Goal: Task Accomplishment & Management: Use online tool/utility

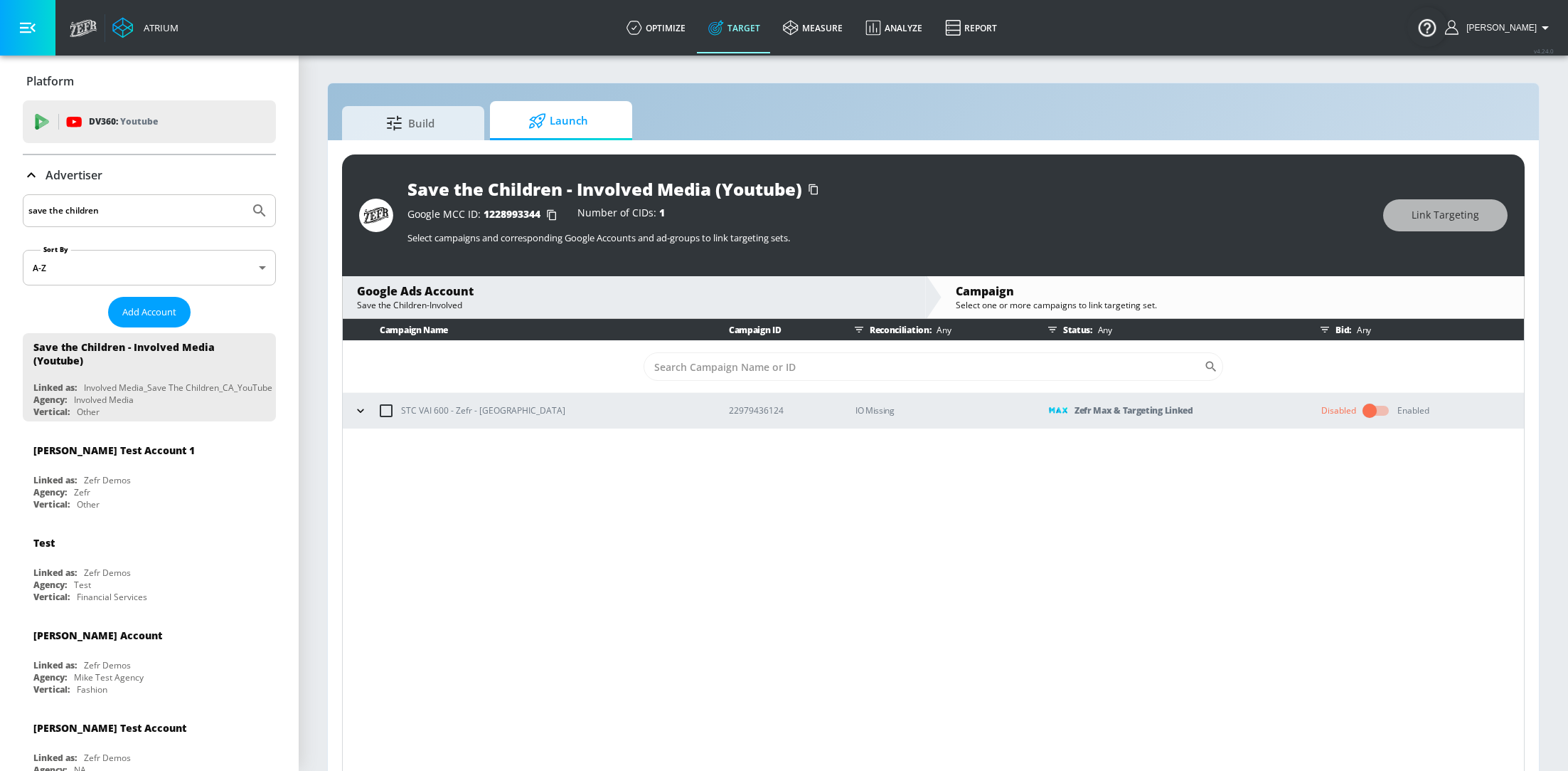
click at [125, 211] on input "save the children" at bounding box center [136, 210] width 215 height 18
type input "haai"
click at [244, 195] on button "Submit Search" at bounding box center [260, 210] width 31 height 31
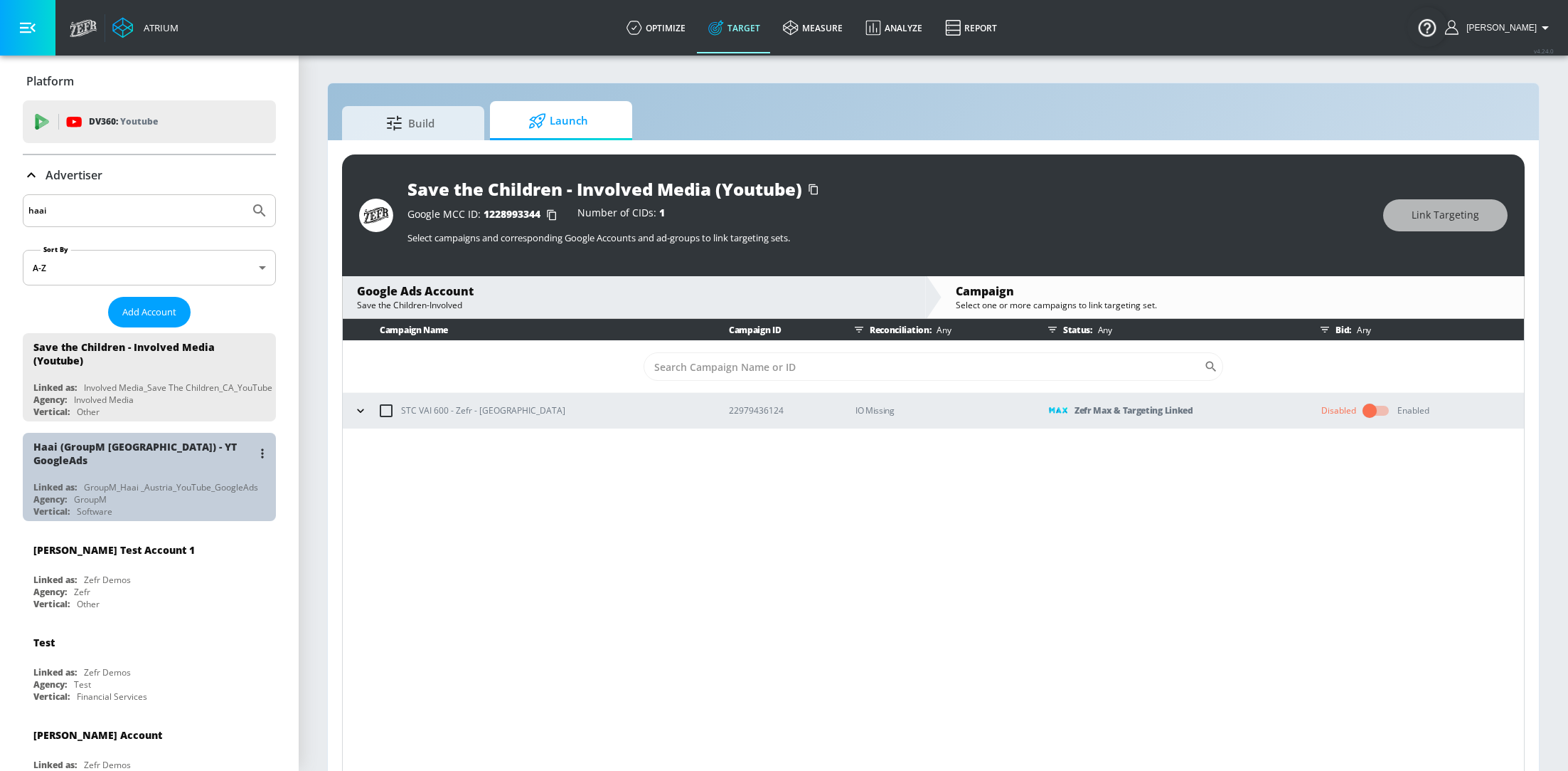
click at [102, 481] on div "GroupM_Haai _Austria_YouTube_GoogleAds" at bounding box center [171, 487] width 175 height 12
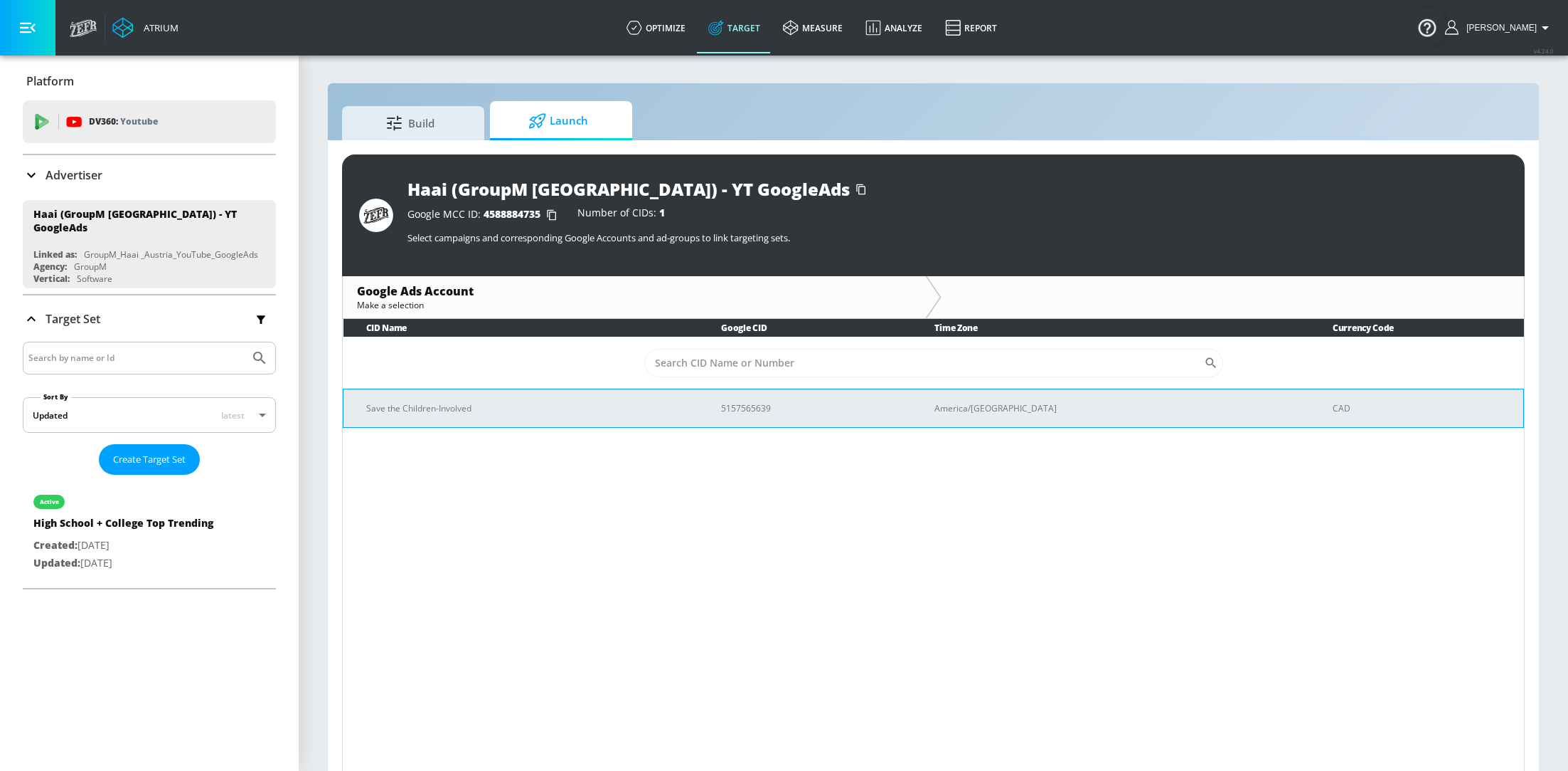
click at [543, 403] on p "Save the Children-Involved" at bounding box center [526, 408] width 321 height 15
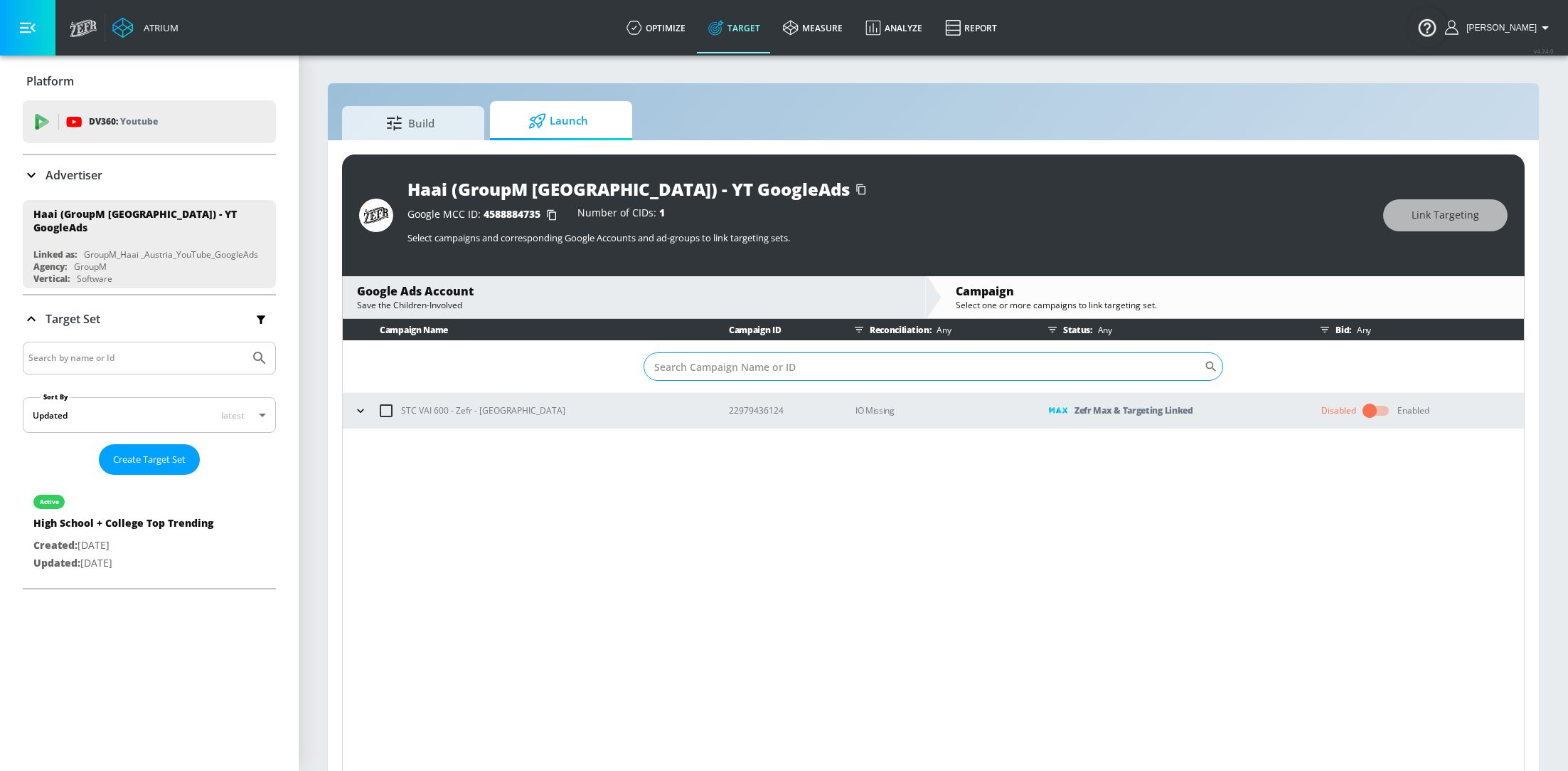
click at [739, 359] on input "Sort By" at bounding box center [923, 366] width 560 height 29
paste input "22982490365"
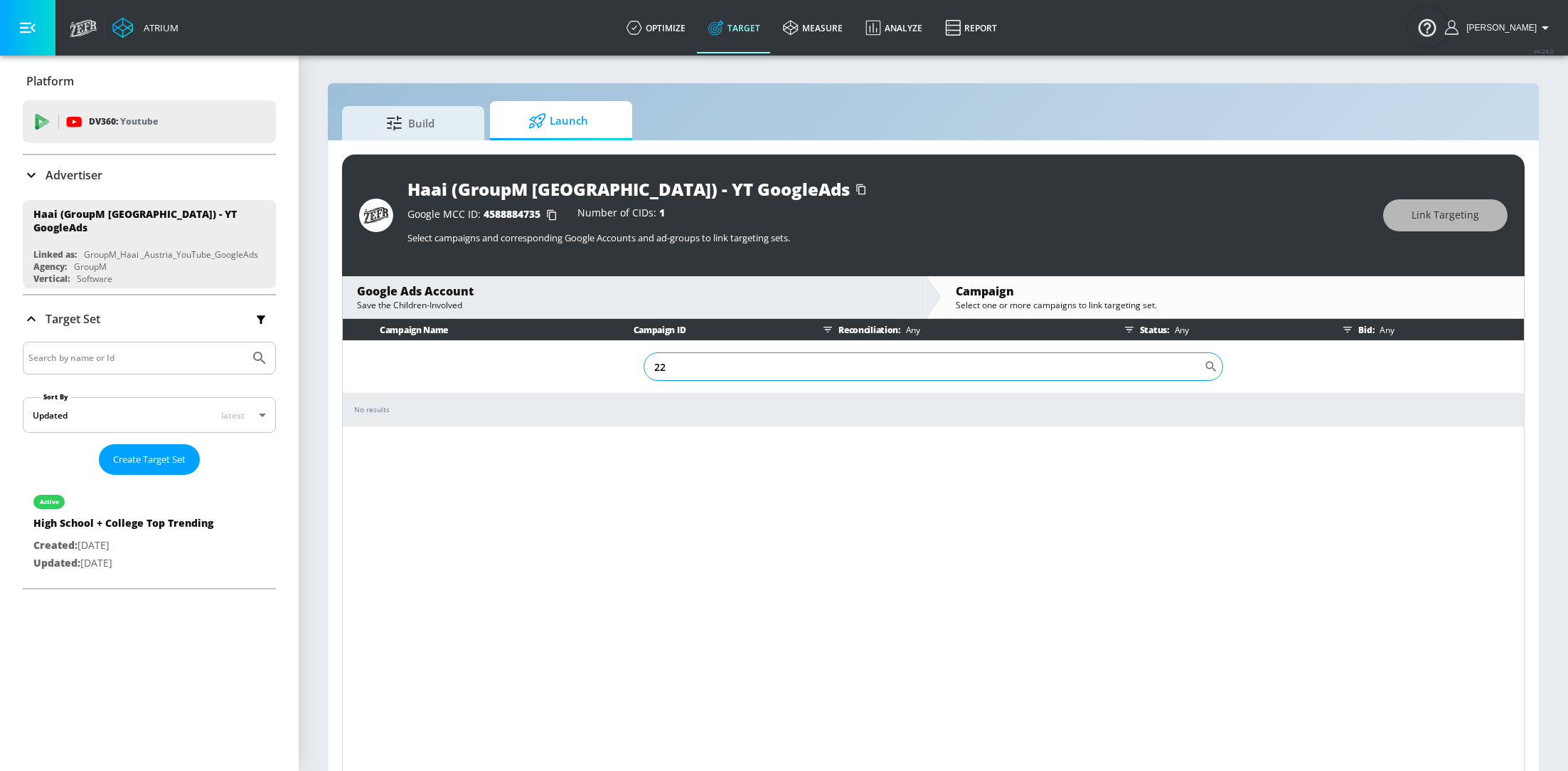
type input "2"
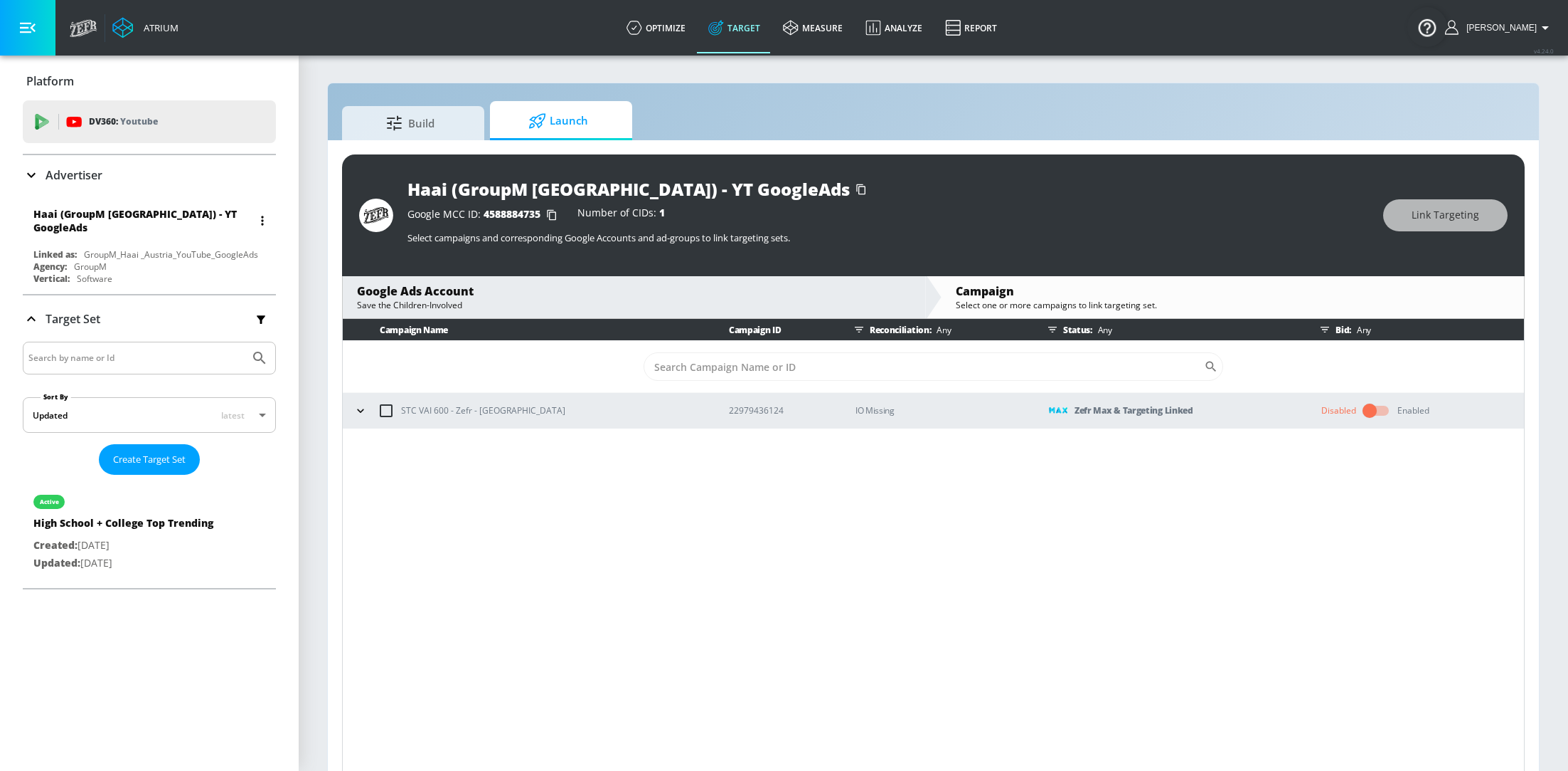
click at [165, 232] on div "Haai (GroupM [GEOGRAPHIC_DATA]) - YT GoogleAds" at bounding box center [152, 220] width 239 height 41
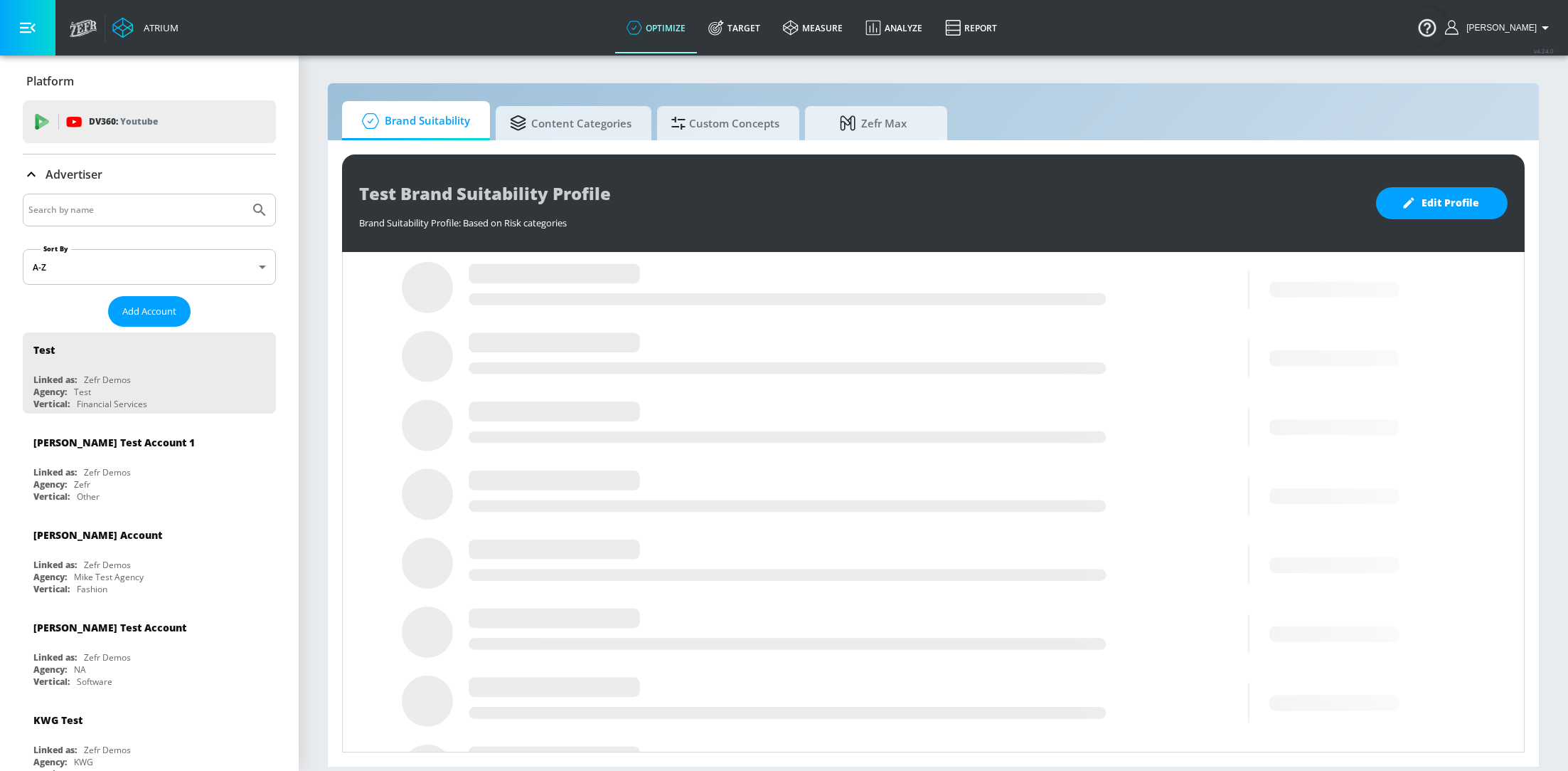
click at [168, 204] on input "Search by name" at bounding box center [136, 209] width 215 height 18
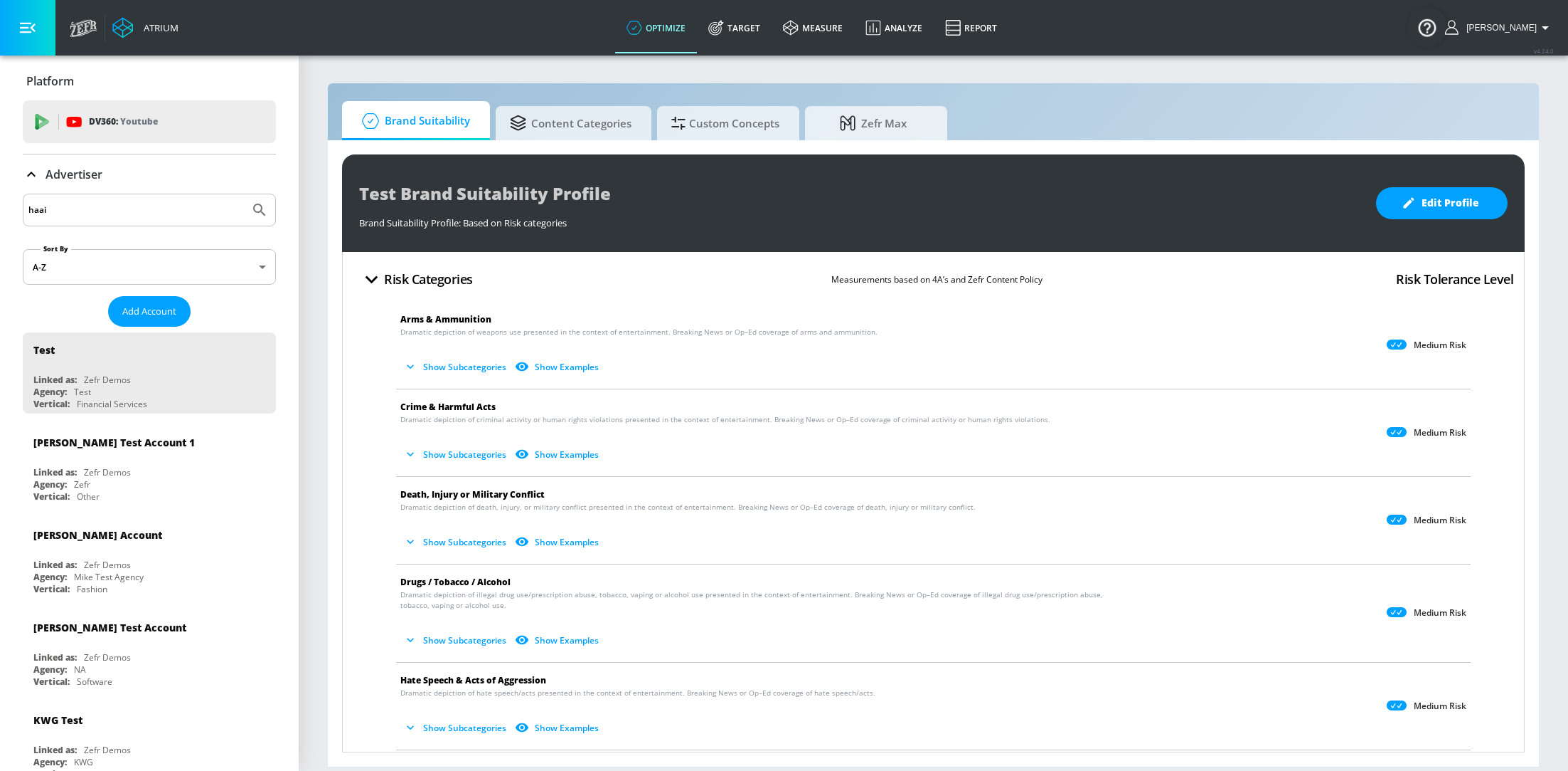
type input "haai"
click at [244, 194] on button "Submit Search" at bounding box center [260, 209] width 31 height 31
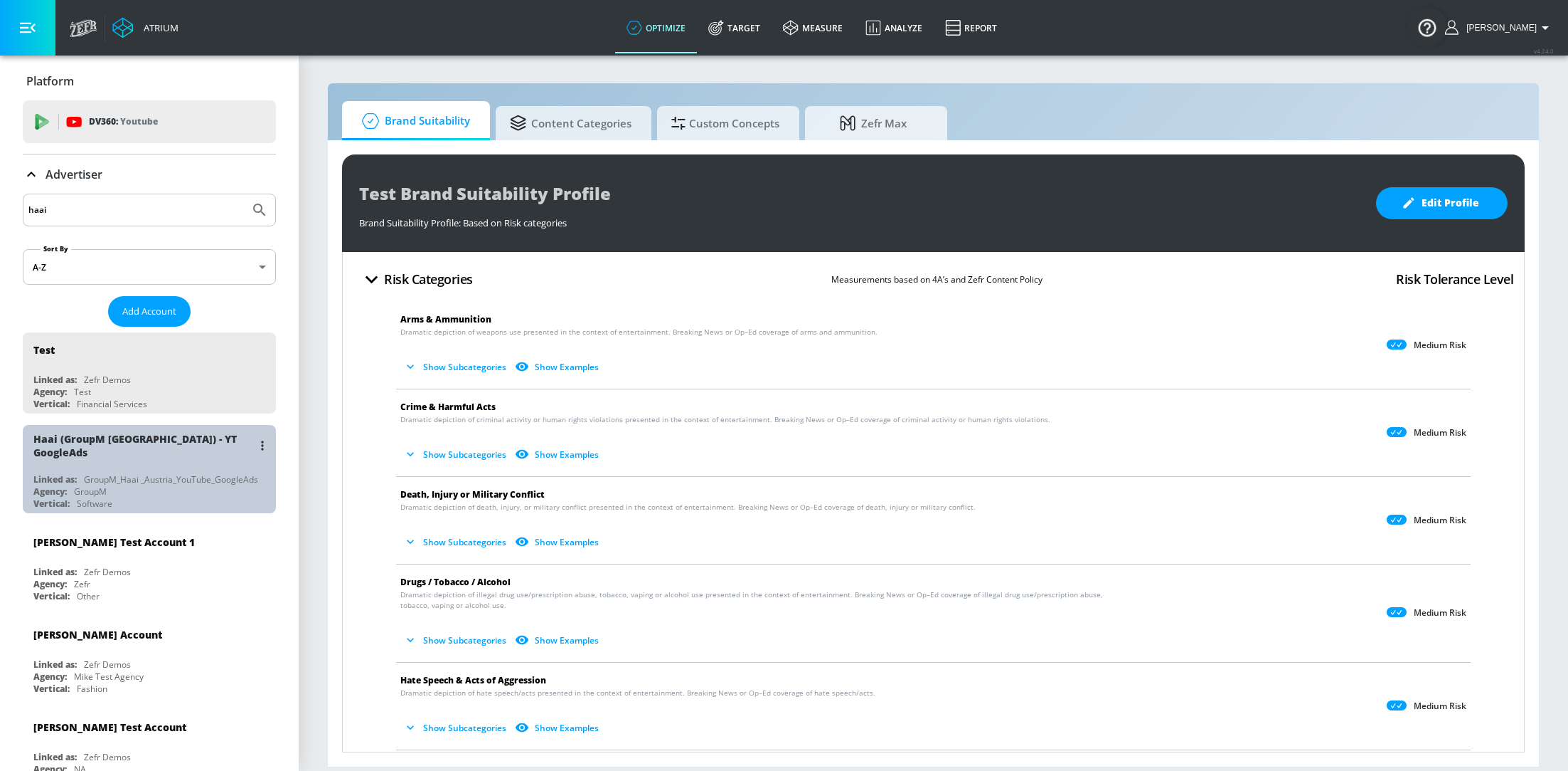
click at [155, 473] on div "GroupM_Haai _Austria_YouTube_GoogleAds" at bounding box center [171, 479] width 175 height 12
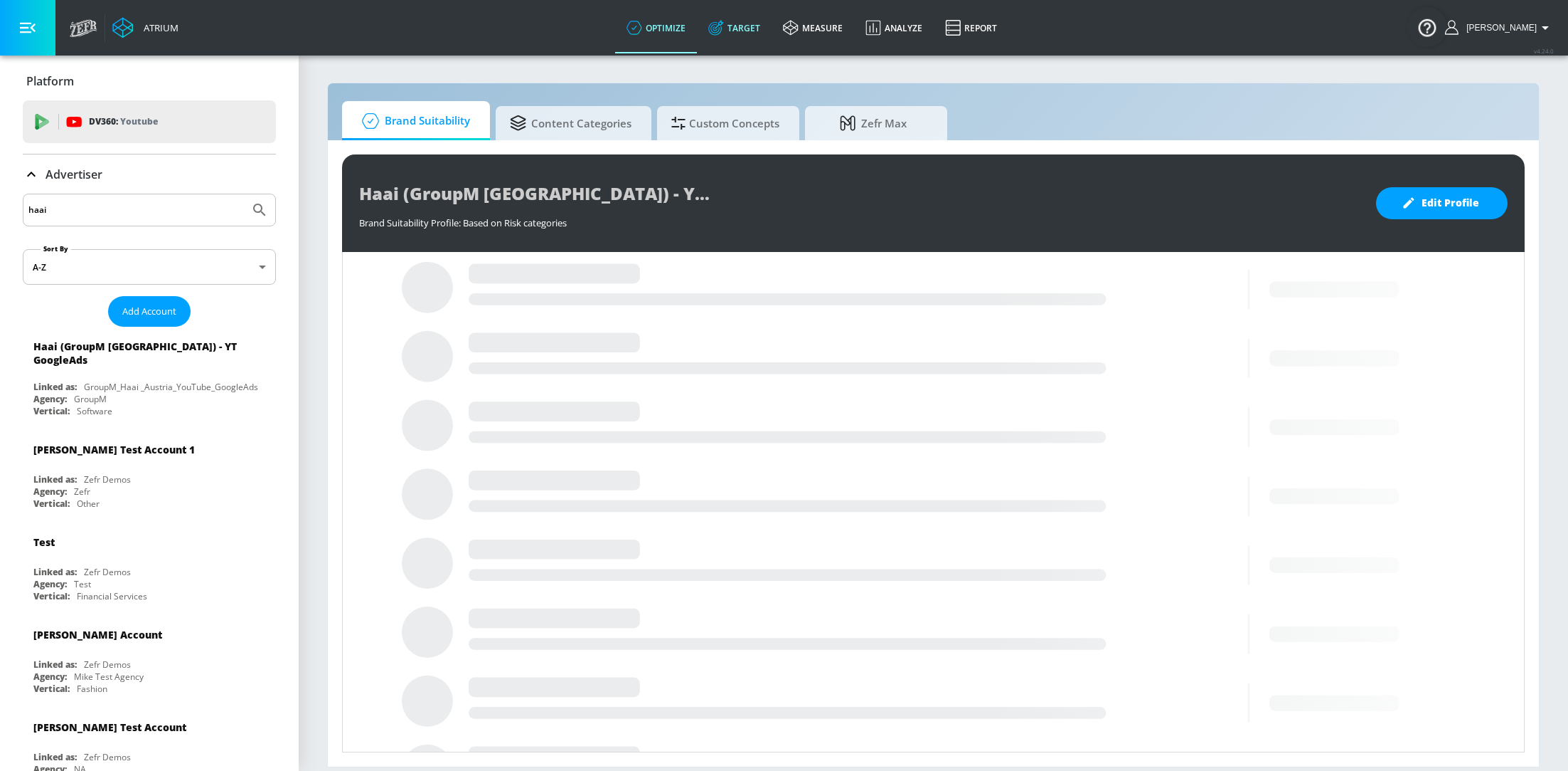
click at [751, 42] on link "Target" at bounding box center [734, 27] width 75 height 51
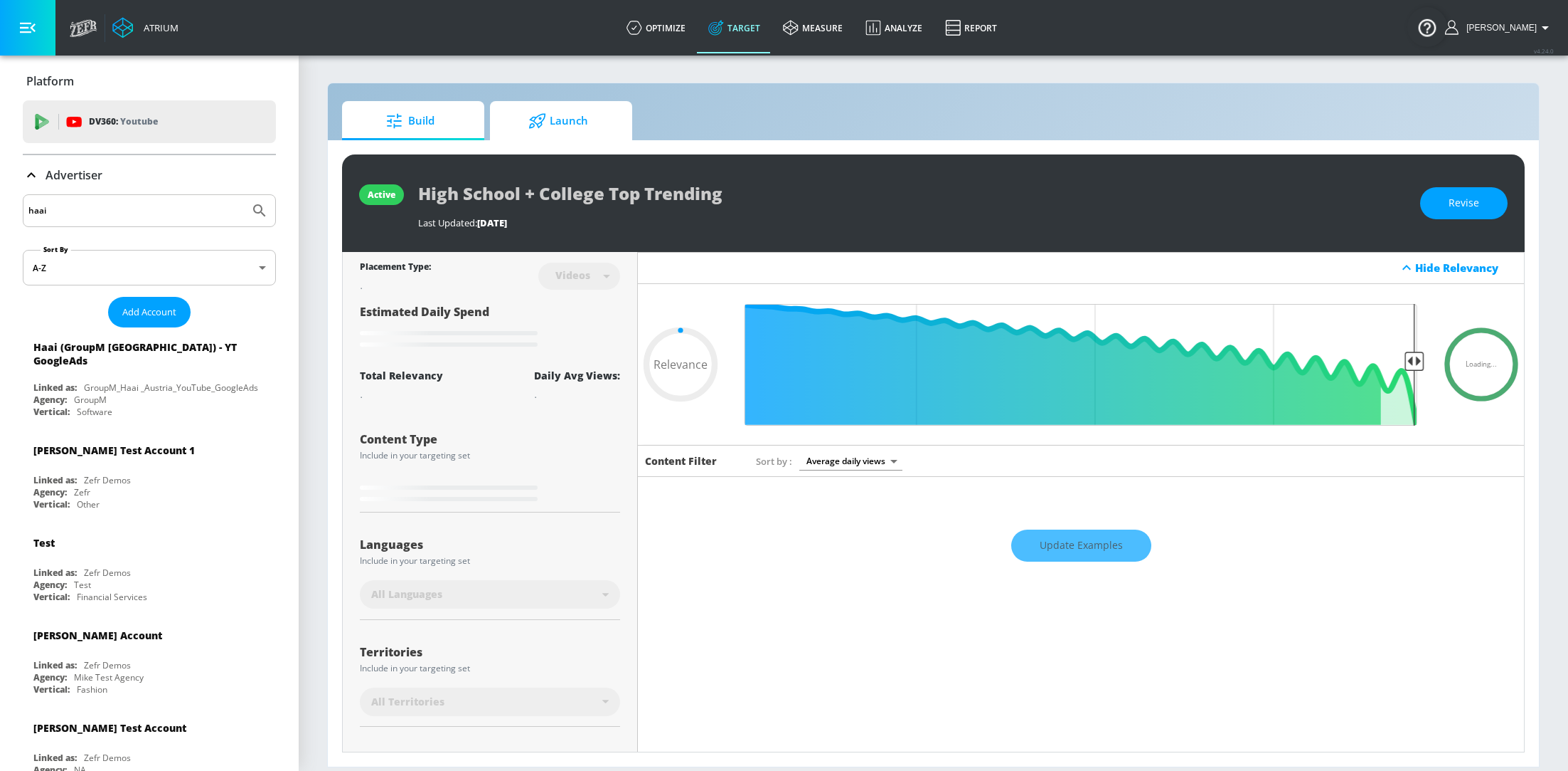
type input "0.05"
click at [566, 118] on span "Launch" at bounding box center [558, 121] width 108 height 34
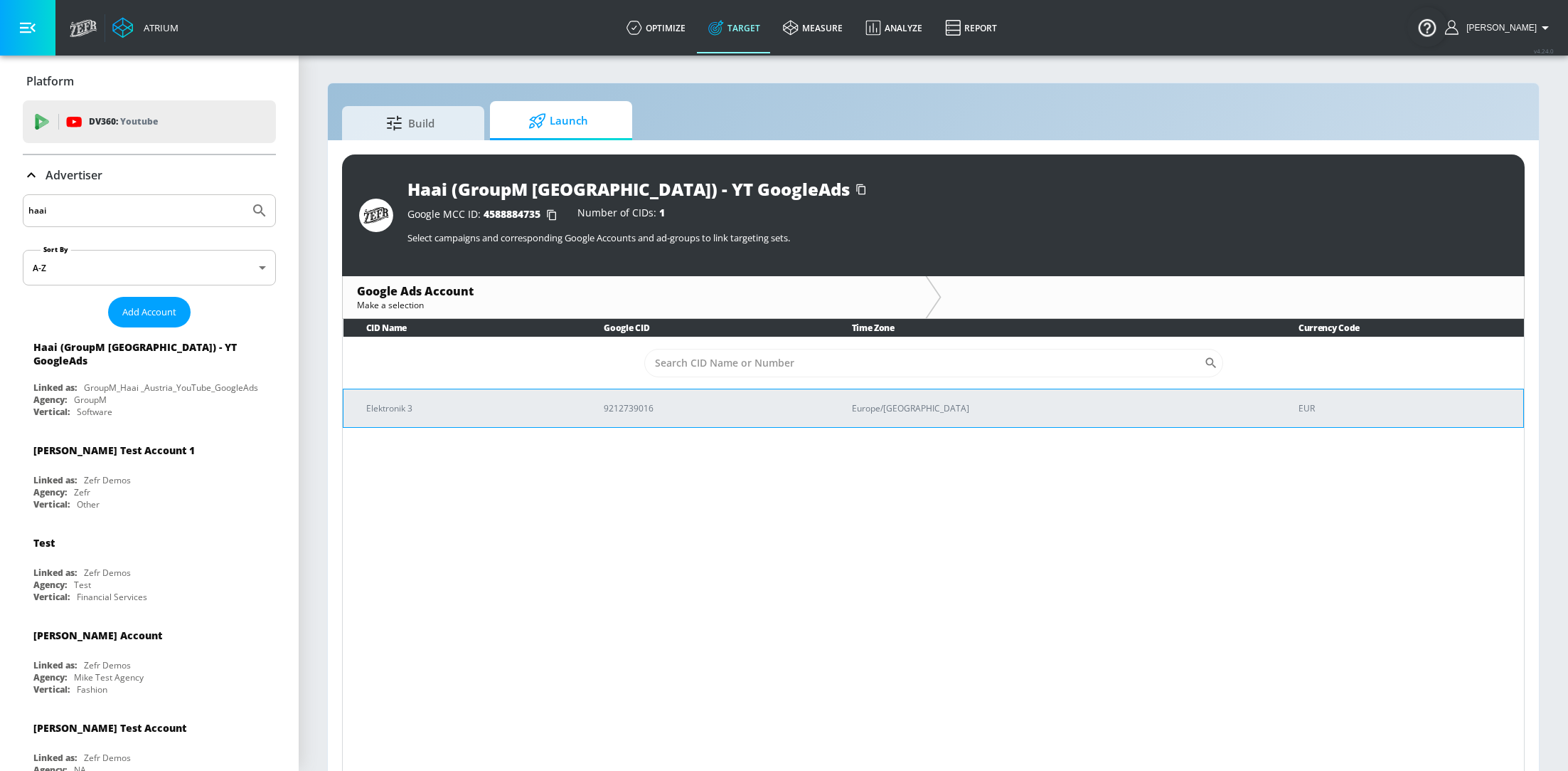
click at [692, 402] on p "9212739016" at bounding box center [711, 408] width 214 height 15
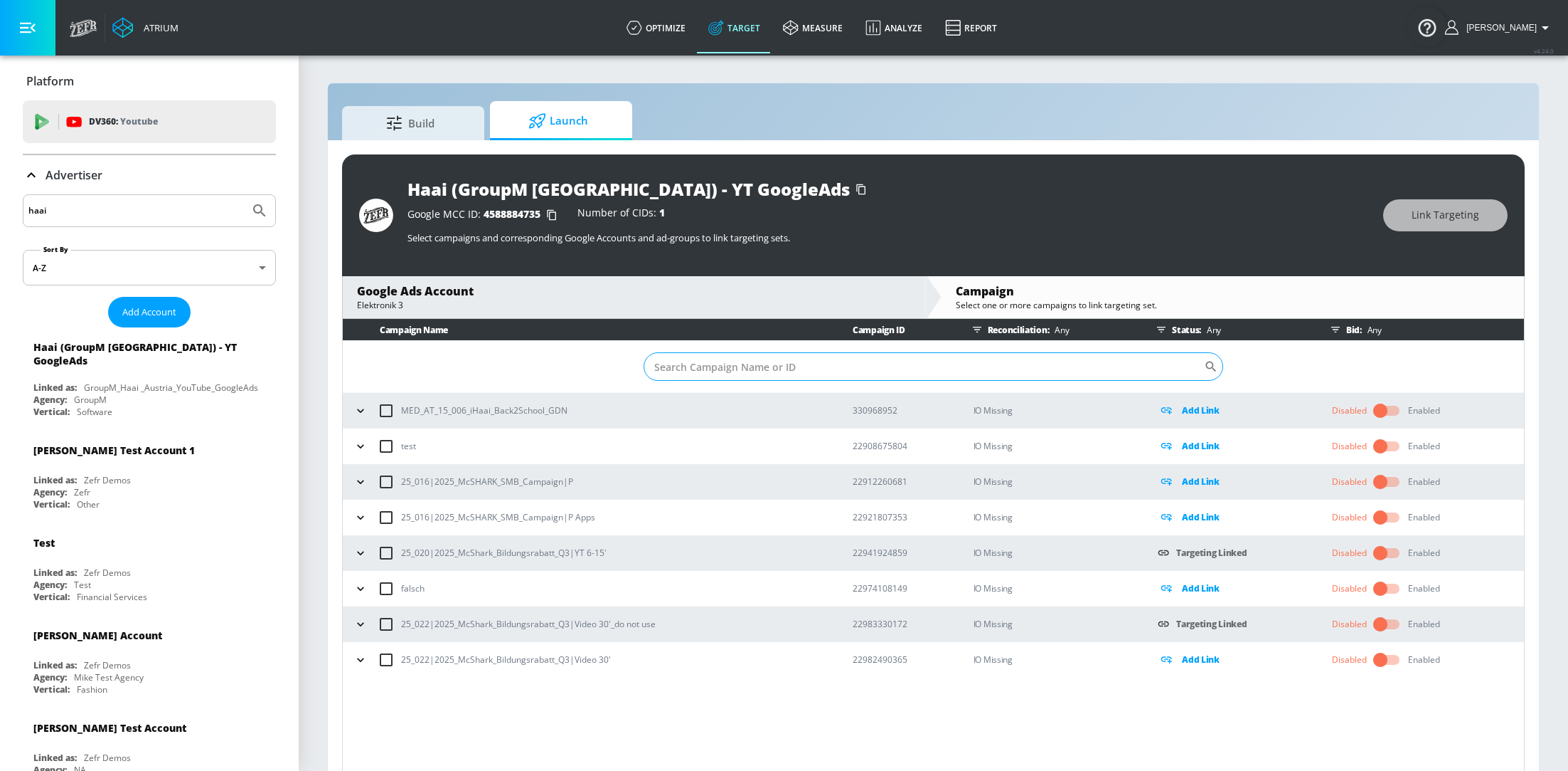
click at [788, 364] on input "Sort By" at bounding box center [923, 366] width 560 height 29
paste input "22982490365"
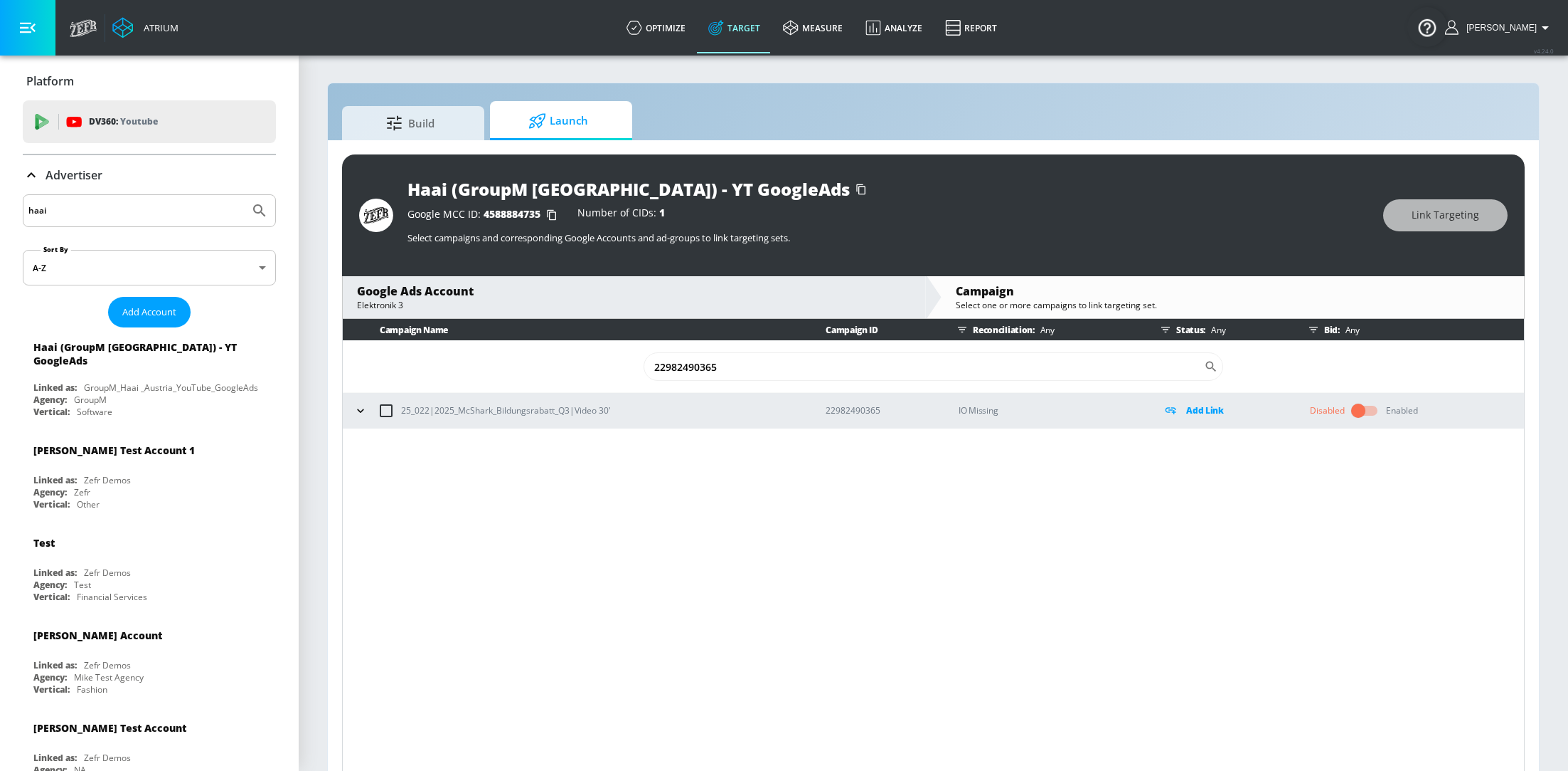
type input "22982490365"
click at [362, 413] on icon "button" at bounding box center [361, 410] width 14 height 14
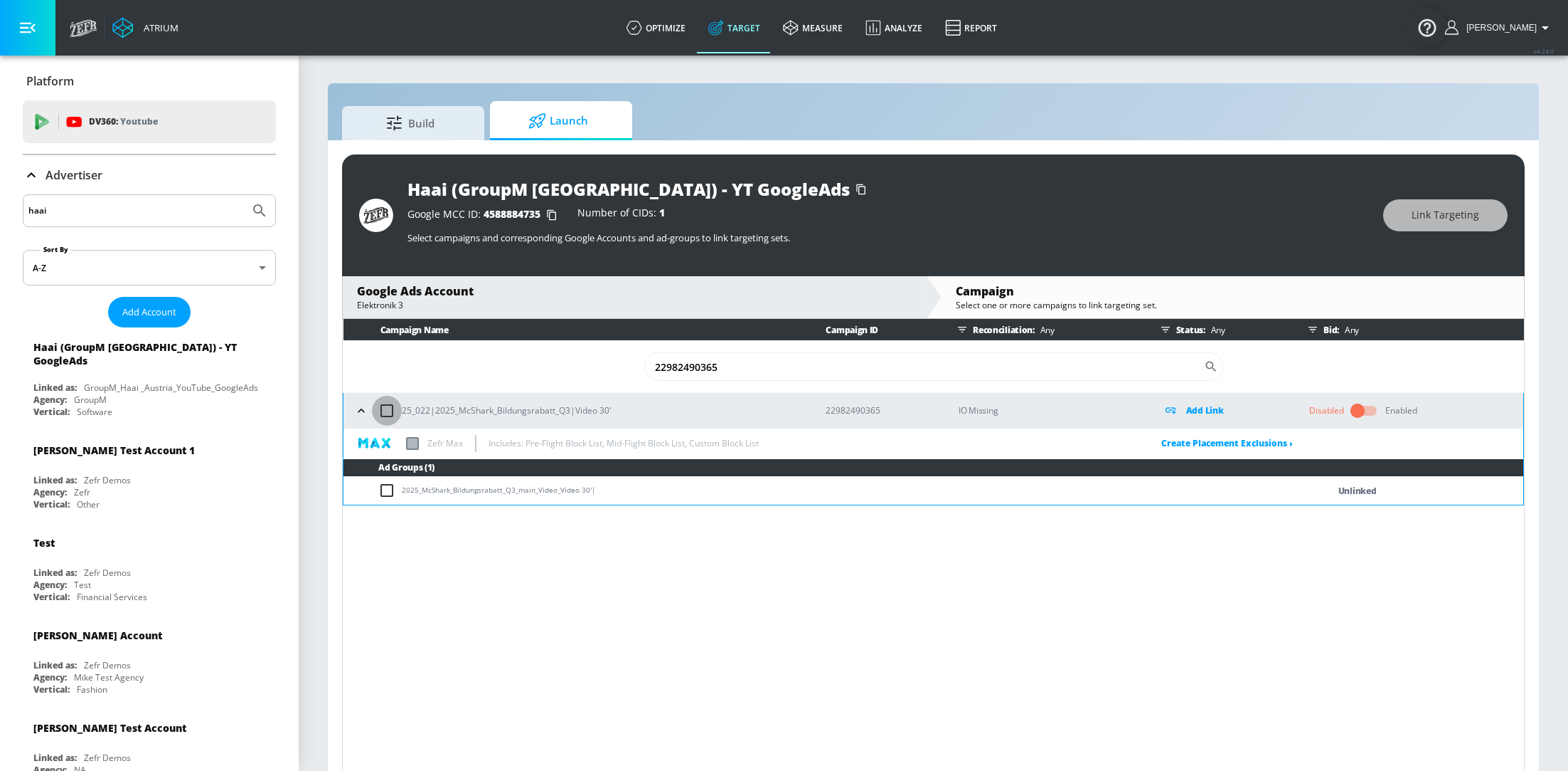
click at [390, 414] on input "checkbox" at bounding box center [387, 410] width 30 height 30
checkbox input "true"
click at [1465, 222] on span "Link Targeting" at bounding box center [1446, 215] width 68 height 17
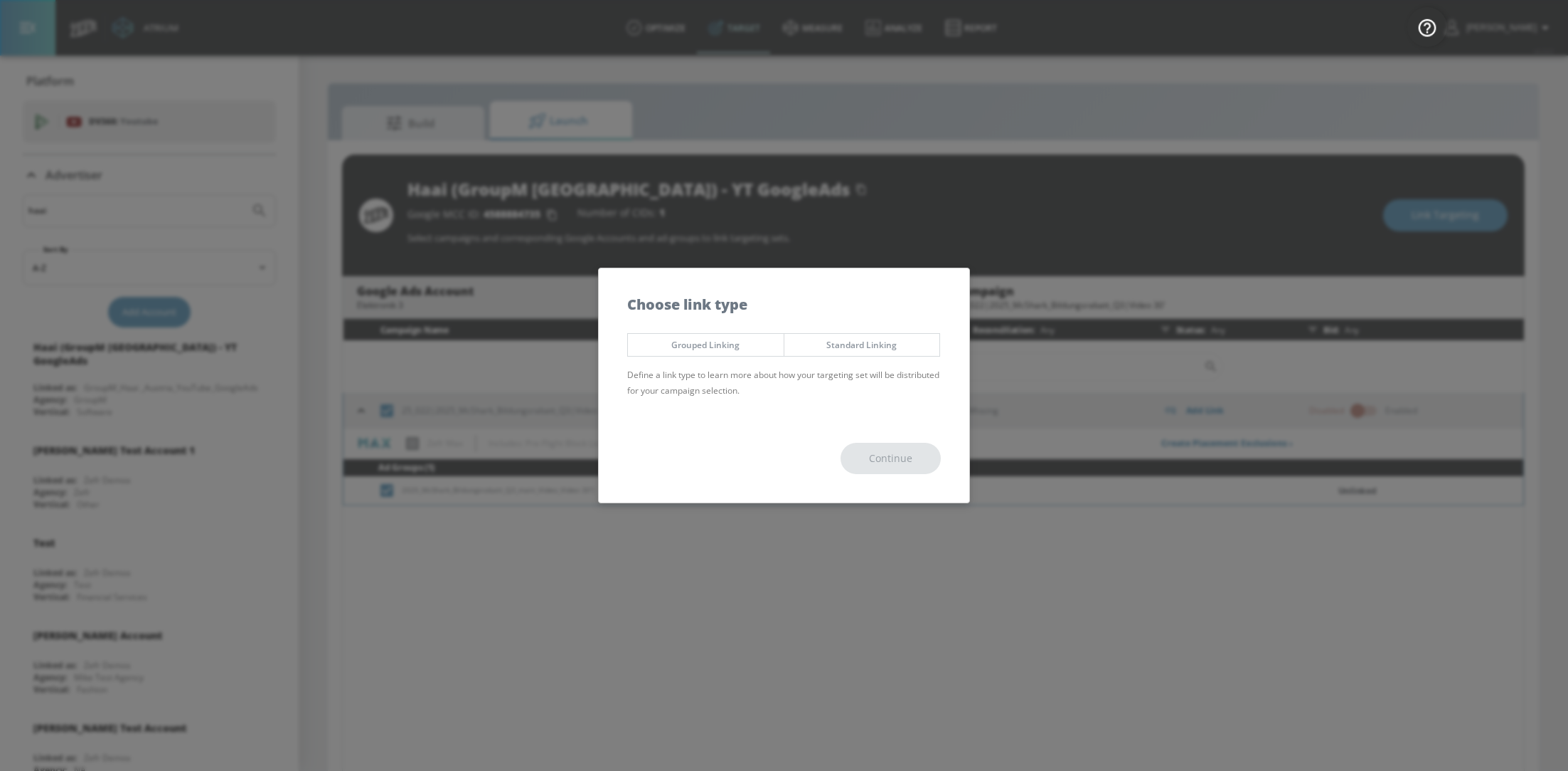
click at [869, 340] on span "Standard Linking" at bounding box center [862, 344] width 135 height 15
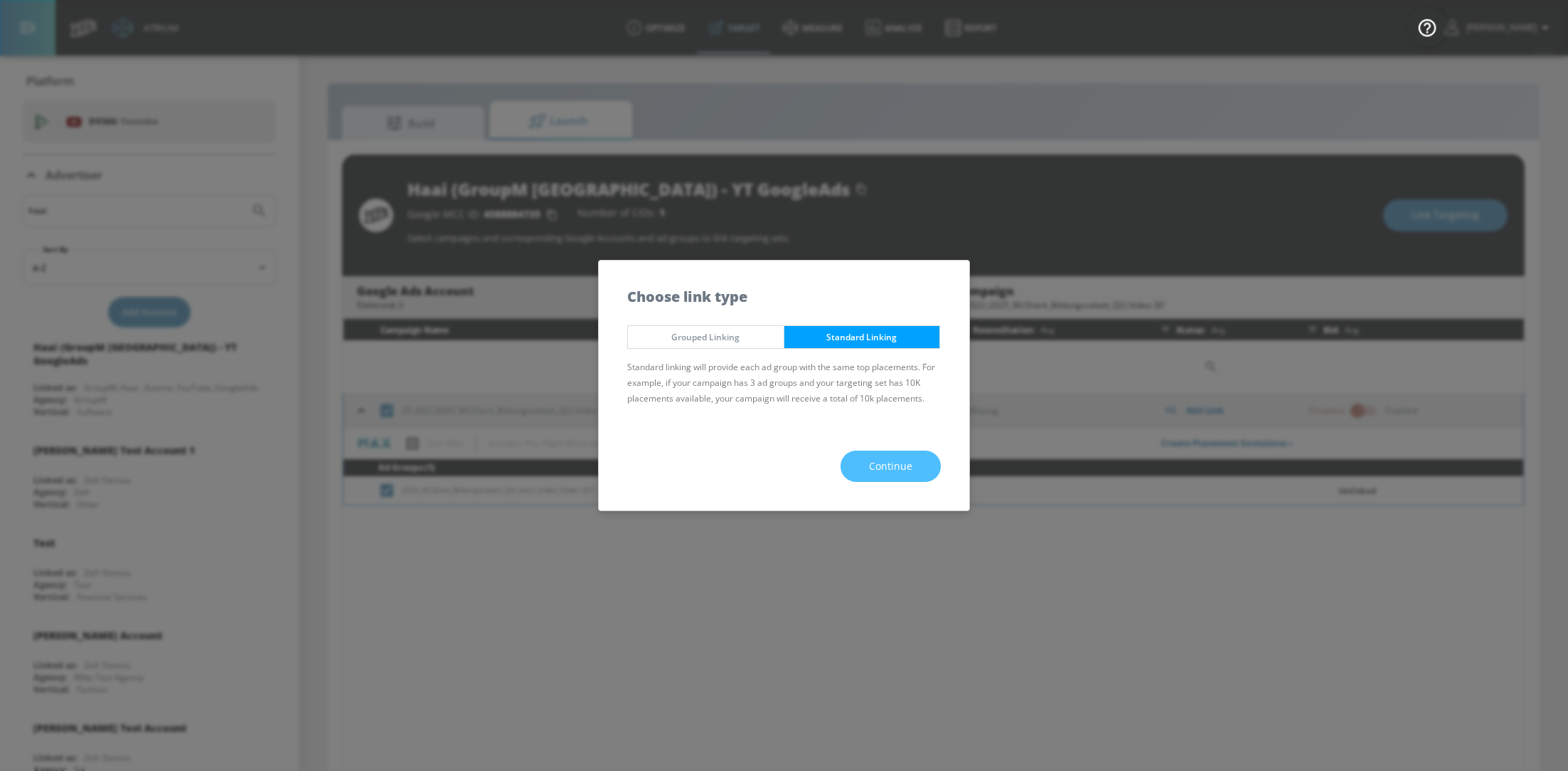
click at [889, 465] on span "Continue" at bounding box center [890, 466] width 43 height 17
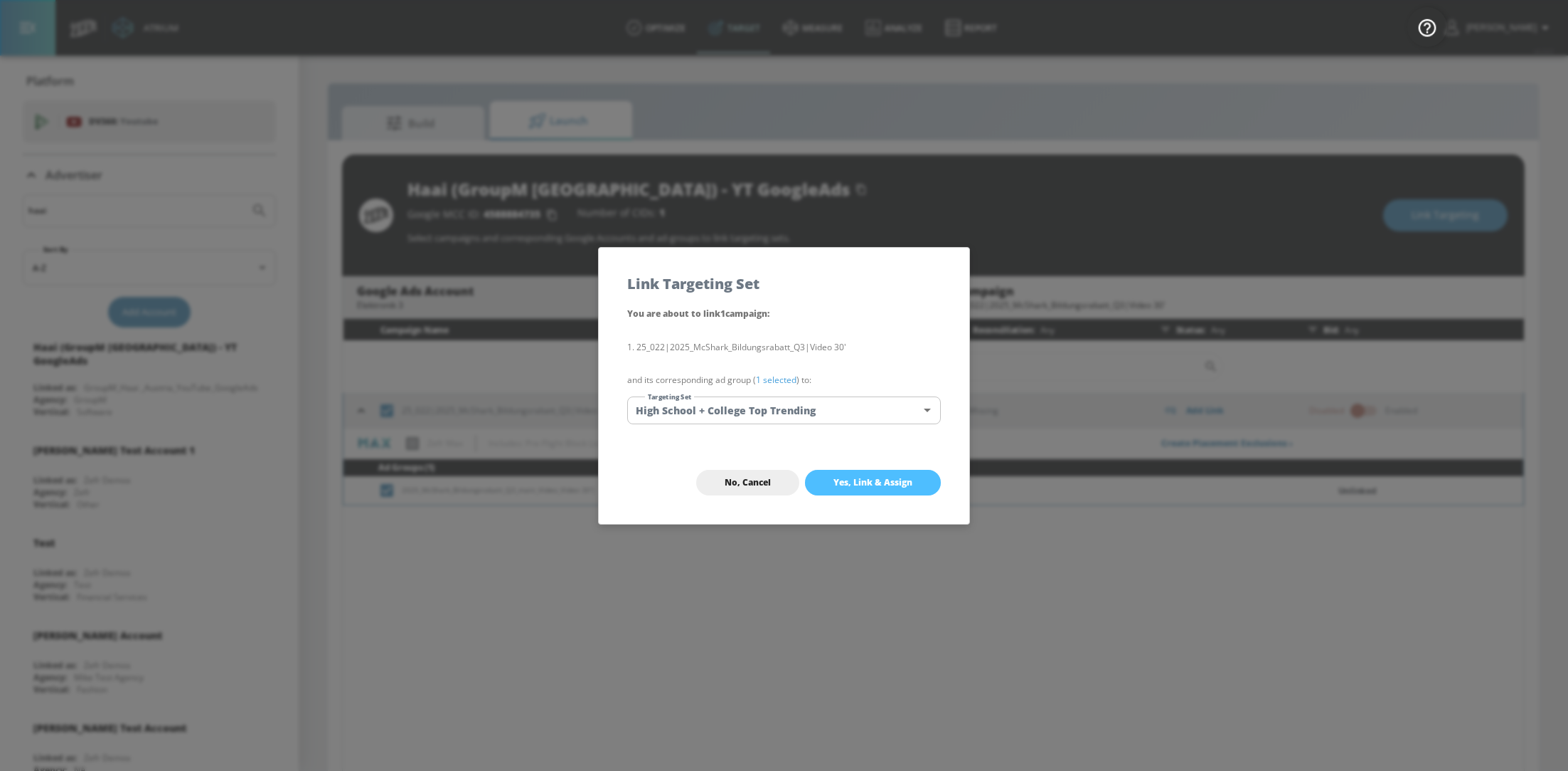
click at [884, 485] on span "Yes, Link & Assign" at bounding box center [872, 482] width 79 height 11
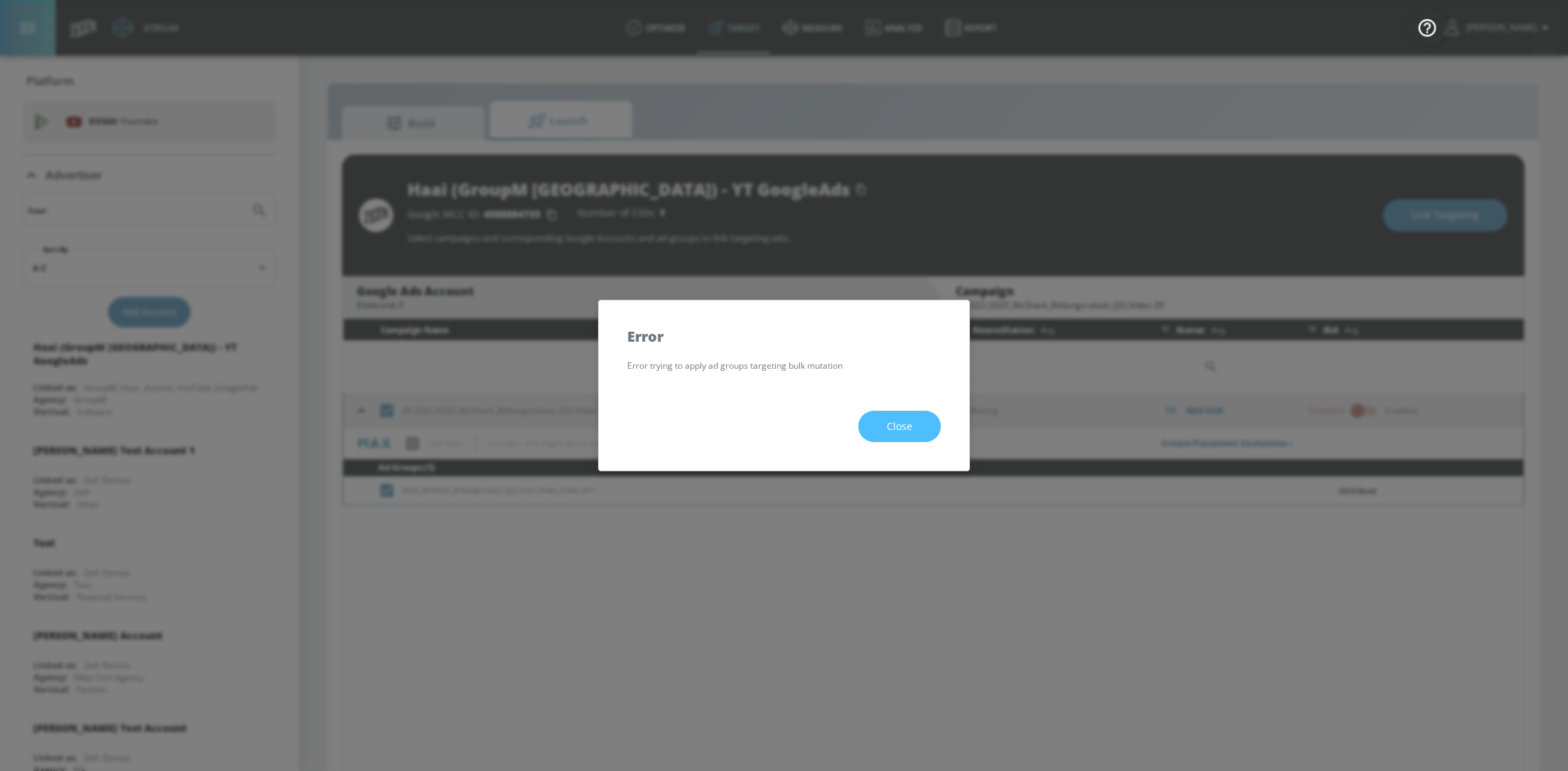
click at [901, 427] on span "Close" at bounding box center [899, 427] width 25 height 17
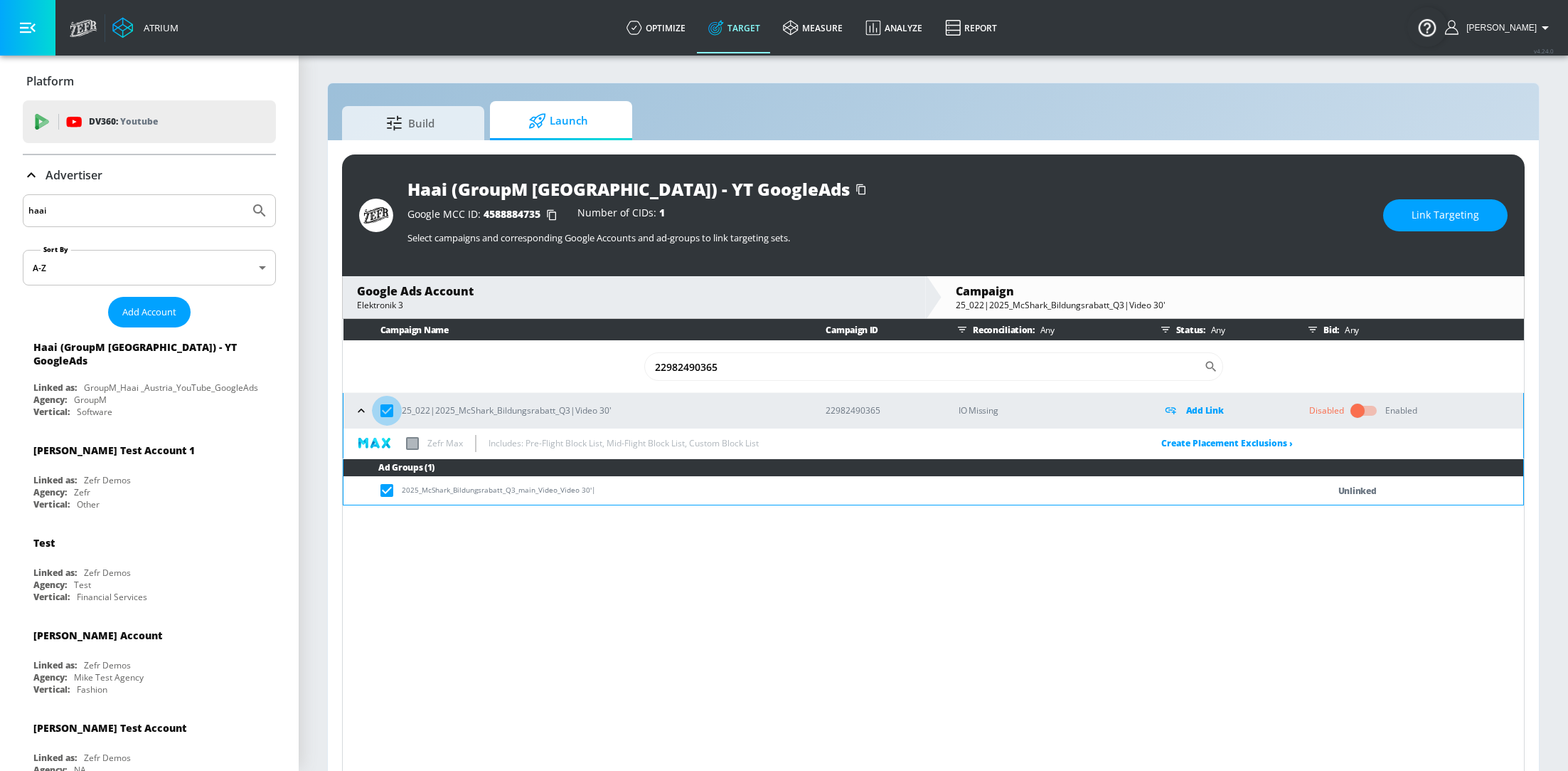
click at [389, 413] on input "checkbox" at bounding box center [387, 410] width 30 height 30
checkbox input "false"
click at [360, 414] on icon "button" at bounding box center [361, 410] width 14 height 14
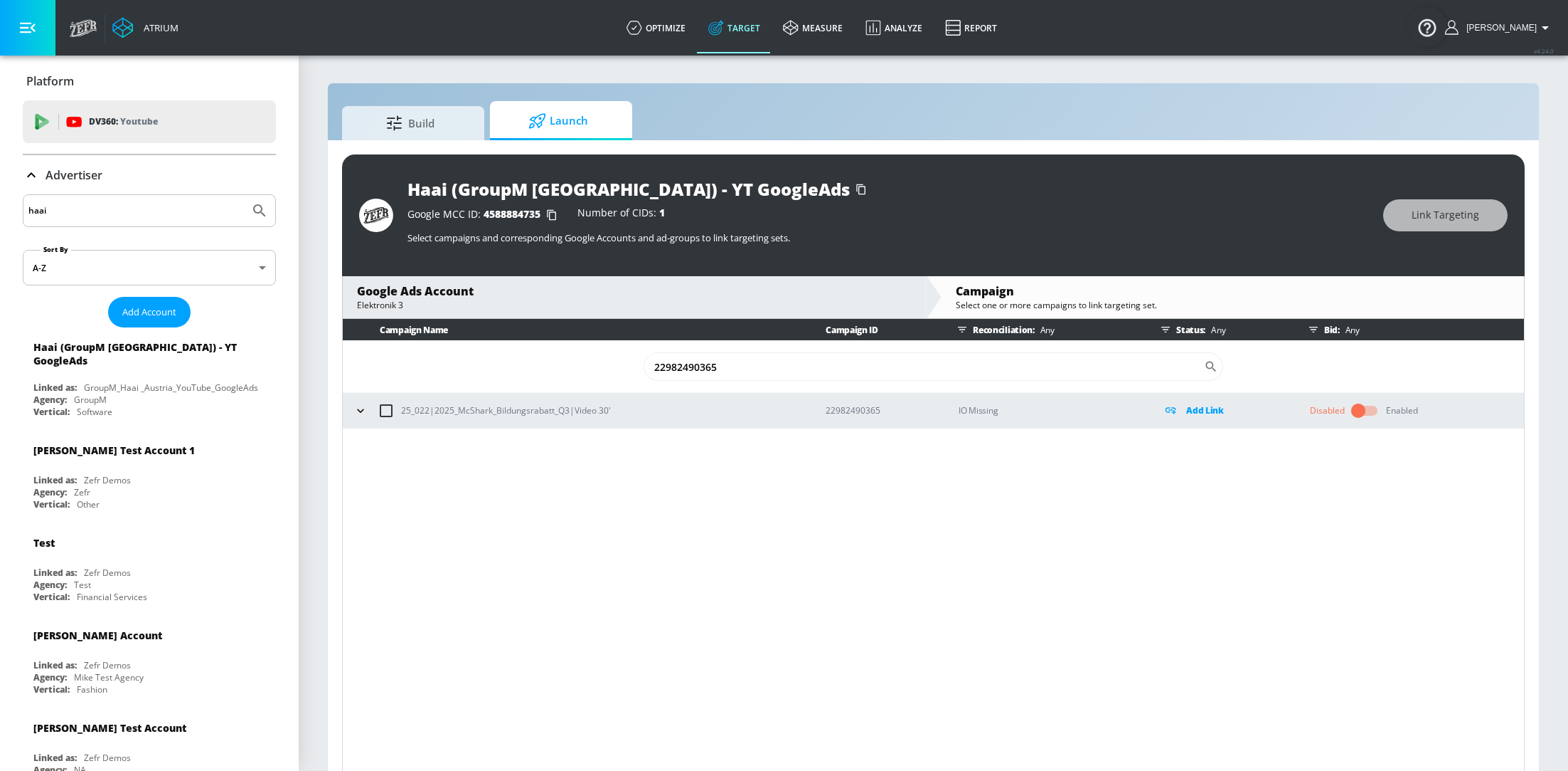
click at [390, 414] on input "checkbox" at bounding box center [386, 410] width 30 height 30
checkbox input "true"
click at [1480, 225] on button "Link Targeting" at bounding box center [1445, 215] width 124 height 32
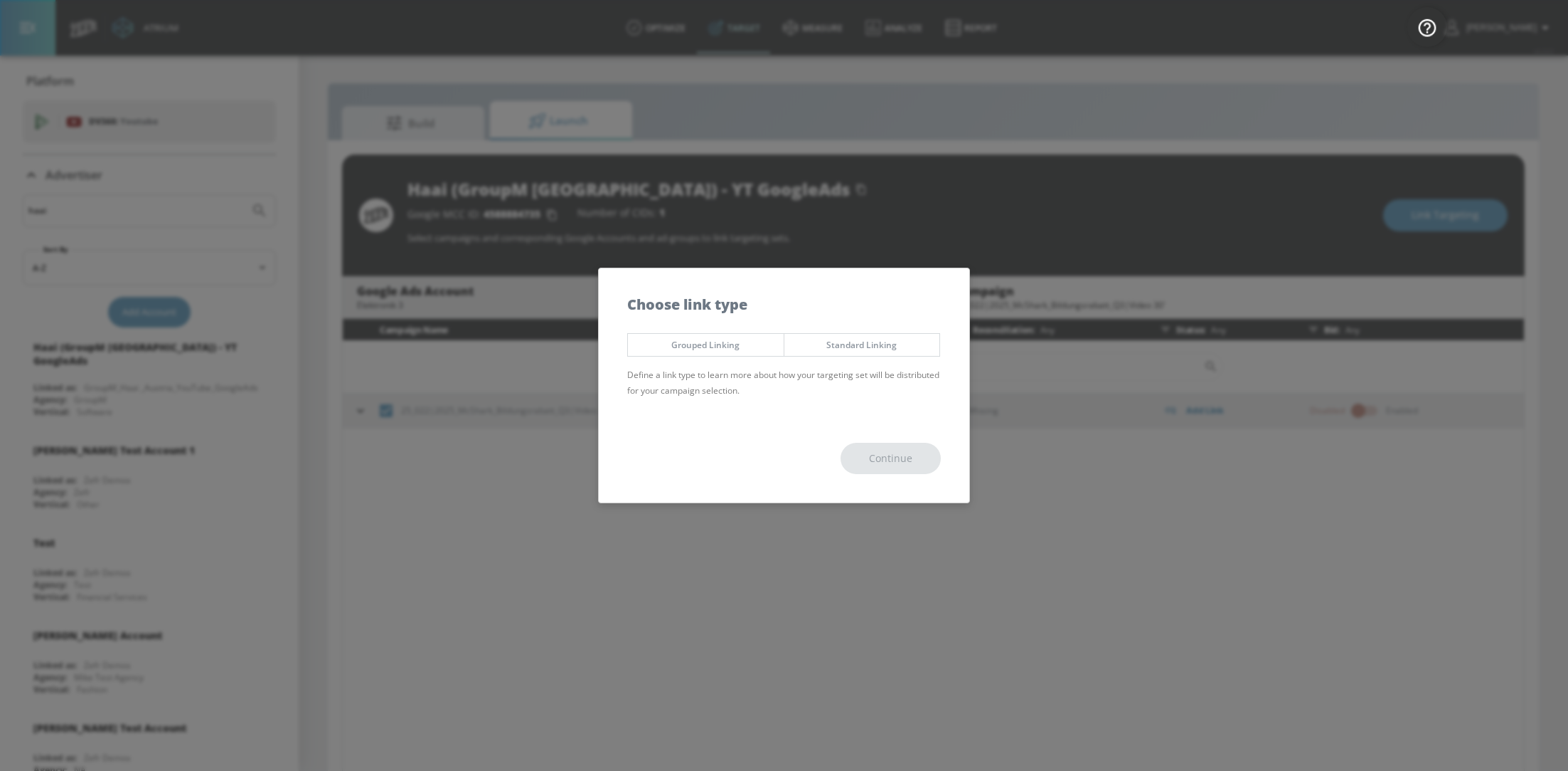
click at [903, 345] on span "Standard Linking" at bounding box center [862, 344] width 135 height 15
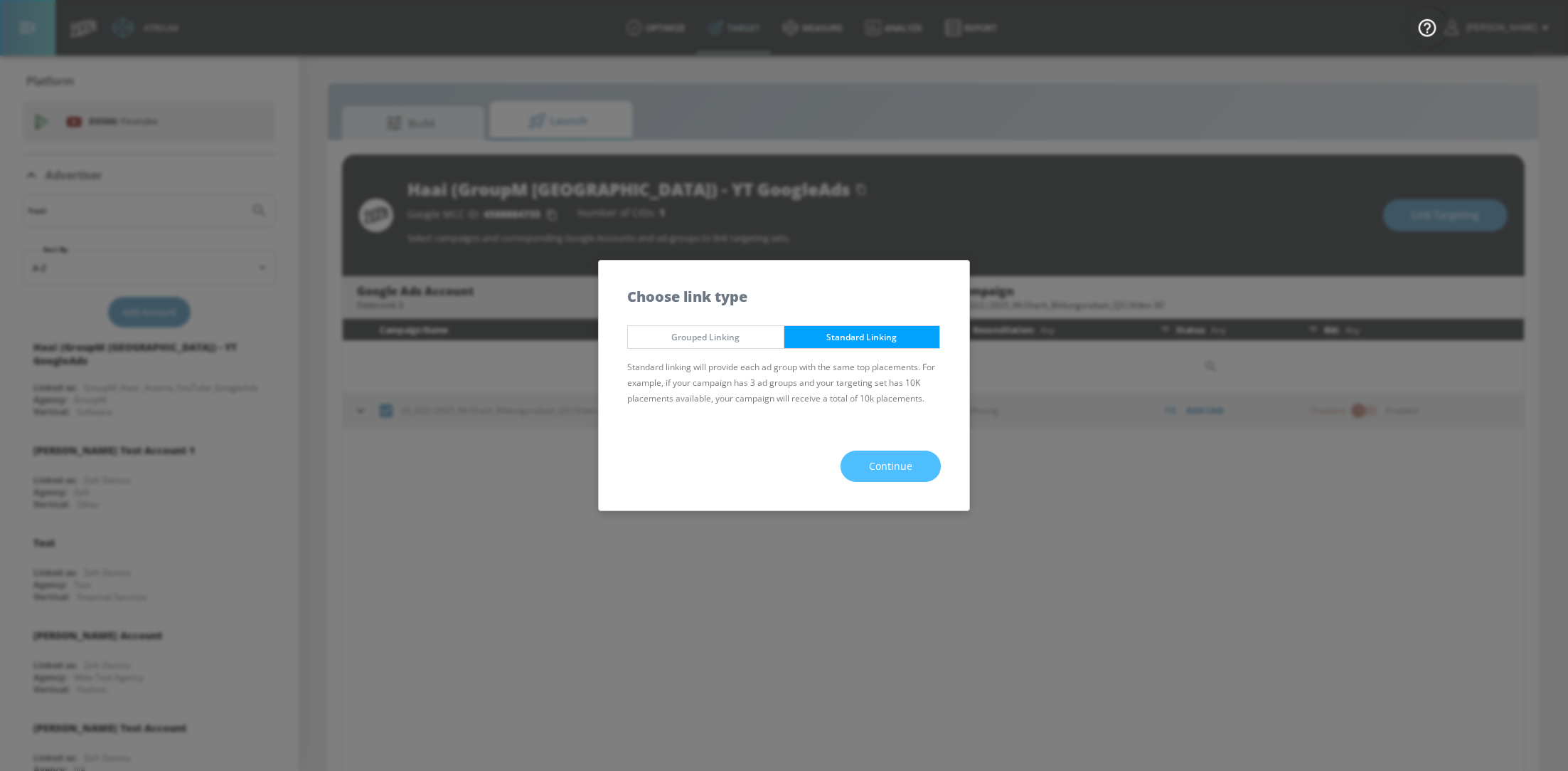
click at [908, 455] on button "Continue" at bounding box center [890, 466] width 100 height 32
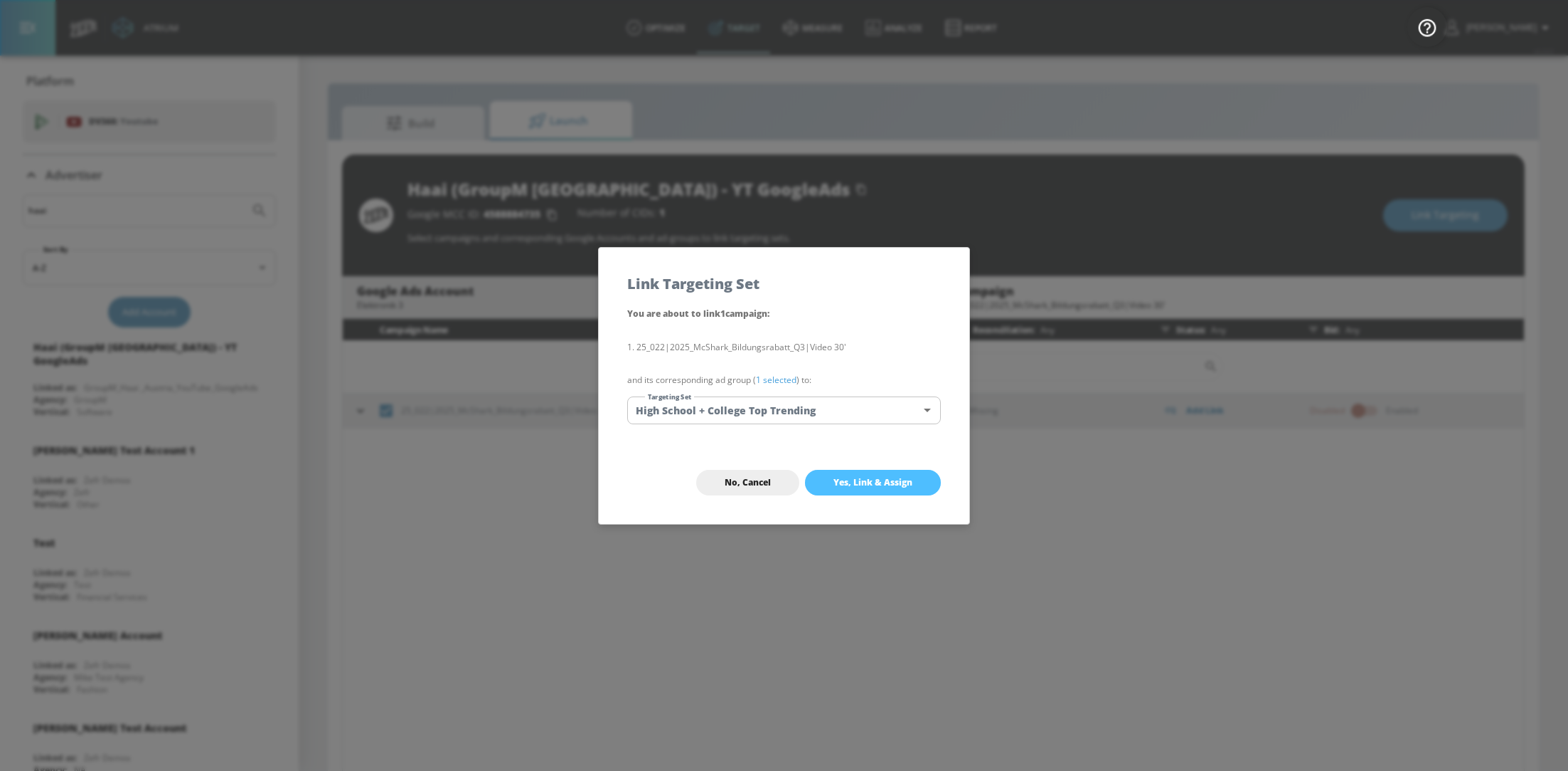
click at [873, 483] on span "Yes, Link & Assign" at bounding box center [872, 482] width 79 height 11
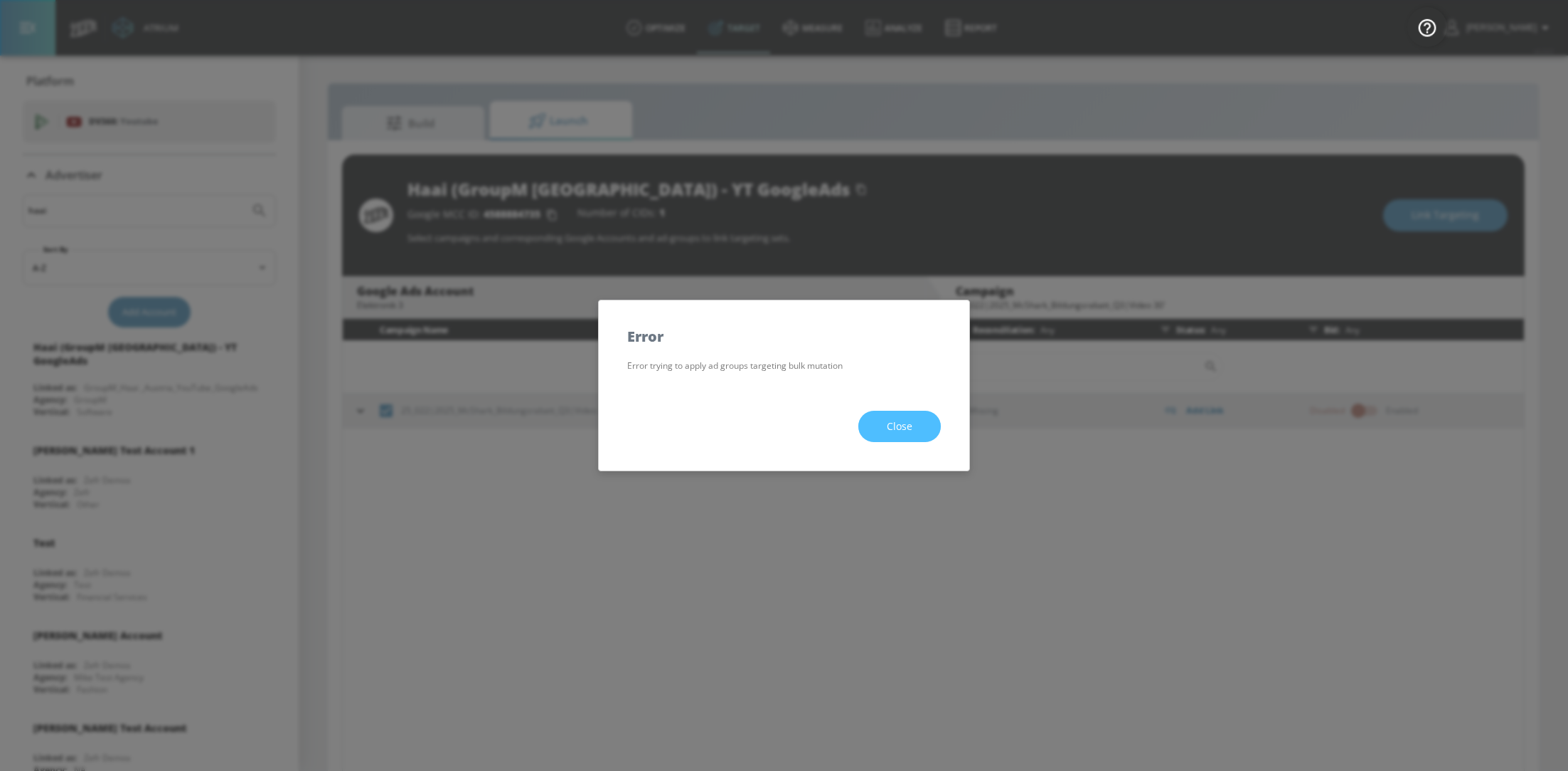
click at [900, 429] on span "Close" at bounding box center [899, 427] width 25 height 17
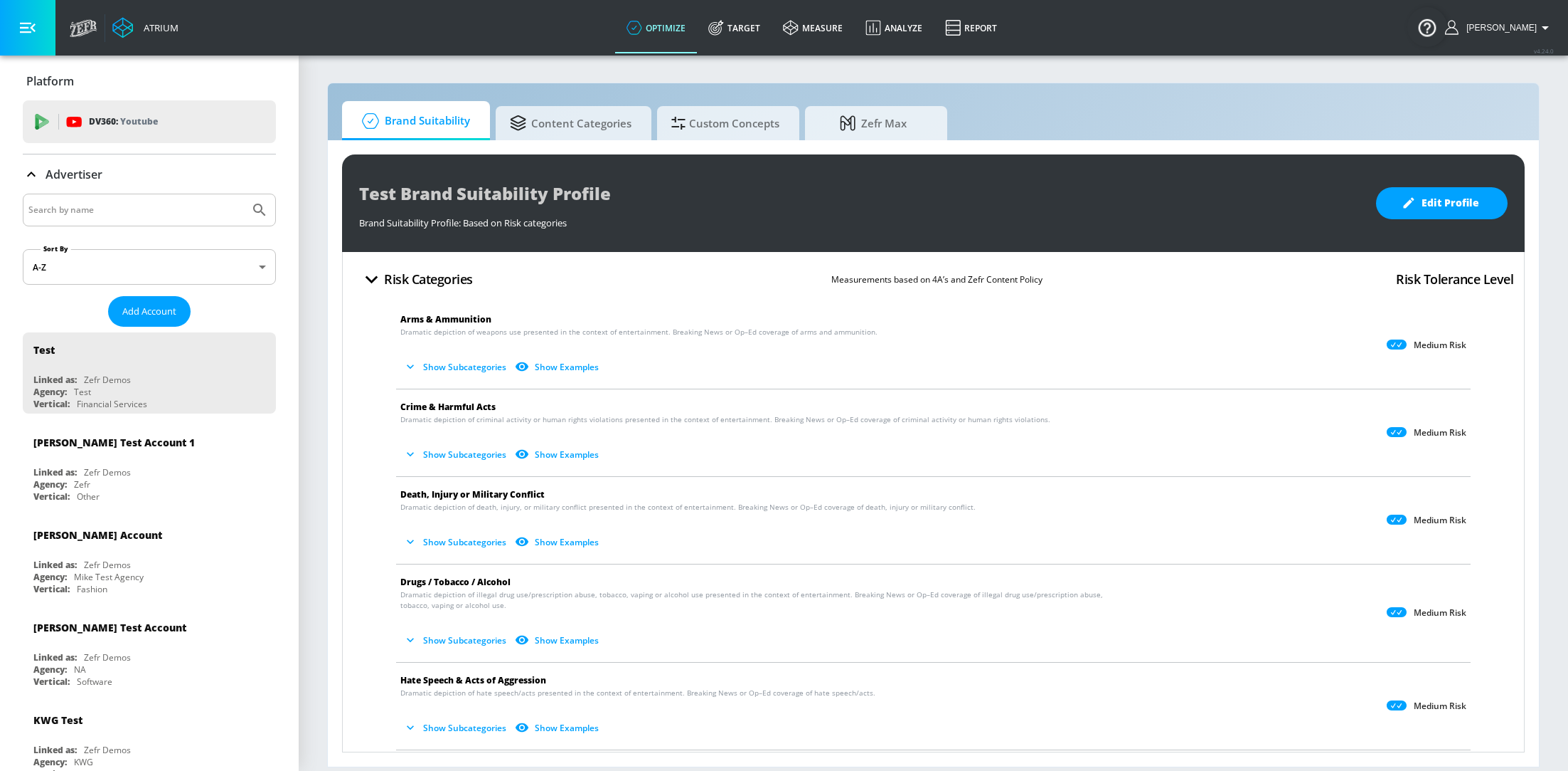
click at [119, 206] on input "Search by name" at bounding box center [136, 209] width 215 height 18
type input "haai"
click at [244, 194] on button "Submit Search" at bounding box center [260, 209] width 31 height 31
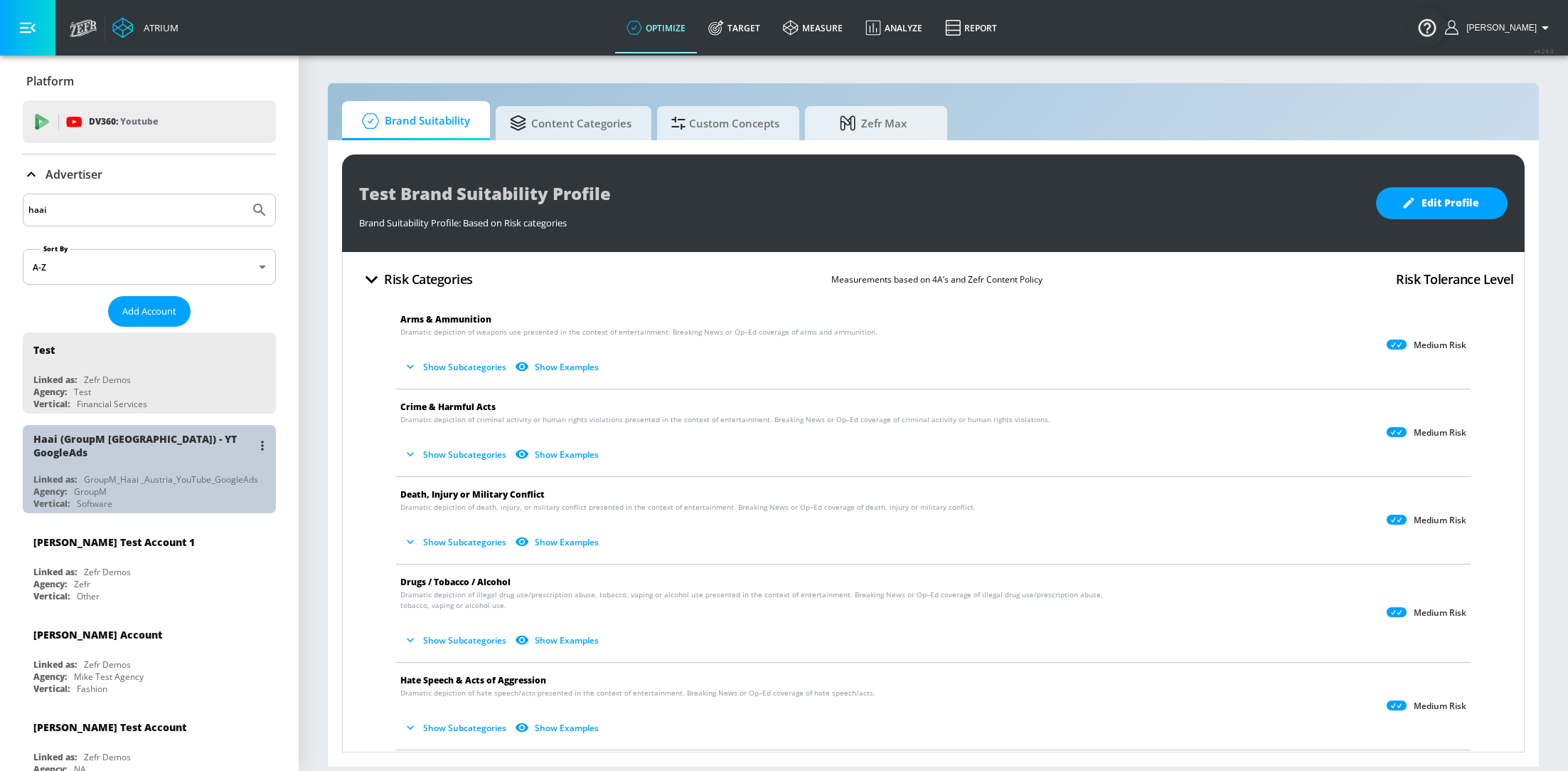
click at [99, 461] on div "Haai (GroupM [GEOGRAPHIC_DATA]) - YT GoogleAds Linked as: GroupM_Haai _Austria_…" at bounding box center [149, 469] width 253 height 89
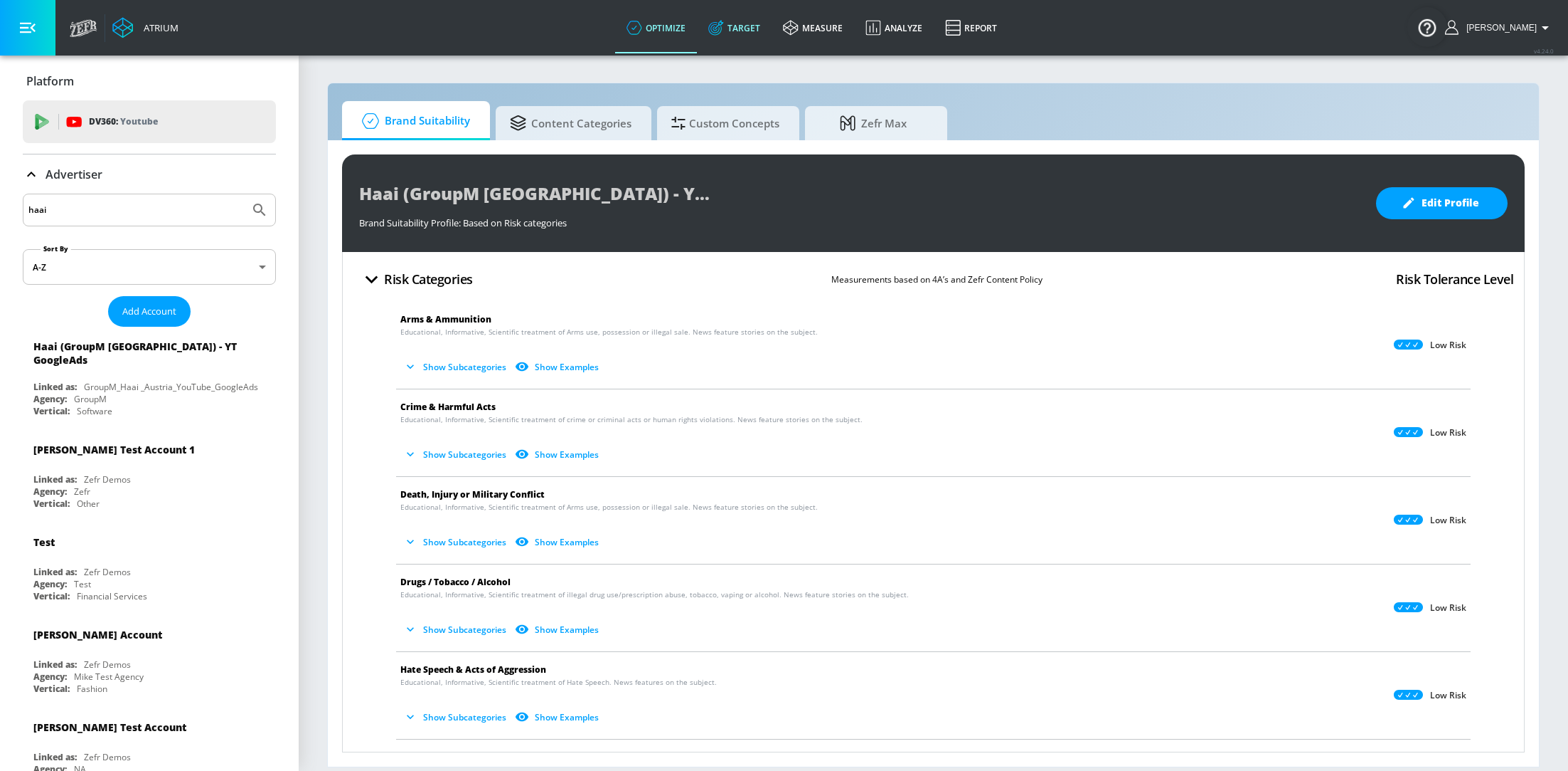
click at [761, 28] on link "Target" at bounding box center [734, 27] width 75 height 51
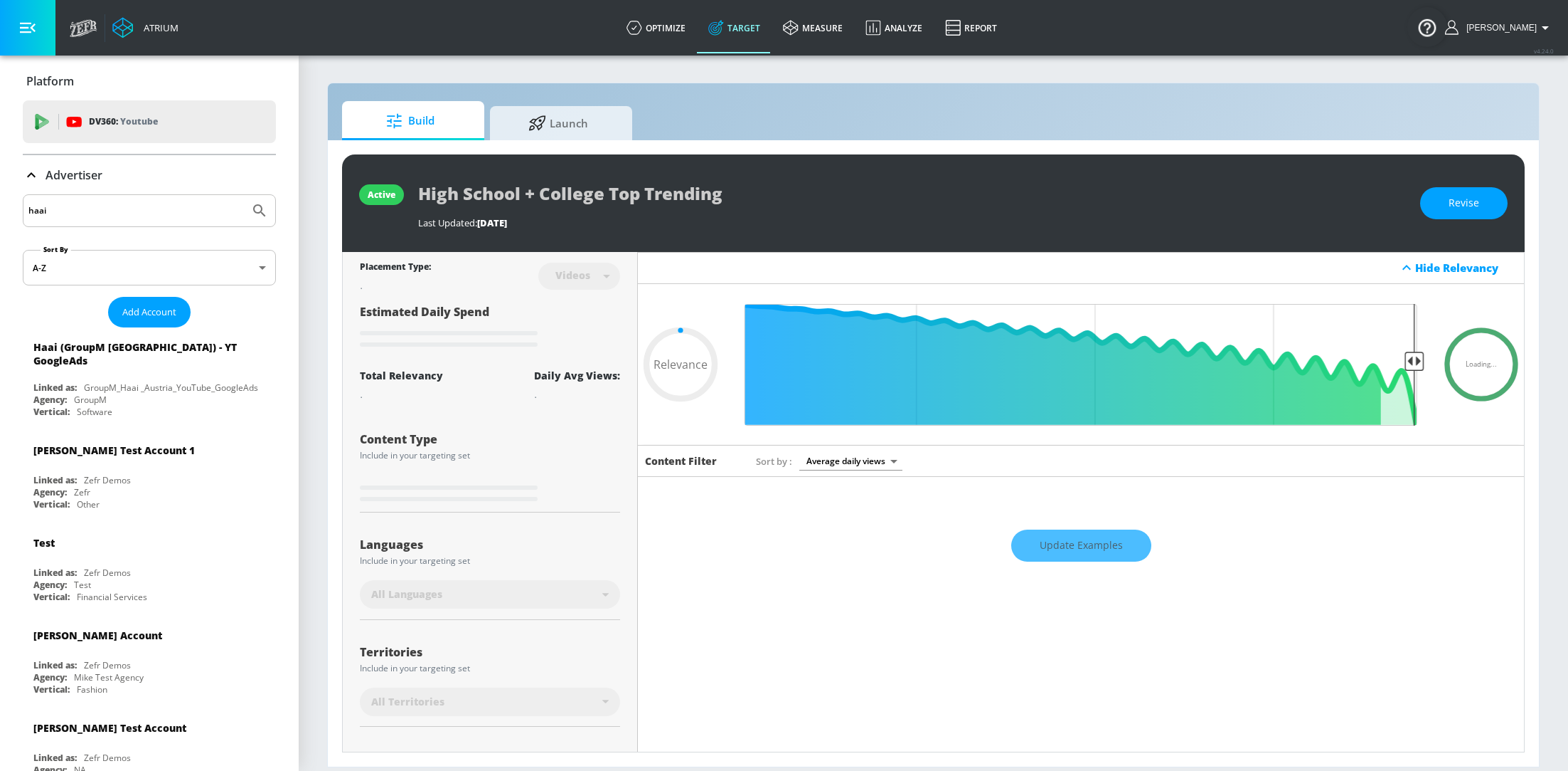
type input "0.05"
click at [552, 123] on span "Launch" at bounding box center [558, 121] width 108 height 34
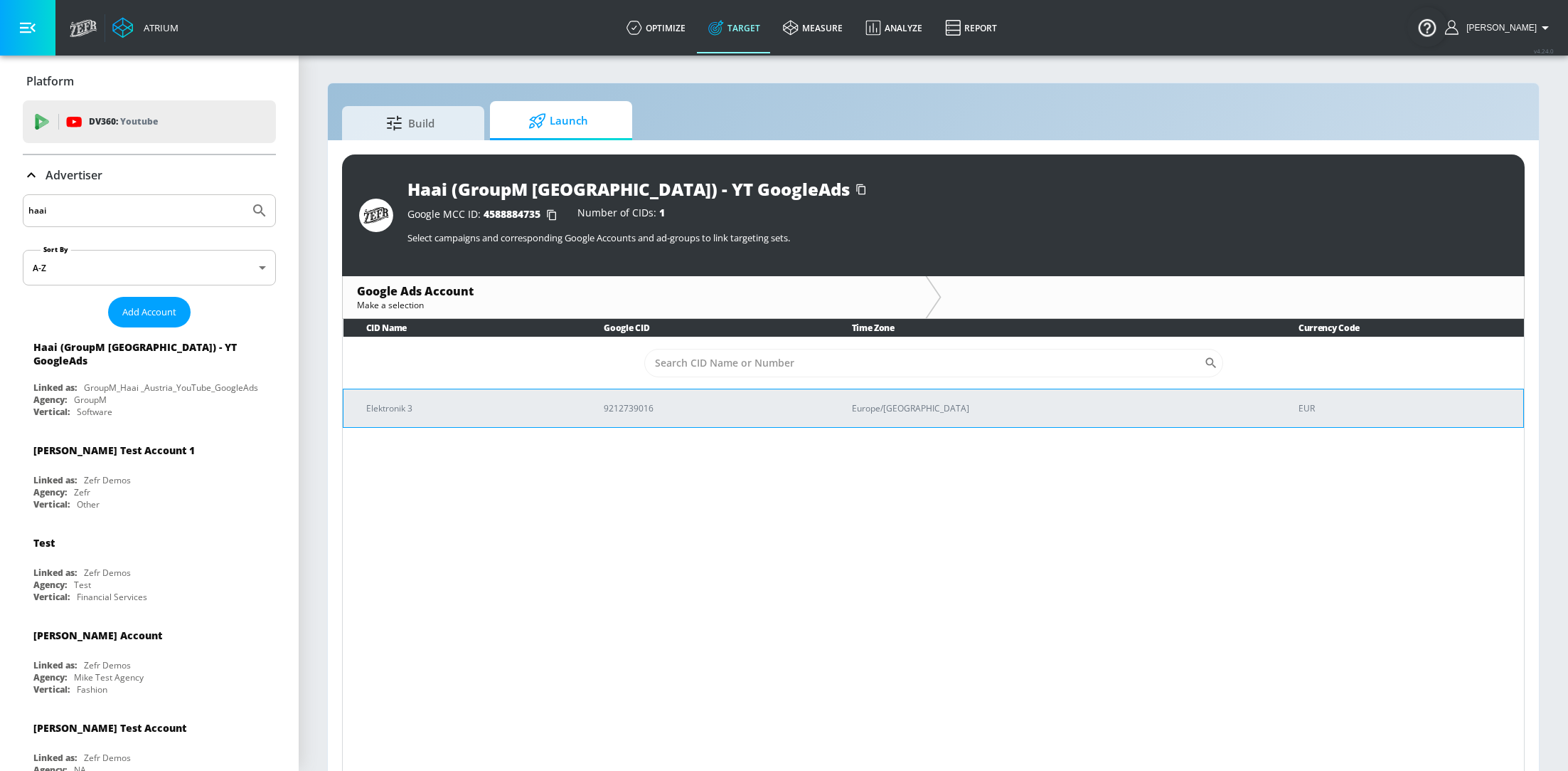
click at [570, 410] on p "Elektronik 3" at bounding box center [468, 408] width 203 height 15
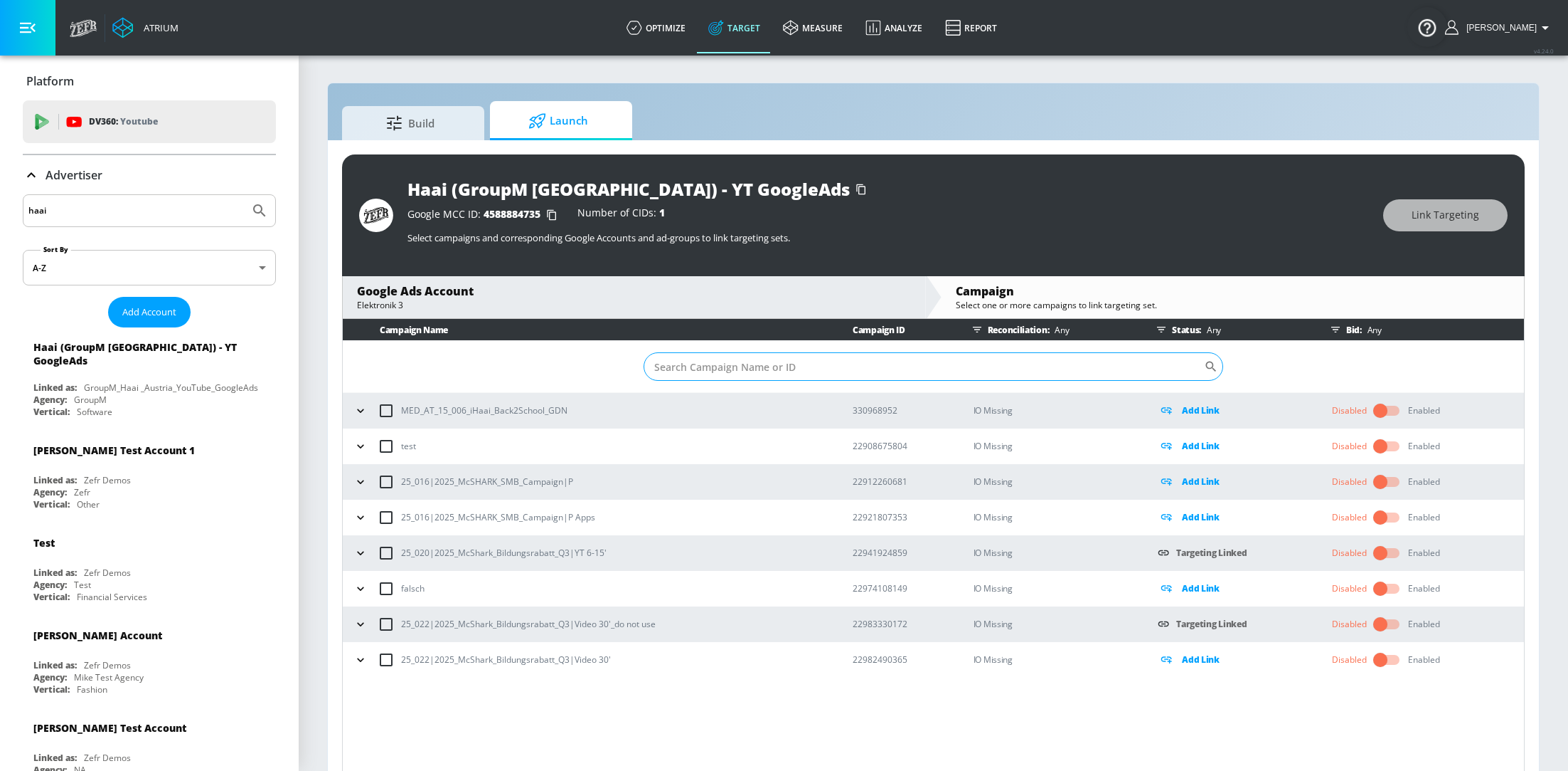
click at [813, 360] on input "Sort By" at bounding box center [923, 366] width 560 height 29
paste input "22982490365"
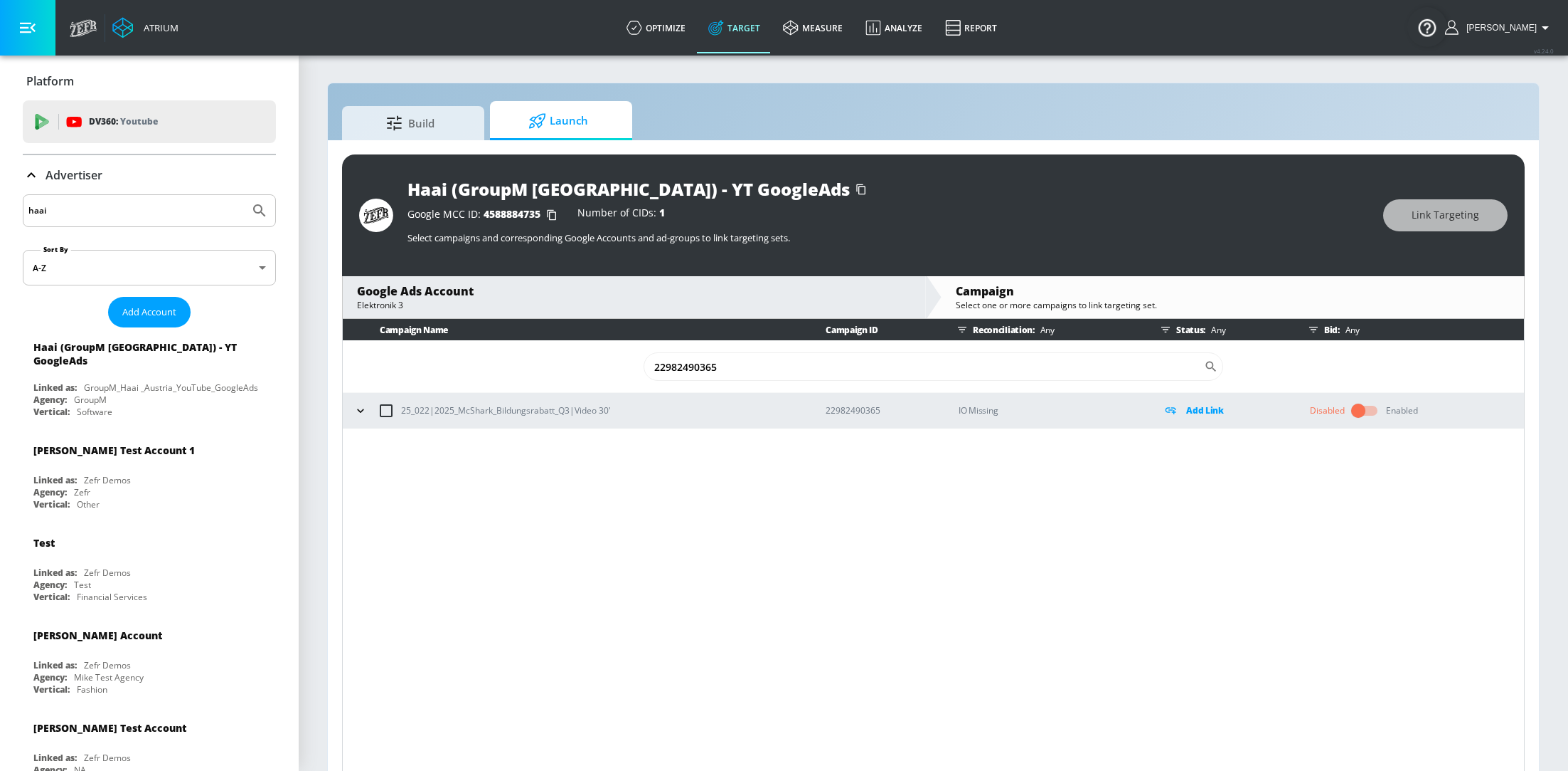
type input "22982490365"
click at [387, 413] on input "checkbox" at bounding box center [386, 410] width 30 height 30
click at [1419, 212] on span "Link Targeting" at bounding box center [1446, 215] width 68 height 17
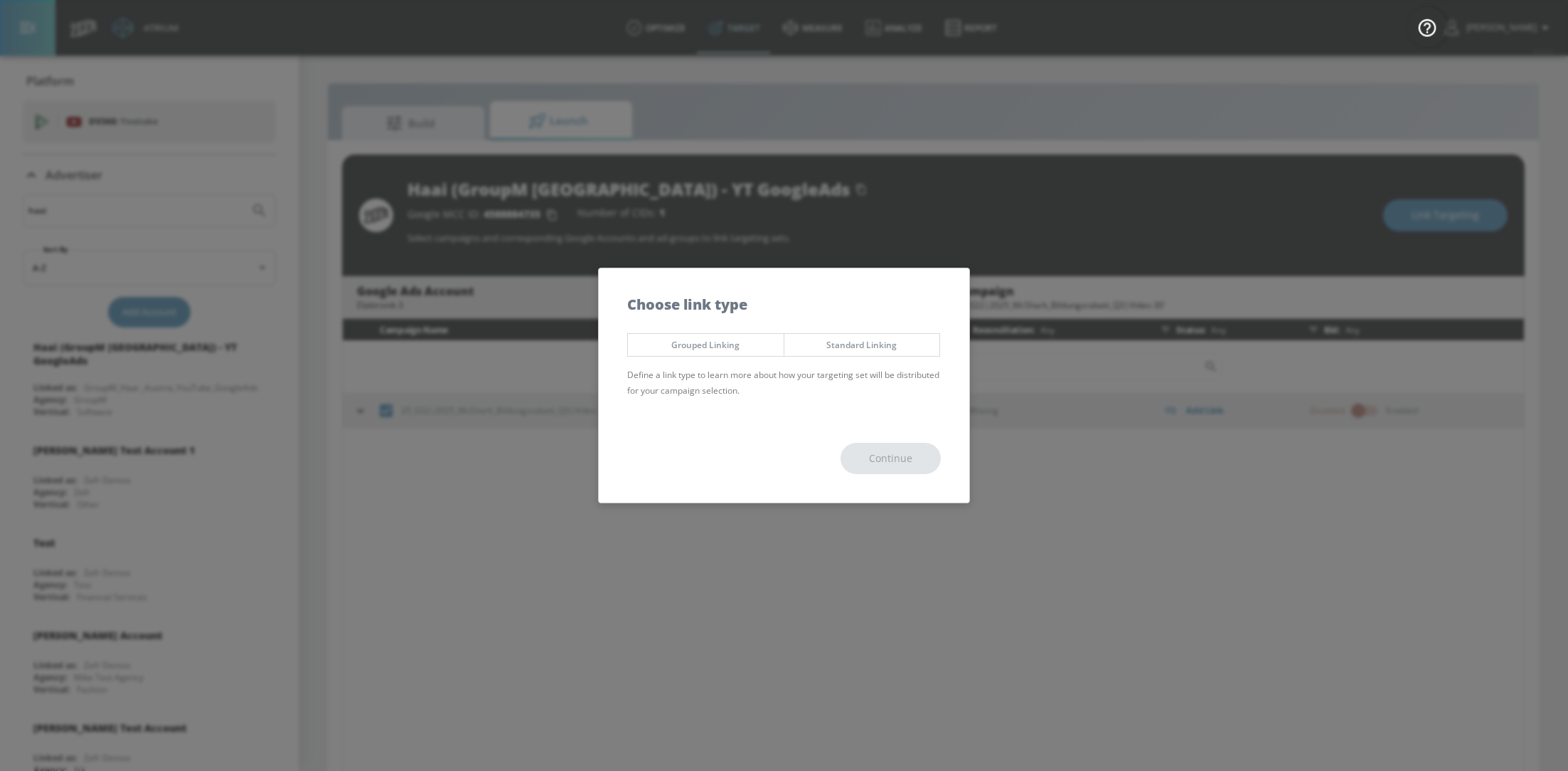
click at [860, 357] on div "Grouped Linking Standard Linking Define a link type to learn more about how you…" at bounding box center [784, 370] width 371 height 89
click at [857, 349] on span "Standard Linking" at bounding box center [862, 344] width 135 height 15
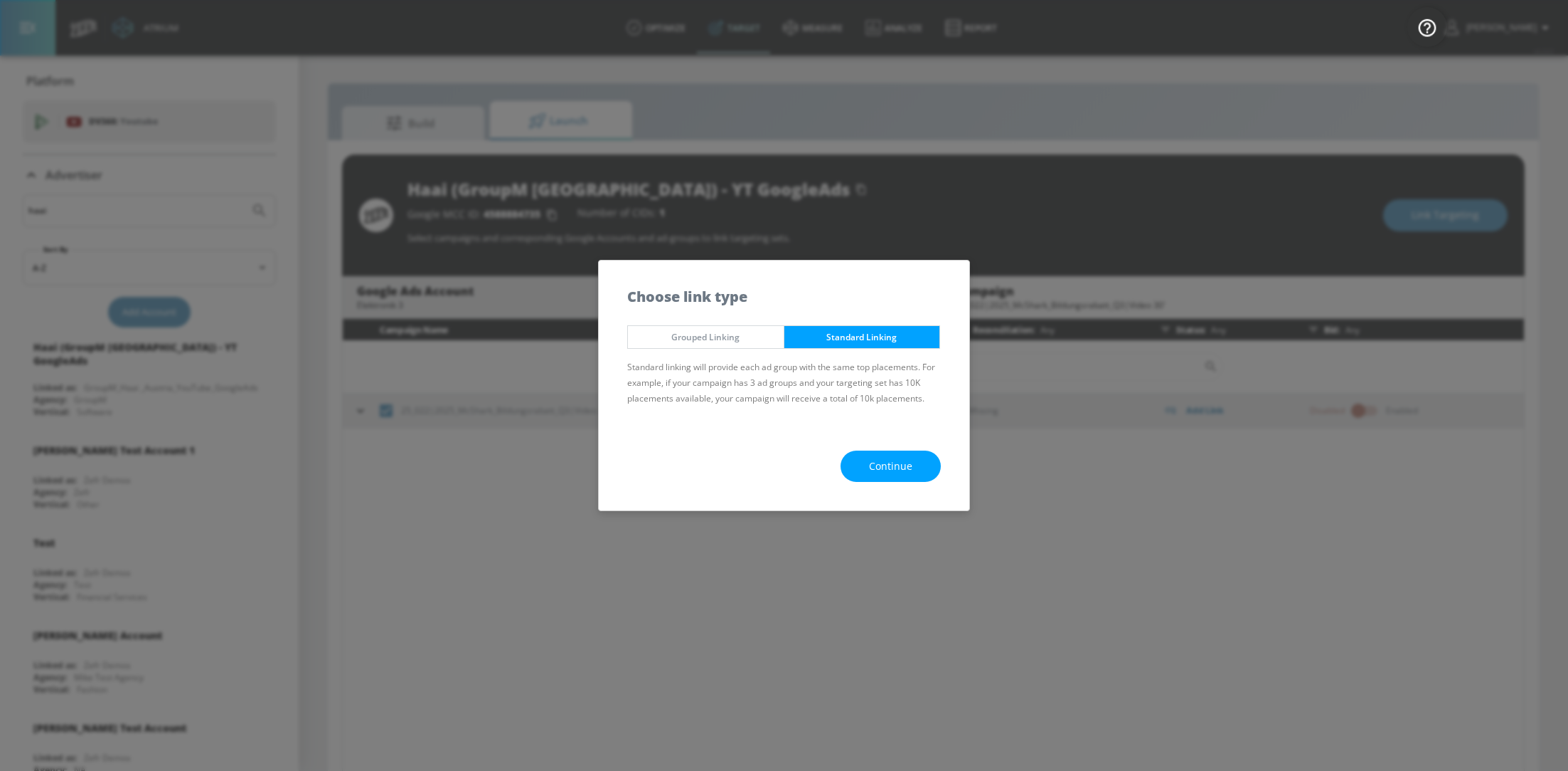
click at [885, 435] on div "Continue" at bounding box center [784, 466] width 371 height 89
click at [891, 455] on button "Continue" at bounding box center [890, 466] width 100 height 32
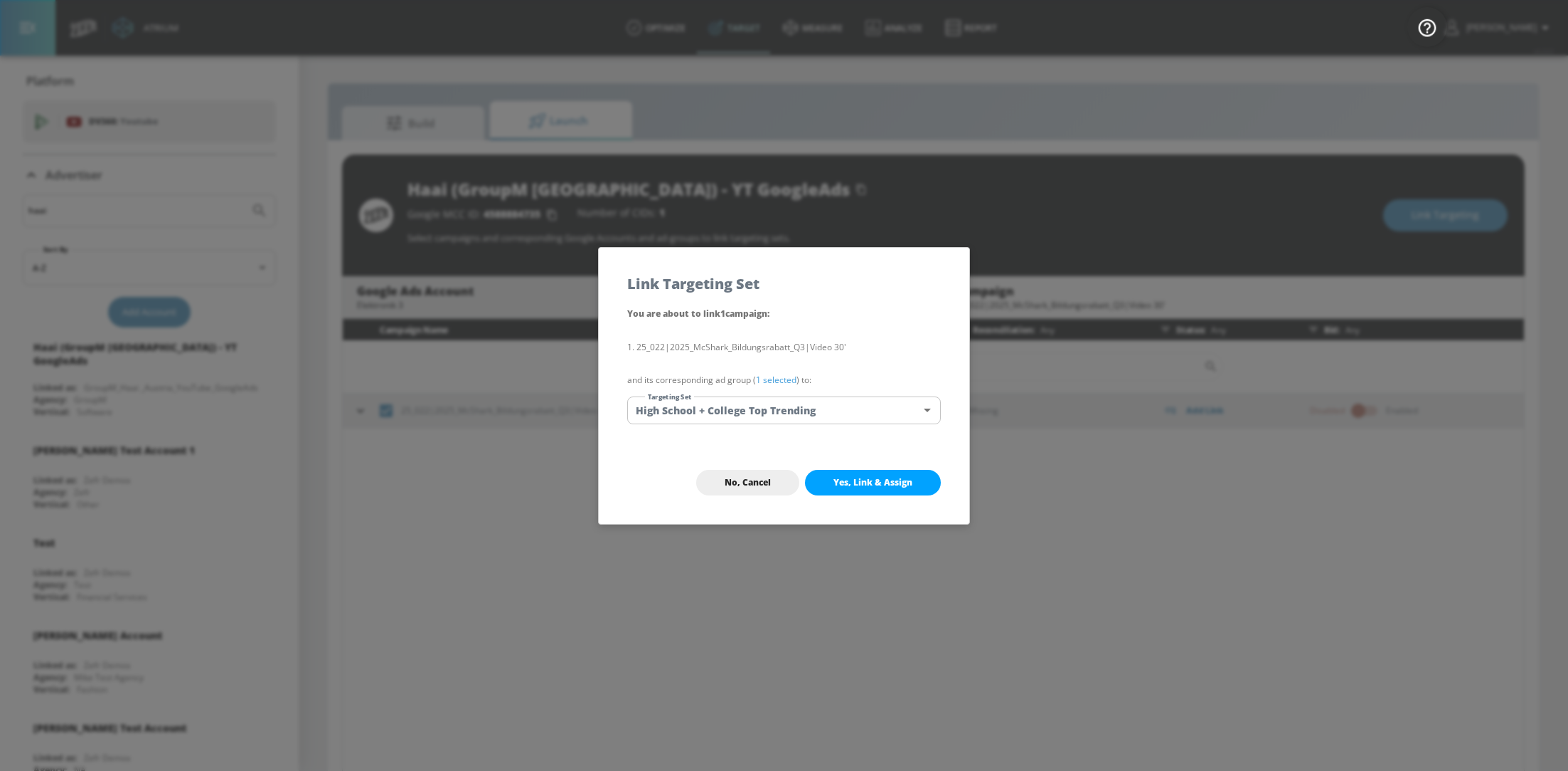
click at [897, 480] on span "Yes, Link & Assign" at bounding box center [872, 482] width 79 height 11
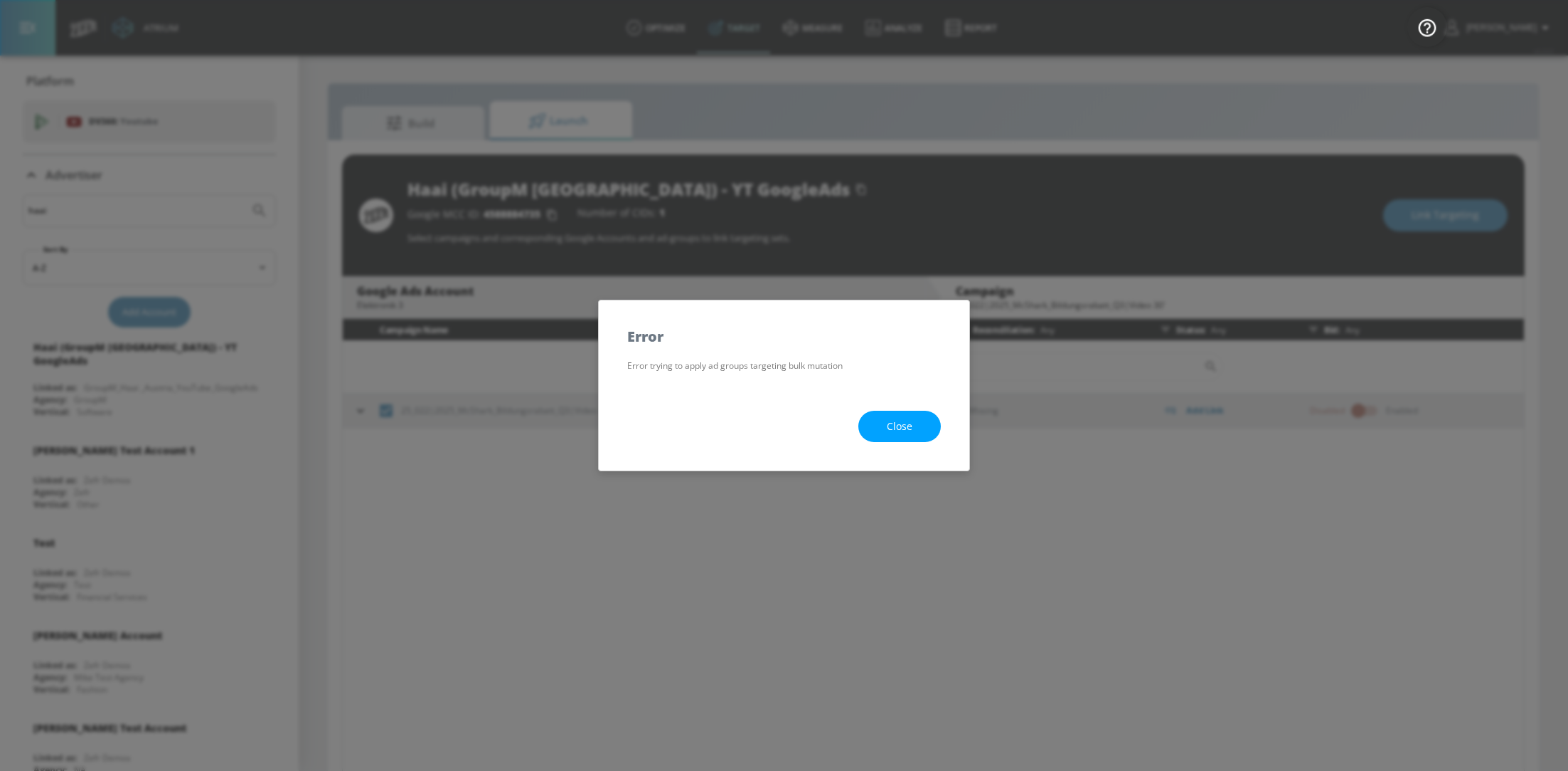
click at [900, 438] on button "Close" at bounding box center [899, 426] width 83 height 32
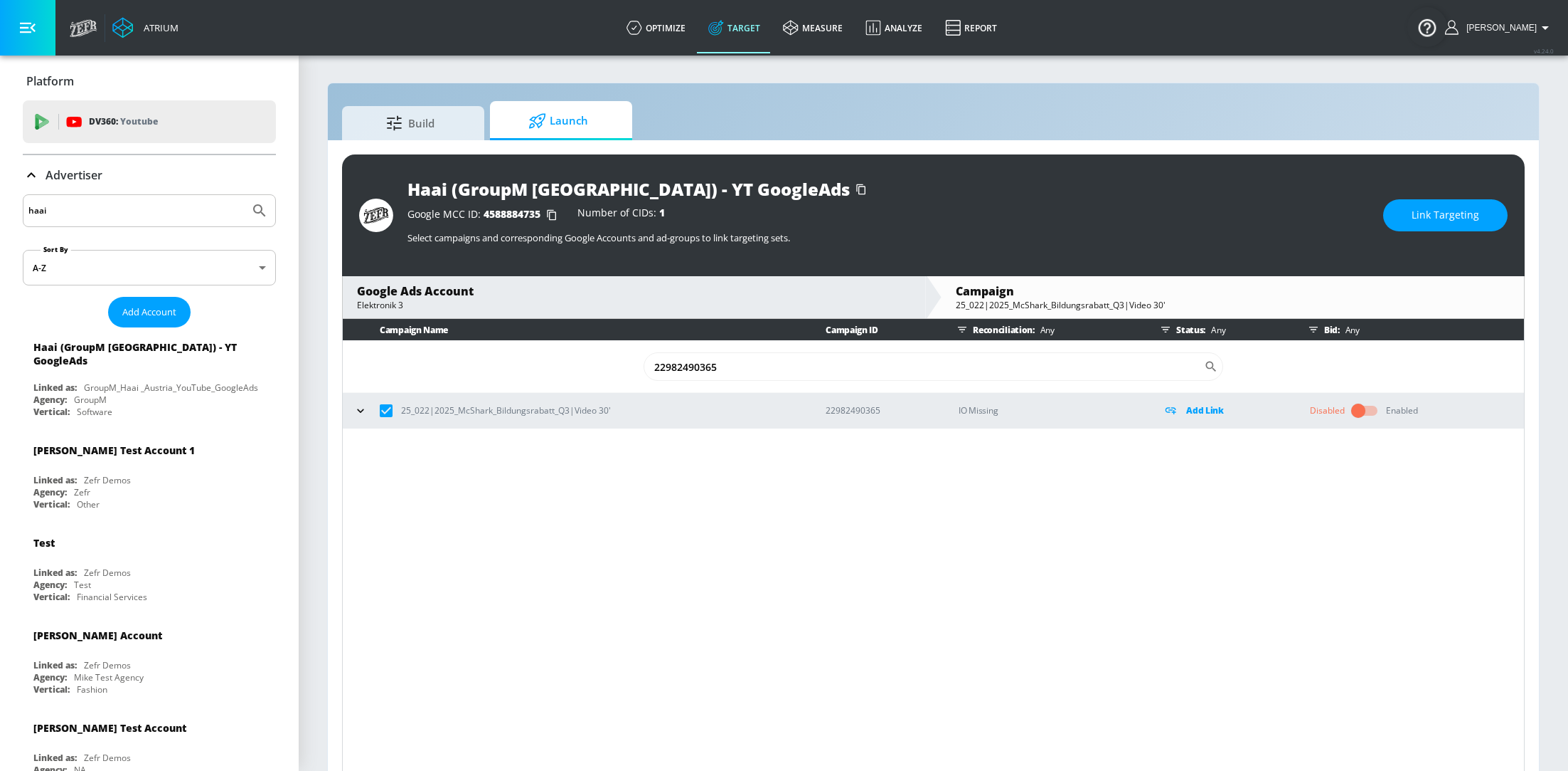
click at [380, 410] on input "checkbox" at bounding box center [386, 410] width 30 height 30
checkbox input "false"
click at [725, 376] on input "22982490365" at bounding box center [923, 366] width 560 height 29
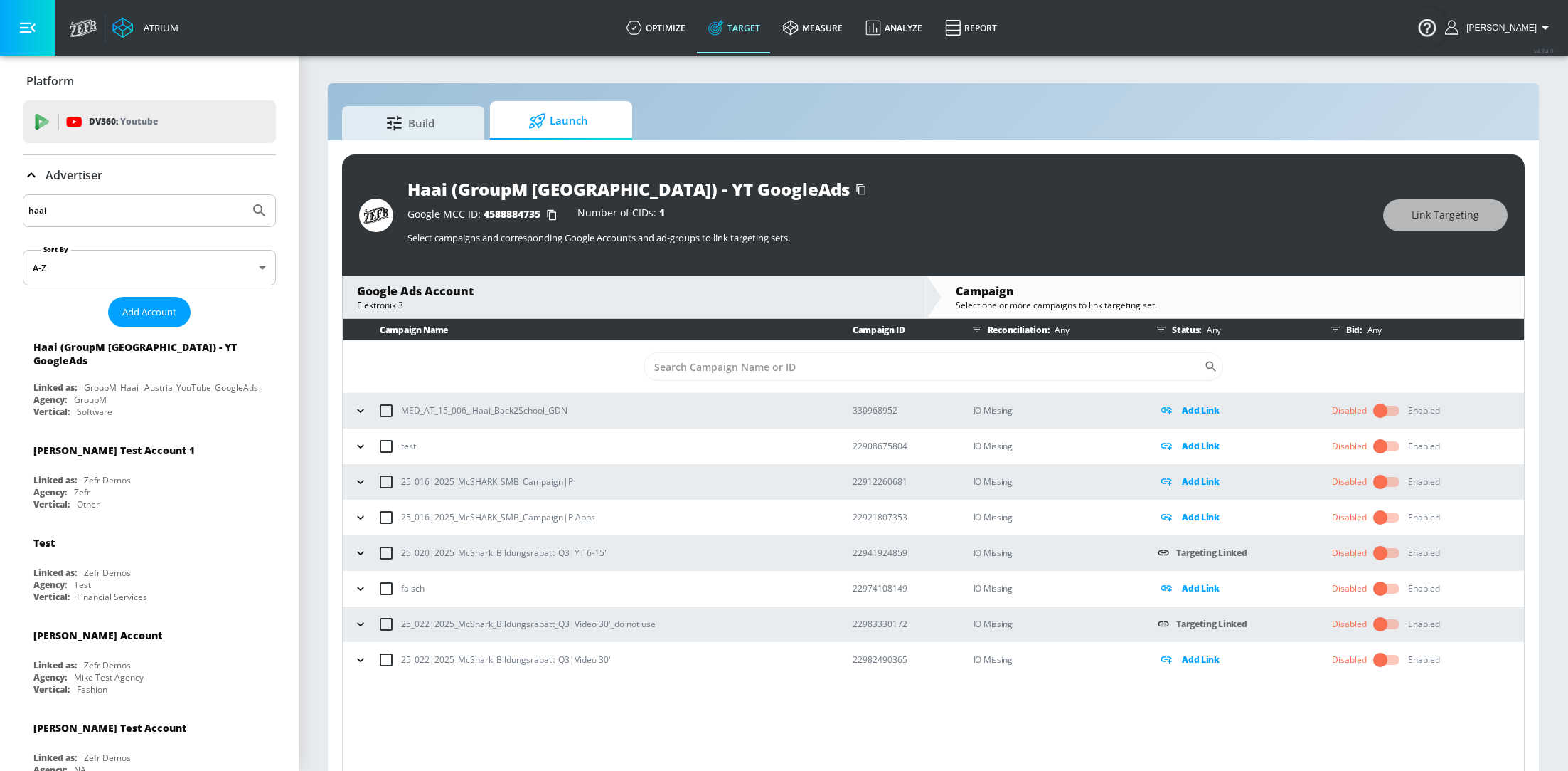
click at [388, 657] on input "checkbox" at bounding box center [386, 660] width 30 height 30
click at [1451, 221] on span "Link Targeting" at bounding box center [1446, 215] width 68 height 17
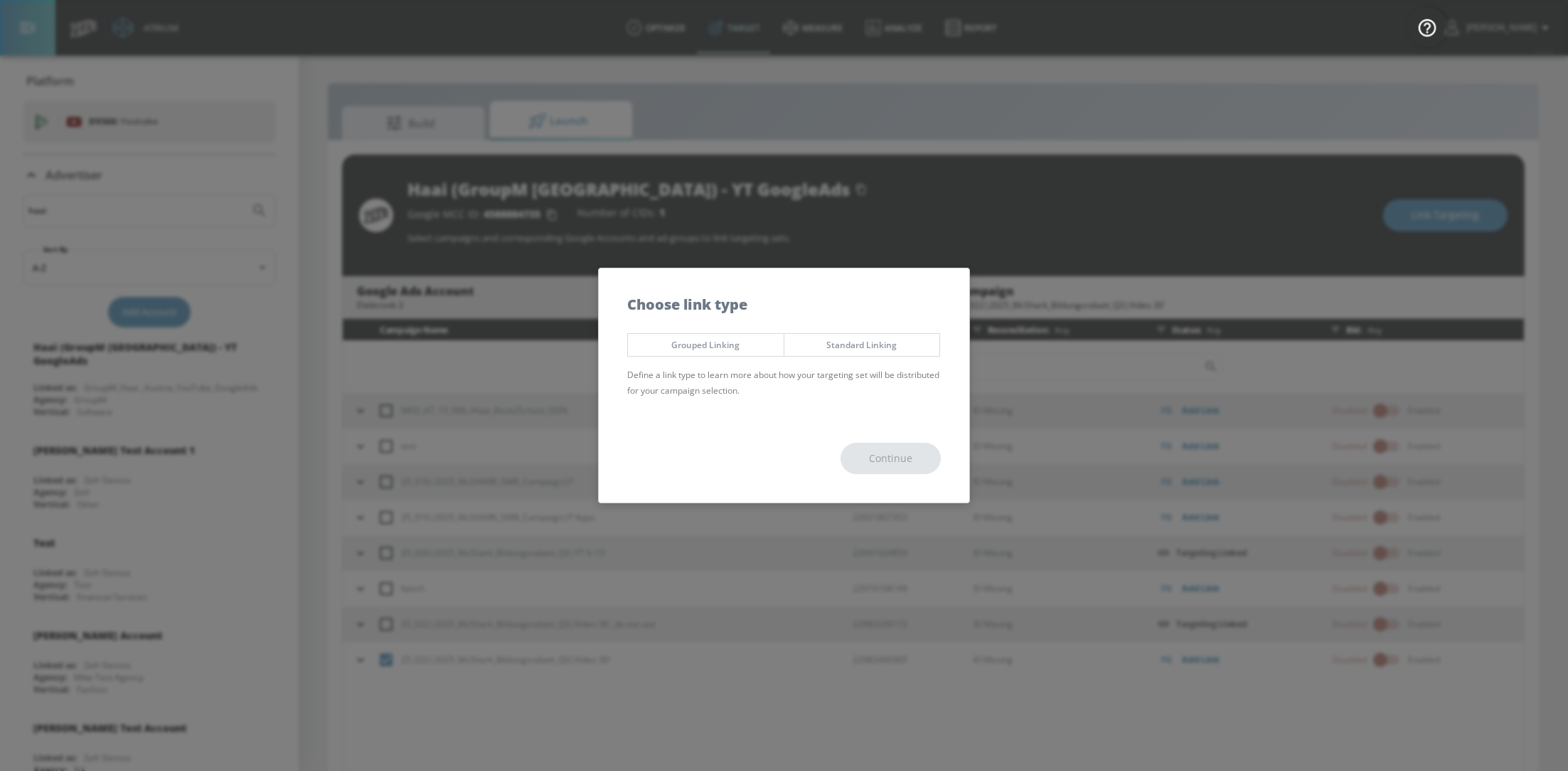
click at [908, 355] on button "Standard Linking" at bounding box center [862, 344] width 157 height 23
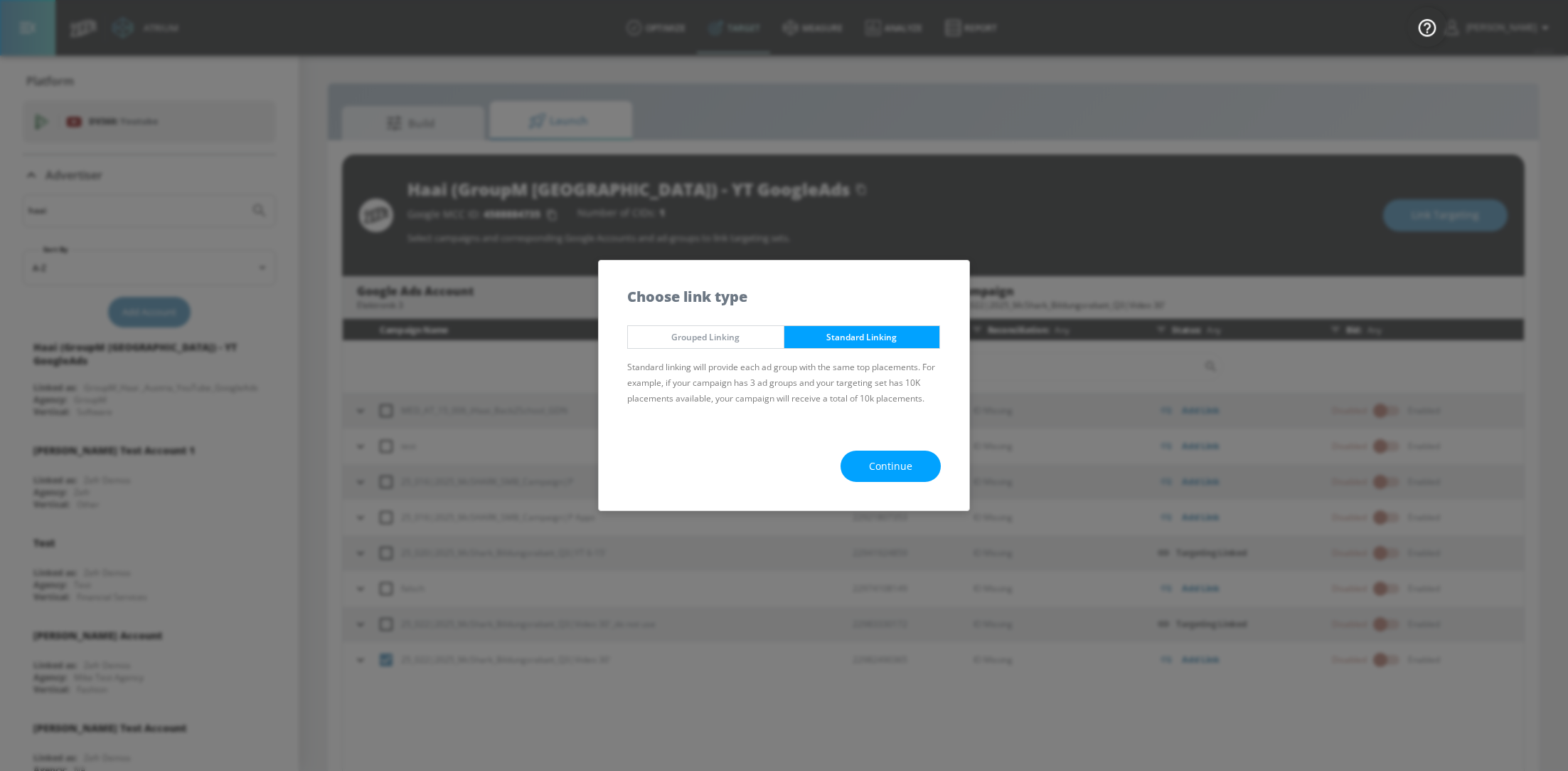
click at [886, 482] on div "Continue" at bounding box center [784, 466] width 371 height 89
click at [881, 469] on span "Continue" at bounding box center [890, 466] width 43 height 17
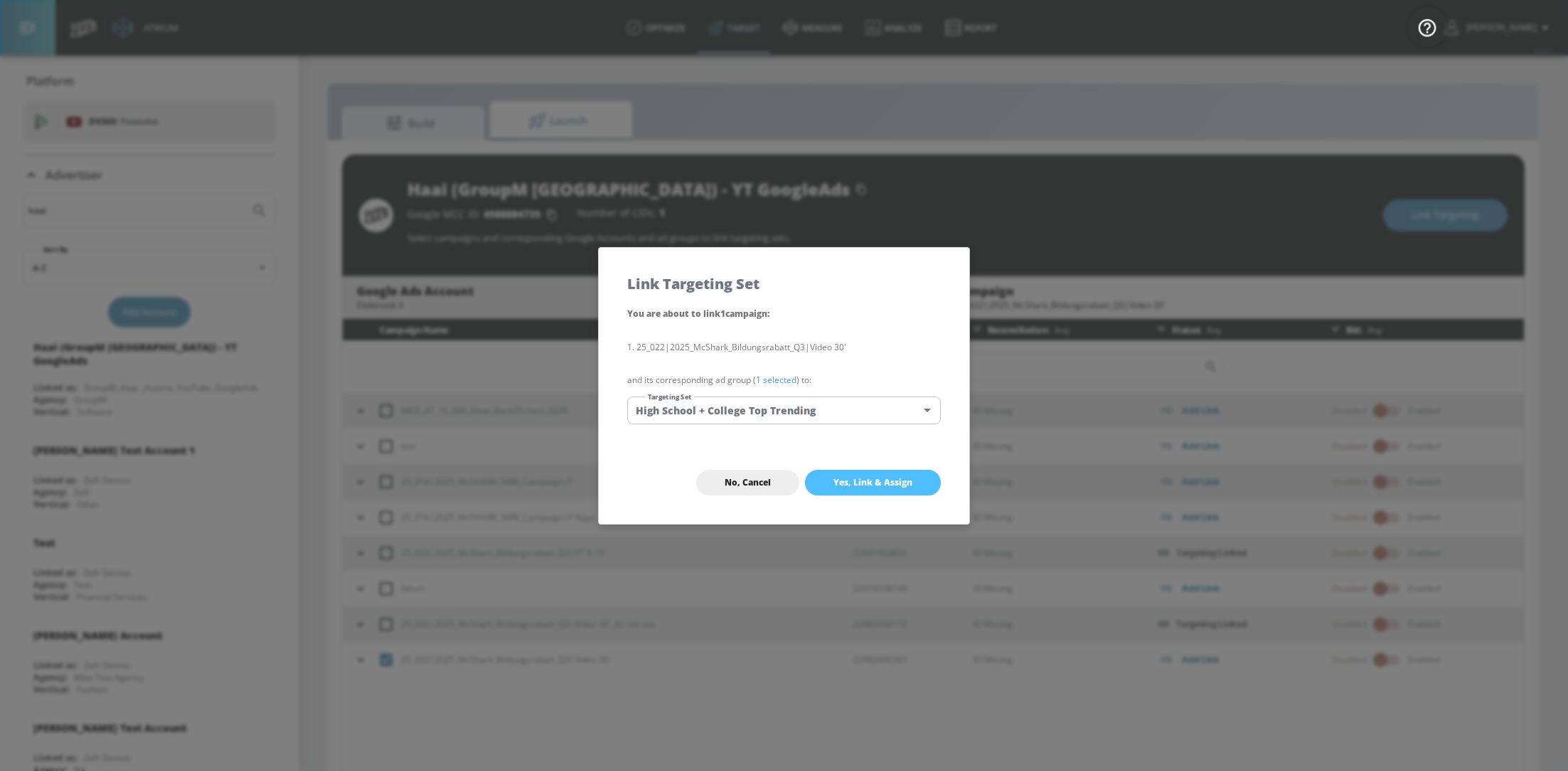
click at [857, 477] on span "Yes, Link & Assign" at bounding box center [872, 482] width 79 height 11
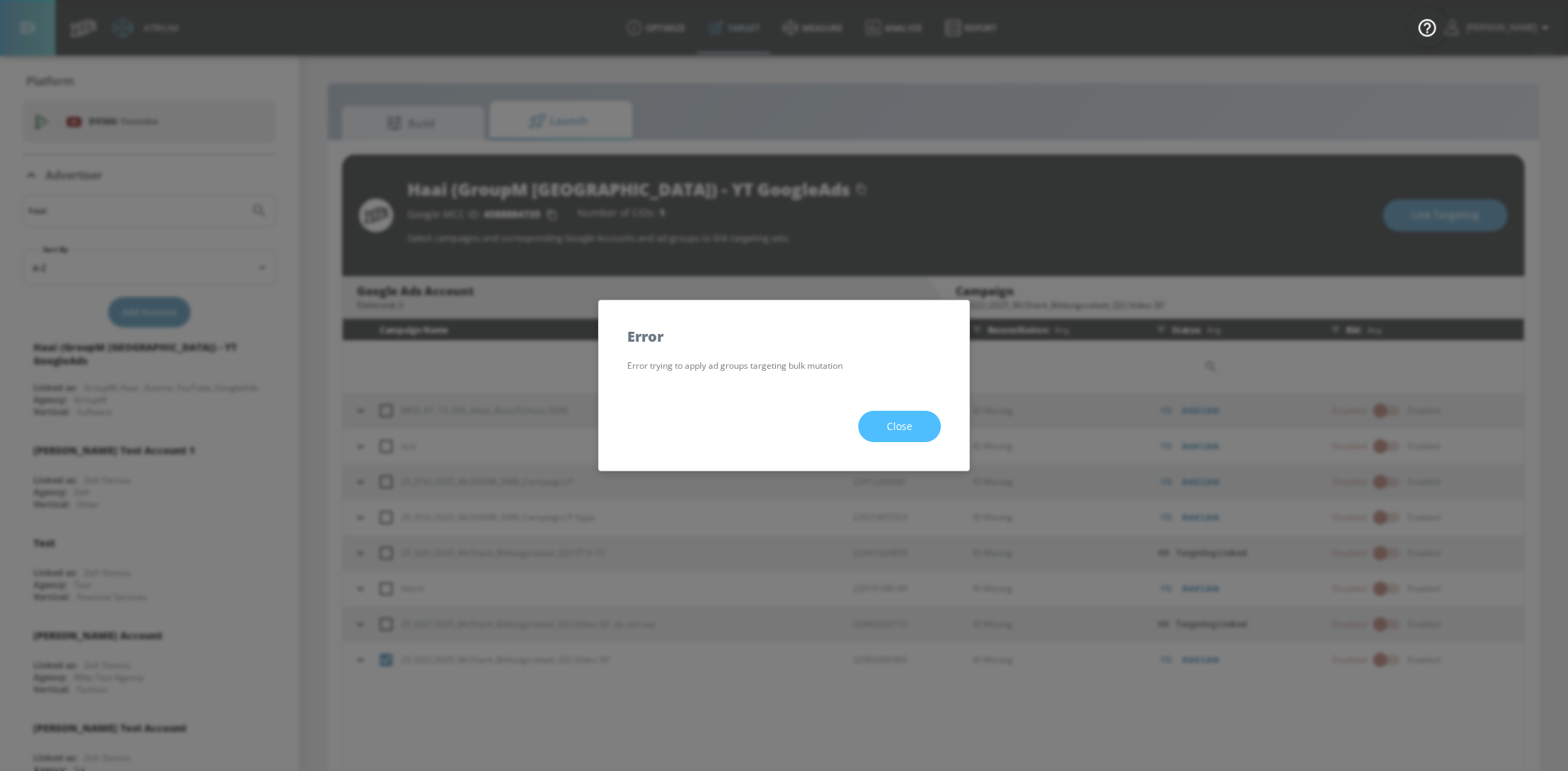
click at [913, 418] on button "Close" at bounding box center [899, 426] width 83 height 32
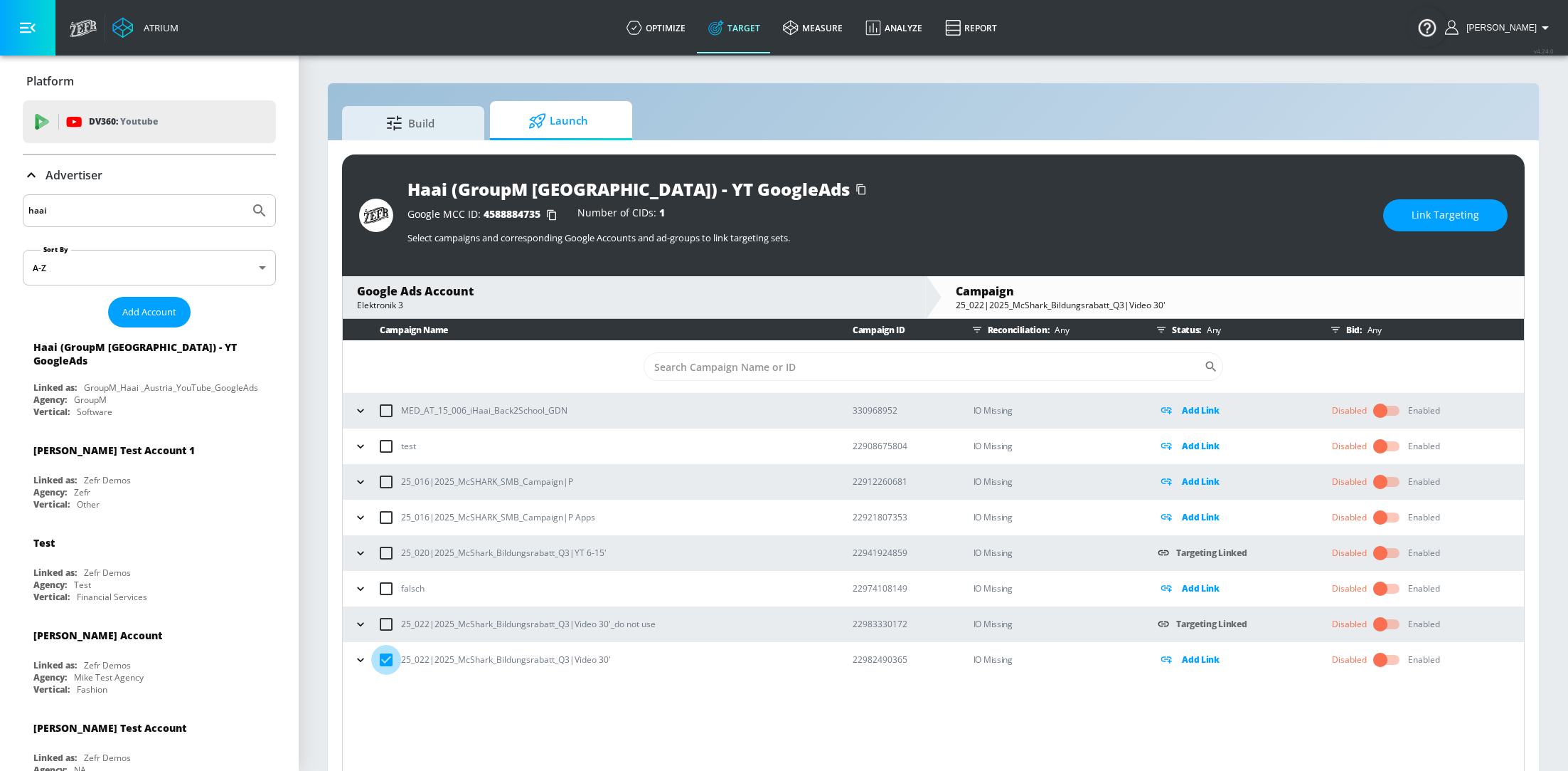
click at [380, 661] on input "checkbox" at bounding box center [386, 660] width 30 height 30
checkbox input "false"
click at [120, 212] on input "haai" at bounding box center [136, 210] width 215 height 18
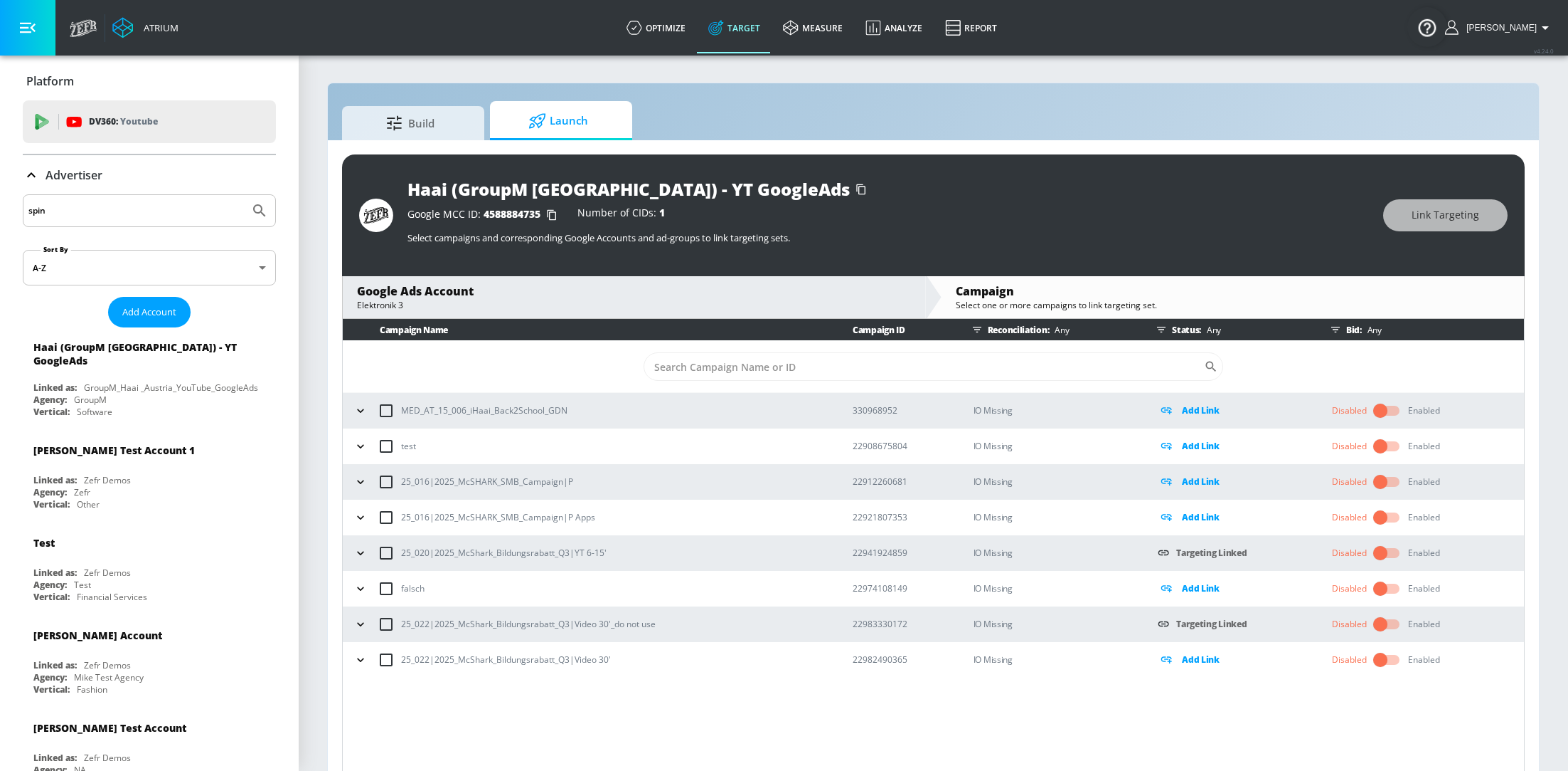
type input "spin"
click at [244, 195] on button "Submit Search" at bounding box center [260, 210] width 31 height 31
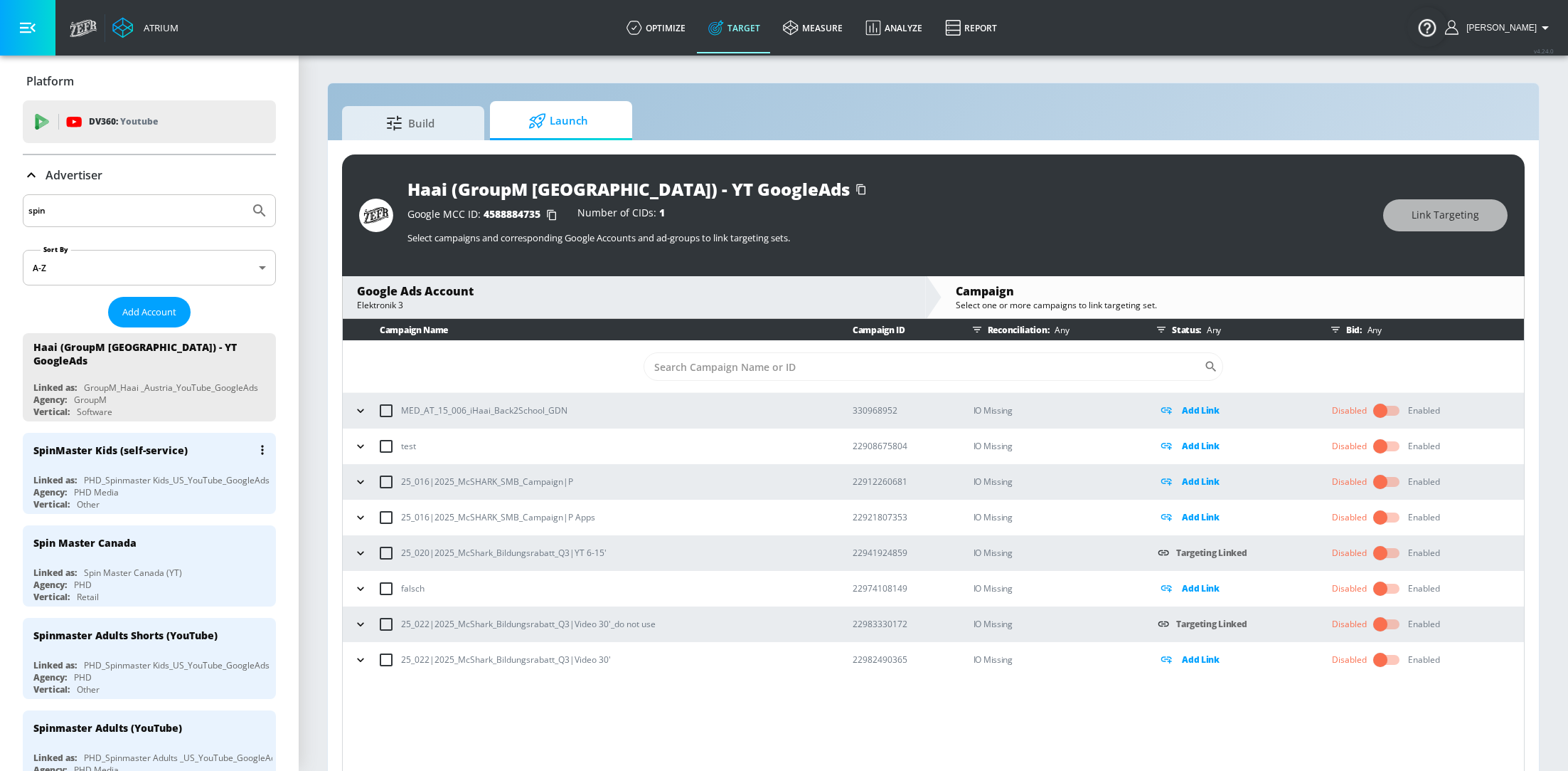
click at [109, 458] on div "SpinMaster Kids (self-service) Linked as: PHD_Spinmaster Kids_US_YouTube_Google…" at bounding box center [149, 473] width 253 height 81
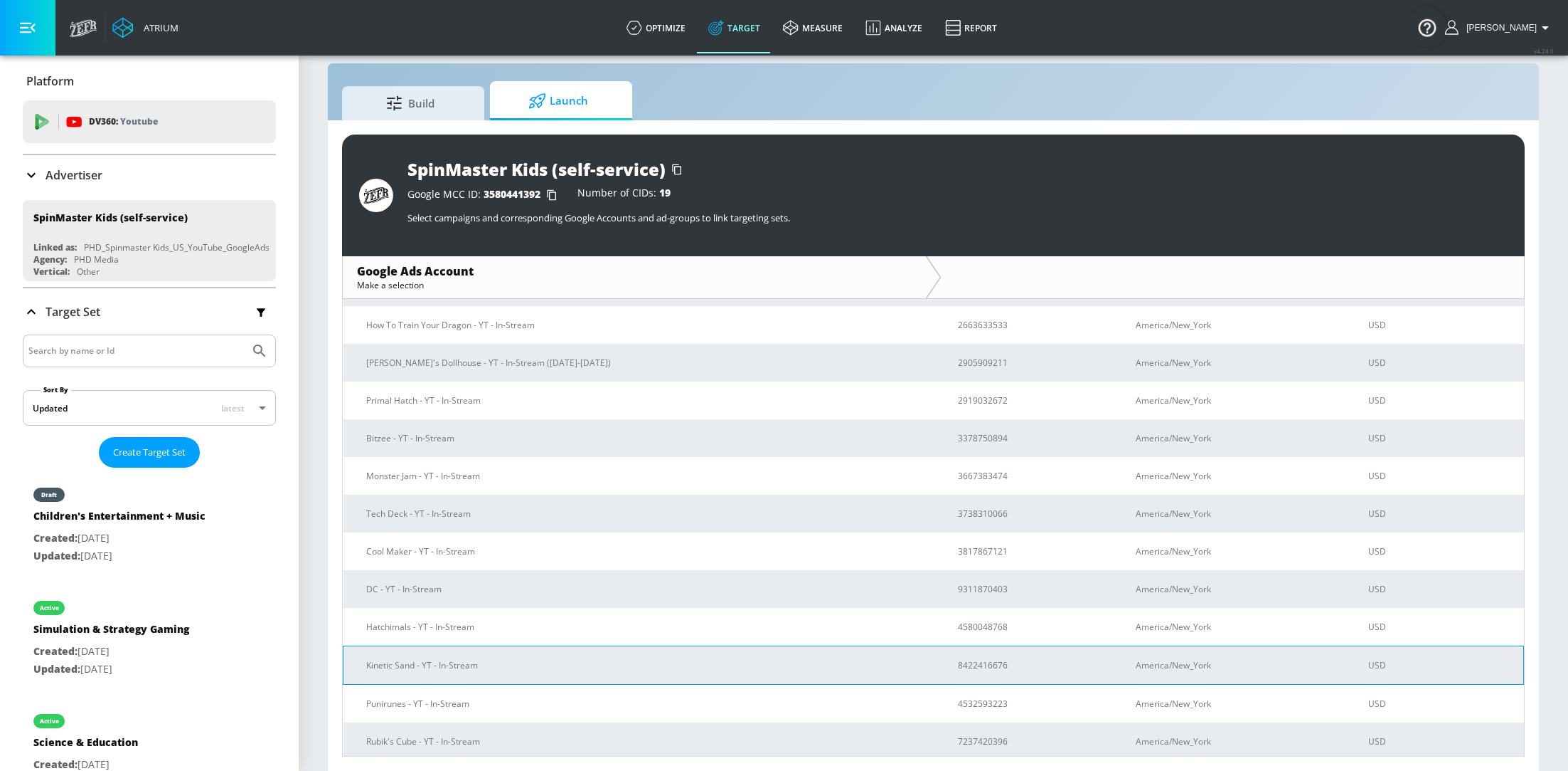
scroll to position [175, 0]
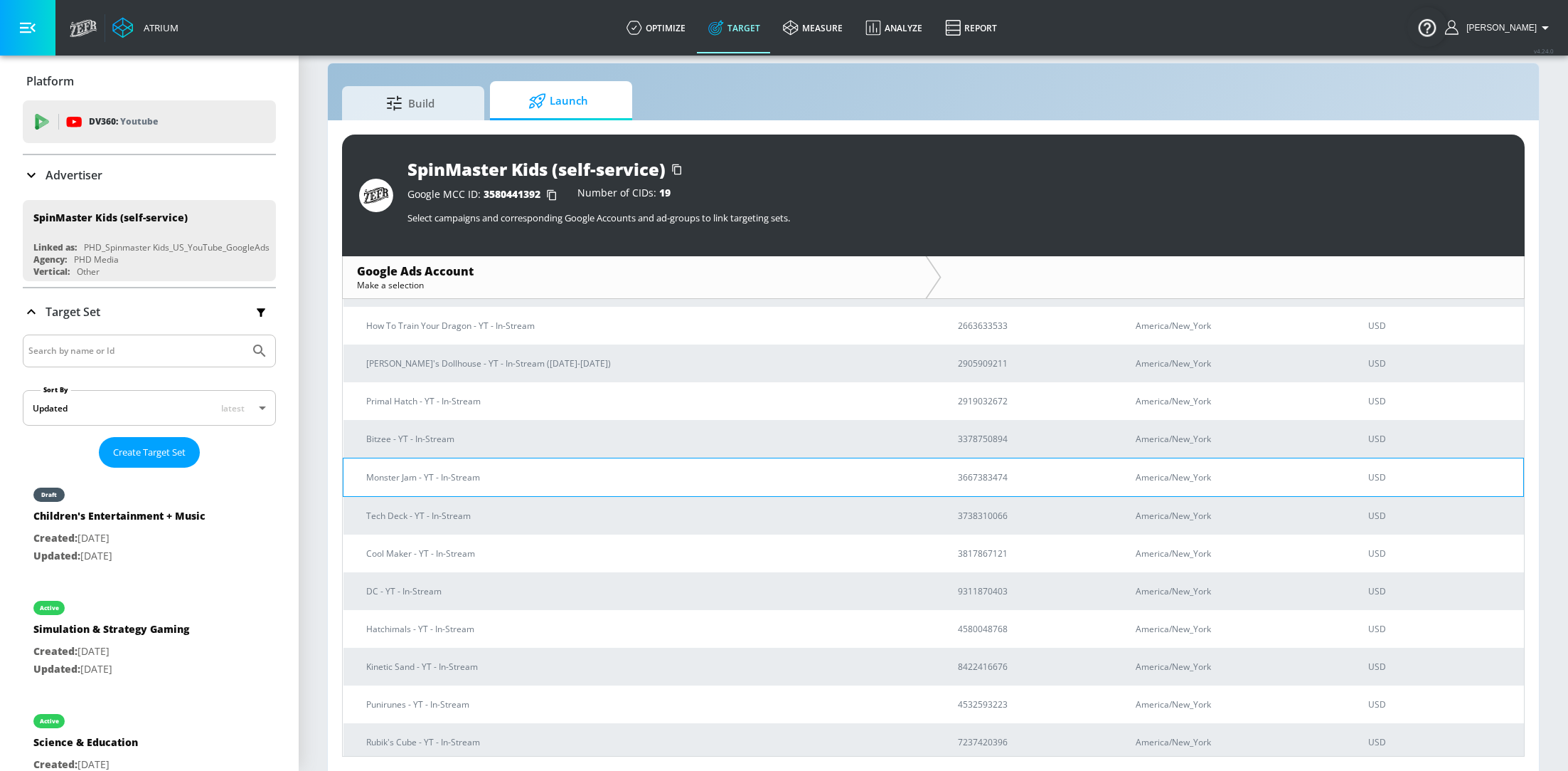
click at [599, 473] on p "Monster Jam - YT - In-Stream" at bounding box center [645, 476] width 558 height 15
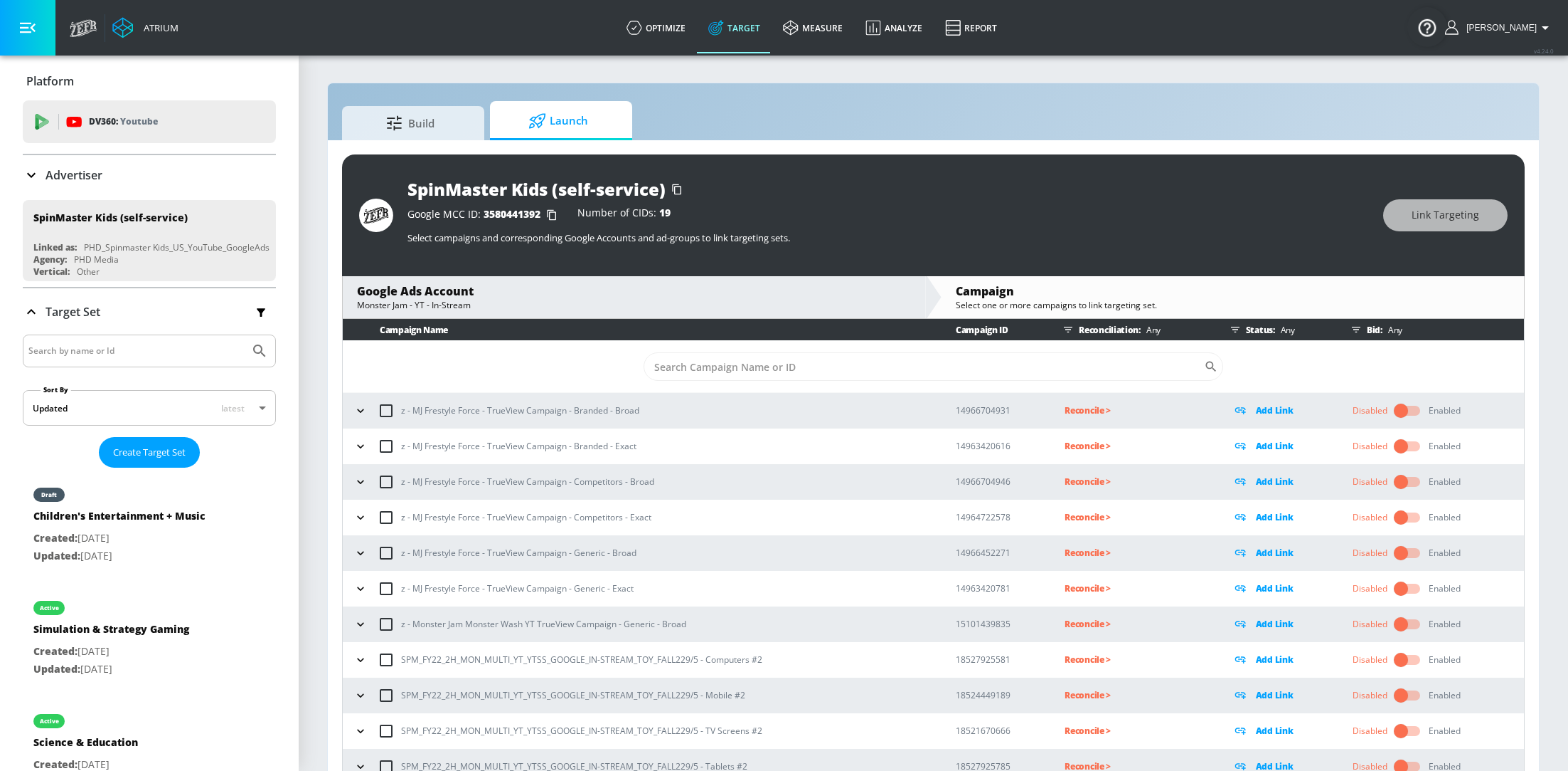
scroll to position [15, 0]
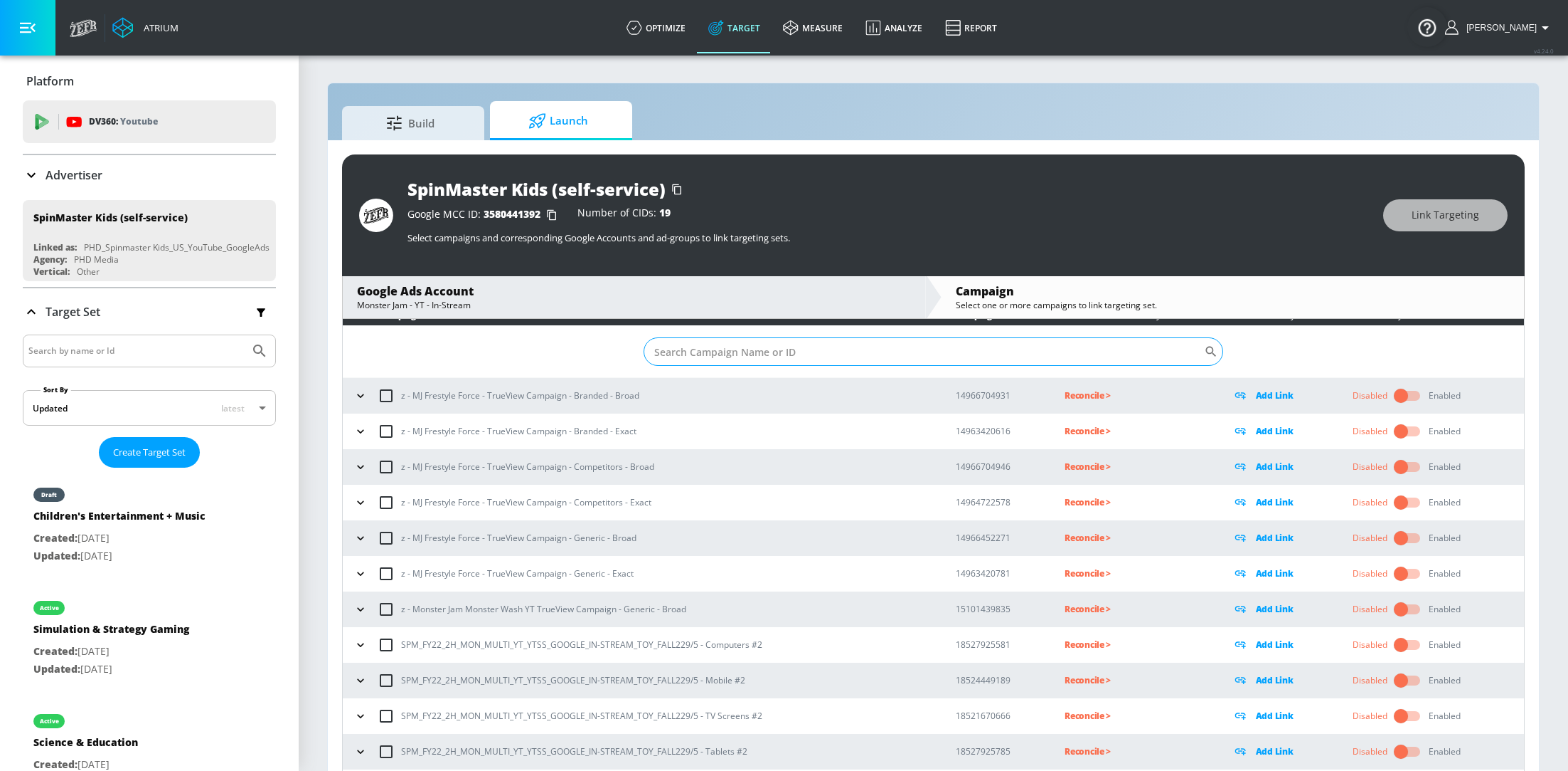
click at [722, 345] on input "Sort By" at bounding box center [923, 351] width 560 height 29
paste input "SPM_FY25_2H_MON_MULTI_YT_YTSS_GOOGLE_TVISKIP_CROSS_Kid-Targeted – CTV"
type input "SPM_FY25_2H_MON_MULTI_YT_YTSS_GOOGLE_TVISKIP_CROSS_Kid-Targeted – CTV"
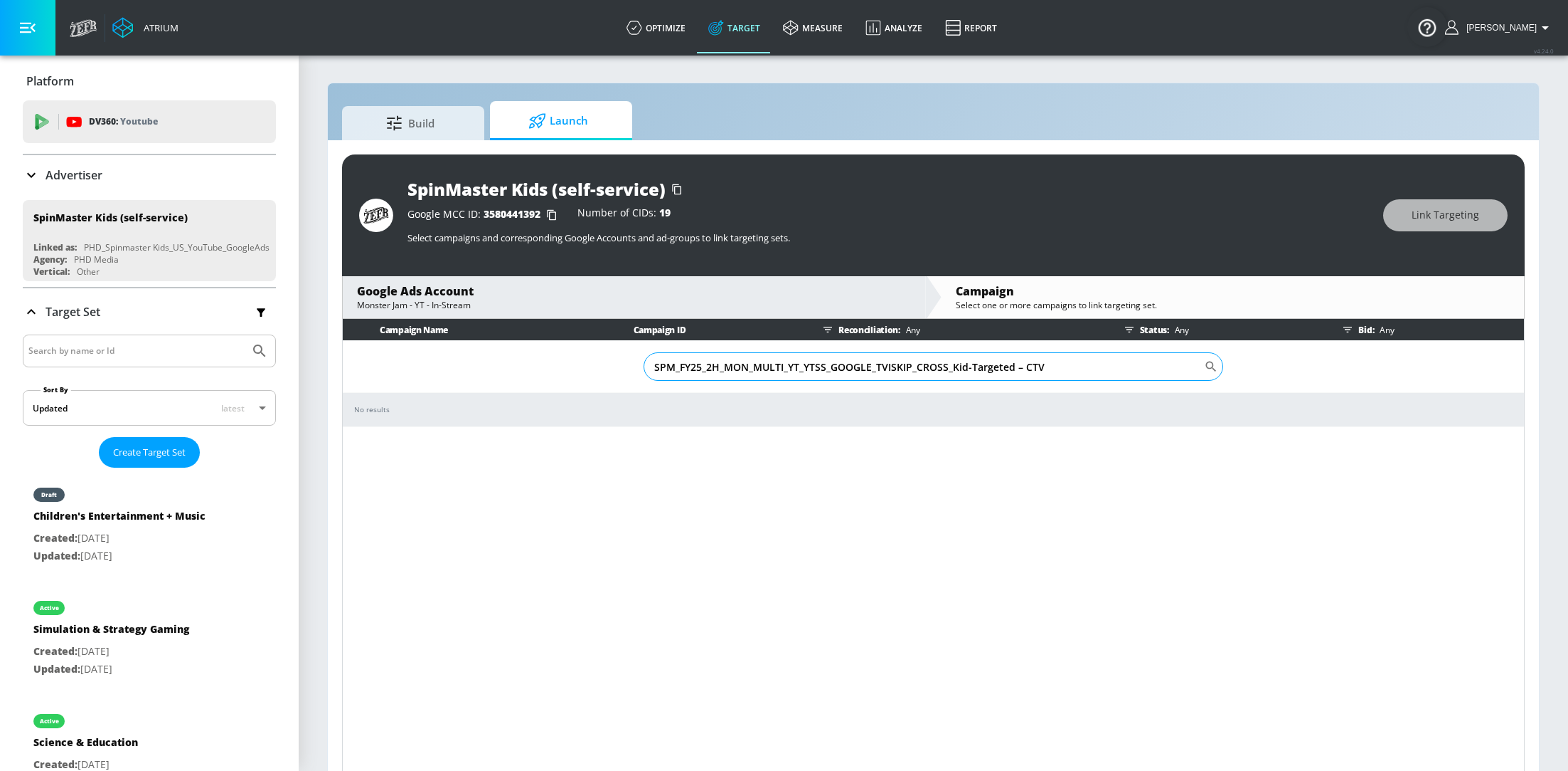
scroll to position [0, 0]
drag, startPoint x: 1070, startPoint y: 364, endPoint x: 640, endPoint y: 363, distance: 430.0
click at [640, 363] on td "SPM_FY25_2H_MON_MULTI_YT_YTSS_GOOGLE_TVISKIP_CROSS_Kid-Targeted – CTV ​" at bounding box center [934, 367] width 1181 height 52
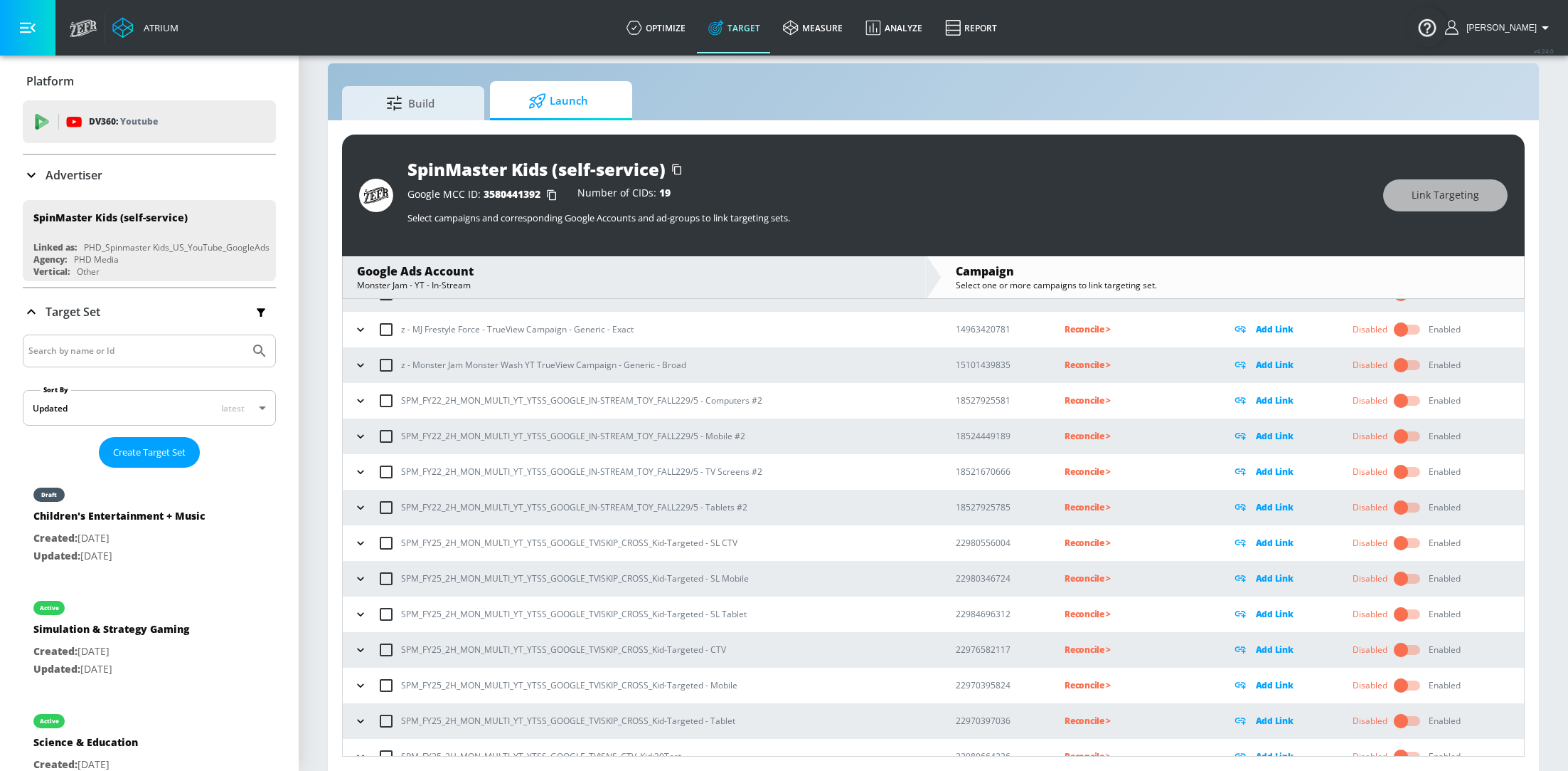
scroll to position [256, 0]
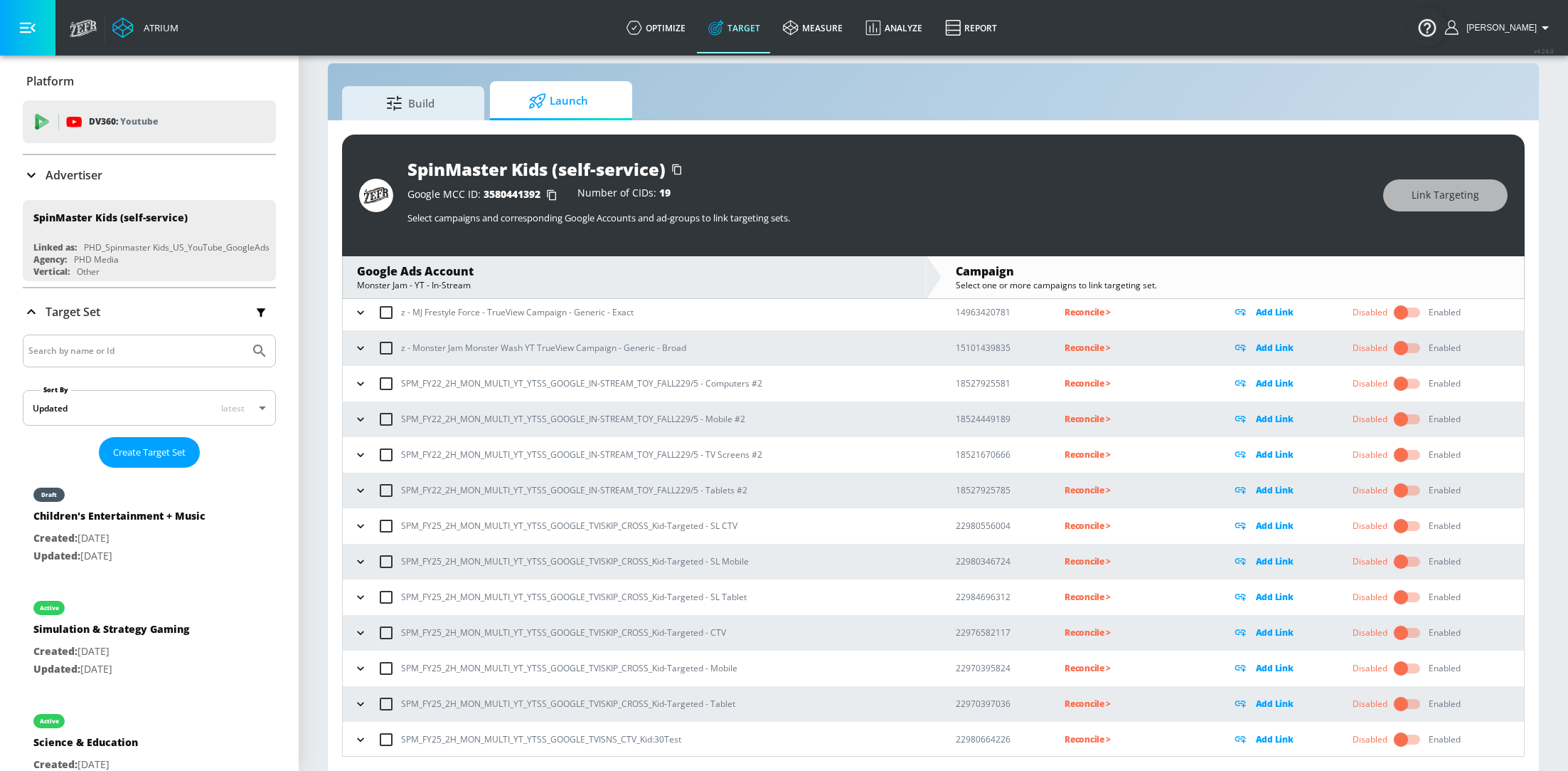
click at [363, 630] on icon "button" at bounding box center [361, 633] width 14 height 14
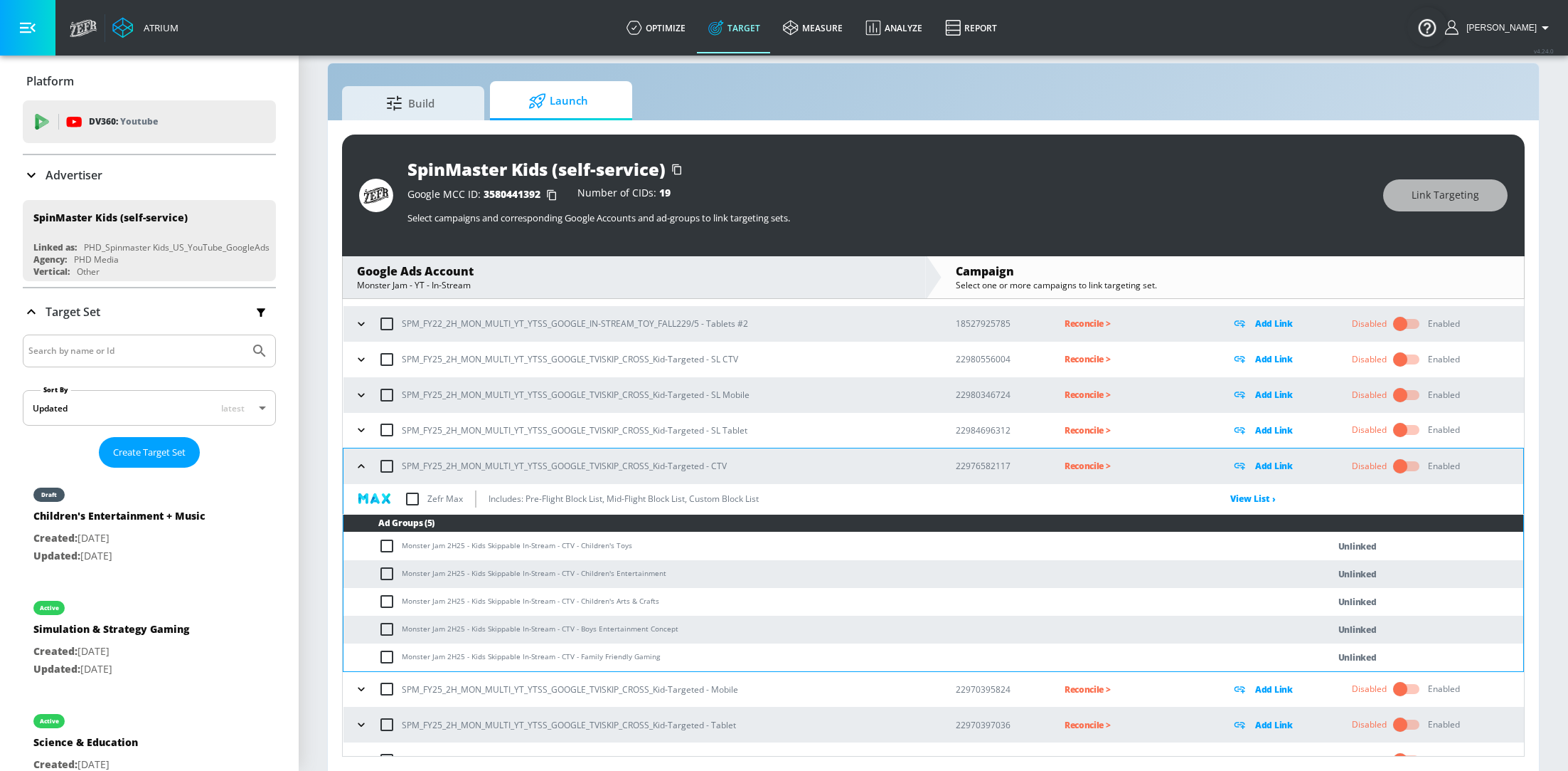
scroll to position [444, 0]
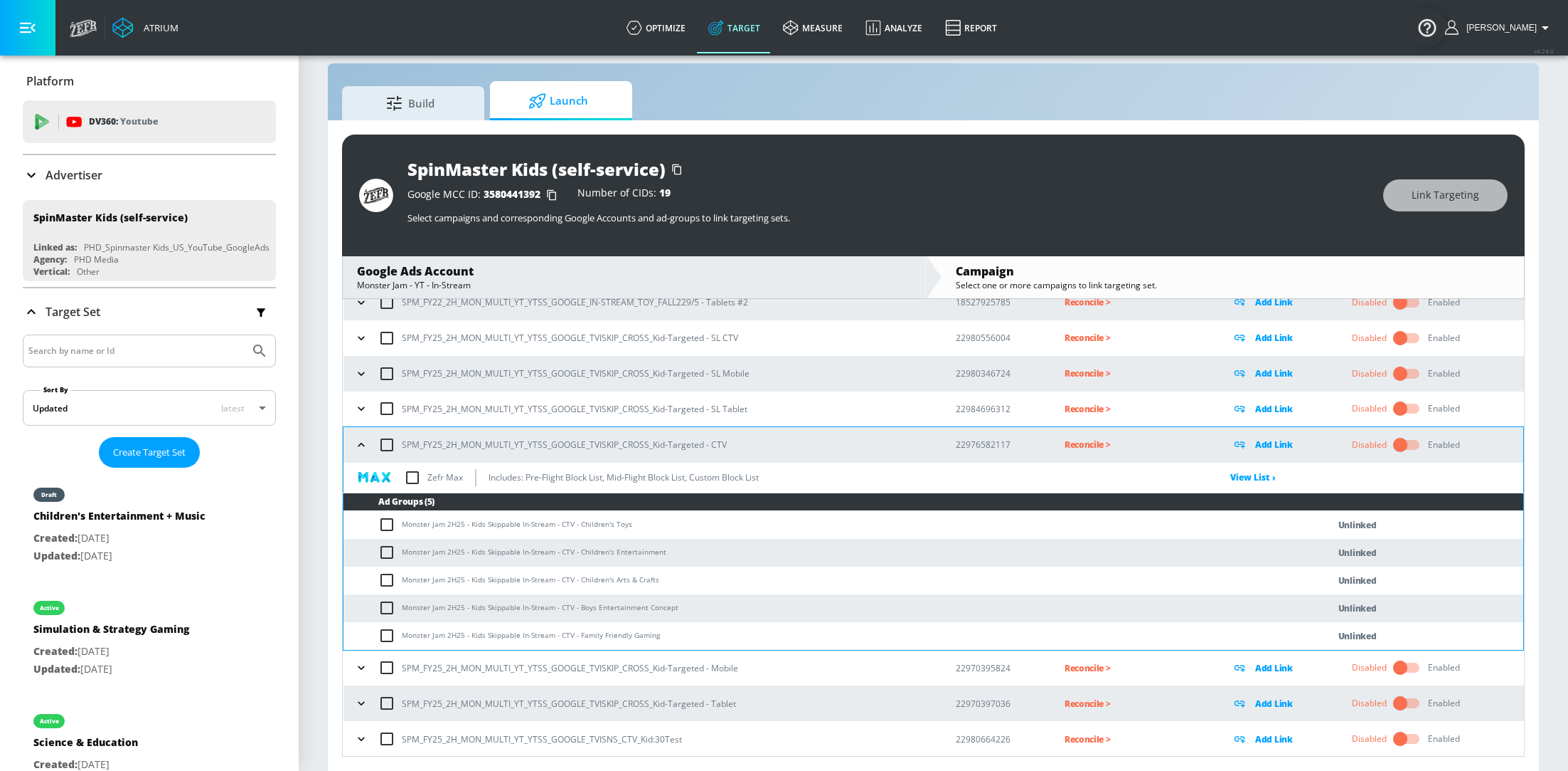
click at [364, 663] on icon "button" at bounding box center [361, 668] width 14 height 14
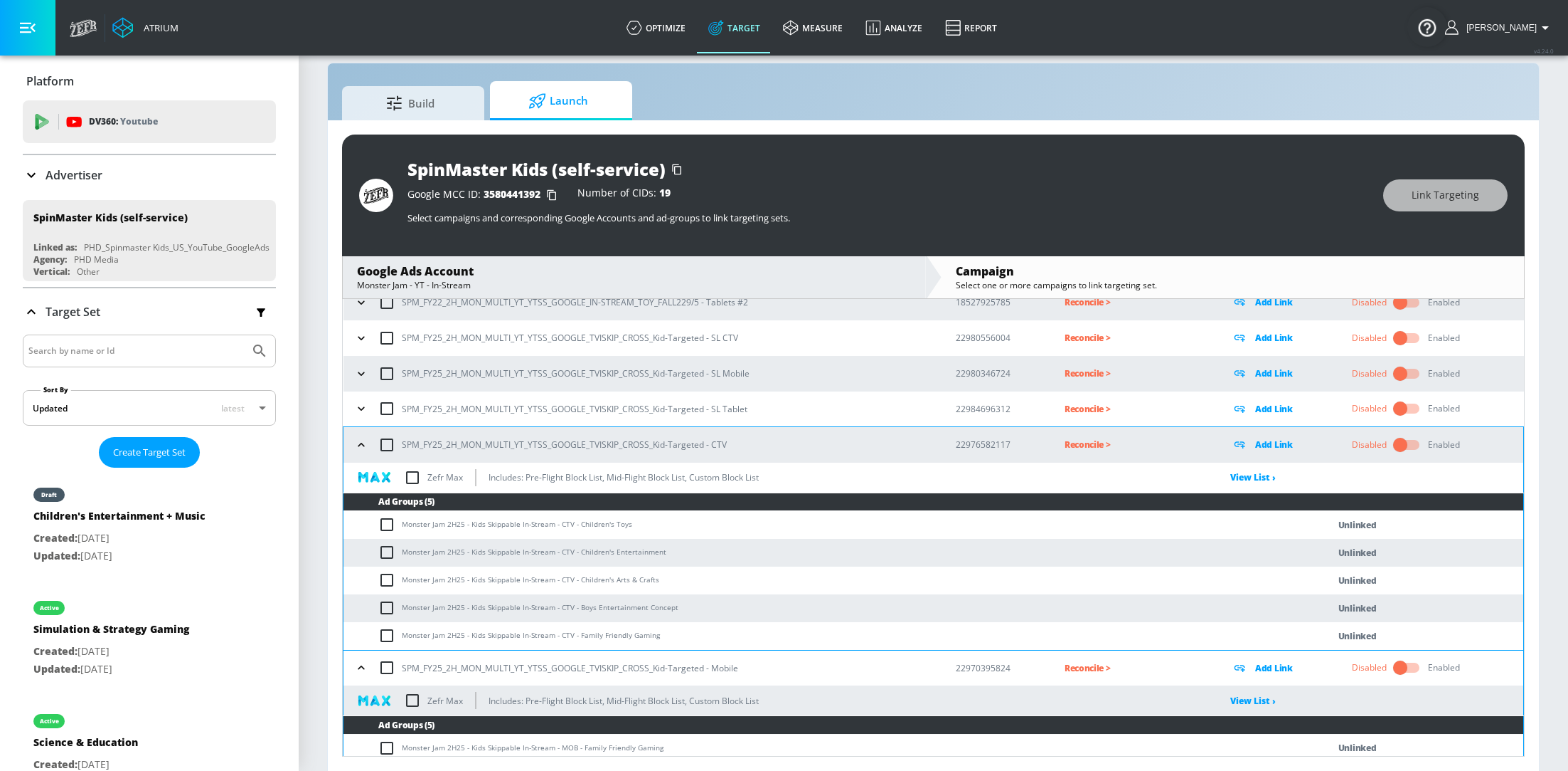
scroll to position [632, 0]
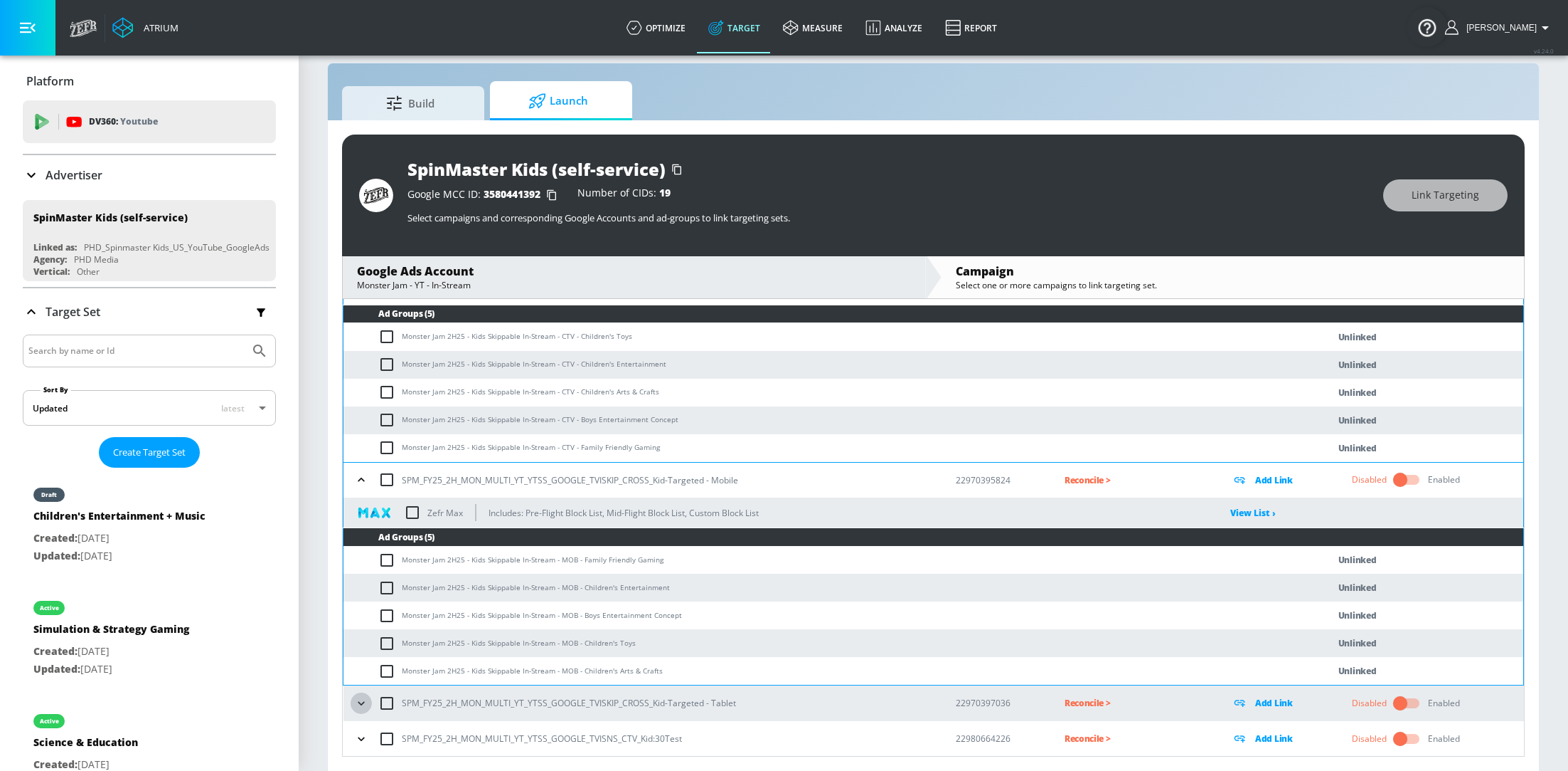
click at [359, 704] on icon "button" at bounding box center [361, 703] width 14 height 14
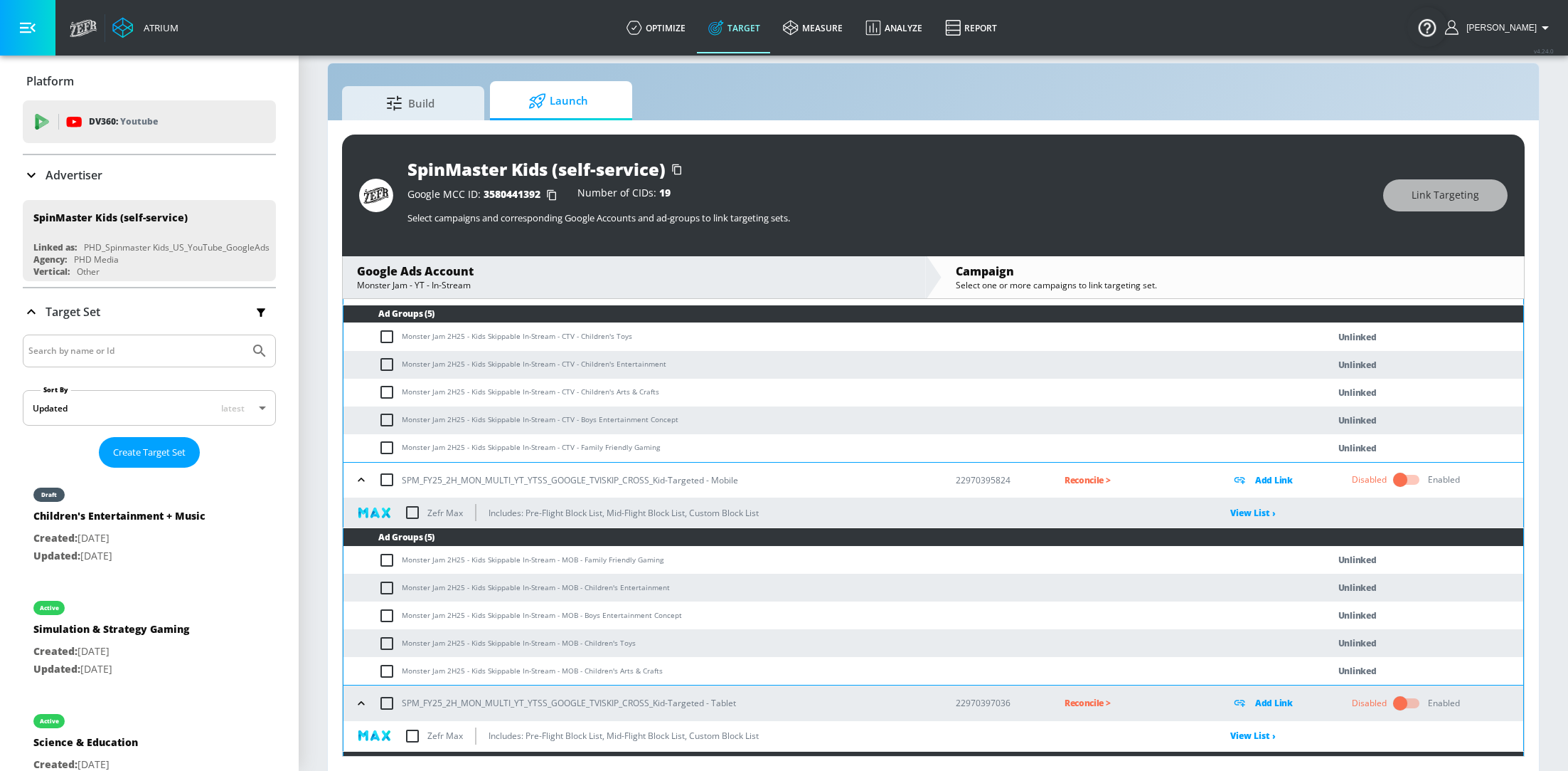
scroll to position [819, 0]
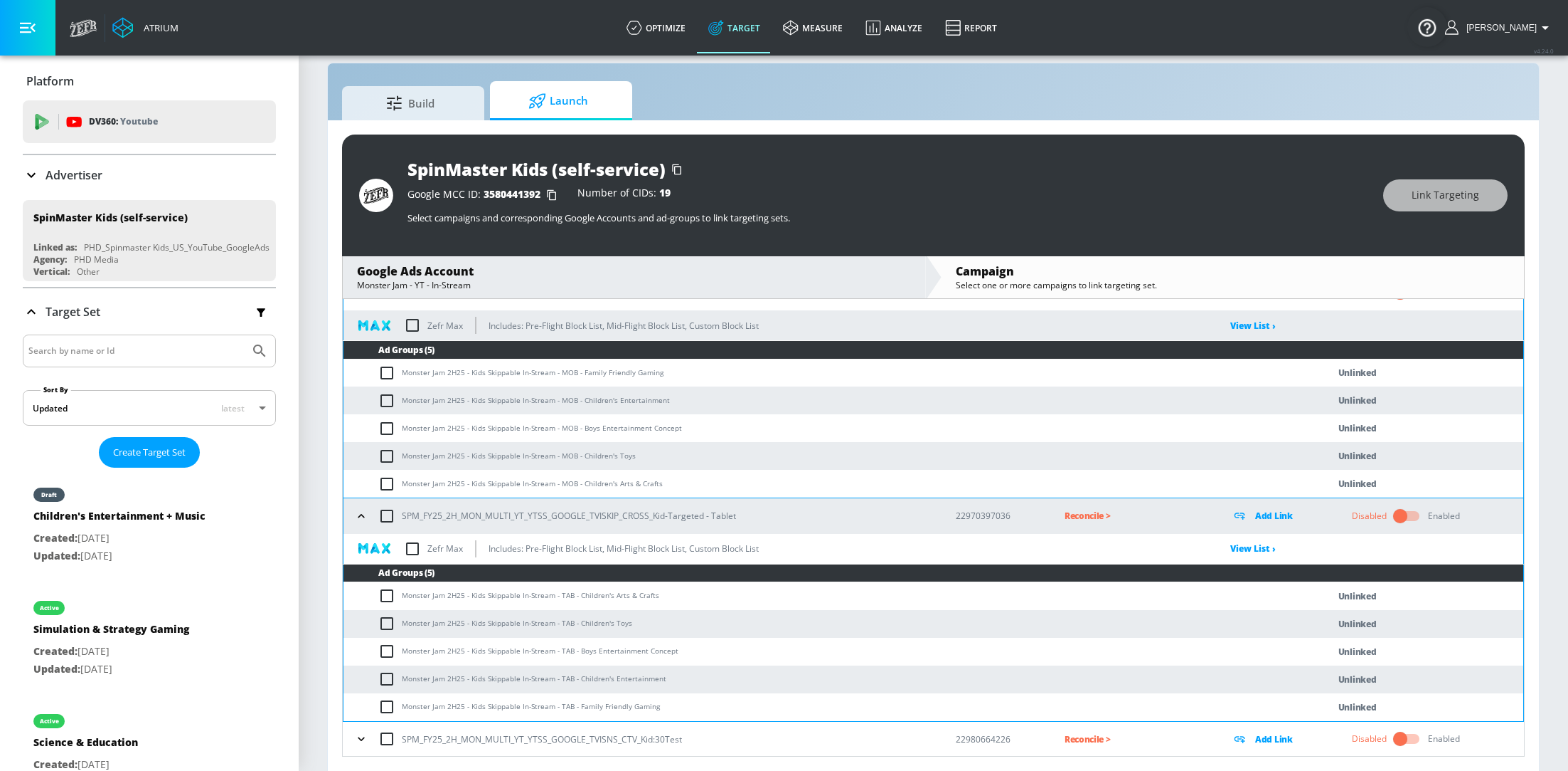
click at [355, 736] on icon "button" at bounding box center [361, 739] width 14 height 14
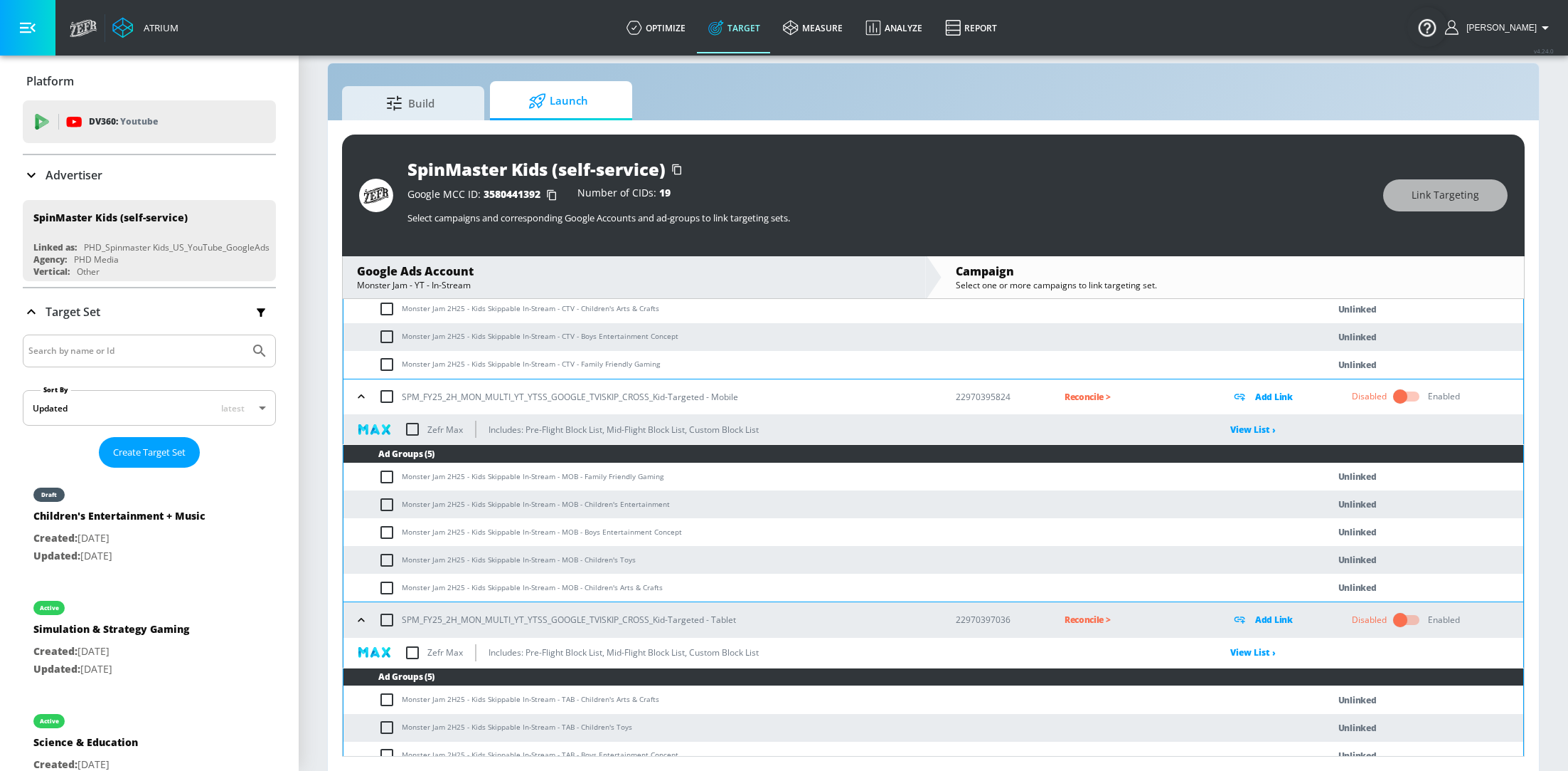
scroll to position [708, 0]
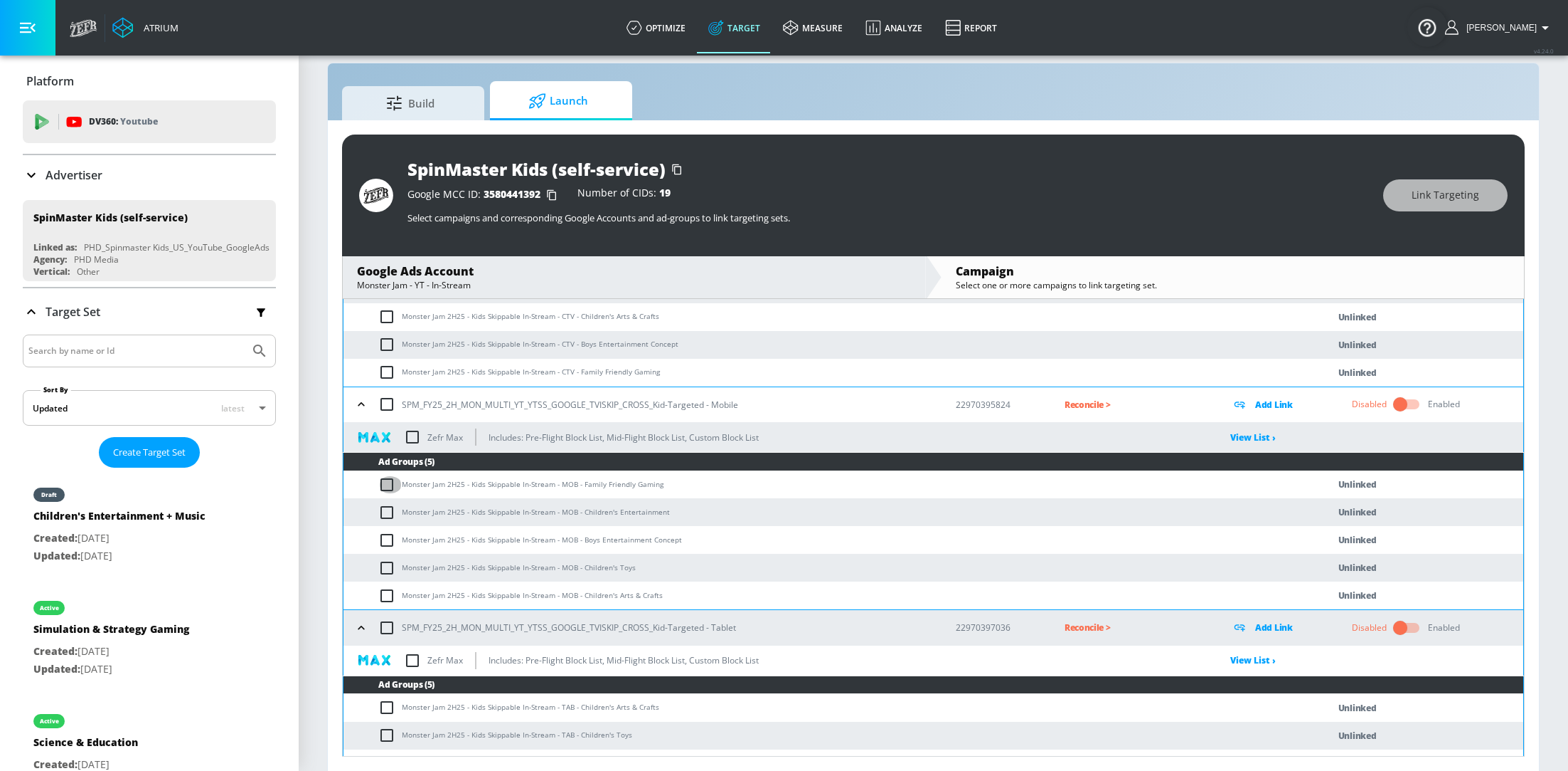
click at [386, 487] on input "checkbox" at bounding box center [390, 485] width 23 height 17
checkbox input "true"
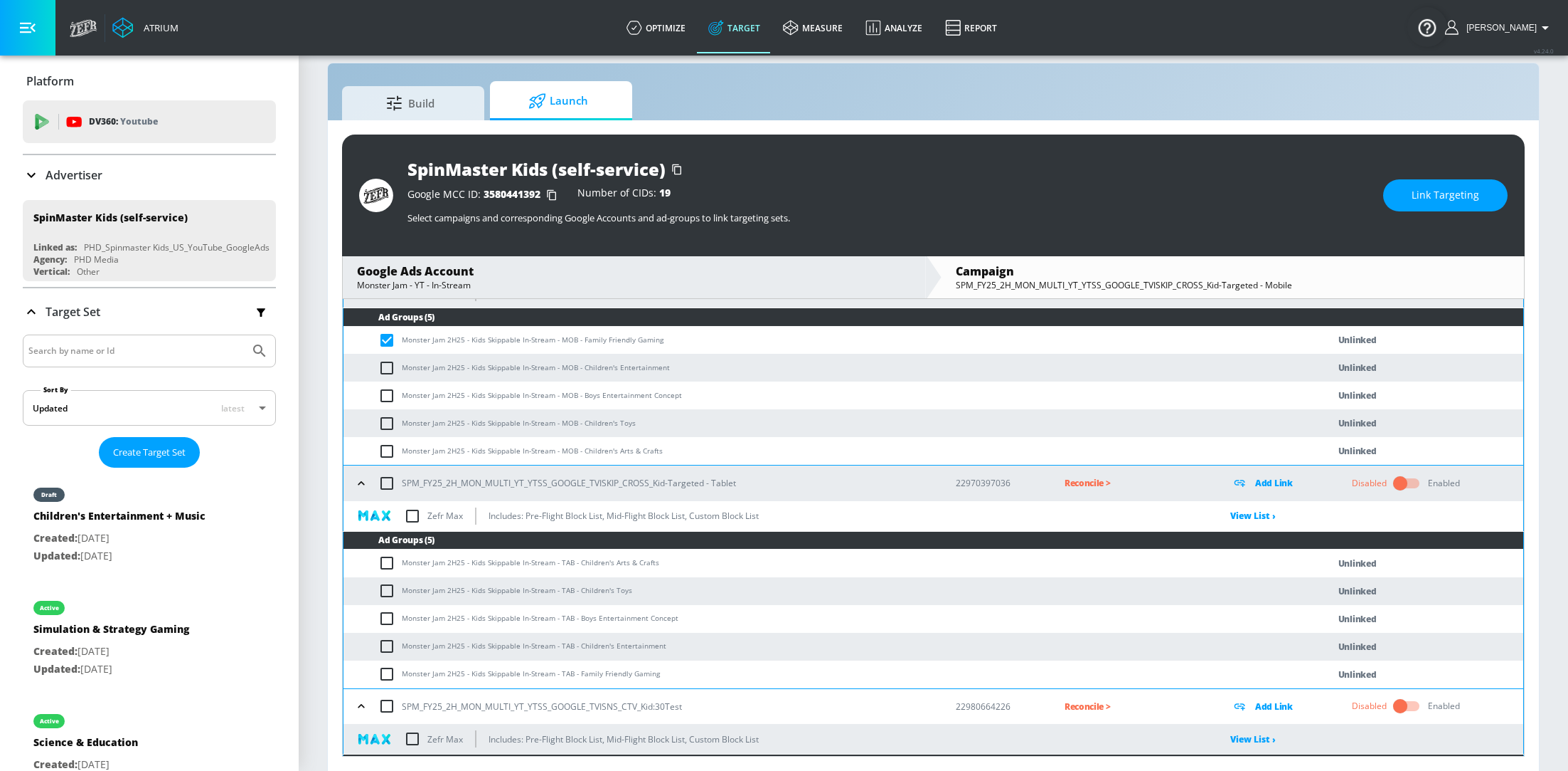
scroll to position [858, 0]
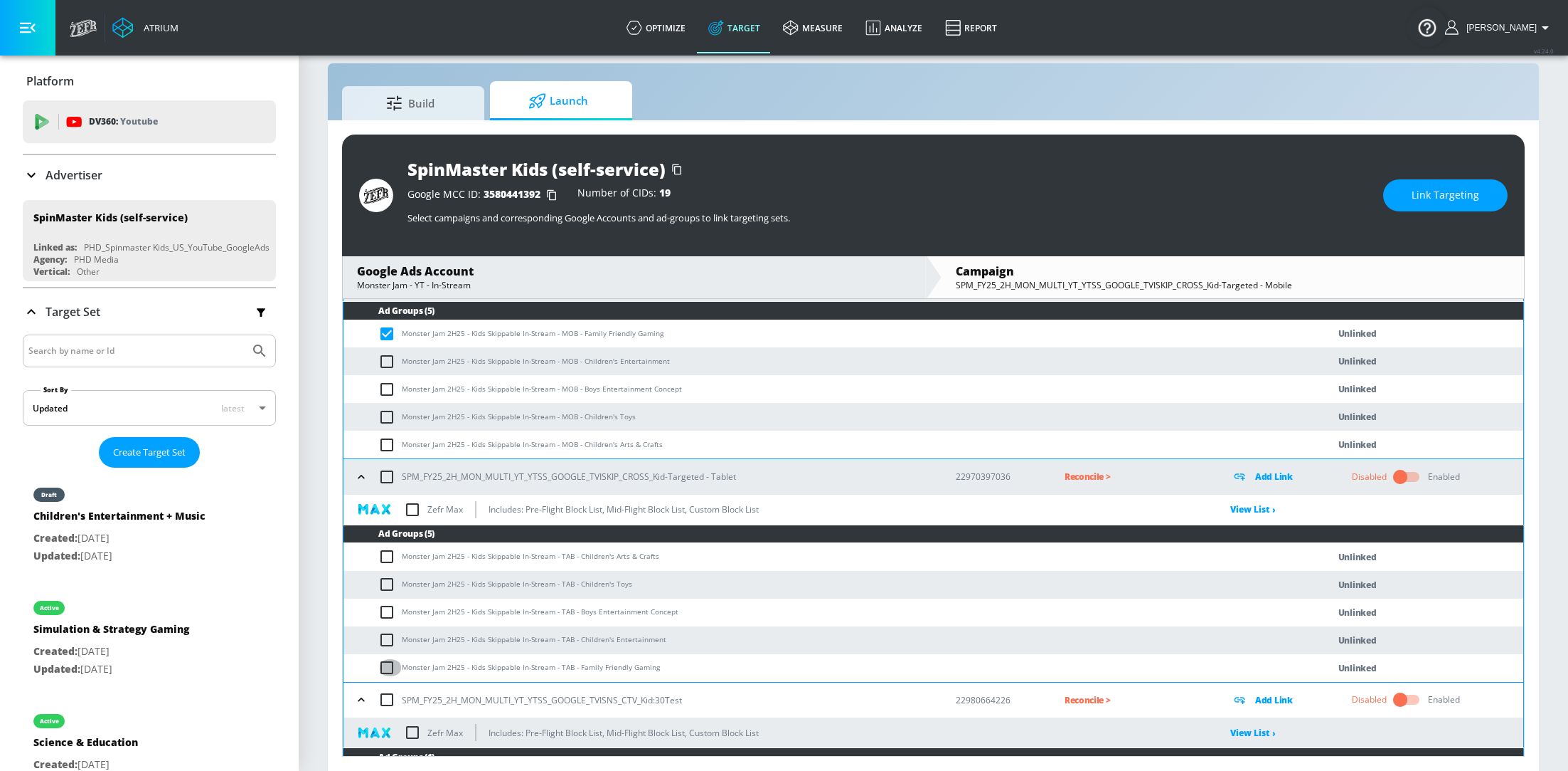
click at [386, 665] on input "checkbox" at bounding box center [390, 668] width 23 height 17
checkbox input "true"
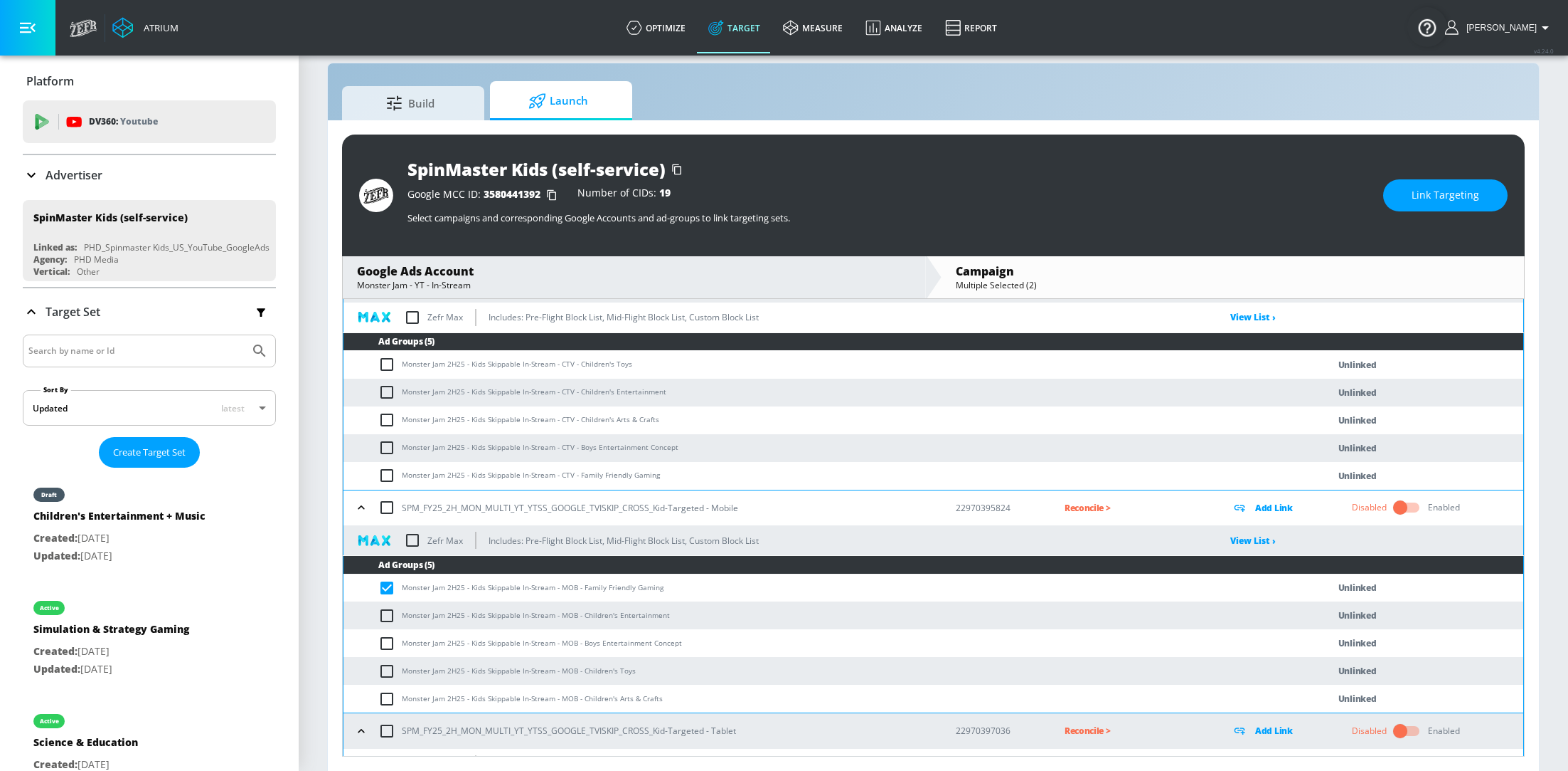
scroll to position [577, 0]
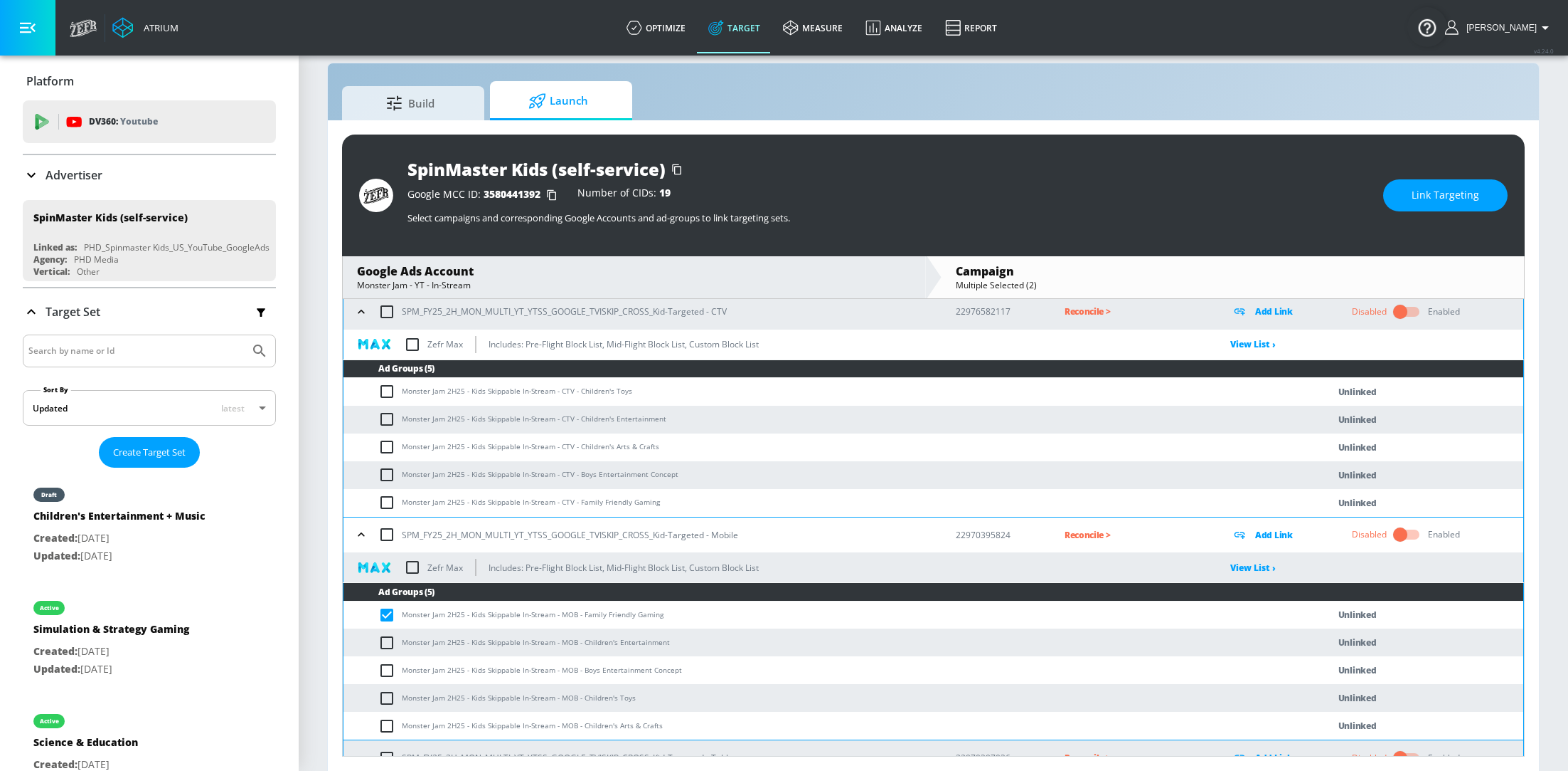
click at [390, 503] on input "checkbox" at bounding box center [390, 502] width 23 height 17
checkbox input "true"
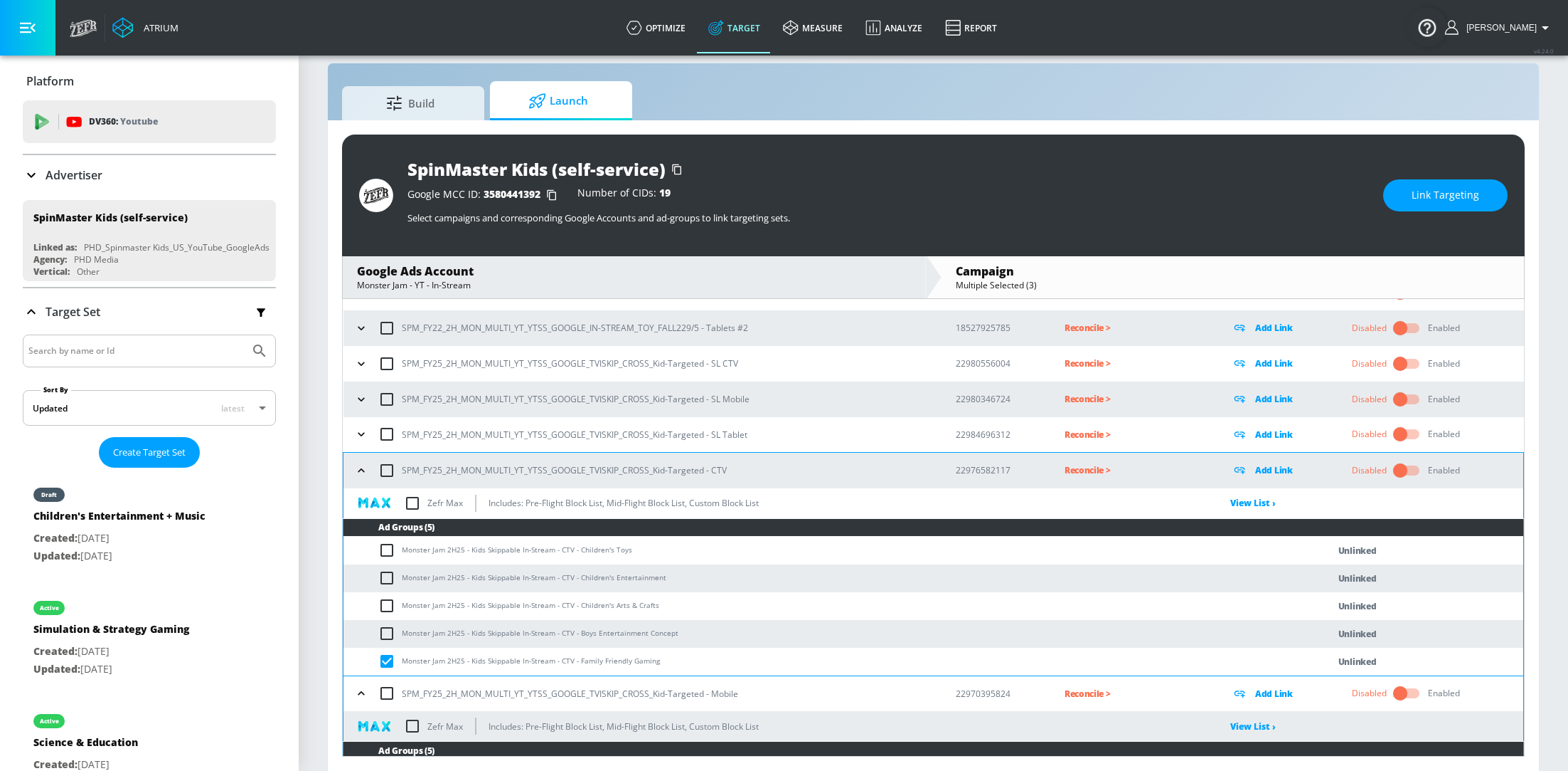
scroll to position [417, 0]
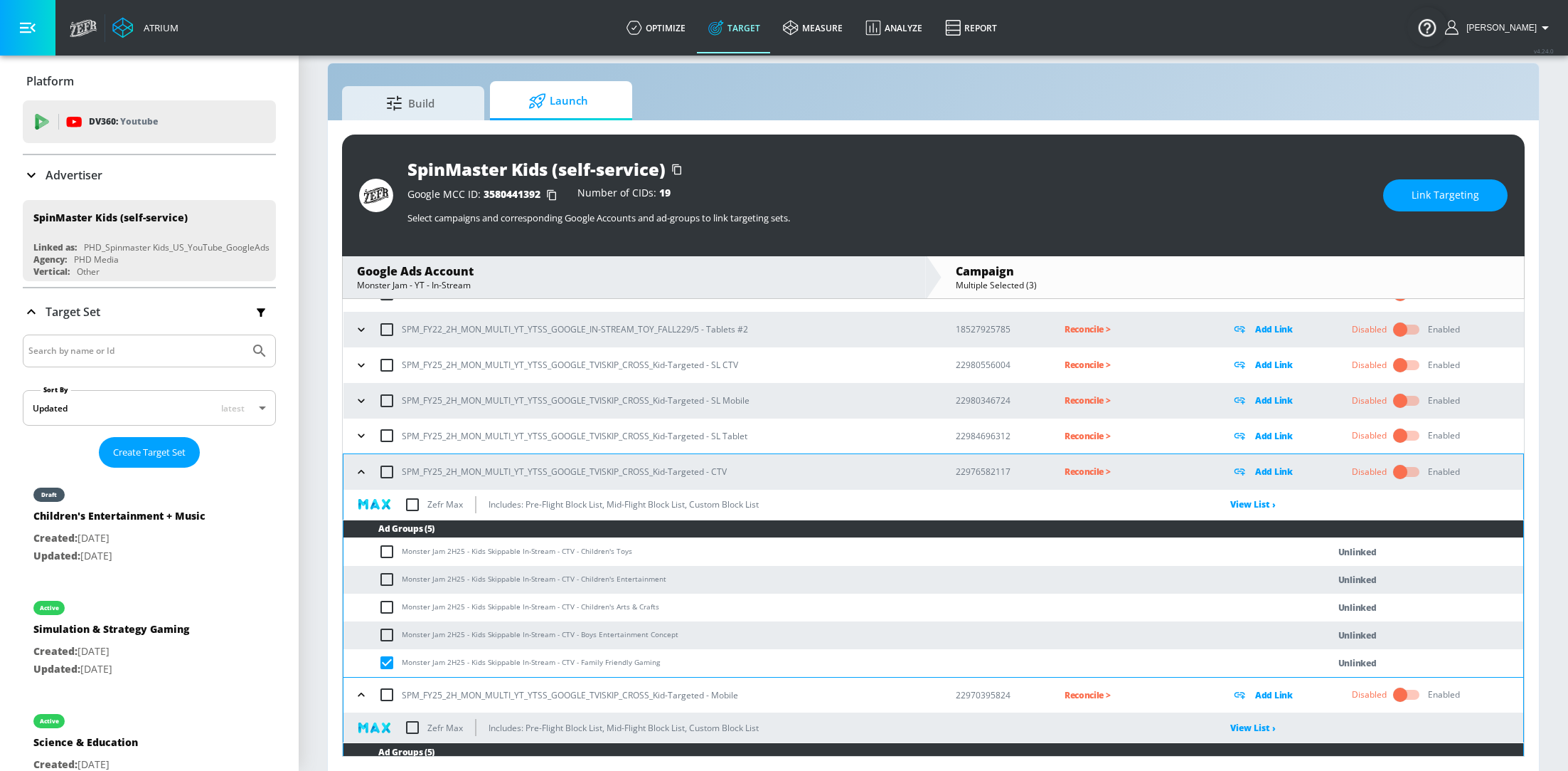
click at [1436, 203] on span "Link Targeting" at bounding box center [1446, 195] width 68 height 17
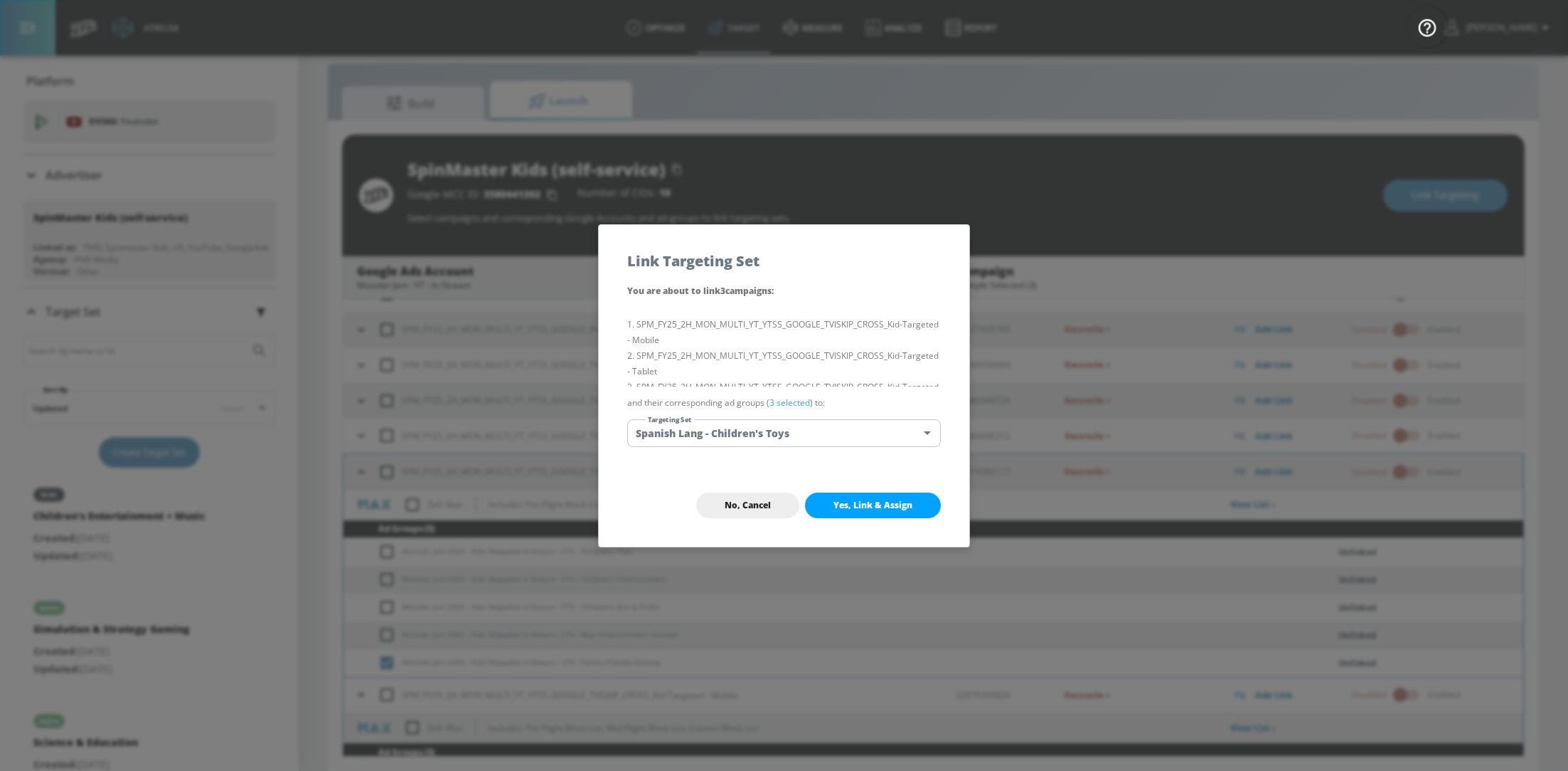
click at [864, 429] on body "Atrium optimize Target measure Analyze Report optimize Target measure Analyze R…" at bounding box center [784, 376] width 1568 height 791
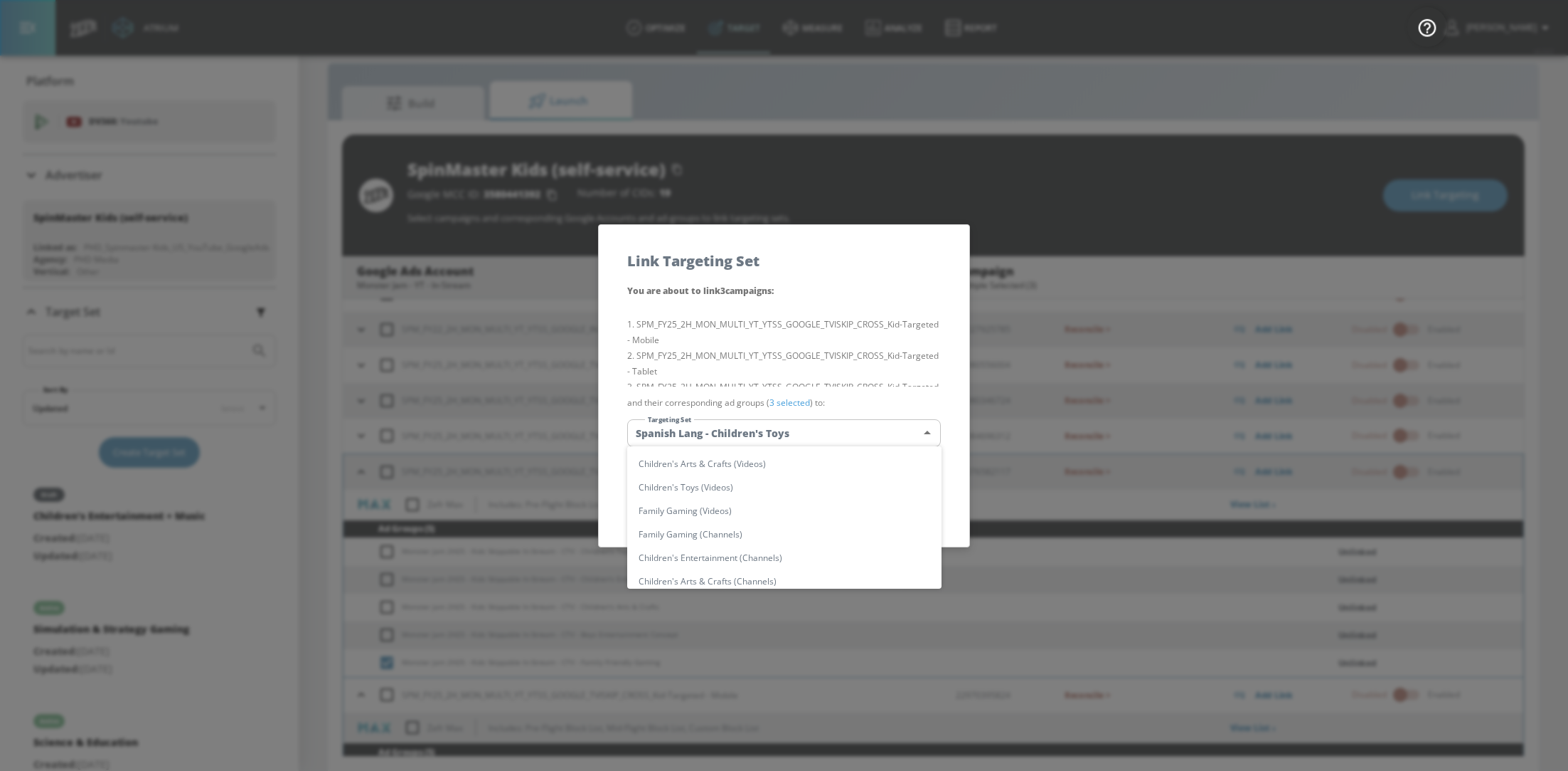
scroll to position [431, 0]
click at [763, 497] on li "Family Gaming (Videos)" at bounding box center [784, 497] width 314 height 23
type input "832ab1ee-3a72-49b2-87a7-13f388eda6c7"
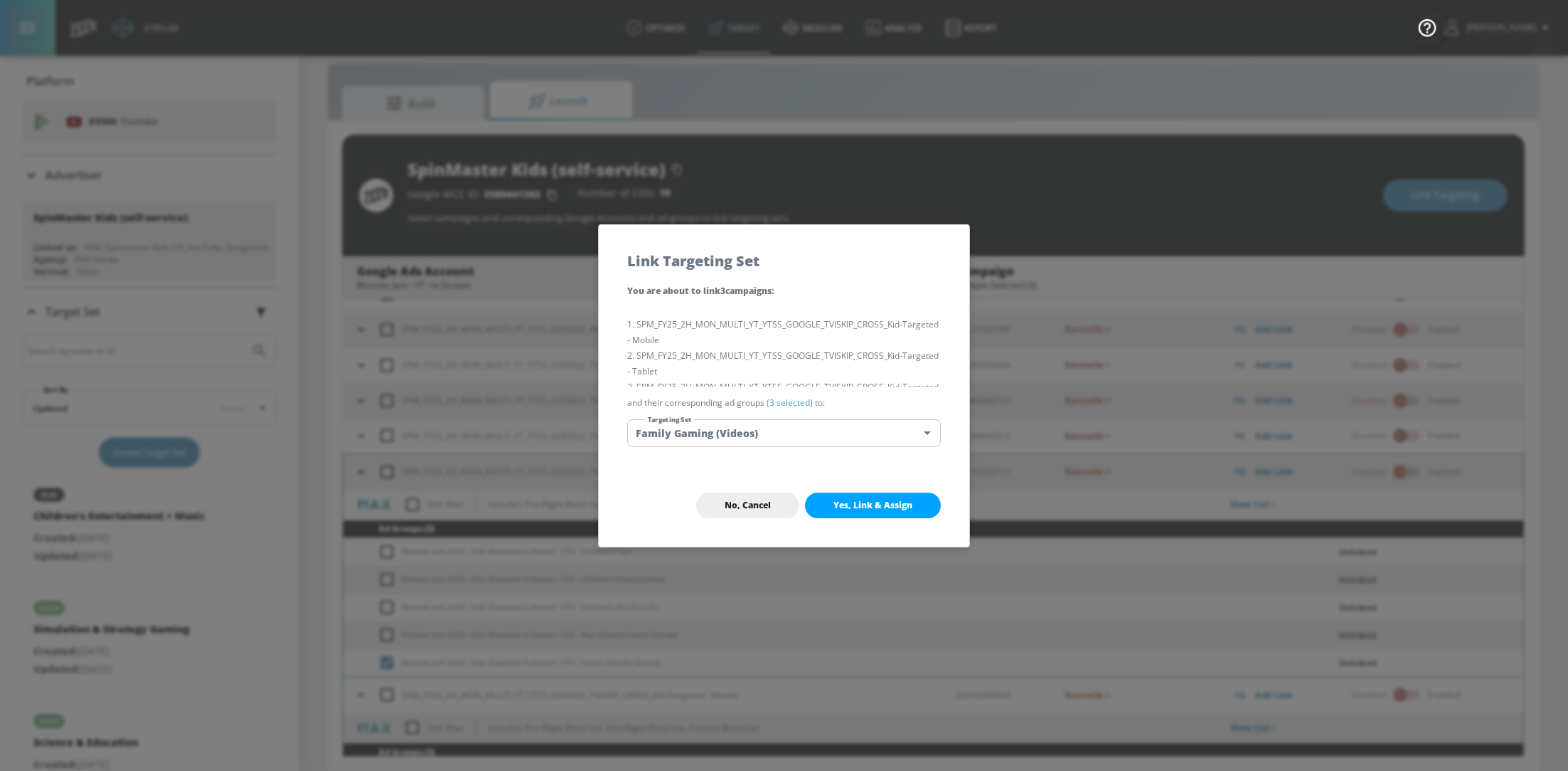
click at [895, 504] on span "Yes, Link & Assign" at bounding box center [872, 505] width 79 height 11
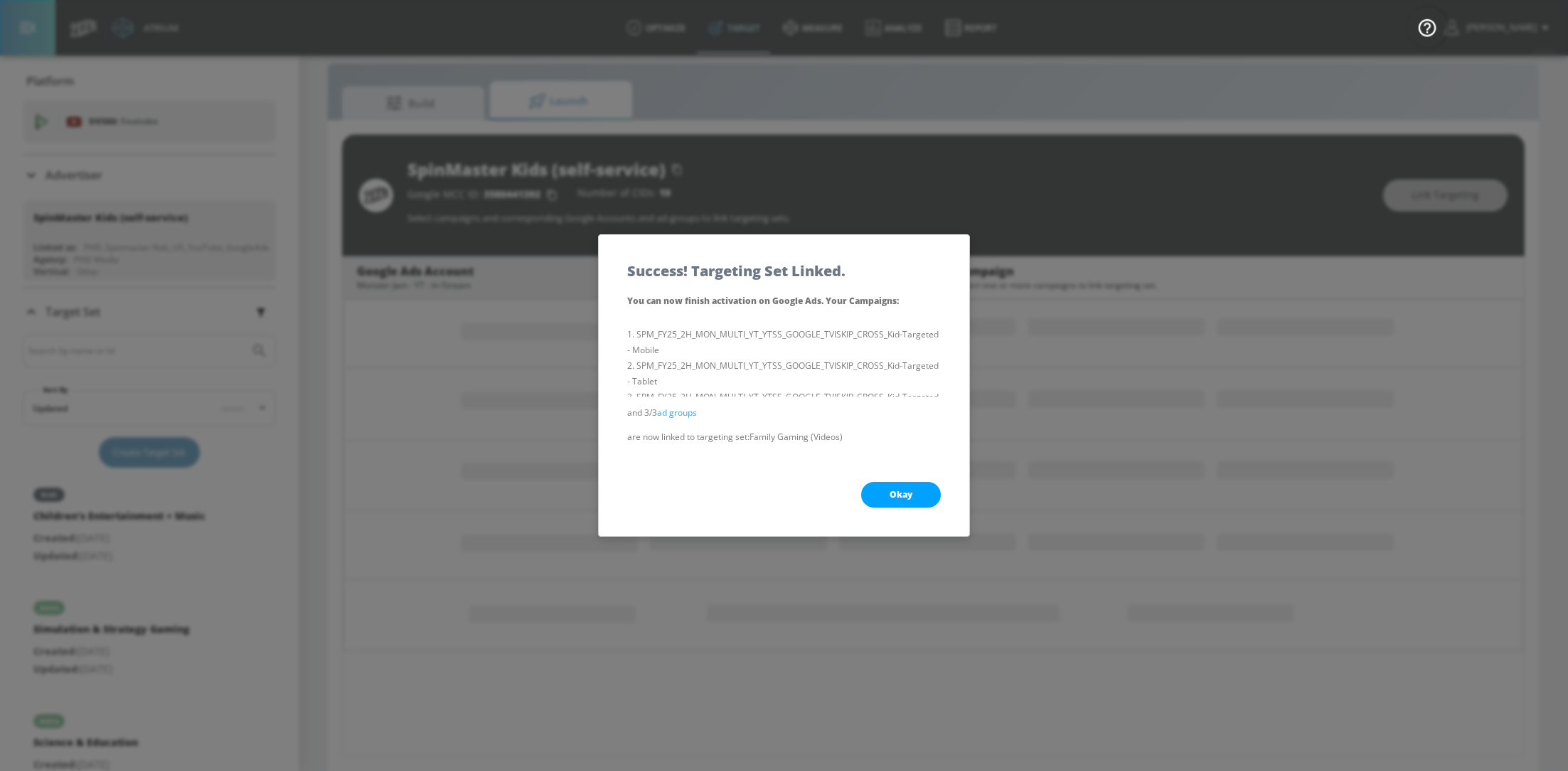
scroll to position [196, 0]
click at [910, 494] on span "Okay" at bounding box center [901, 494] width 23 height 11
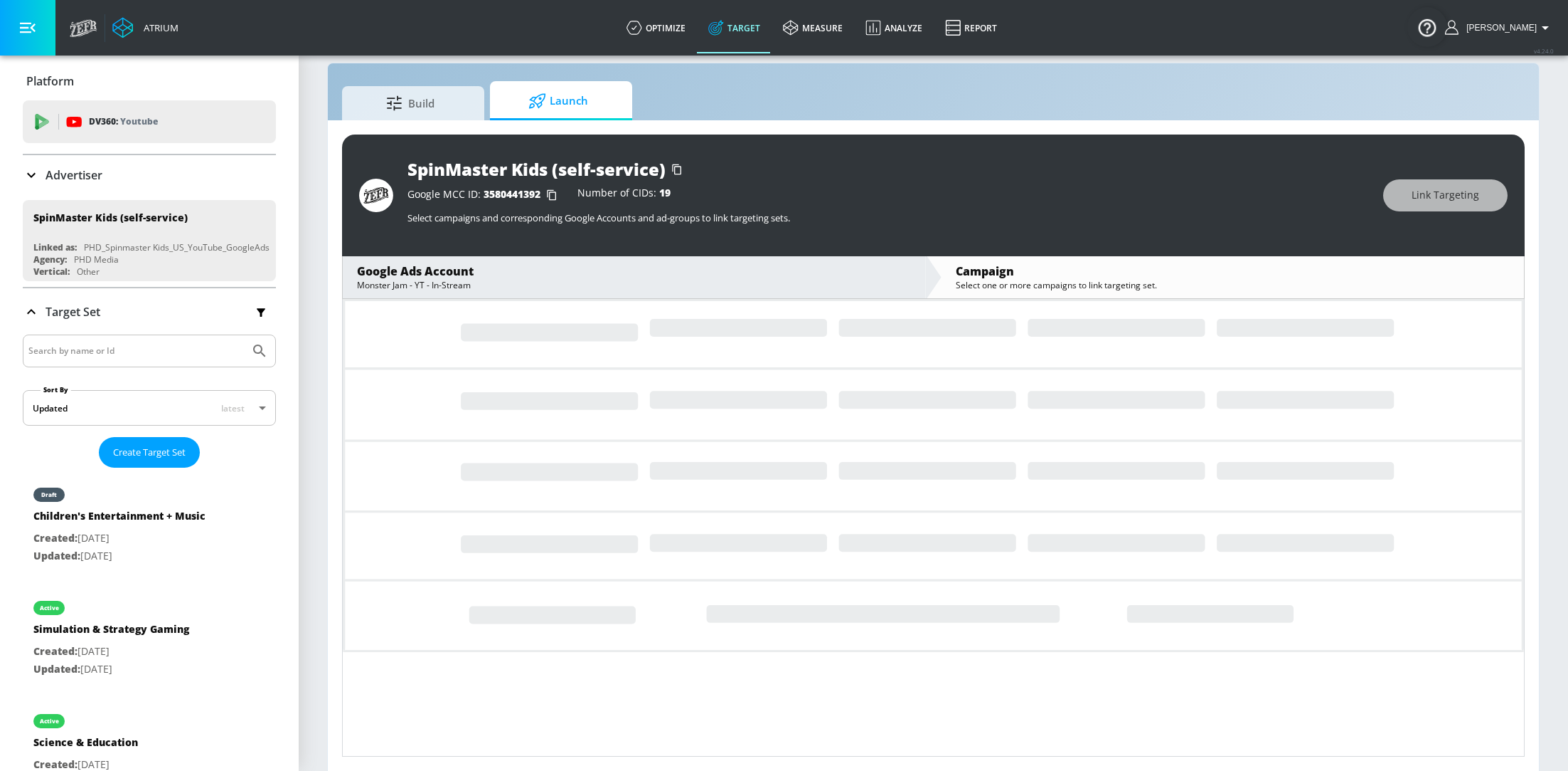
scroll to position [256, 0]
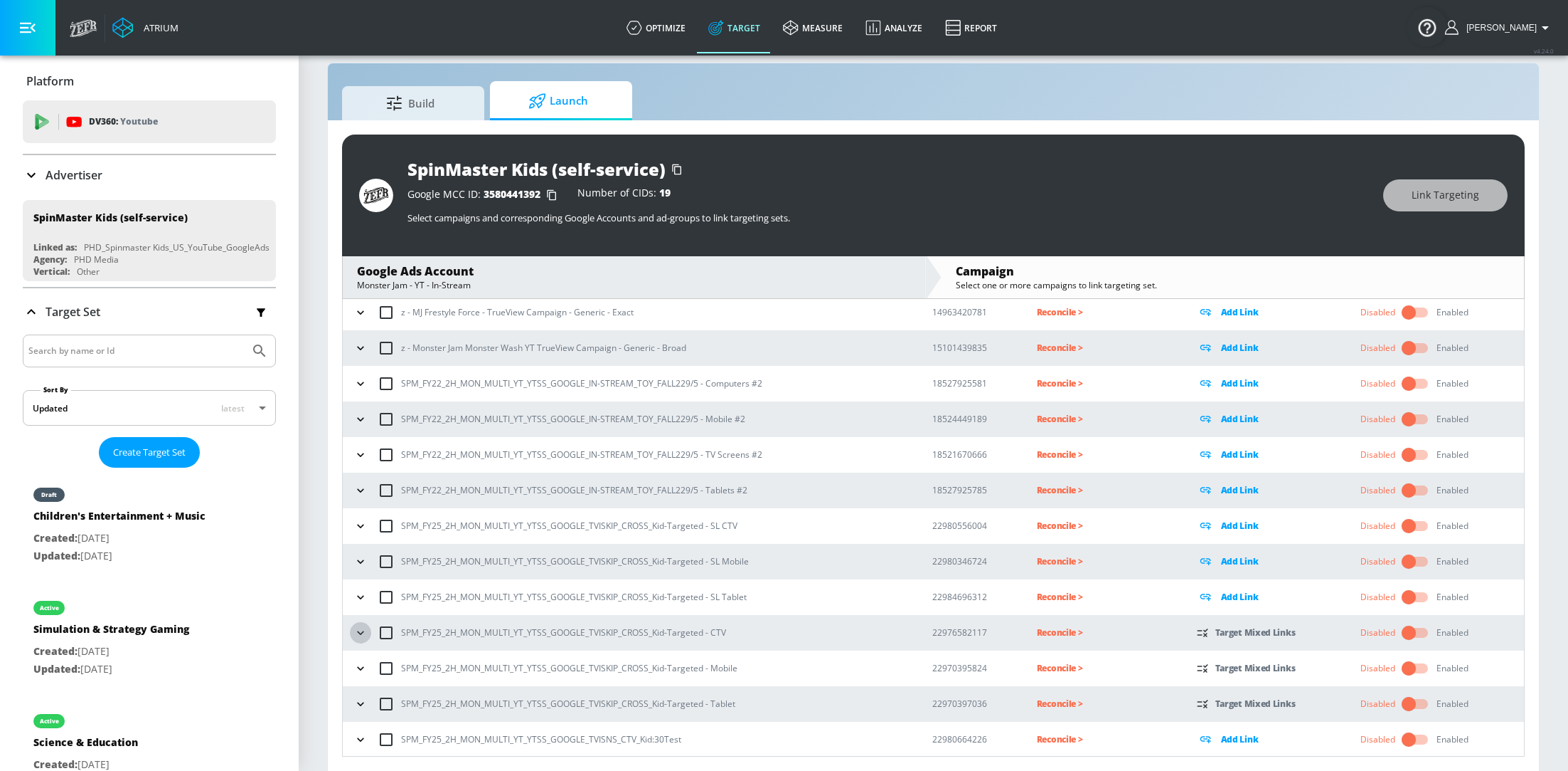
click at [359, 626] on icon "button" at bounding box center [361, 633] width 14 height 14
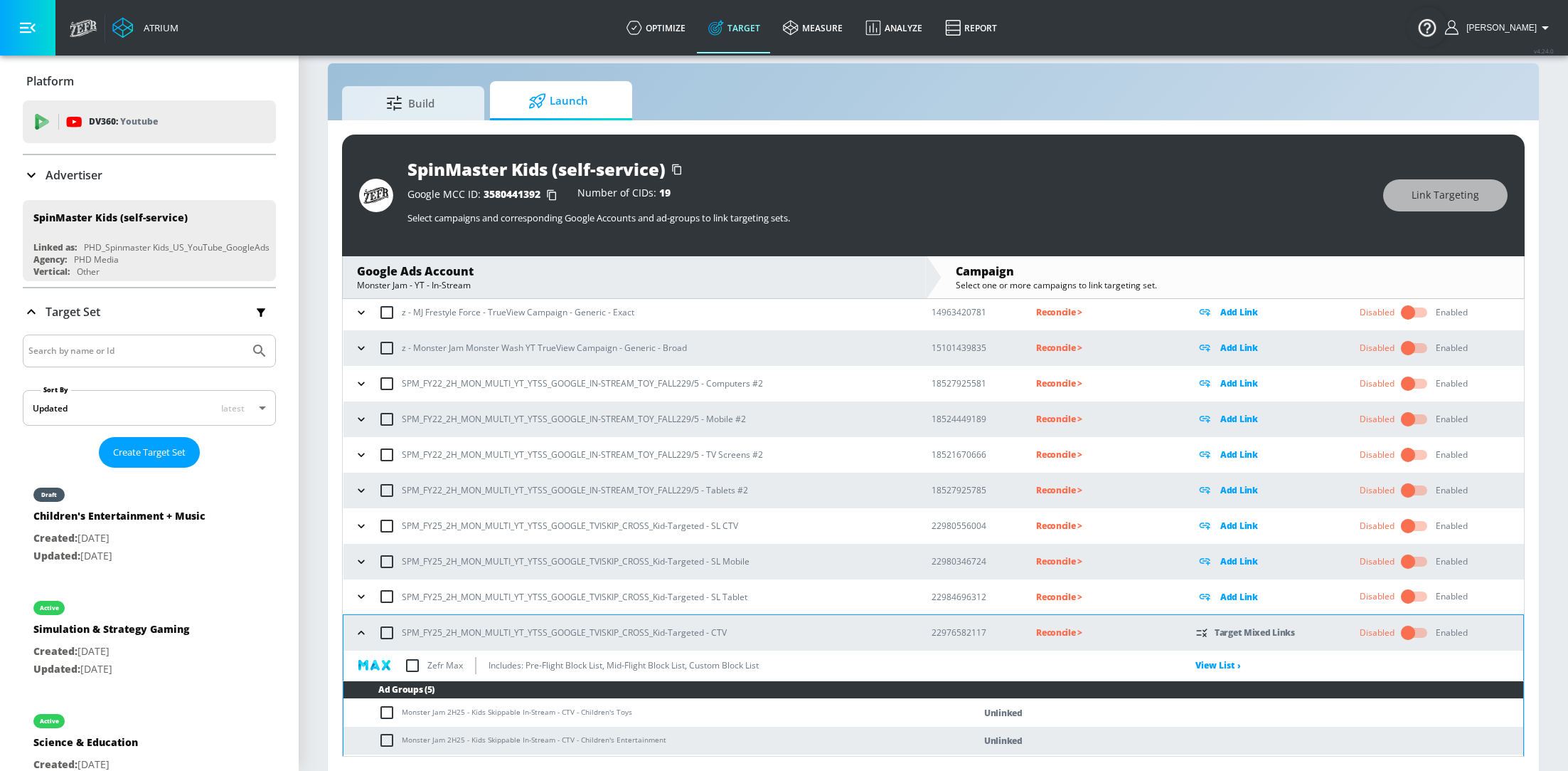
scroll to position [444, 0]
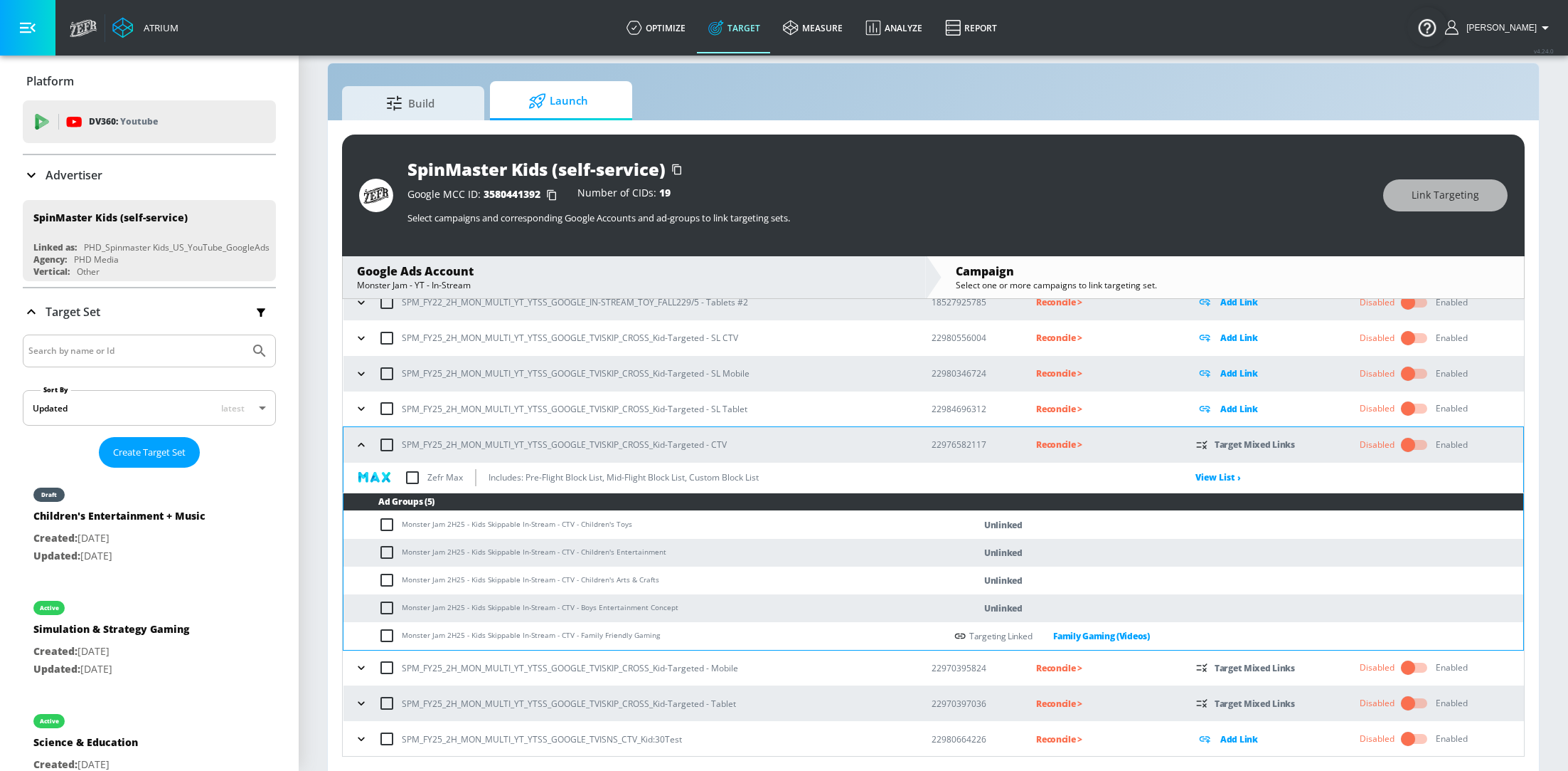
click at [359, 666] on icon "button" at bounding box center [361, 668] width 14 height 14
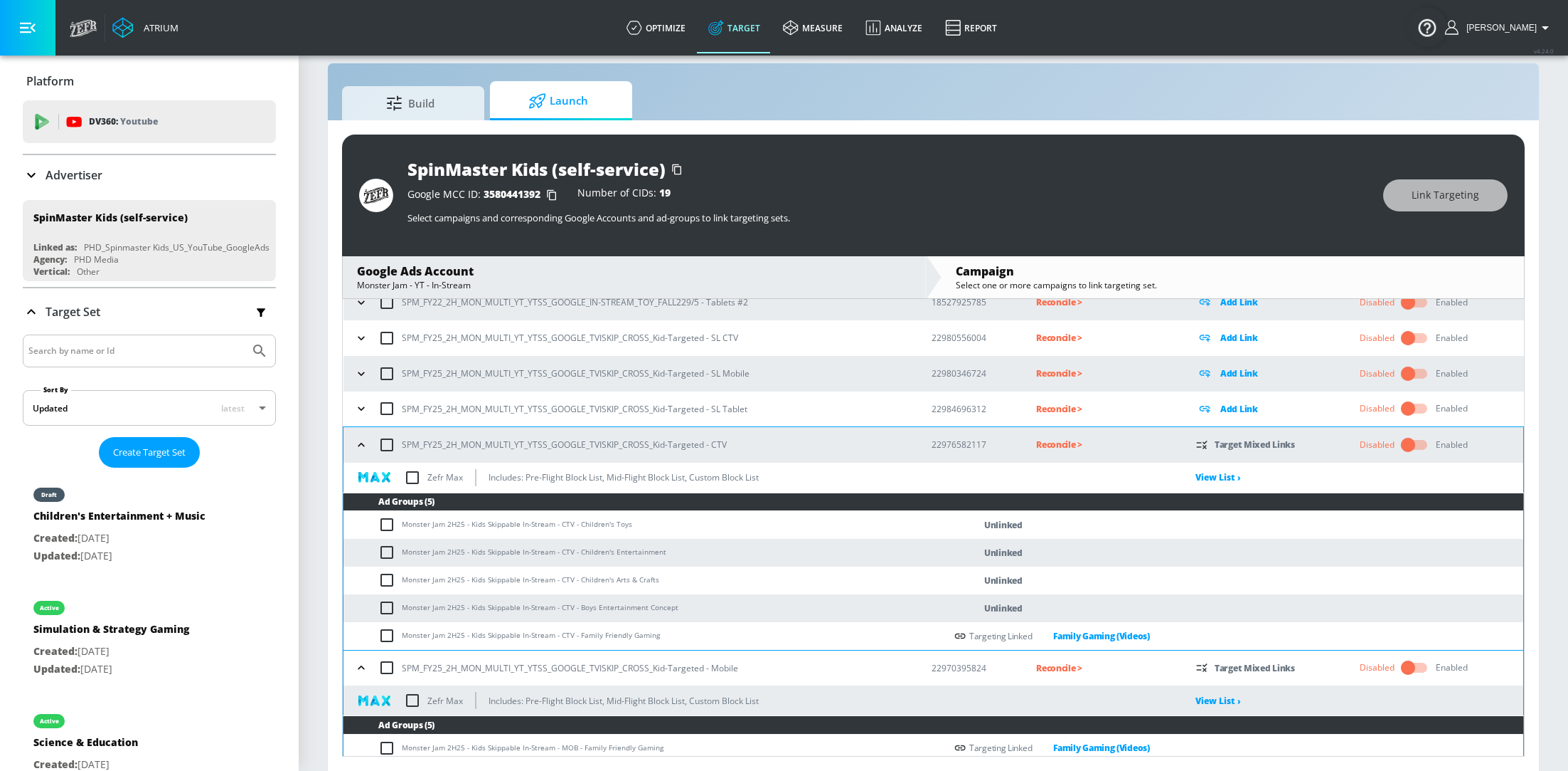
scroll to position [632, 0]
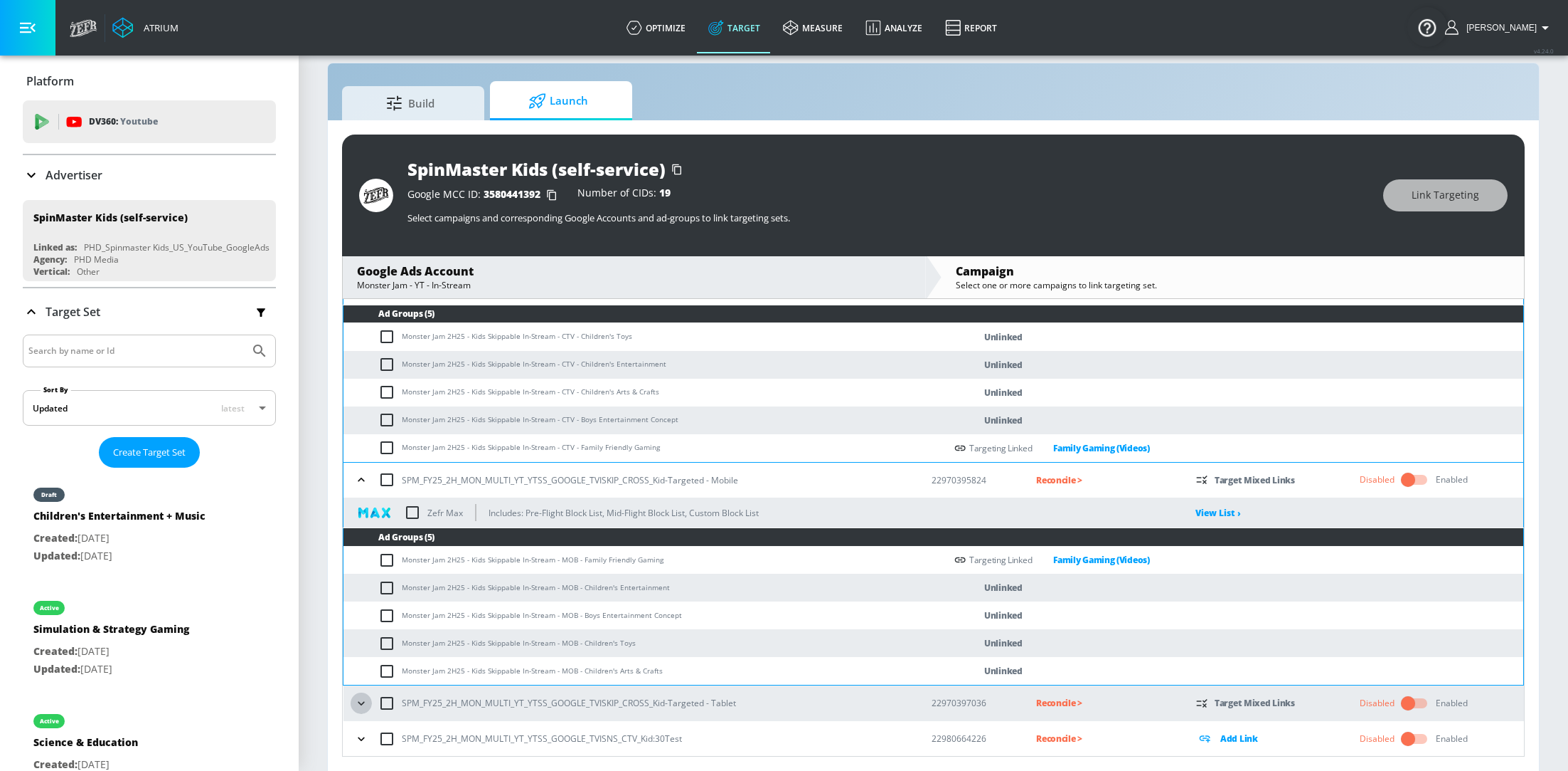
click at [363, 701] on icon "button" at bounding box center [361, 702] width 6 height 3
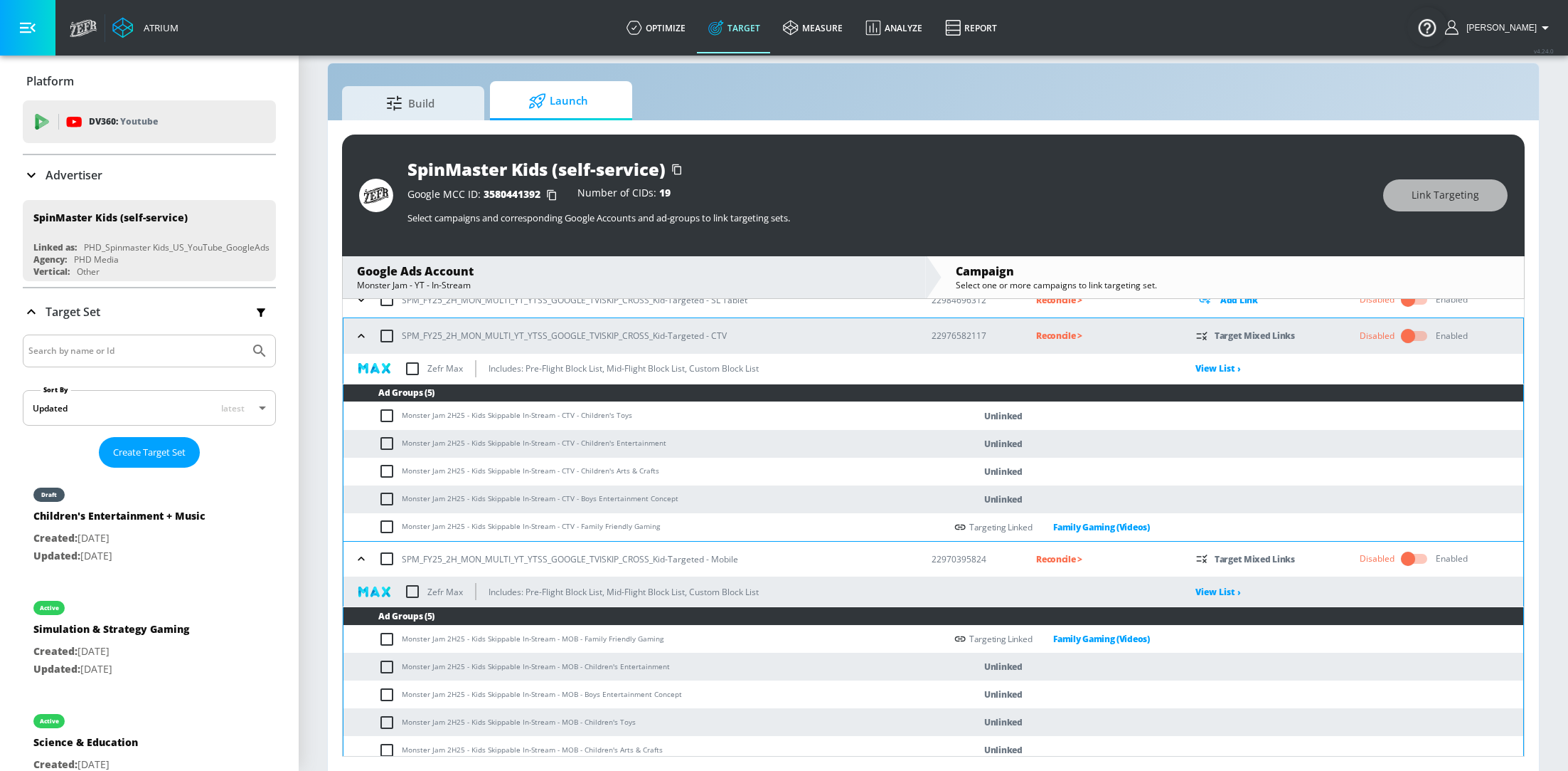
scroll to position [551, 0]
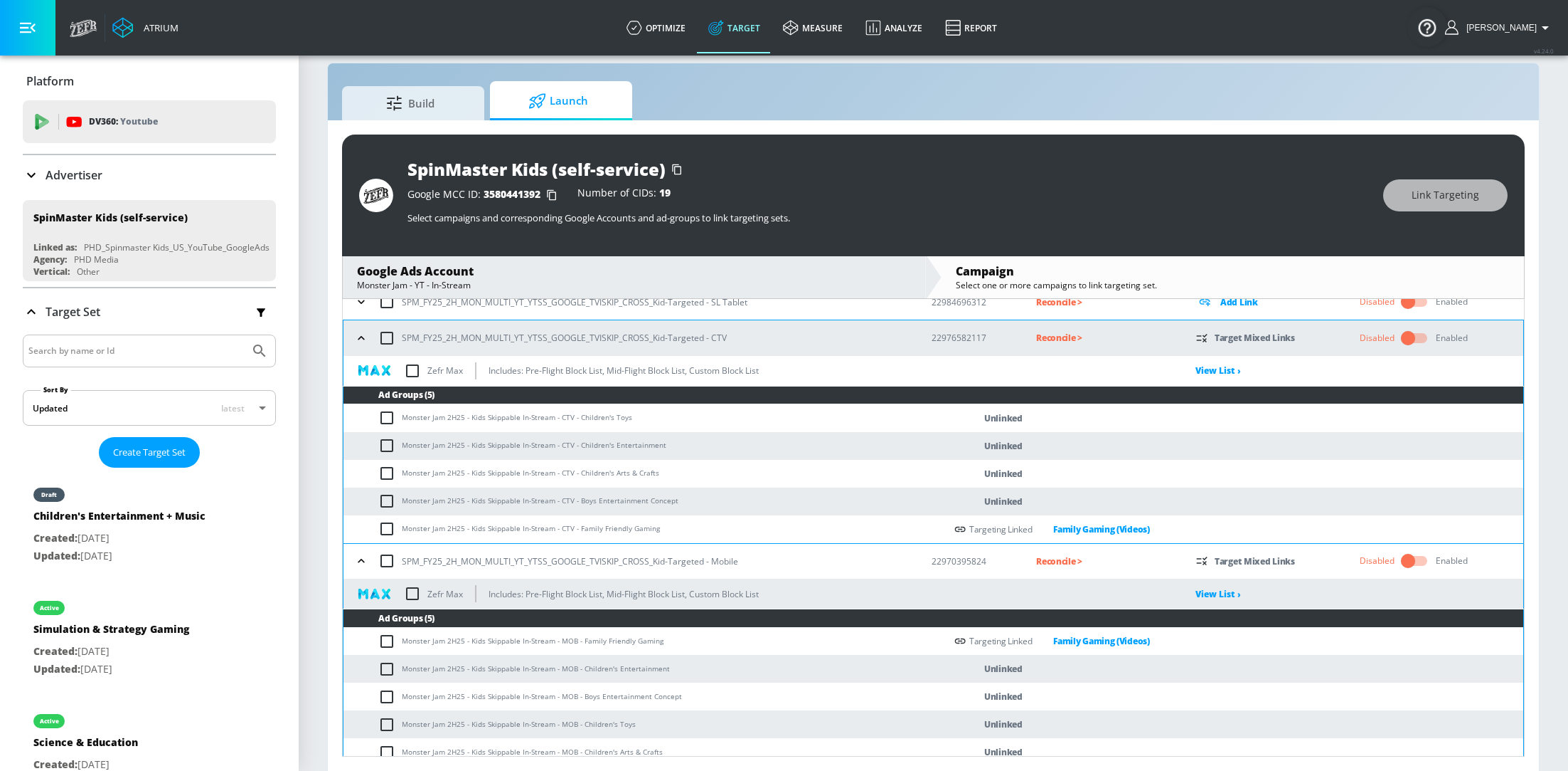
click at [386, 413] on input "checkbox" at bounding box center [390, 418] width 23 height 17
checkbox input "true"
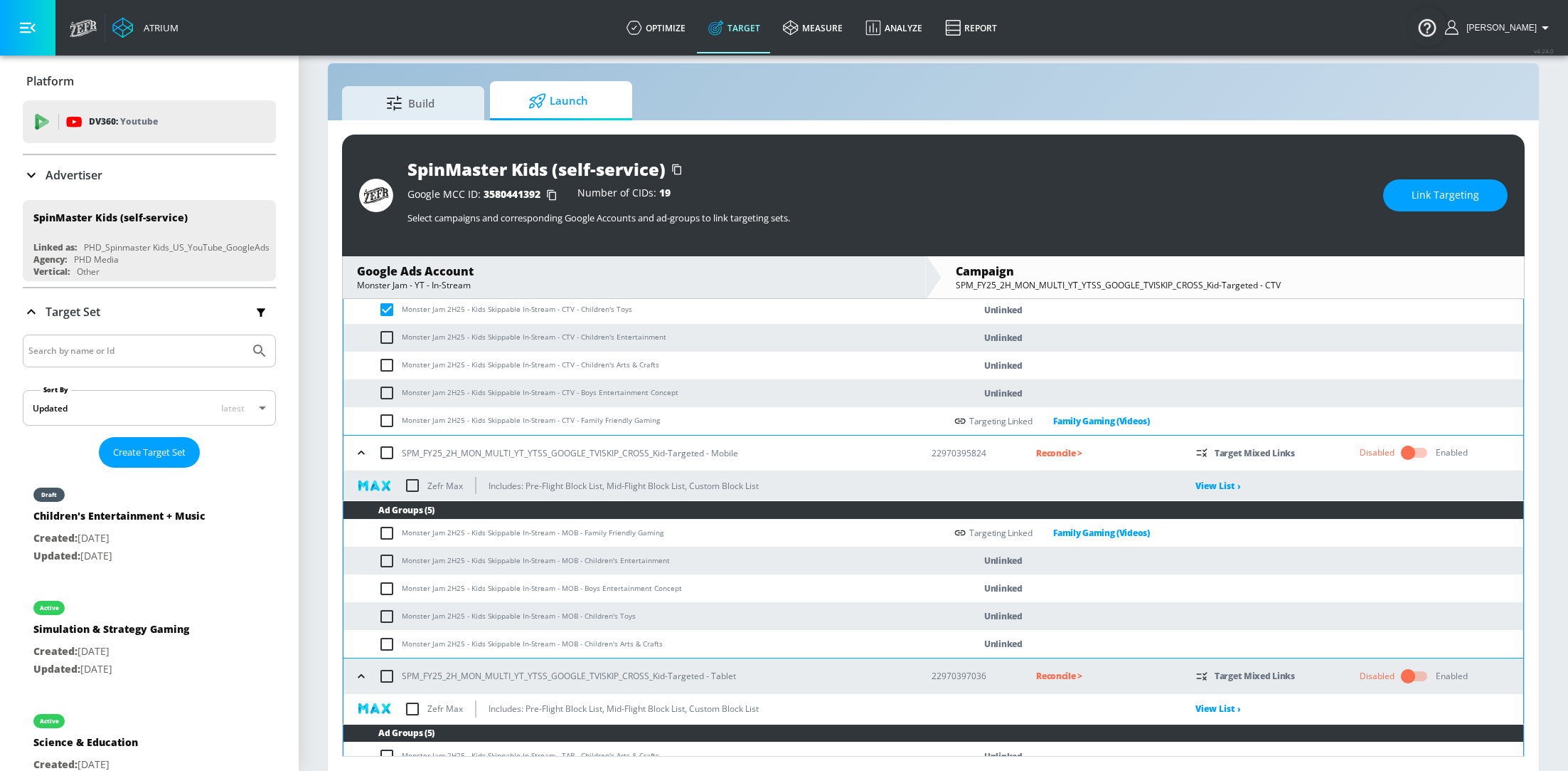
scroll to position [661, 0]
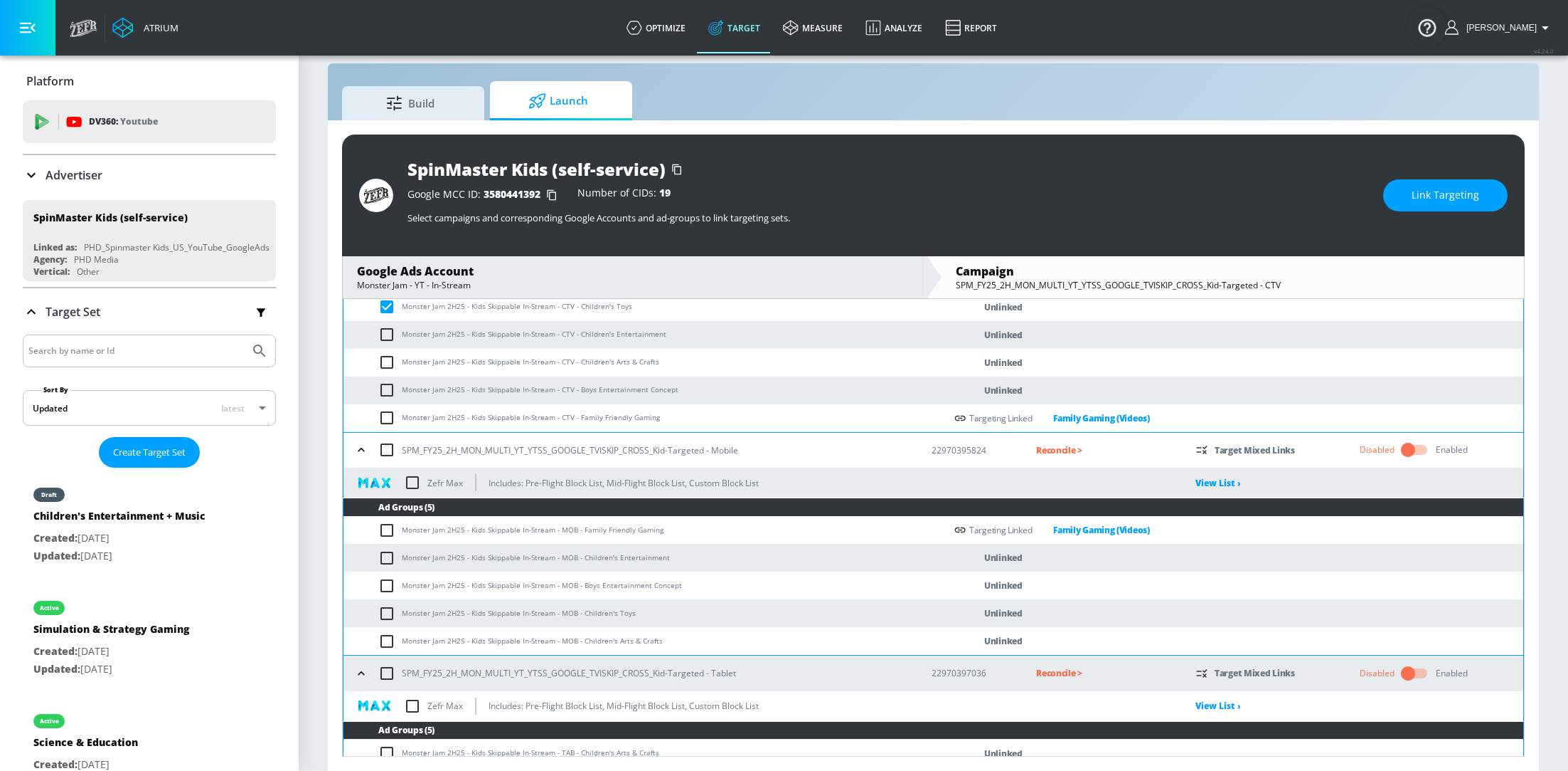
click at [387, 606] on input "checkbox" at bounding box center [390, 614] width 23 height 17
checkbox input "true"
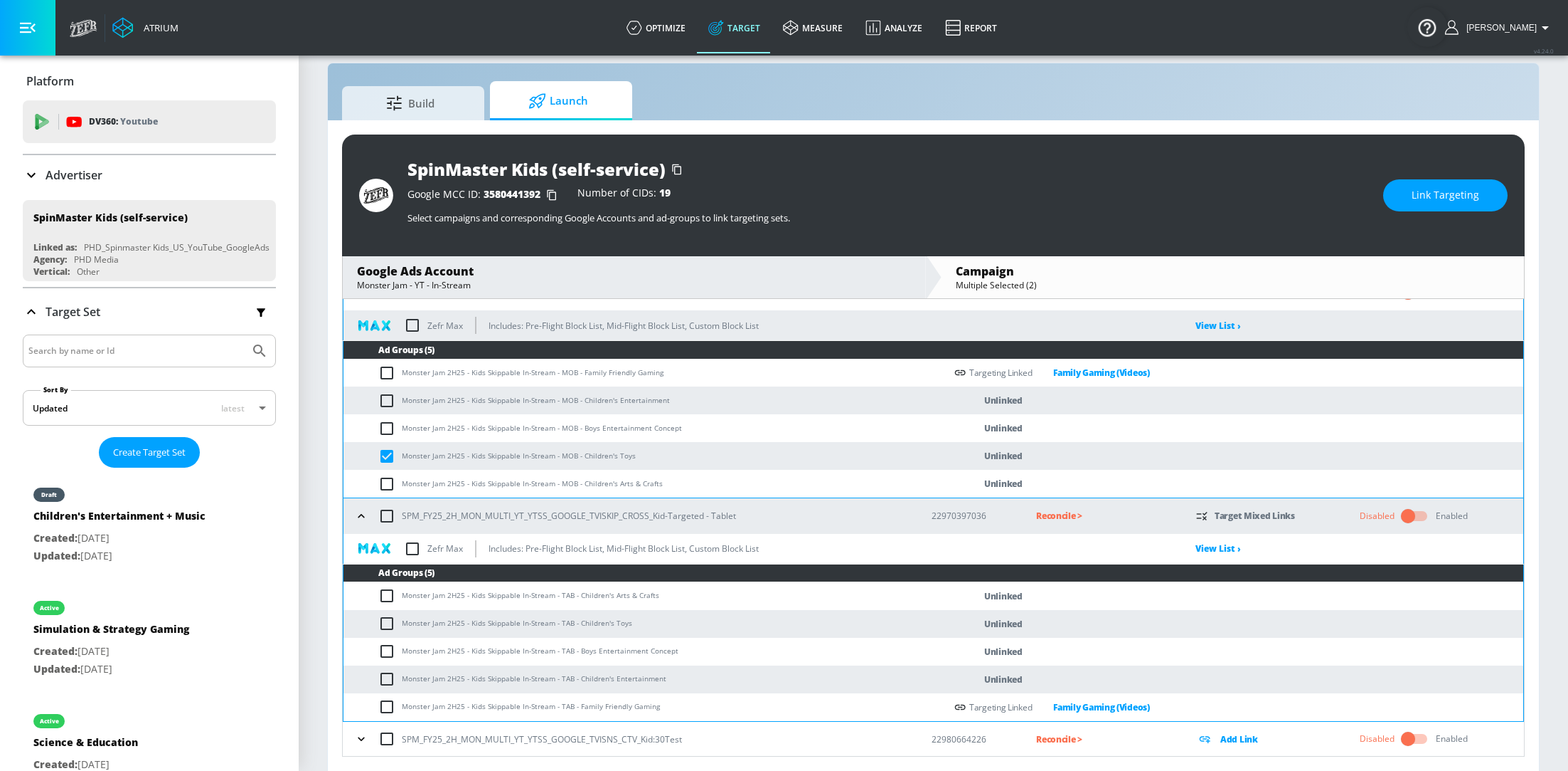
click at [386, 626] on input "checkbox" at bounding box center [390, 623] width 23 height 17
checkbox input "true"
click at [1464, 189] on span "Link Targeting" at bounding box center [1446, 195] width 68 height 17
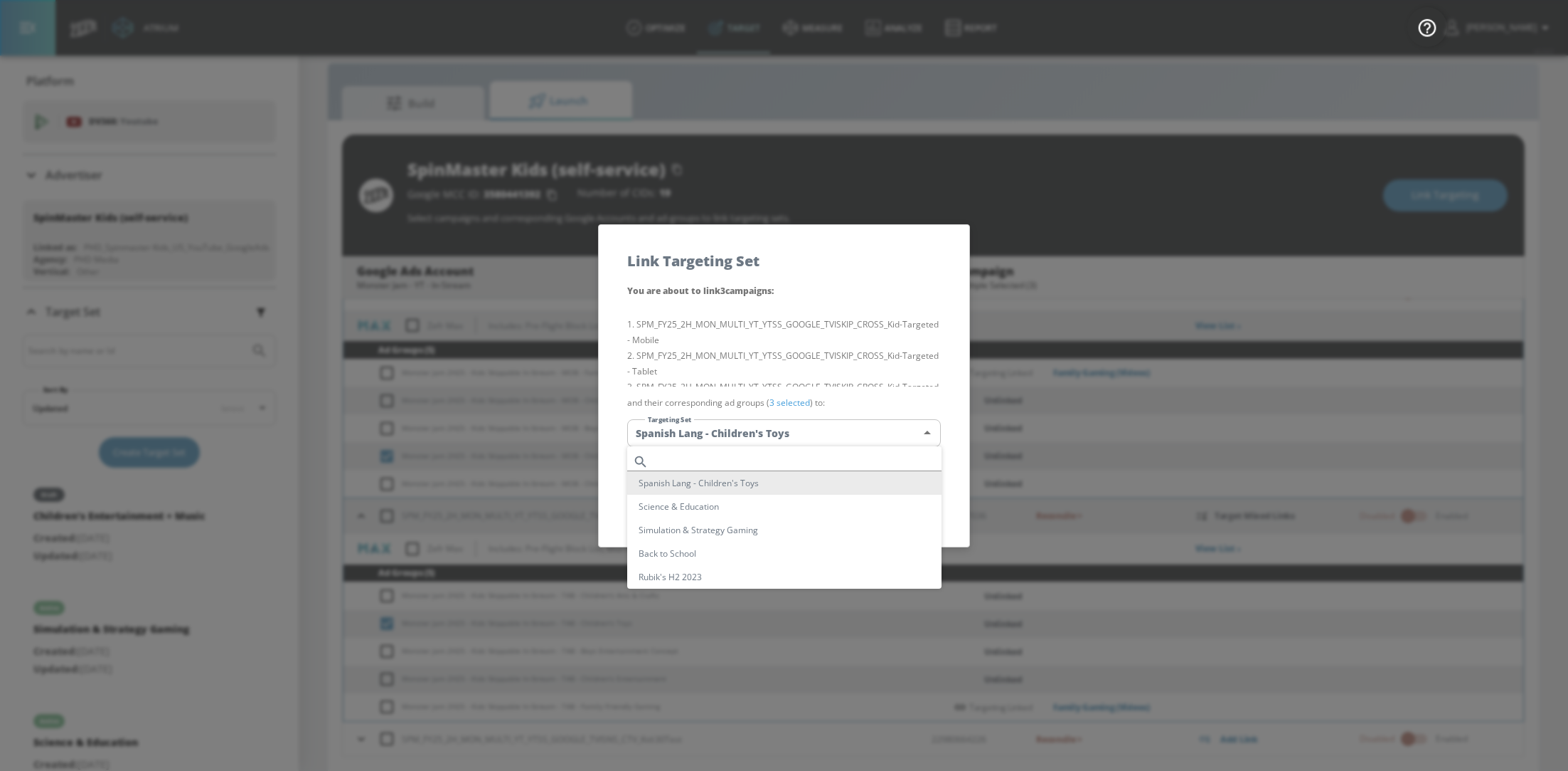
click at [843, 425] on body "Atrium optimize Target measure Analyze Report optimize Target measure Analyze R…" at bounding box center [784, 376] width 1568 height 791
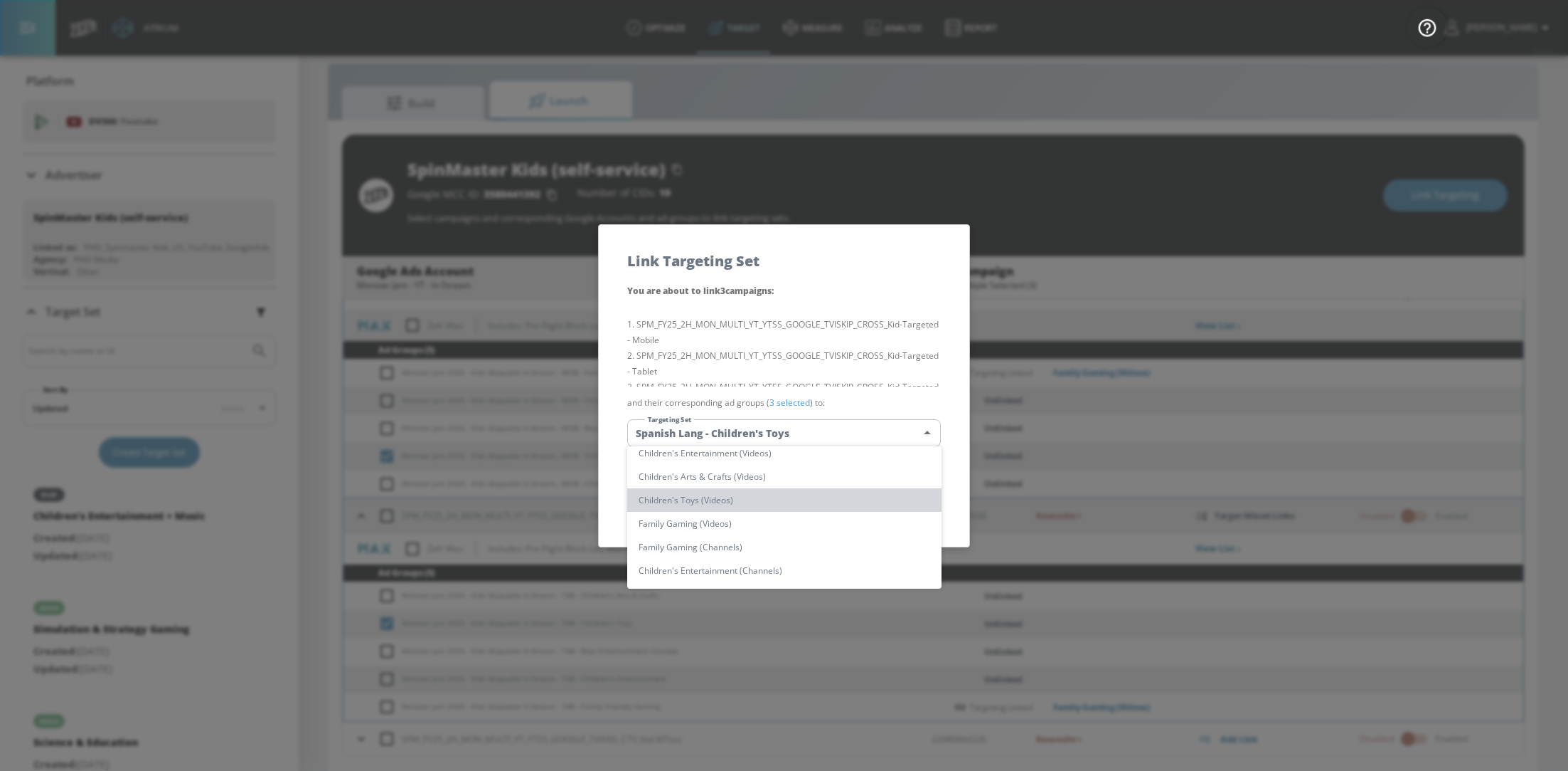
click at [790, 503] on li "Children's Toys (Videos)" at bounding box center [784, 500] width 314 height 23
type input "07384ddf-6083-4030-b837-35577c8ebd84"
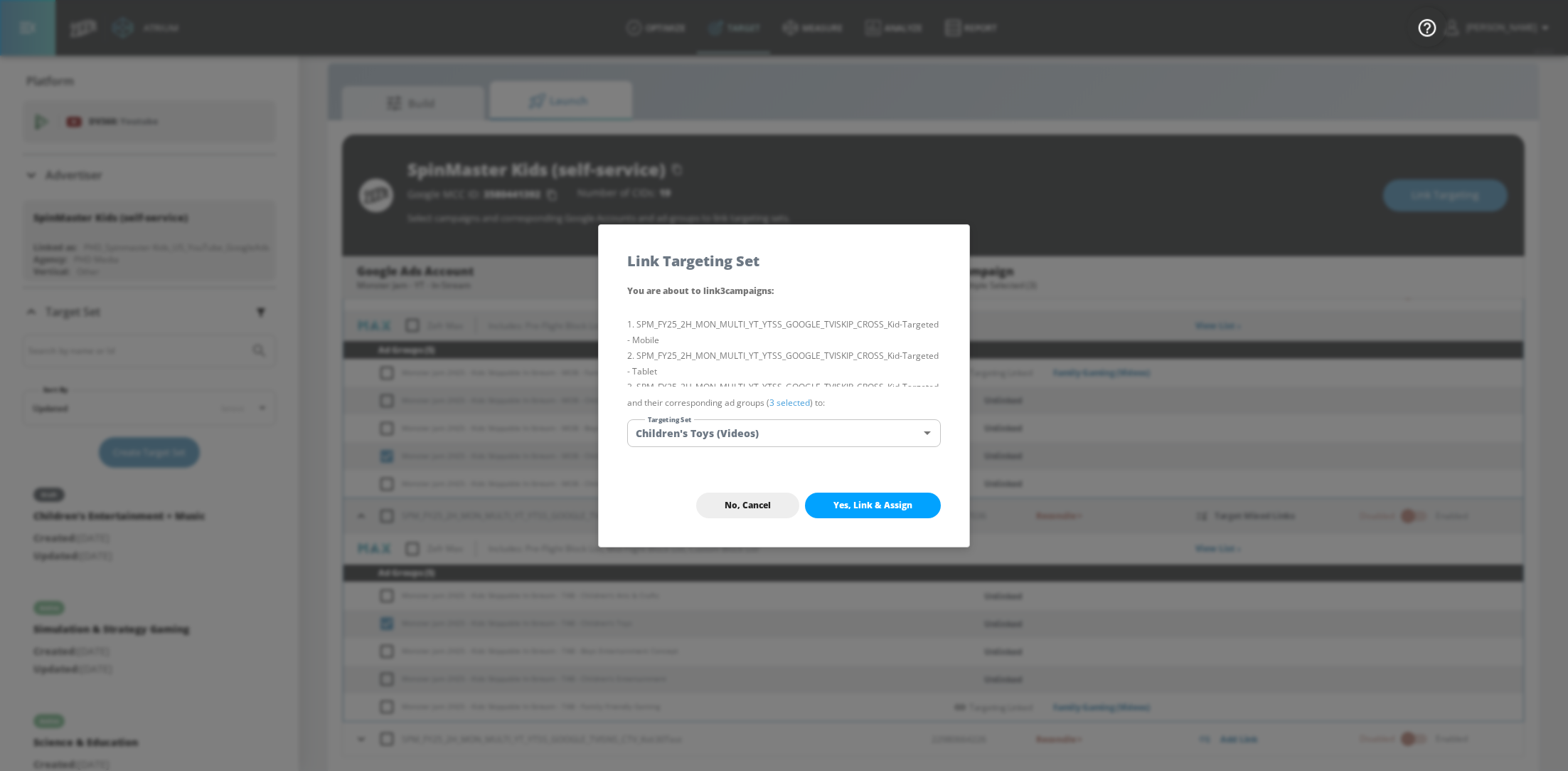
click at [912, 510] on span "Yes, Link & Assign" at bounding box center [872, 505] width 79 height 11
checkbox input "false"
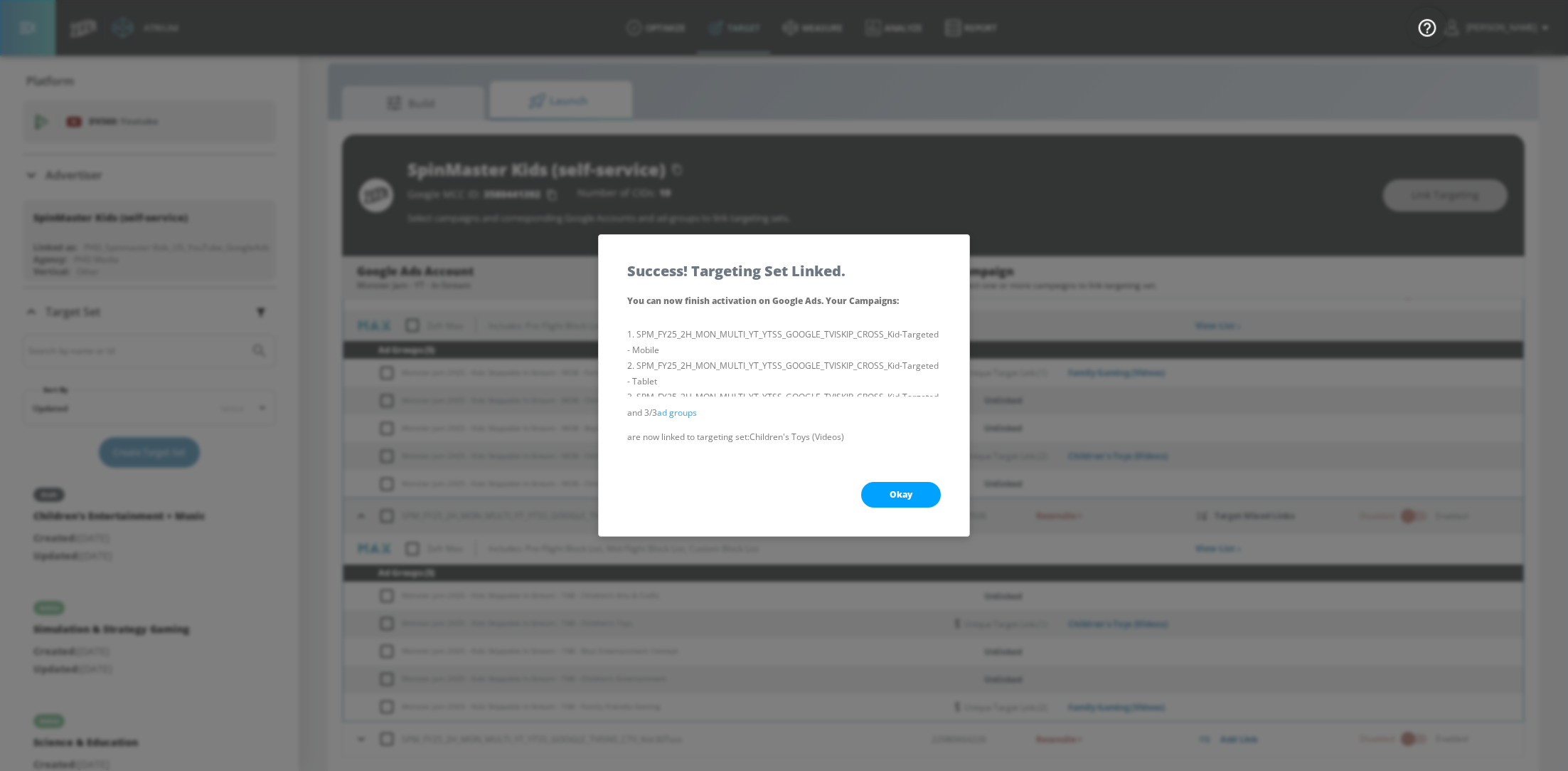
click at [889, 493] on button "Okay" at bounding box center [901, 494] width 80 height 25
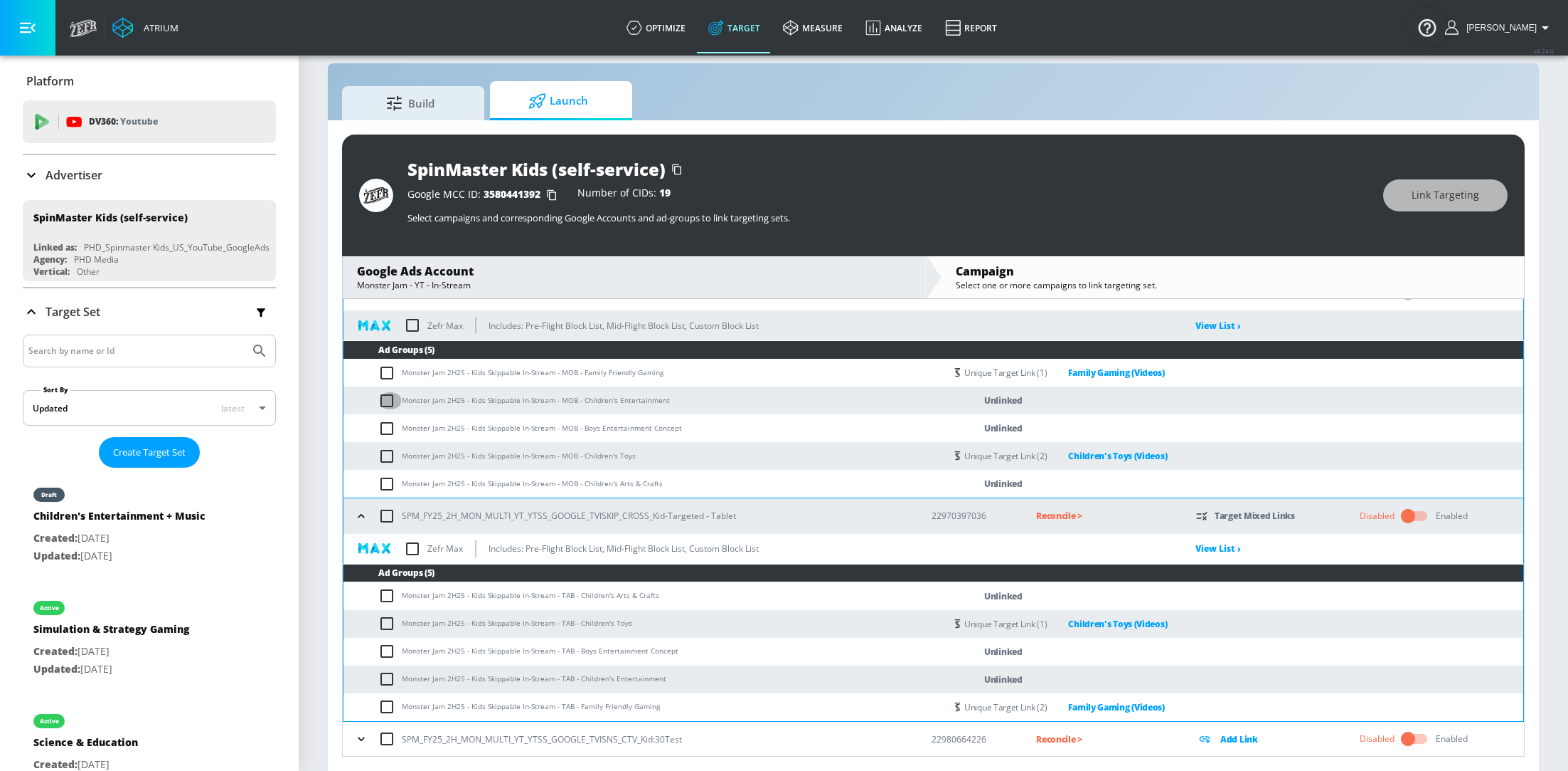
click at [383, 398] on input "checkbox" at bounding box center [390, 401] width 23 height 17
checkbox input "true"
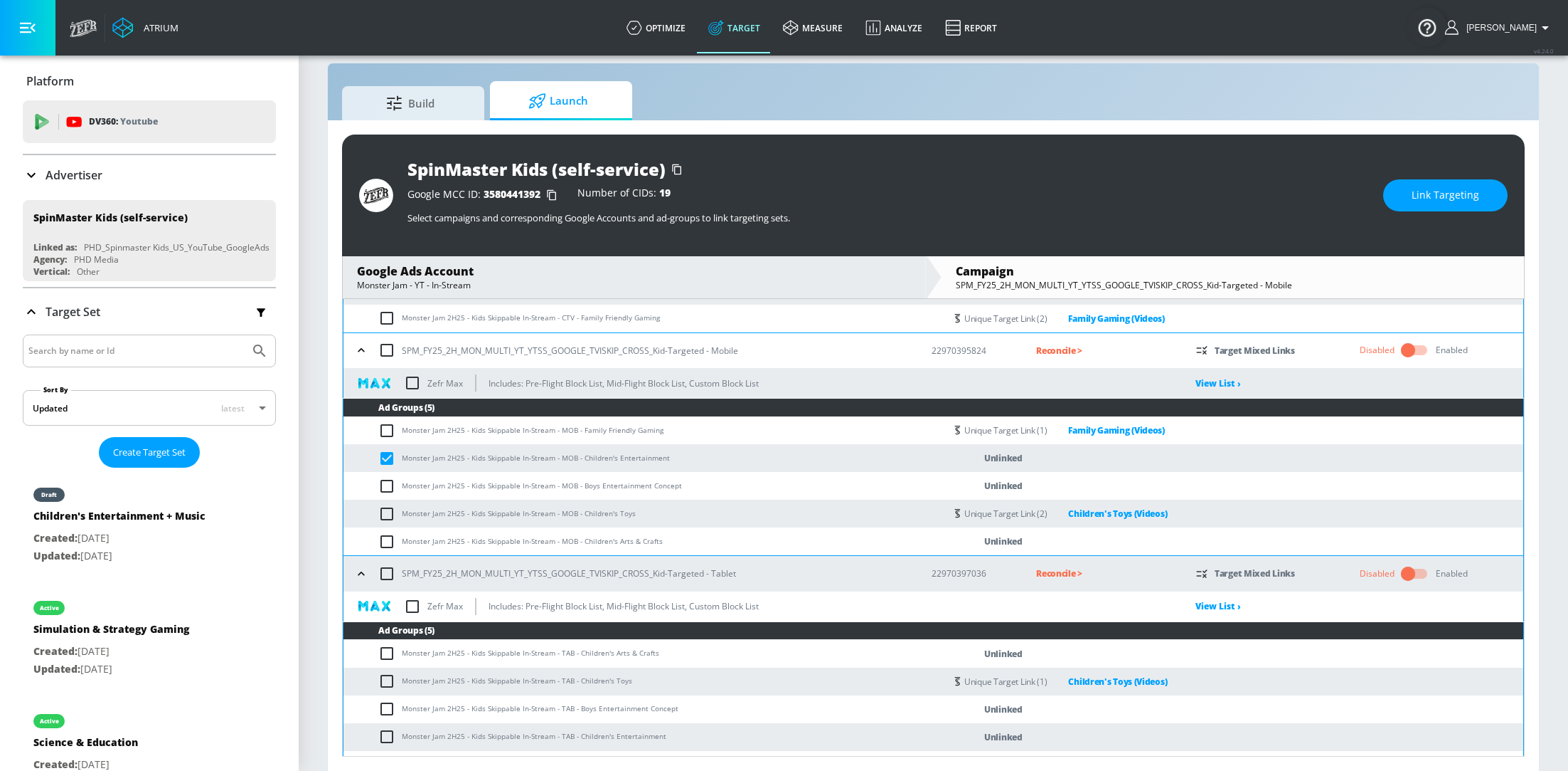
scroll to position [819, 0]
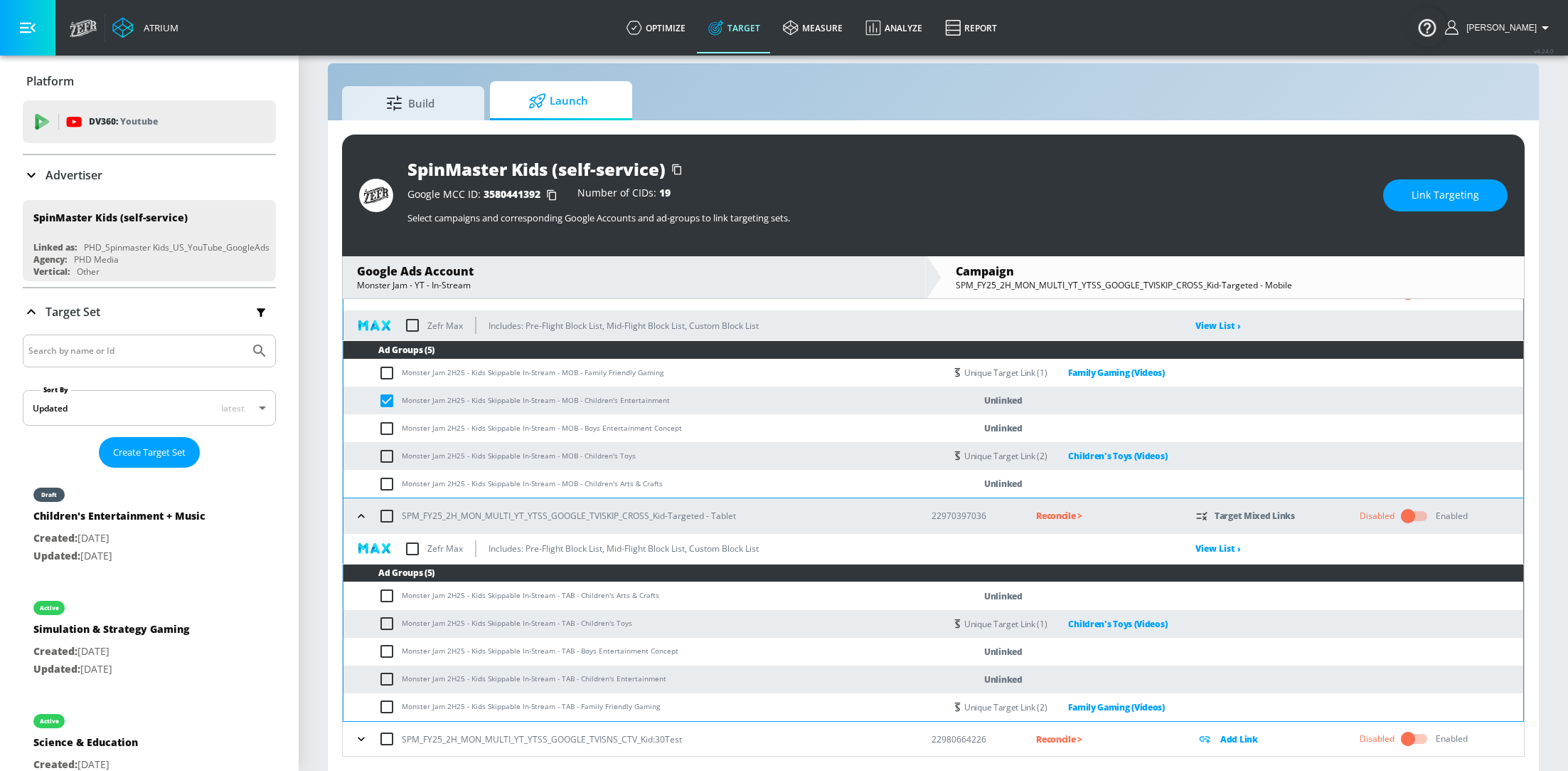
click at [387, 681] on input "checkbox" at bounding box center [390, 679] width 23 height 17
checkbox input "true"
click at [359, 737] on icon "button" at bounding box center [361, 739] width 6 height 3
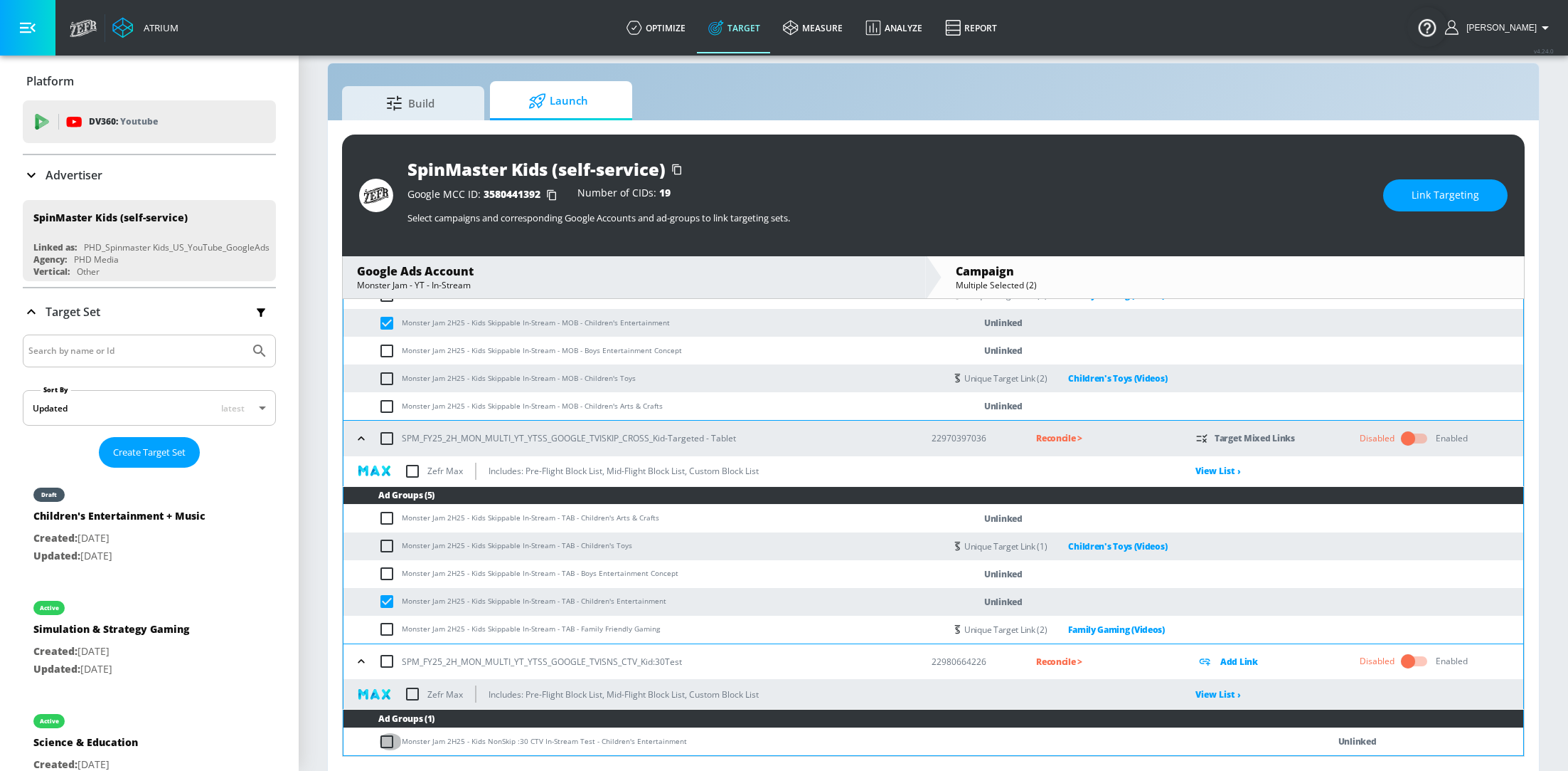
click at [388, 743] on input "checkbox" at bounding box center [390, 741] width 23 height 17
checkbox input "true"
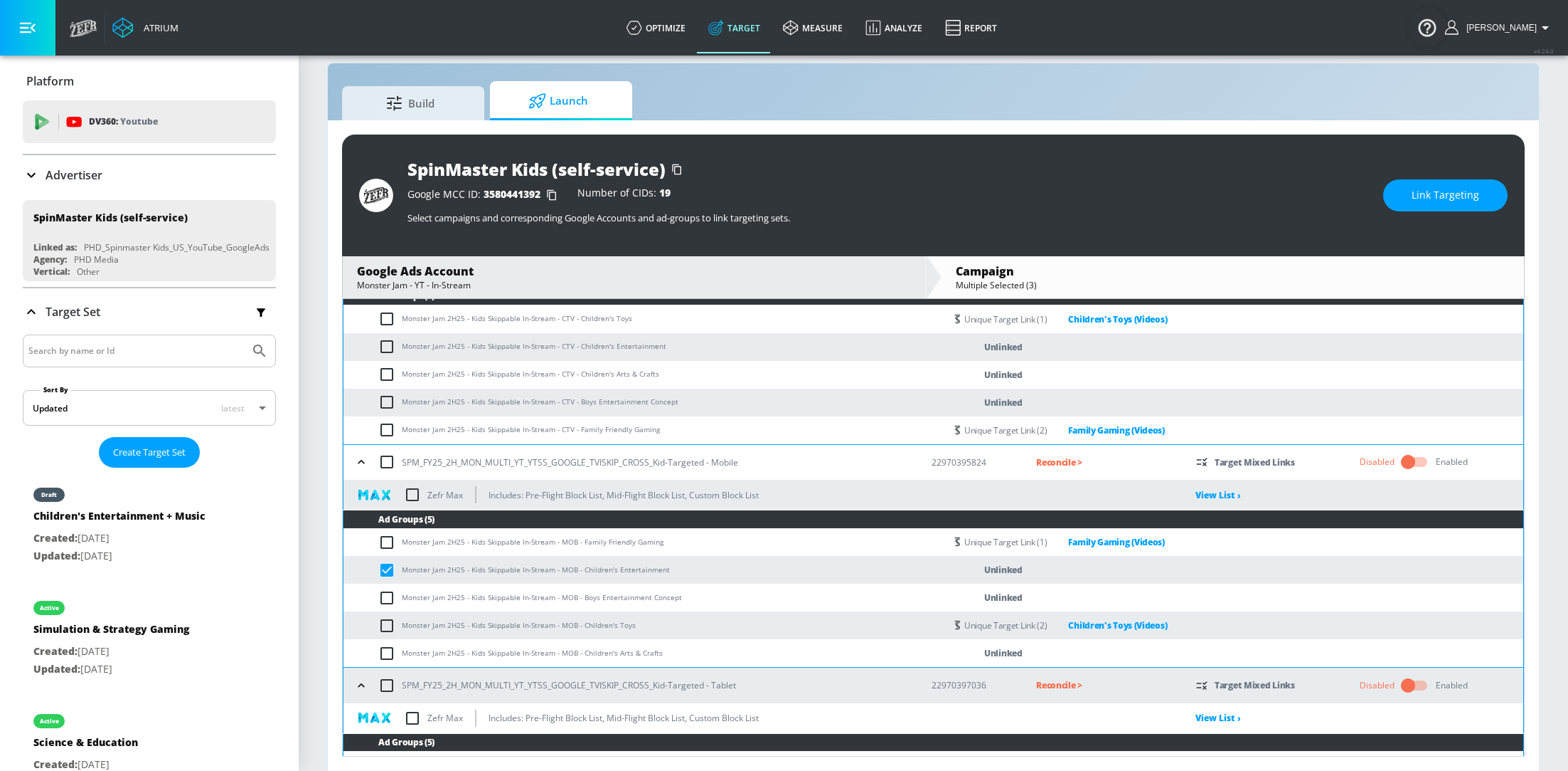
scroll to position [622, 0]
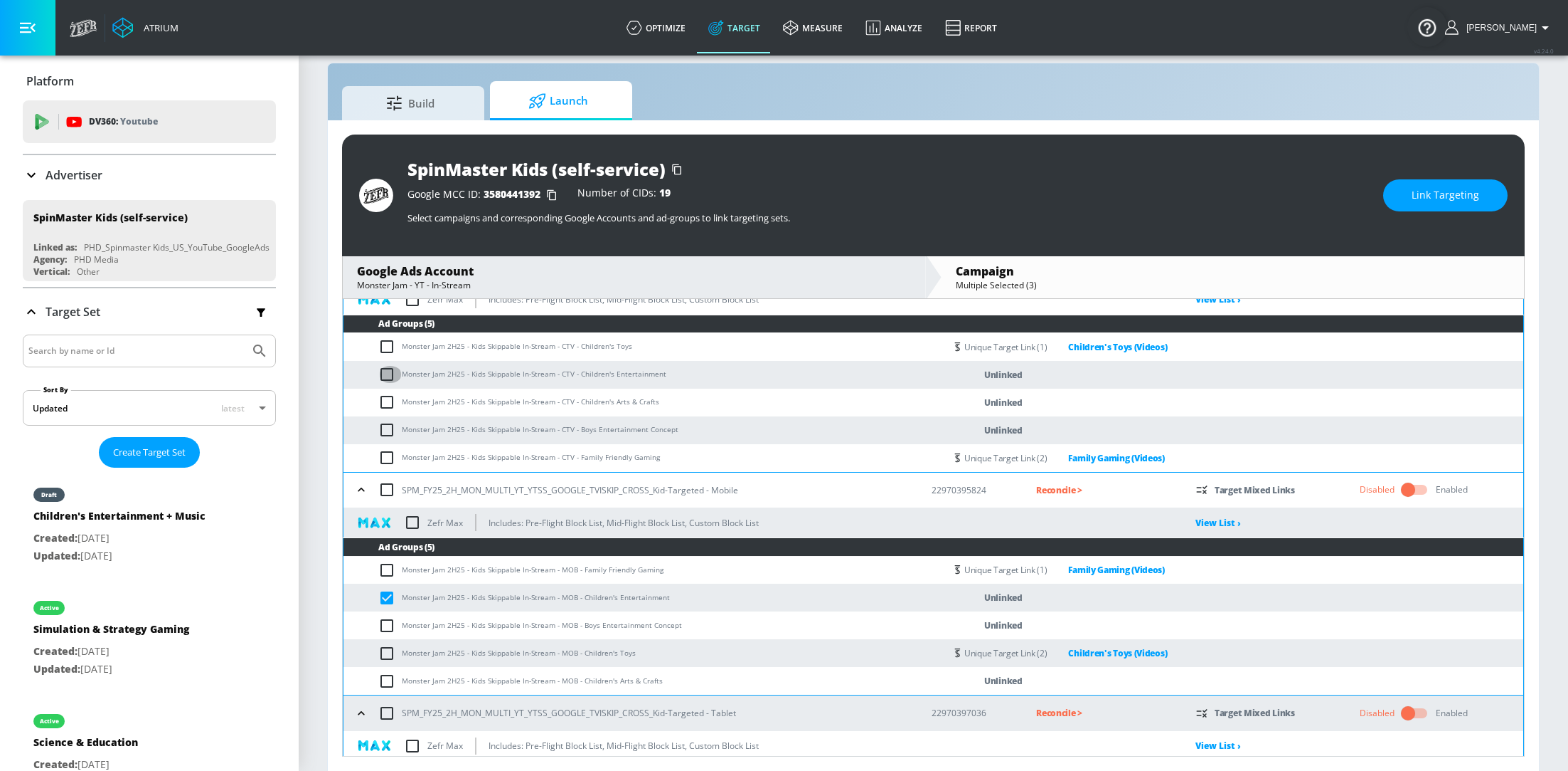
click at [382, 371] on input "checkbox" at bounding box center [390, 375] width 23 height 17
checkbox input "true"
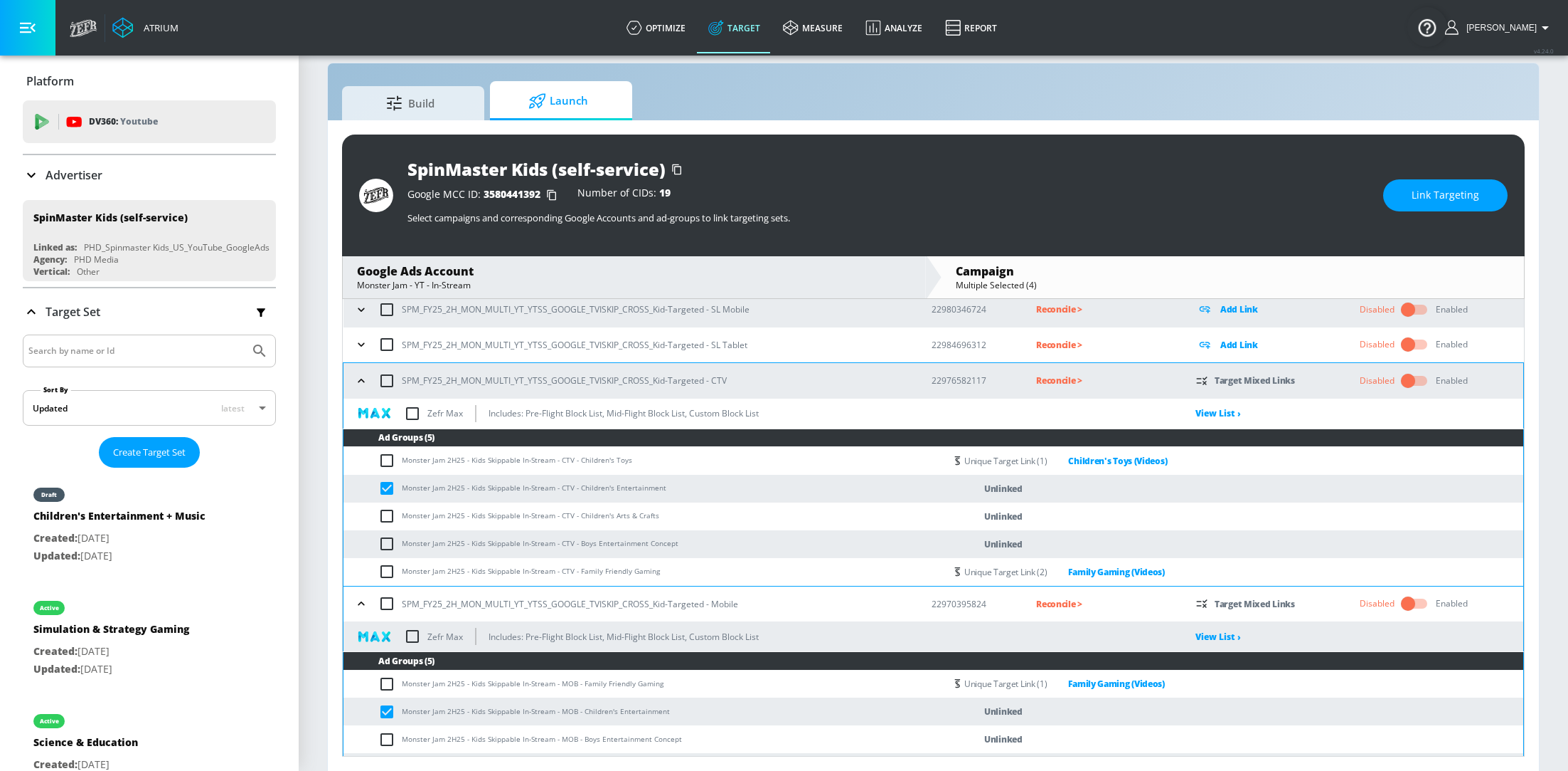
scroll to position [504, 0]
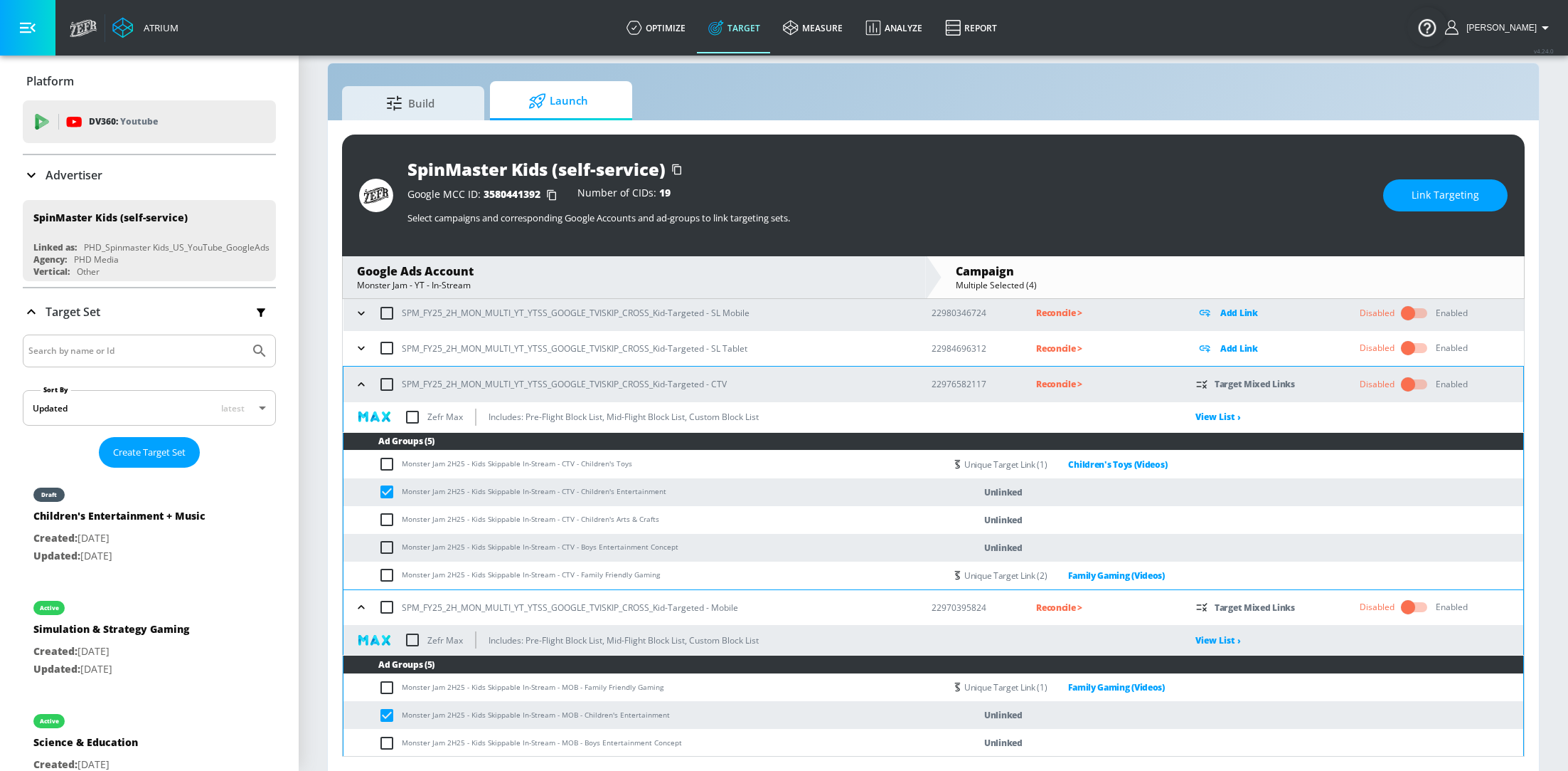
click at [1457, 202] on span "Link Targeting" at bounding box center [1446, 195] width 68 height 17
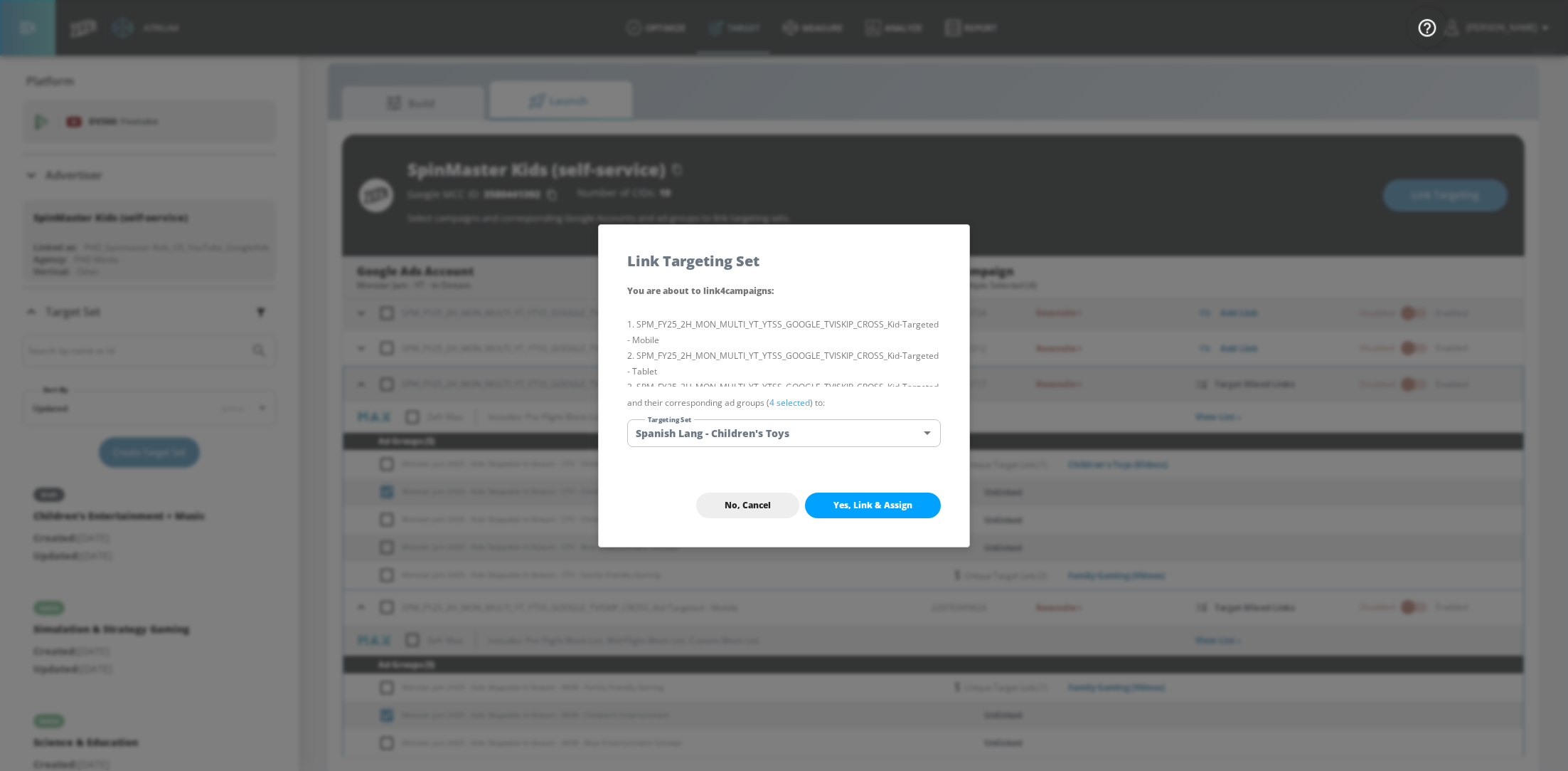
click at [846, 434] on body "Atrium optimize Target measure Analyze Report optimize Target measure Analyze R…" at bounding box center [784, 376] width 1568 height 791
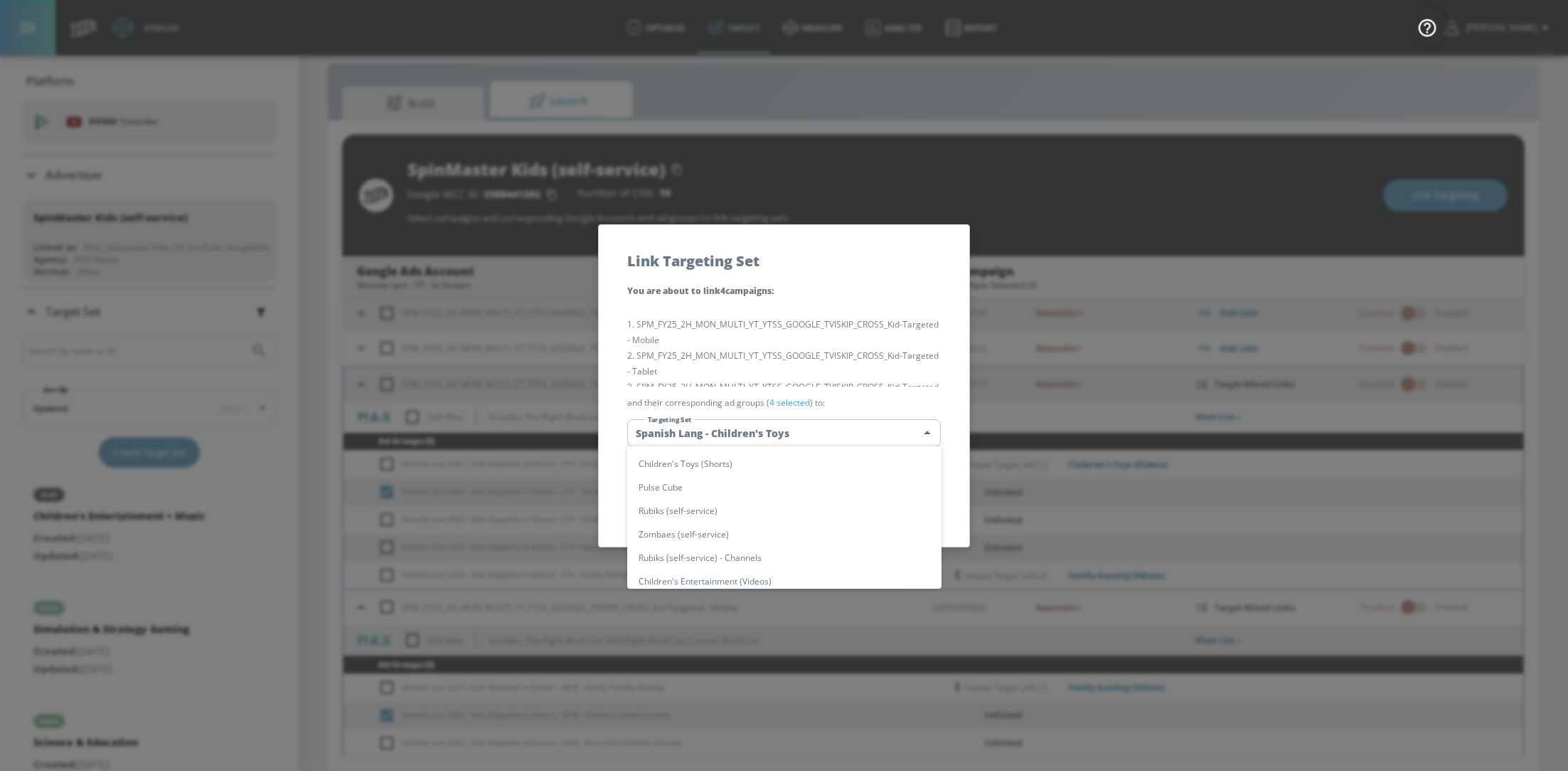
scroll to position [340, 0]
click at [810, 515] on li "Children's Entertainment (Videos)" at bounding box center [784, 518] width 314 height 23
type input "a3b3ea95-bd9c-440d-a902-22cebafa5939"
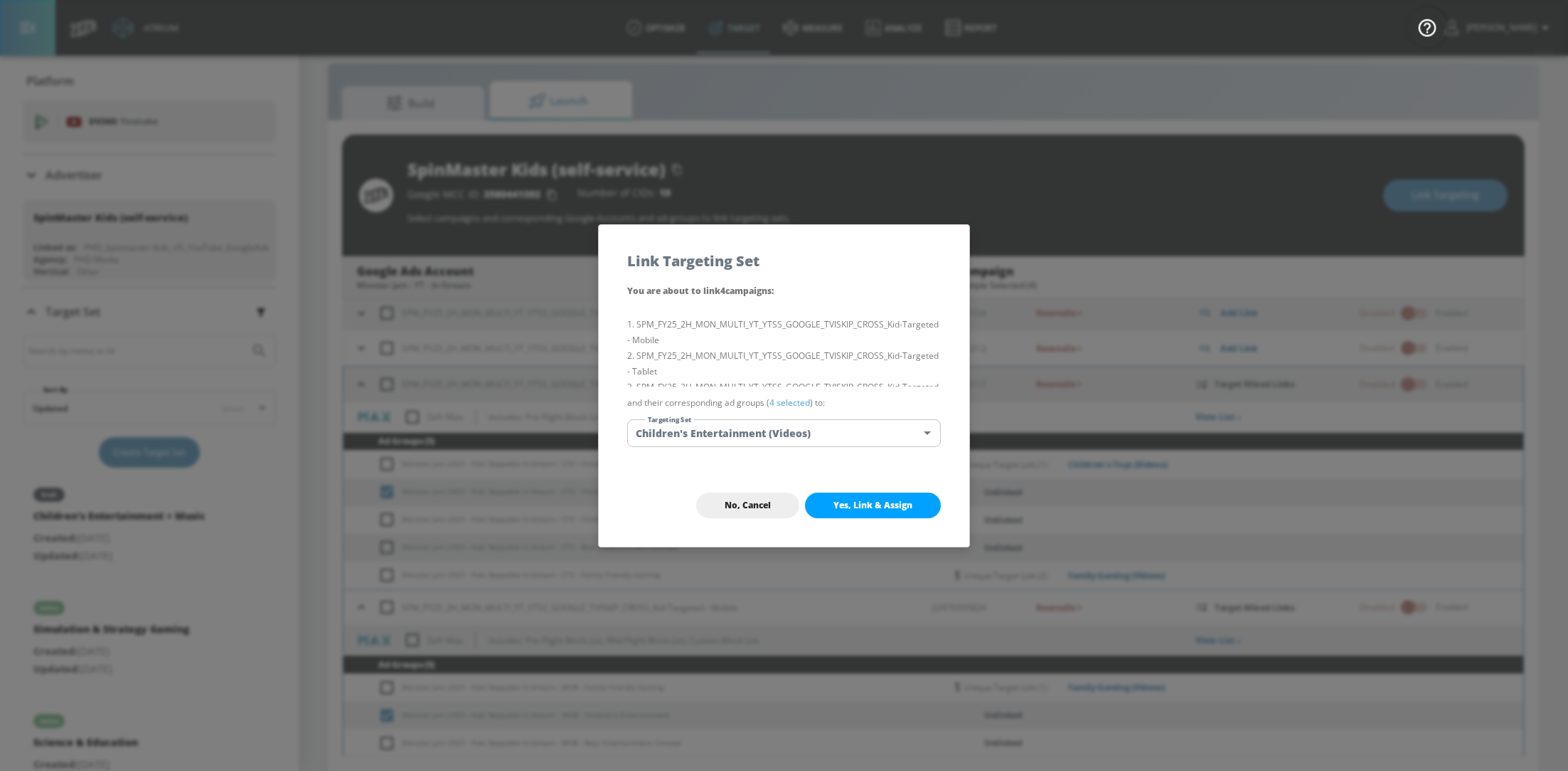
click at [891, 506] on span "Yes, Link & Assign" at bounding box center [872, 505] width 79 height 11
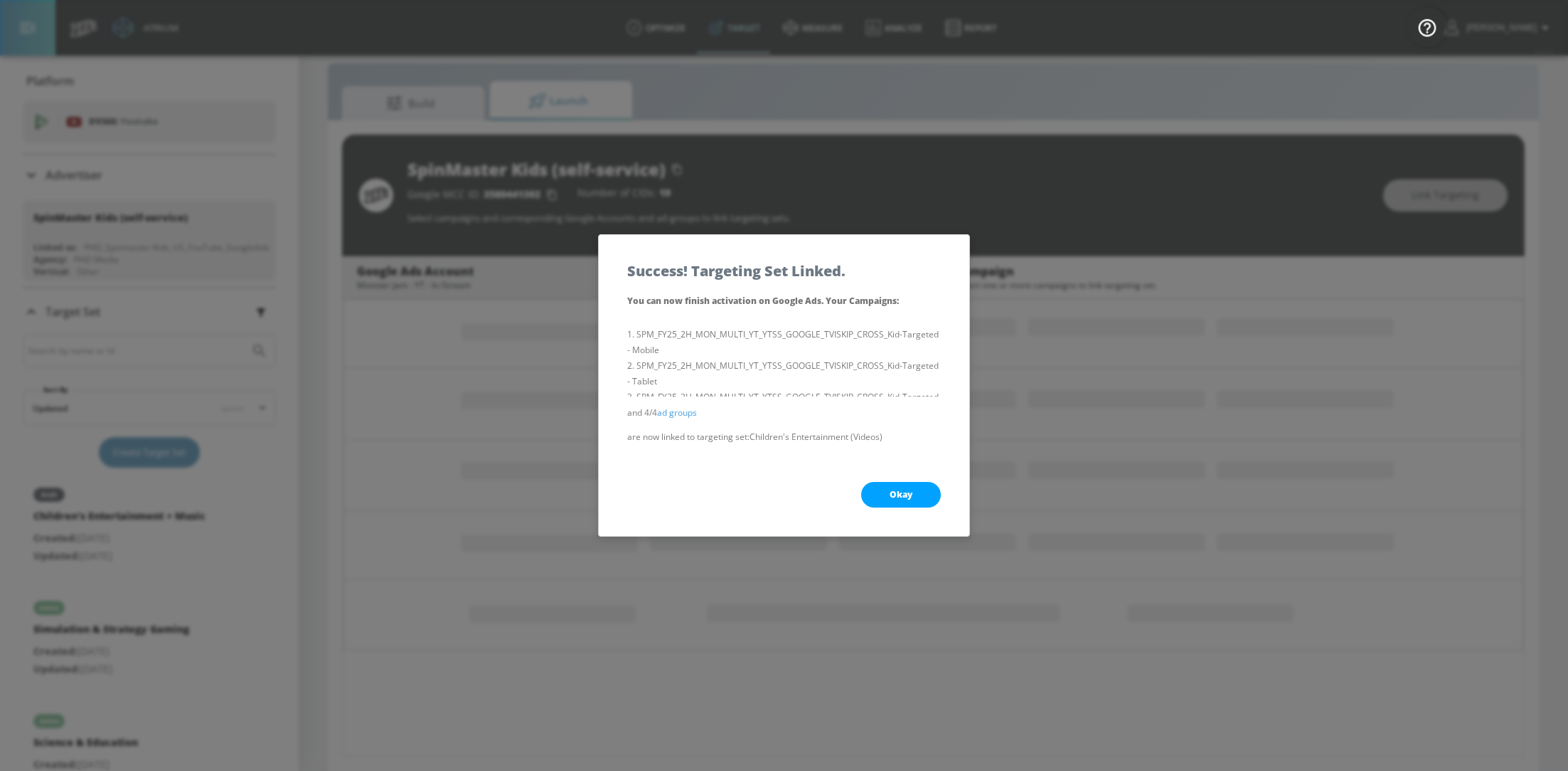
scroll to position [196, 0]
click at [890, 495] on span "Okay" at bounding box center [901, 494] width 23 height 11
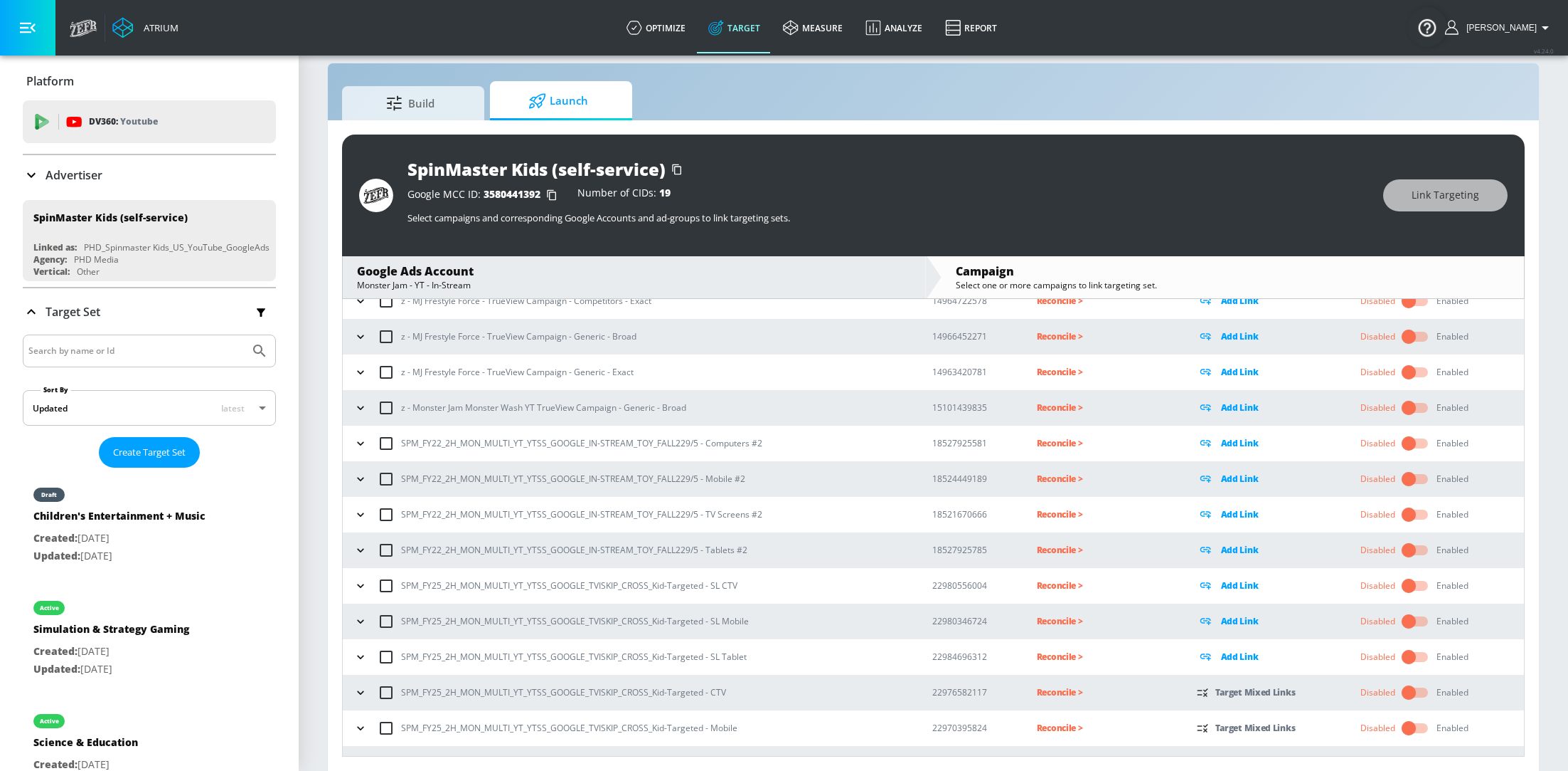
scroll to position [256, 0]
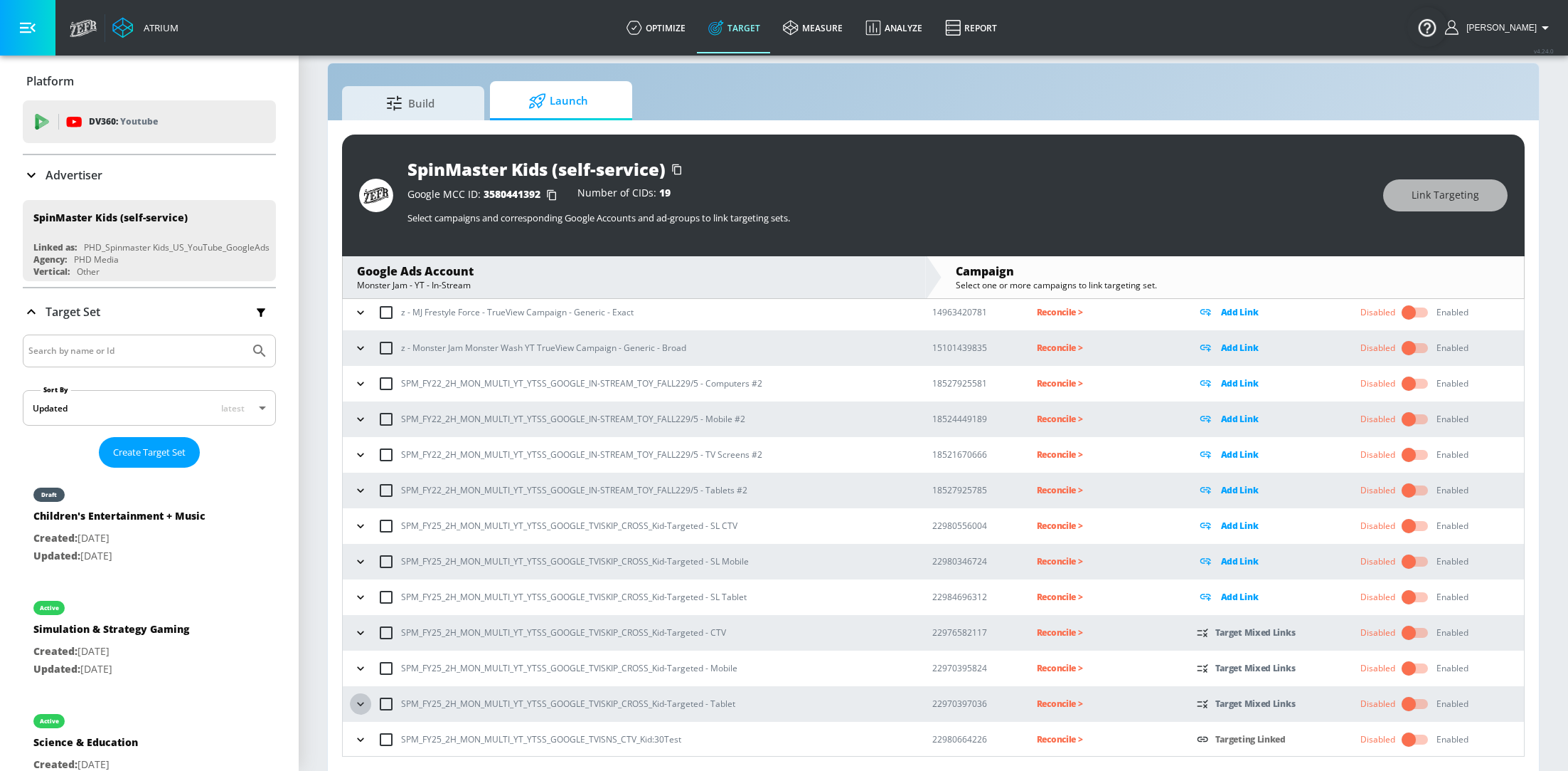
click at [364, 705] on icon "button" at bounding box center [361, 703] width 14 height 14
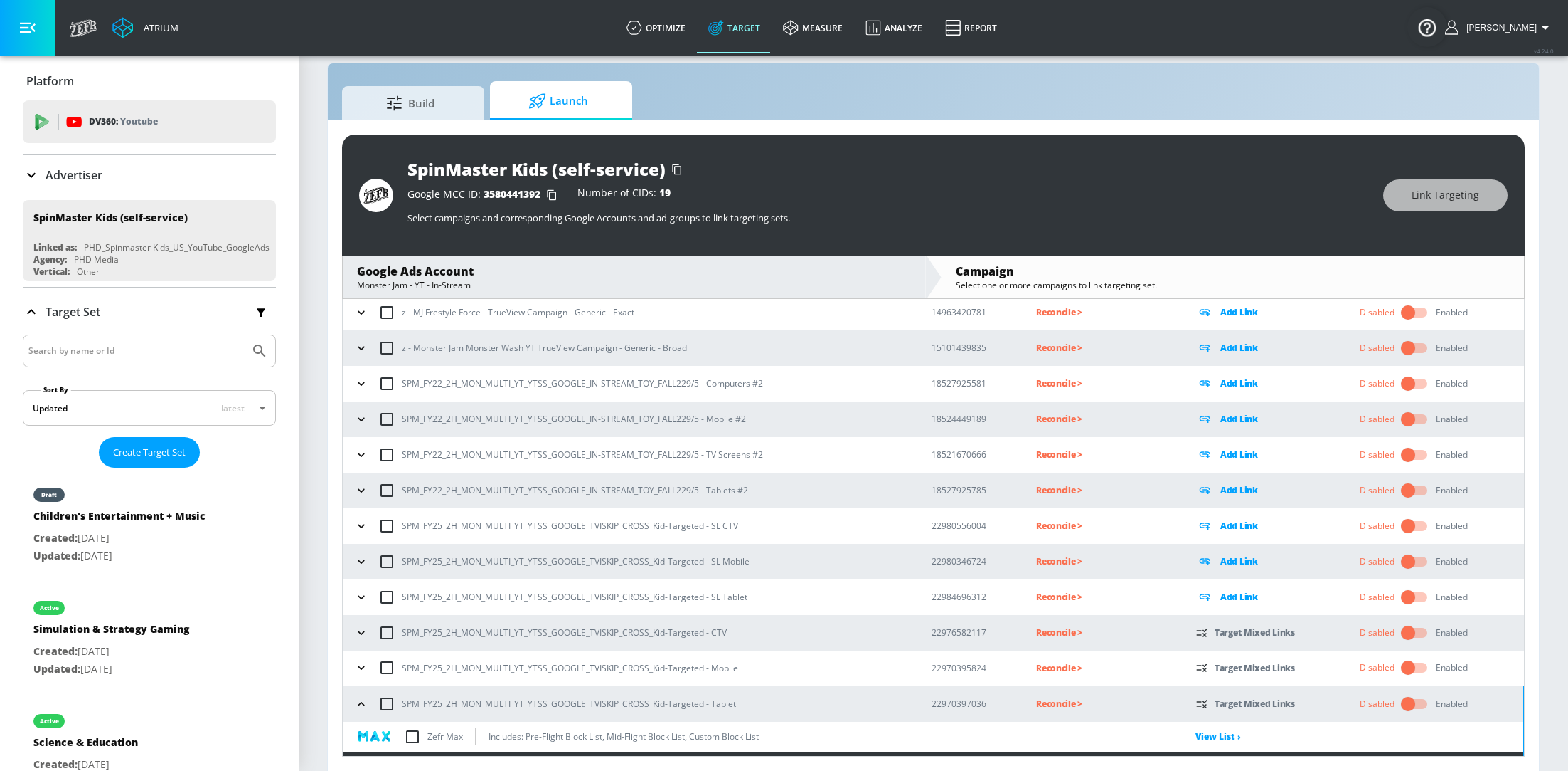
click at [363, 667] on icon "button" at bounding box center [361, 668] width 14 height 14
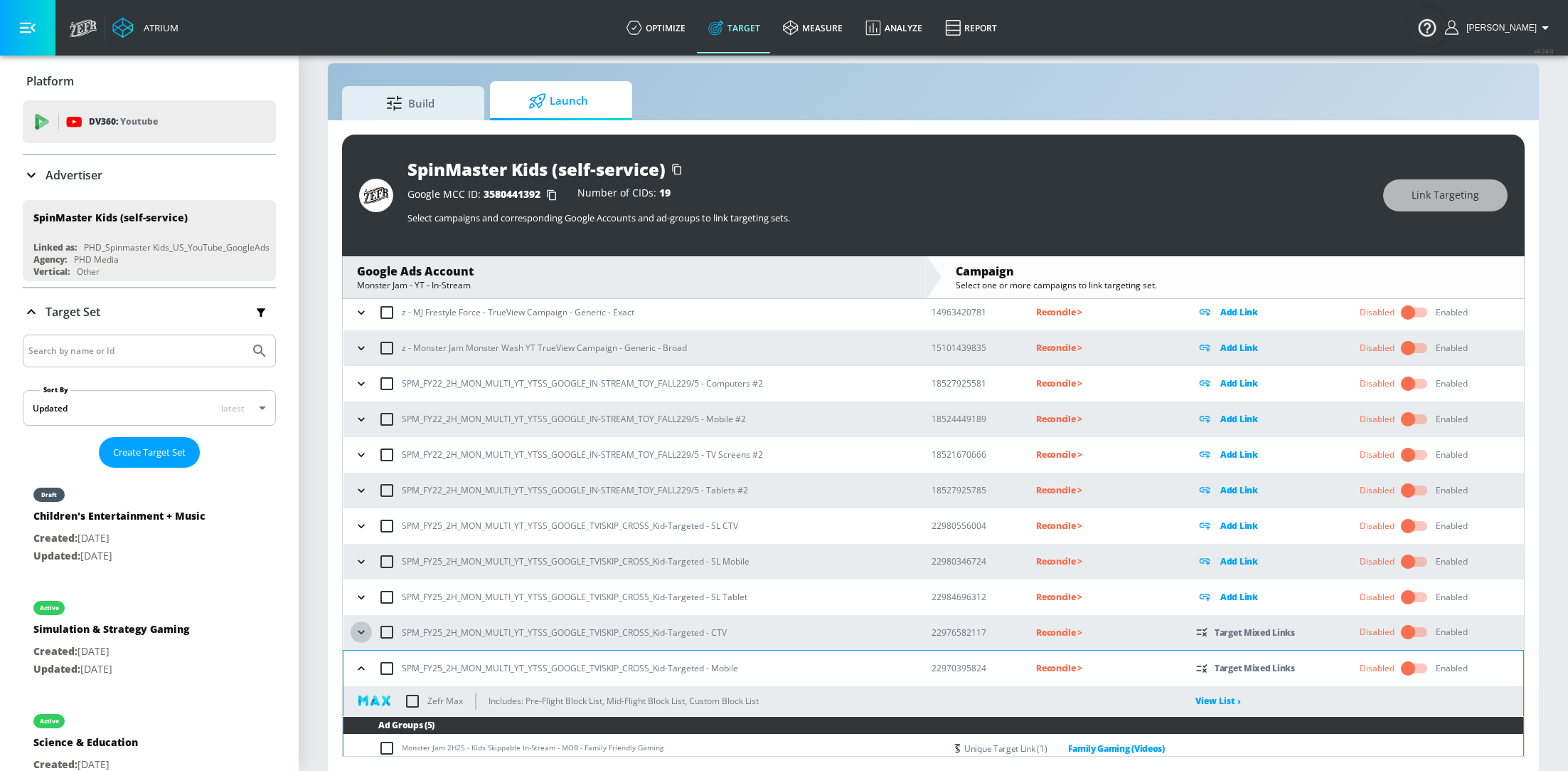
click at [361, 634] on icon "button" at bounding box center [361, 632] width 14 height 14
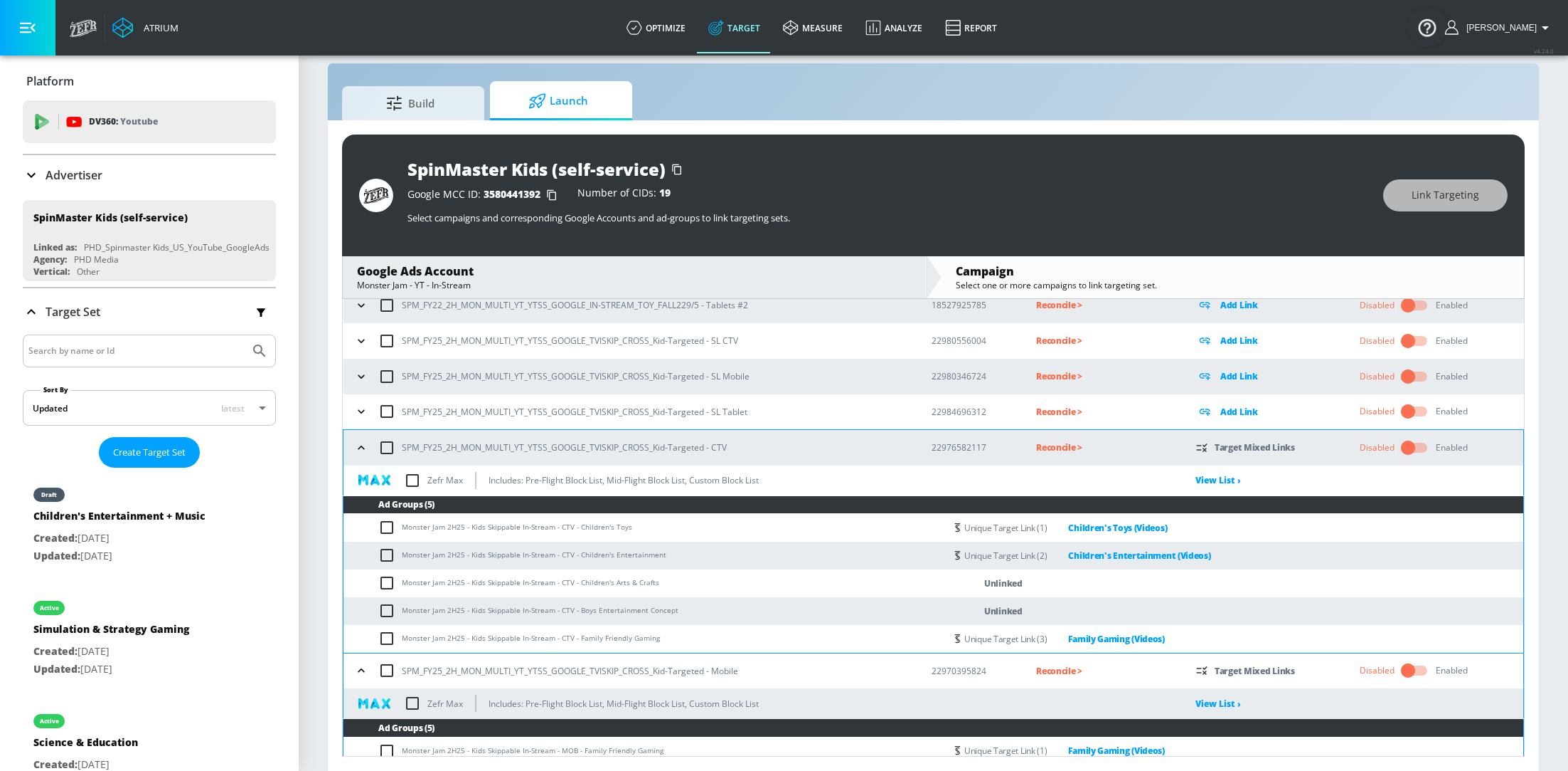
scroll to position [443, 0]
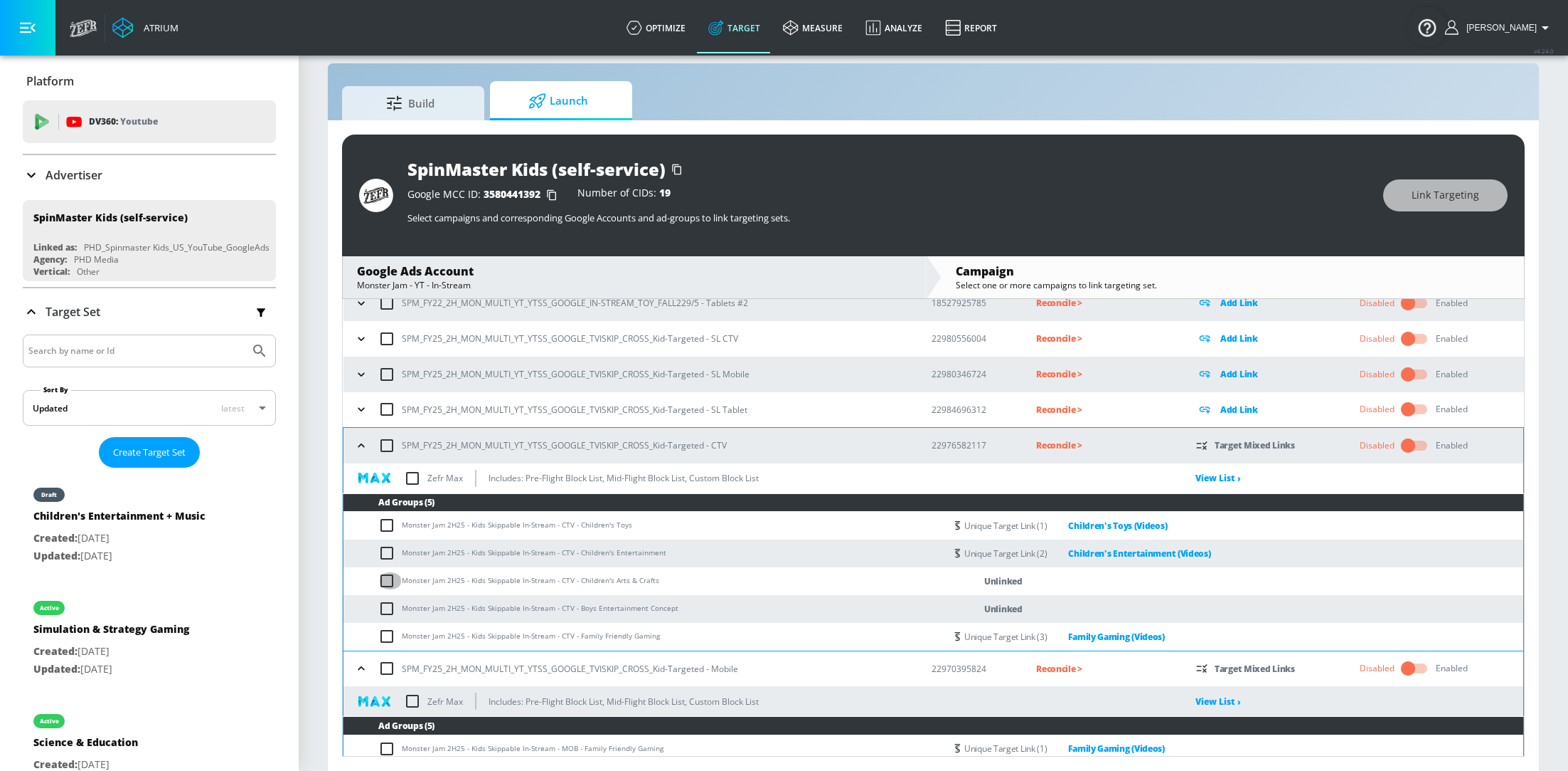
click at [386, 578] on input "checkbox" at bounding box center [390, 581] width 23 height 17
checkbox input "true"
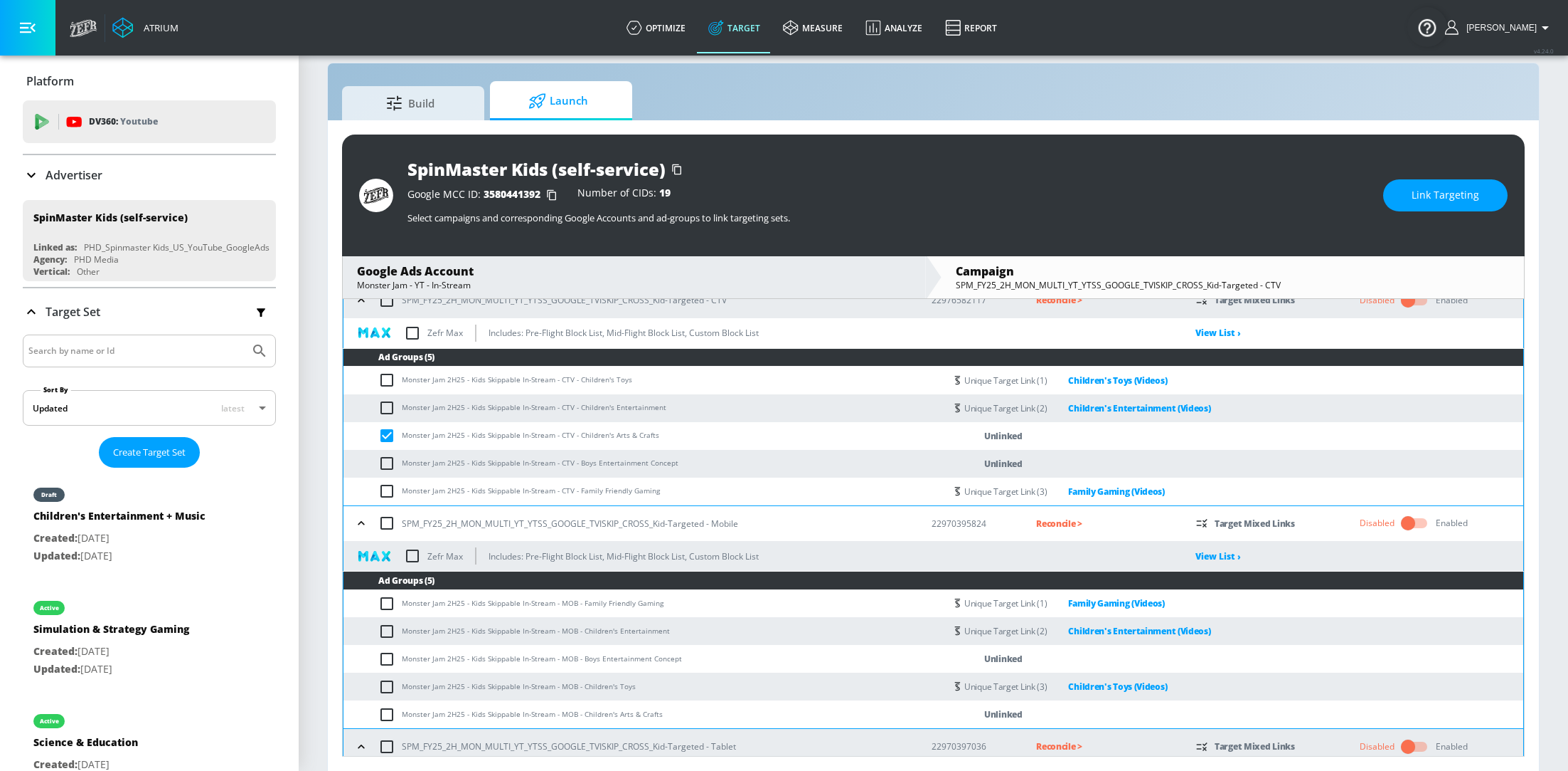
scroll to position [604, 0]
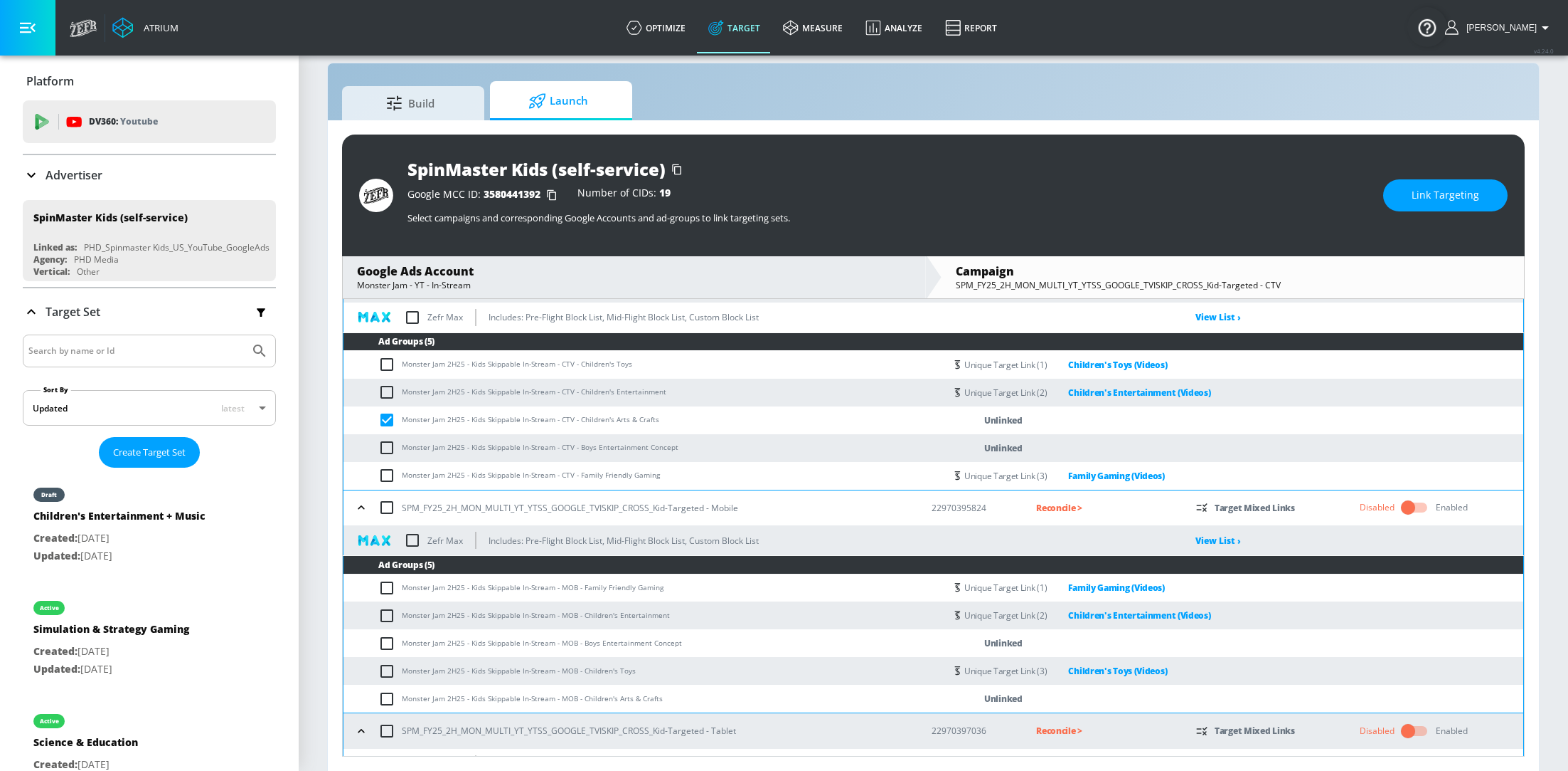
click at [385, 697] on input "checkbox" at bounding box center [390, 699] width 23 height 17
checkbox input "true"
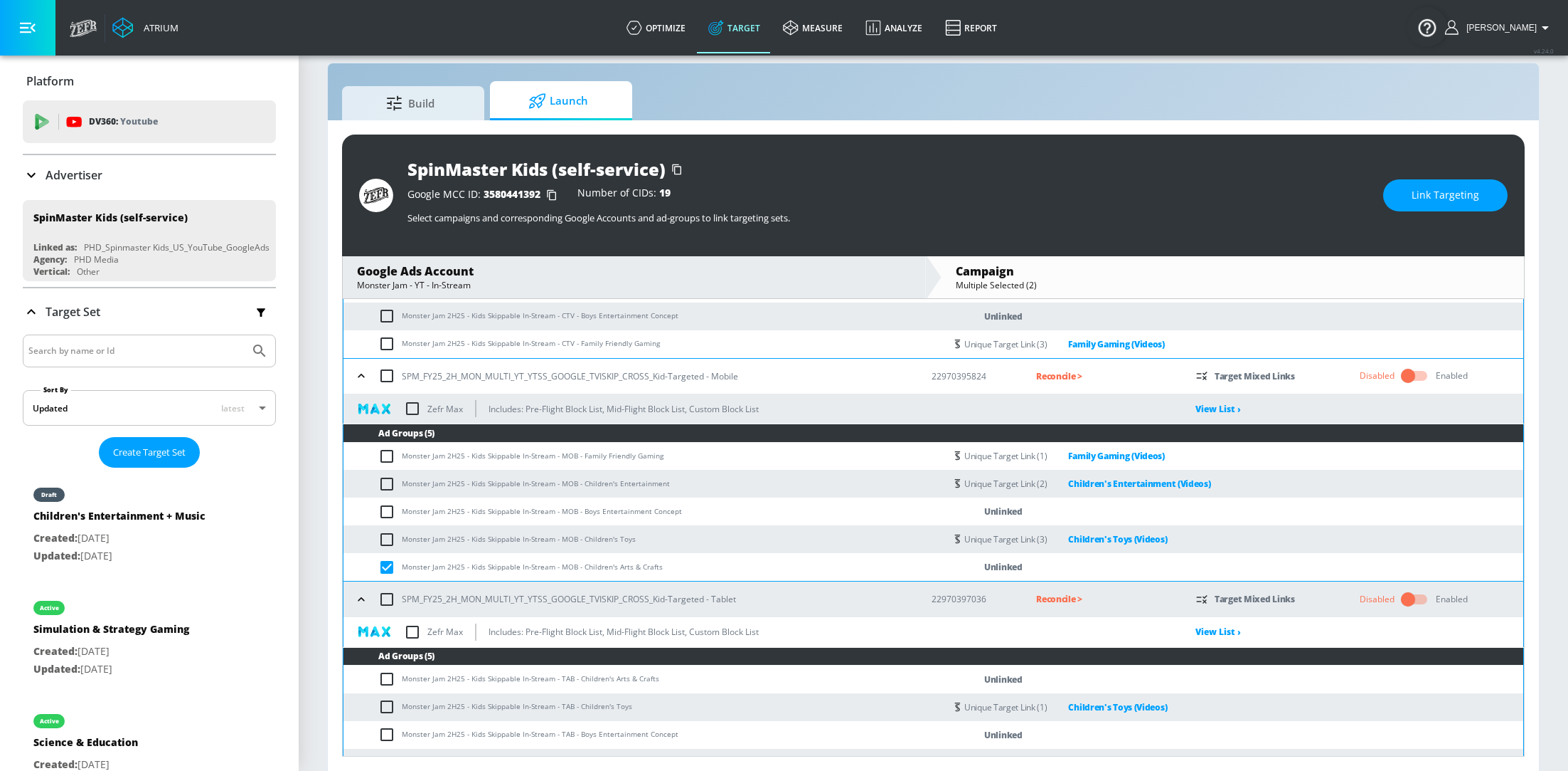
scroll to position [801, 0]
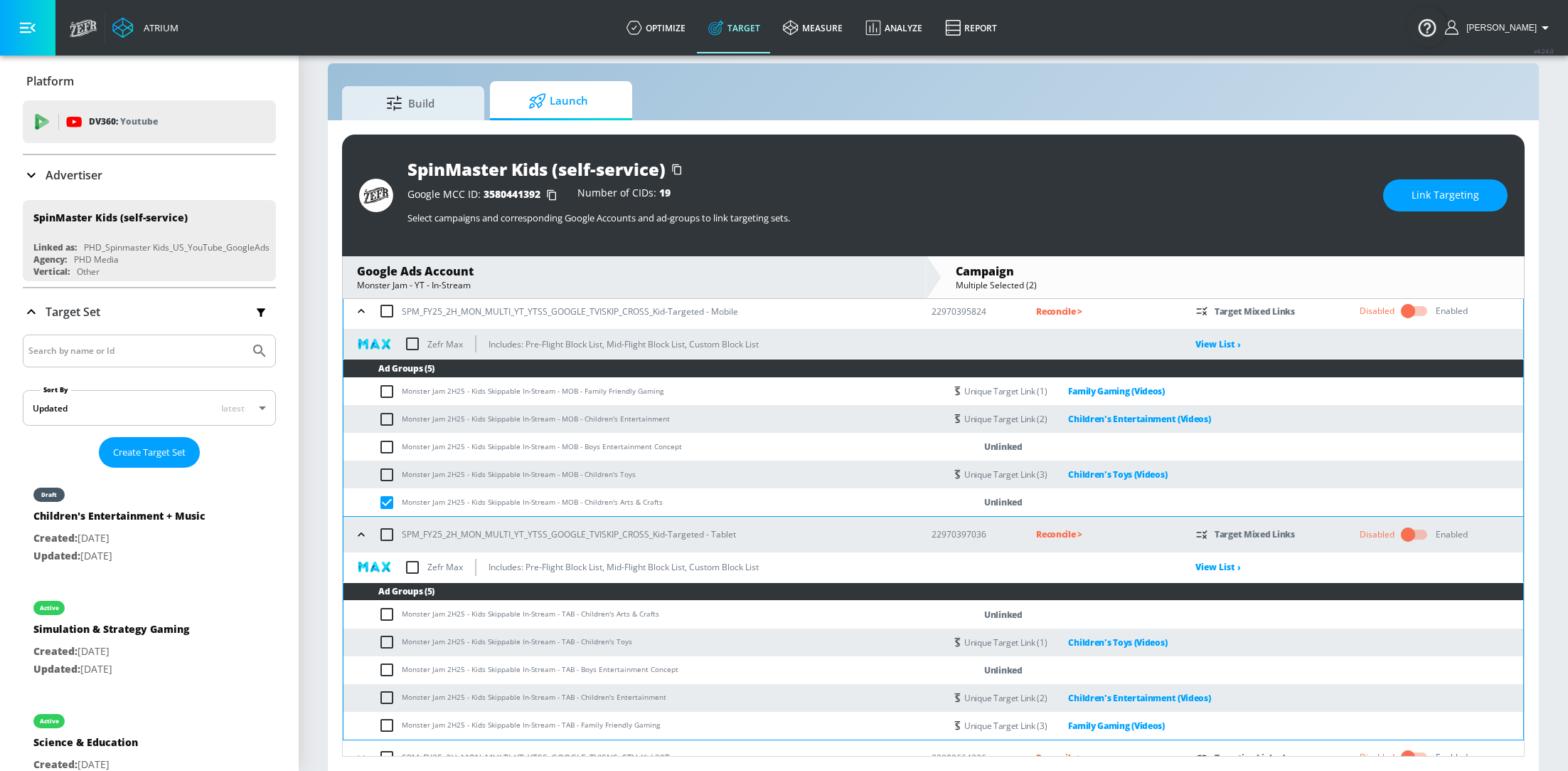
click at [388, 610] on input "checkbox" at bounding box center [390, 615] width 23 height 17
checkbox input "true"
click at [1422, 206] on button "Link Targeting" at bounding box center [1445, 195] width 124 height 32
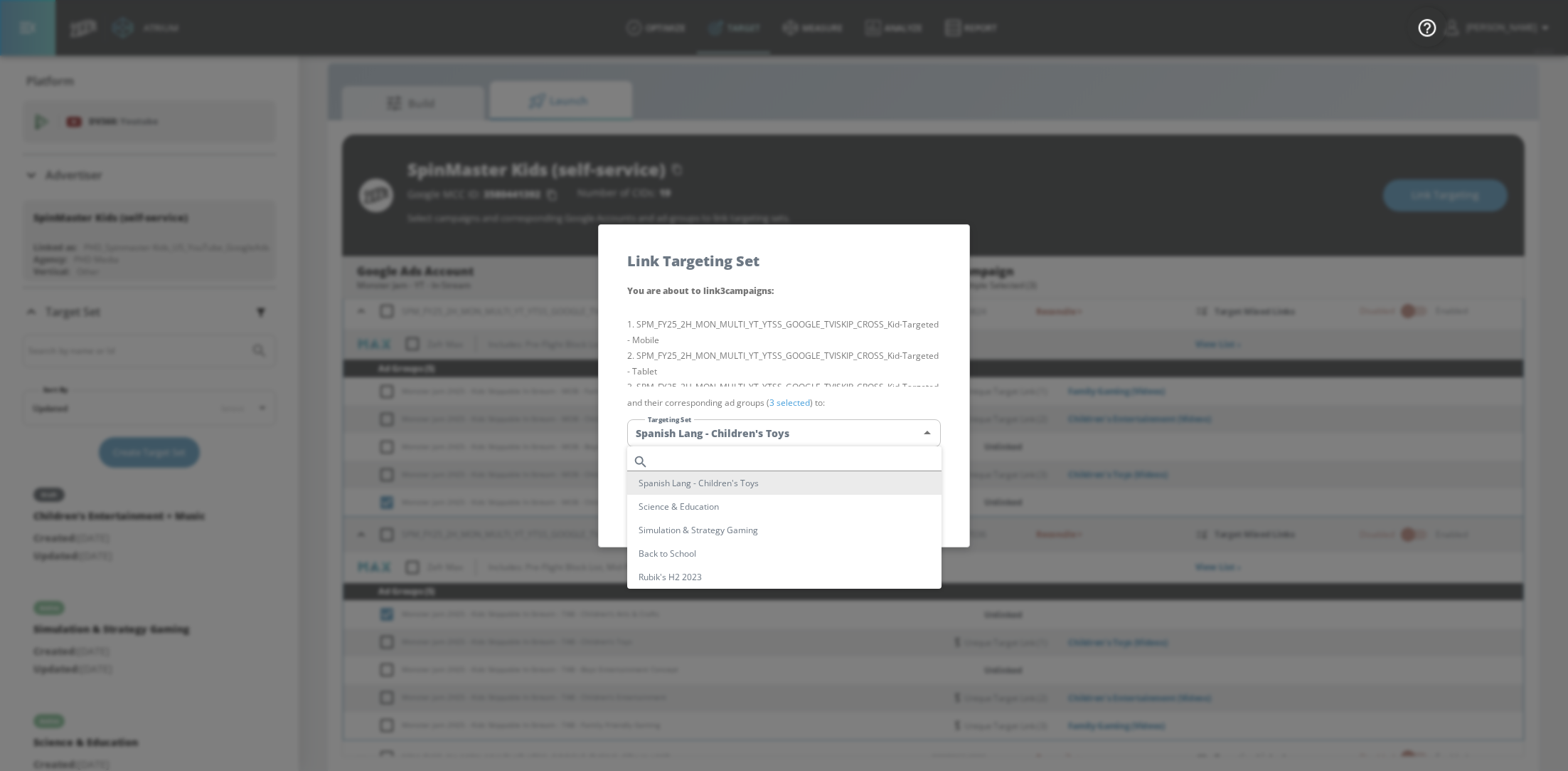
click at [864, 426] on body "Atrium optimize Target measure Analyze Report optimize Target measure Analyze R…" at bounding box center [784, 376] width 1568 height 791
click at [807, 508] on li "Children's Arts & Crafts (Videos)" at bounding box center [784, 505] width 314 height 23
type input "d88e912e-35ca-492a-9df4-da25e4e83cb1"
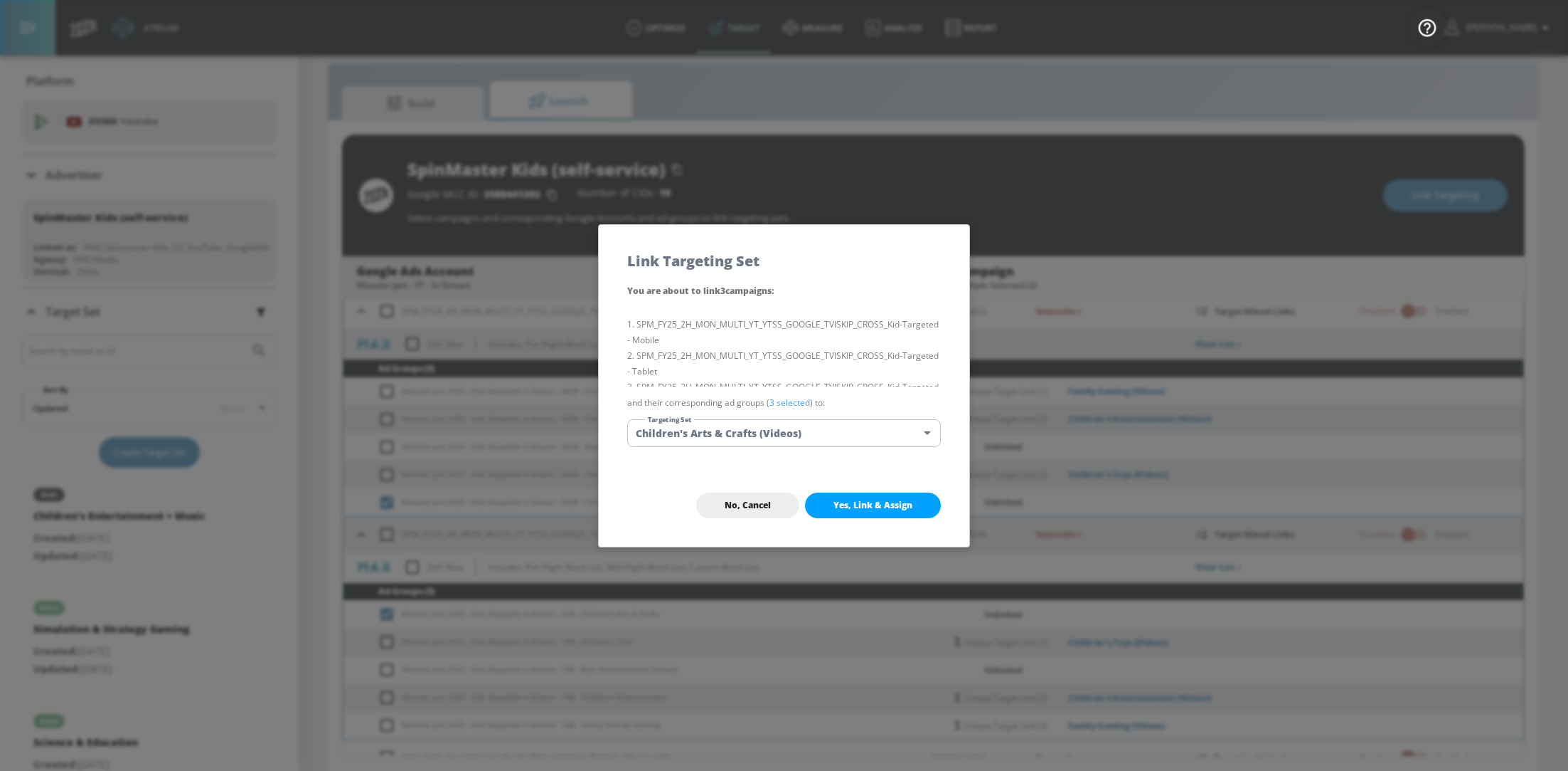
click at [893, 507] on span "Yes, Link & Assign" at bounding box center [872, 505] width 79 height 11
checkbox input "false"
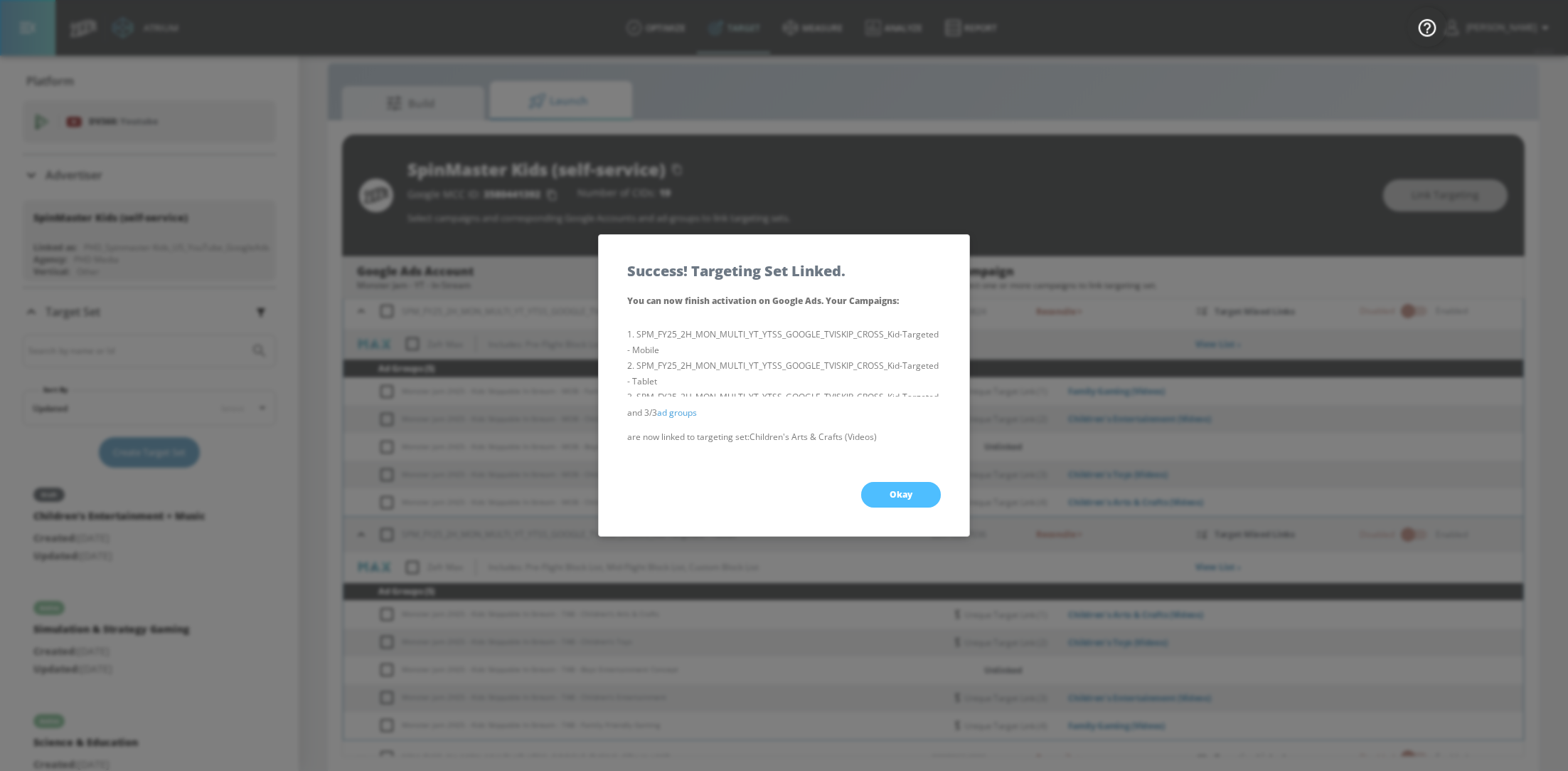
click at [893, 501] on button "Okay" at bounding box center [901, 494] width 80 height 25
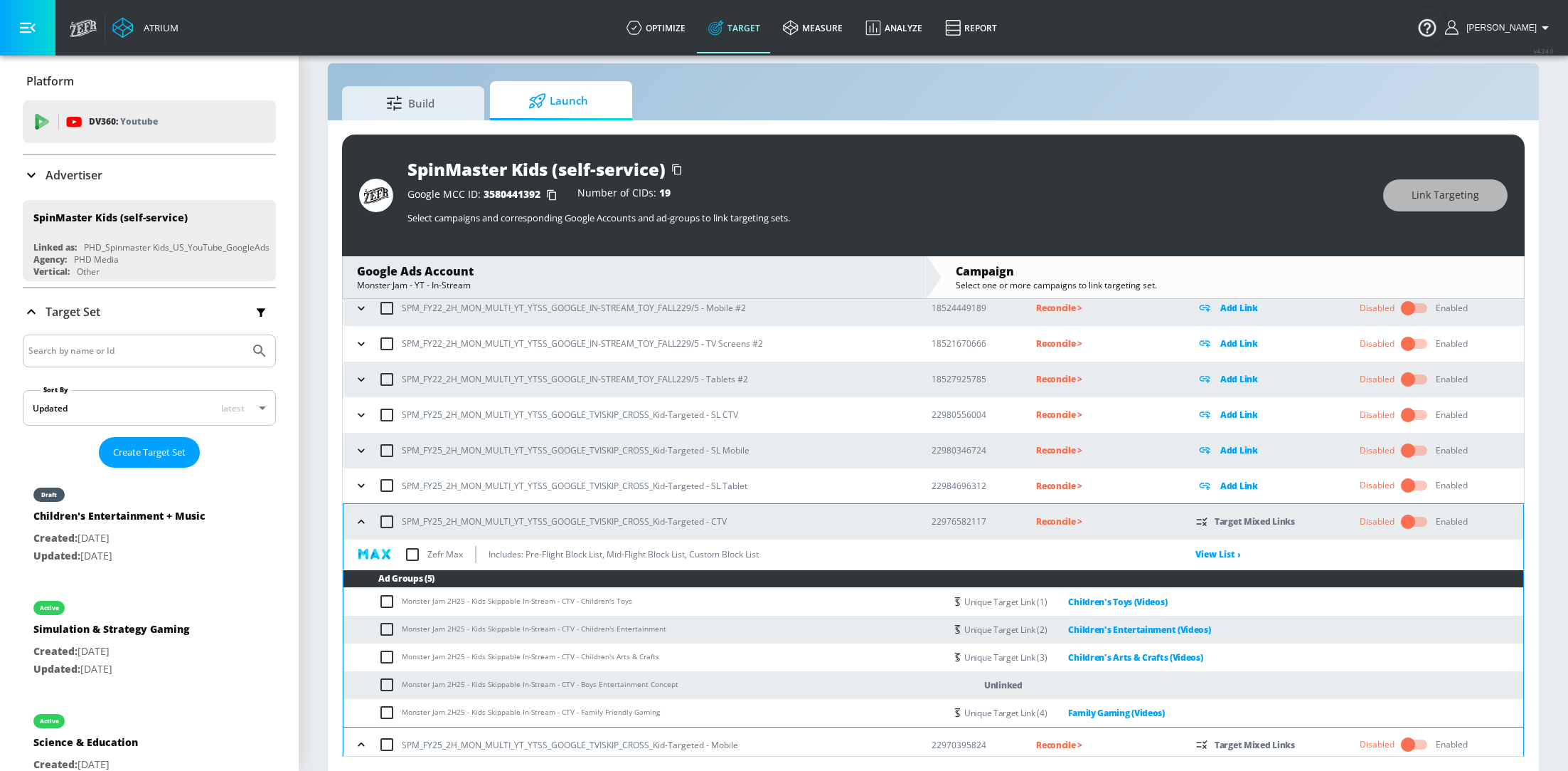
scroll to position [367, 0]
click at [362, 410] on icon "button" at bounding box center [361, 415] width 14 height 14
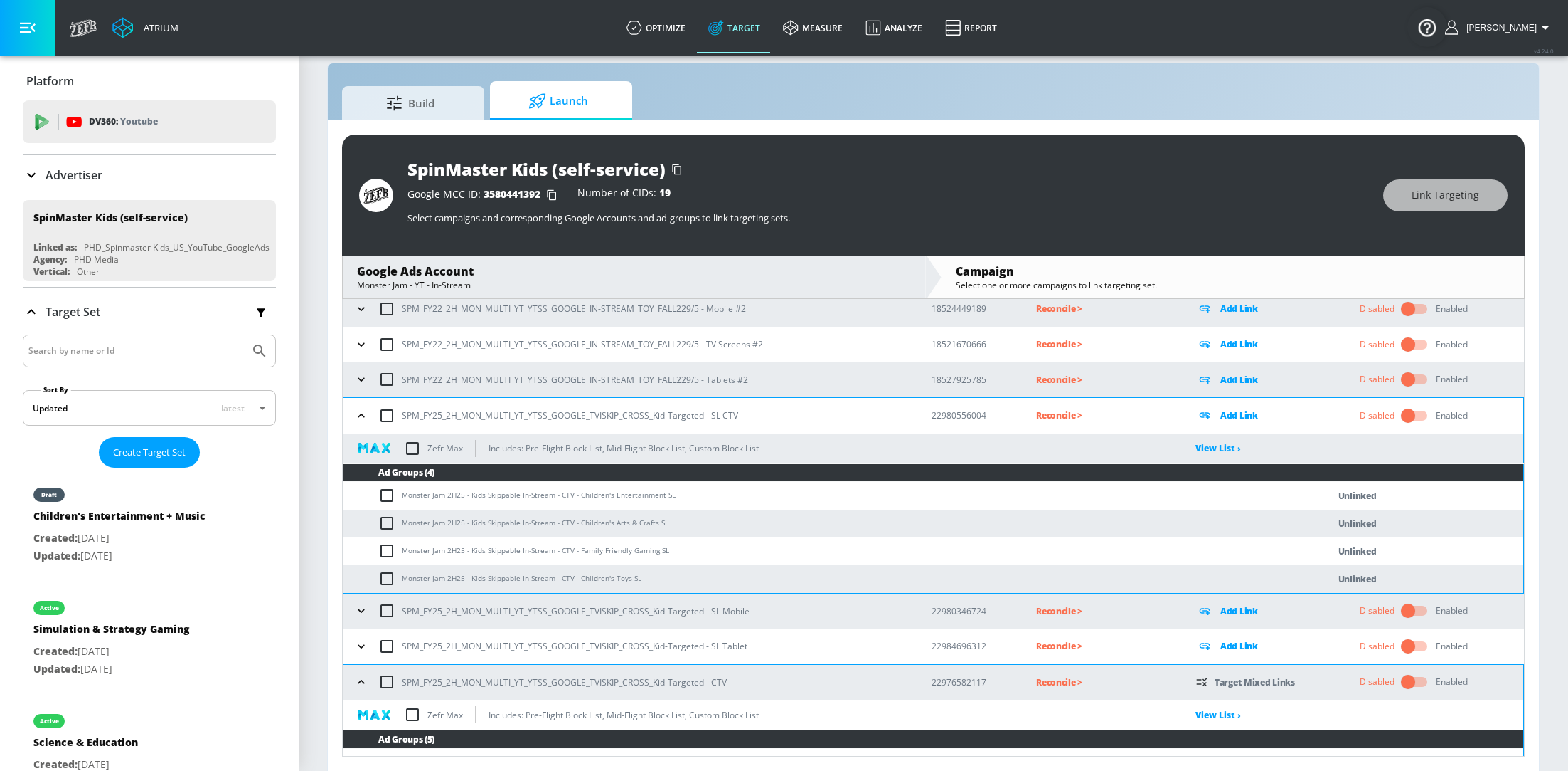
click at [361, 608] on icon "button" at bounding box center [361, 610] width 14 height 14
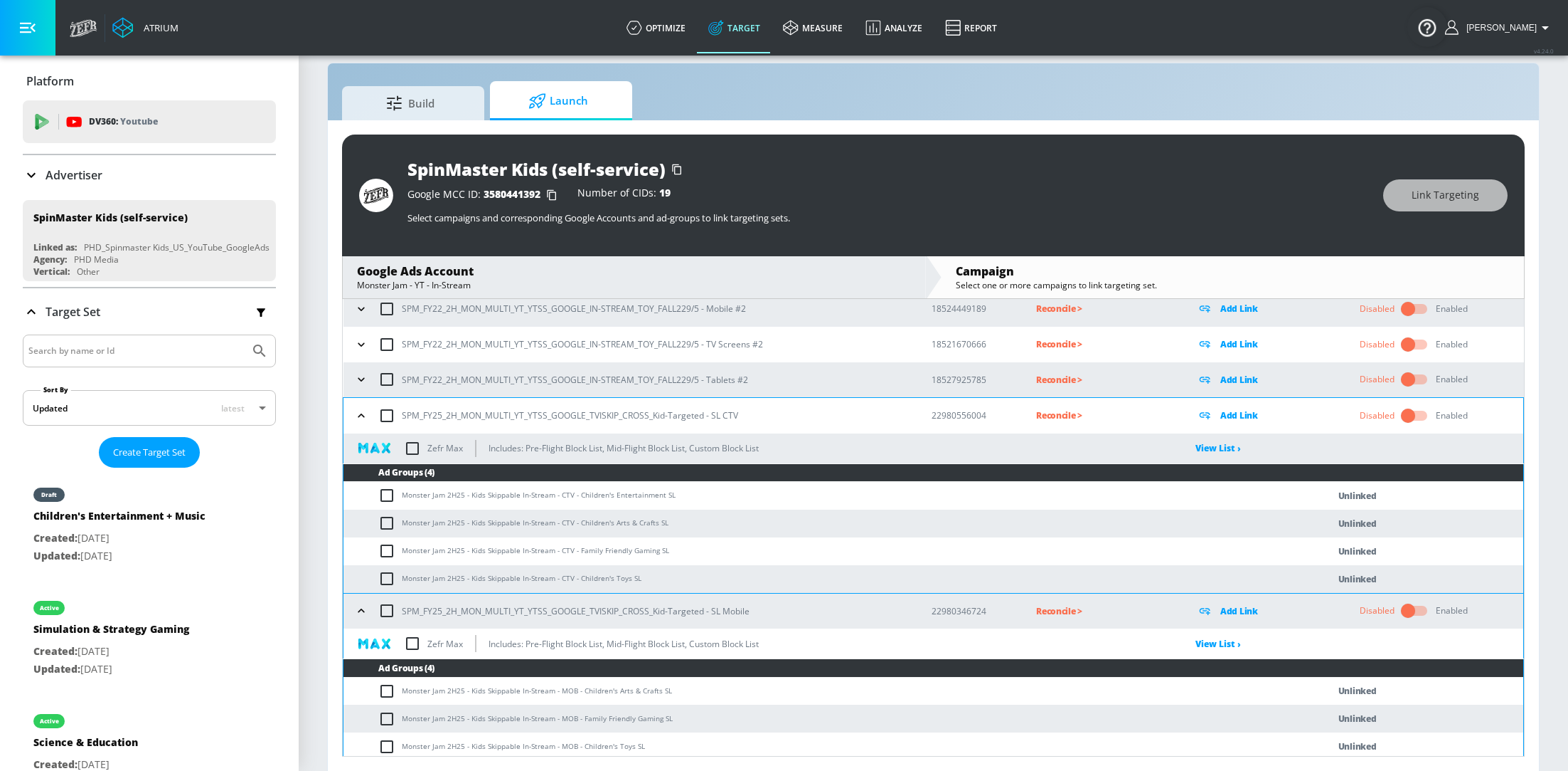
scroll to position [490, 0]
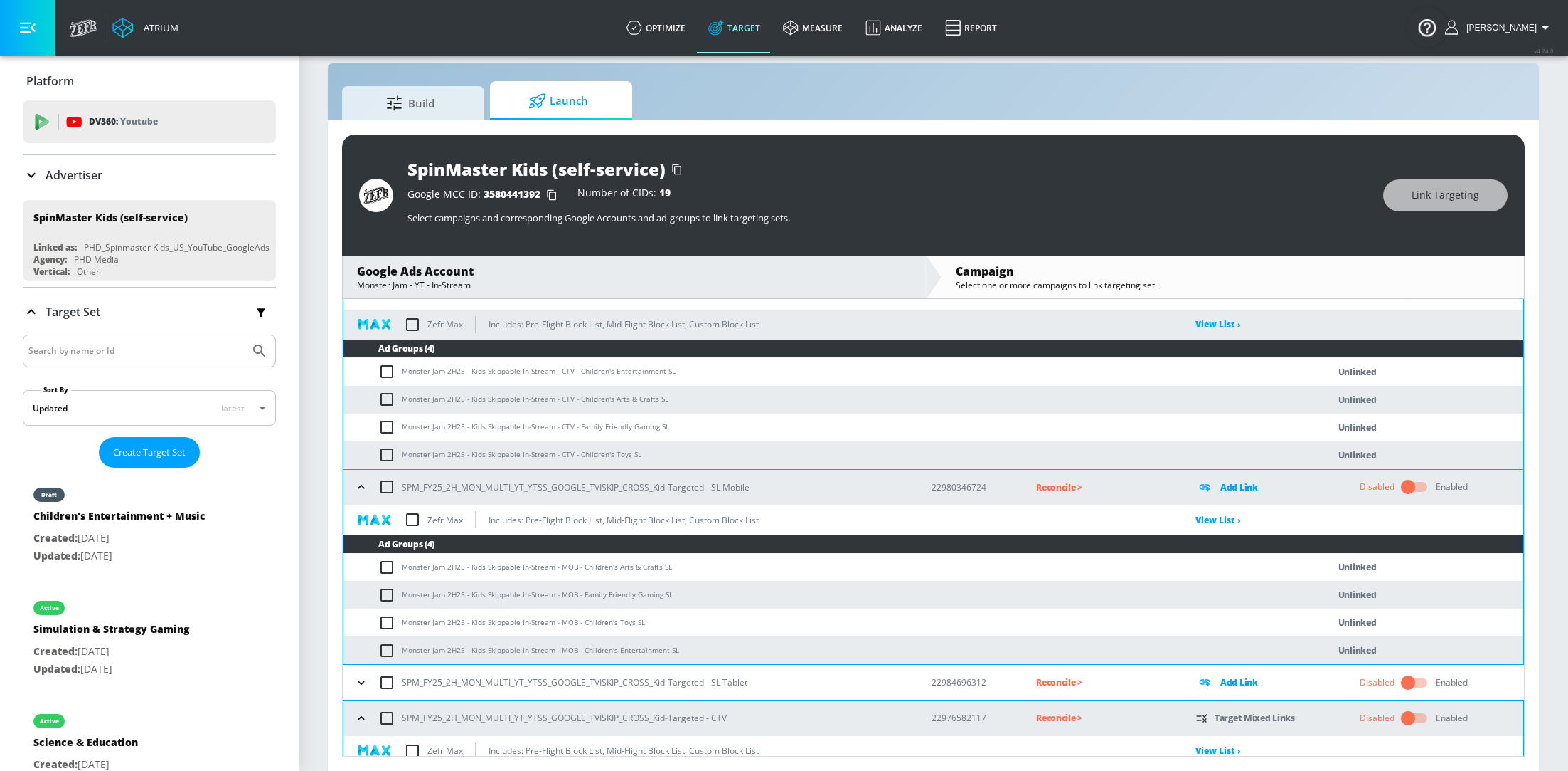
click at [361, 680] on icon "button" at bounding box center [361, 682] width 14 height 14
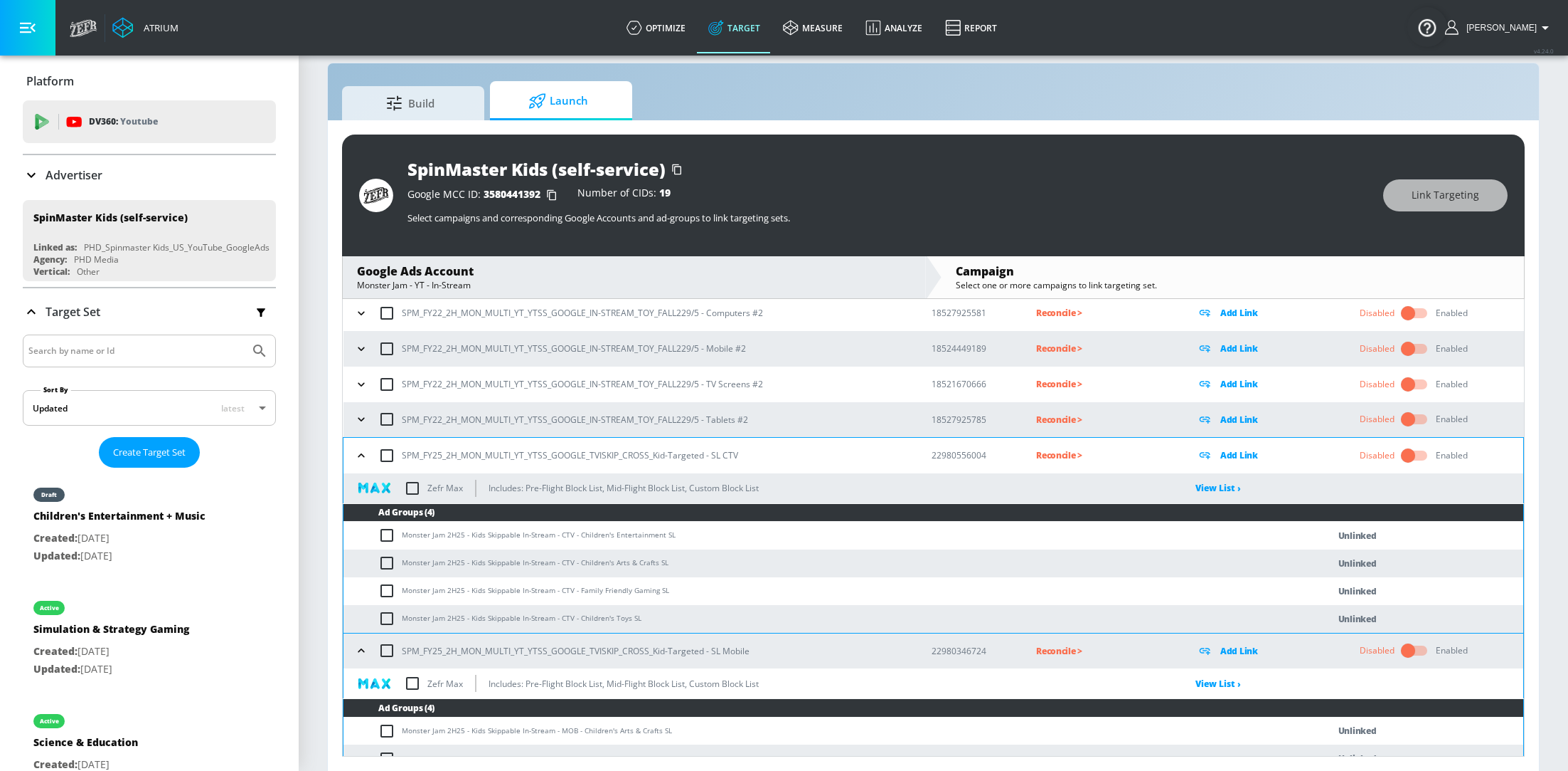
scroll to position [323, 0]
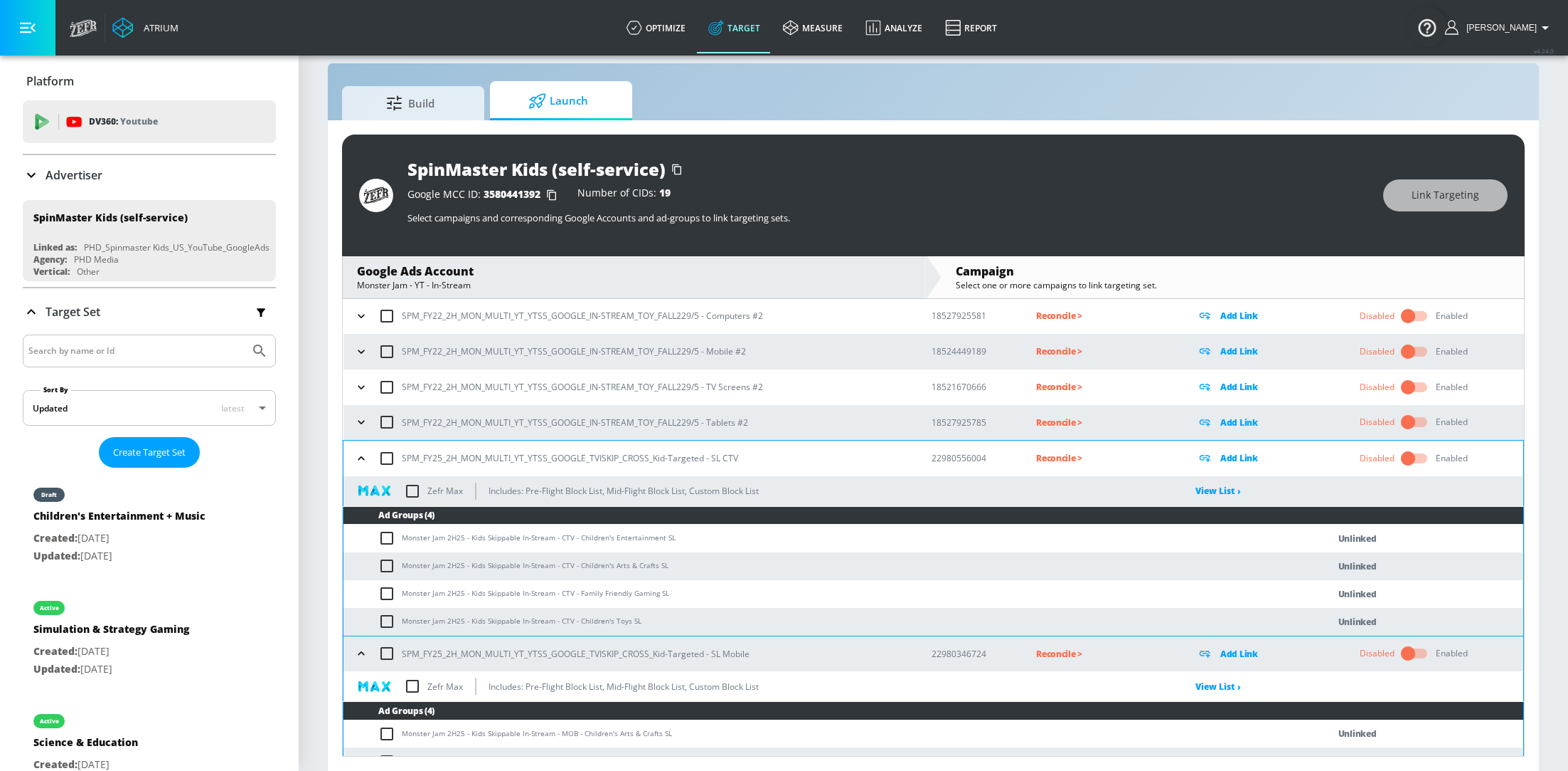
click at [387, 543] on input "checkbox" at bounding box center [390, 538] width 23 height 17
checkbox input "true"
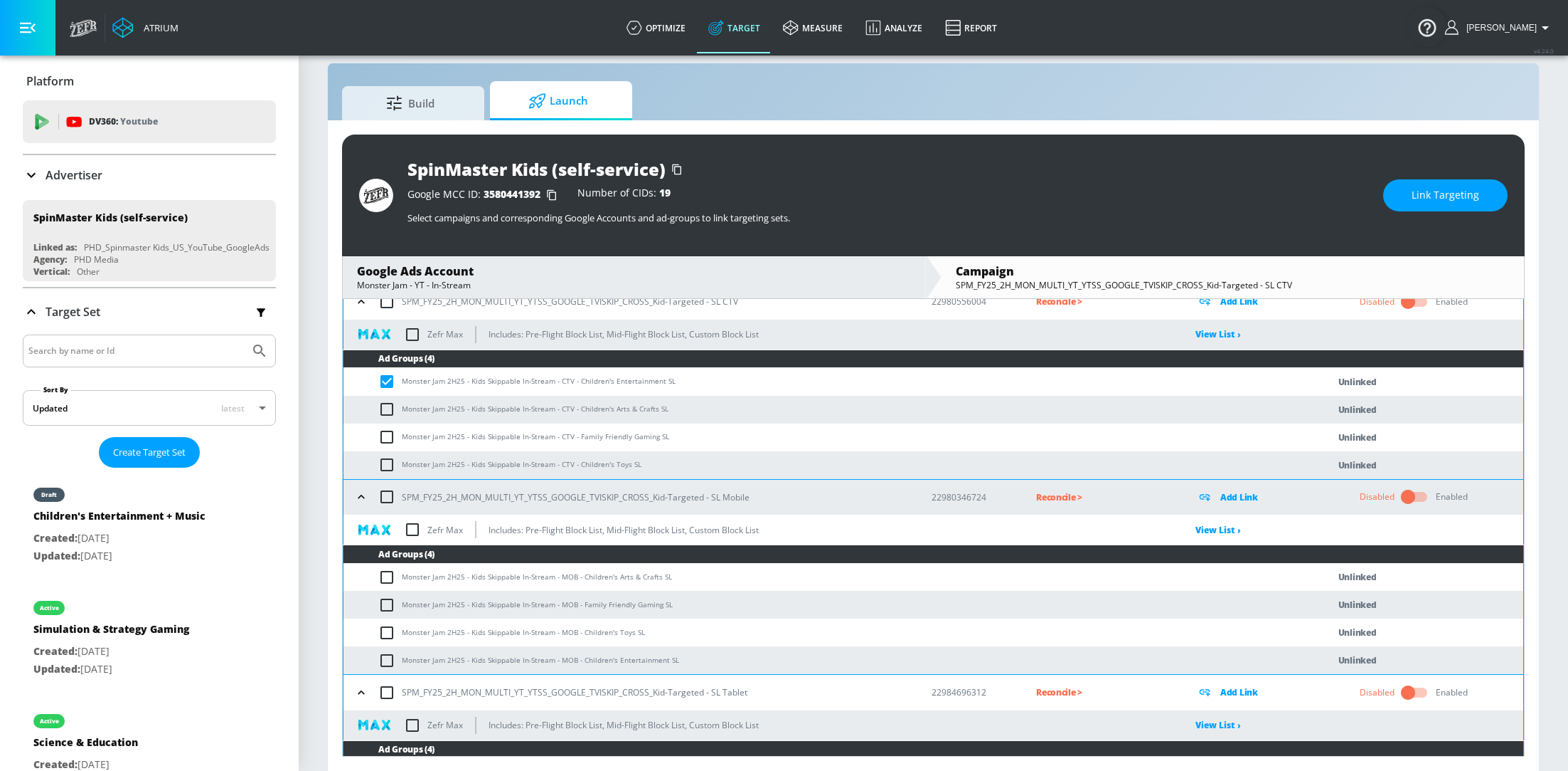
scroll to position [489, 0]
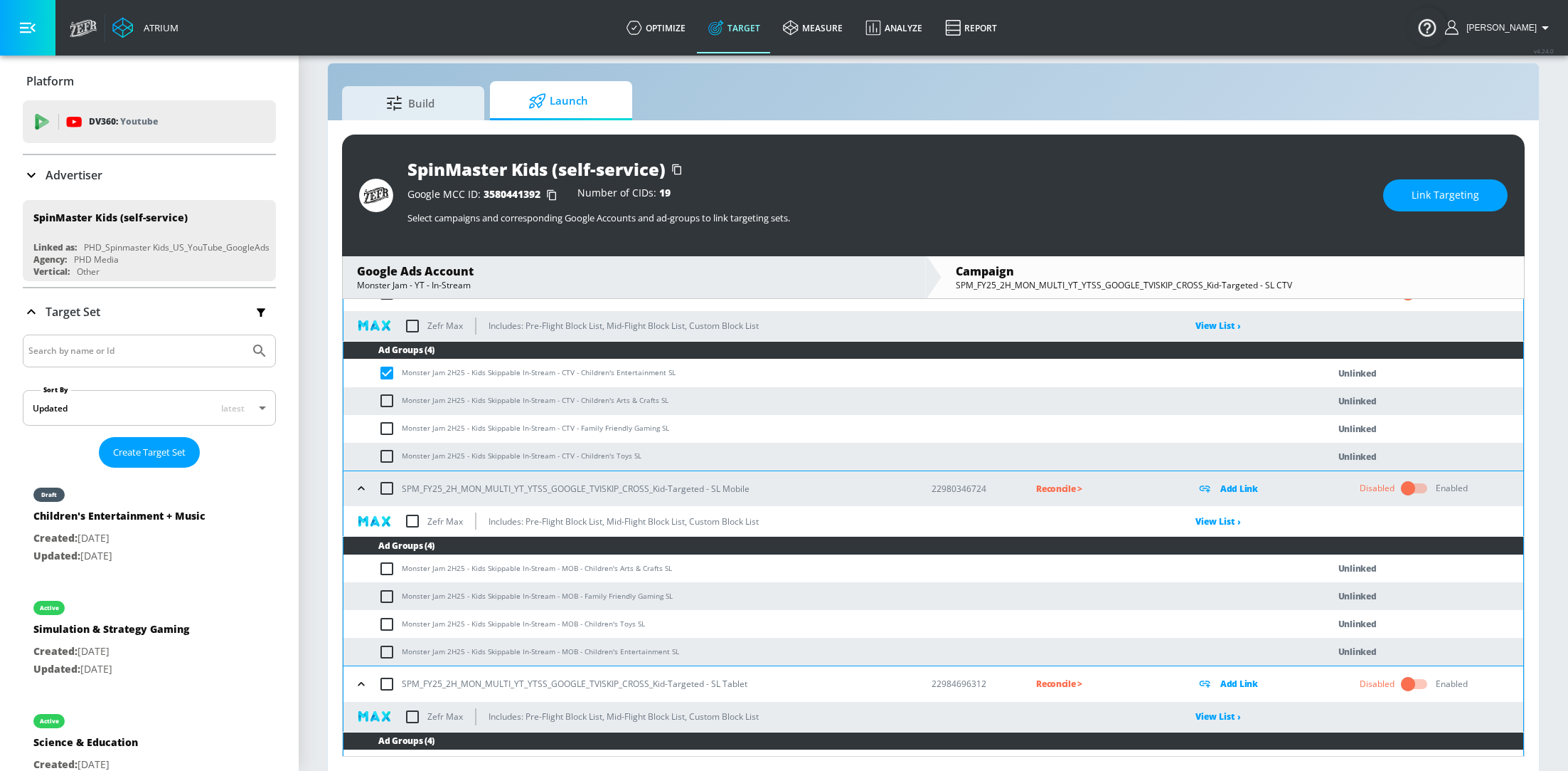
click at [384, 652] on input "checkbox" at bounding box center [390, 652] width 23 height 17
checkbox input "true"
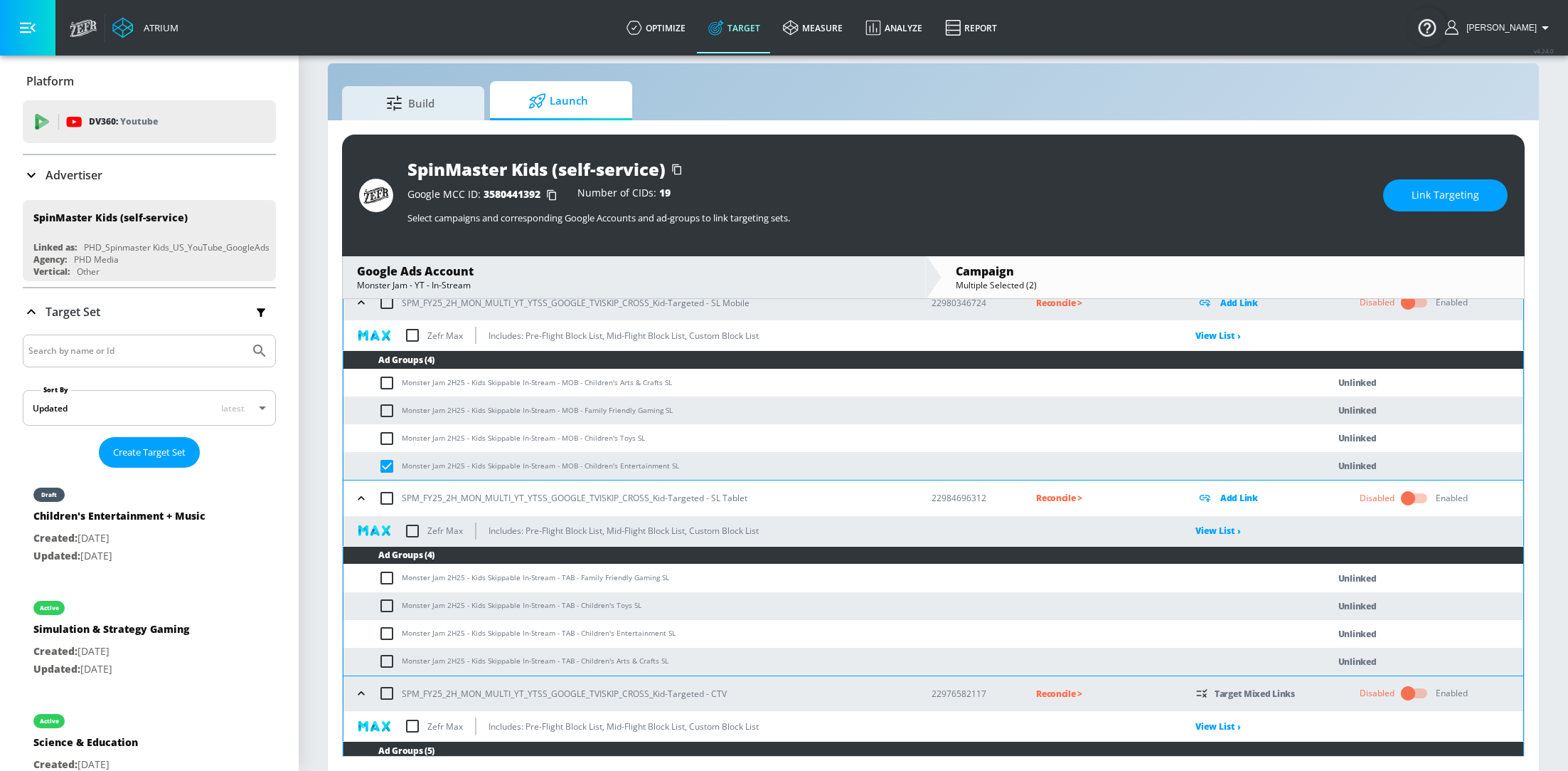
scroll to position [676, 0]
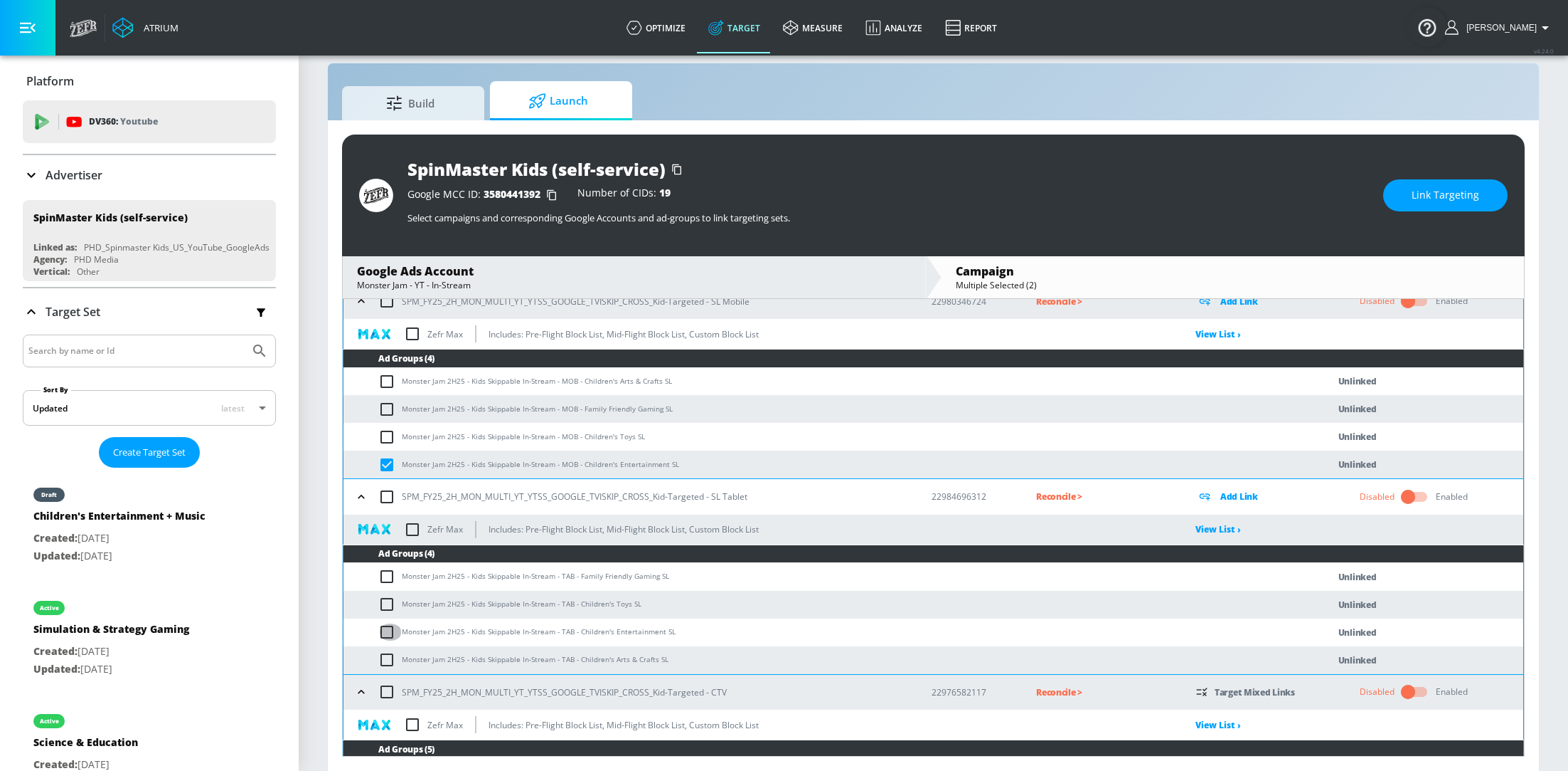
click at [384, 632] on input "checkbox" at bounding box center [390, 632] width 23 height 17
checkbox input "true"
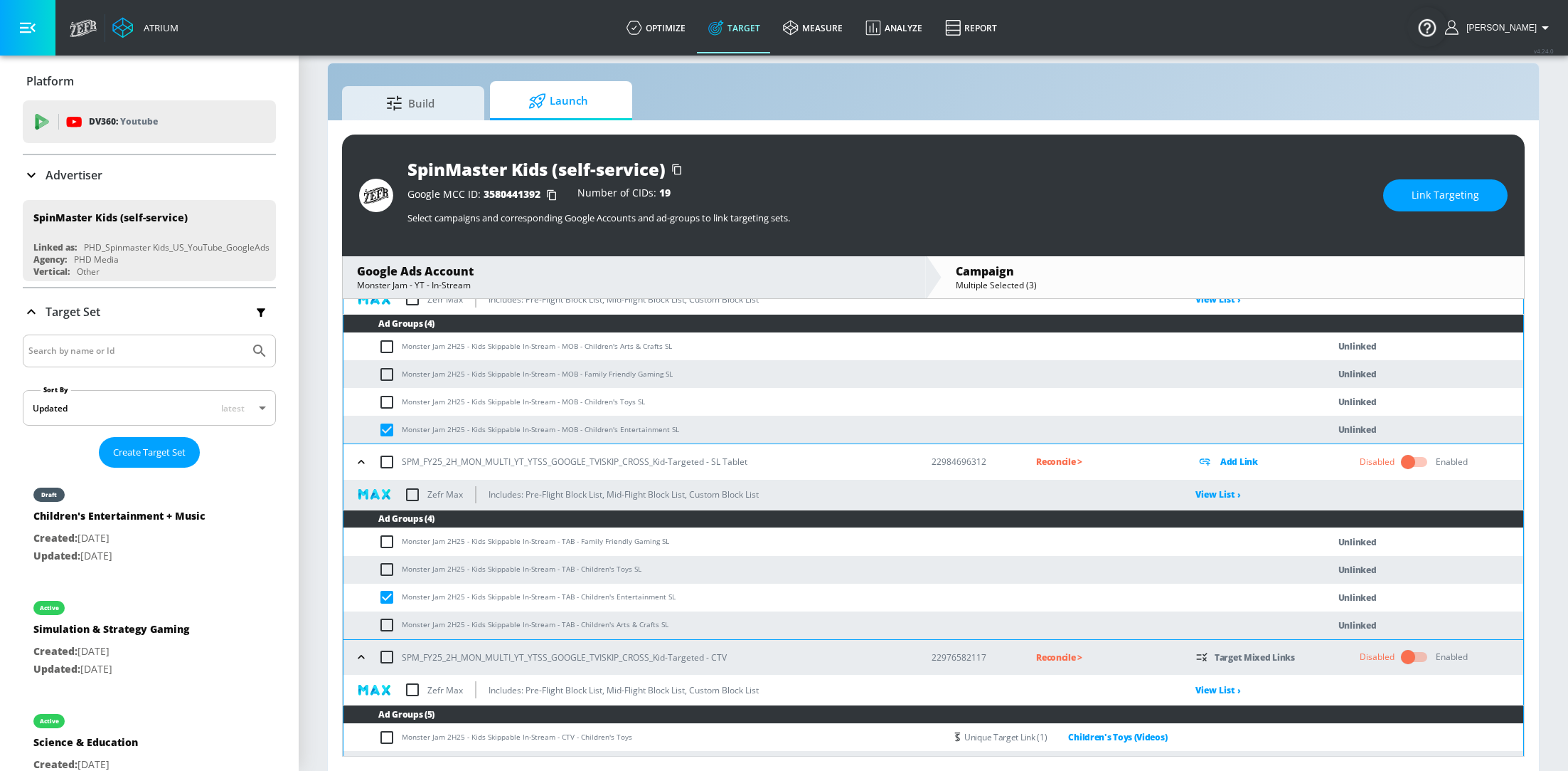
scroll to position [715, 0]
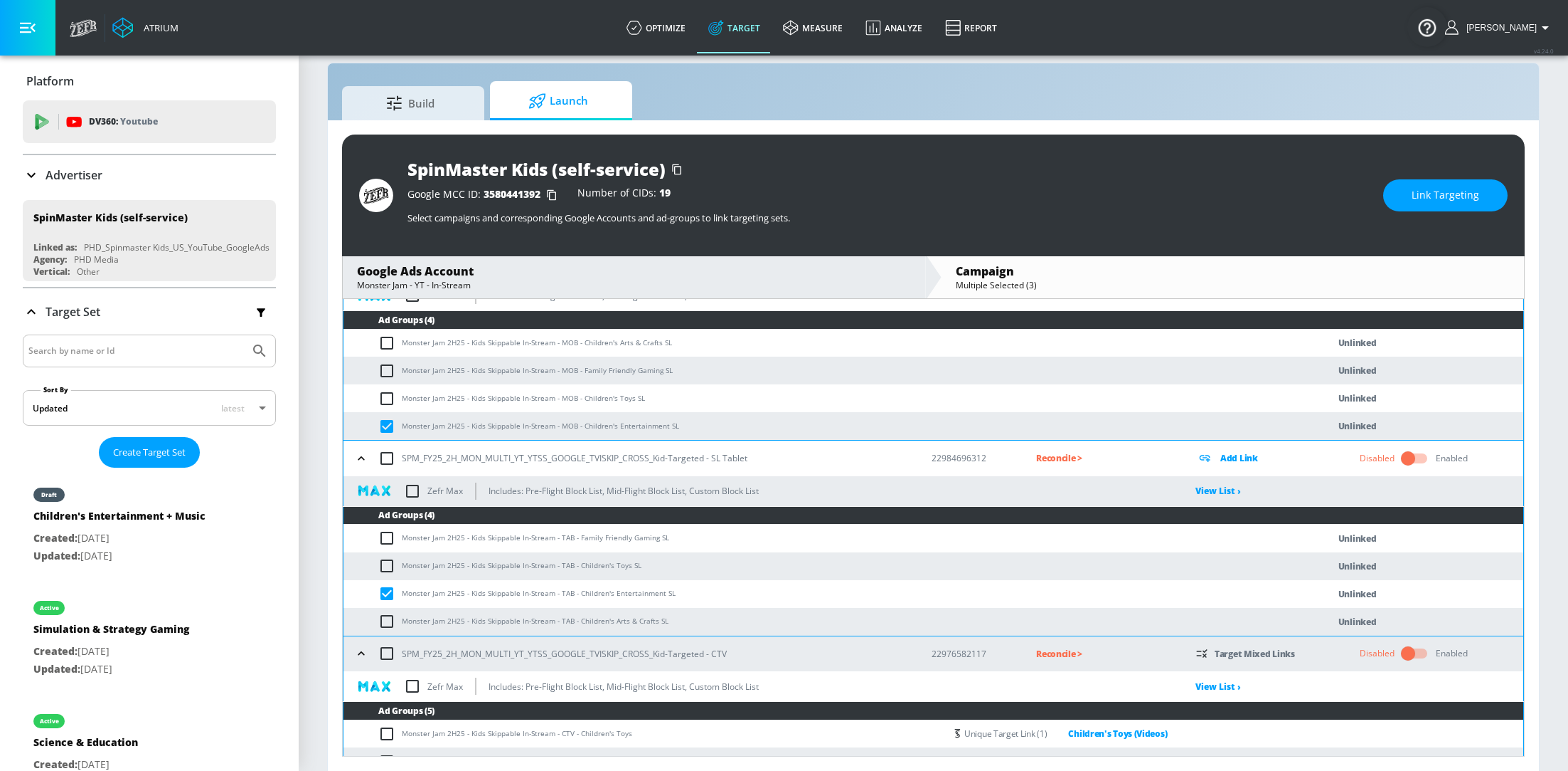
click at [1452, 200] on span "Link Targeting" at bounding box center [1446, 195] width 68 height 17
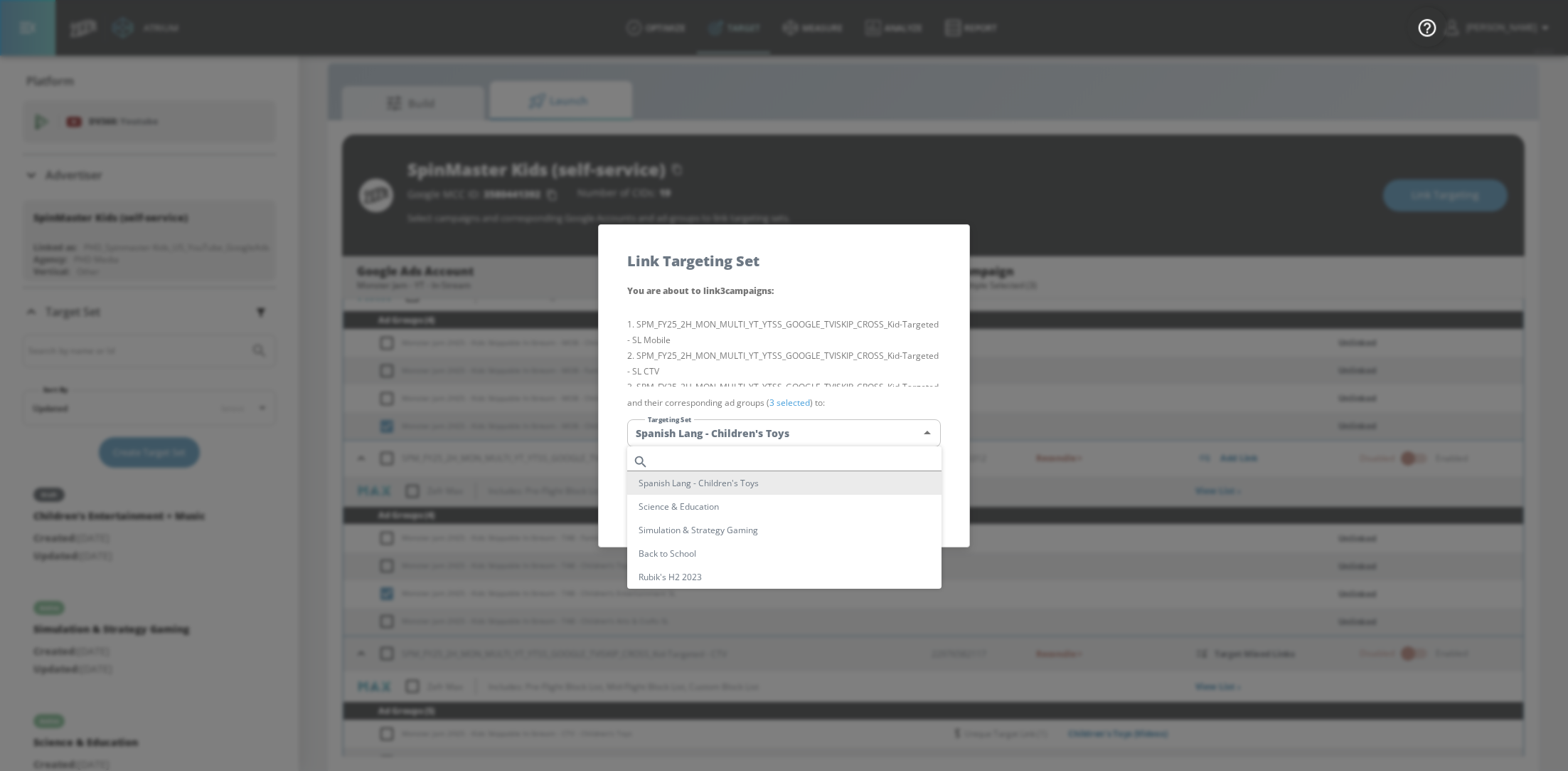
click at [890, 433] on body "Atrium optimize Target measure Analyze Report optimize Target measure Analyze R…" at bounding box center [784, 376] width 1568 height 791
click at [790, 502] on li "Spanish Lang - Children's Entertainment" at bounding box center [784, 499] width 314 height 23
type input "6a17f689-57c2-4c0e-a1dc-0df062c8703d"
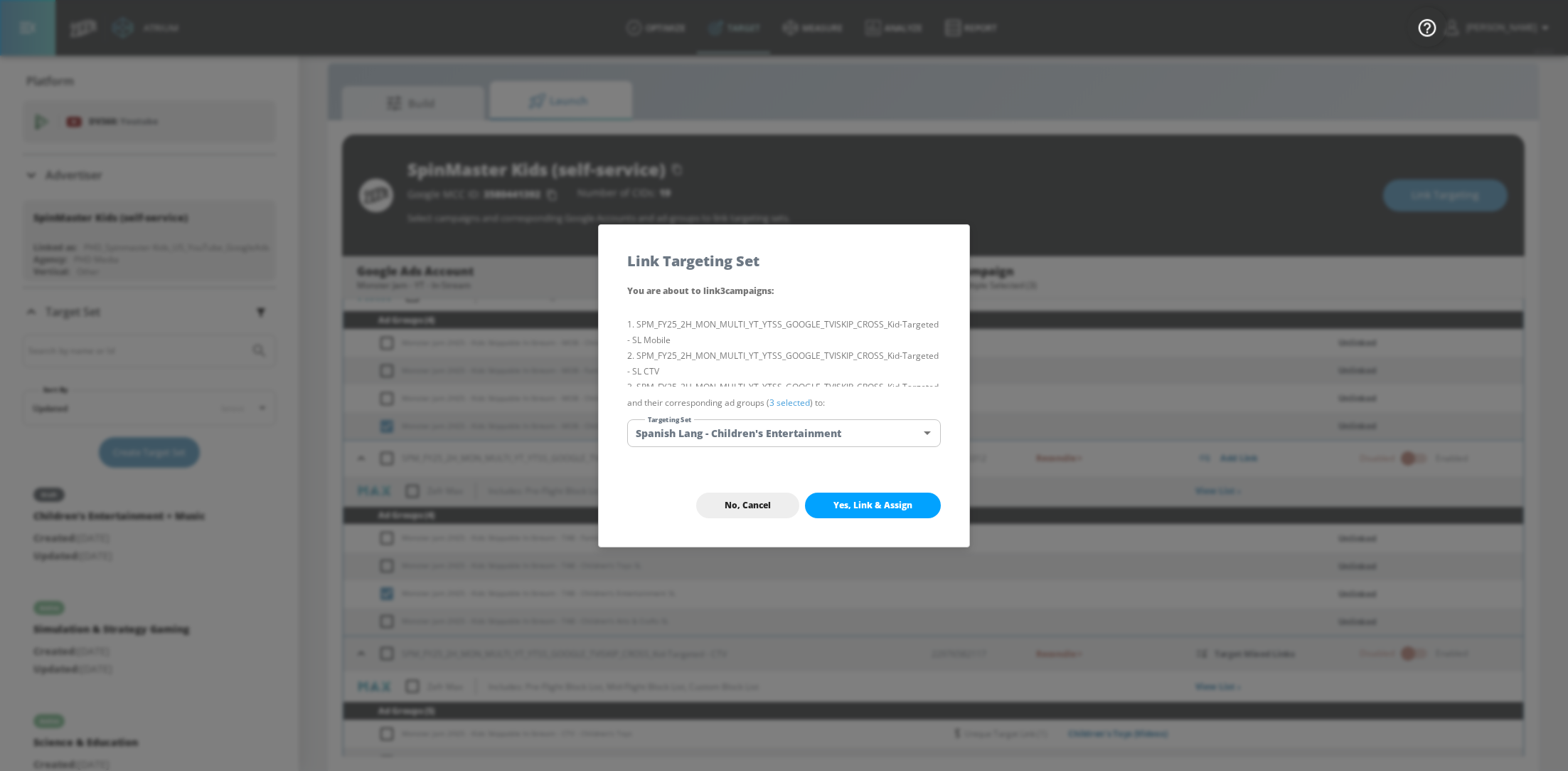
click at [870, 512] on button "Yes, Link & Assign" at bounding box center [873, 505] width 136 height 25
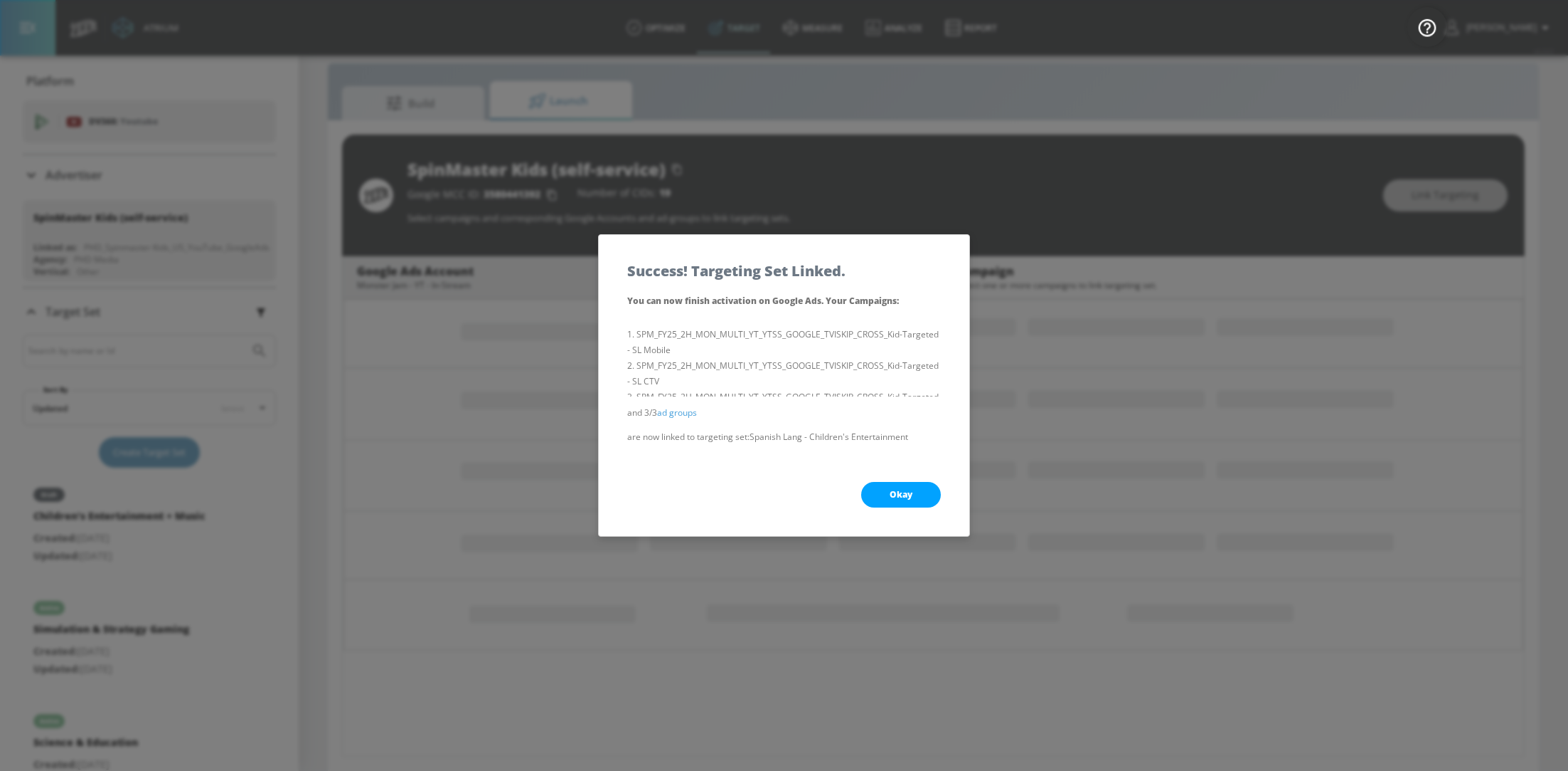
scroll to position [196, 0]
click at [929, 493] on button "Okay" at bounding box center [901, 494] width 80 height 25
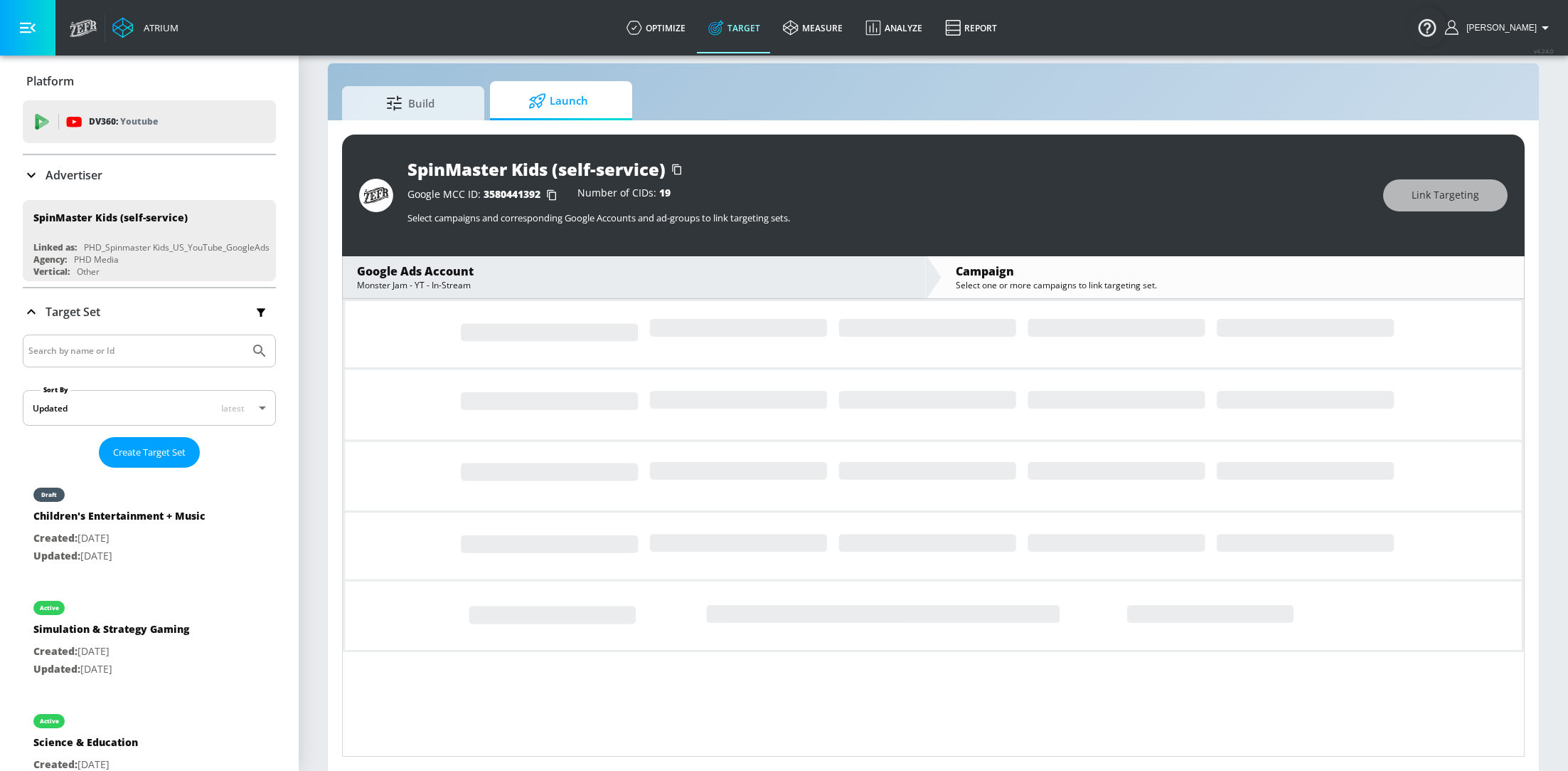
scroll to position [256, 0]
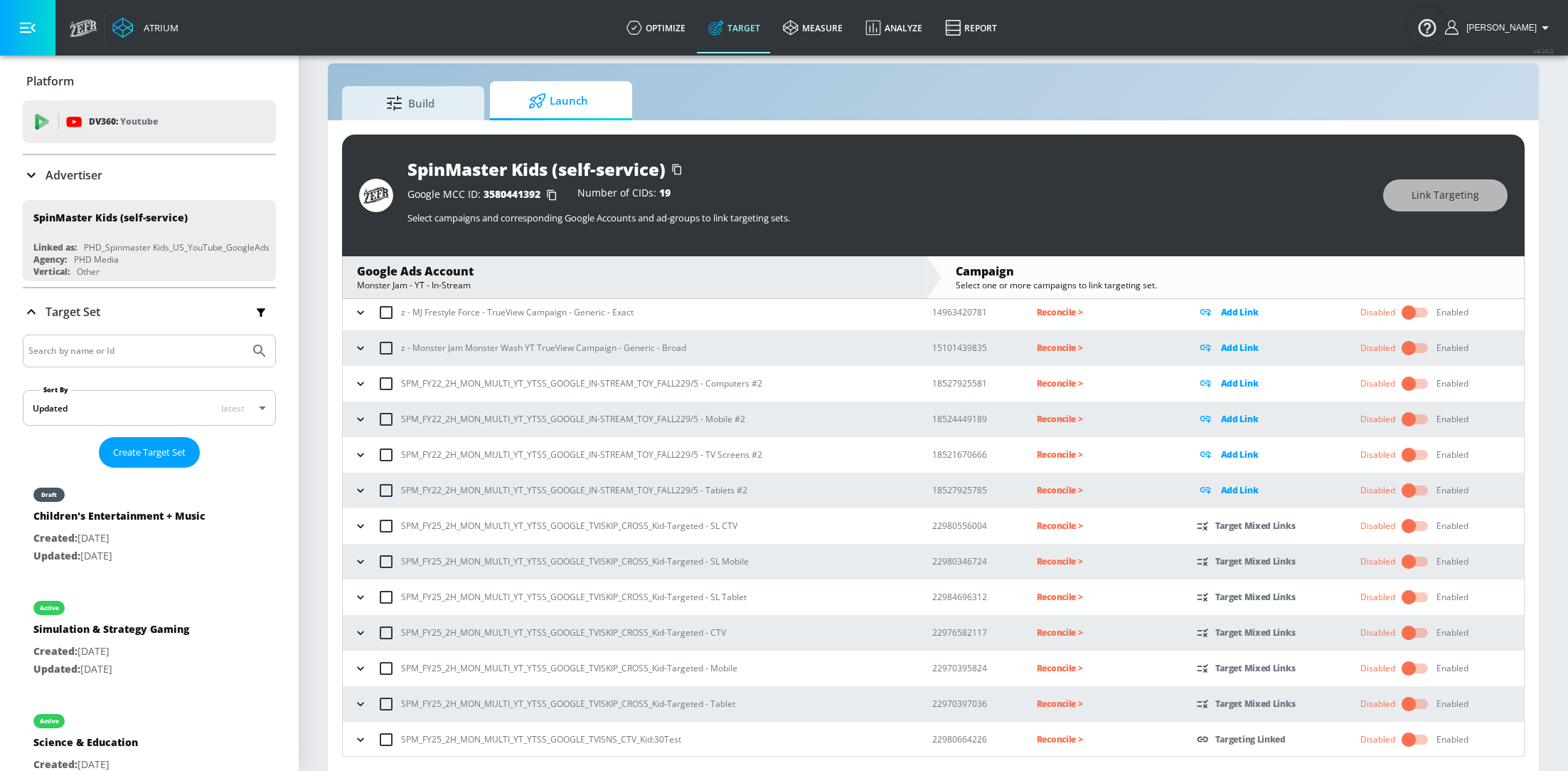
click at [362, 522] on icon "button" at bounding box center [361, 526] width 14 height 14
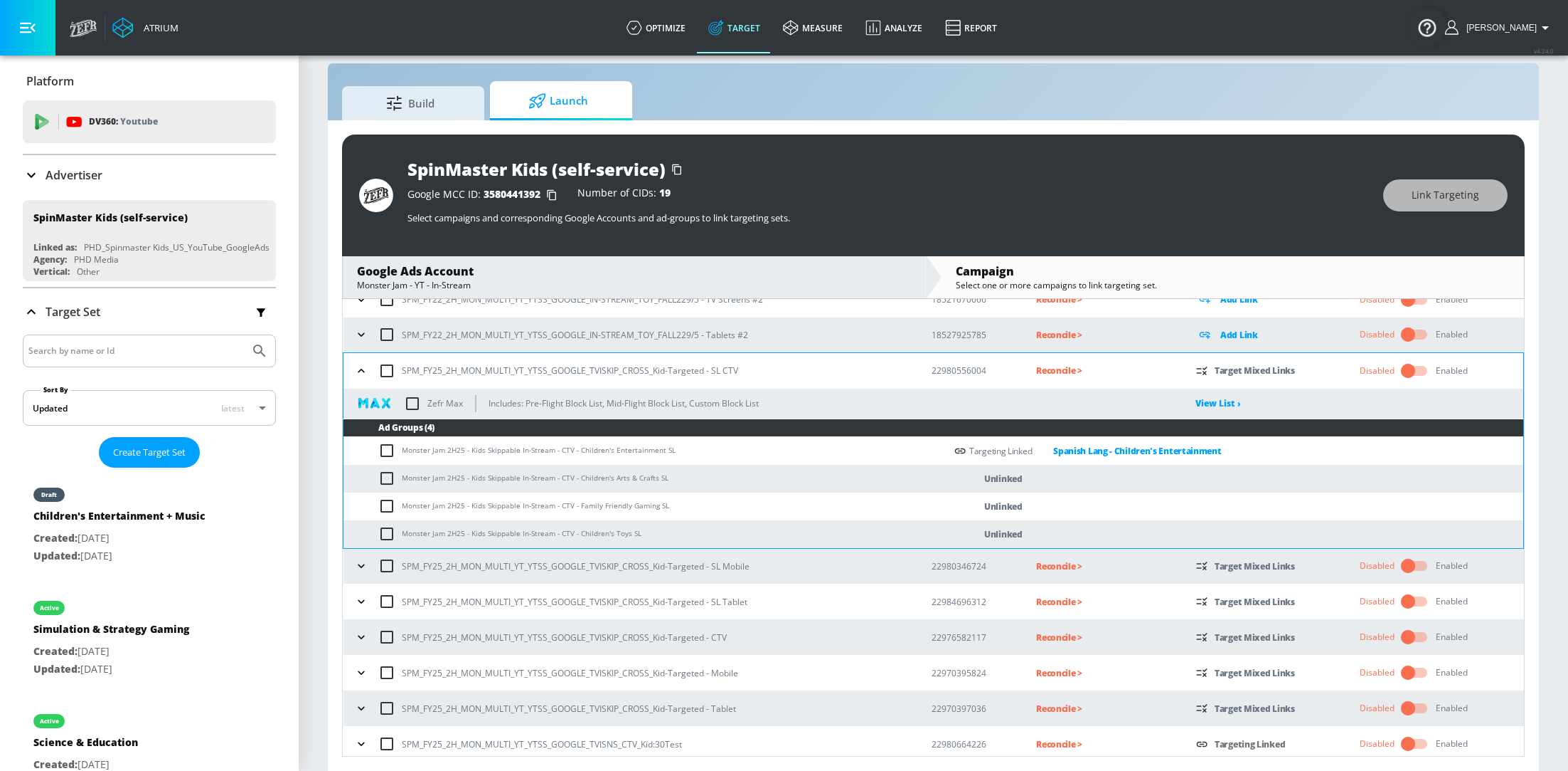
scroll to position [414, 0]
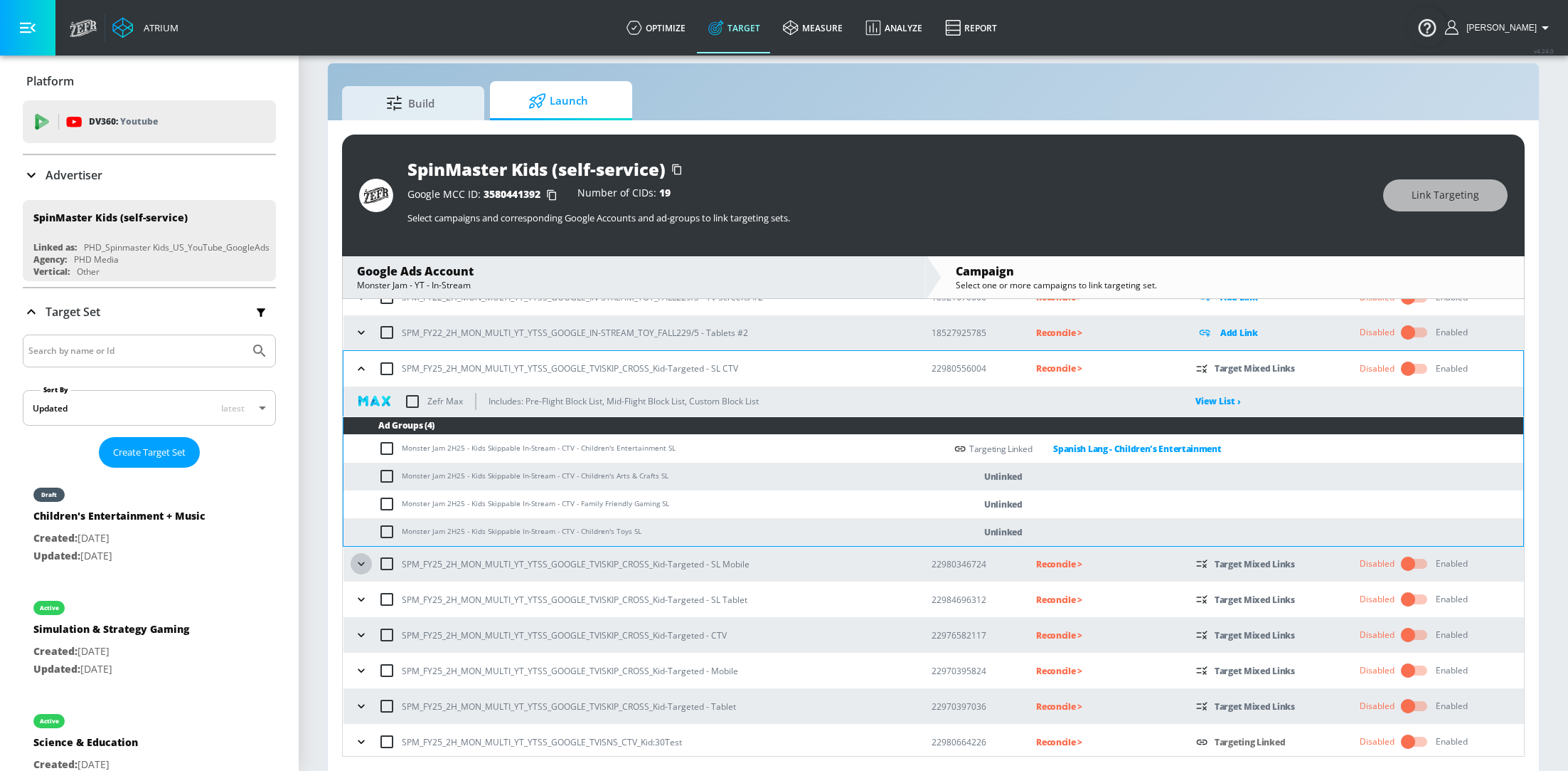
click at [361, 560] on icon "button" at bounding box center [361, 563] width 14 height 14
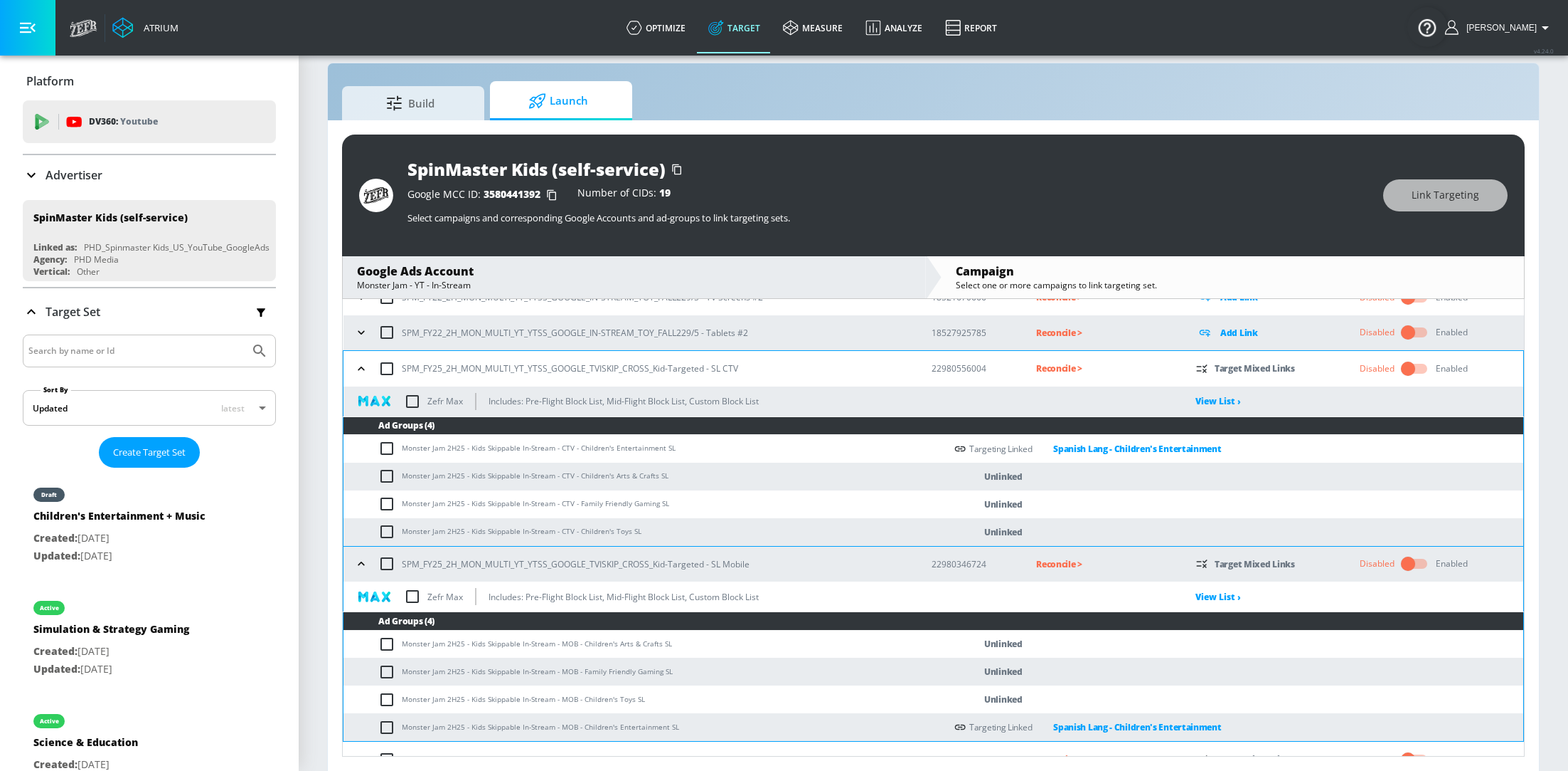
scroll to position [576, 0]
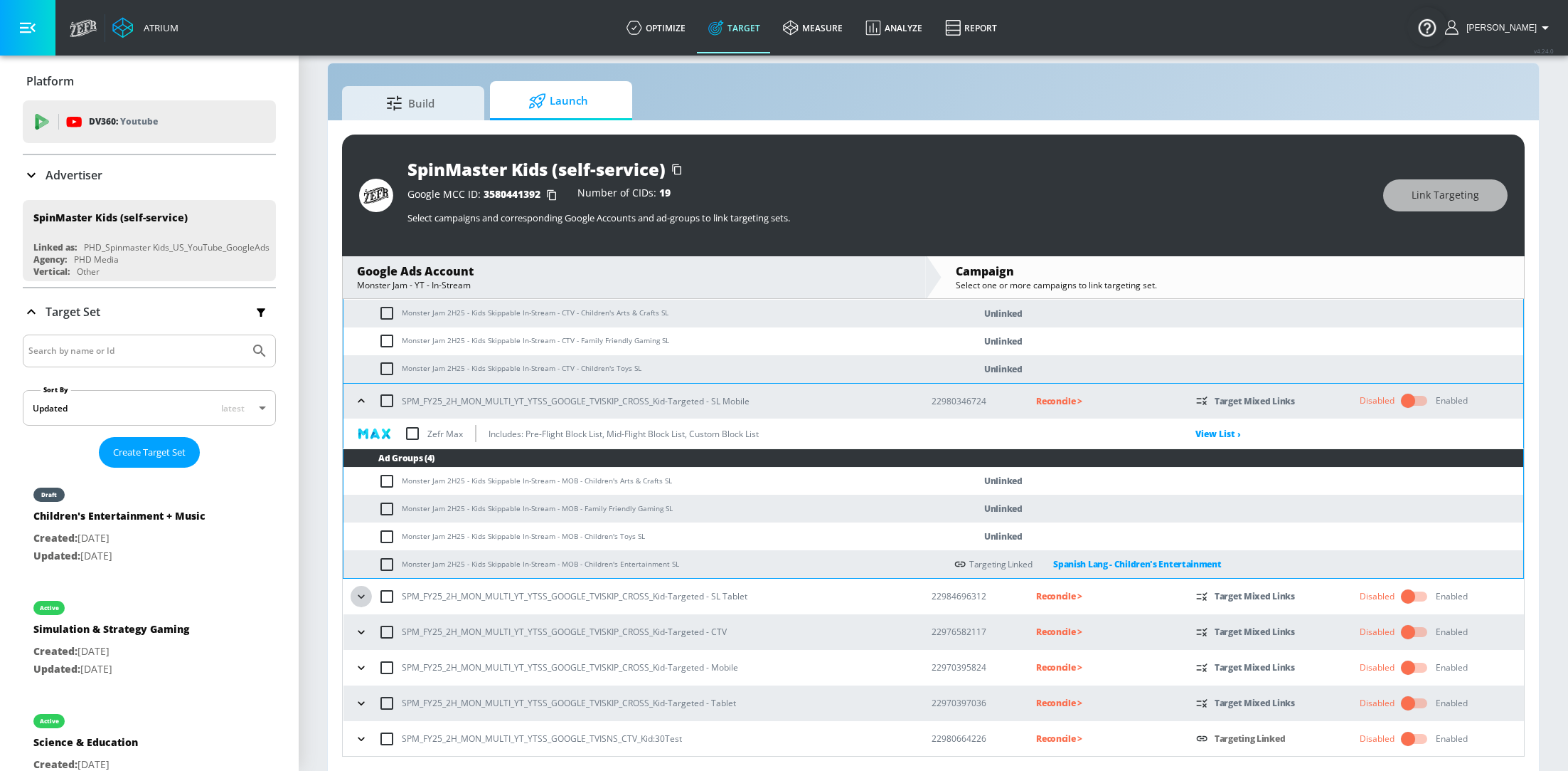
click at [357, 601] on icon "button" at bounding box center [361, 596] width 14 height 14
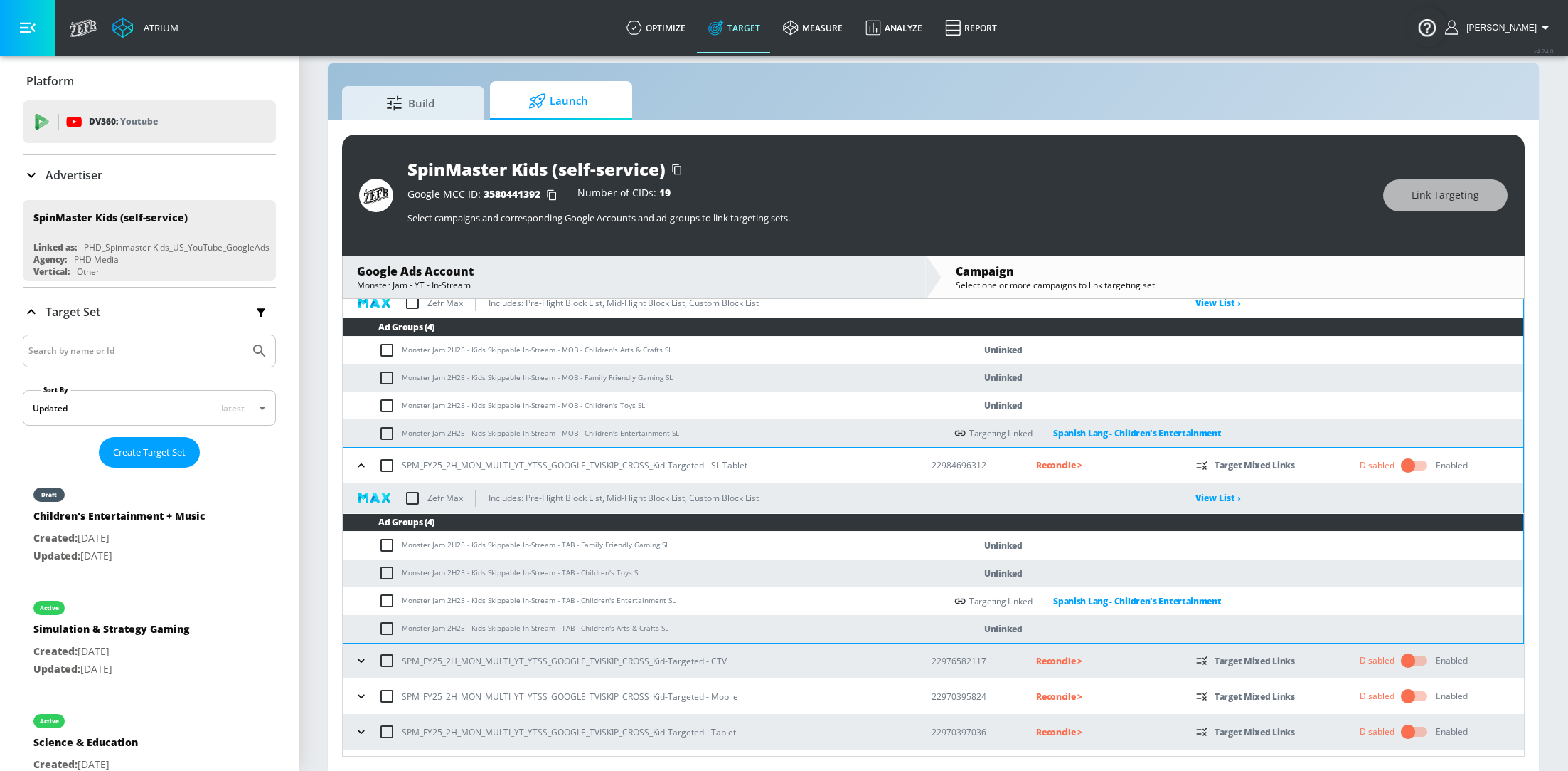
scroll to position [708, 0]
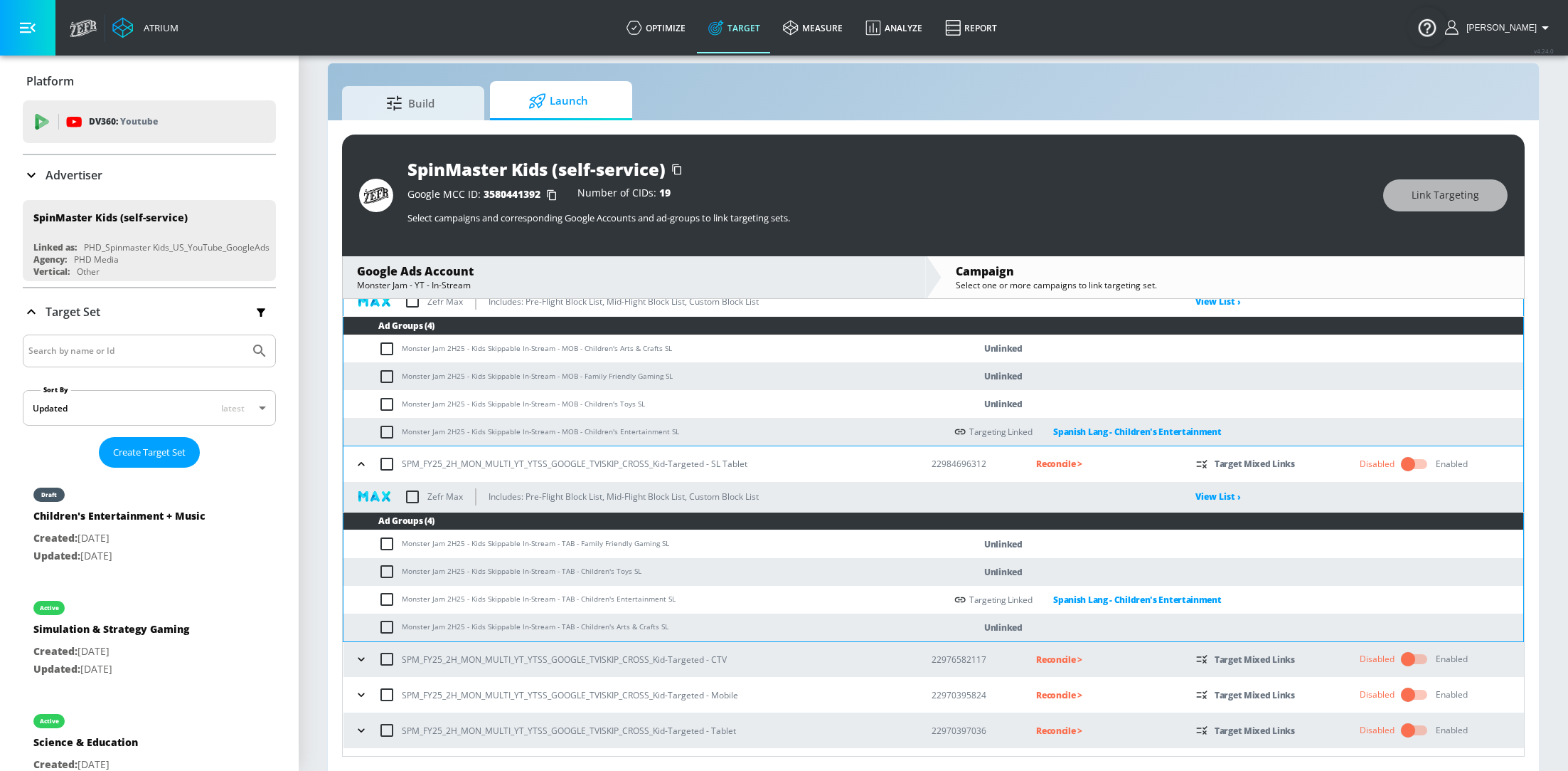
click at [387, 626] on input "checkbox" at bounding box center [390, 627] width 23 height 17
checkbox input "true"
click at [387, 348] on input "checkbox" at bounding box center [390, 349] width 23 height 17
checkbox input "true"
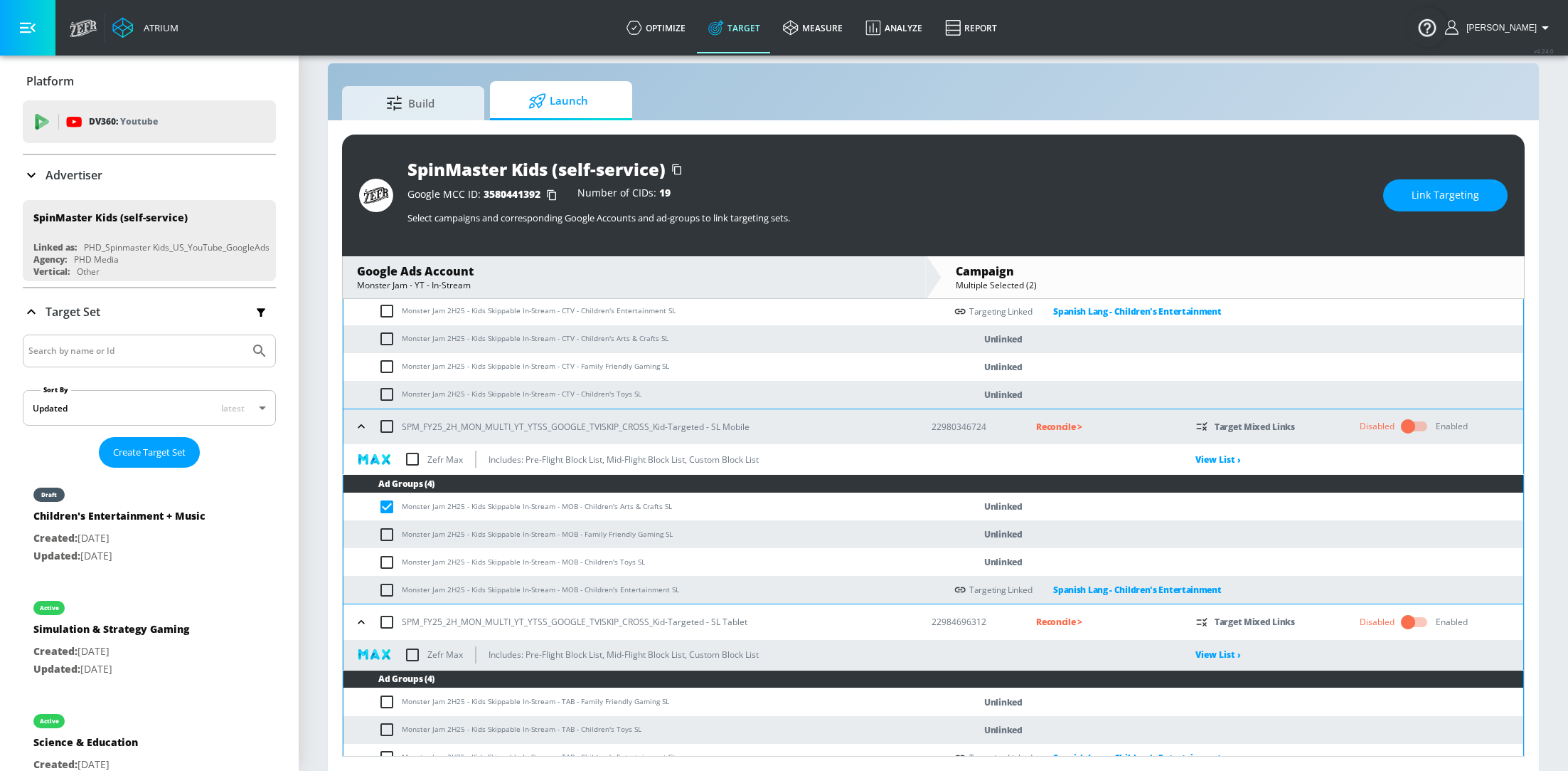
scroll to position [525, 0]
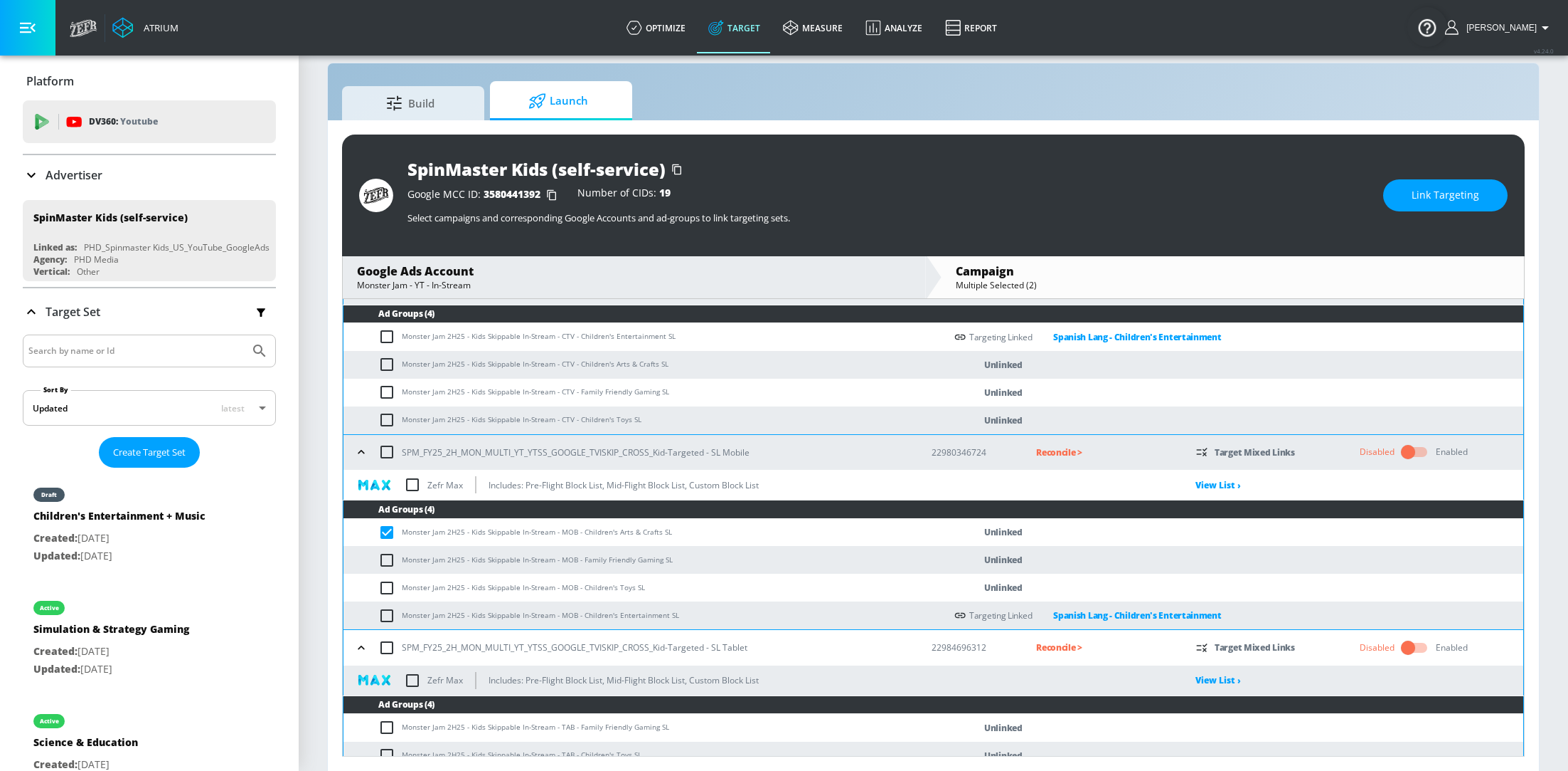
click at [383, 361] on input "checkbox" at bounding box center [390, 364] width 23 height 17
checkbox input "true"
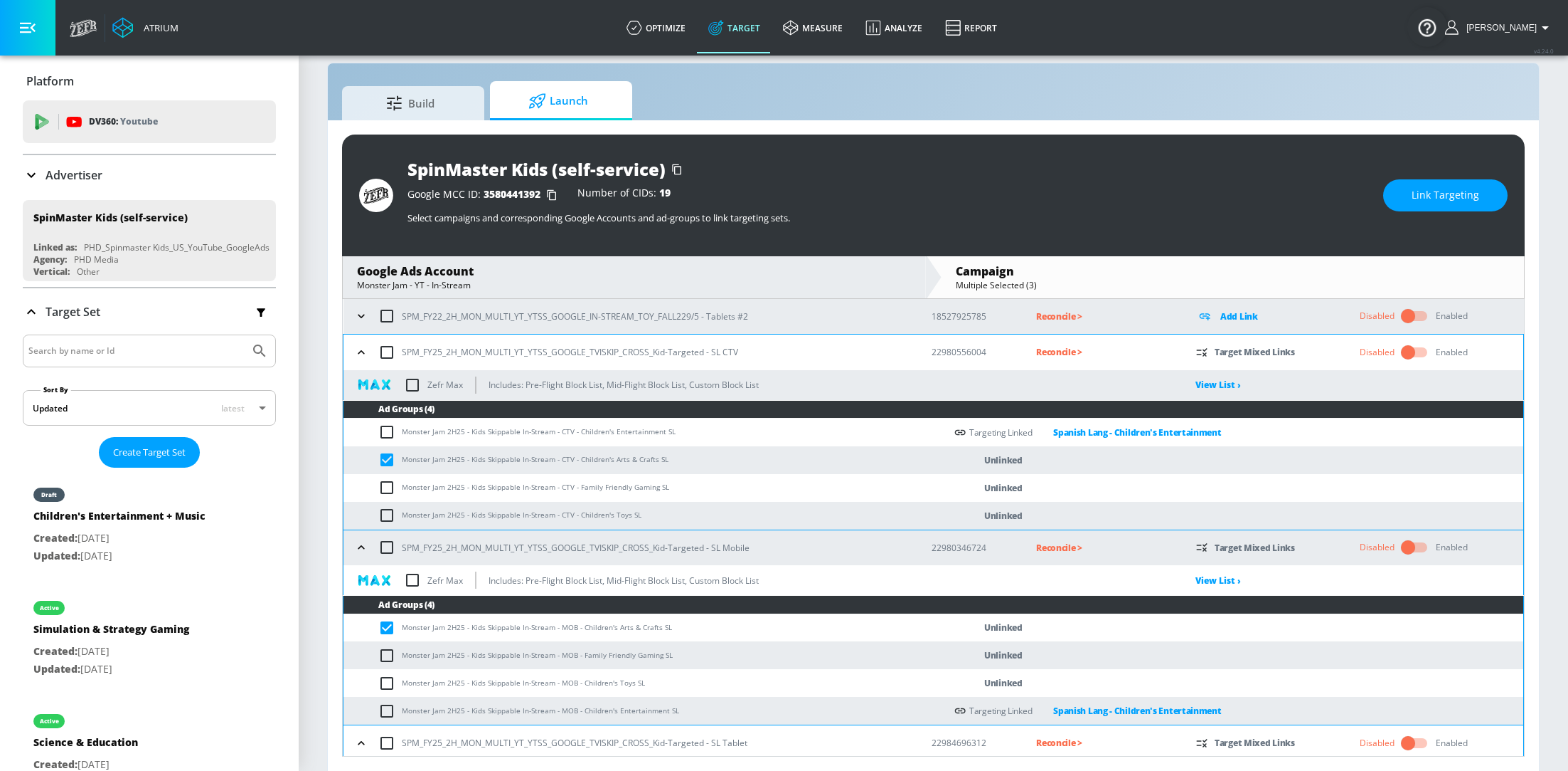
scroll to position [429, 0]
click at [1434, 202] on span "Link Targeting" at bounding box center [1446, 195] width 68 height 17
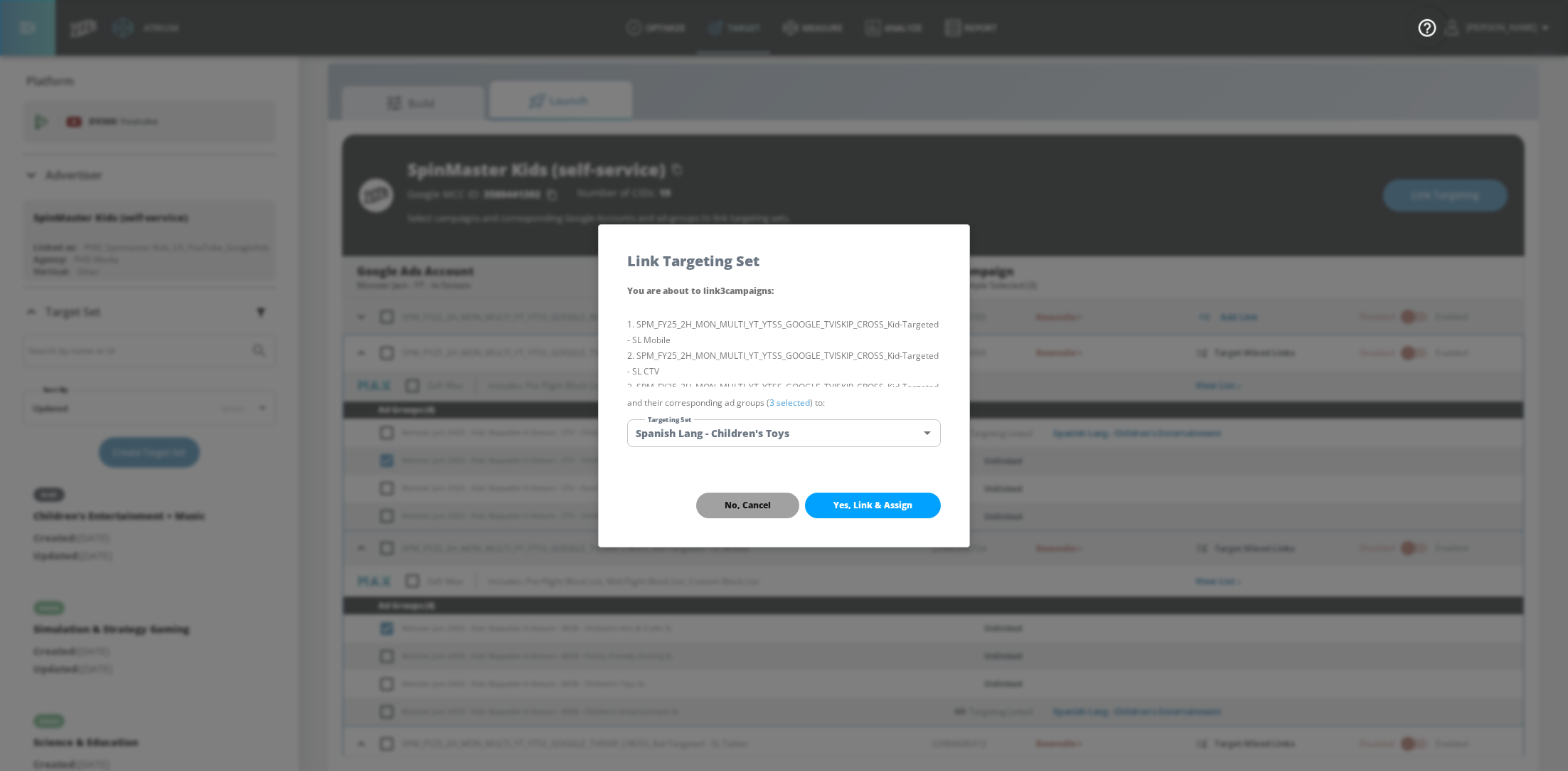
click at [767, 502] on span "No, Cancel" at bounding box center [747, 505] width 46 height 11
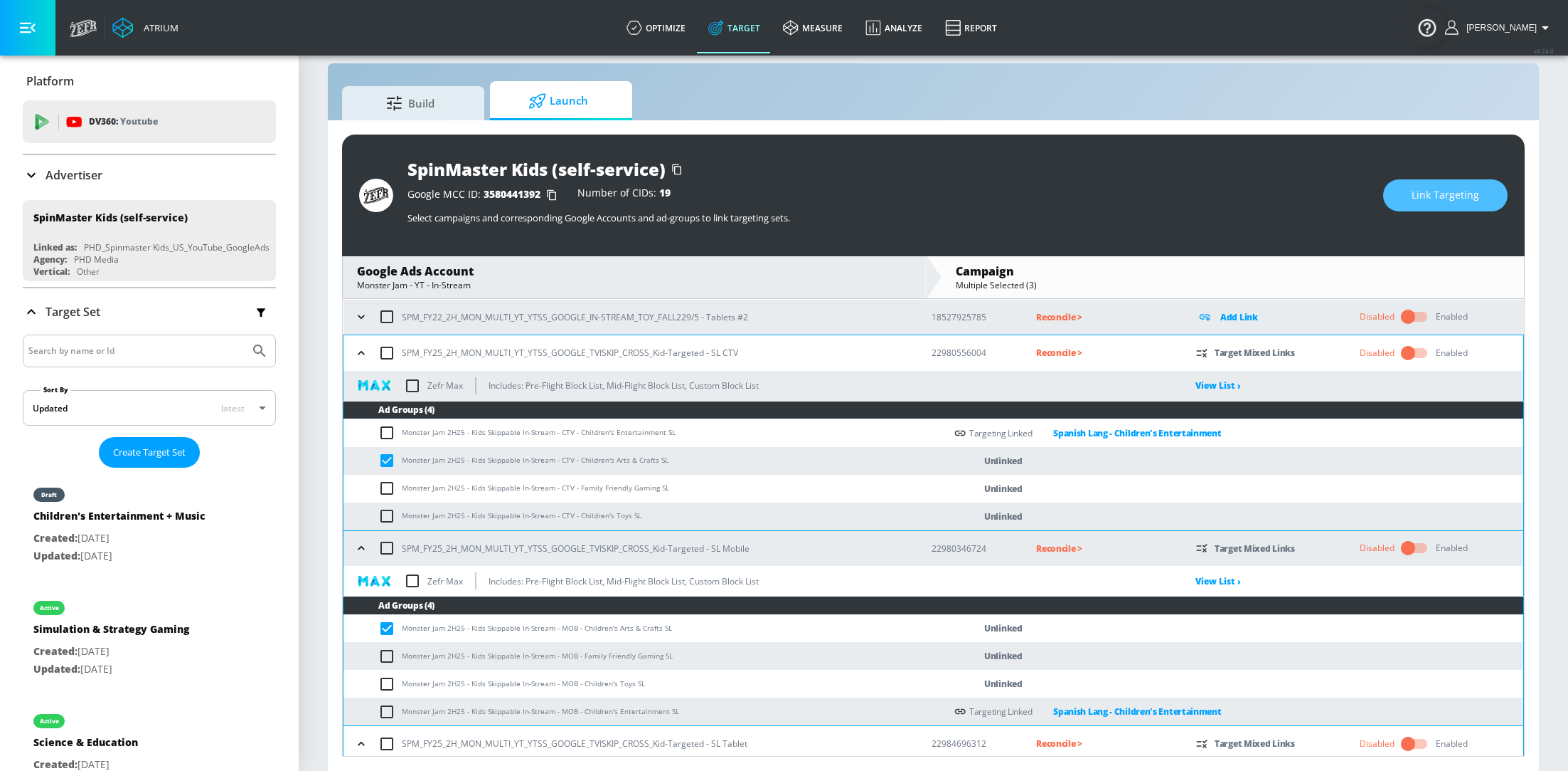
click at [1472, 190] on span "Link Targeting" at bounding box center [1446, 195] width 68 height 17
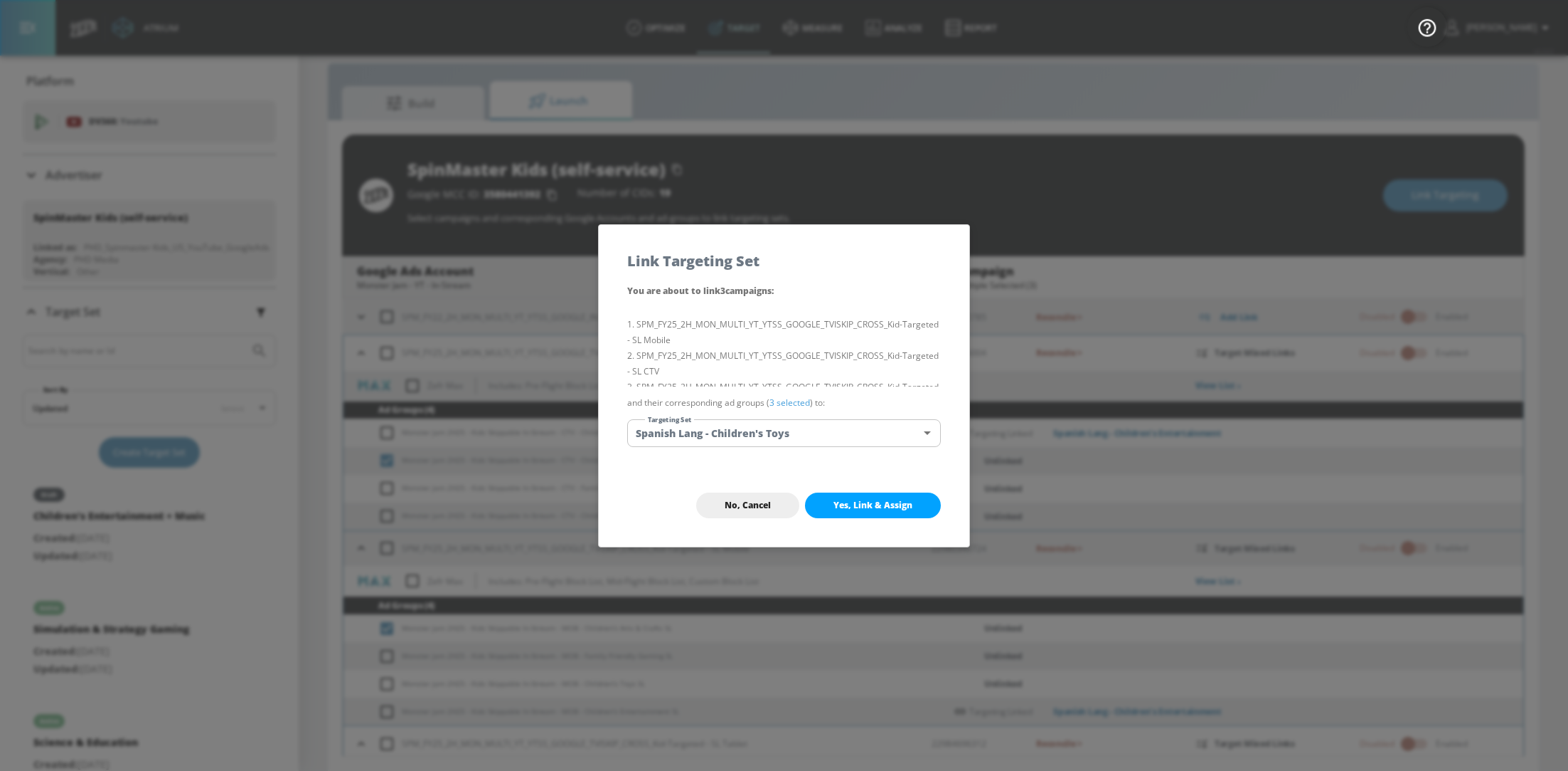
click at [844, 431] on body "Atrium optimize Target measure Analyze Report optimize Target measure Analyze R…" at bounding box center [784, 376] width 1568 height 791
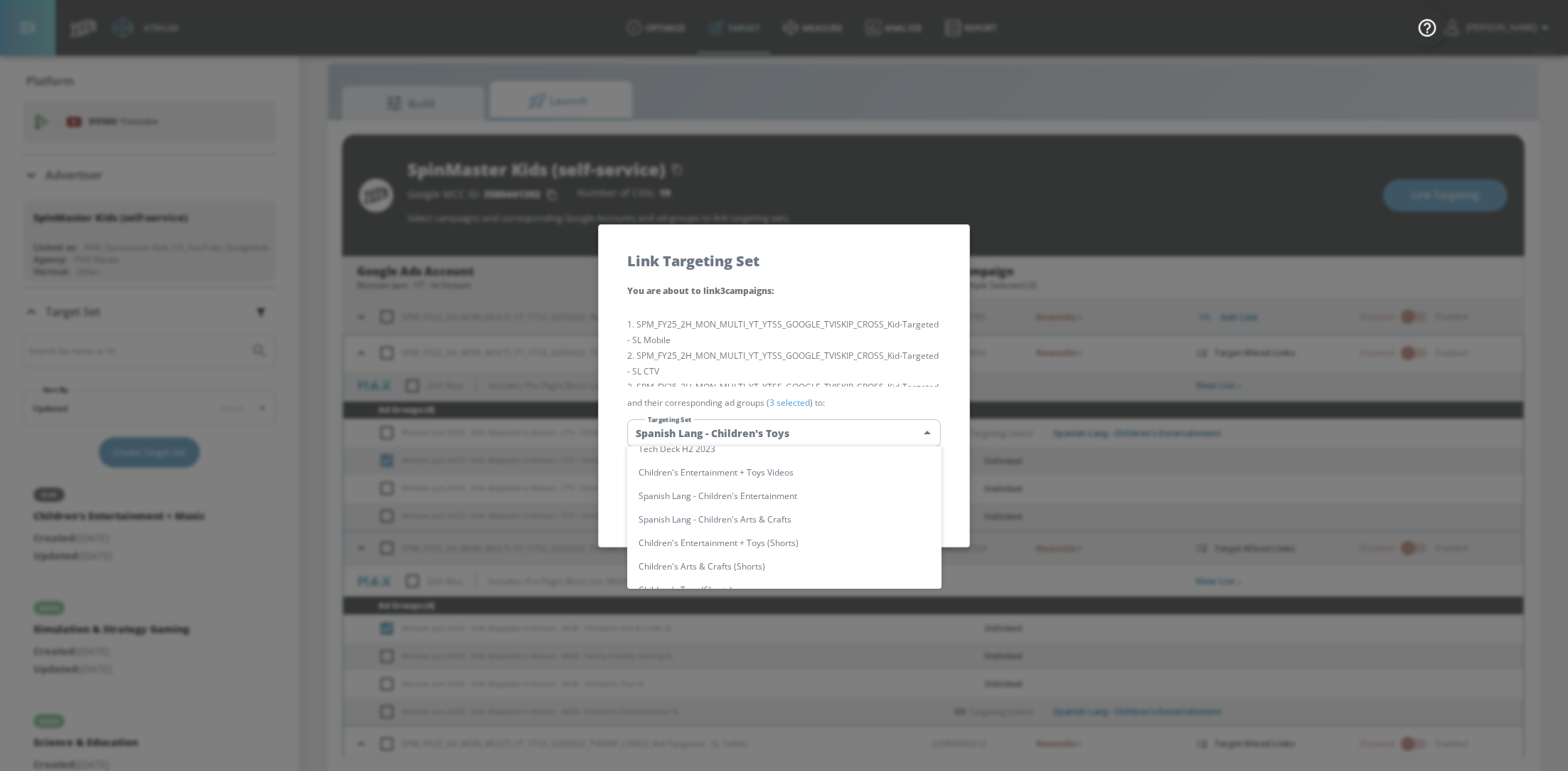
scroll to position [155, 0]
click at [801, 516] on li "Spanish Lang - Children's Arts & Crafts" at bounding box center [784, 515] width 314 height 23
type input "283d49c3-0cb2-4ab7-bf78-76919807dd31"
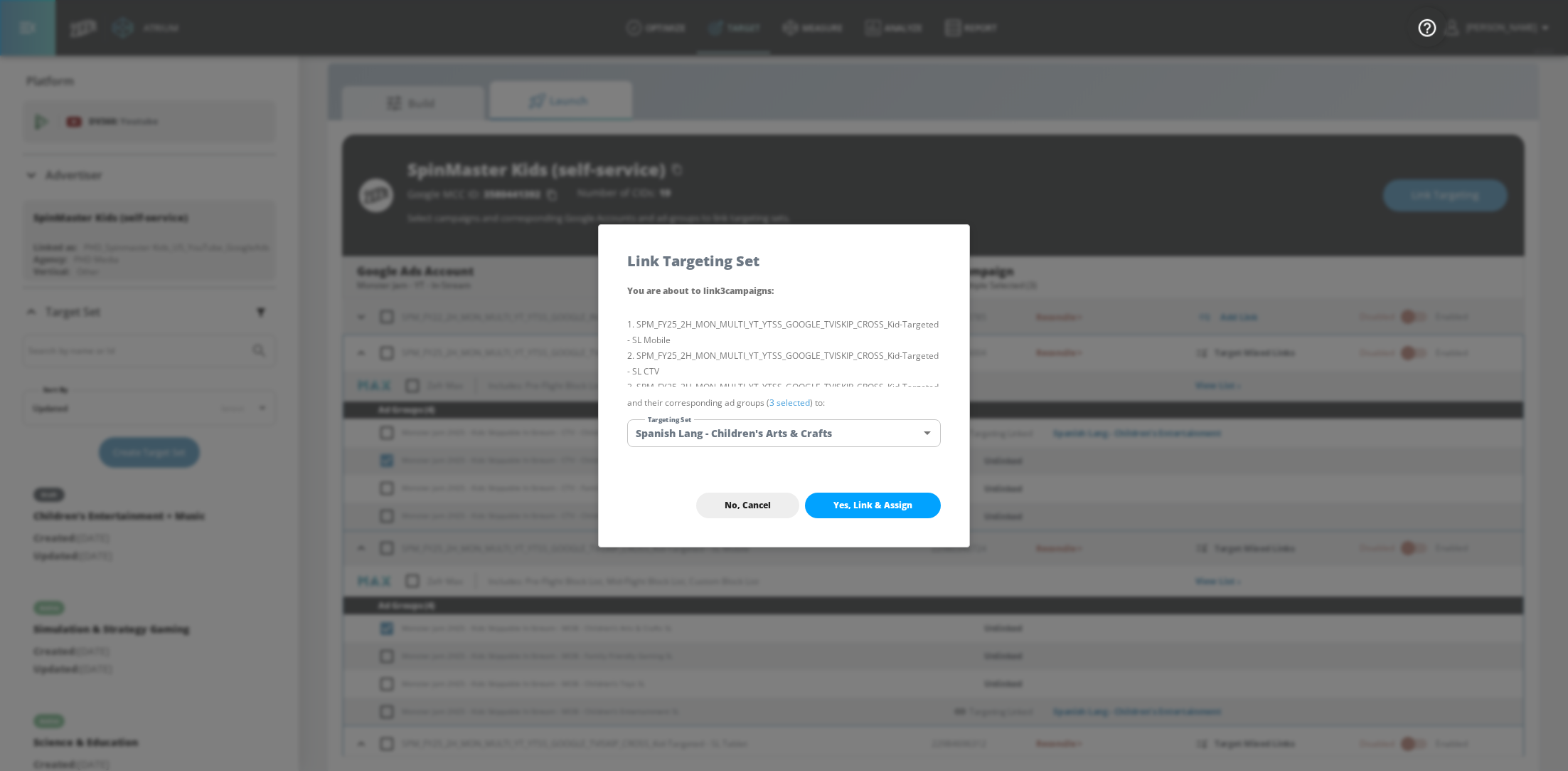
click at [877, 504] on span "Yes, Link & Assign" at bounding box center [872, 505] width 79 height 11
checkbox input "false"
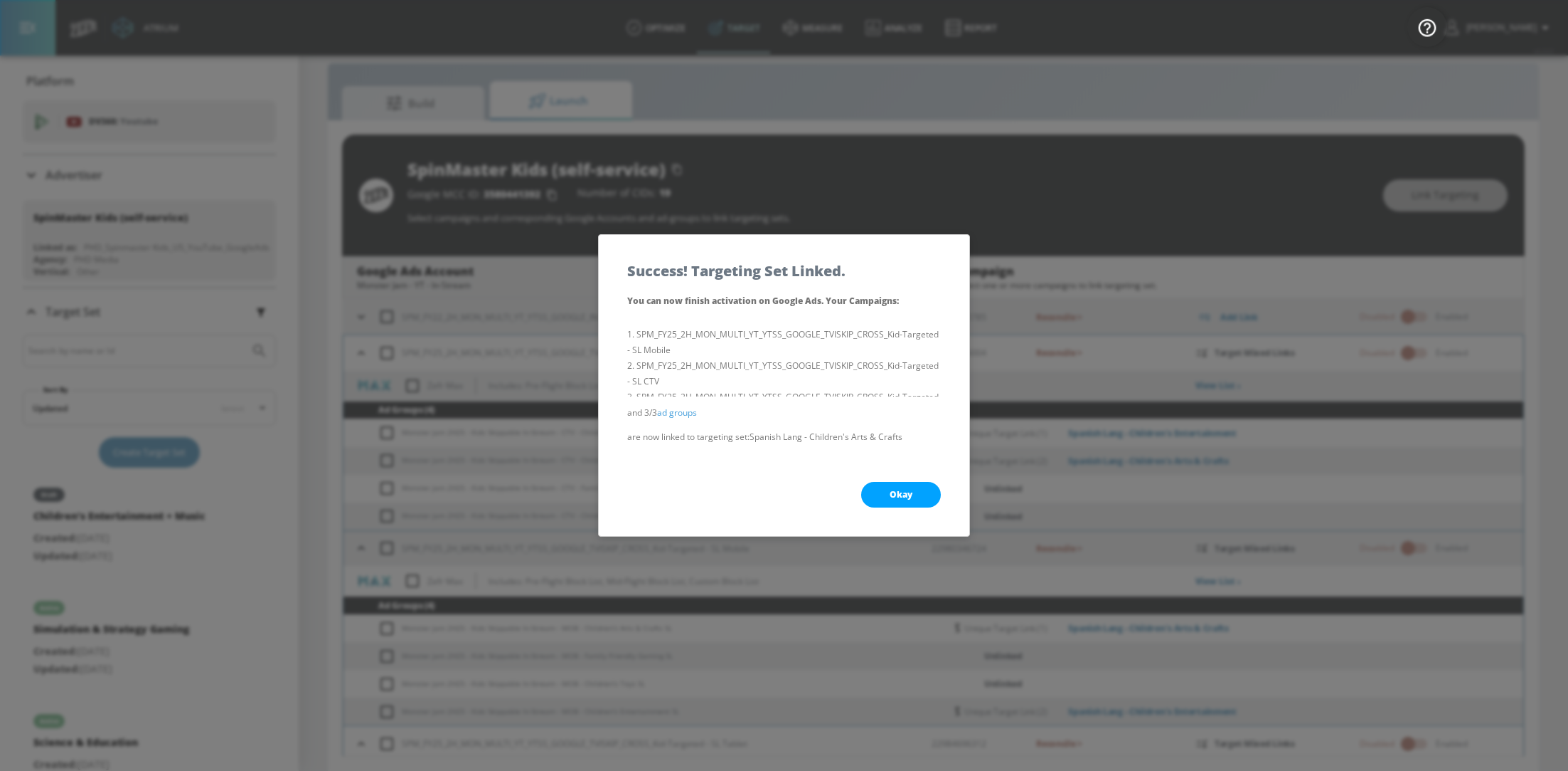
click at [893, 501] on button "Okay" at bounding box center [901, 494] width 80 height 25
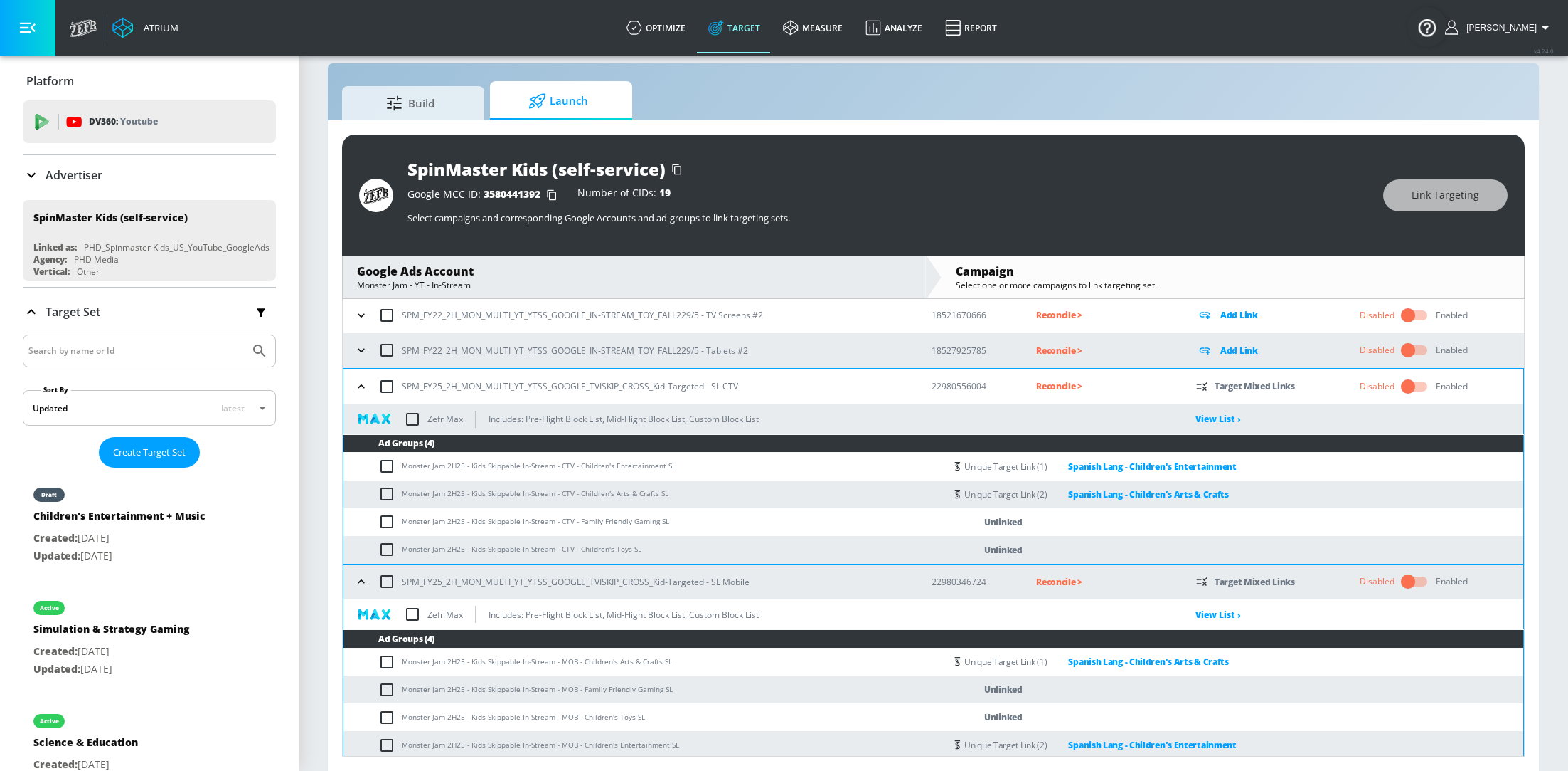
scroll to position [400, 0]
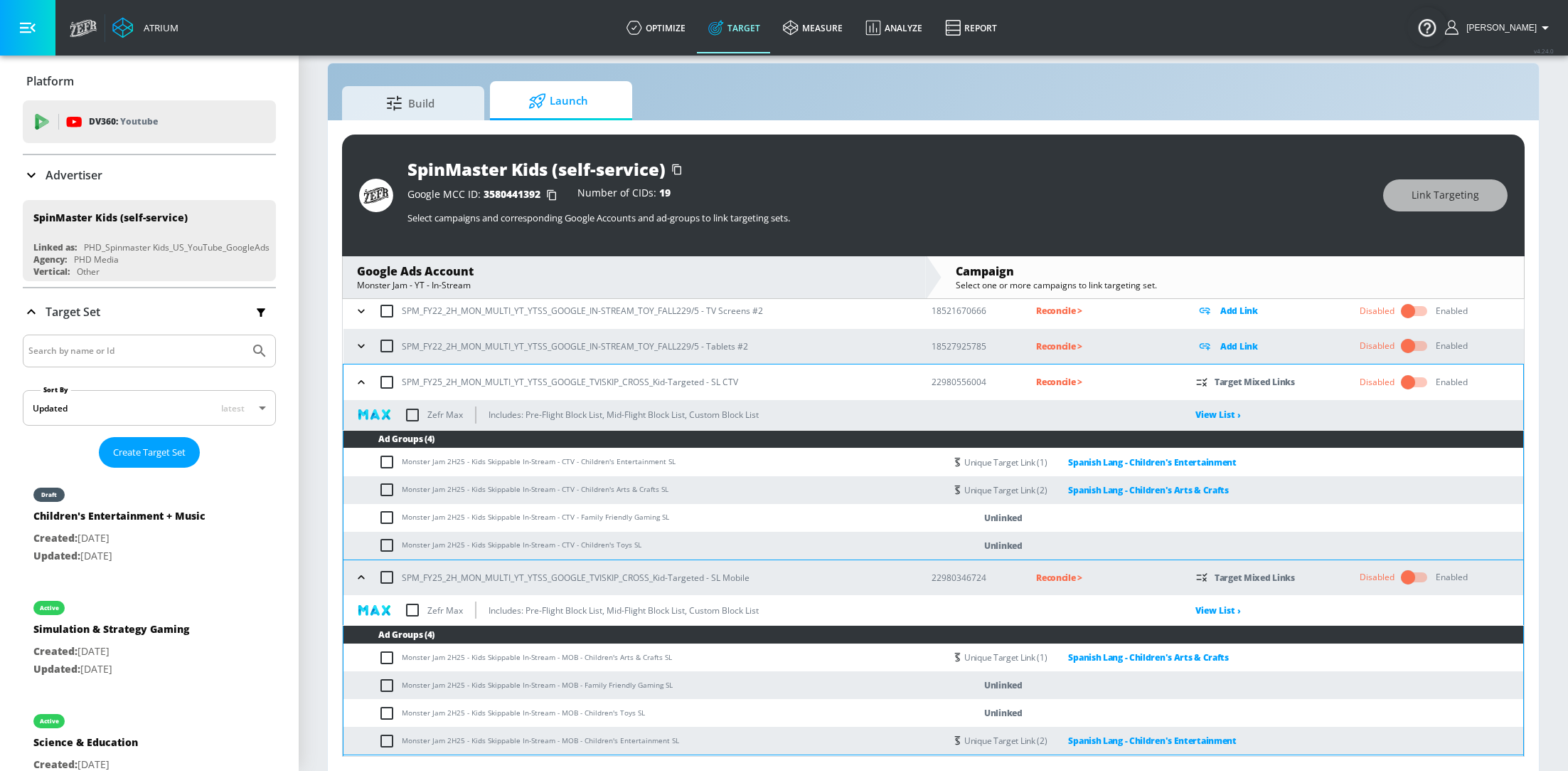
click at [380, 517] on input "checkbox" at bounding box center [390, 517] width 23 height 17
checkbox input "true"
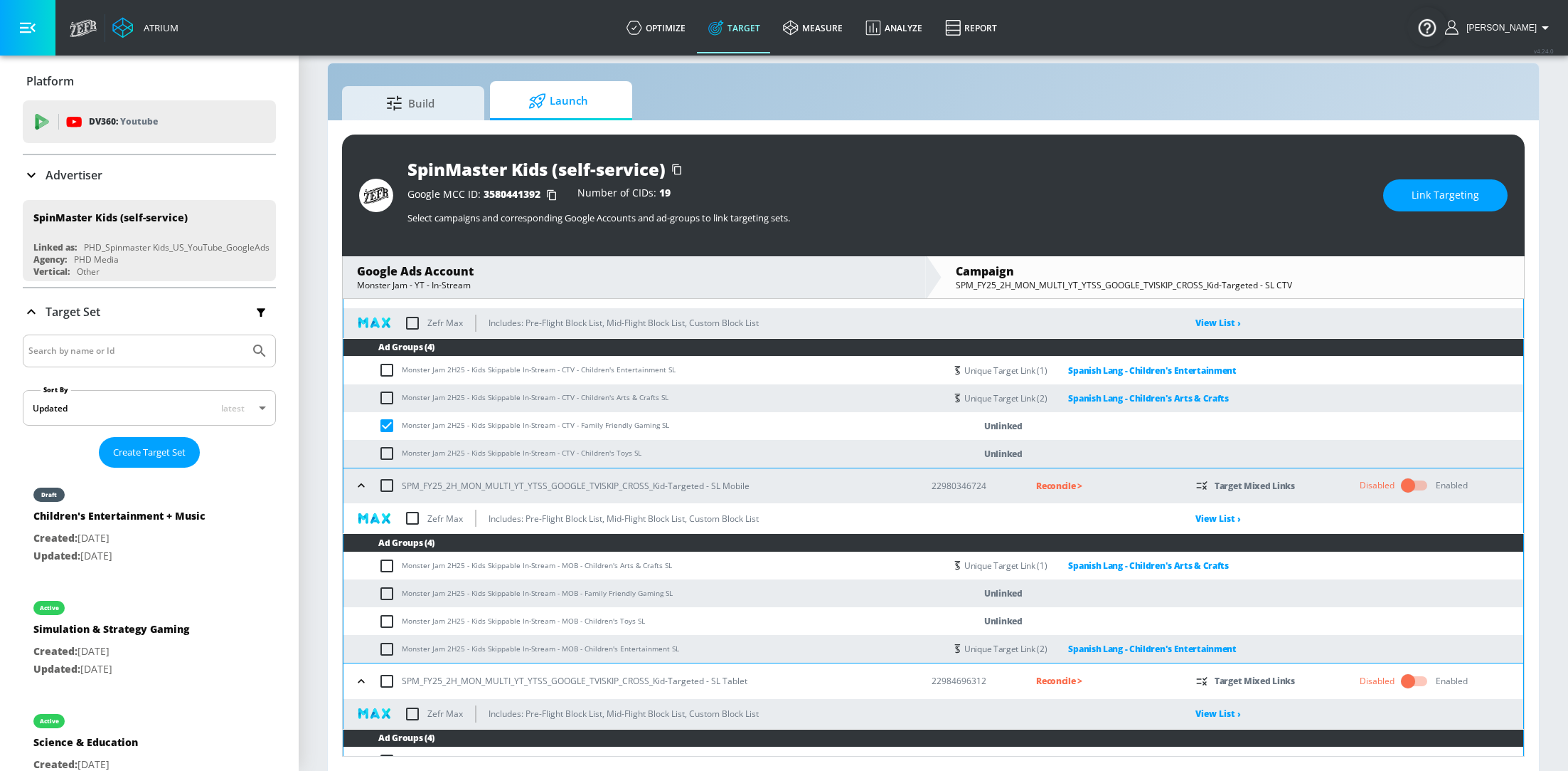
scroll to position [515, 0]
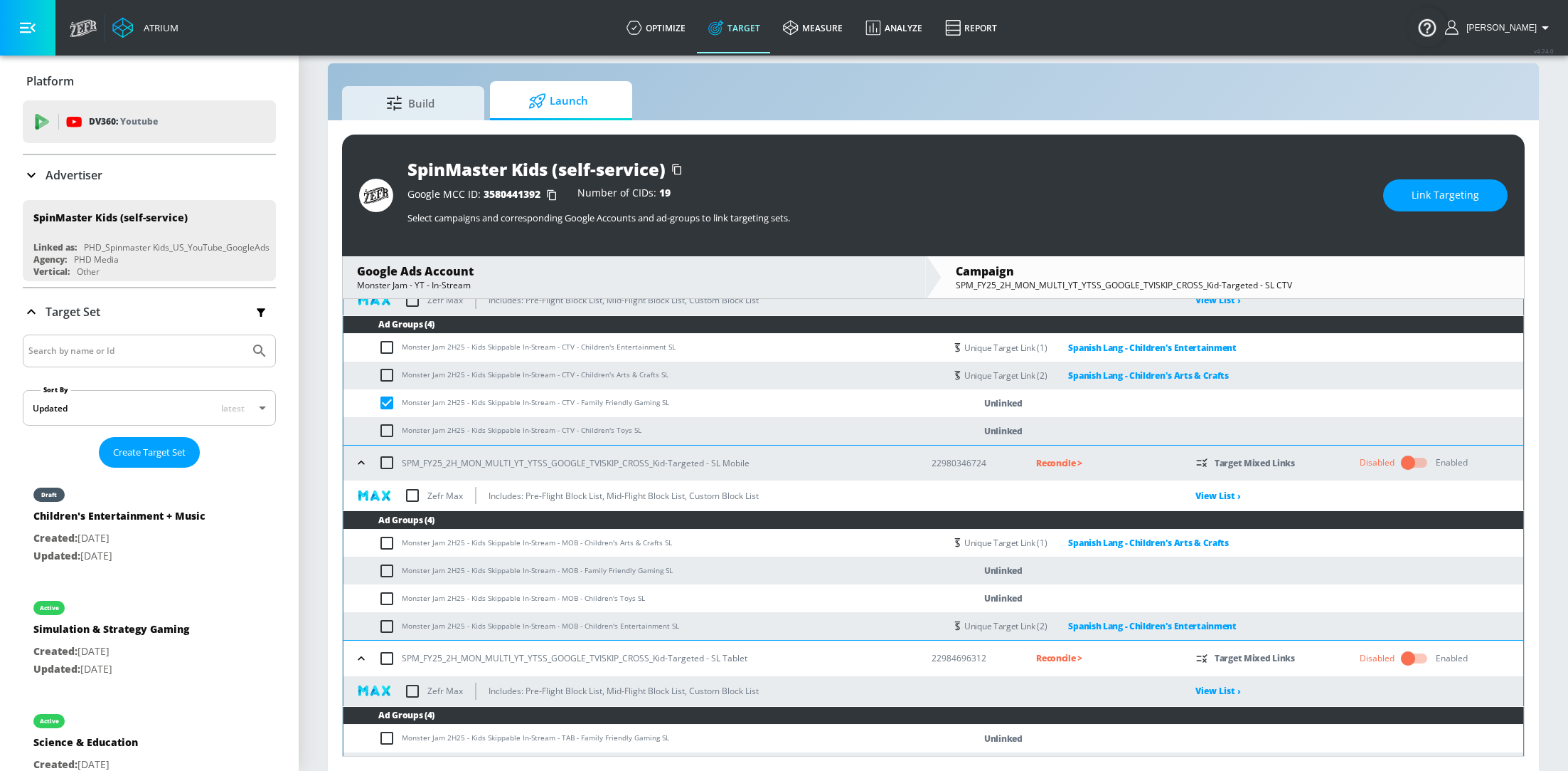
click at [386, 574] on input "checkbox" at bounding box center [390, 571] width 23 height 17
checkbox input "true"
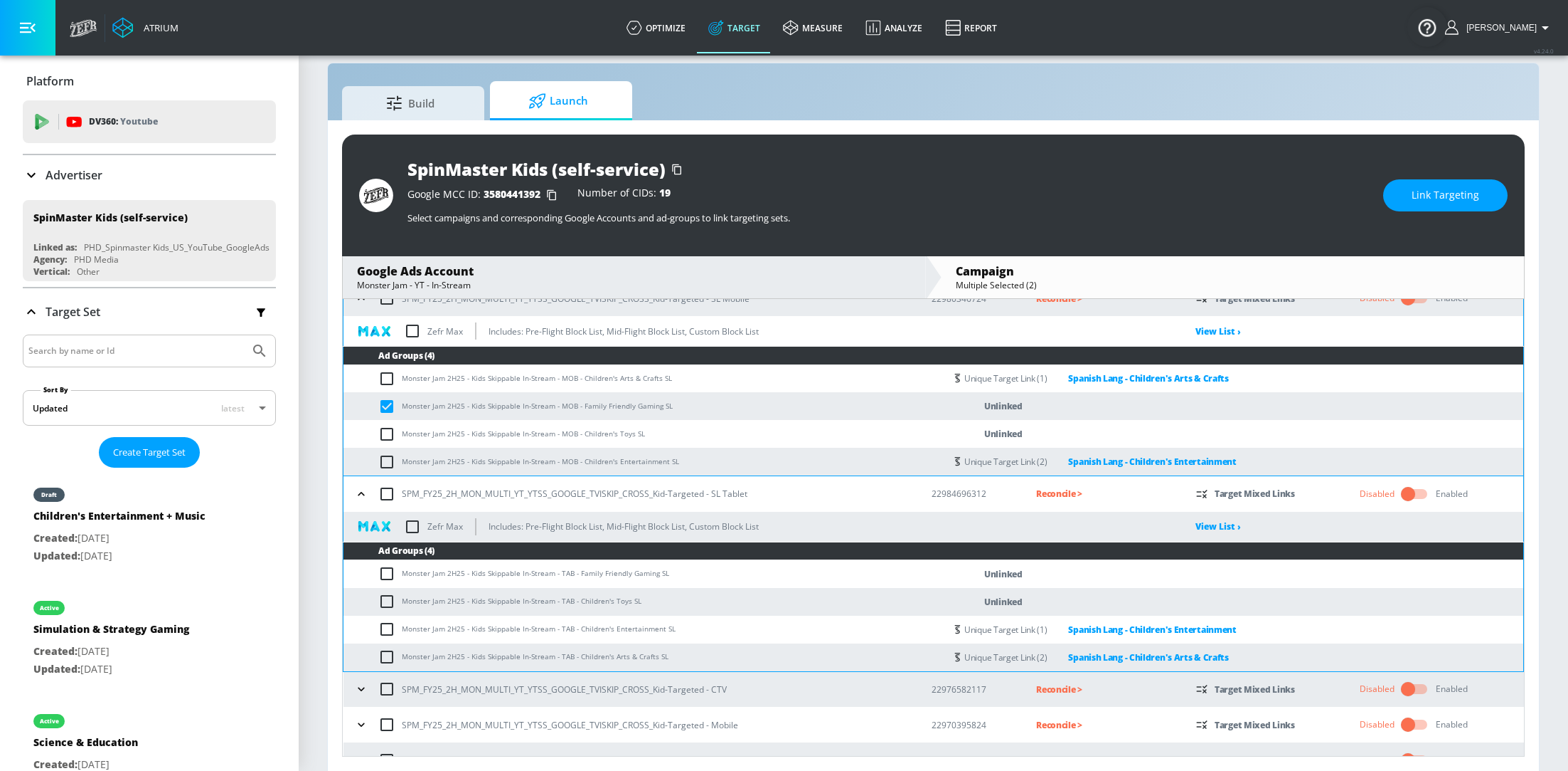
scroll to position [693, 0]
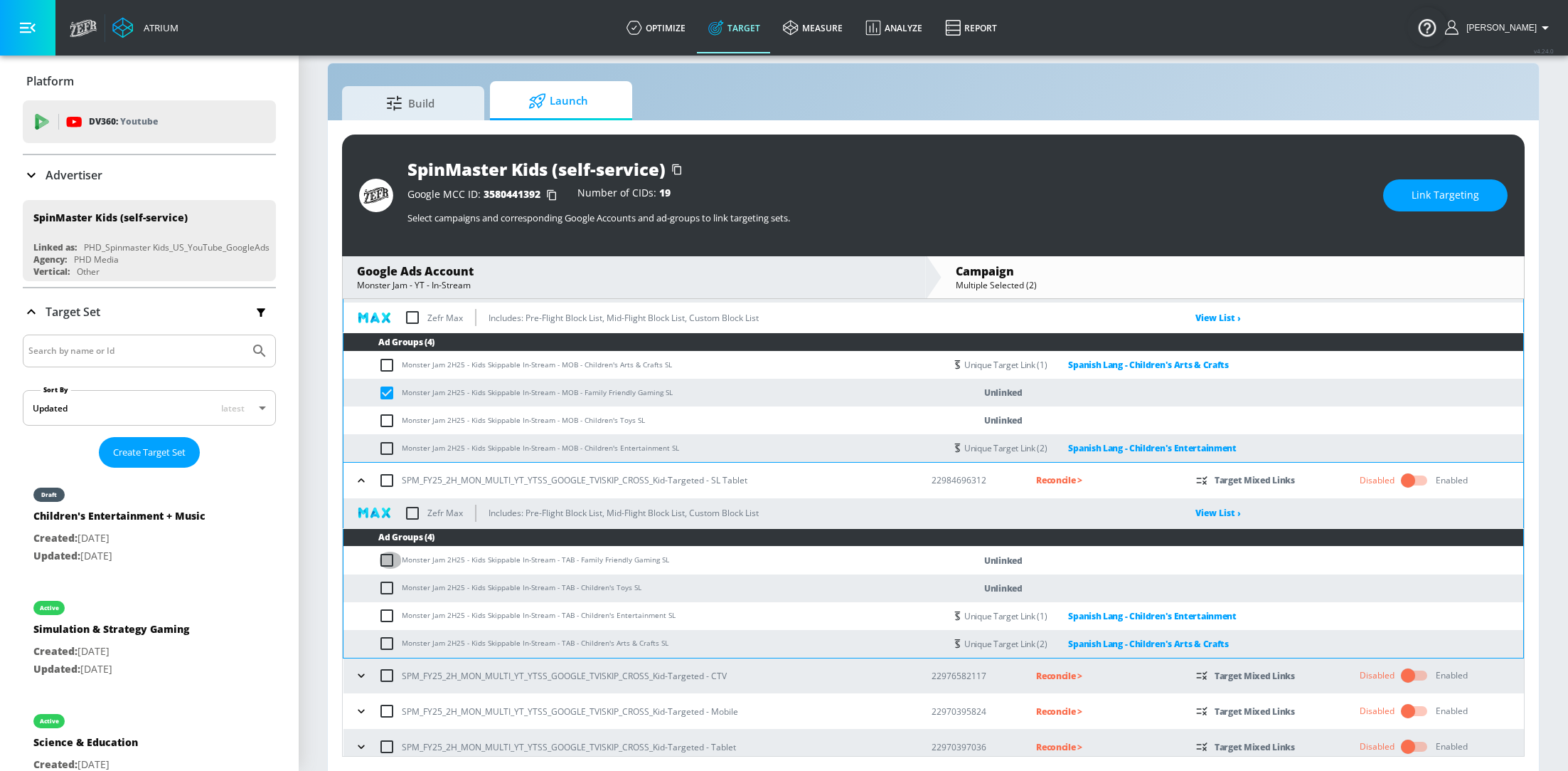
click at [387, 559] on input "checkbox" at bounding box center [390, 560] width 23 height 17
checkbox input "true"
click at [1452, 198] on span "Link Targeting" at bounding box center [1446, 195] width 68 height 17
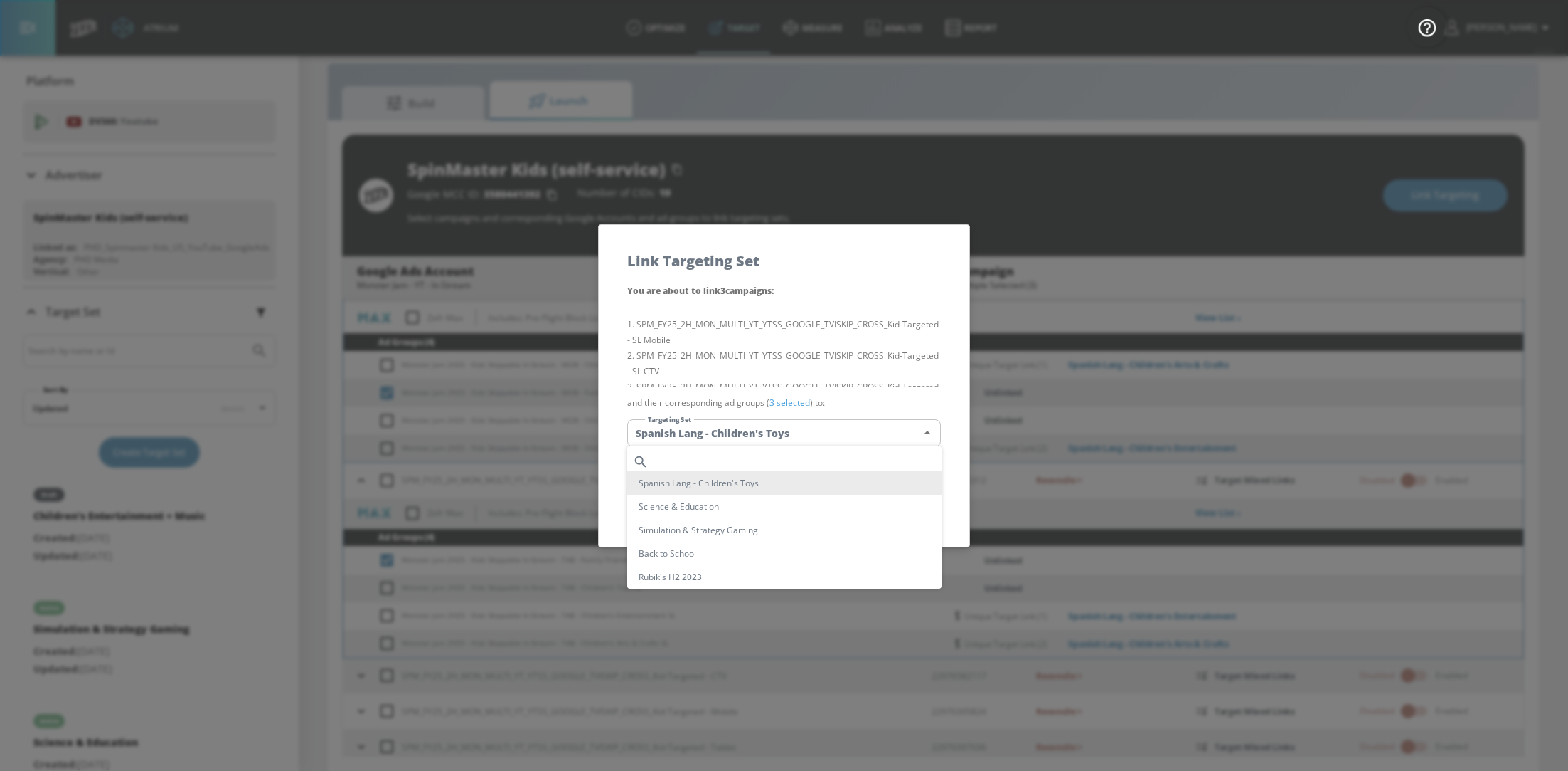
click at [873, 426] on body "Atrium optimize Target measure Analyze Report optimize Target measure Analyze R…" at bounding box center [784, 376] width 1568 height 791
click at [1122, 142] on div at bounding box center [784, 385] width 1568 height 771
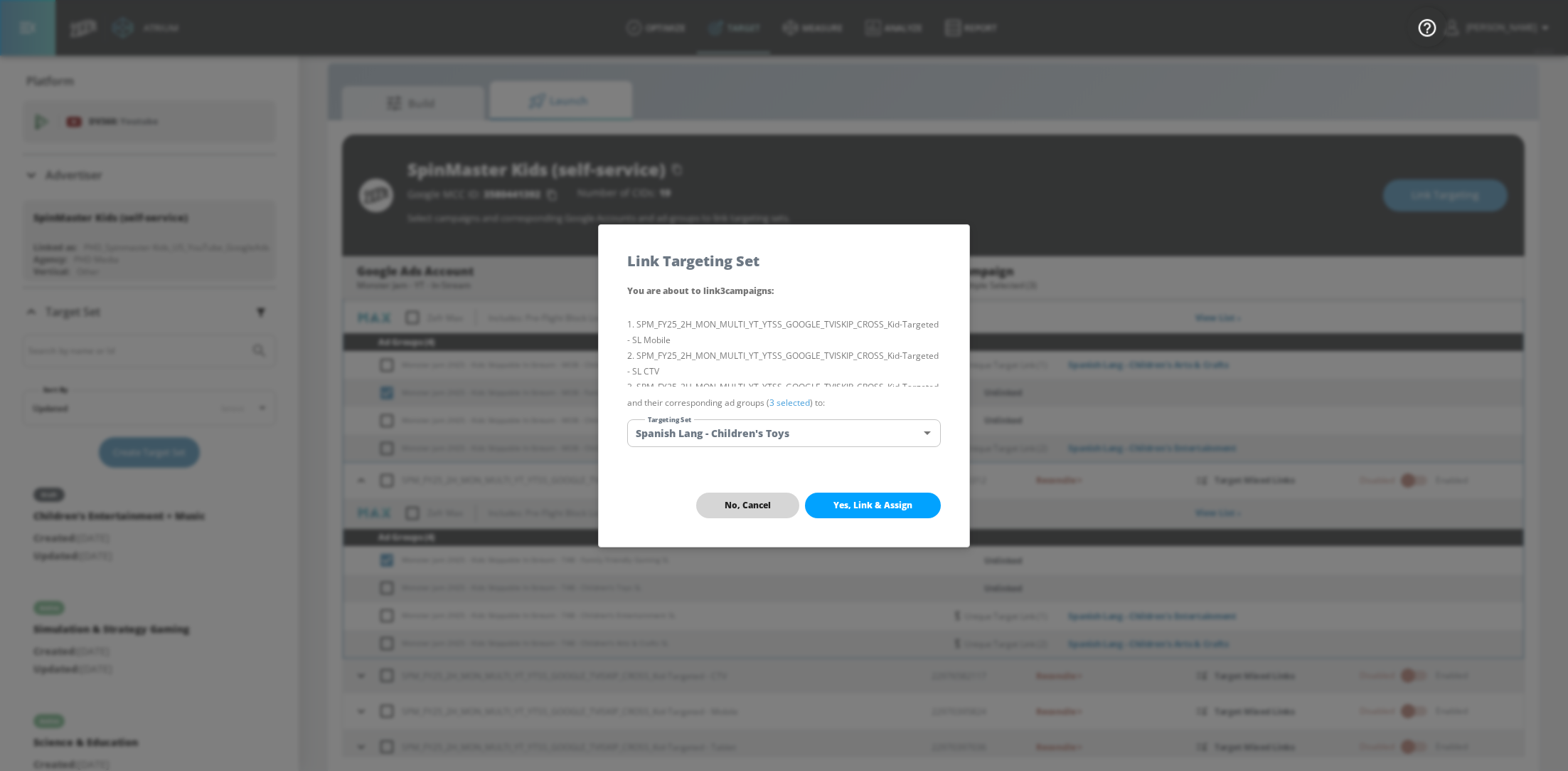
click at [726, 506] on span "No, Cancel" at bounding box center [747, 505] width 46 height 11
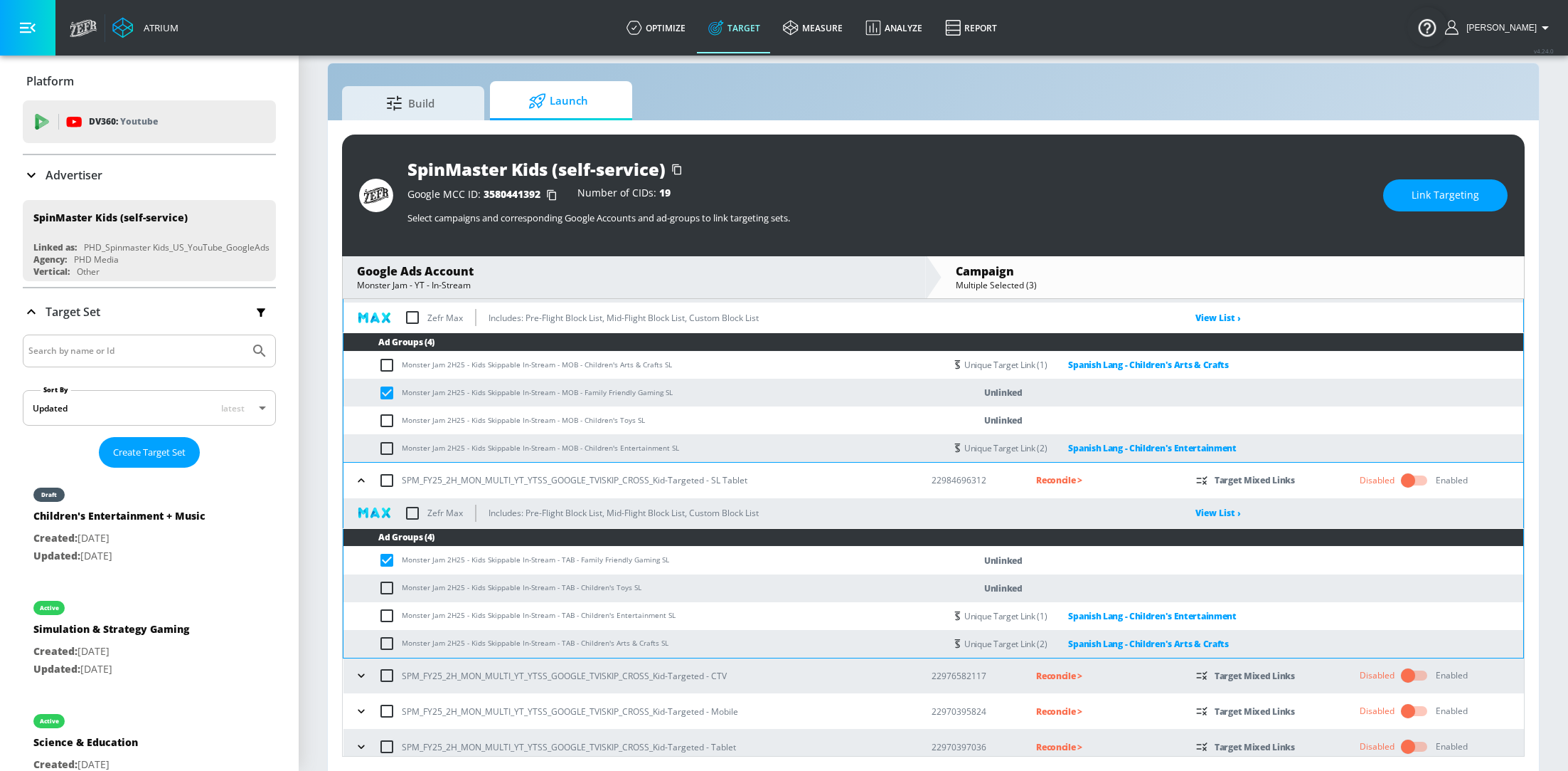
click at [389, 389] on input "checkbox" at bounding box center [390, 393] width 23 height 17
checkbox input "false"
click at [392, 563] on input "checkbox" at bounding box center [390, 560] width 23 height 17
checkbox input "false"
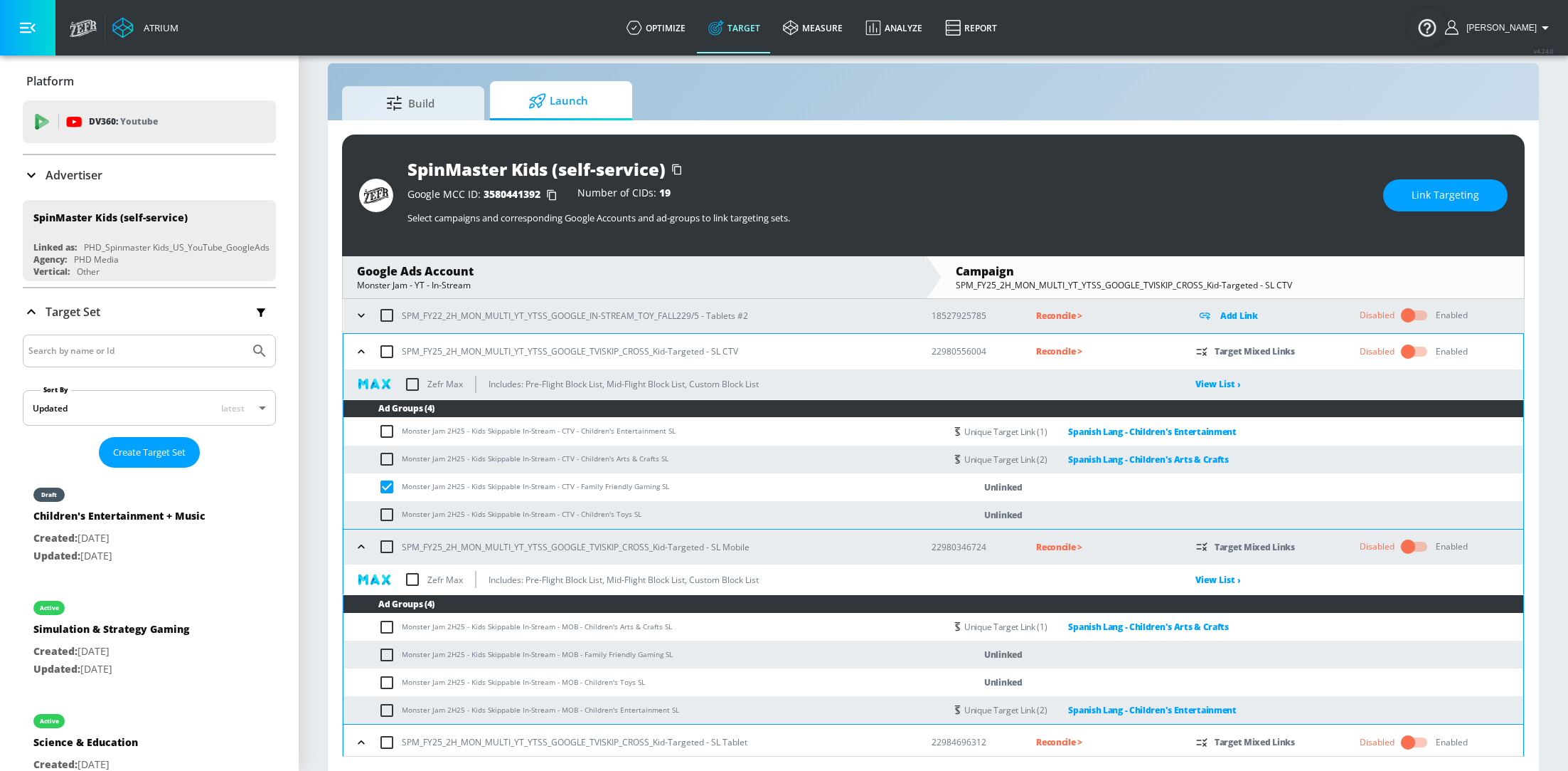
scroll to position [425, 0]
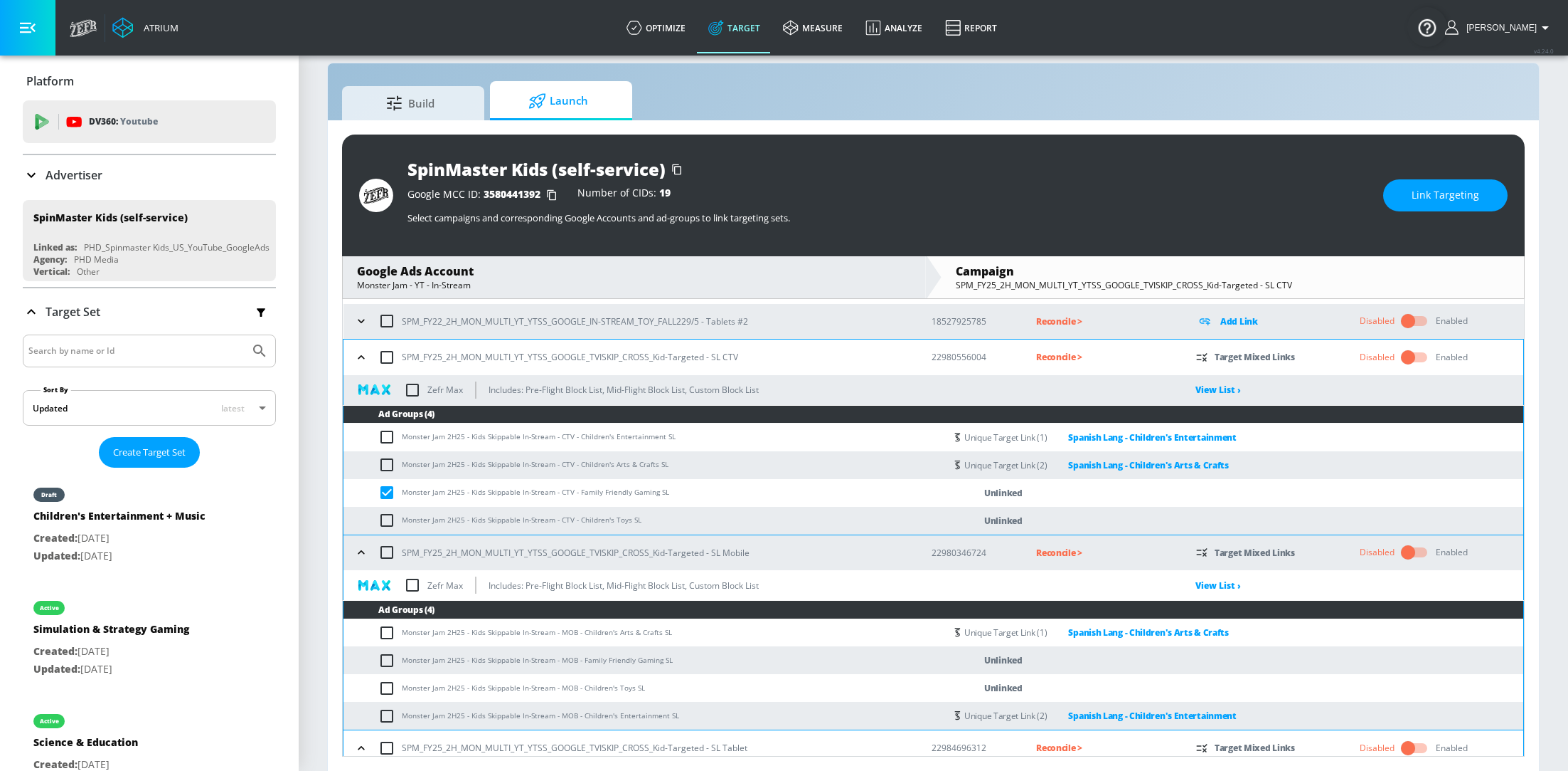
click at [385, 492] on input "checkbox" at bounding box center [390, 493] width 23 height 17
checkbox input "false"
click at [385, 518] on input "checkbox" at bounding box center [390, 521] width 23 height 17
checkbox input "true"
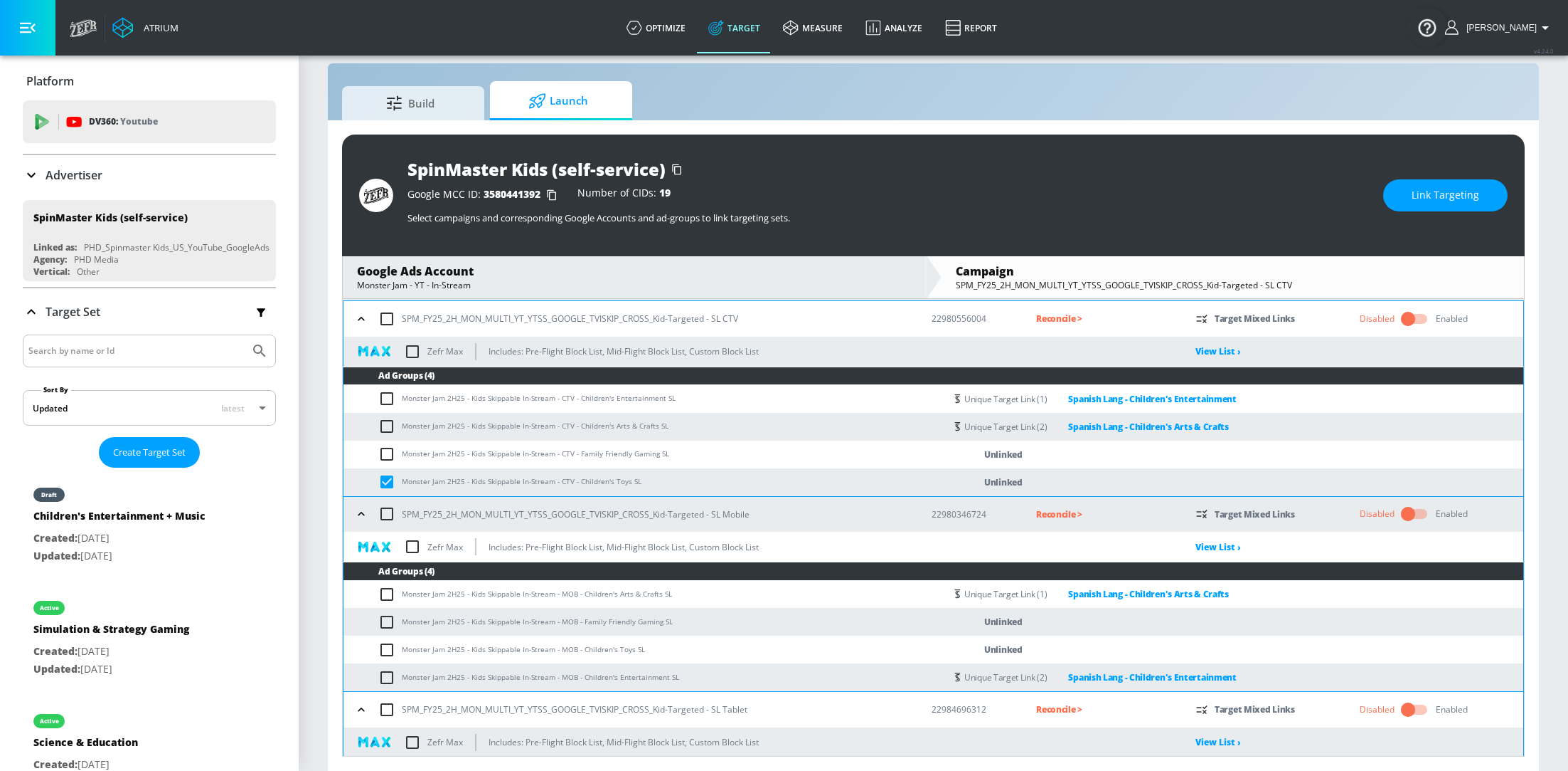
scroll to position [475, 0]
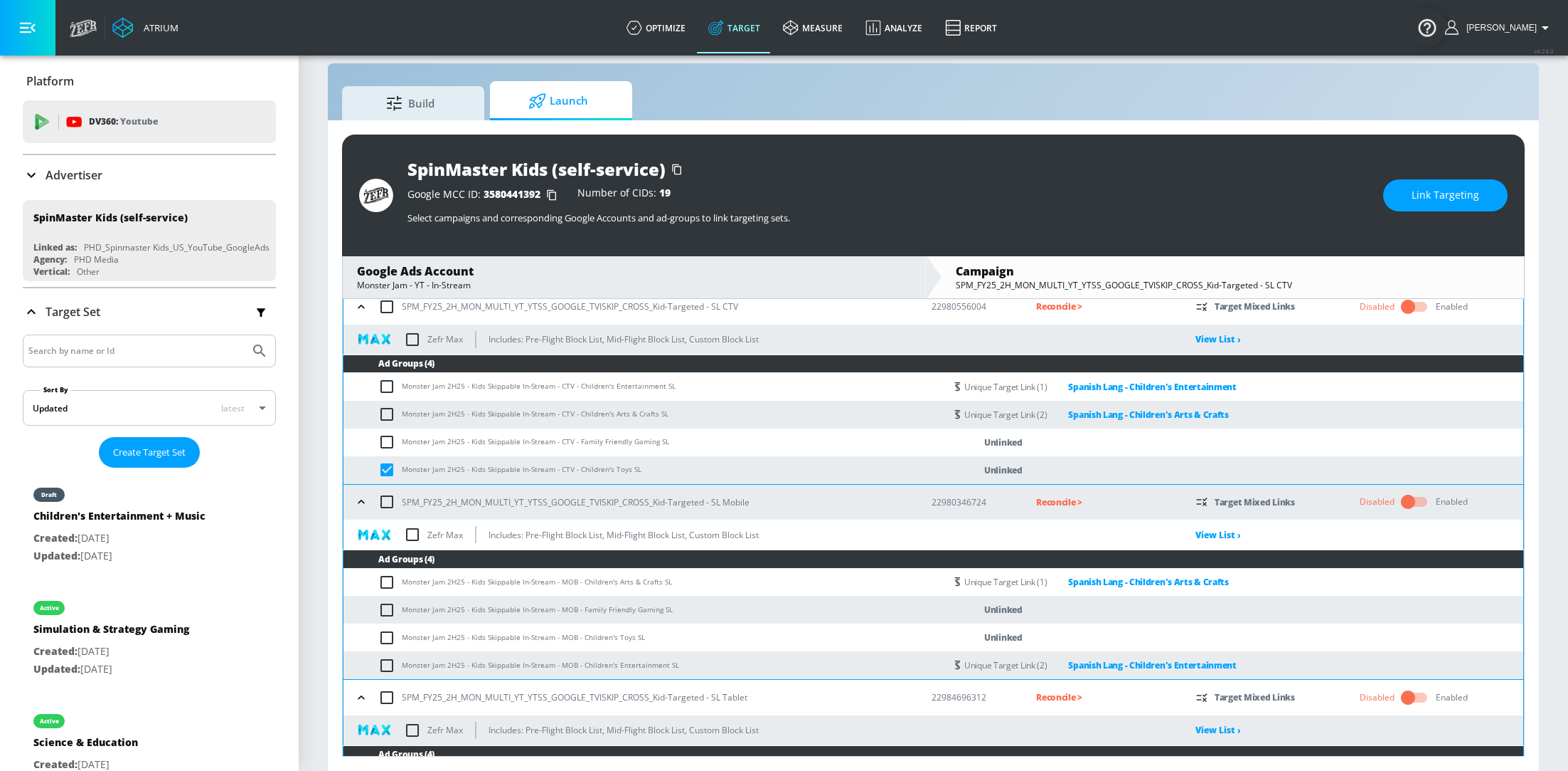
click at [390, 641] on input "checkbox" at bounding box center [390, 638] width 23 height 17
checkbox input "true"
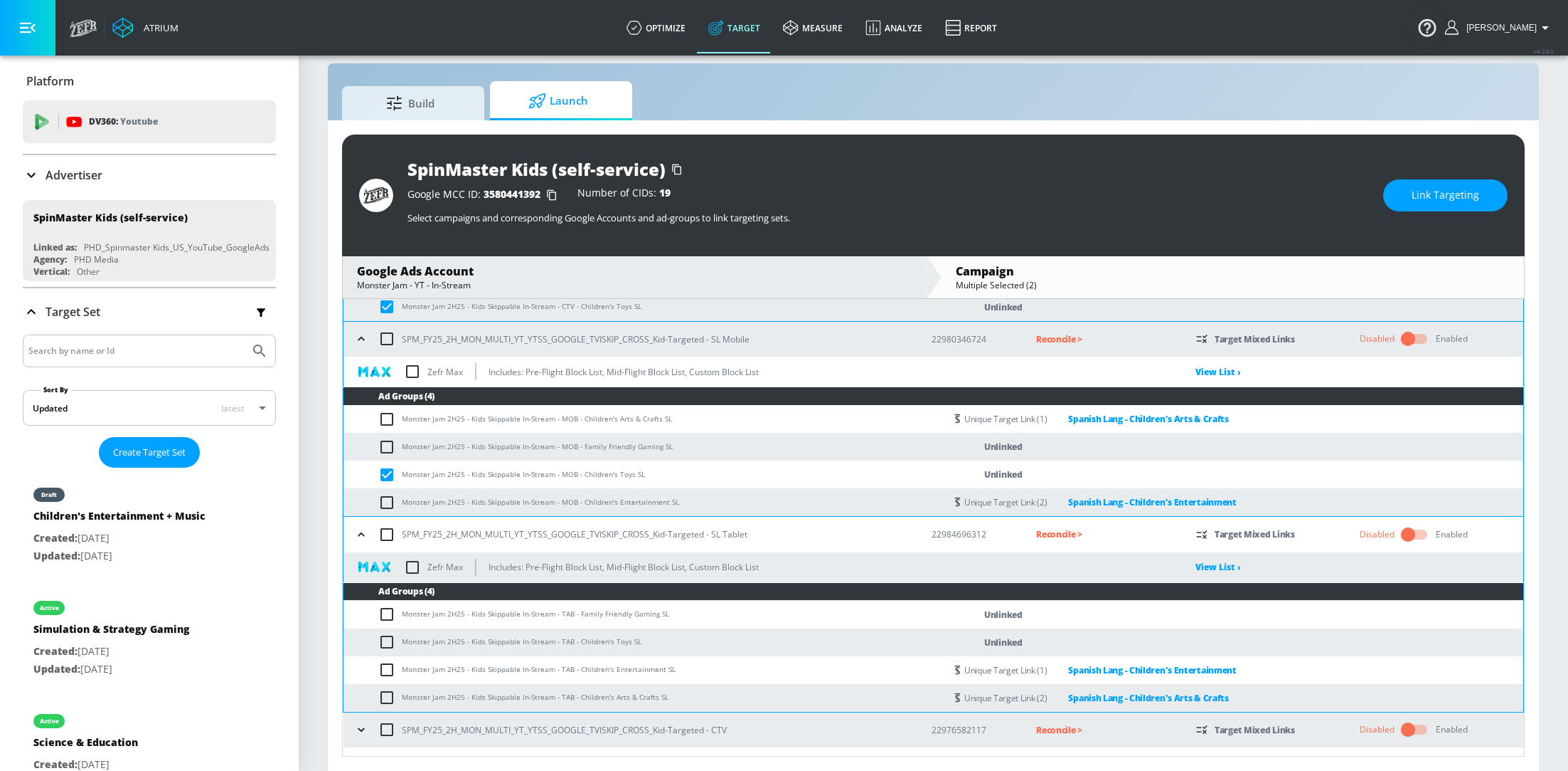
scroll to position [646, 0]
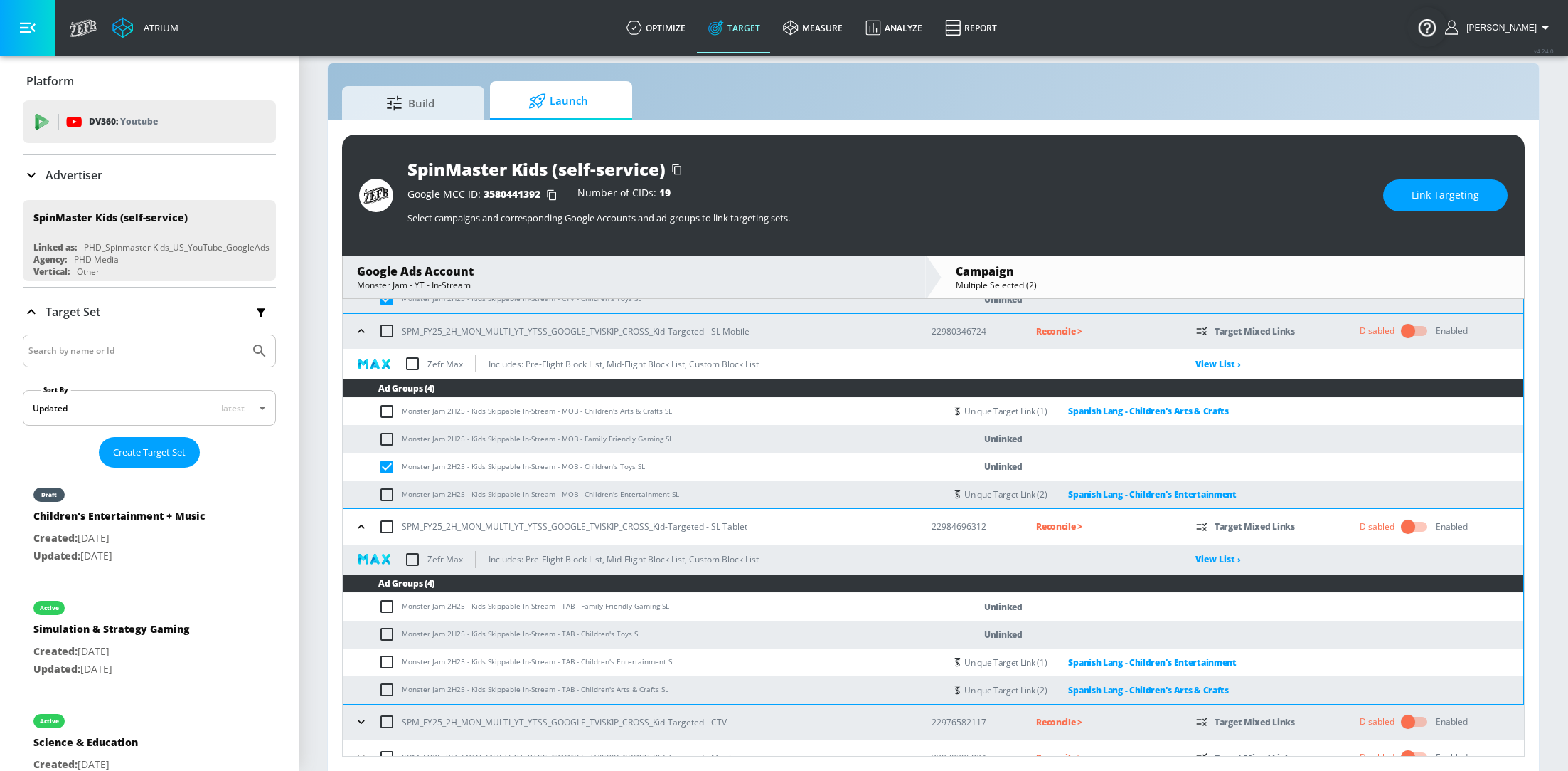
click at [389, 631] on input "checkbox" at bounding box center [390, 635] width 23 height 17
checkbox input "true"
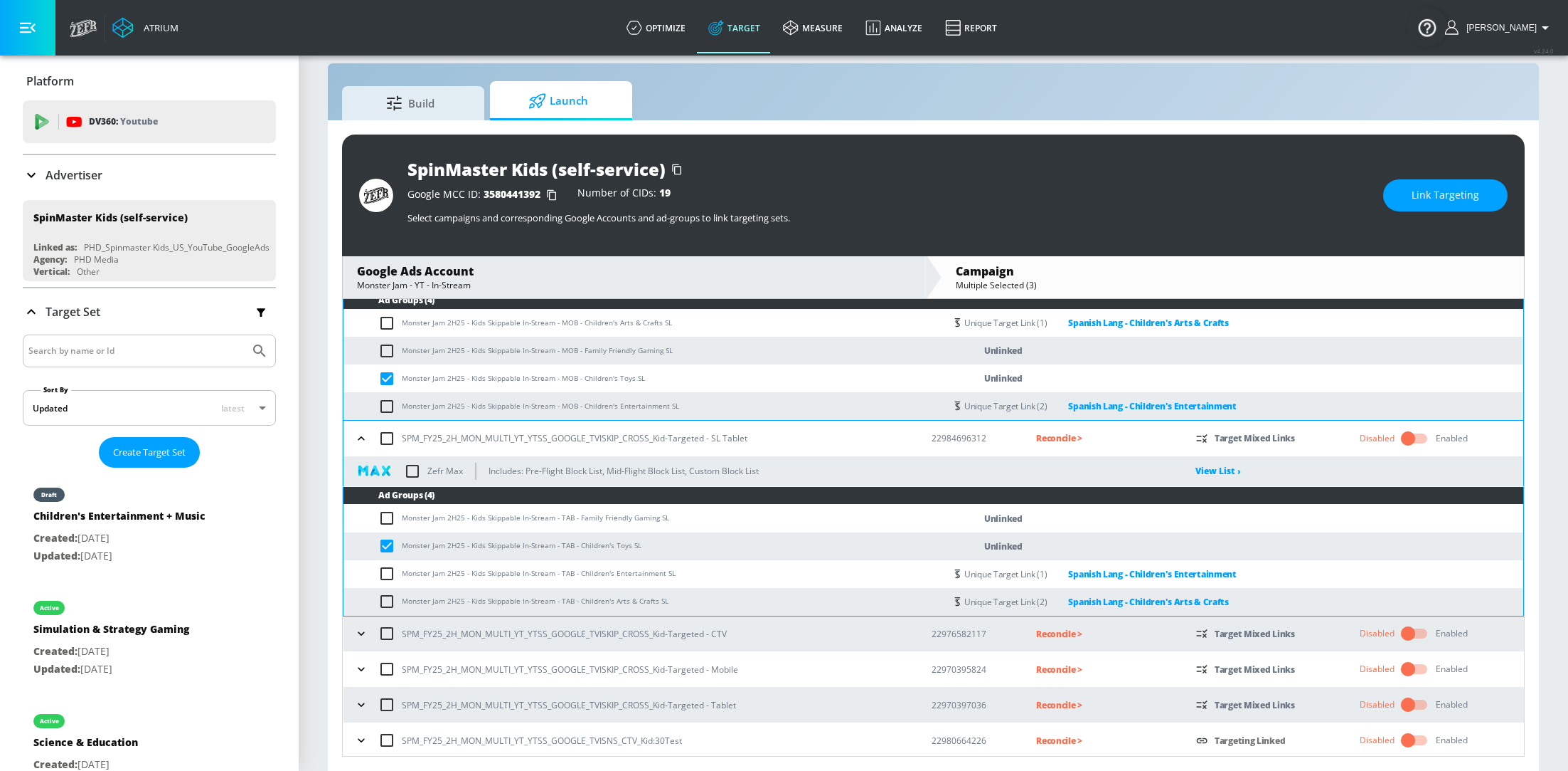
scroll to position [735, 0]
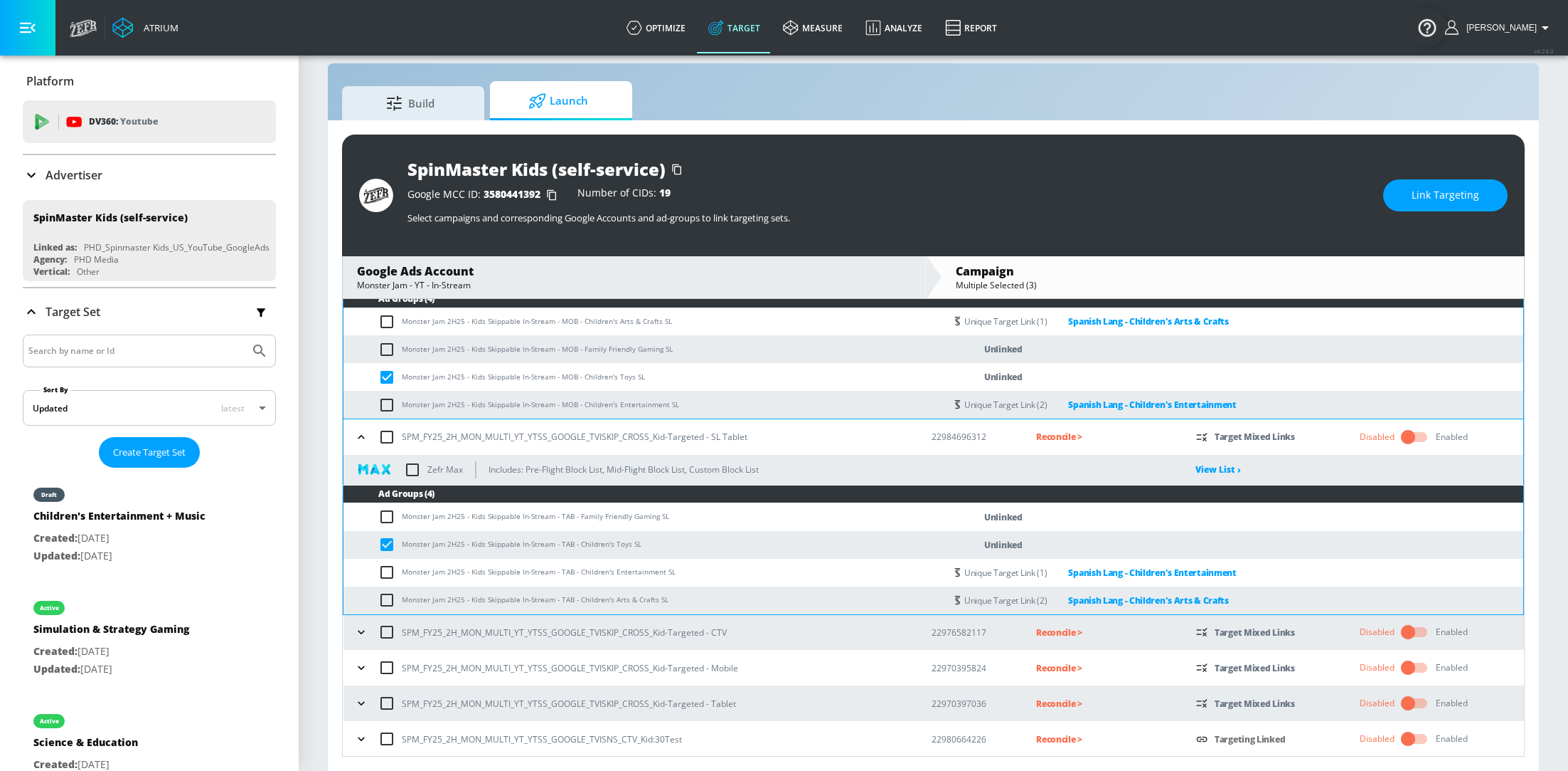
click at [1452, 197] on span "Link Targeting" at bounding box center [1446, 195] width 68 height 17
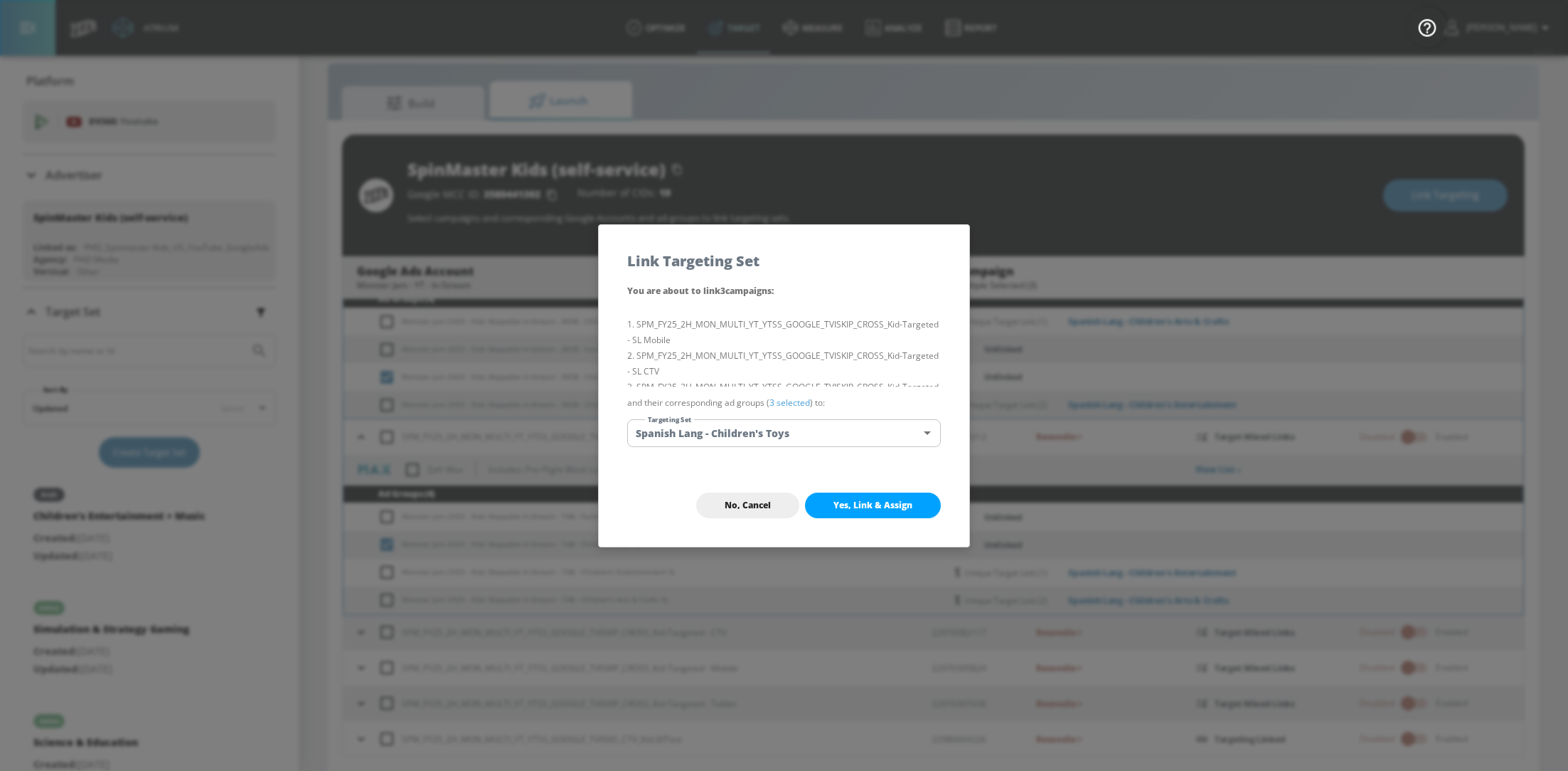
click at [896, 502] on span "Yes, Link & Assign" at bounding box center [872, 505] width 79 height 11
checkbox input "false"
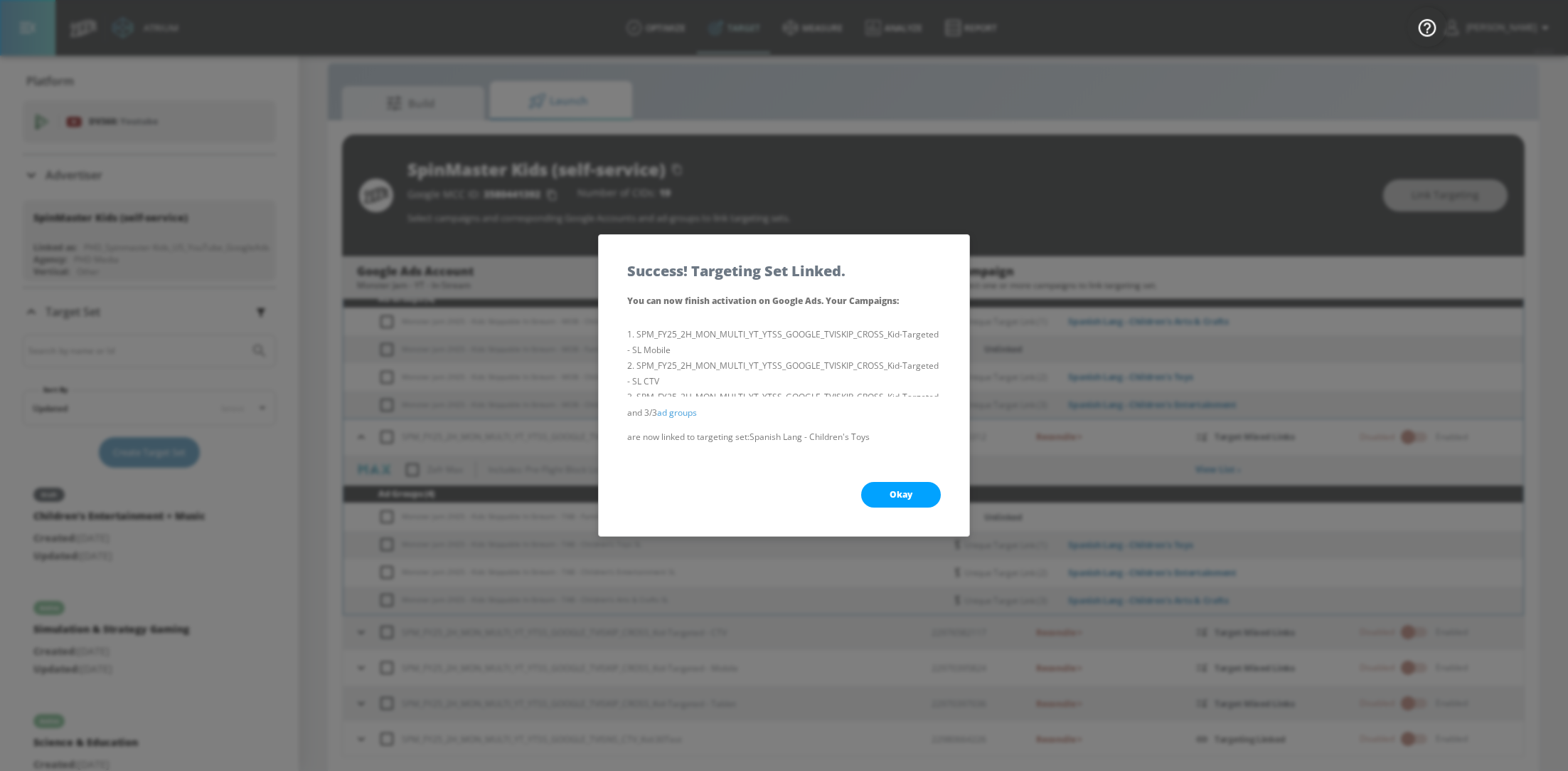
click at [896, 502] on button "Okay" at bounding box center [901, 494] width 80 height 25
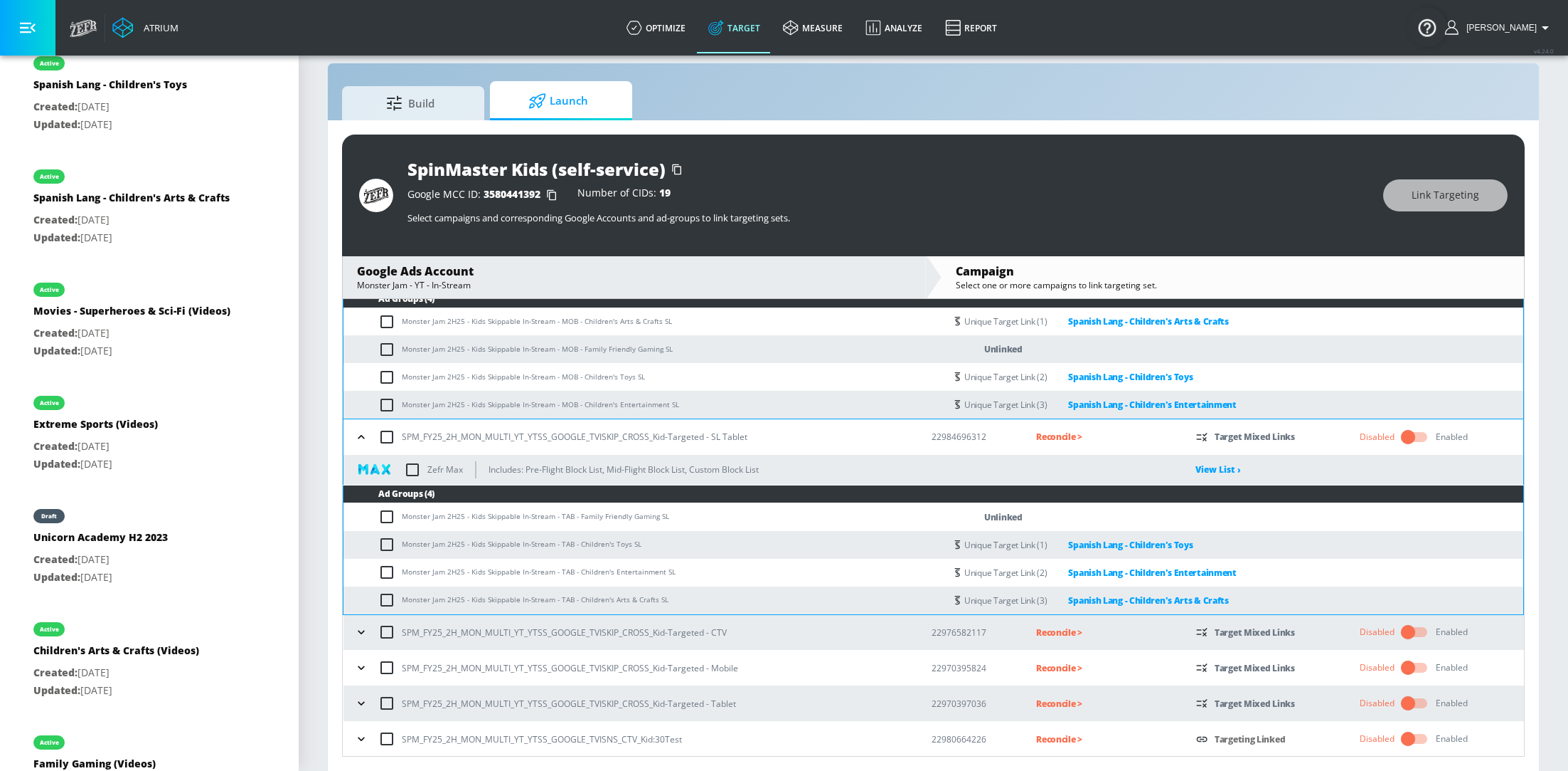
scroll to position [1861, 0]
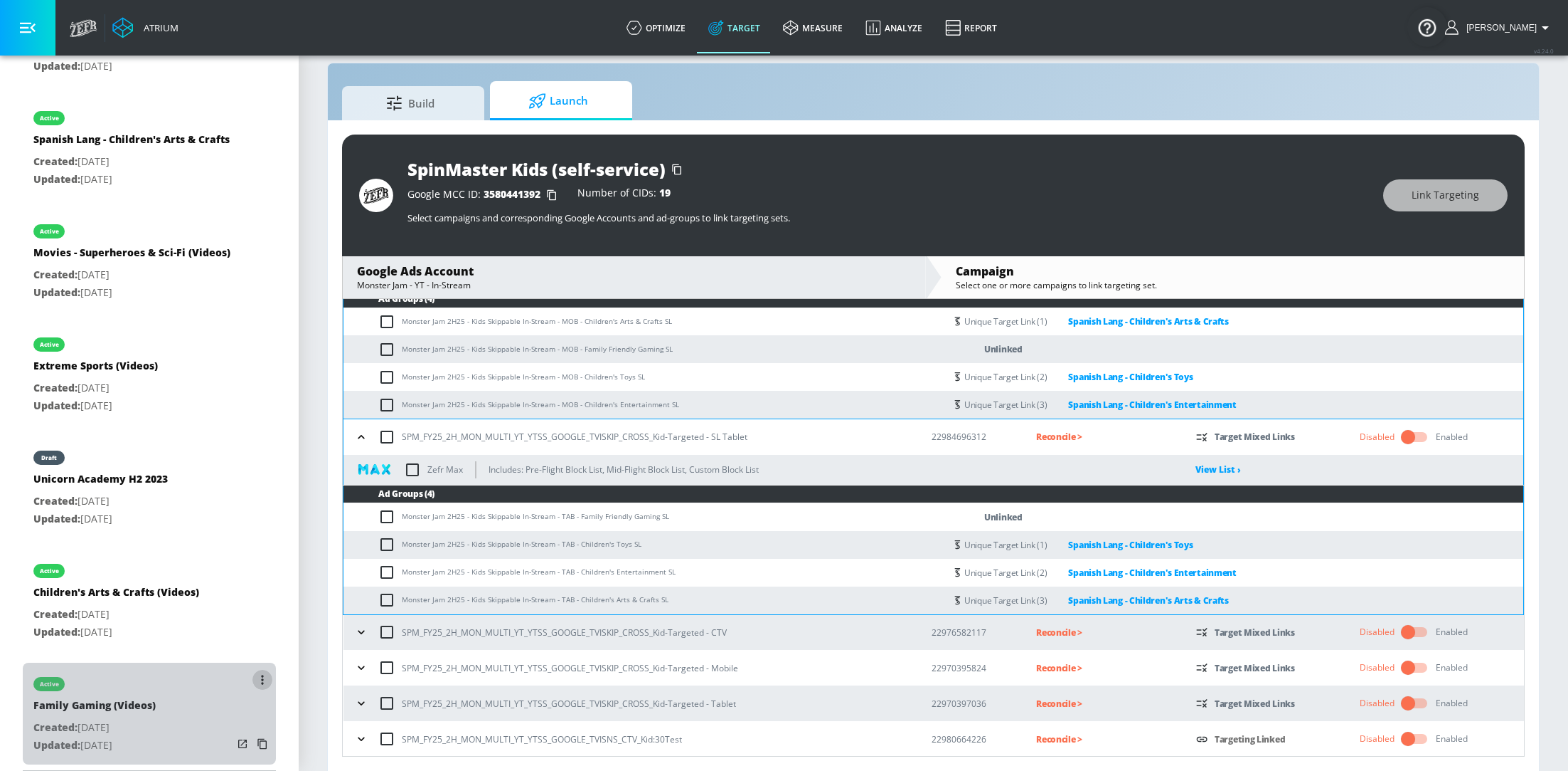
click at [257, 675] on button "list of Target Set" at bounding box center [262, 679] width 20 height 20
click at [218, 685] on li "Duplicate" at bounding box center [202, 691] width 141 height 25
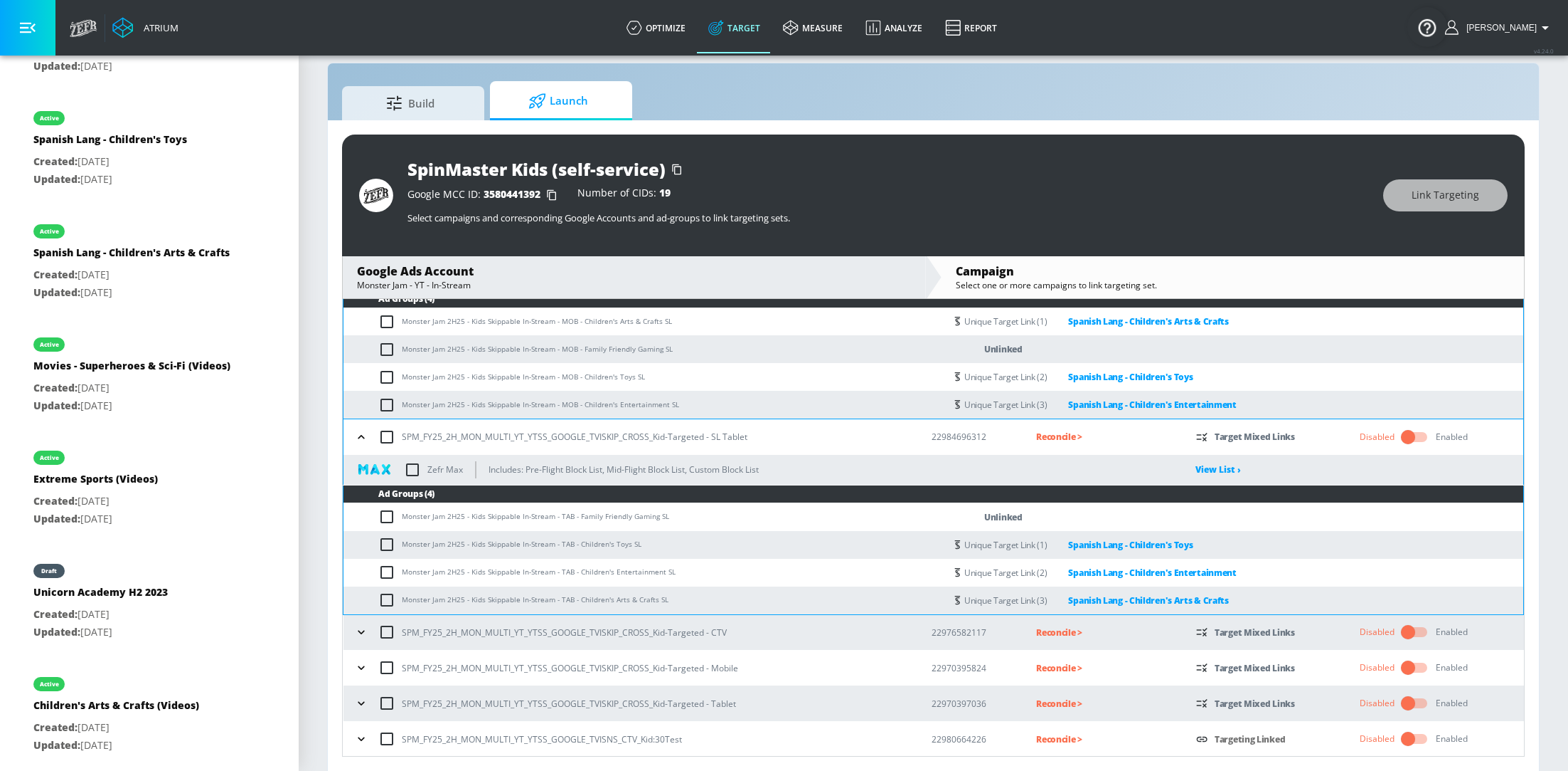
scroll to position [1974, 0]
click at [758, 31] on link "Target" at bounding box center [734, 27] width 75 height 51
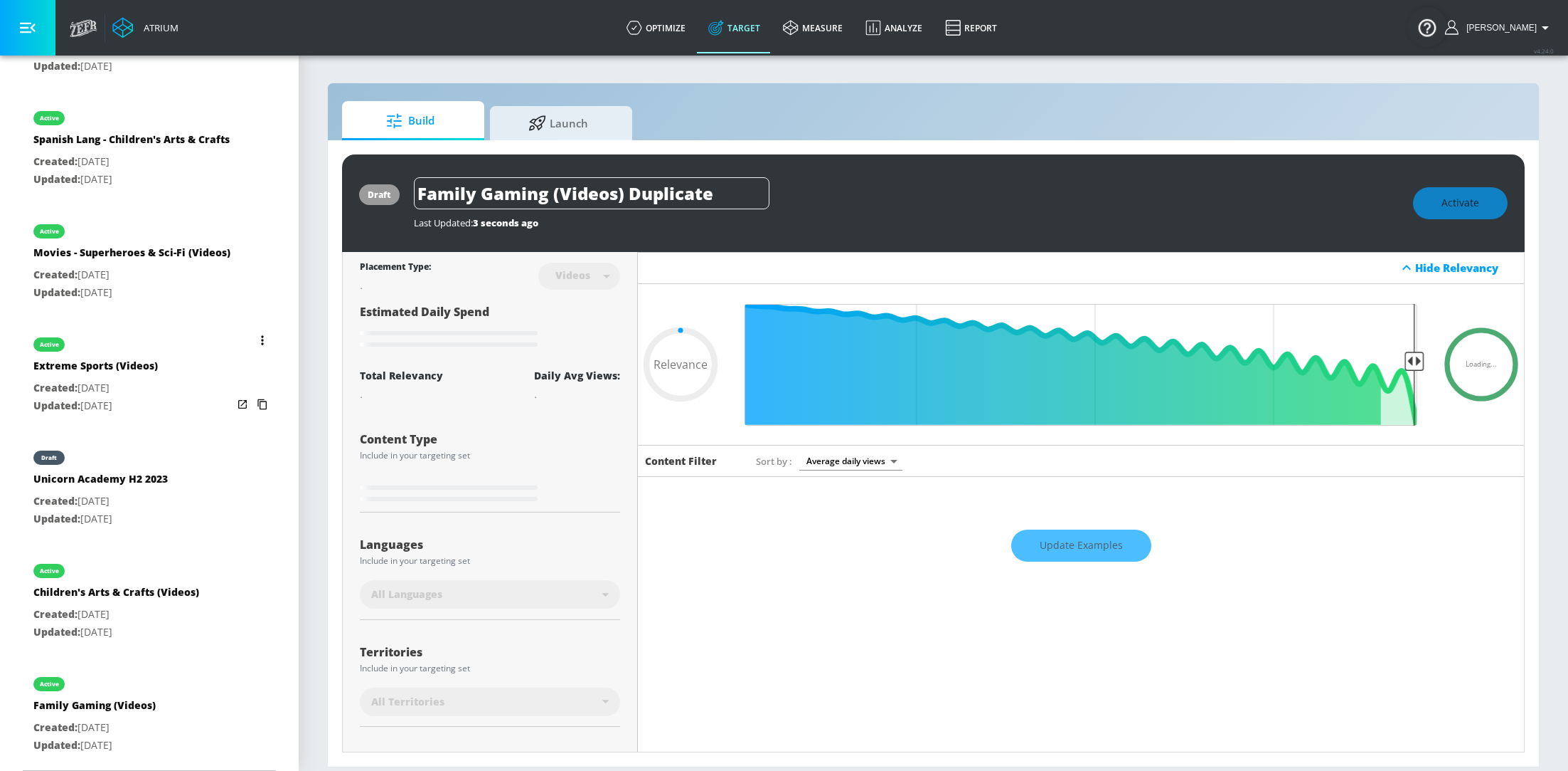
type input "0.05"
click at [690, 197] on input "Family Gaming (Videos) Duplicate" at bounding box center [591, 193] width 355 height 32
drag, startPoint x: 716, startPoint y: 196, endPoint x: 633, endPoint y: 197, distance: 83.0
click at [633, 197] on input "Family Gaming (Videos) Duplicate" at bounding box center [591, 193] width 355 height 32
type input "Family Gaming (Videos) D"
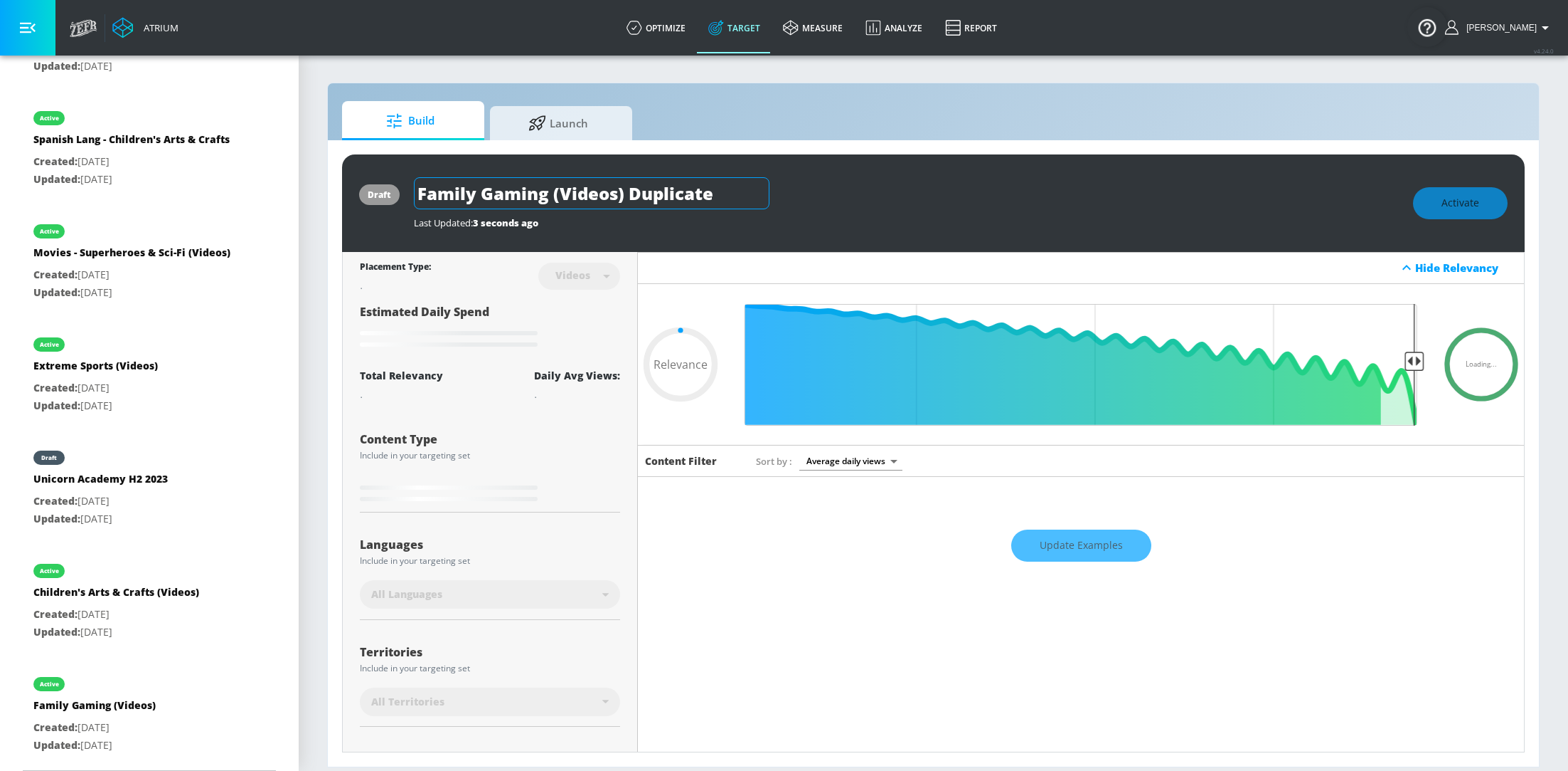
type input "0.05"
type input "Family Gaming (Videos)"
type input "0.05"
type input "Family Gaming (Videos) S"
type input "0.05"
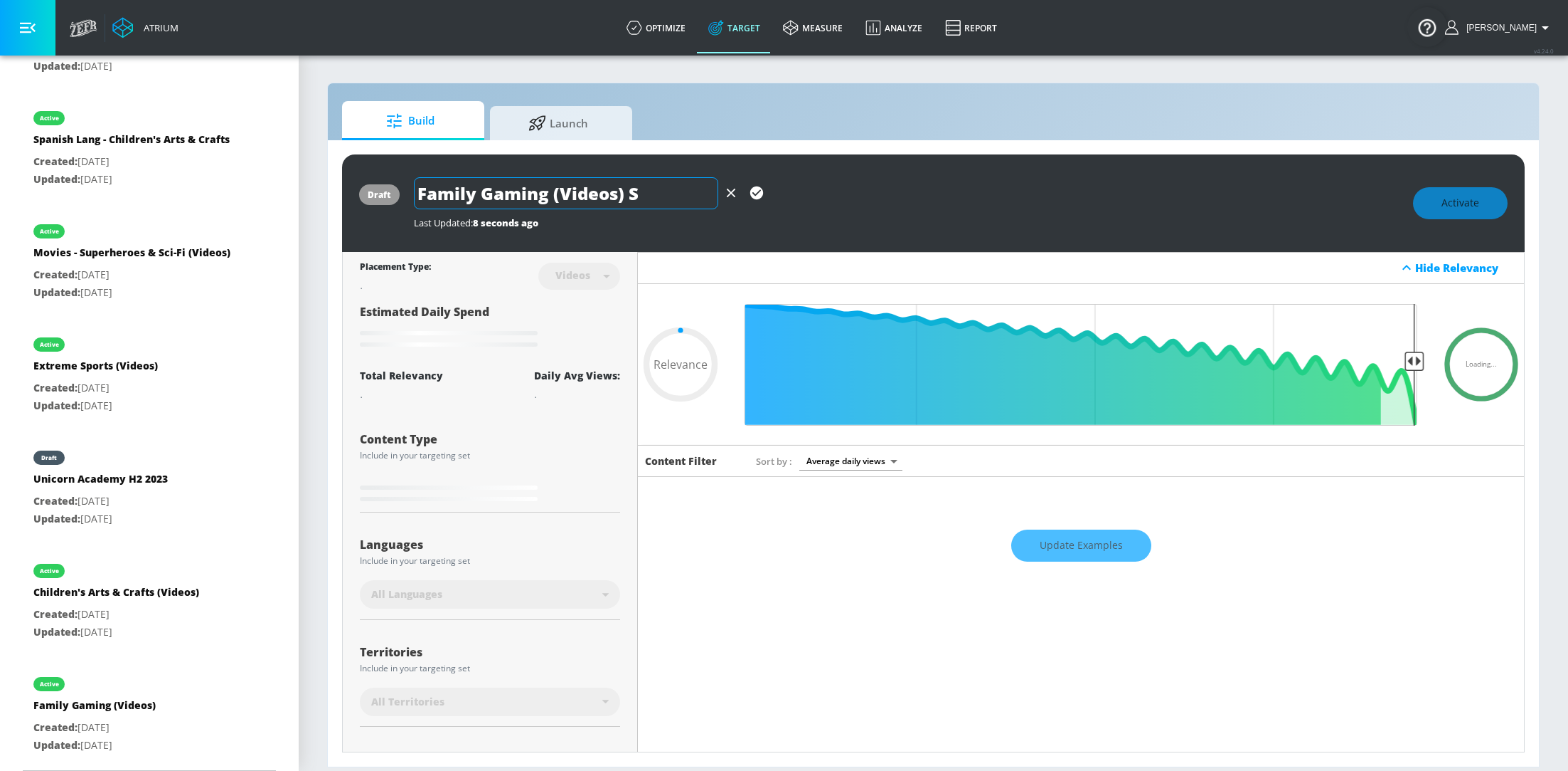
type input "Family Gaming (Videos) SL"
type input "0.05"
type input "Family Gaming (Videos) SL"
click at [755, 196] on icon "button" at bounding box center [757, 192] width 13 height 13
type input "0.05"
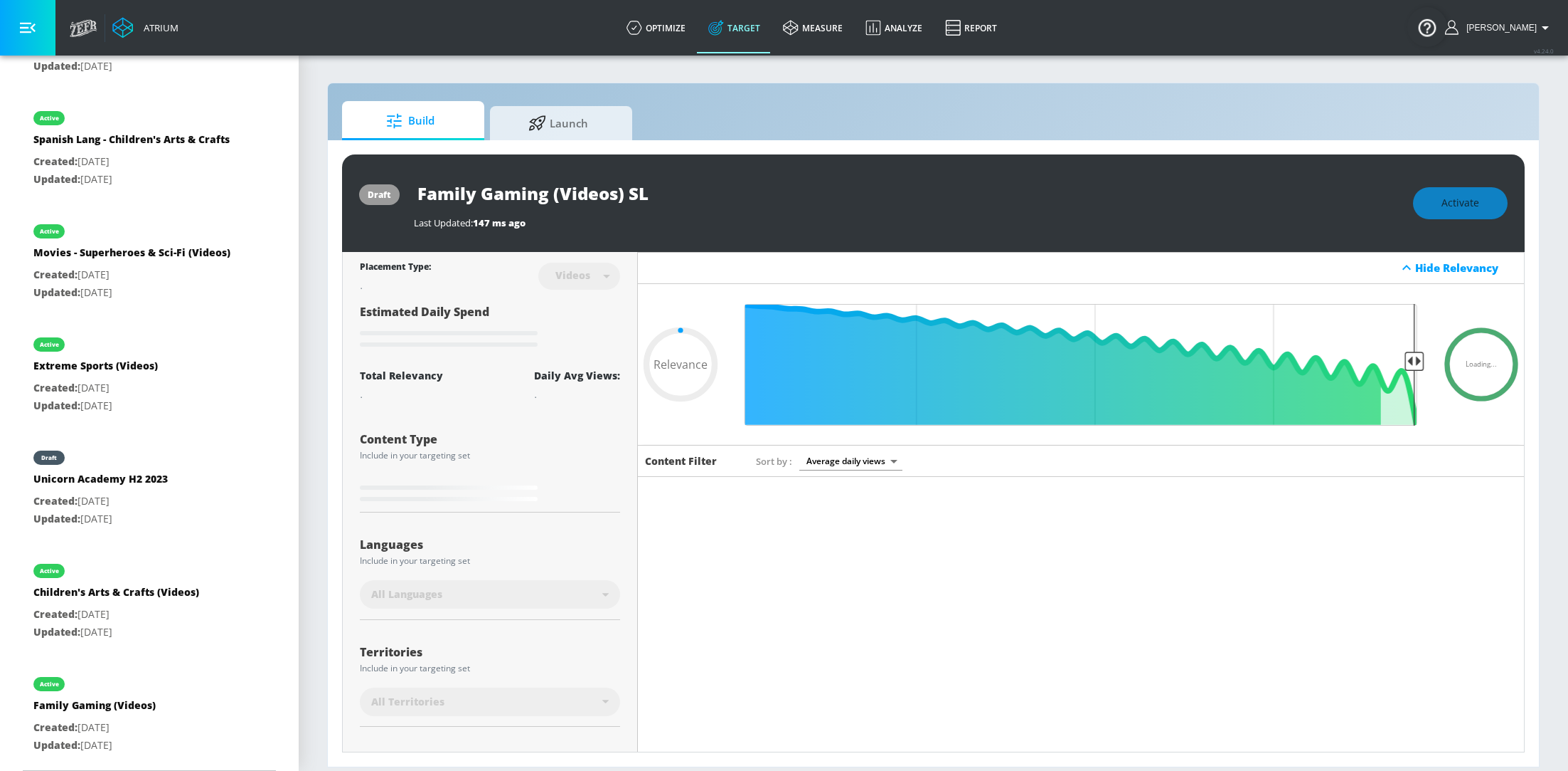
type input "Family Gaming (Videos) Duplicate"
type input "0.42"
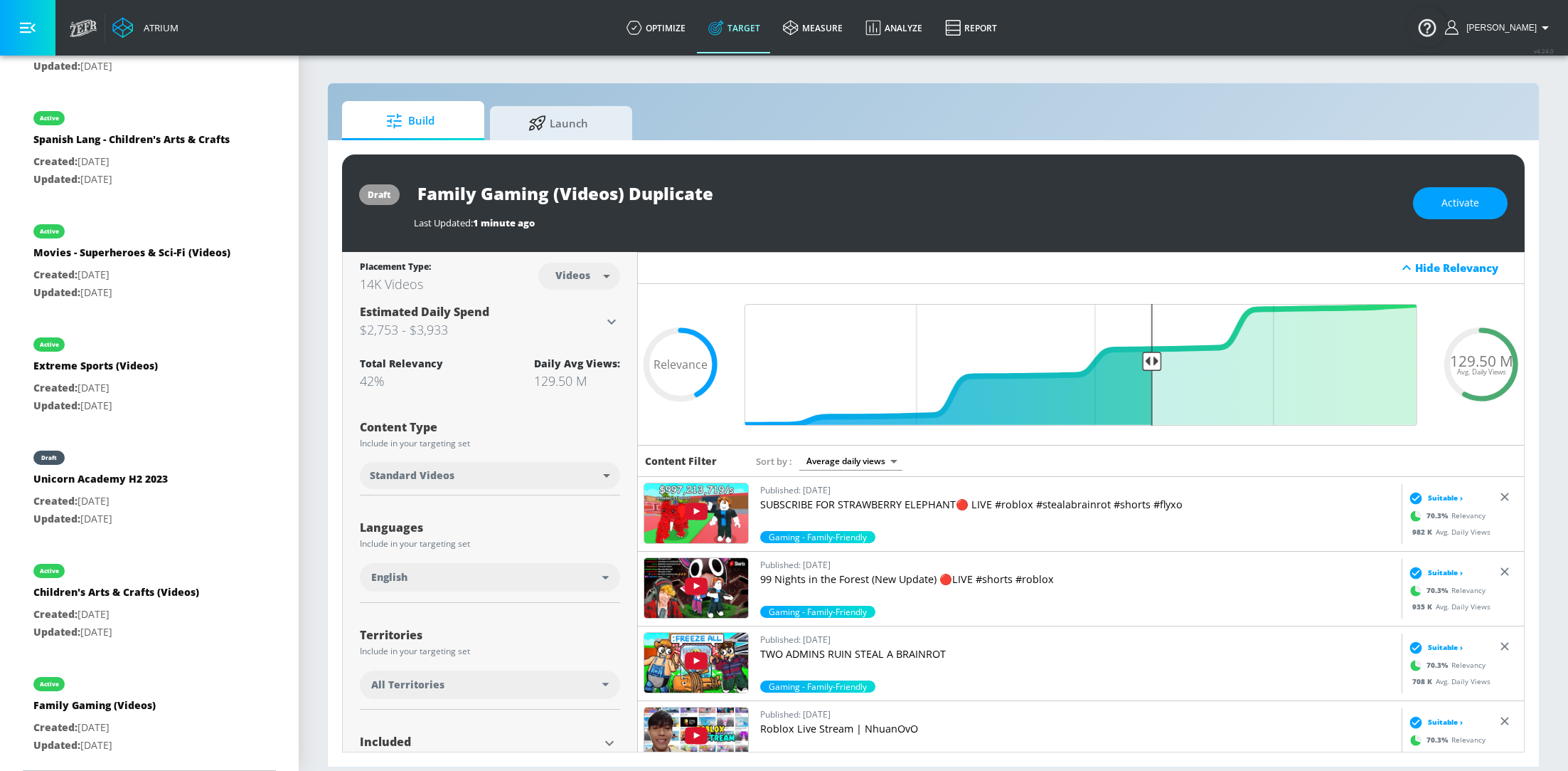
click at [598, 575] on div "English" at bounding box center [486, 577] width 231 height 14
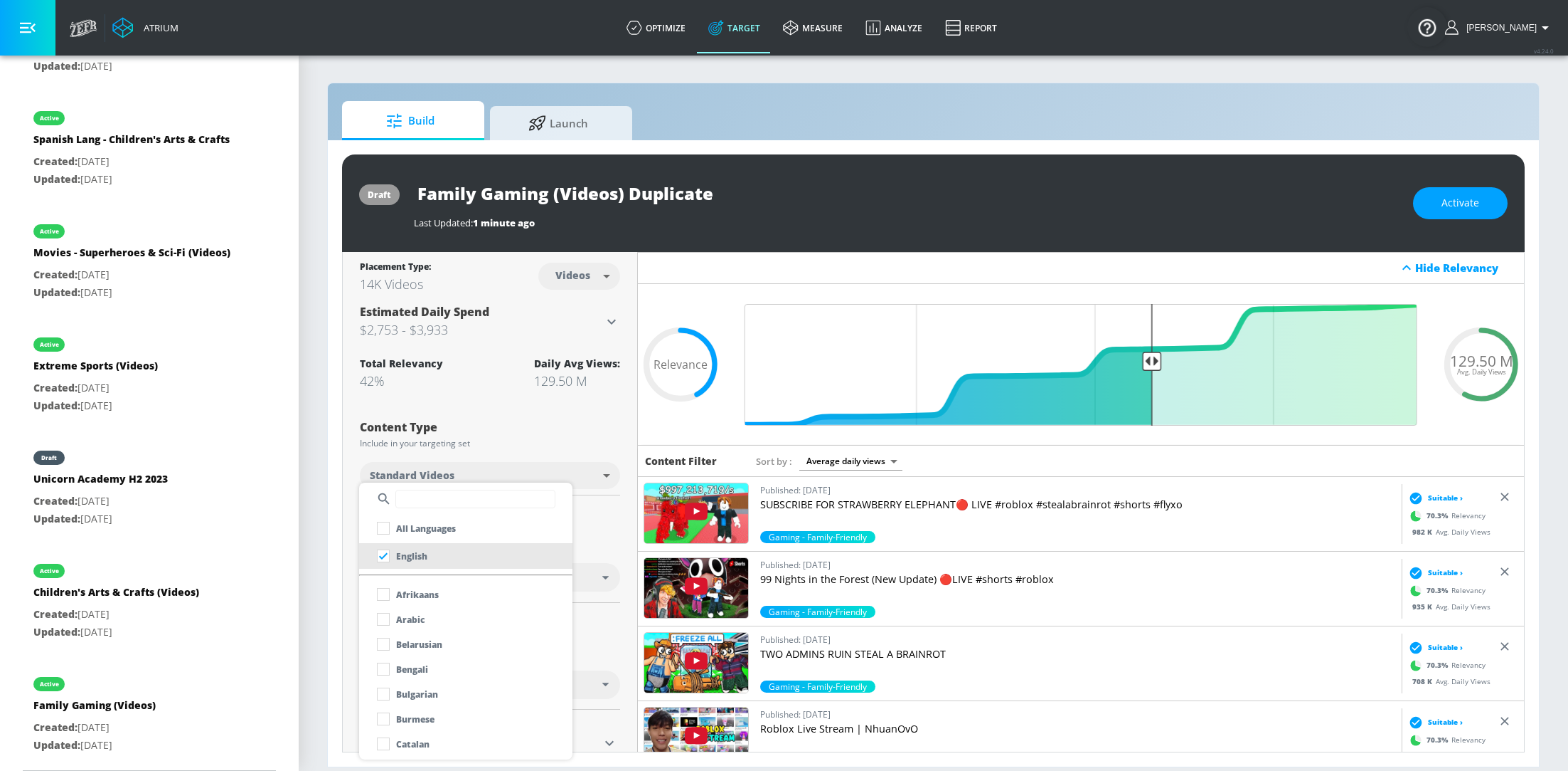
click at [412, 503] on input "text" at bounding box center [475, 498] width 160 height 18
type input "sp"
click at [383, 595] on input "checkbox" at bounding box center [383, 594] width 25 height 25
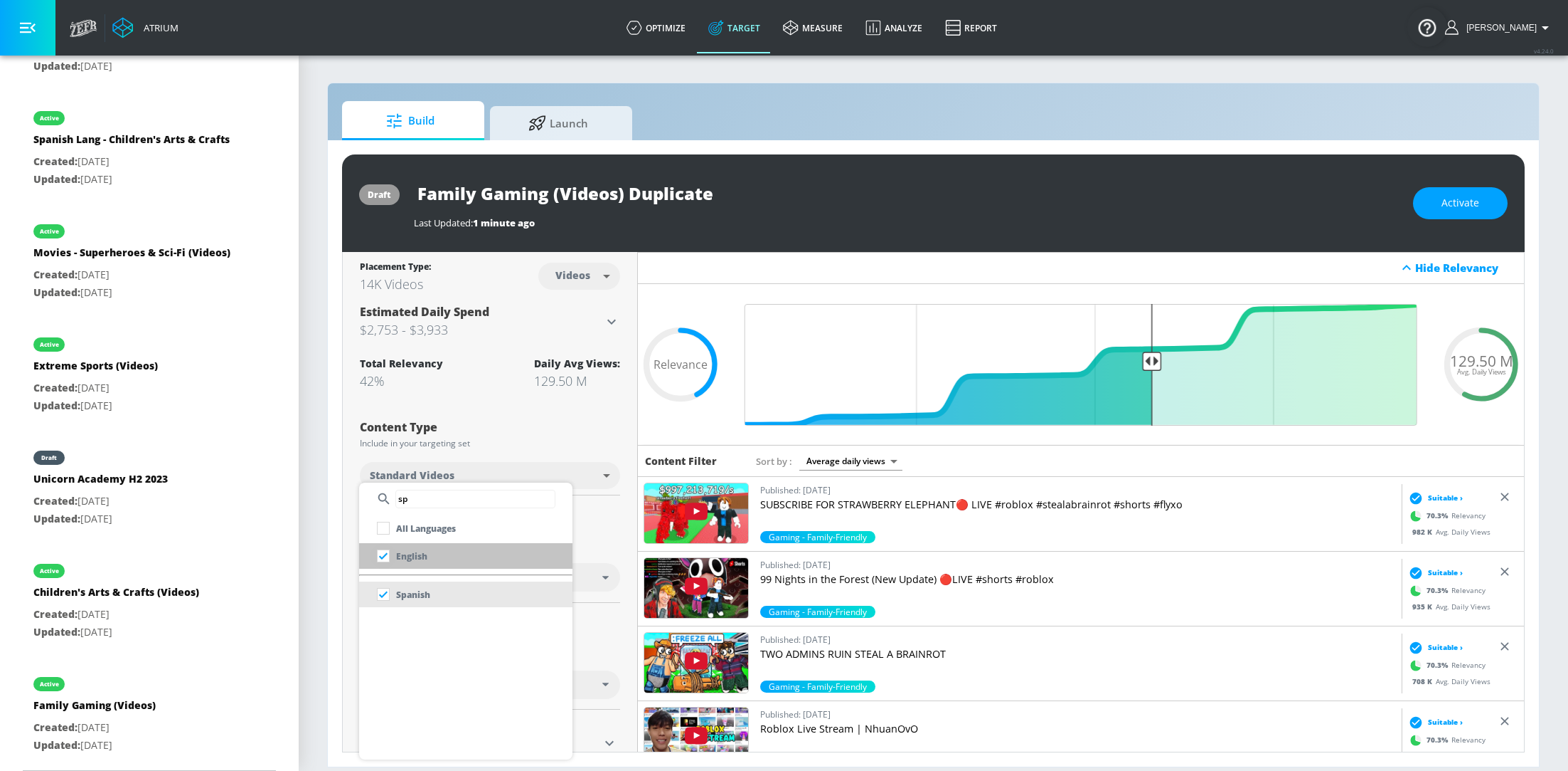
click at [385, 563] on input "checkbox" at bounding box center [383, 555] width 25 height 25
checkbox input "false"
click at [623, 524] on div at bounding box center [784, 385] width 1568 height 771
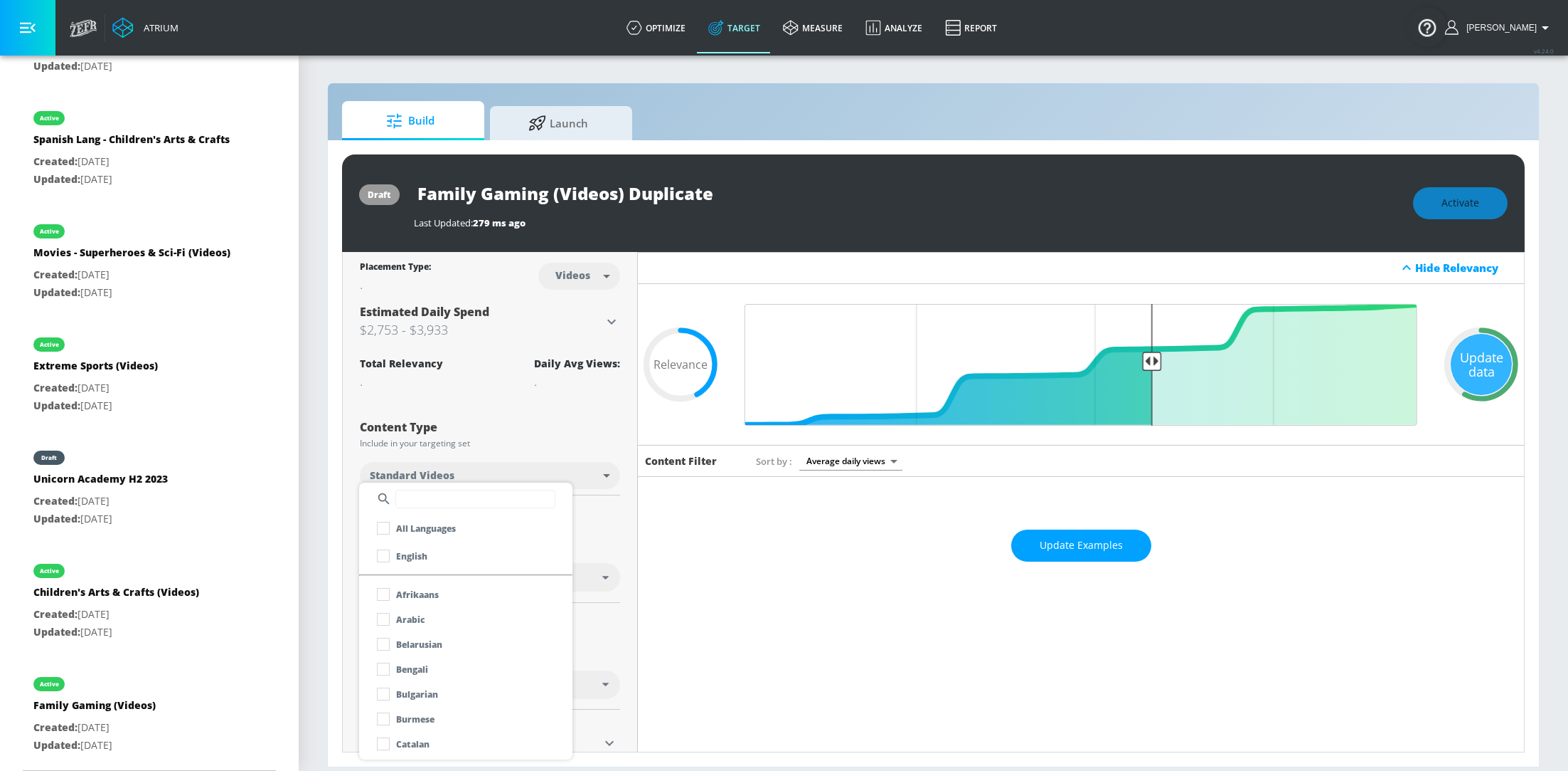
click at [623, 524] on div at bounding box center [784, 385] width 1568 height 771
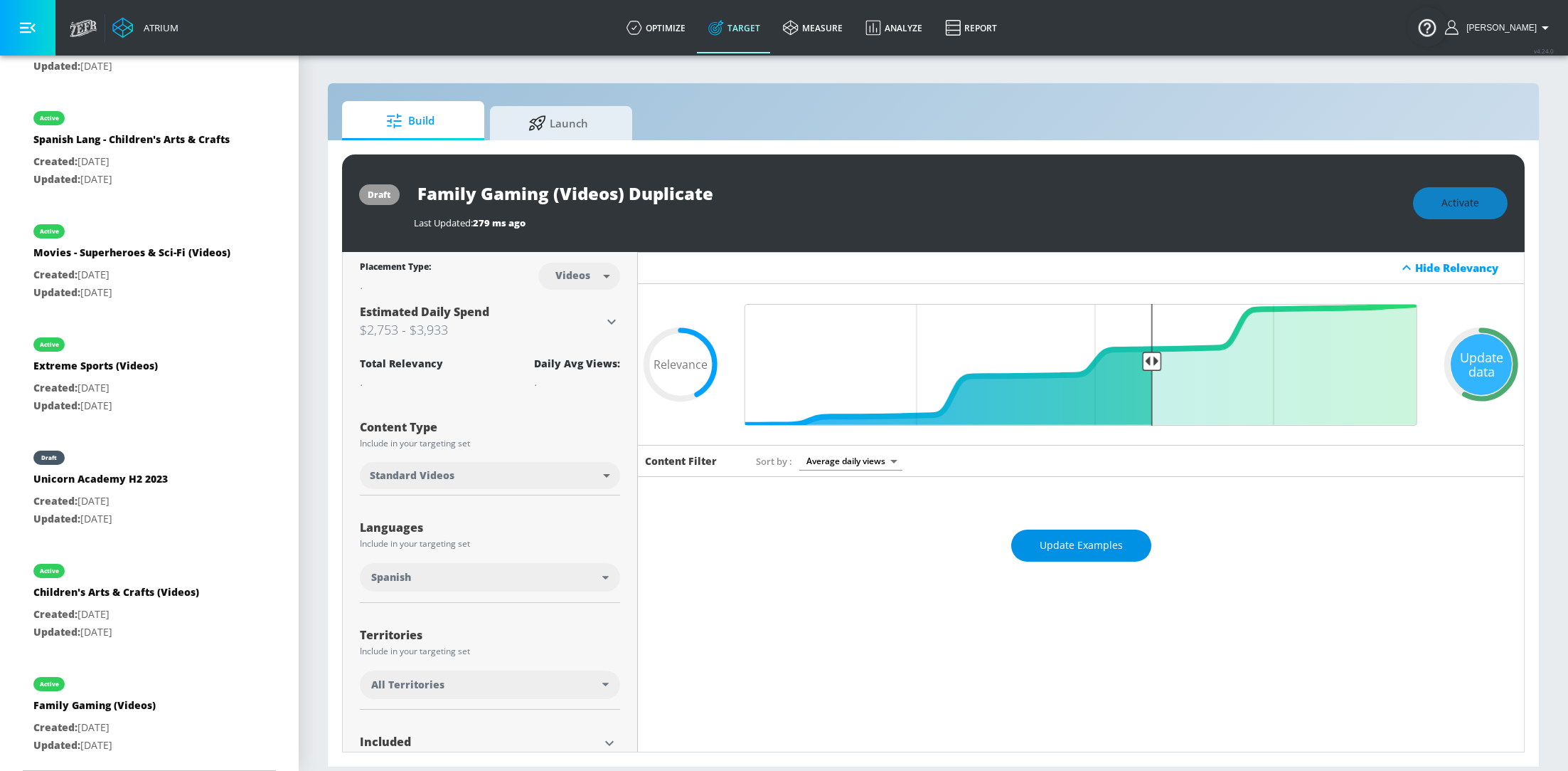
click at [1110, 535] on button "Update Examples" at bounding box center [1081, 545] width 140 height 32
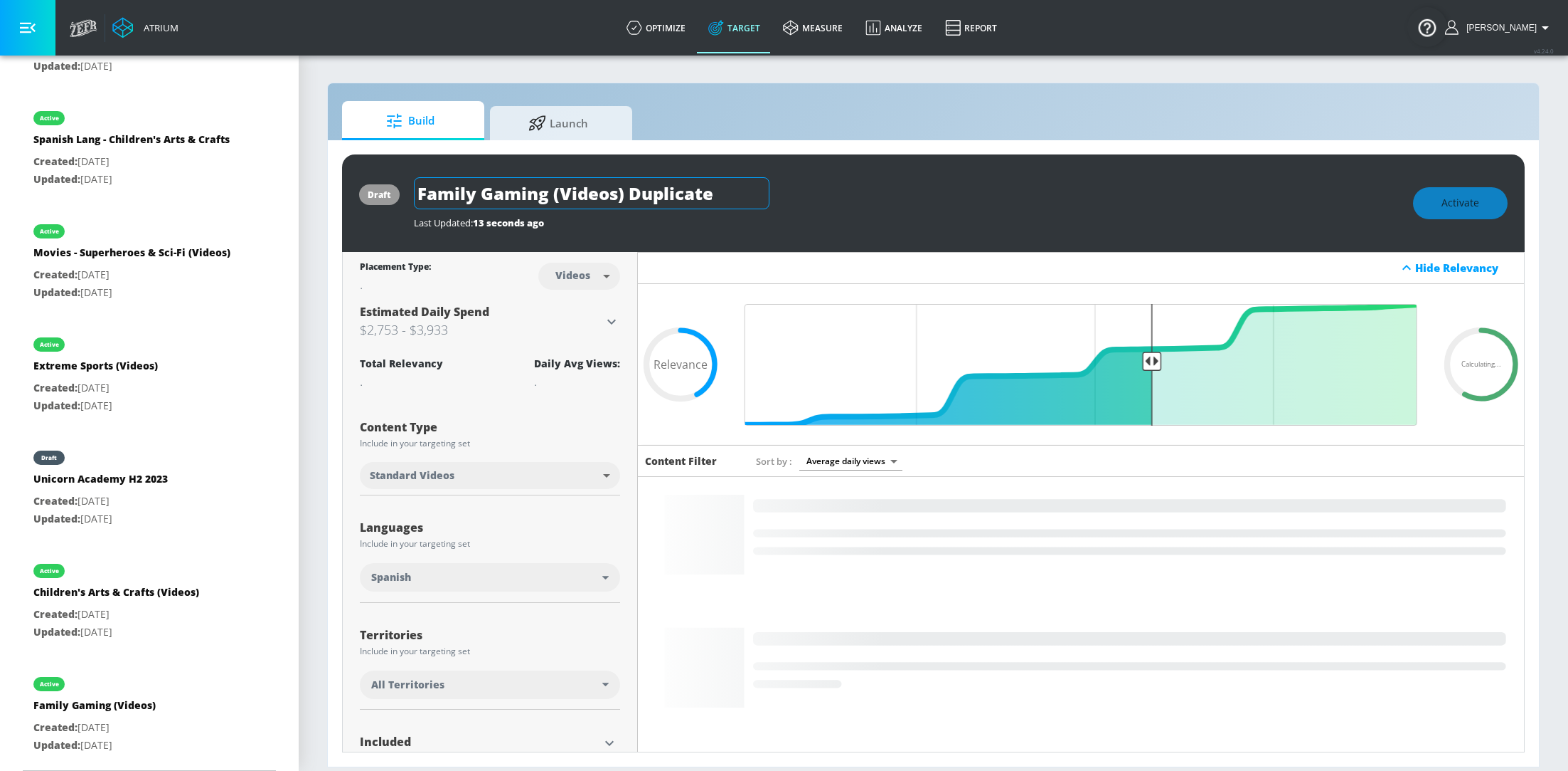
drag, startPoint x: 725, startPoint y: 194, endPoint x: 632, endPoint y: 197, distance: 93.0
click at [632, 197] on input "Family Gaming (Videos) Duplicate" at bounding box center [591, 193] width 355 height 32
type input "Family Gaming (Videos) SL"
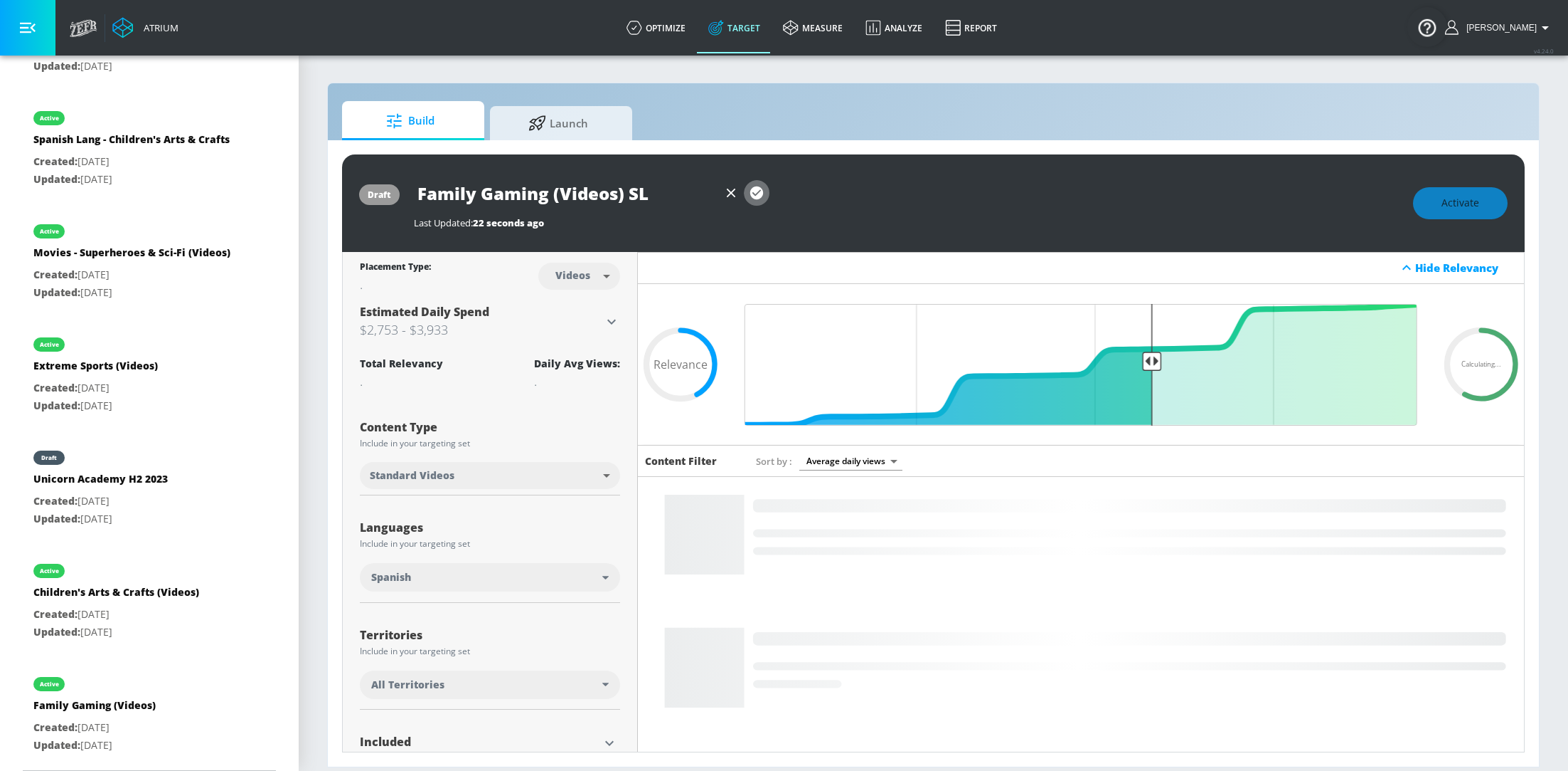
click at [757, 189] on icon "button" at bounding box center [757, 192] width 13 height 13
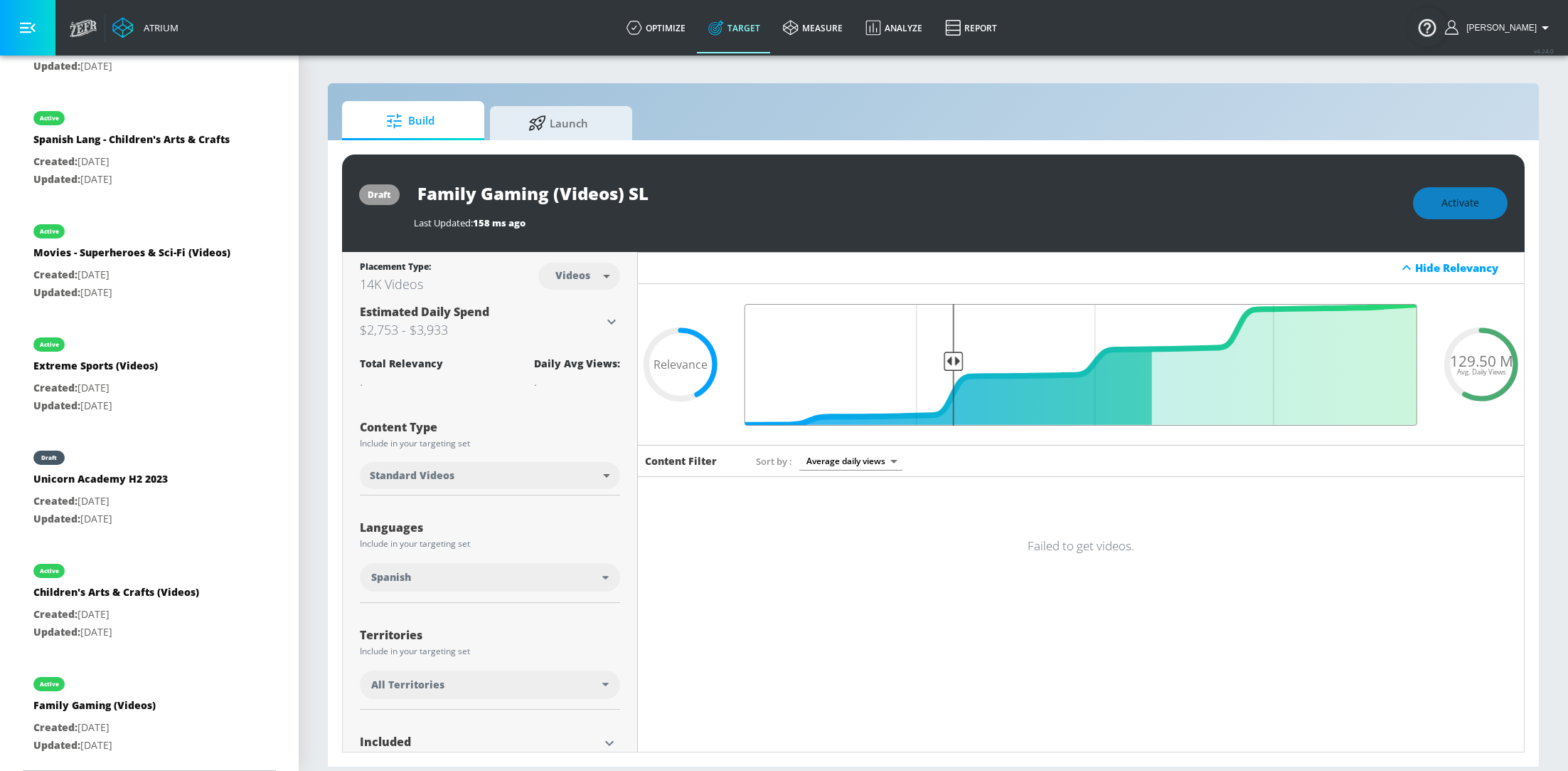
click at [956, 369] on input "Final Threshold" at bounding box center [1081, 365] width 687 height 122
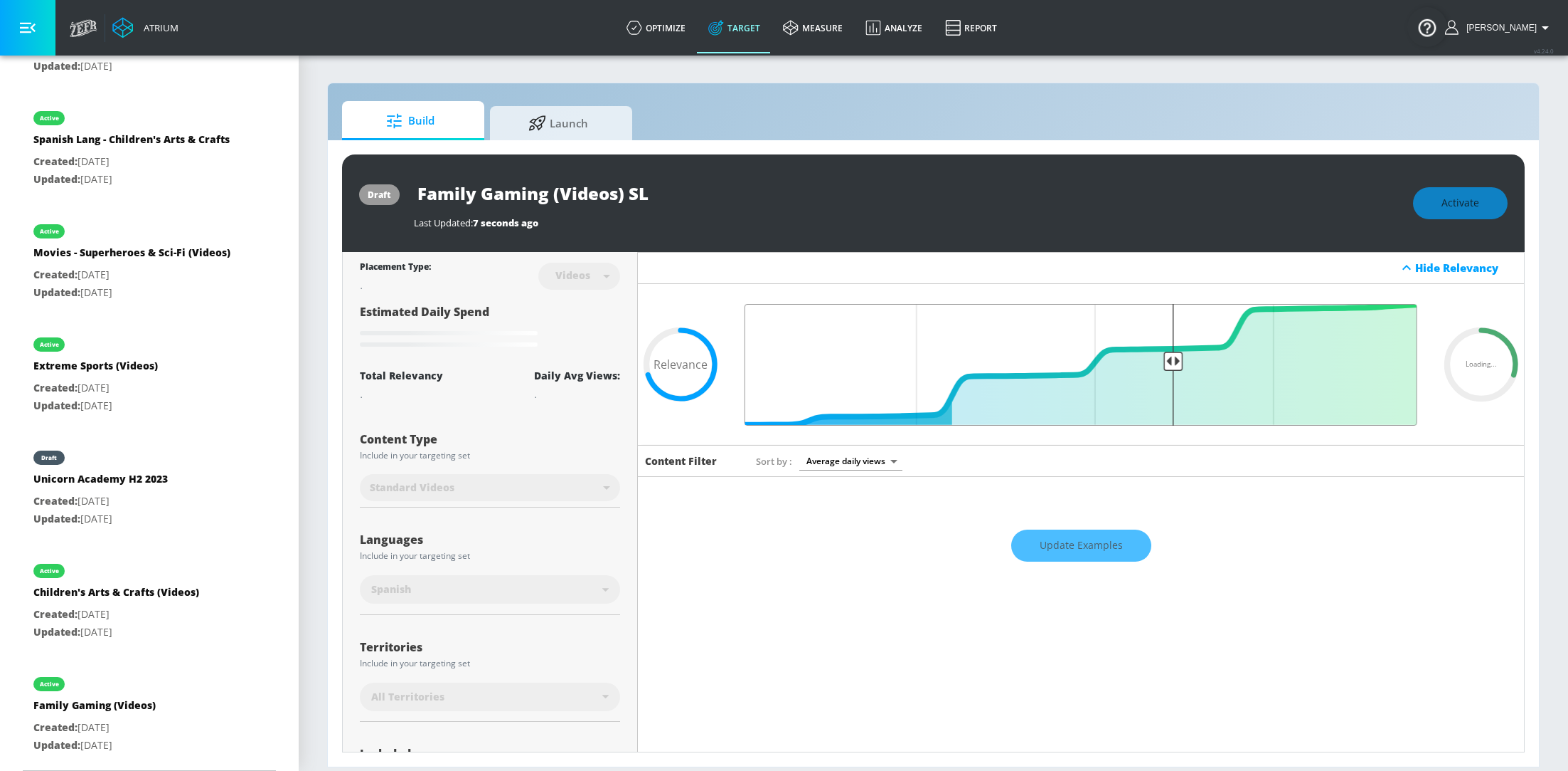
type input "0.39"
click at [1171, 351] on input "Final Threshold" at bounding box center [1081, 365] width 687 height 122
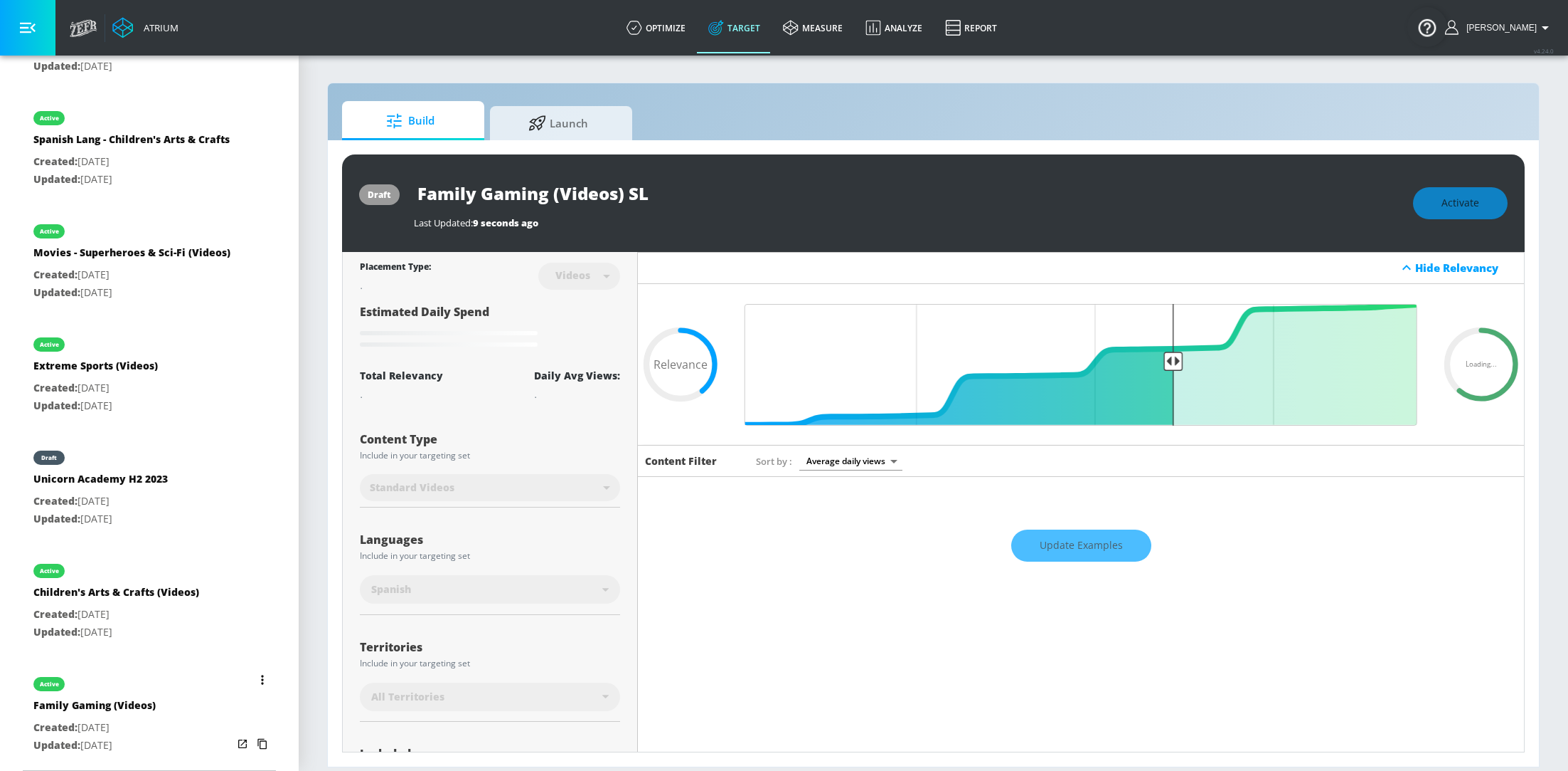
click at [130, 726] on p "Created: Feb. 08, 2023" at bounding box center [94, 728] width 122 height 17
type input "Family Gaming (Videos)"
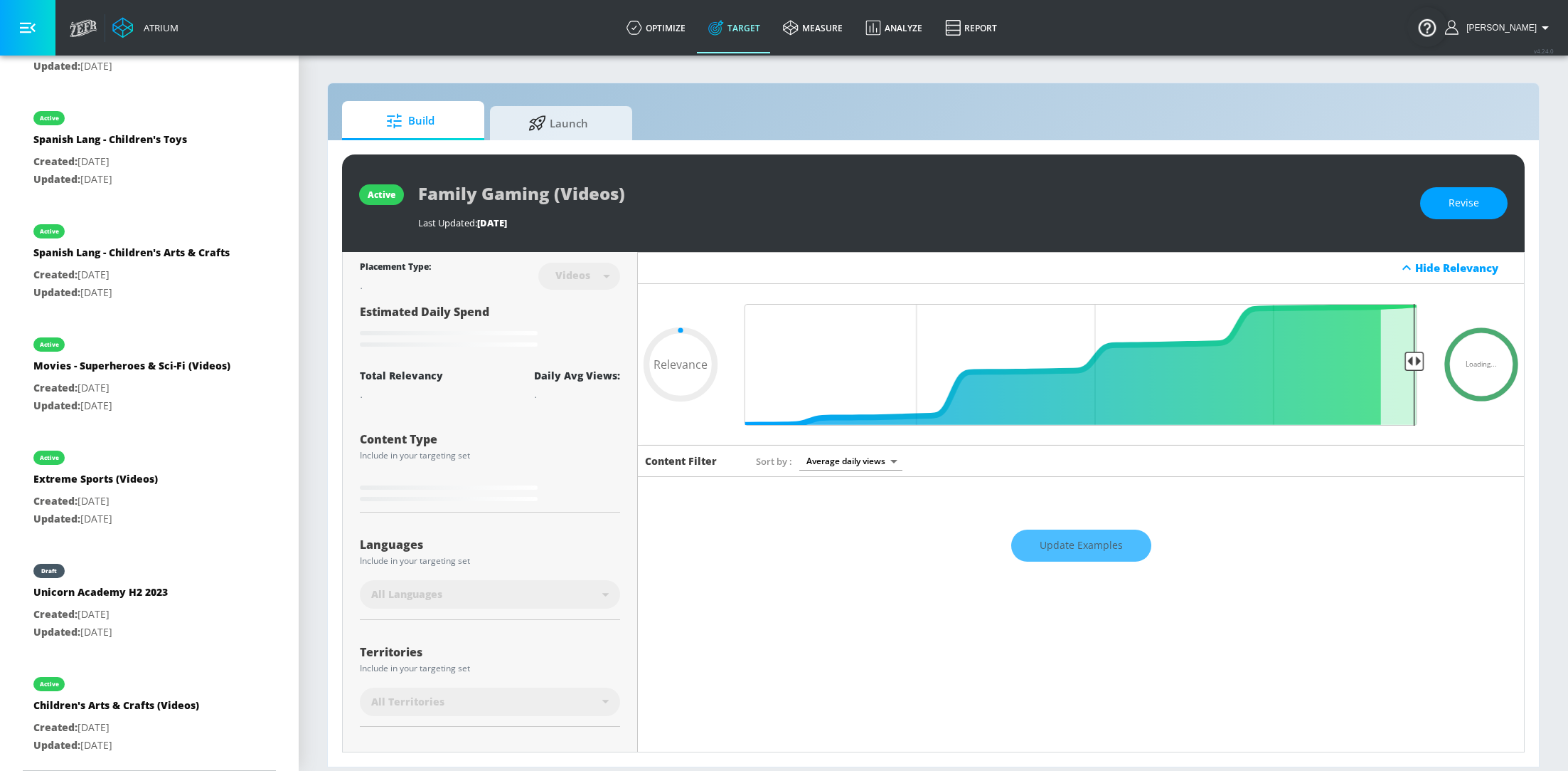
click at [1088, 555] on div "Update Examples" at bounding box center [1081, 544] width 886 height 50
click at [1089, 541] on div "Update Examples" at bounding box center [1081, 544] width 886 height 50
type input "0.42"
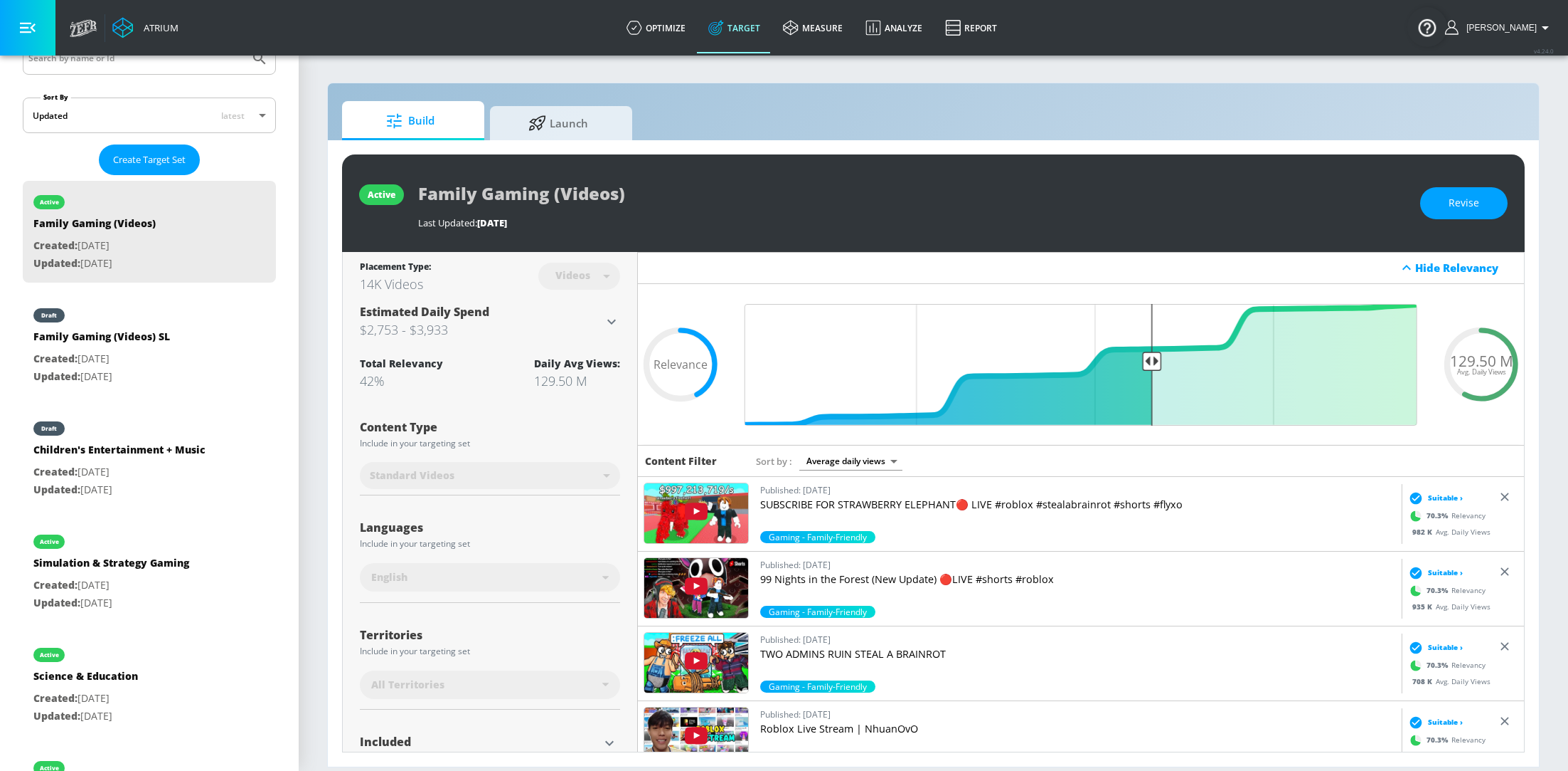
scroll to position [271, 0]
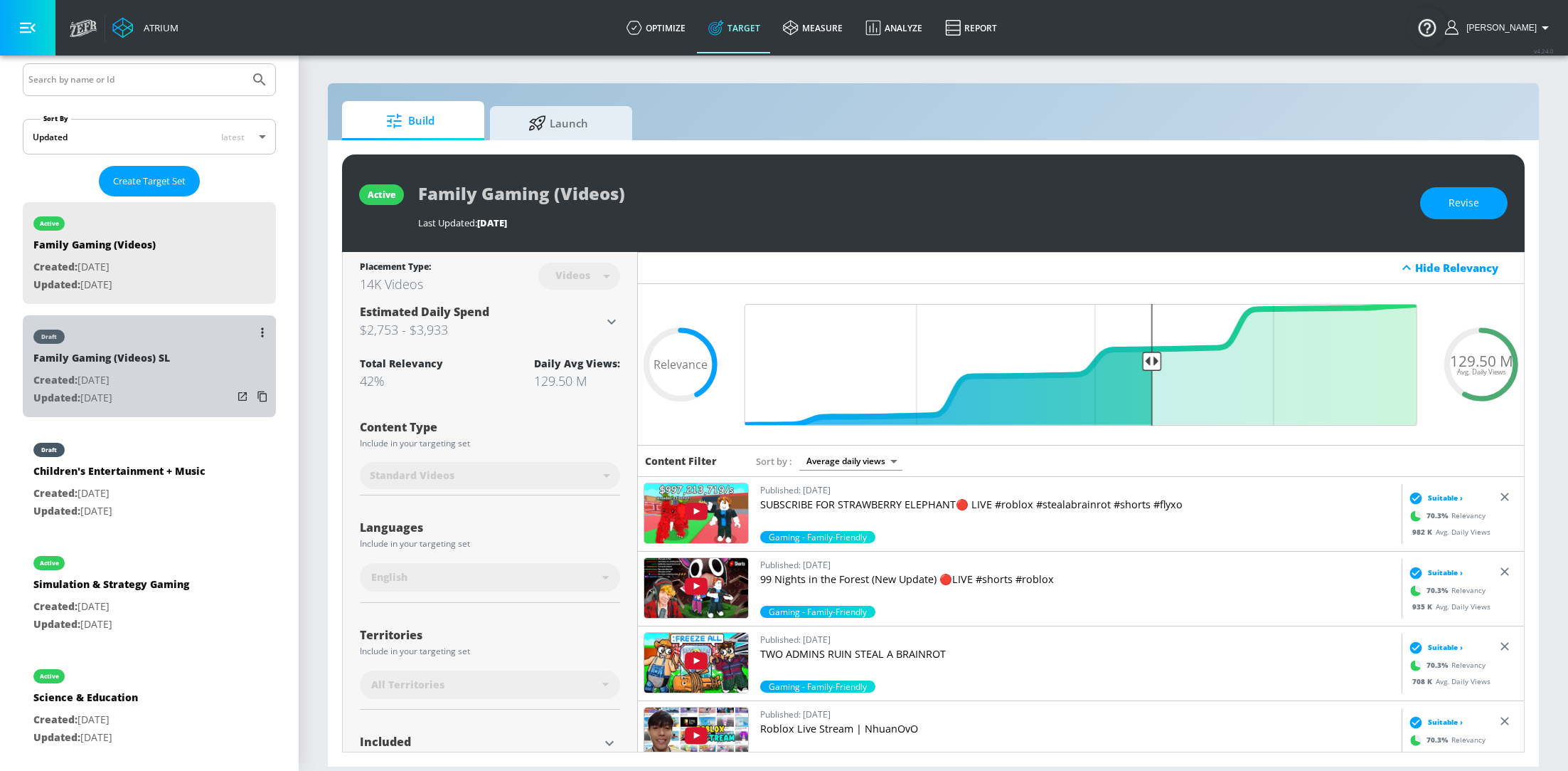
click at [138, 375] on p "Created: Sep. 04, 2025" at bounding box center [101, 380] width 136 height 17
type input "Family Gaming (Videos) SL"
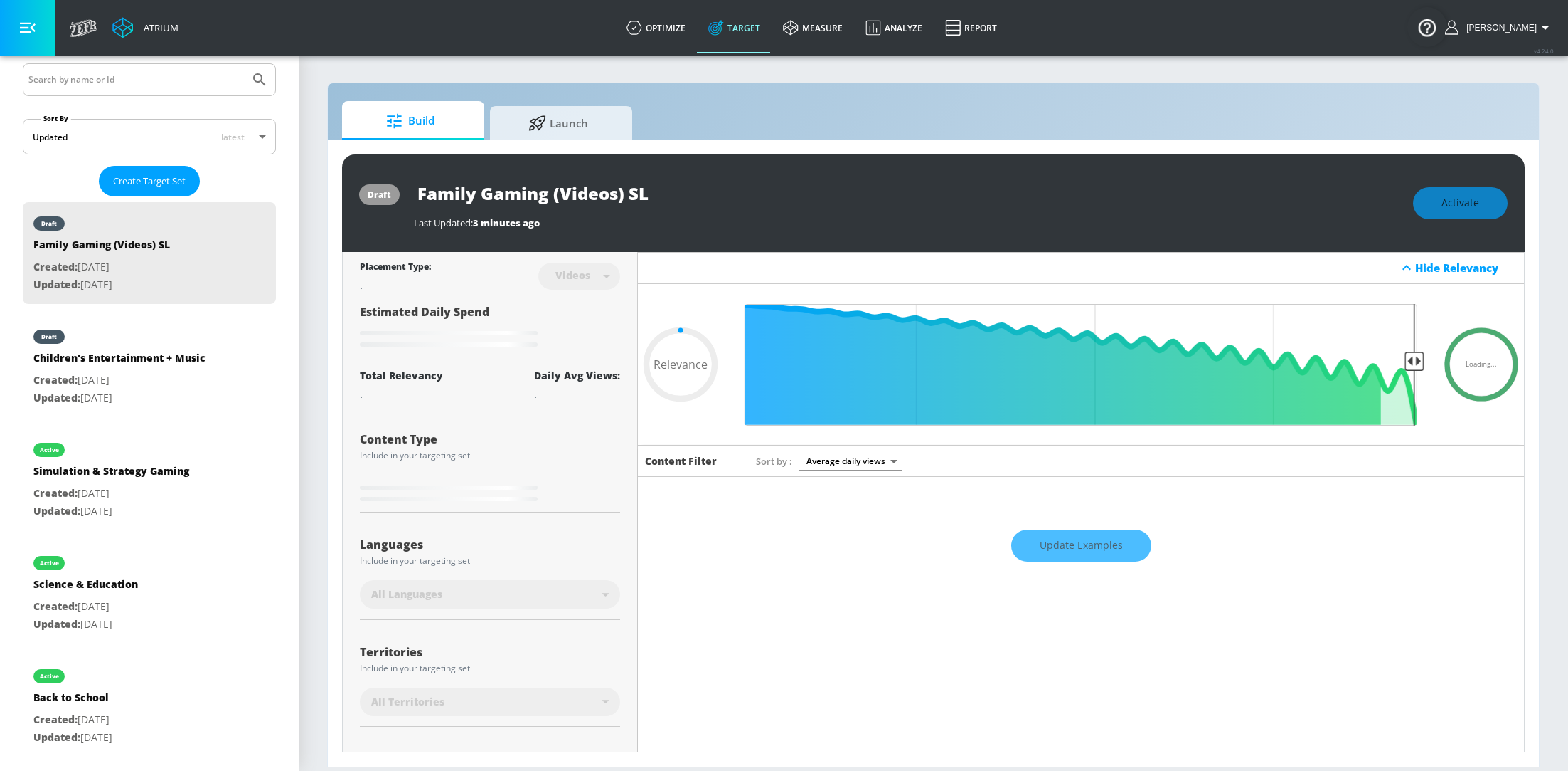
click at [1080, 563] on div "Update Examples" at bounding box center [1081, 544] width 886 height 50
click at [1068, 543] on div "Update Examples" at bounding box center [1081, 544] width 886 height 50
click at [1102, 555] on div "Update Examples" at bounding box center [1081, 544] width 886 height 50
type input "0.7"
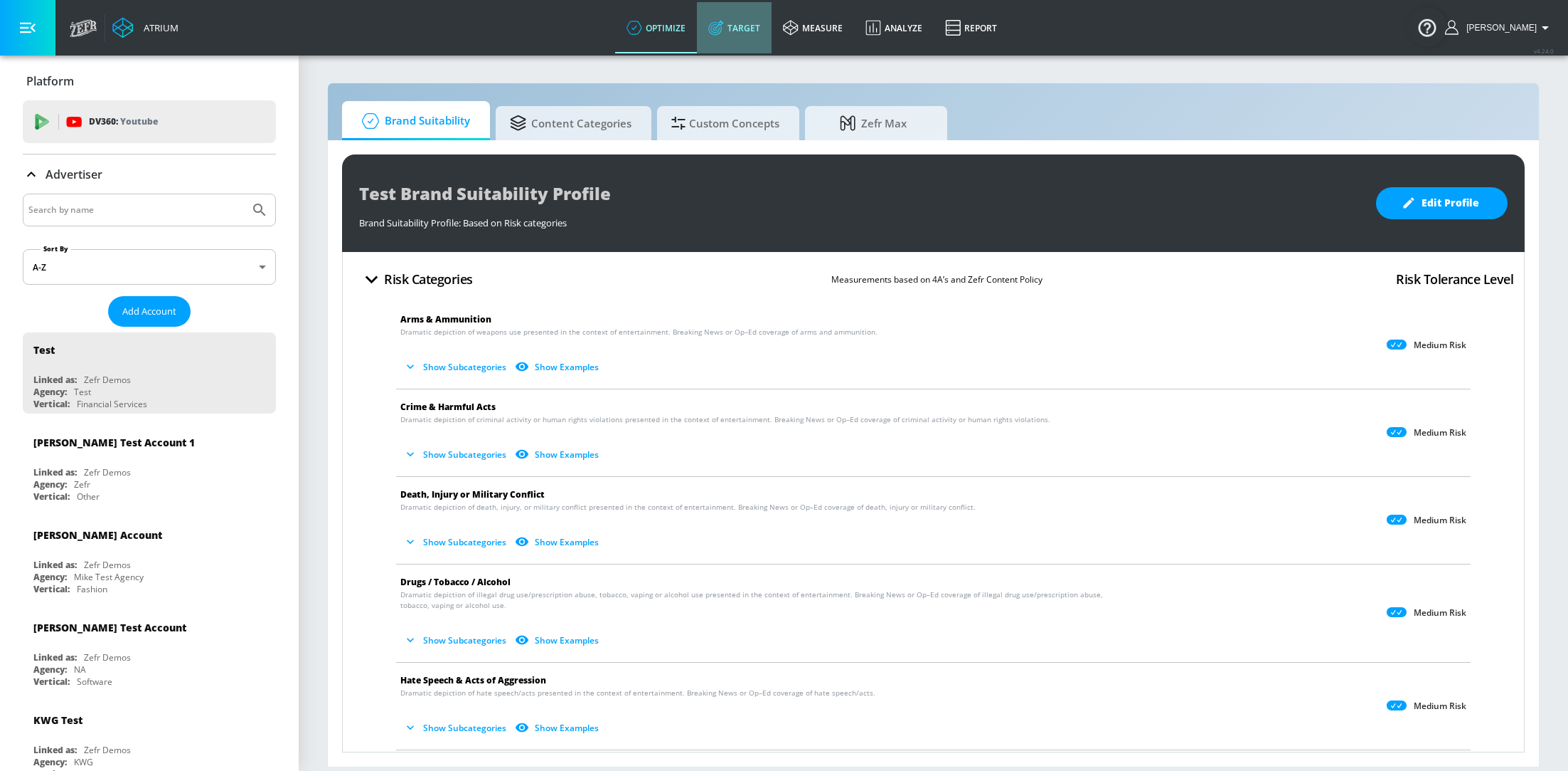
click at [744, 41] on link "Target" at bounding box center [734, 27] width 75 height 51
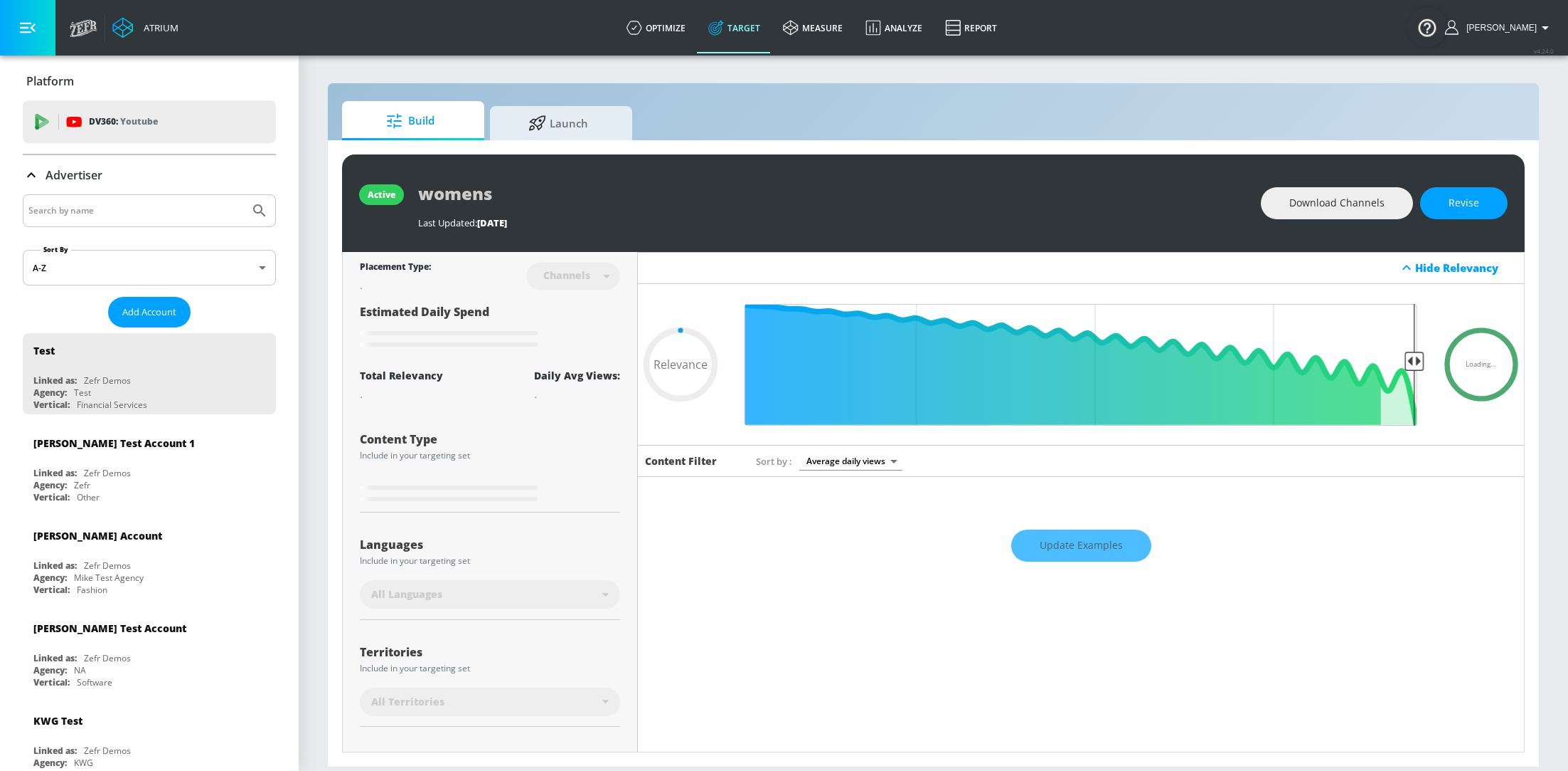
type input "0.05"
click at [154, 206] on input "Search by name" at bounding box center [136, 210] width 215 height 18
type input "spin"
click at [244, 195] on button "Submit Search" at bounding box center [260, 210] width 31 height 31
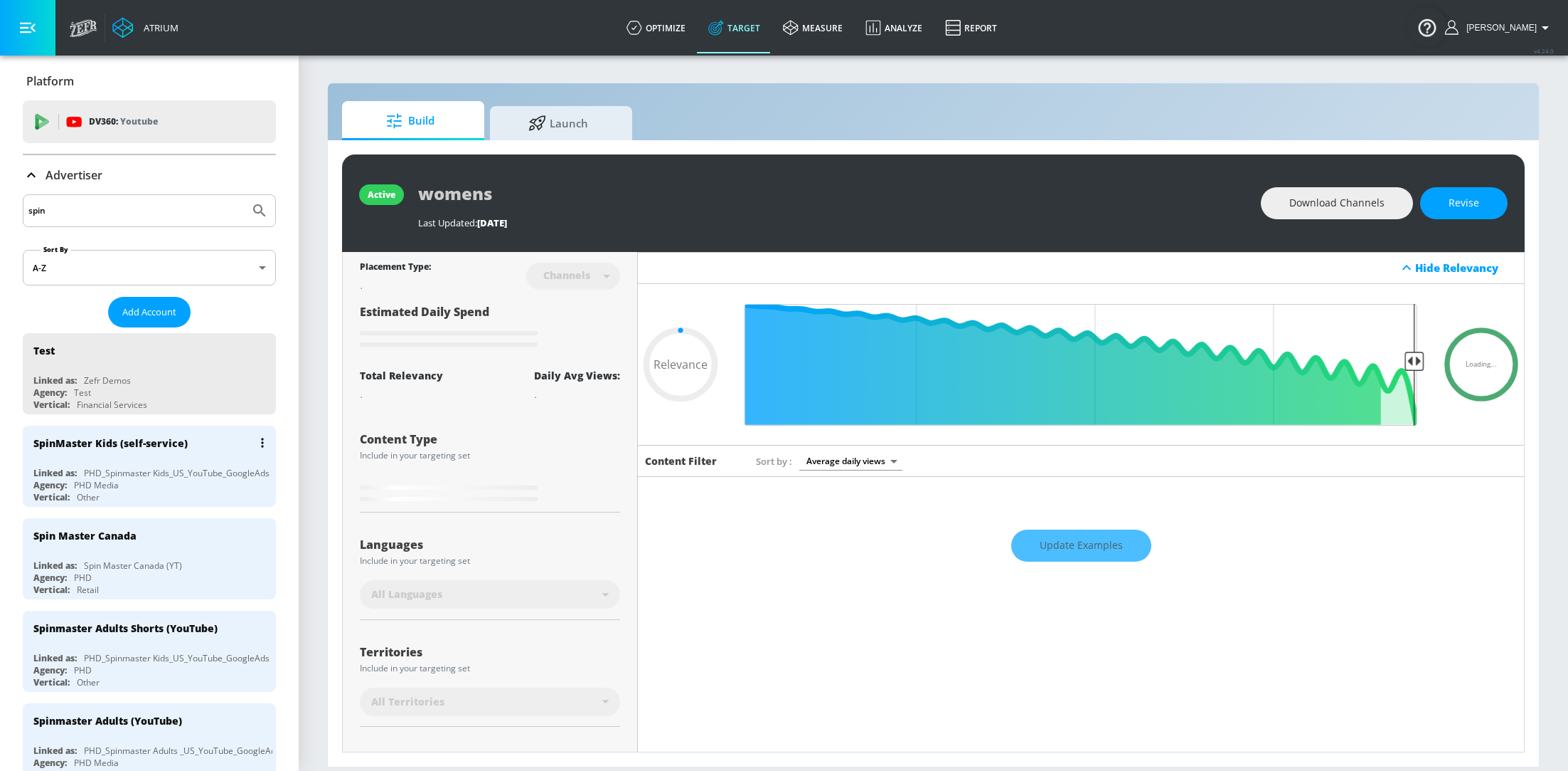
type input "0.6"
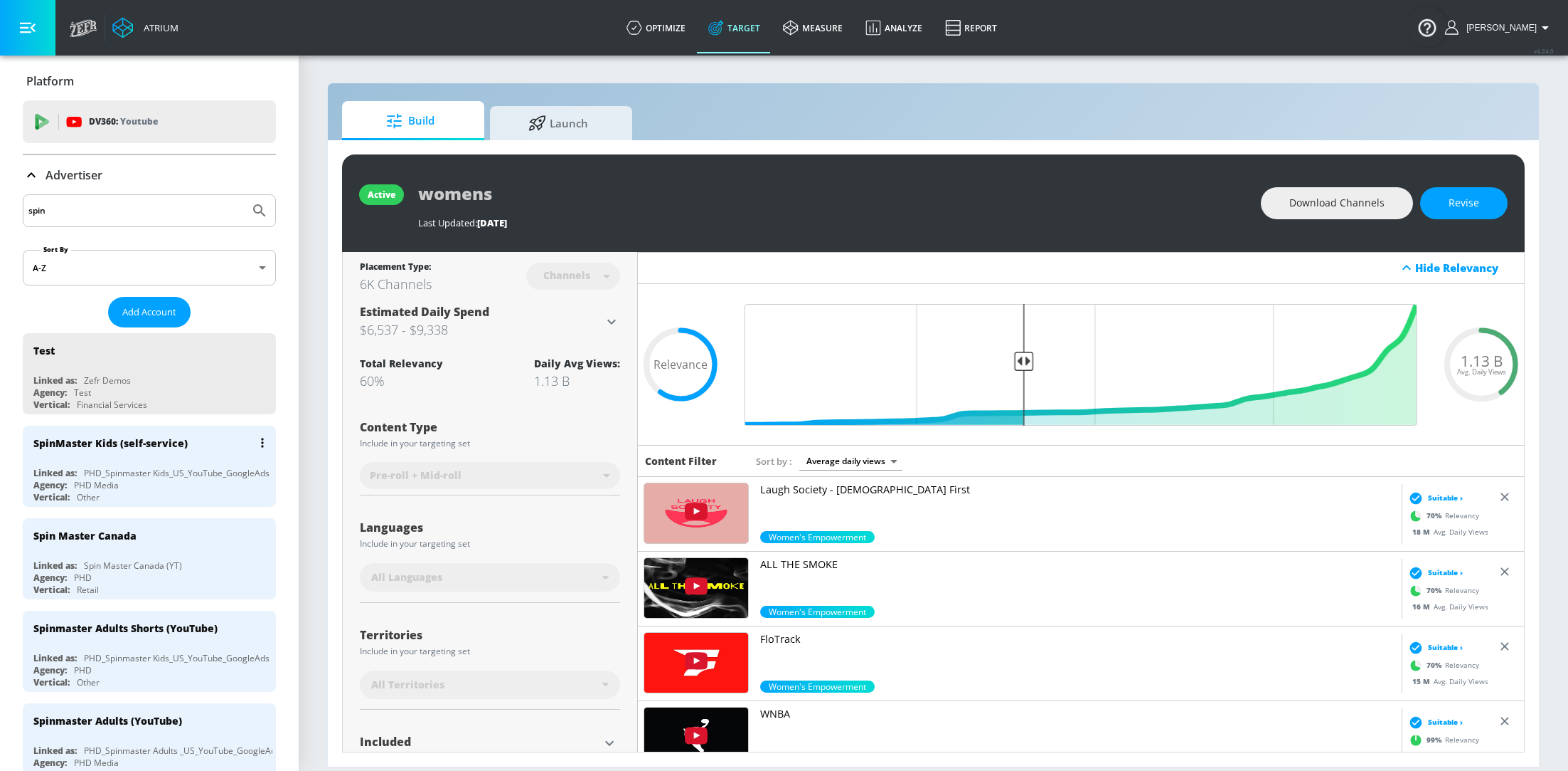
click at [112, 464] on div "SpinMaster Kids (self-service) Linked as: PHD_Spinmaster Kids_US_YouTube_Google…" at bounding box center [149, 466] width 253 height 81
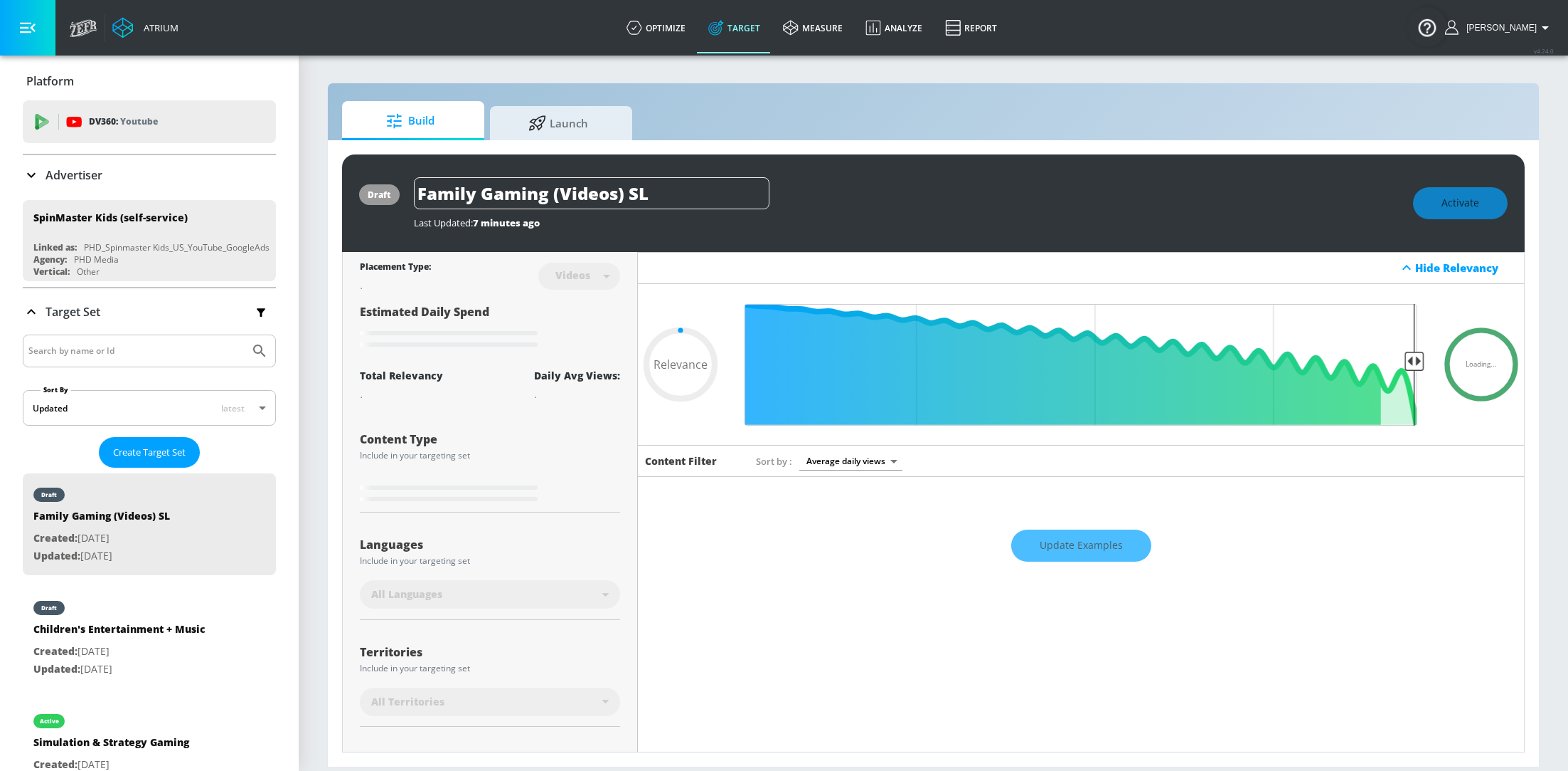
type input "0.05"
click at [683, 199] on input "Family Gaming (Videos) SL" at bounding box center [591, 193] width 355 height 32
type input "Family Gaming (Videos) S"
type input "0.05"
type input "Family Gaming (Videos) Sp"
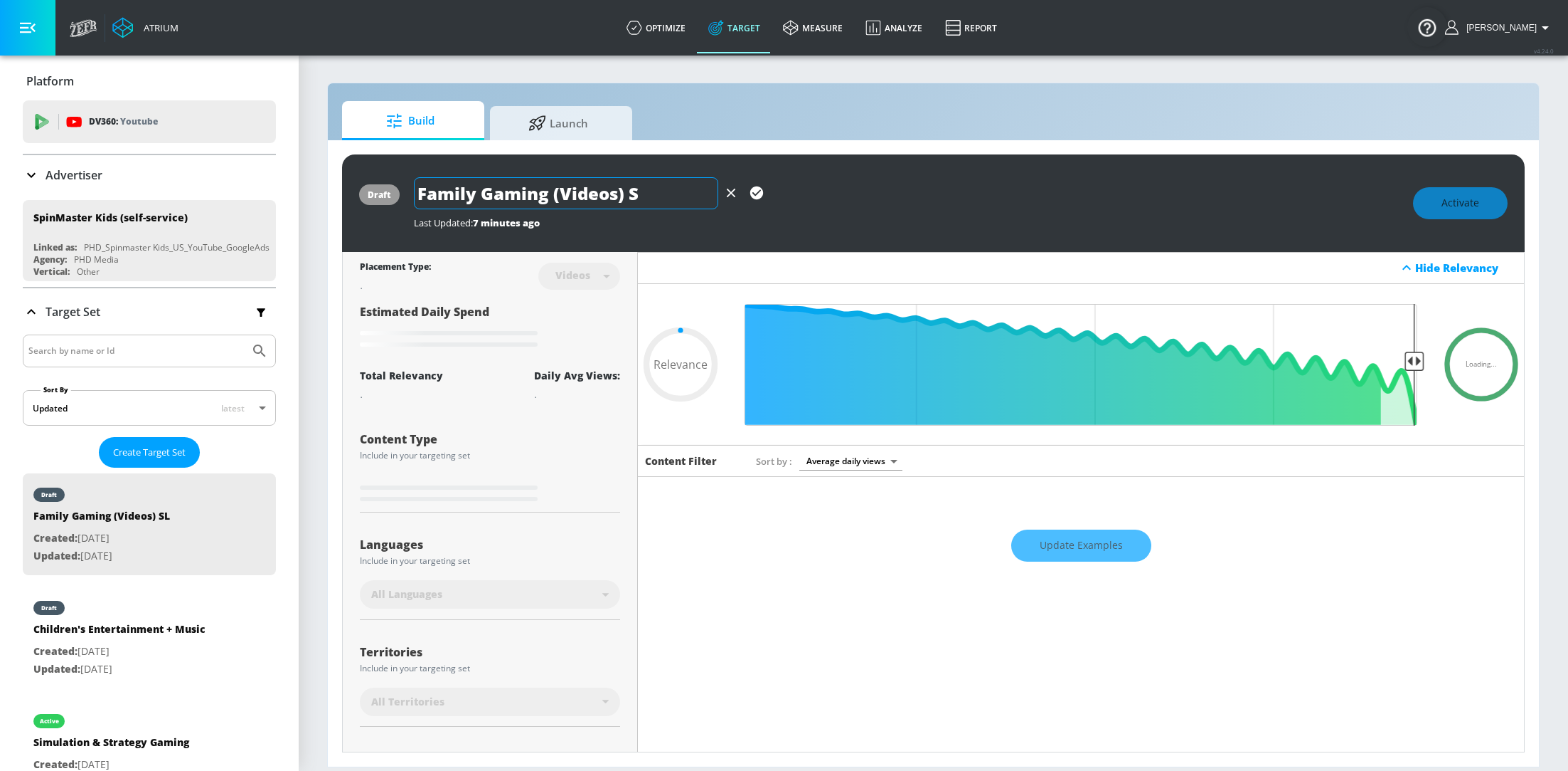
type input "0.05"
type input "Family Gaming (Videos) Spa"
type input "0.05"
type input "Family Gaming (Videos) Span"
type input "0.05"
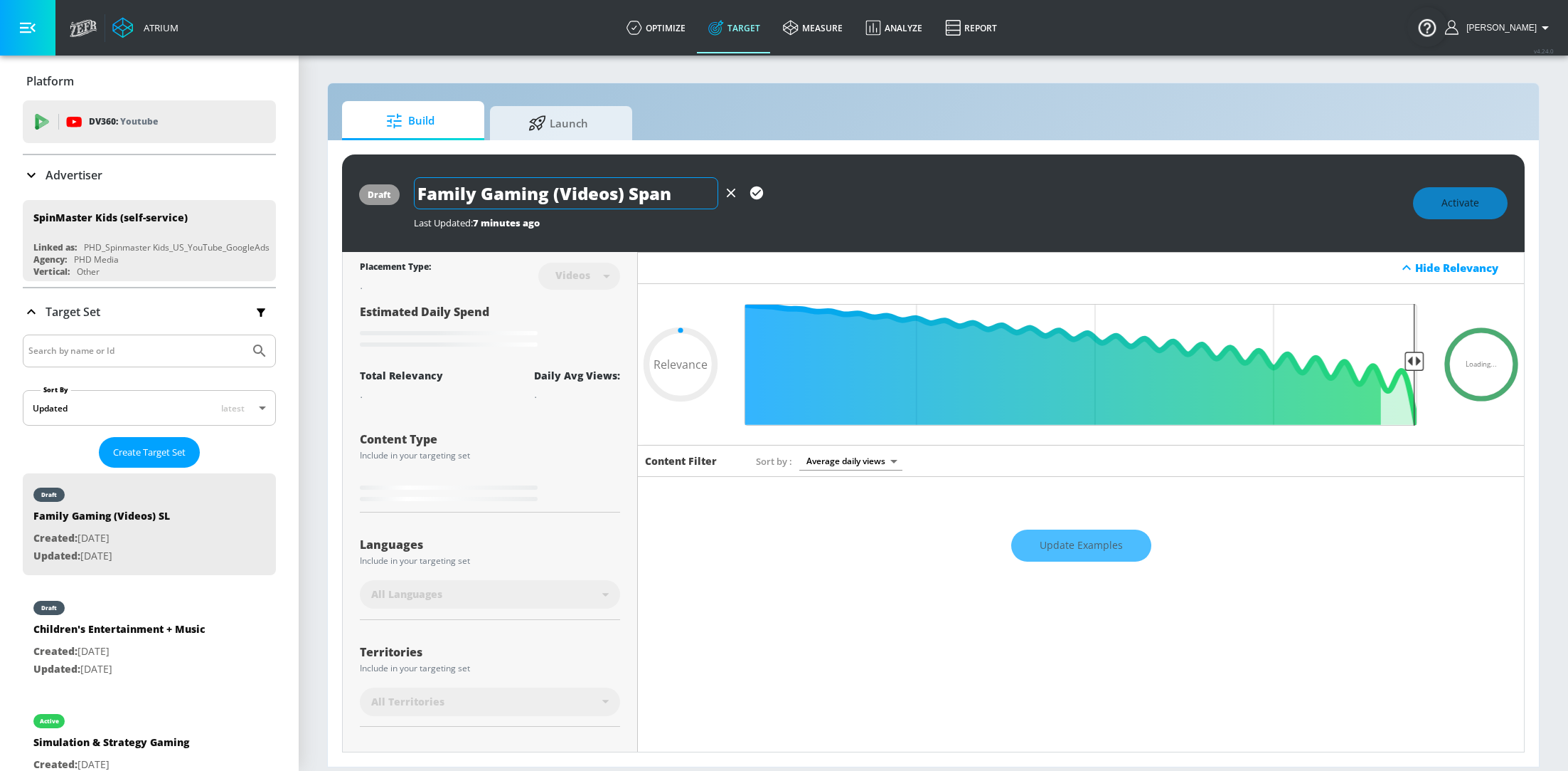
type input "Family Gaming (Videos) Spani"
type input "0.05"
type input "Family Gaming (Videos) Spanis"
type input "0.05"
type input "Family Gaming (Videos) Spanish"
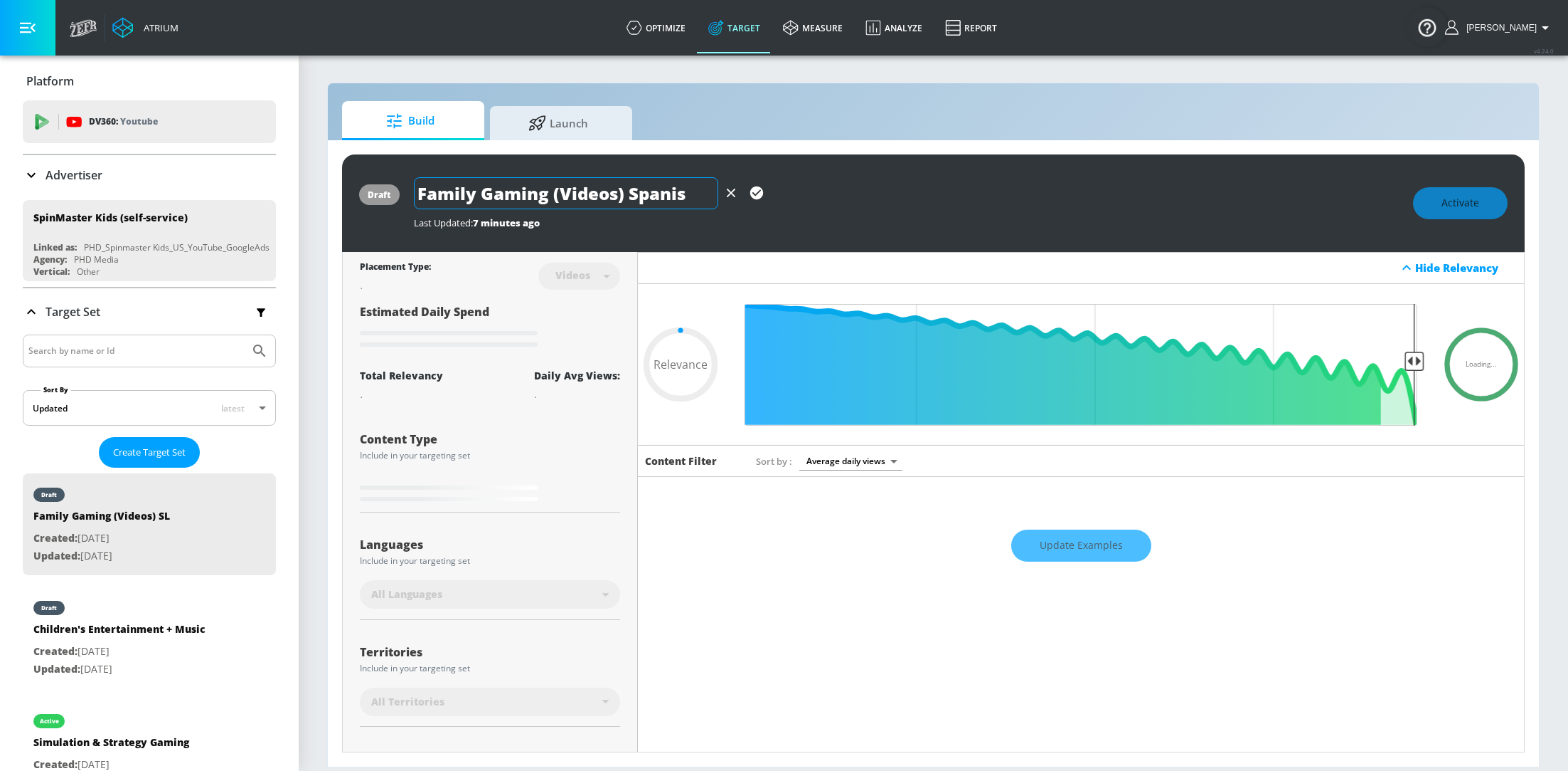
type input "0.05"
type input "Family Gaming (Videos) Spanish"
type input "0.05"
type input "Family Gaming (Videos) Spanish l"
type input "0.05"
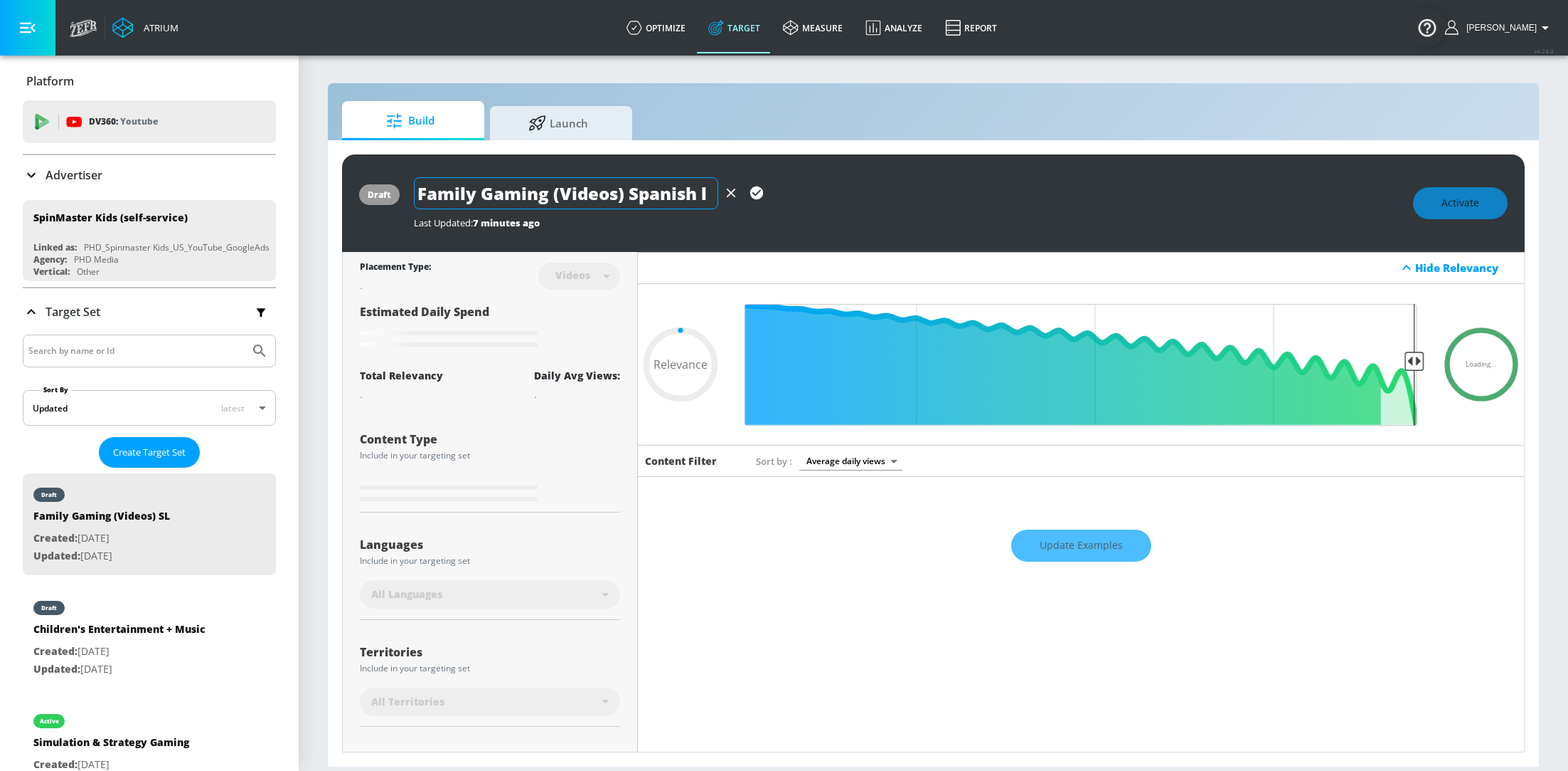
type input "Family Gaming (Videos) Spanish la"
type input "0.05"
type input "Family Gaming (Videos) Spanish l"
type input "0.05"
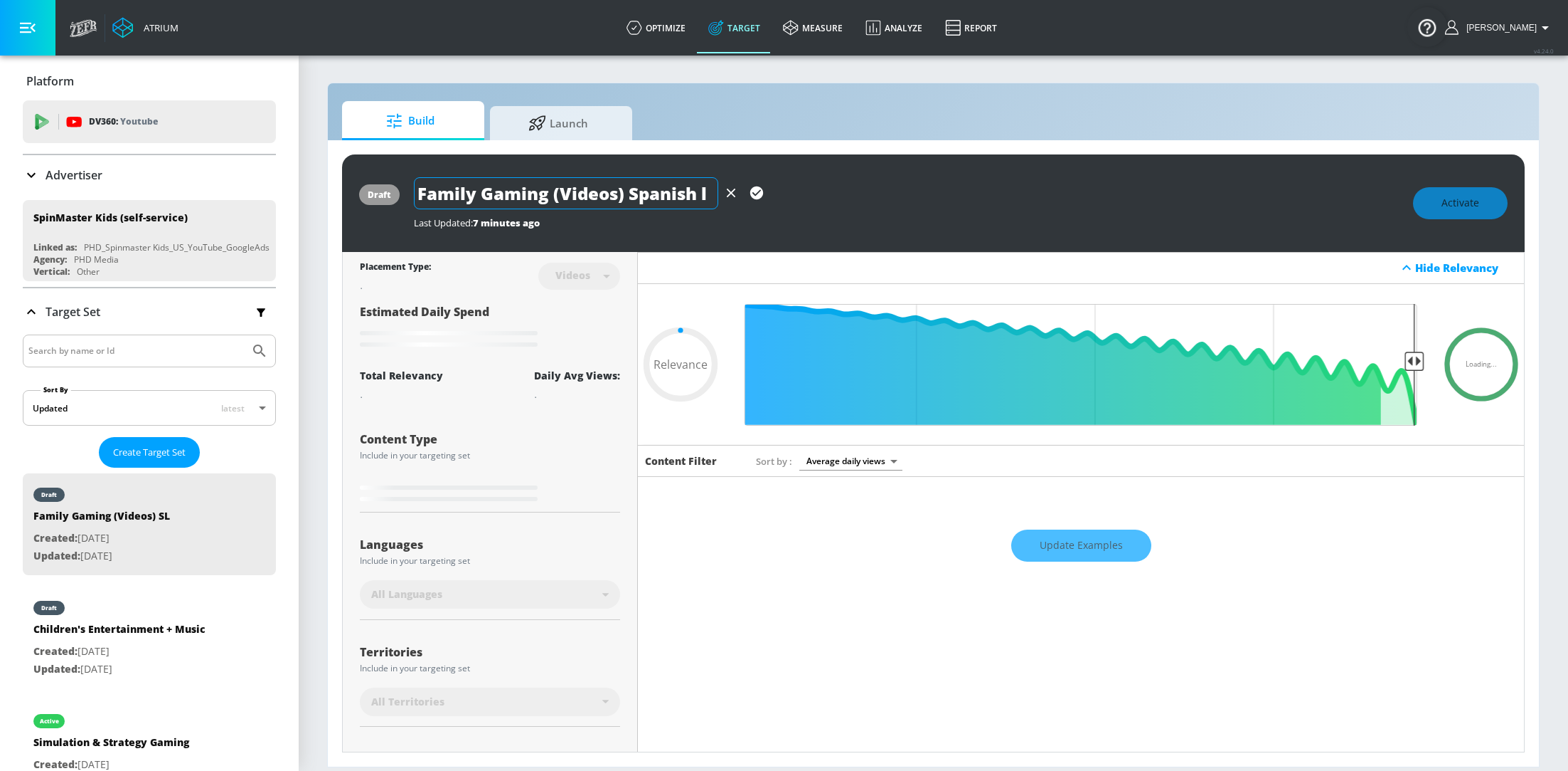
scroll to position [0, 0]
type input "Family Gaming (Videos) Spanish"
type input "0.05"
type input "Family Gaming (Videos) Spanish L"
type input "0.05"
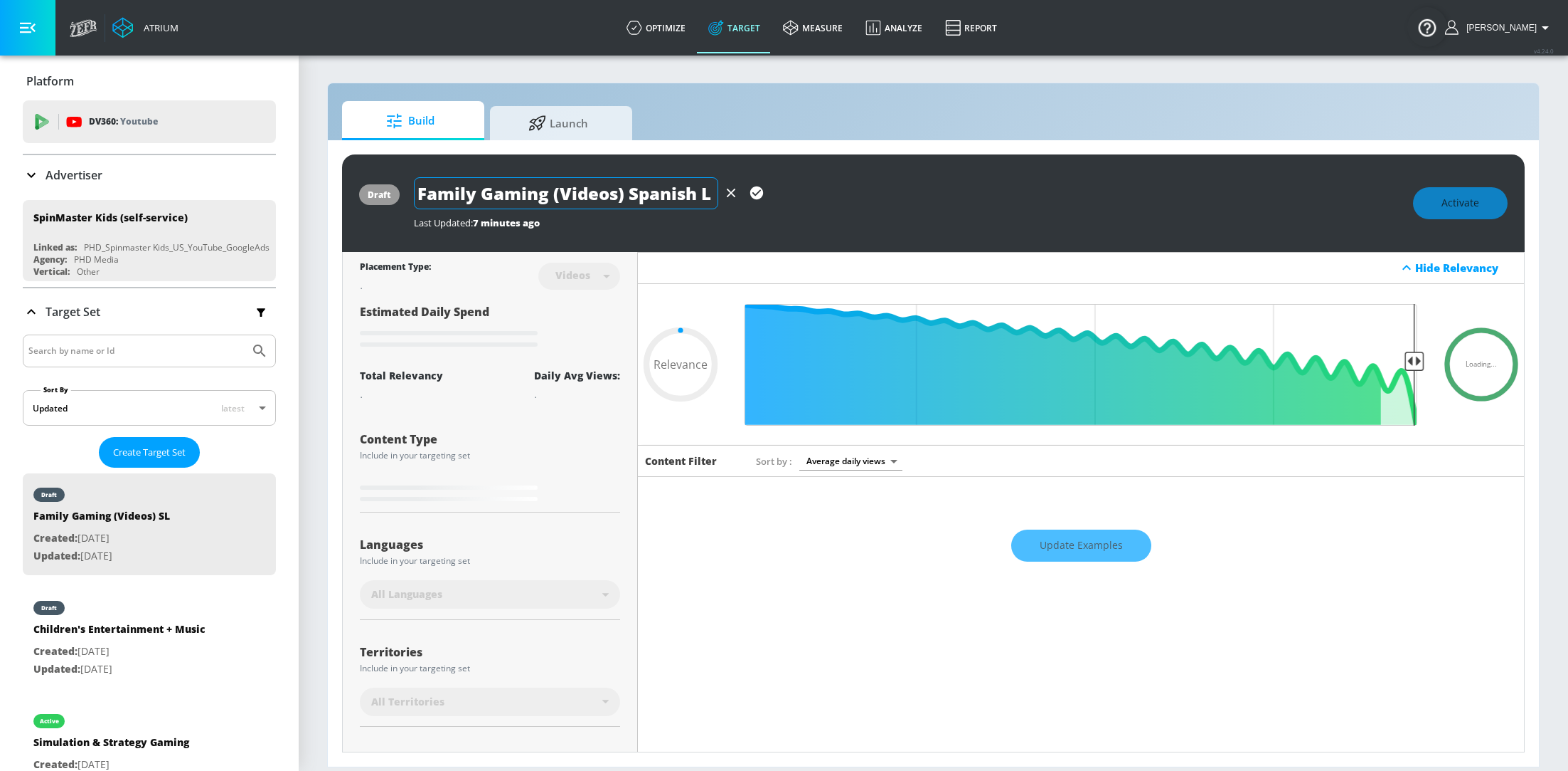
type input "Family Gaming (Videos) Spanish La"
type input "0.05"
type input "Family Gaming (Videos) Spanish Lan"
type input "0.05"
type input "Family Gaming (Videos) Spanish Lang"
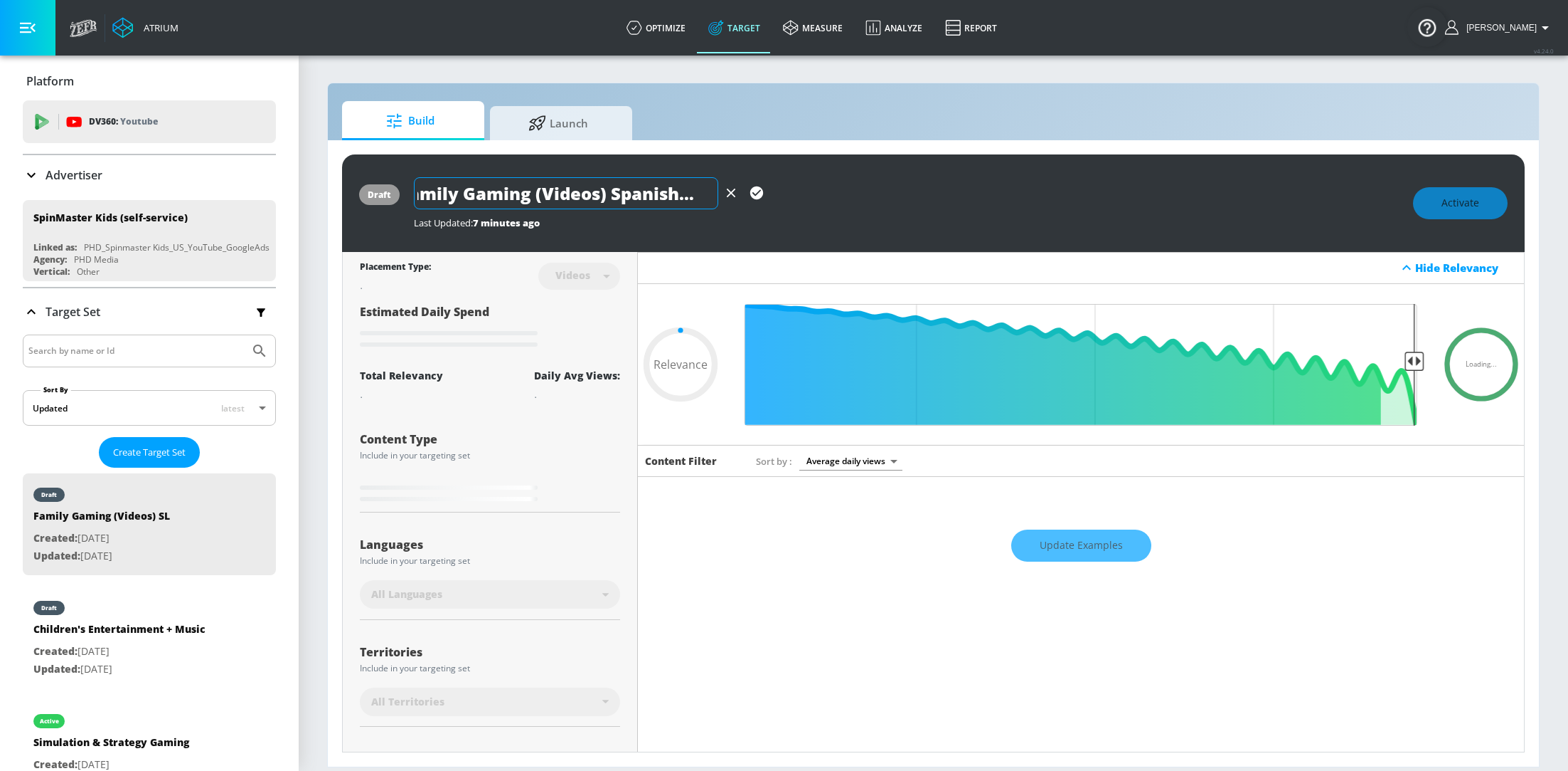
type input "0.05"
type input "Family Gaming (Videos) Spanish Lang"
click at [751, 190] on icon "button" at bounding box center [757, 192] width 13 height 13
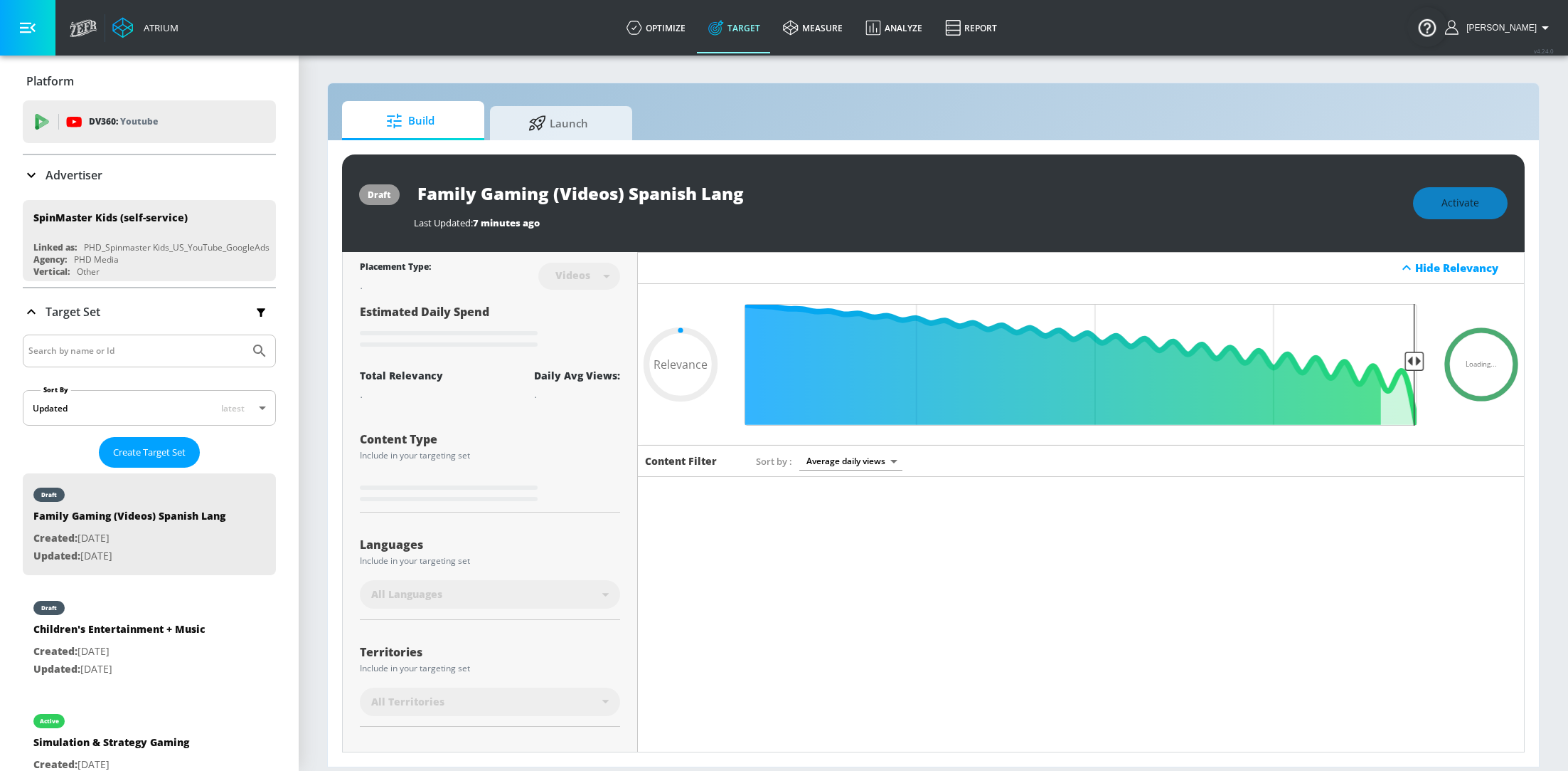
type input "0.05"
click at [721, 555] on div at bounding box center [1081, 681] width 887 height 408
type input "Family Gaming (Videos) SL"
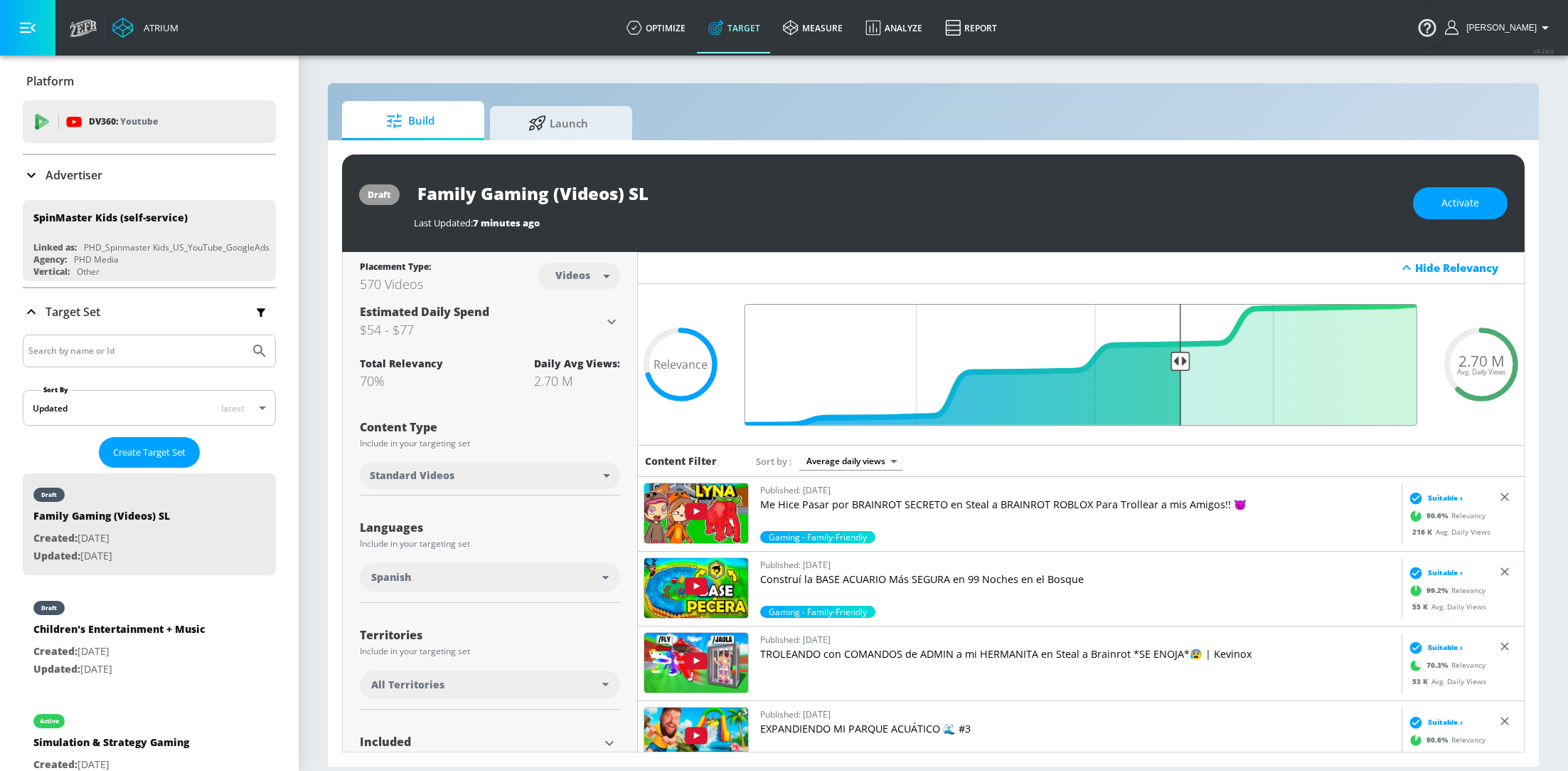
drag, startPoint x: 951, startPoint y: 356, endPoint x: 1176, endPoint y: 361, distance: 225.1
click at [1178, 362] on input "Final Threshold" at bounding box center [1081, 365] width 687 height 122
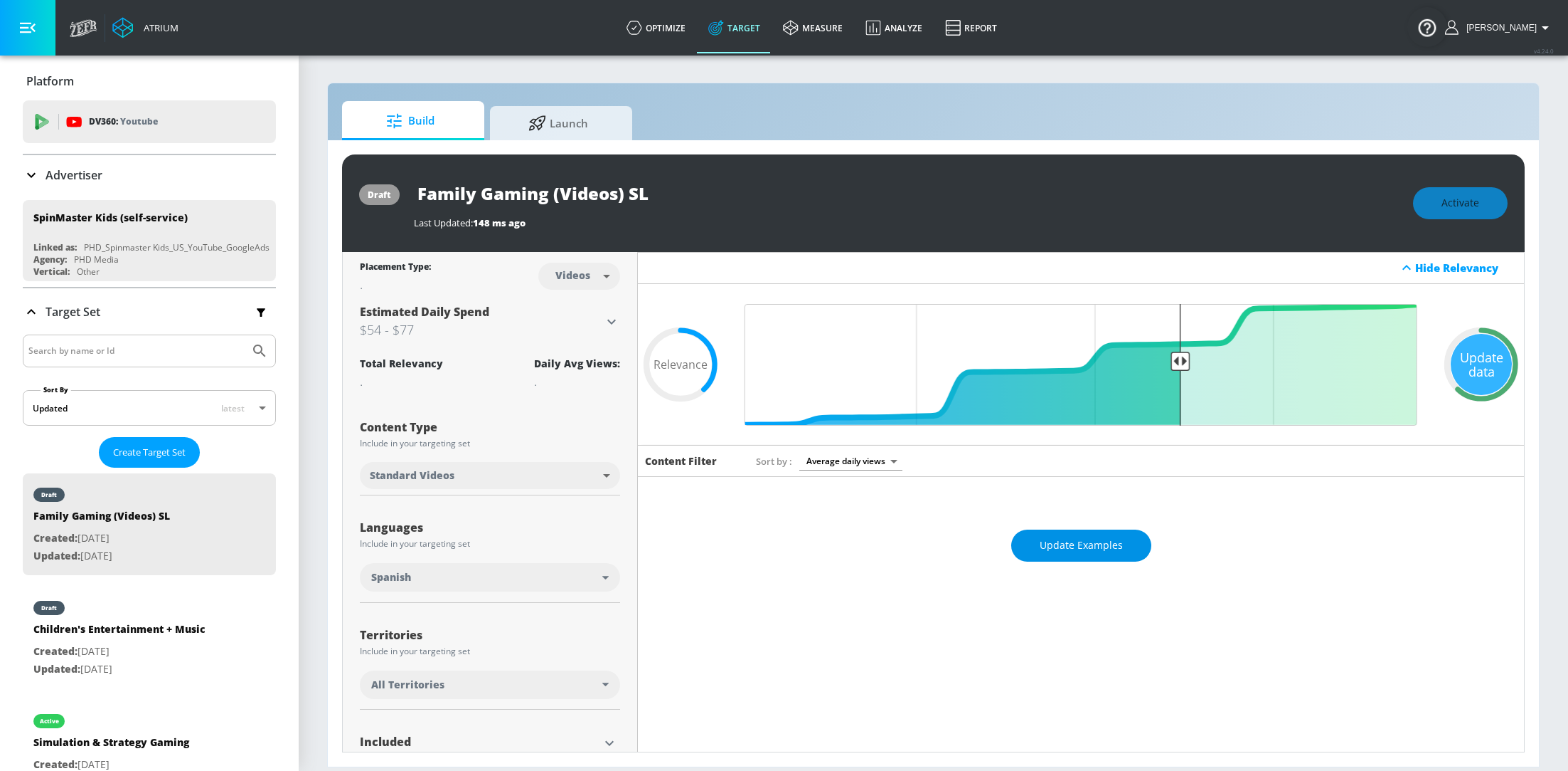
click at [1084, 542] on span "Update Examples" at bounding box center [1082, 545] width 83 height 17
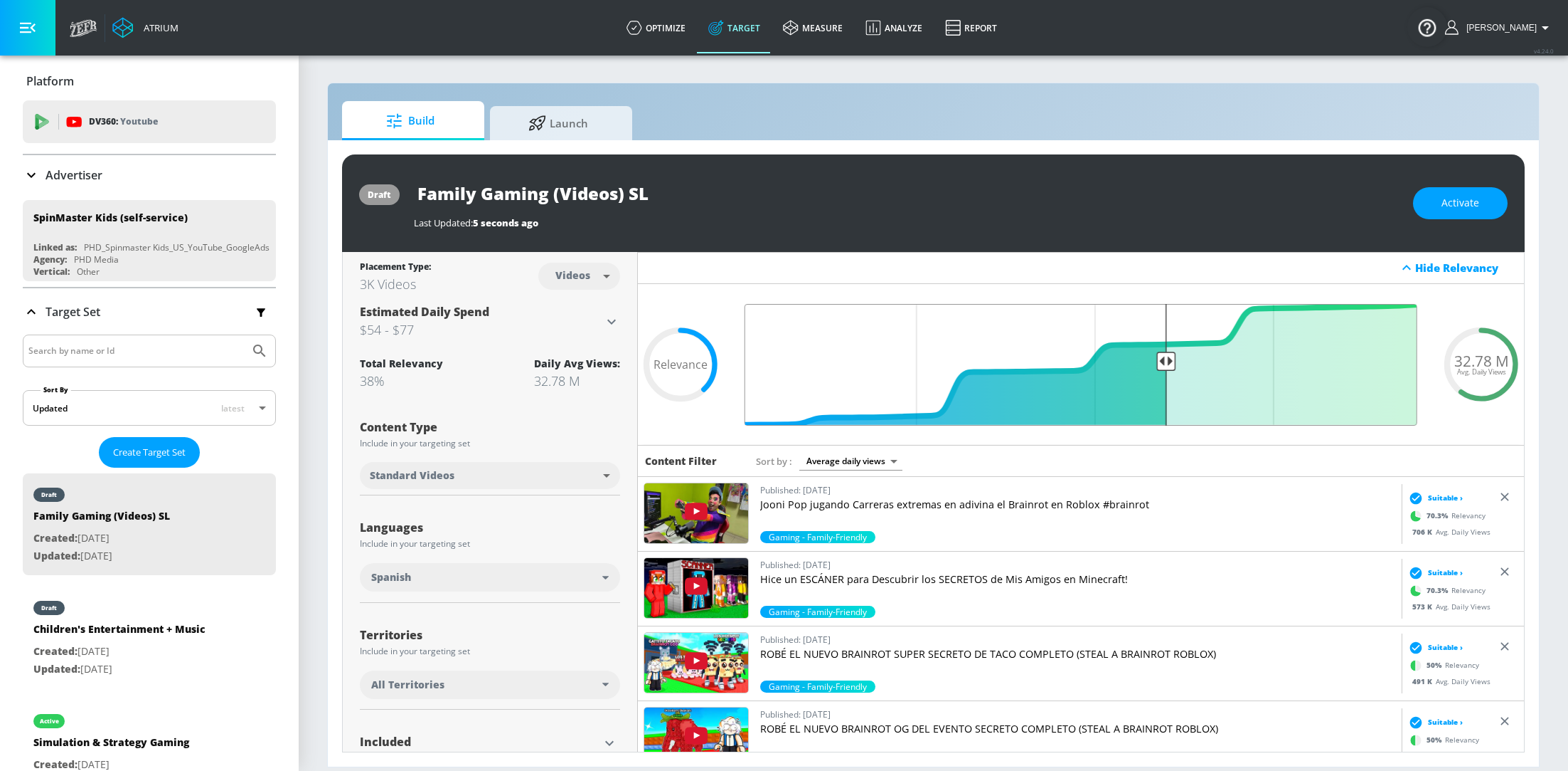
type input "0.4"
drag, startPoint x: 1181, startPoint y: 363, endPoint x: 1167, endPoint y: 362, distance: 14.0
click at [1167, 362] on input "Final Threshold" at bounding box center [1081, 365] width 687 height 122
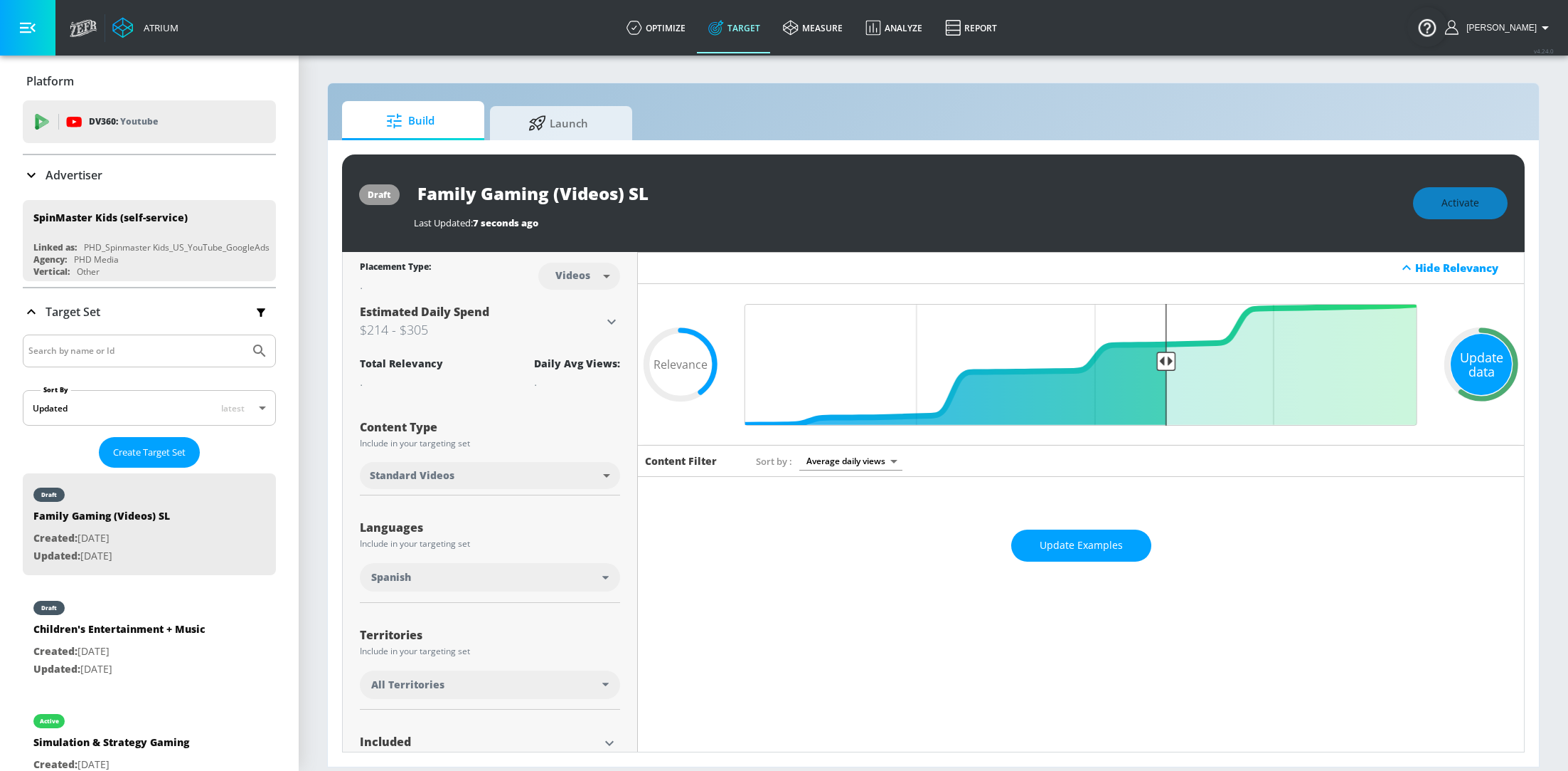
click at [1496, 380] on div "Update data" at bounding box center [1481, 364] width 61 height 61
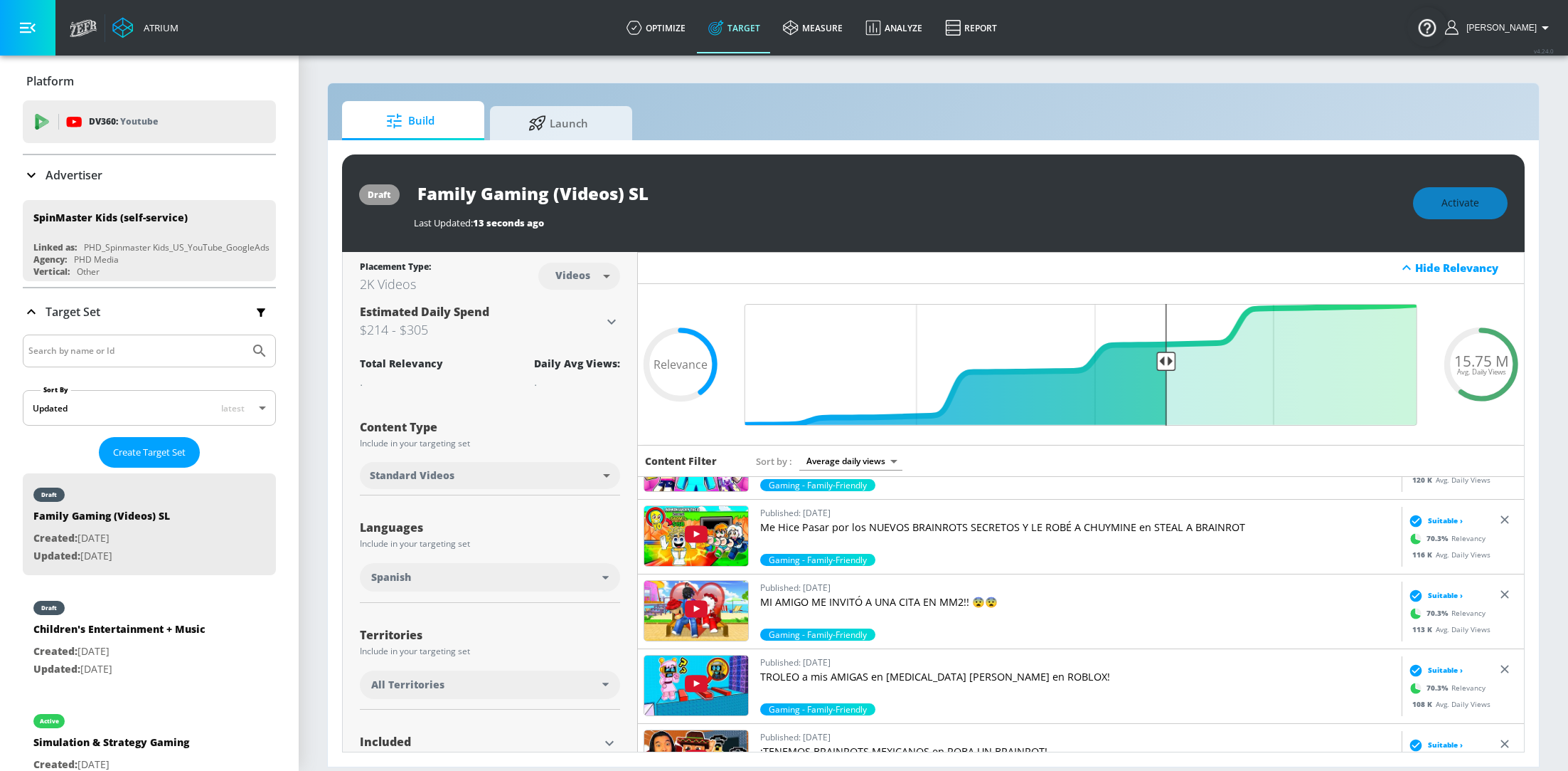
scroll to position [116, 0]
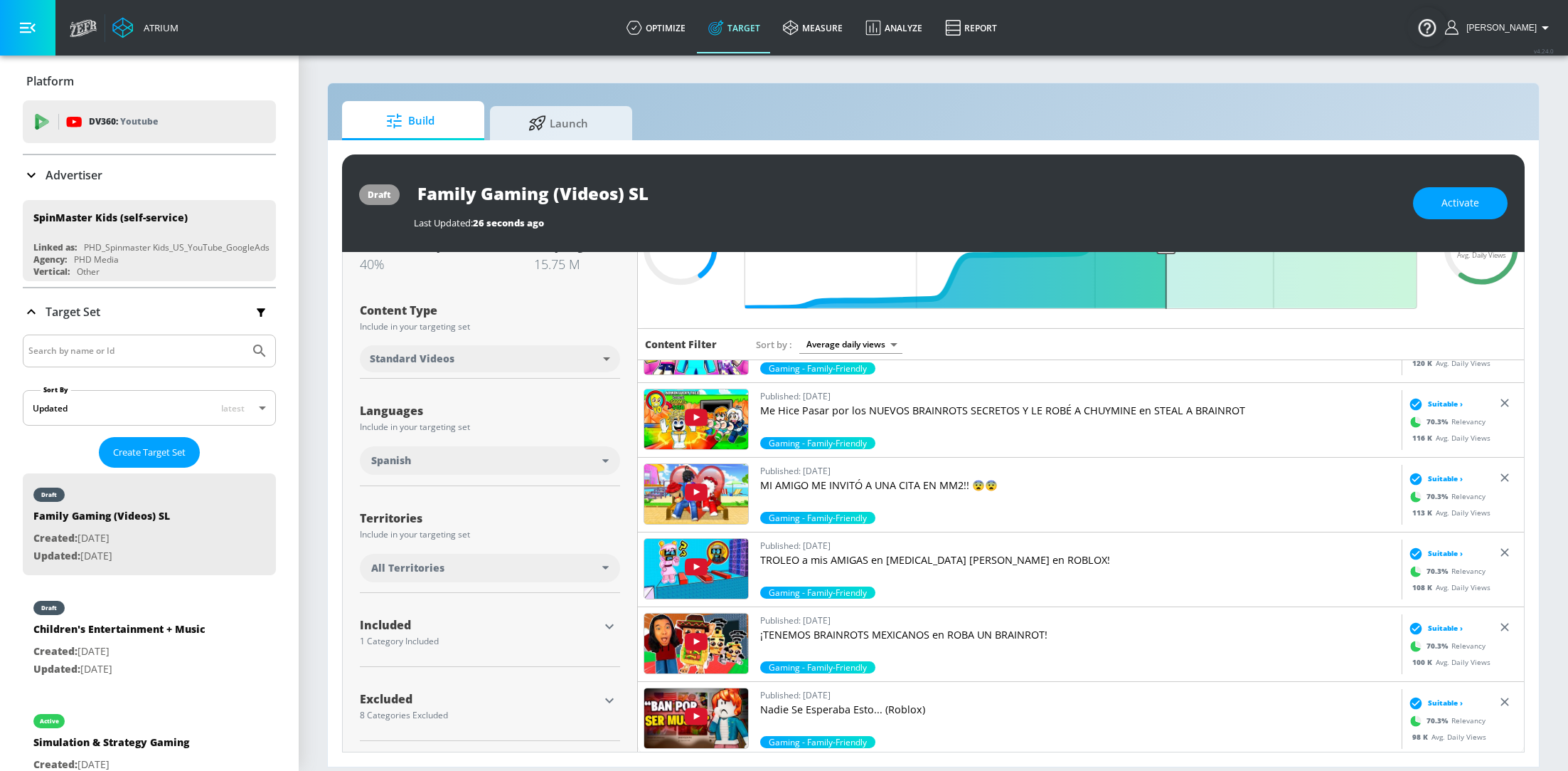
click at [613, 628] on icon "button" at bounding box center [610, 627] width 17 height 17
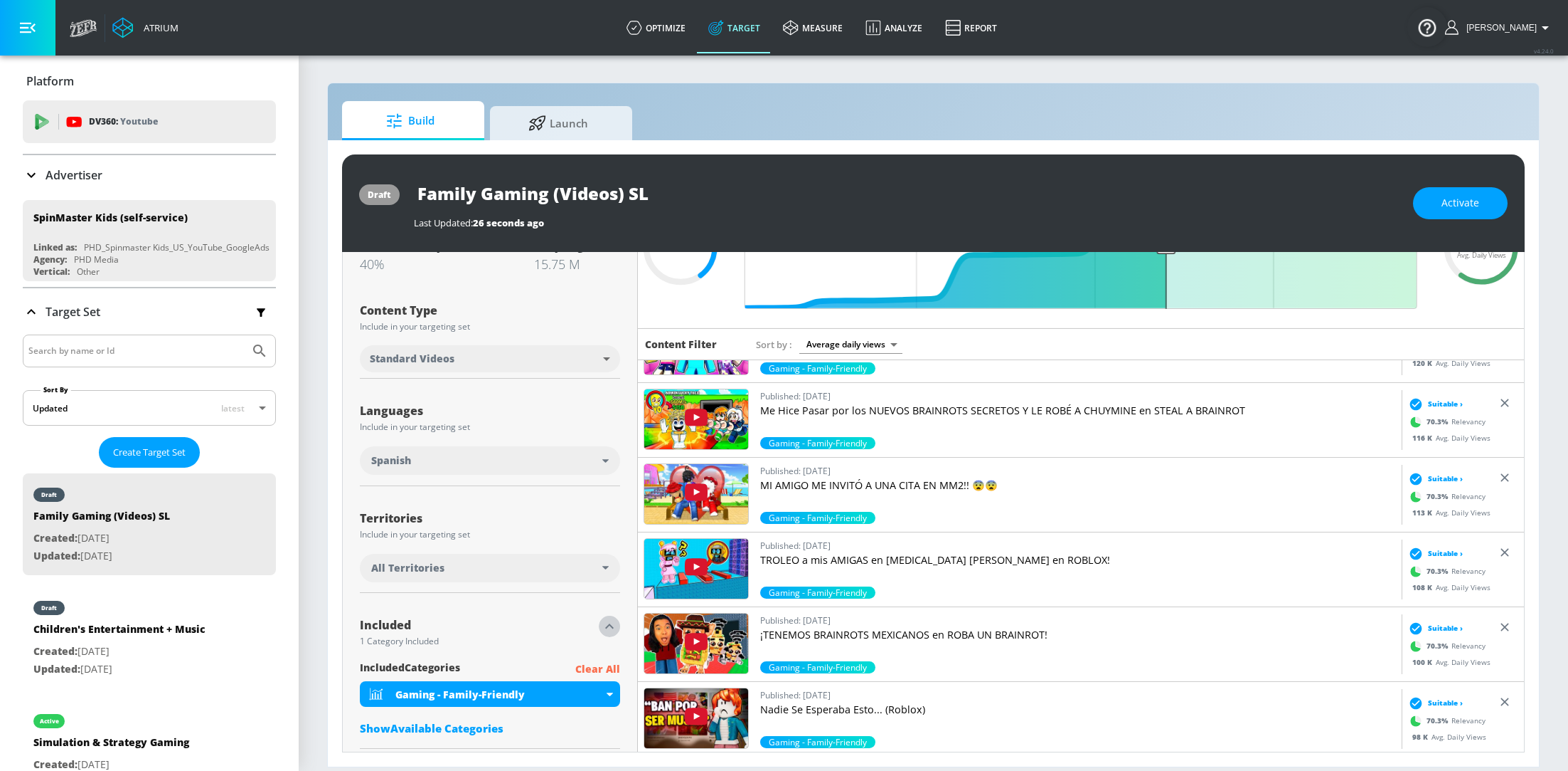
click at [613, 628] on icon "button" at bounding box center [610, 627] width 17 height 17
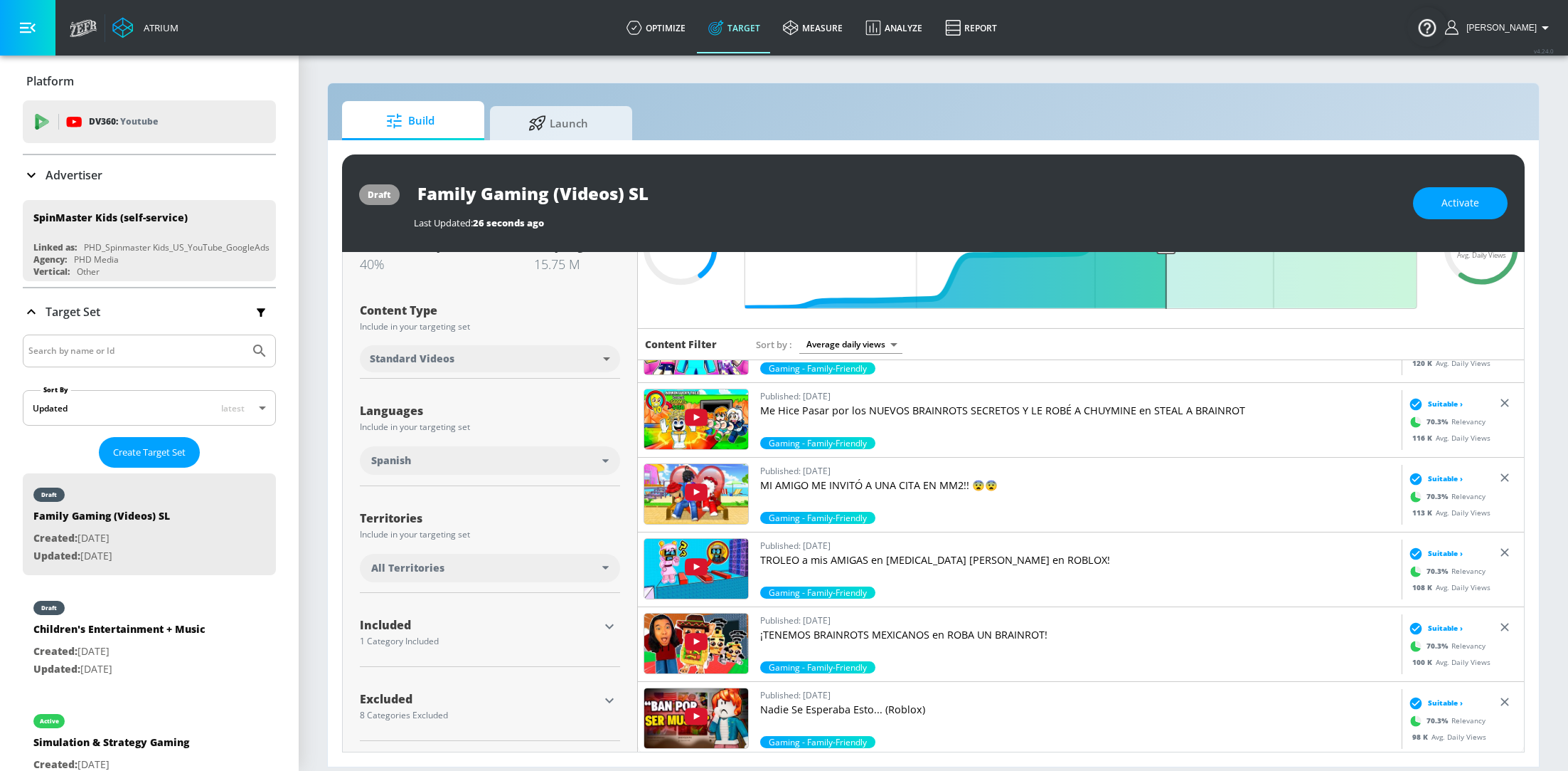
click at [603, 701] on icon "button" at bounding box center [610, 701] width 17 height 17
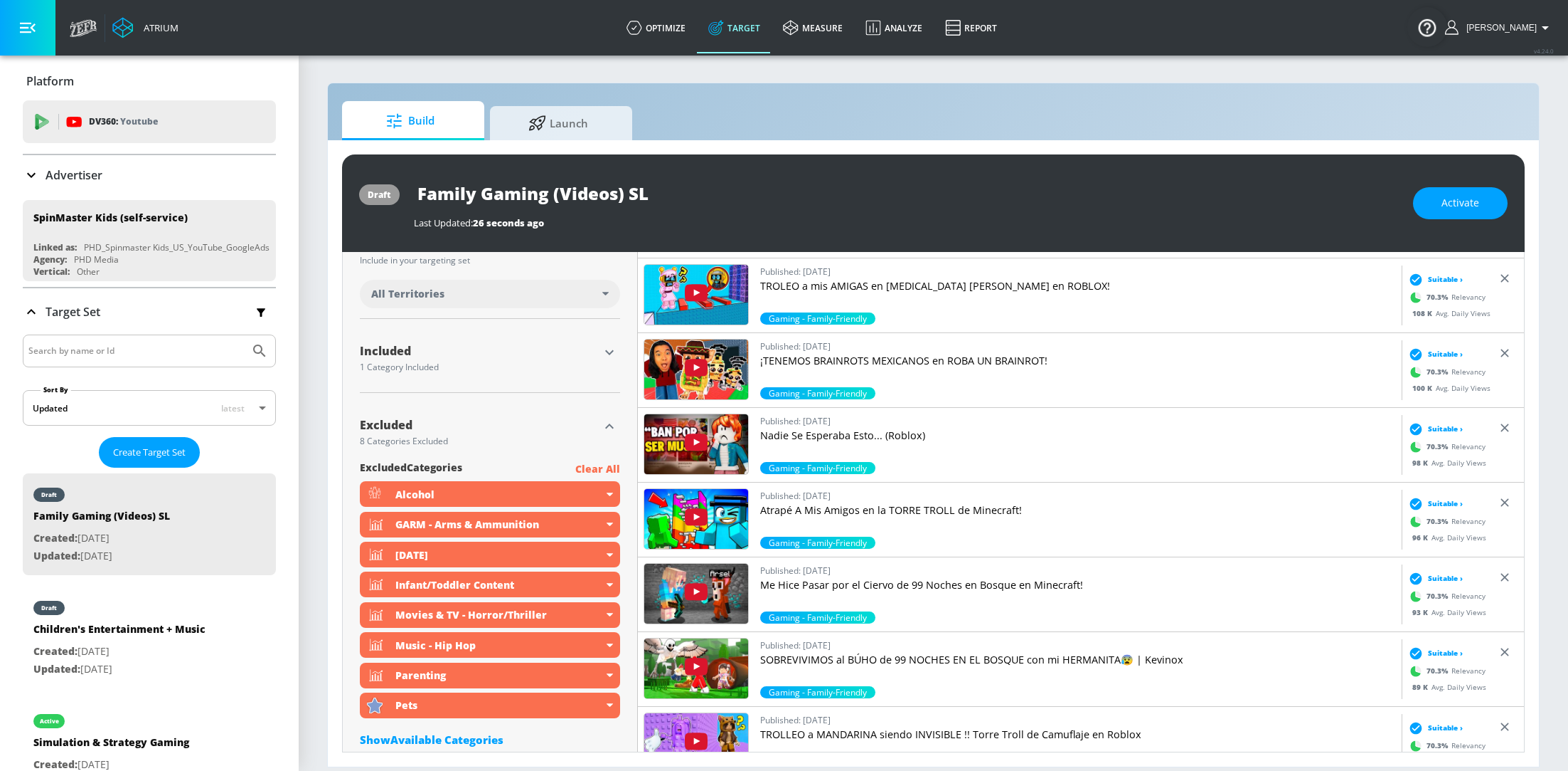
scroll to position [392, 0]
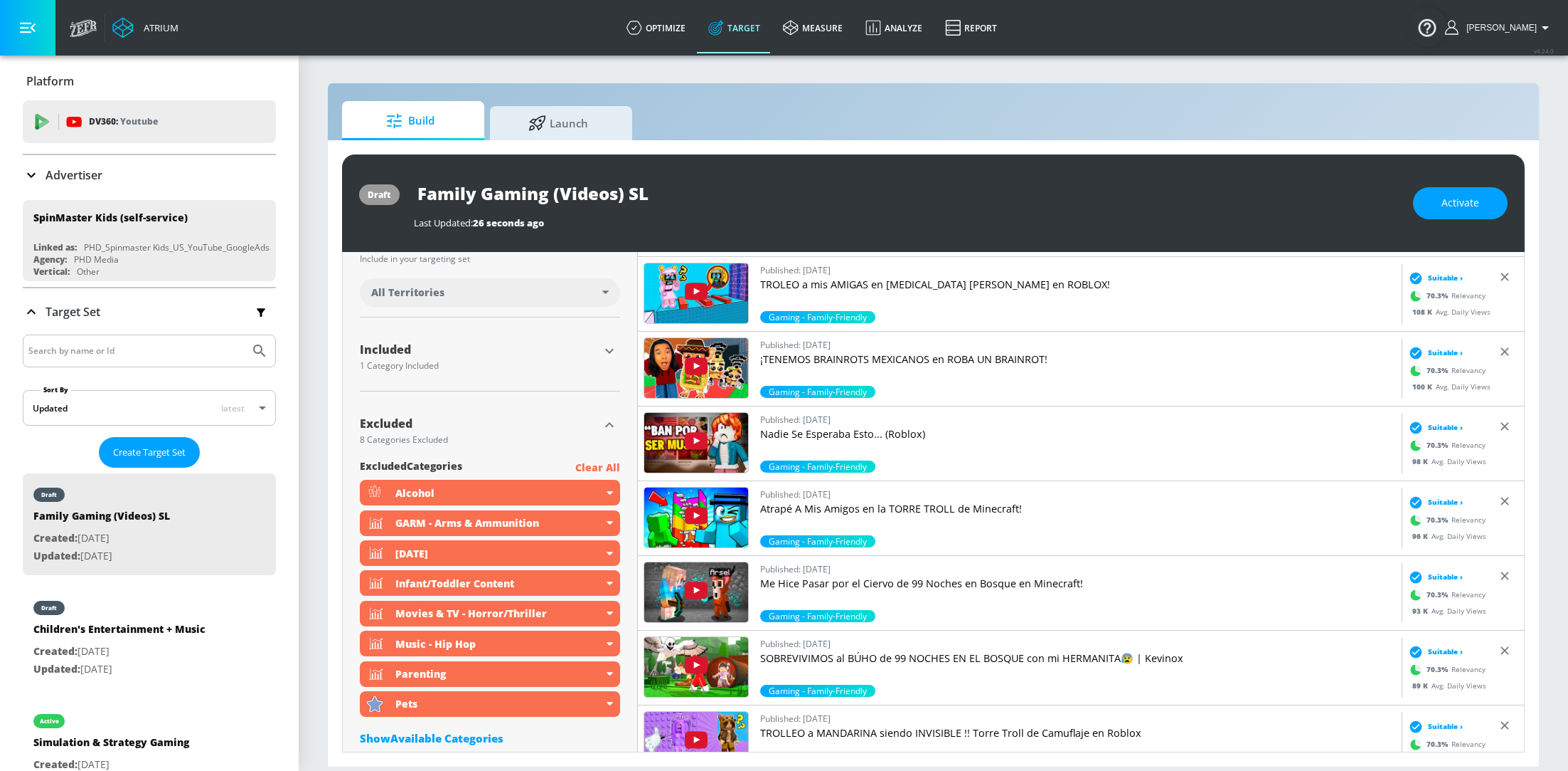
click at [612, 418] on icon "button" at bounding box center [610, 425] width 17 height 17
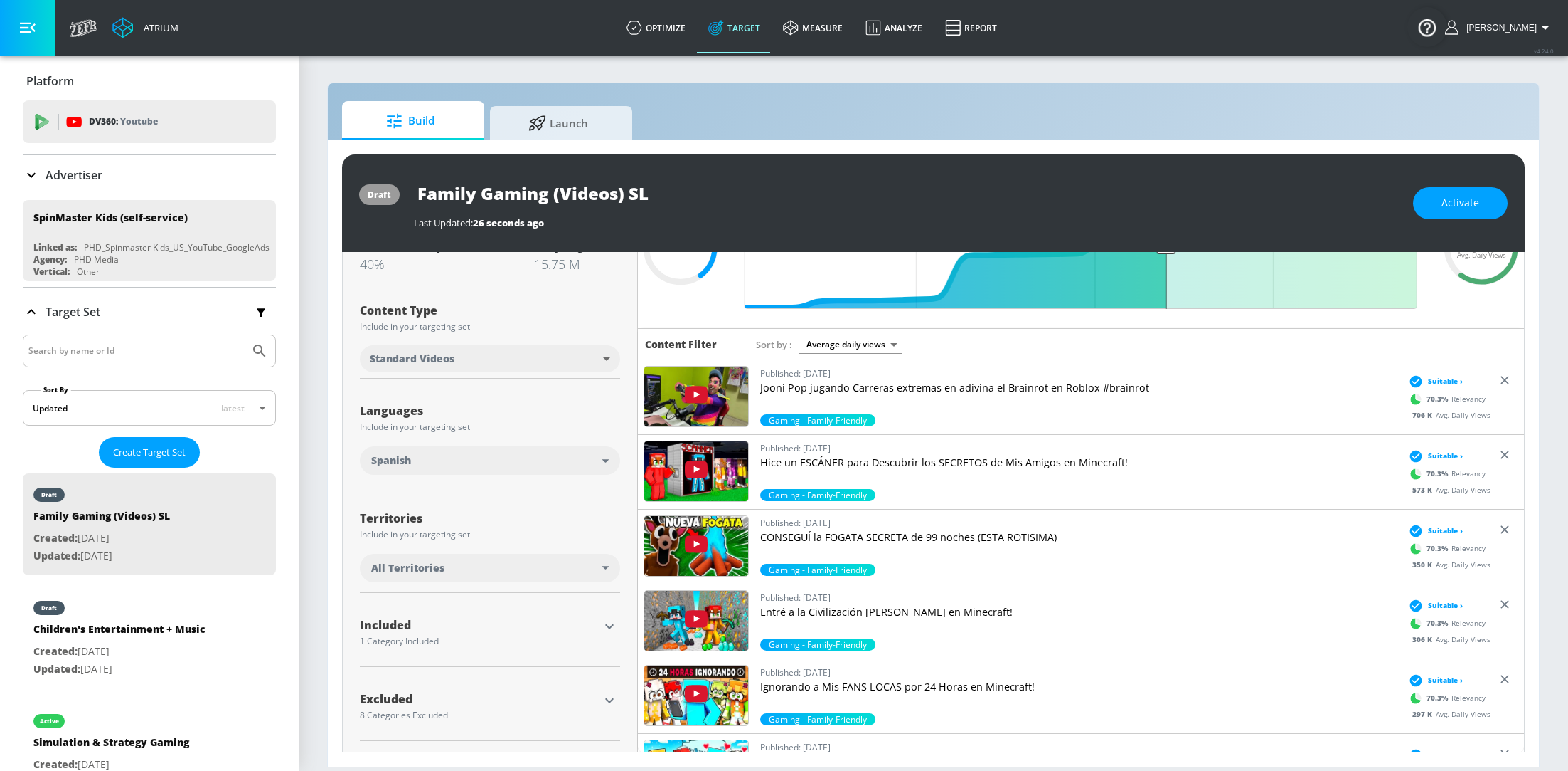
scroll to position [0, 0]
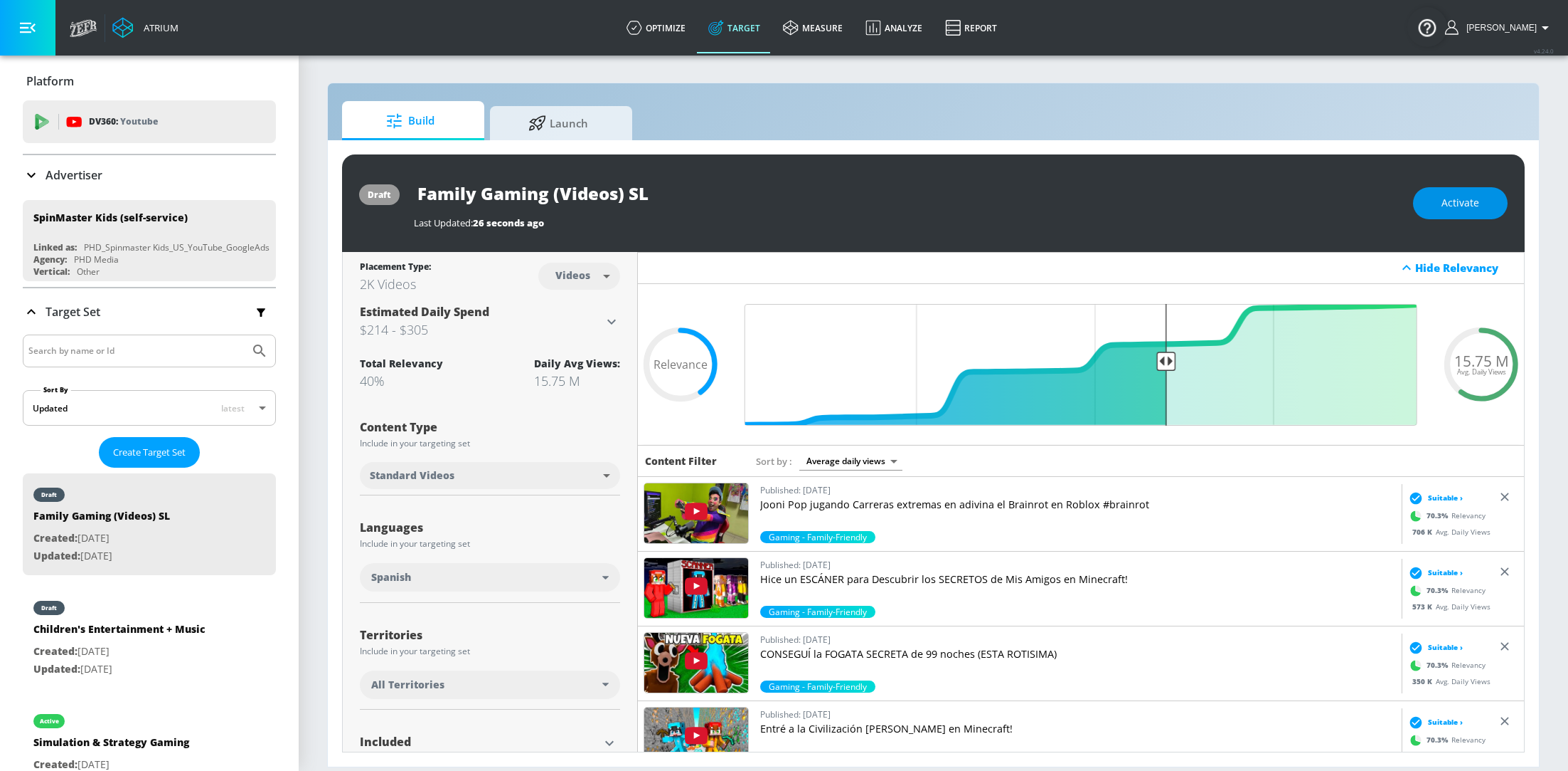
click at [1444, 202] on span "Activate" at bounding box center [1459, 203] width 37 height 17
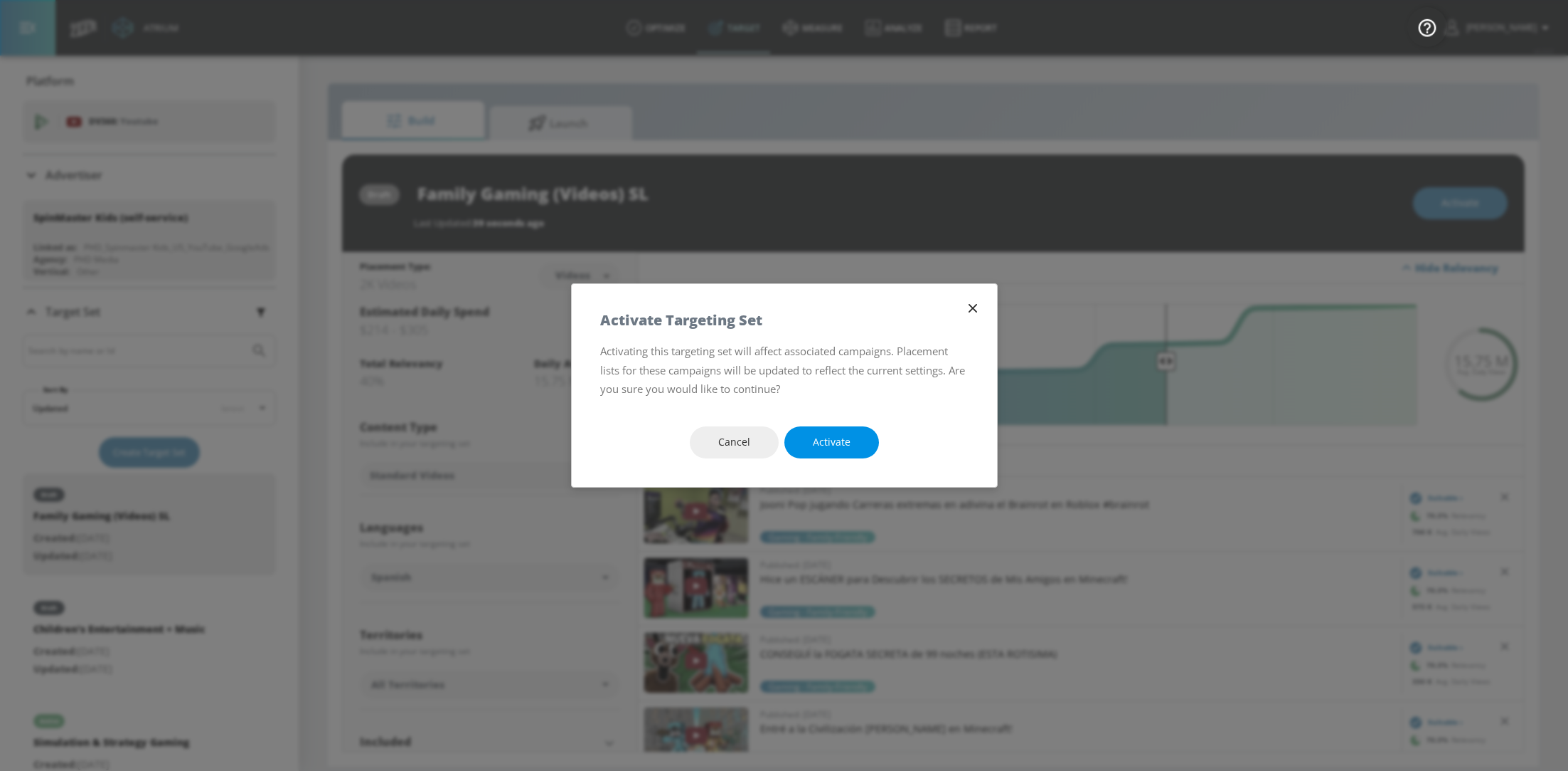
click at [845, 427] on button "Activate" at bounding box center [831, 442] width 95 height 32
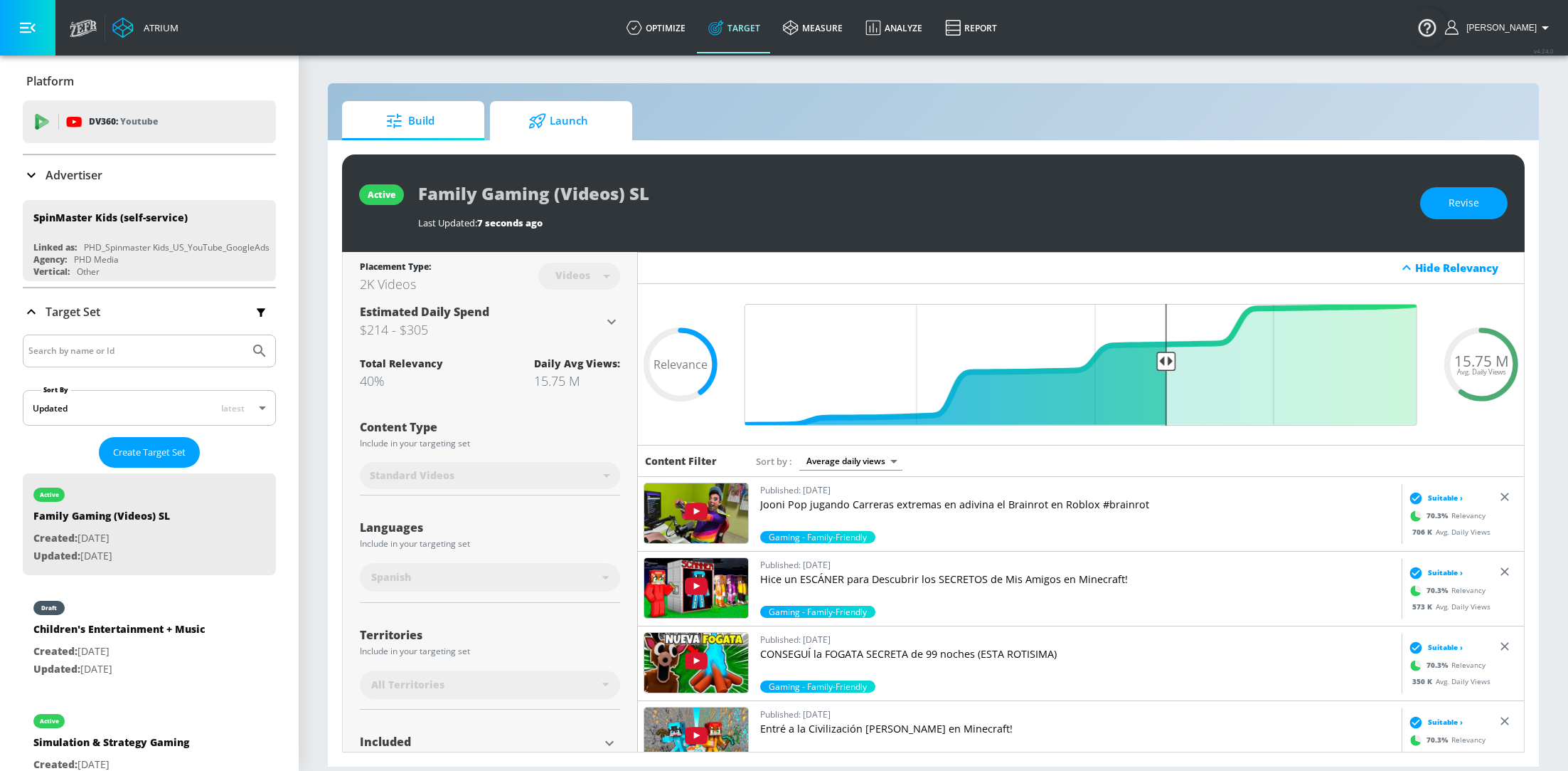
click at [563, 125] on span "Launch" at bounding box center [558, 121] width 108 height 34
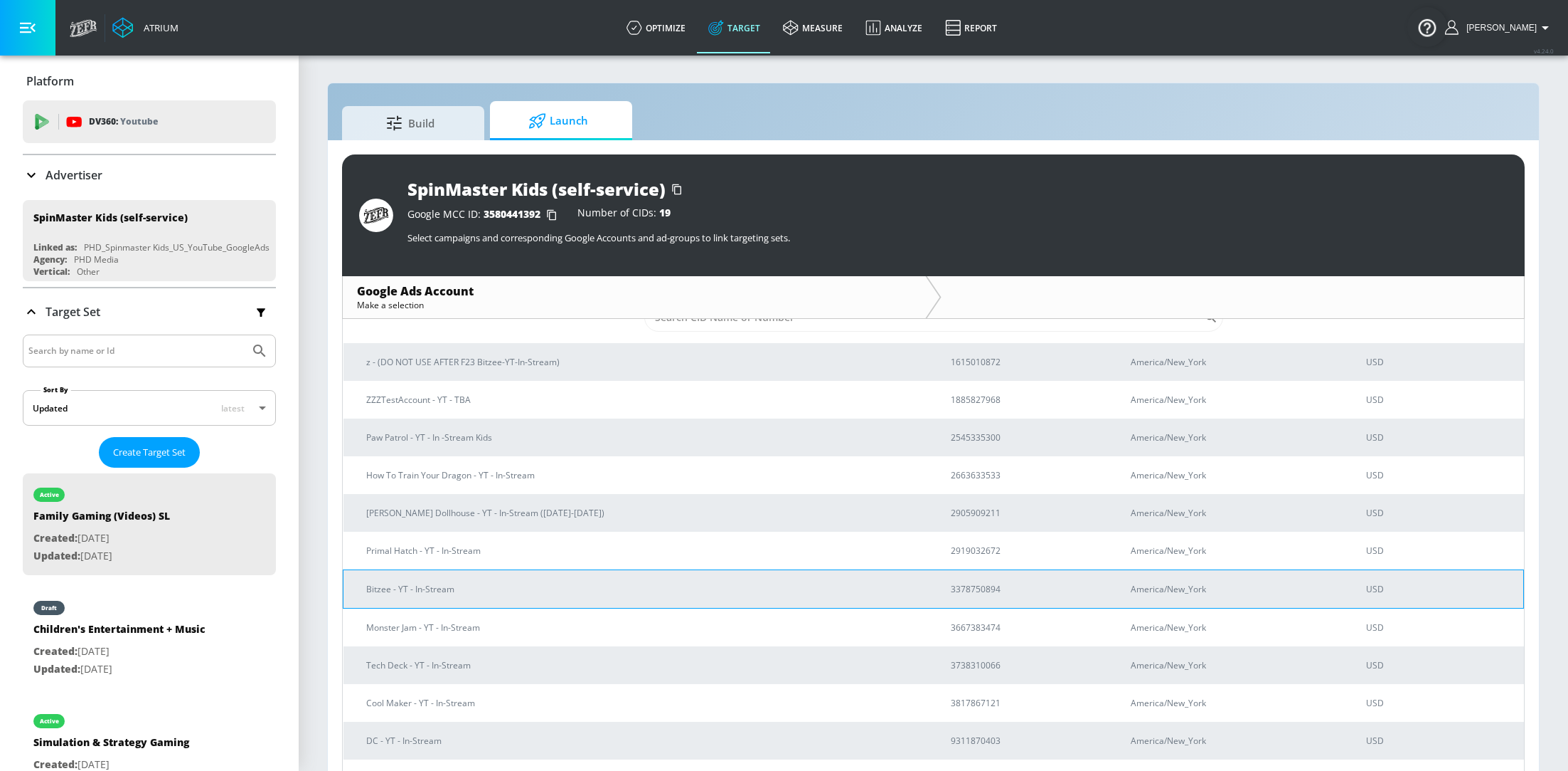
scroll to position [47, 0]
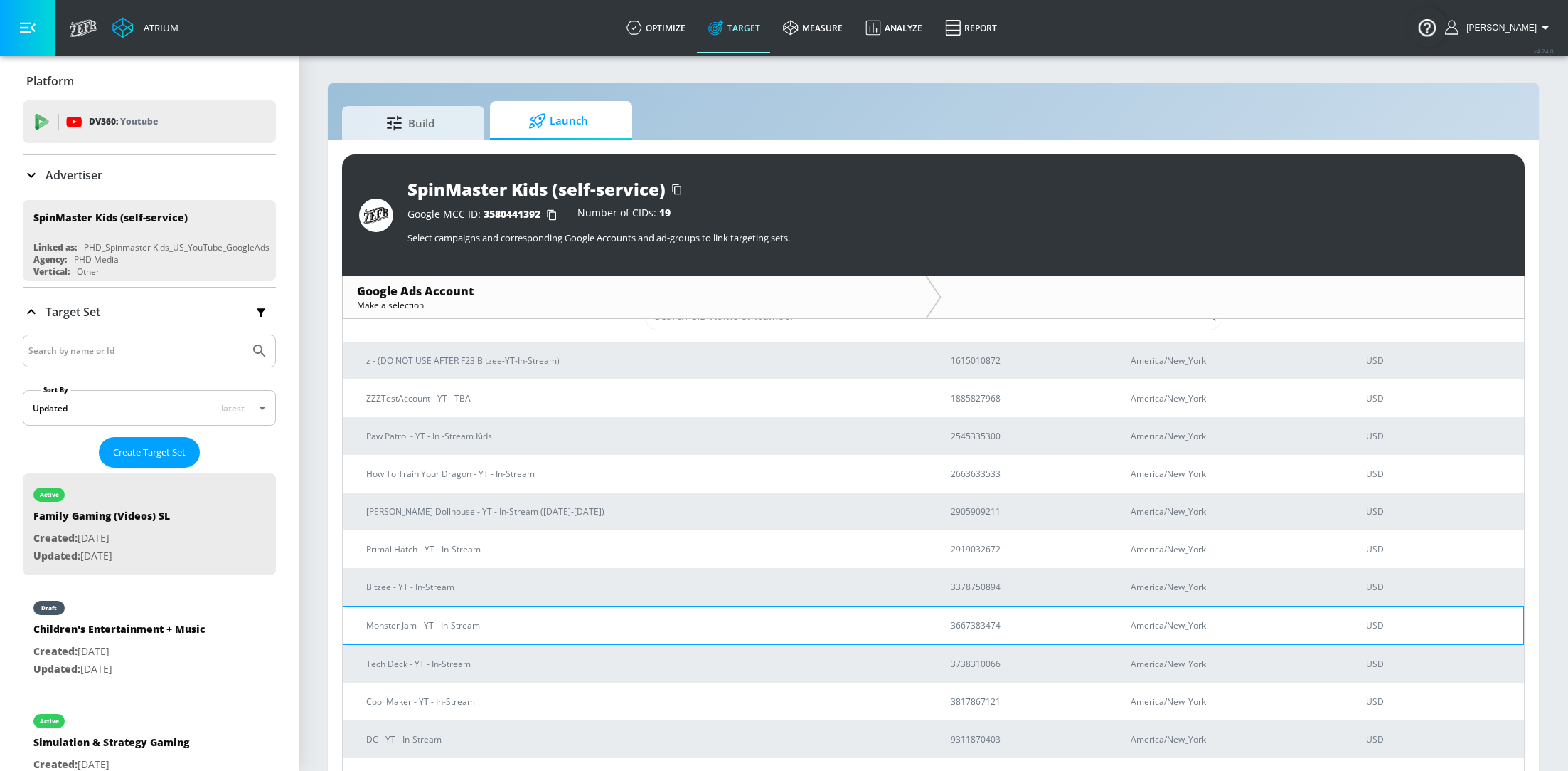
click at [546, 619] on p "Monster Jam - YT - In-Stream" at bounding box center [642, 625] width 551 height 15
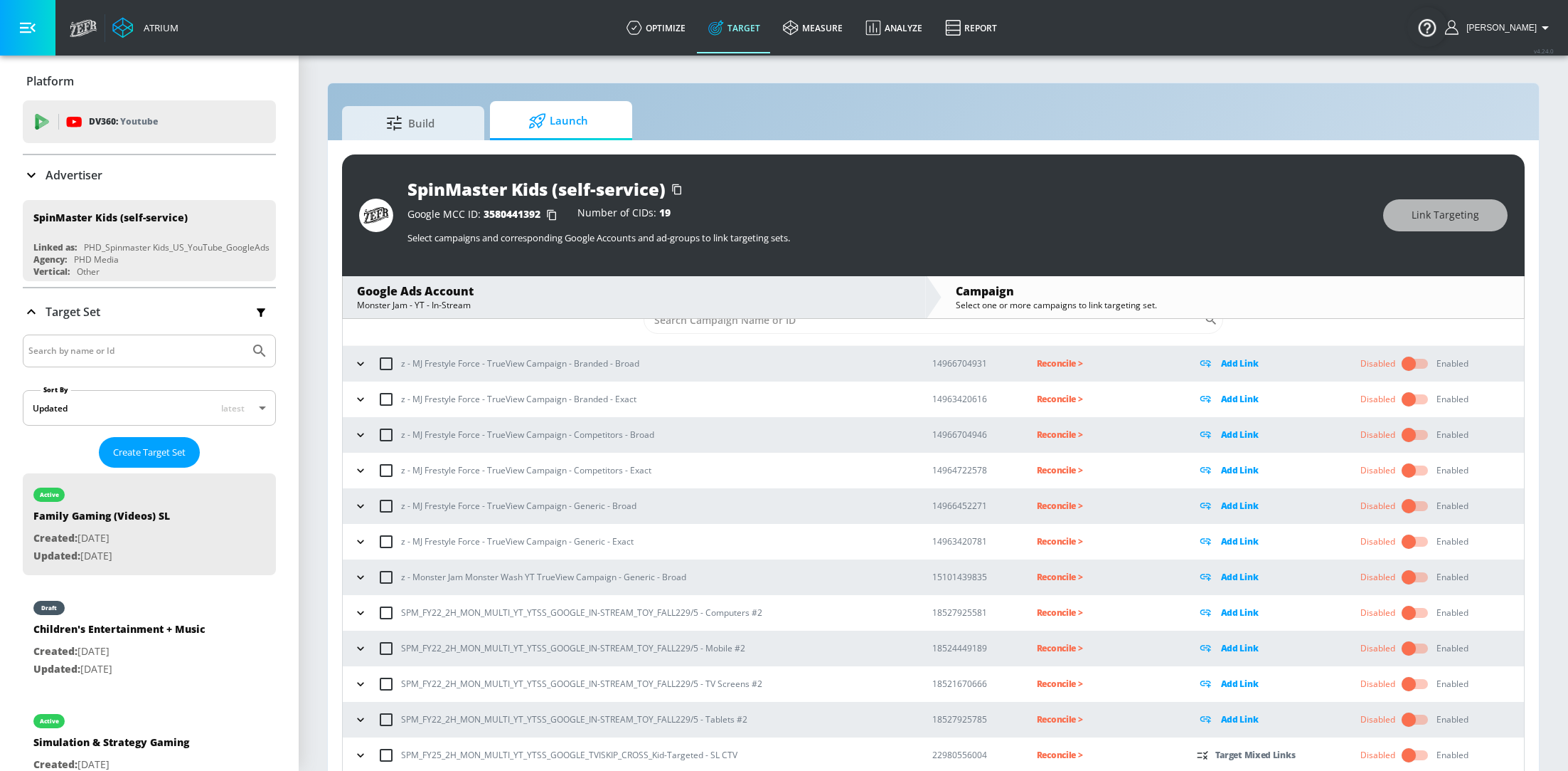
scroll to position [256, 0]
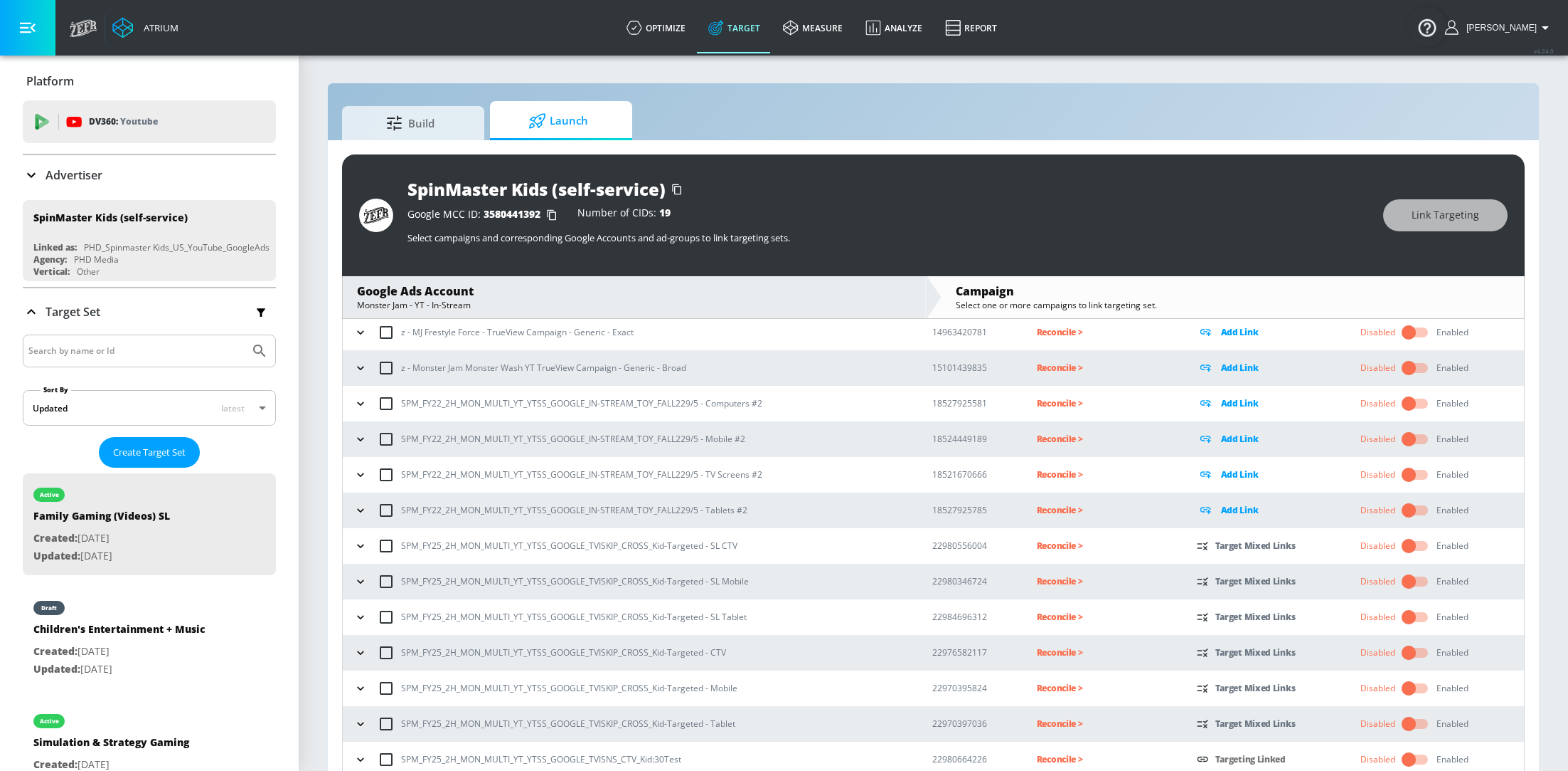
click at [358, 543] on icon "button" at bounding box center [360, 545] width 6 height 3
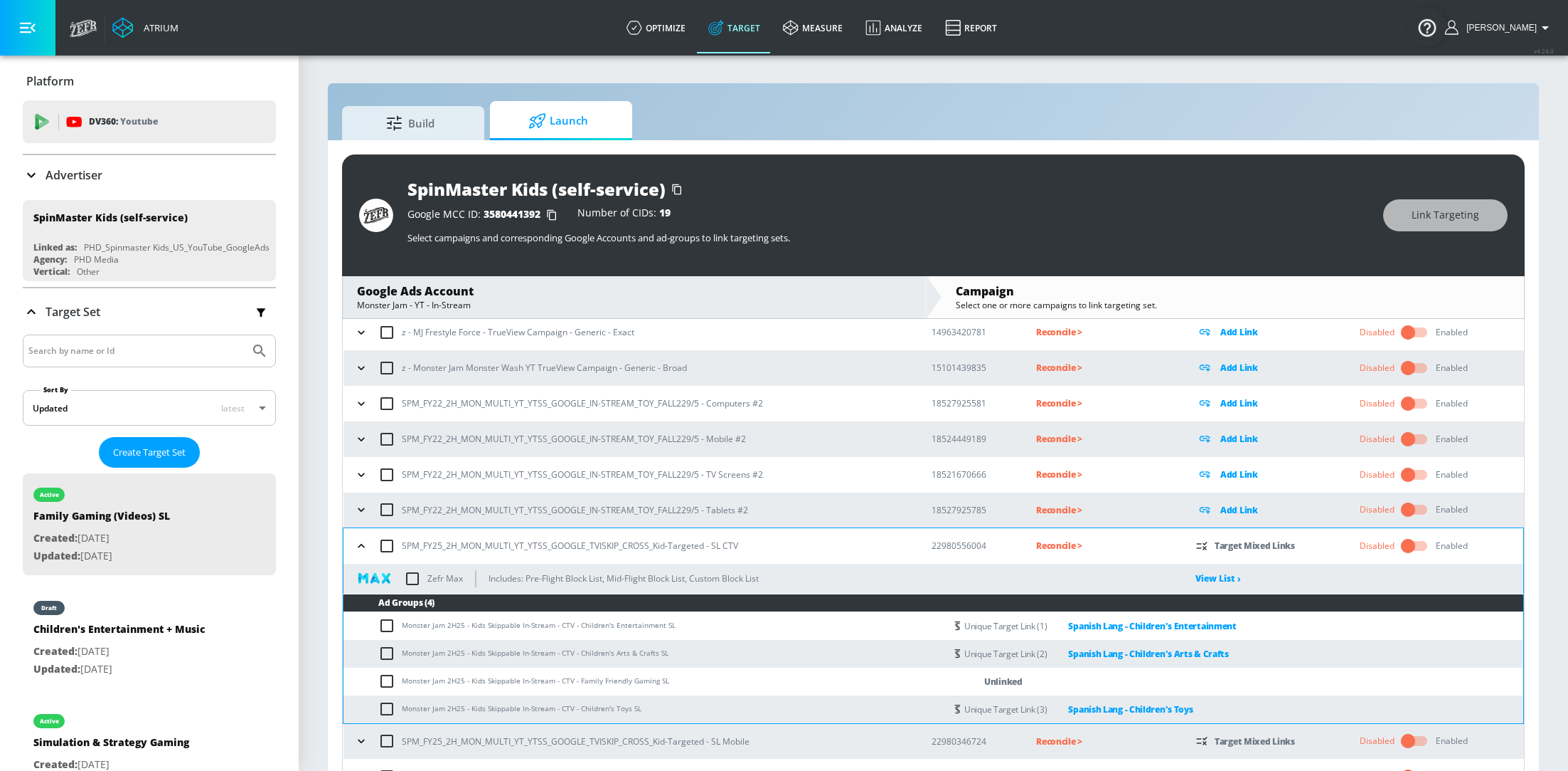
scroll to position [378, 0]
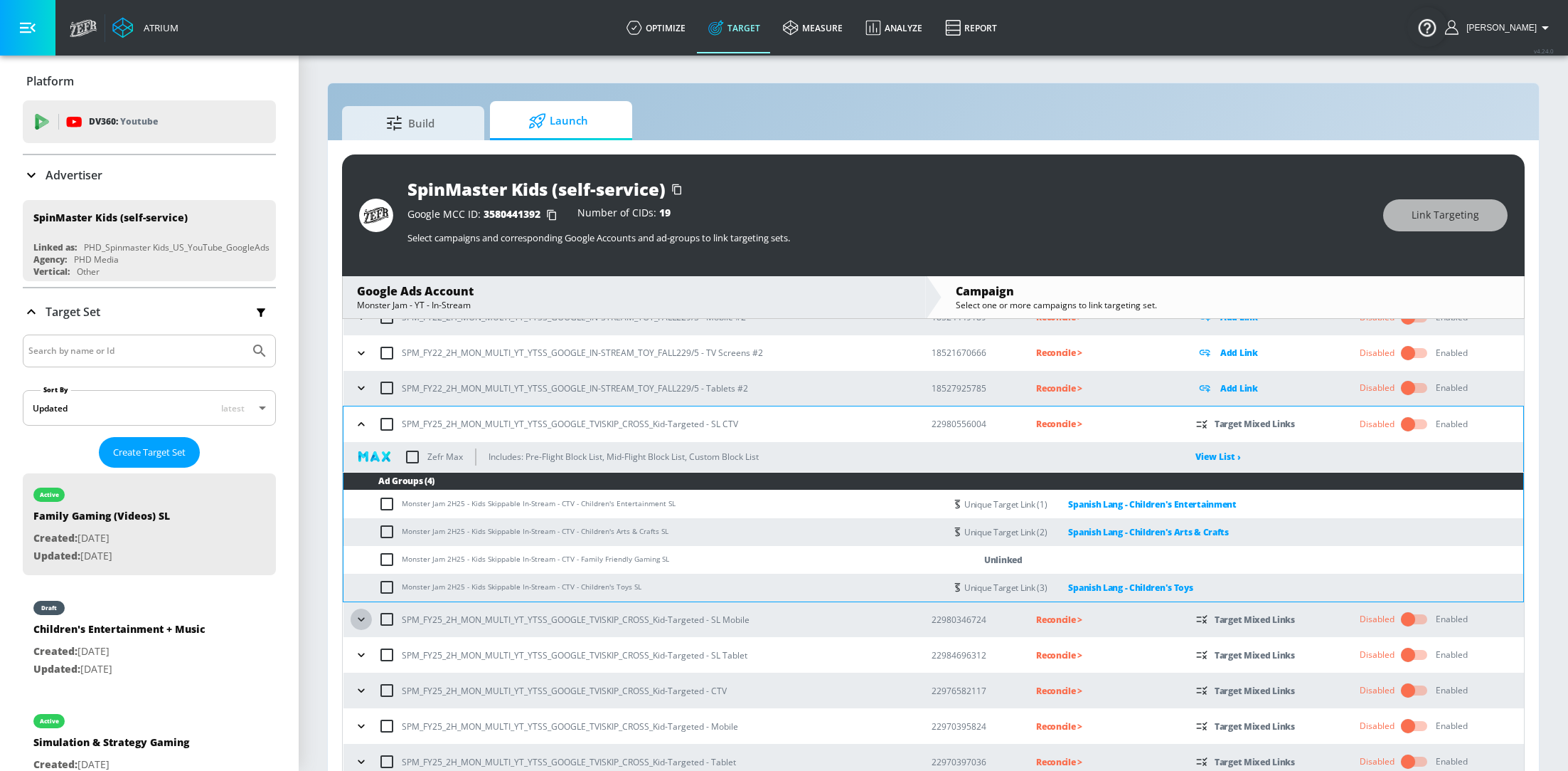
click at [359, 616] on icon "button" at bounding box center [361, 619] width 14 height 14
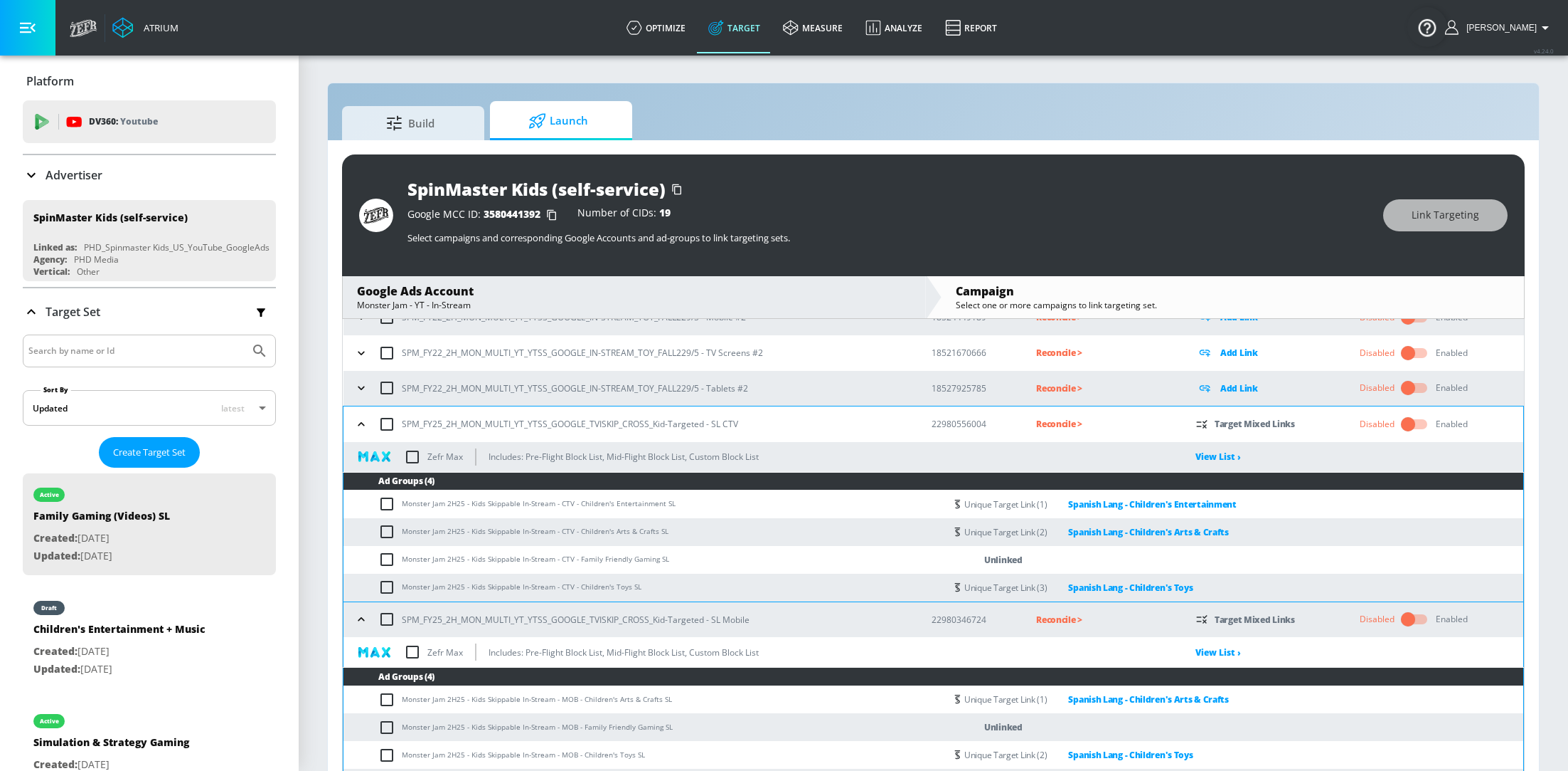
scroll to position [576, 0]
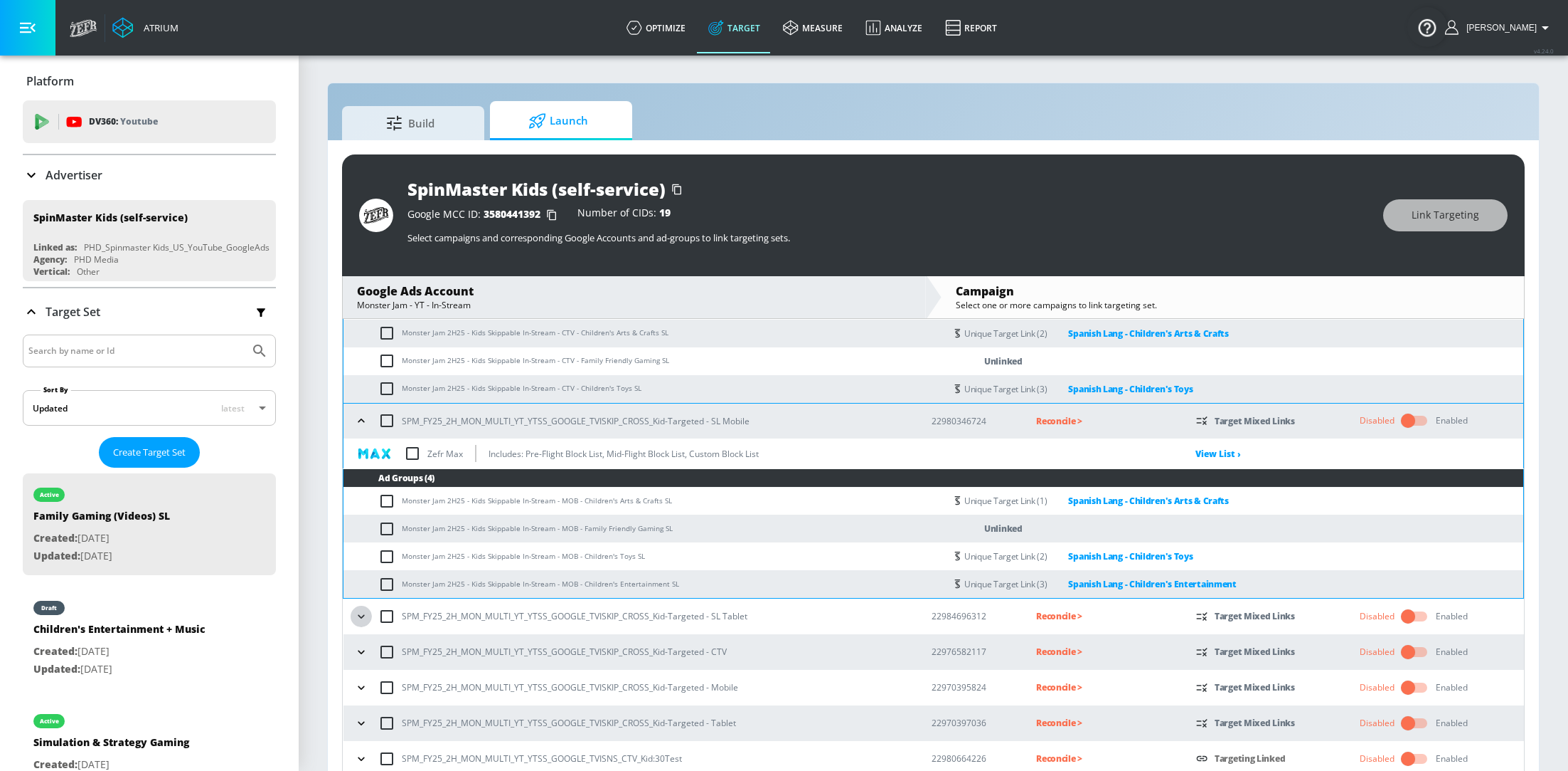
click at [361, 619] on icon "button" at bounding box center [361, 616] width 14 height 14
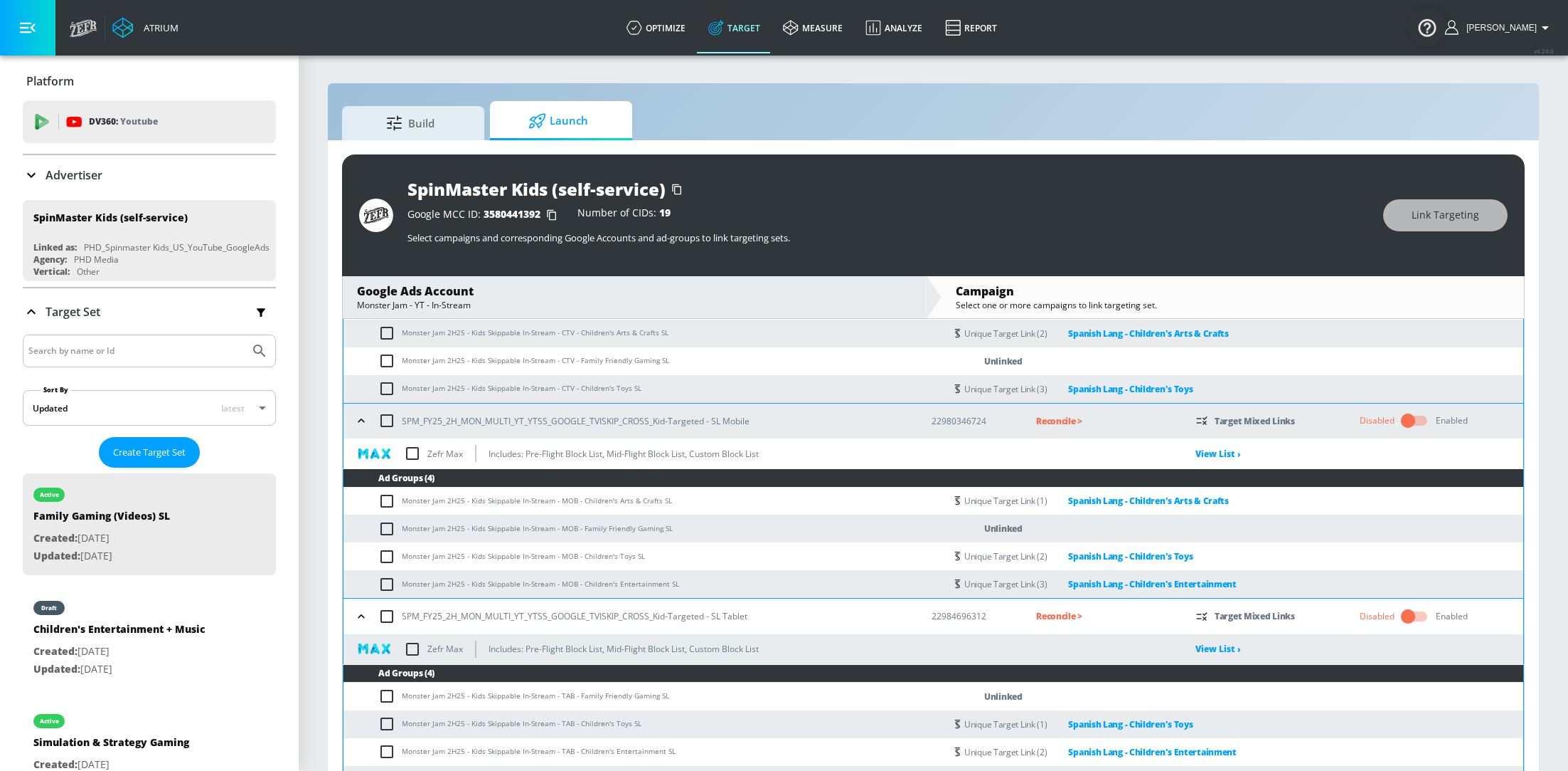
scroll to position [453, 0]
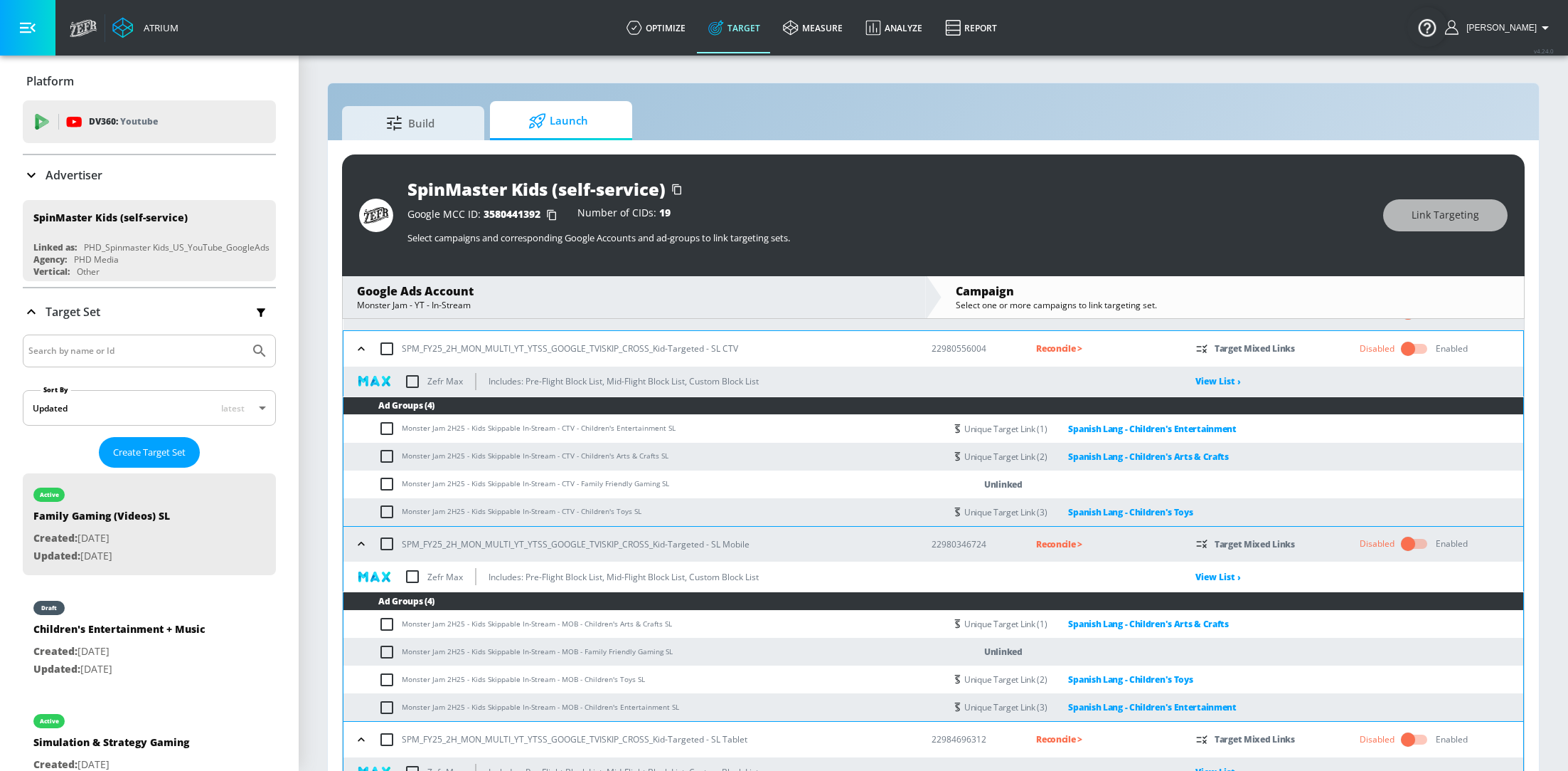
click at [383, 482] on input "checkbox" at bounding box center [390, 484] width 23 height 17
checkbox input "true"
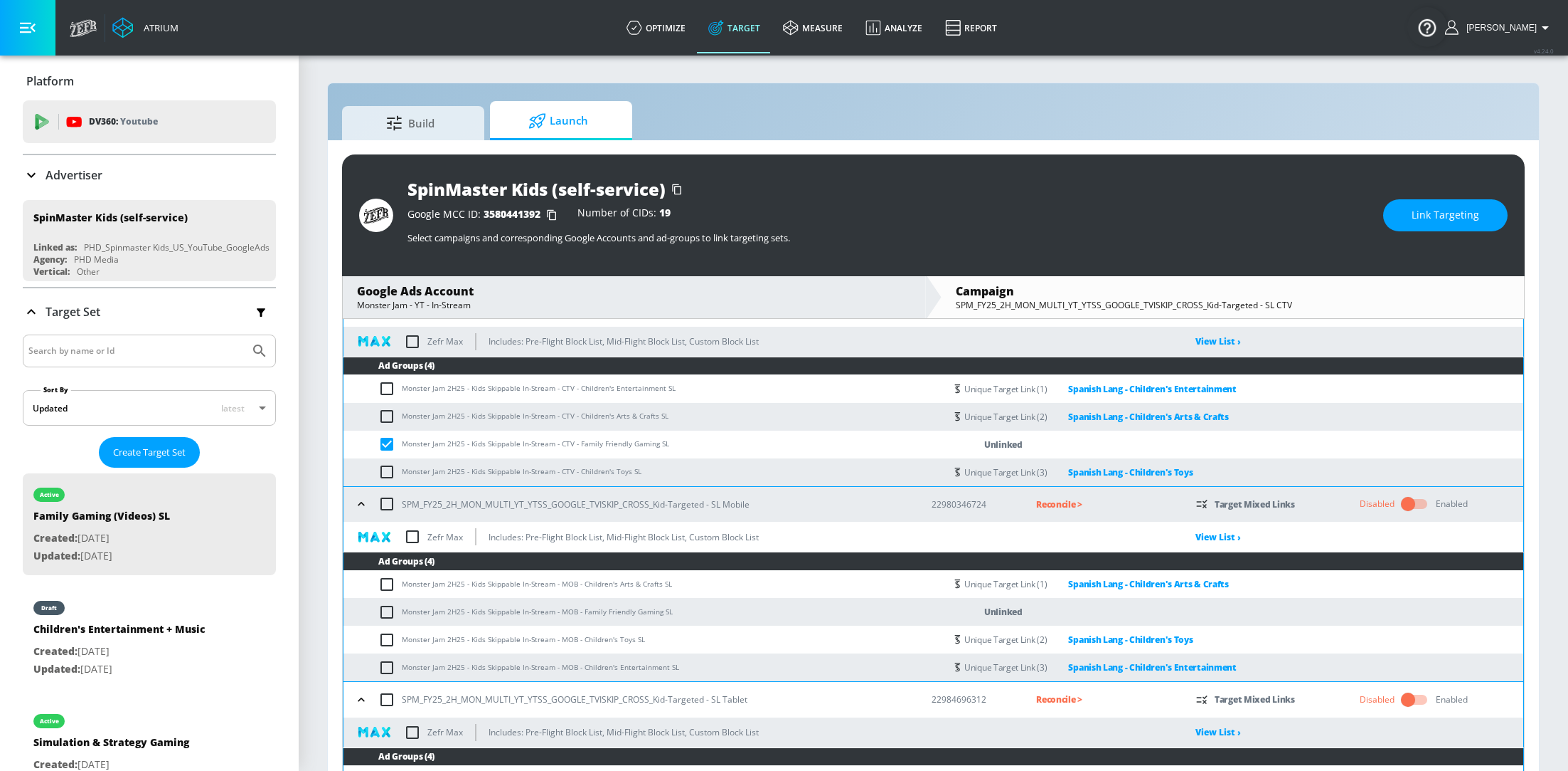
click at [387, 608] on input "checkbox" at bounding box center [390, 612] width 23 height 17
checkbox input "true"
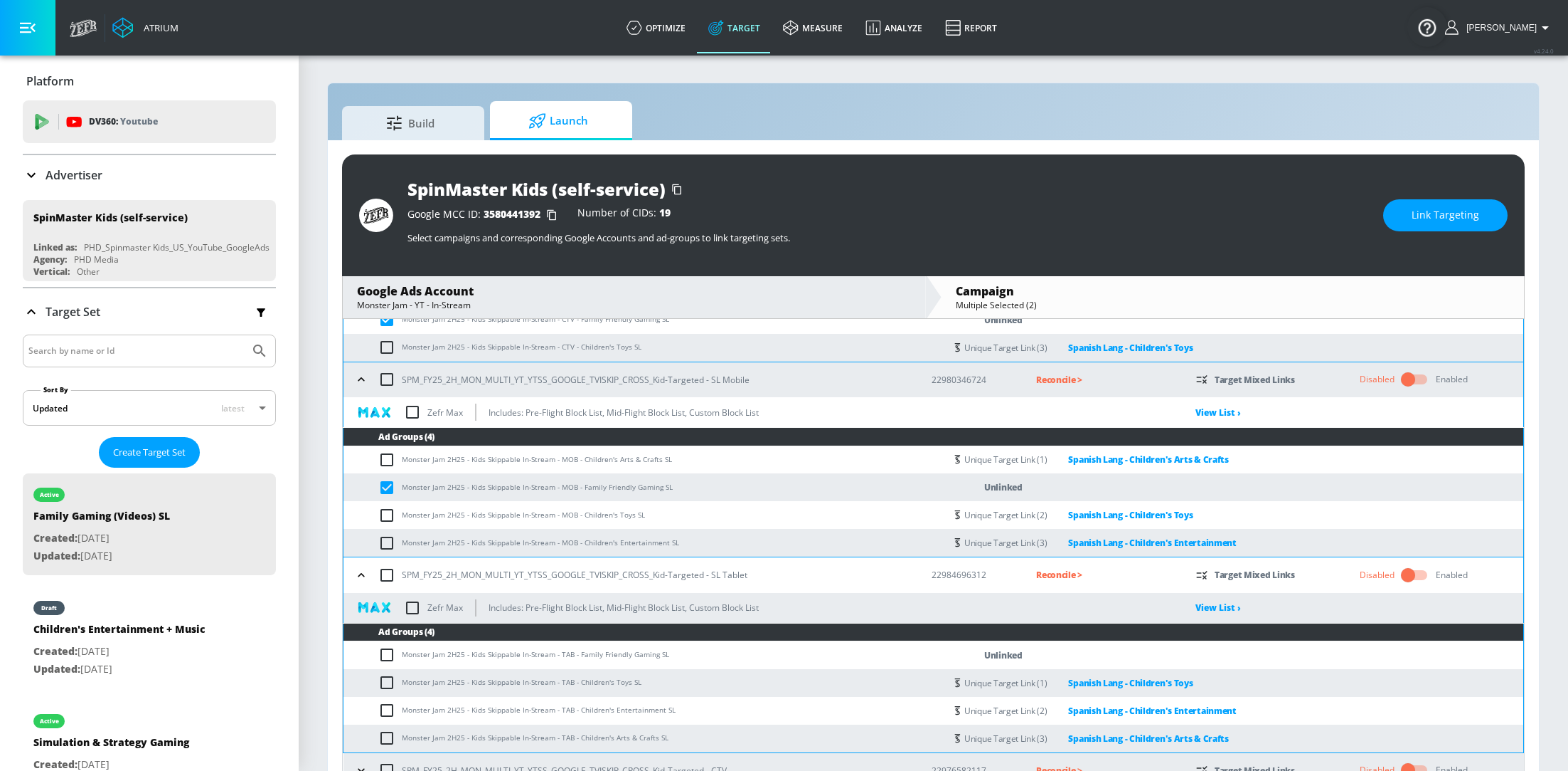
scroll to position [619, 0]
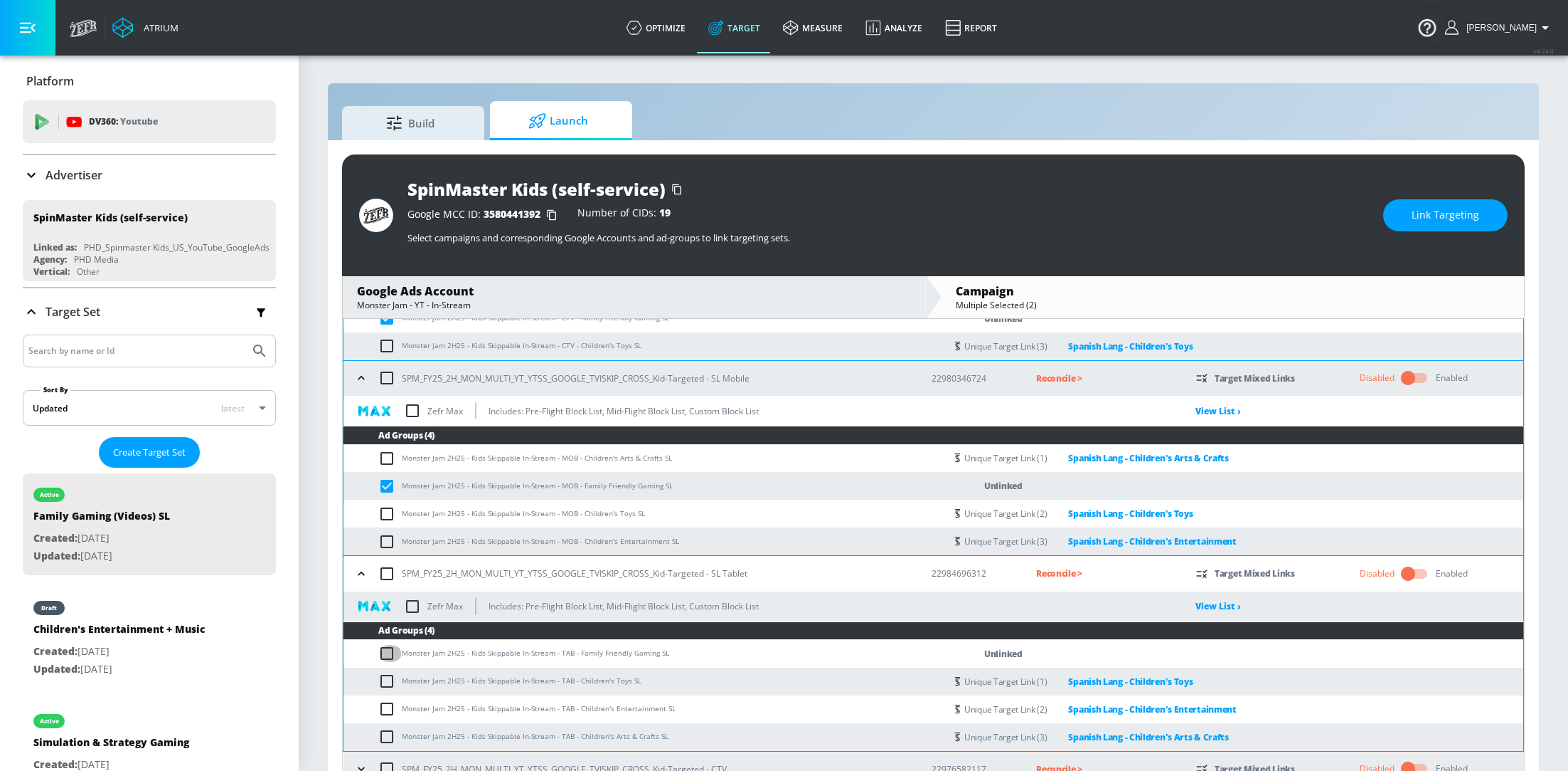
click at [386, 651] on input "checkbox" at bounding box center [390, 654] width 23 height 17
checkbox input "true"
click at [1482, 216] on button "Link Targeting" at bounding box center [1445, 215] width 124 height 32
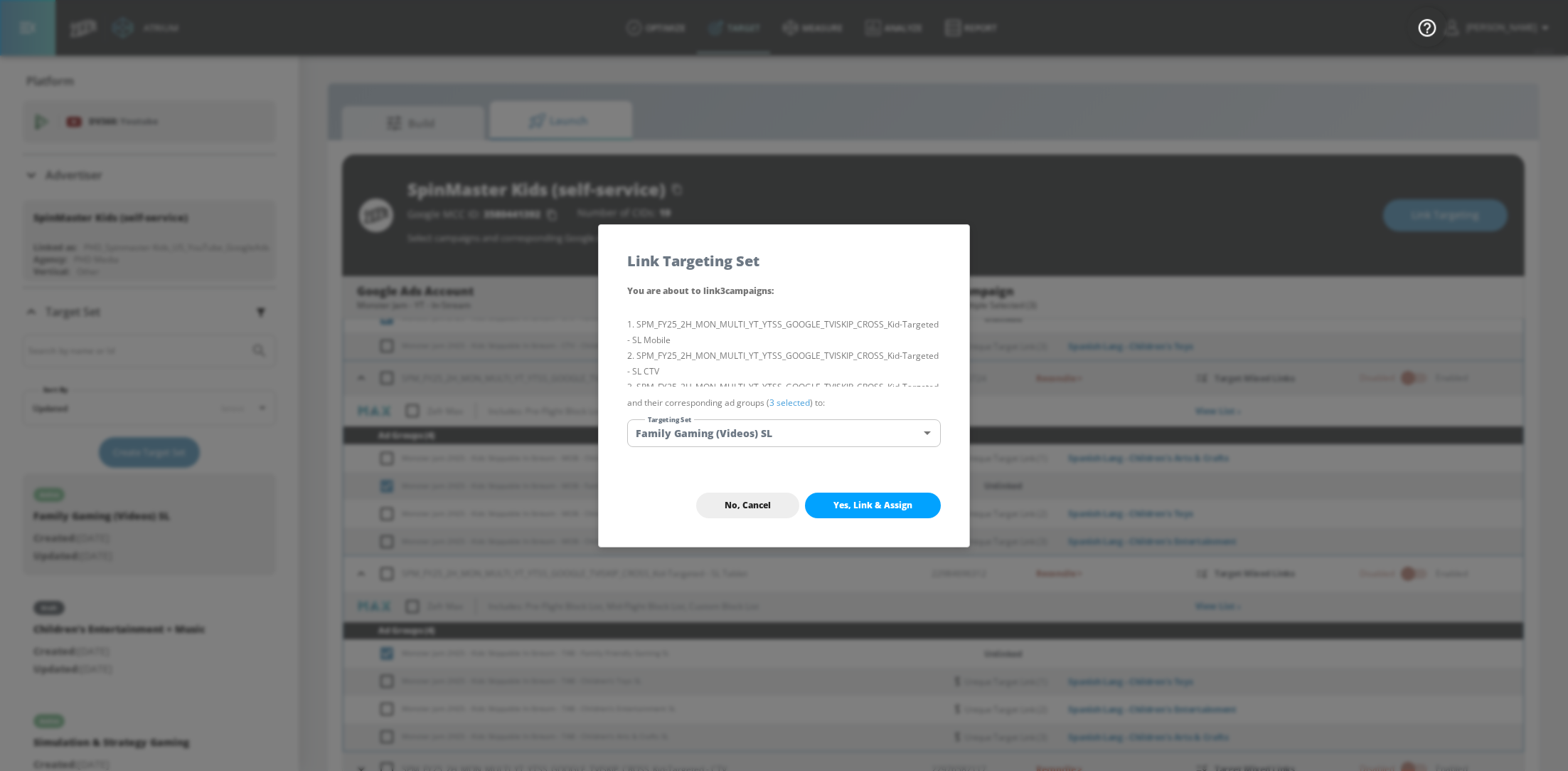
click at [823, 422] on body "Atrium optimize Target measure Analyze Report optimize Target measure Analyze R…" at bounding box center [784, 395] width 1568 height 791
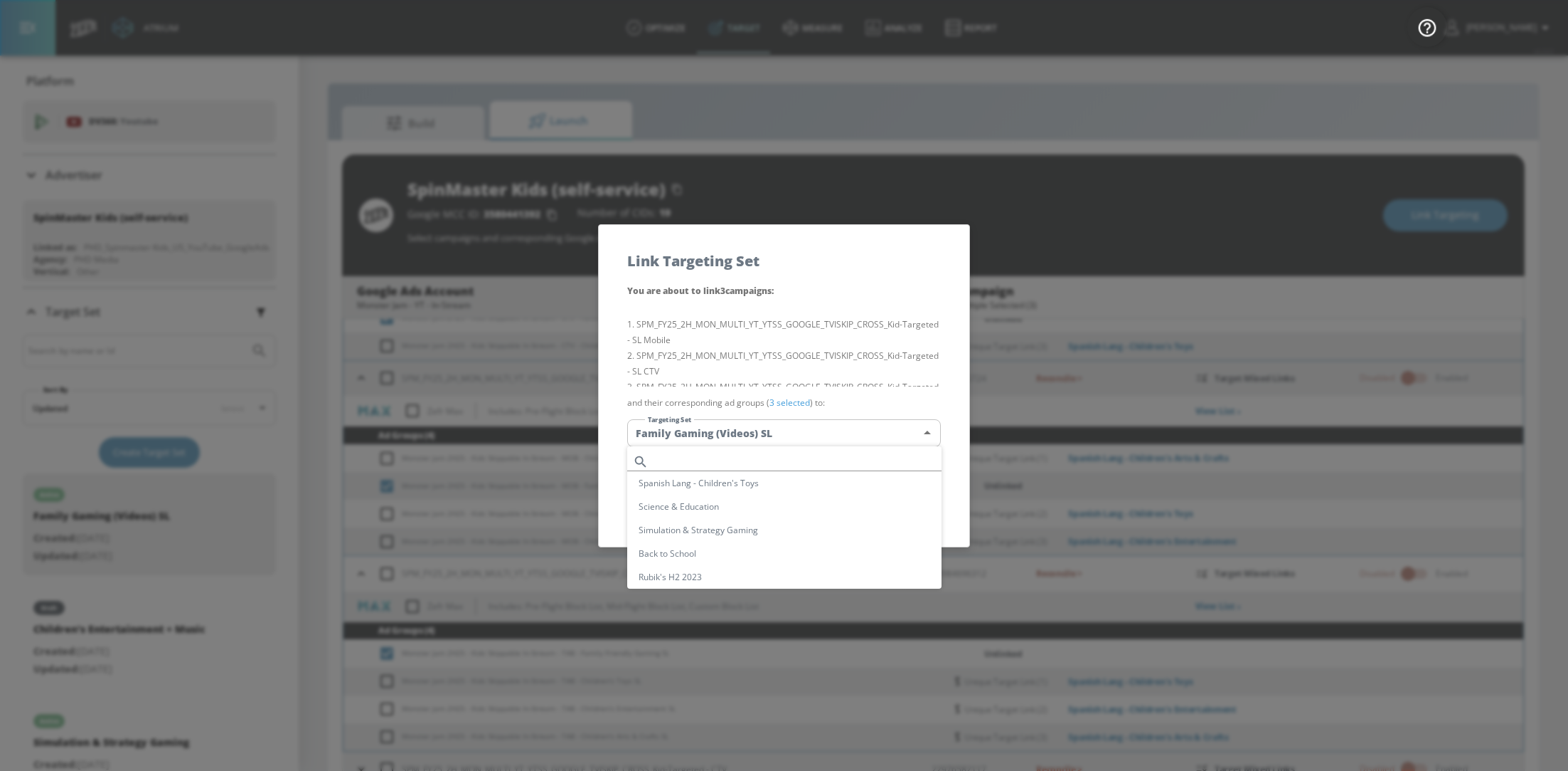
scroll to position [248, 0]
click at [775, 516] on li "Family Gaming (Videos) SL" at bounding box center [784, 516] width 314 height 23
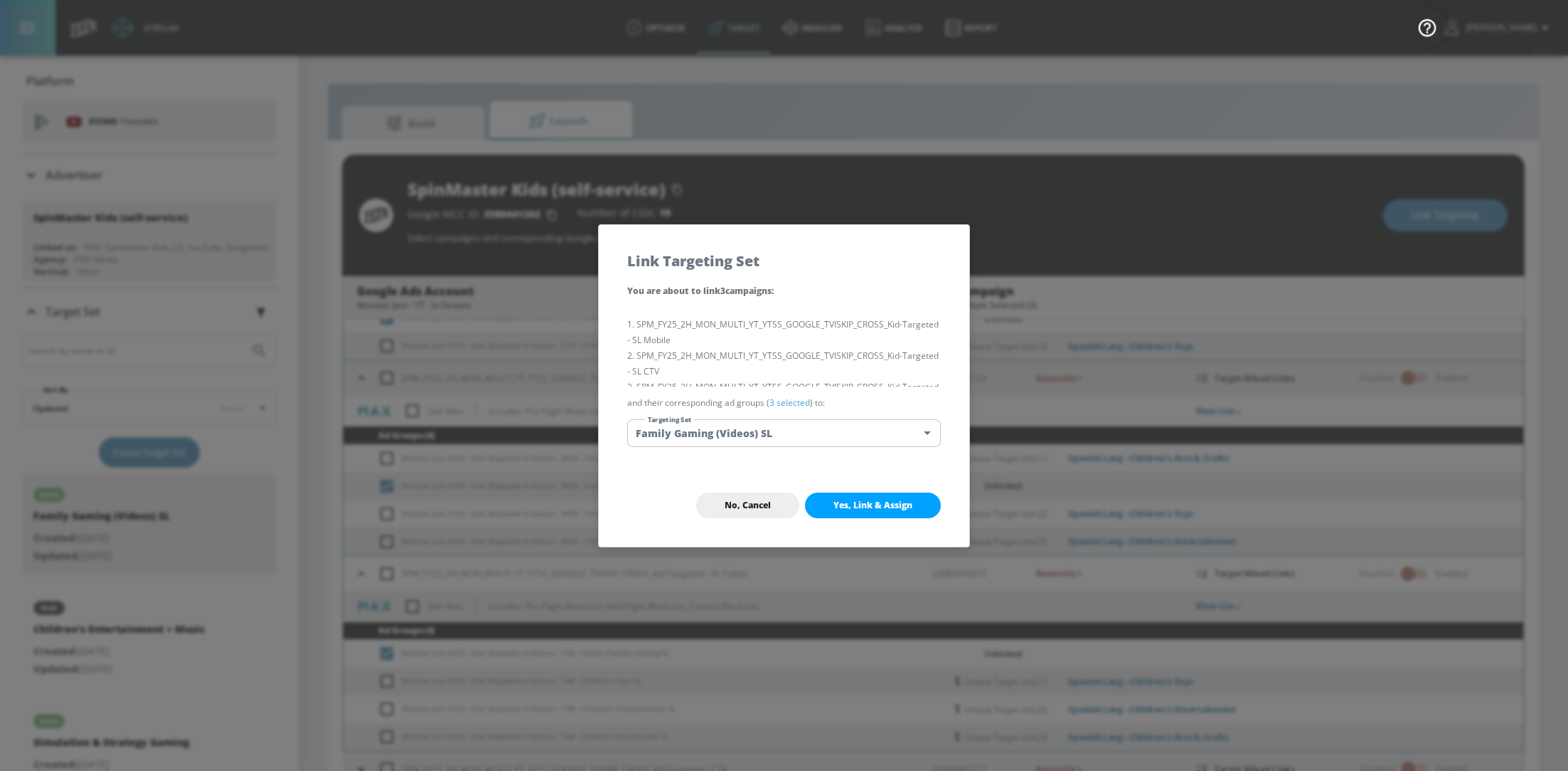
click at [874, 509] on span "Yes, Link & Assign" at bounding box center [872, 505] width 79 height 11
checkbox input "false"
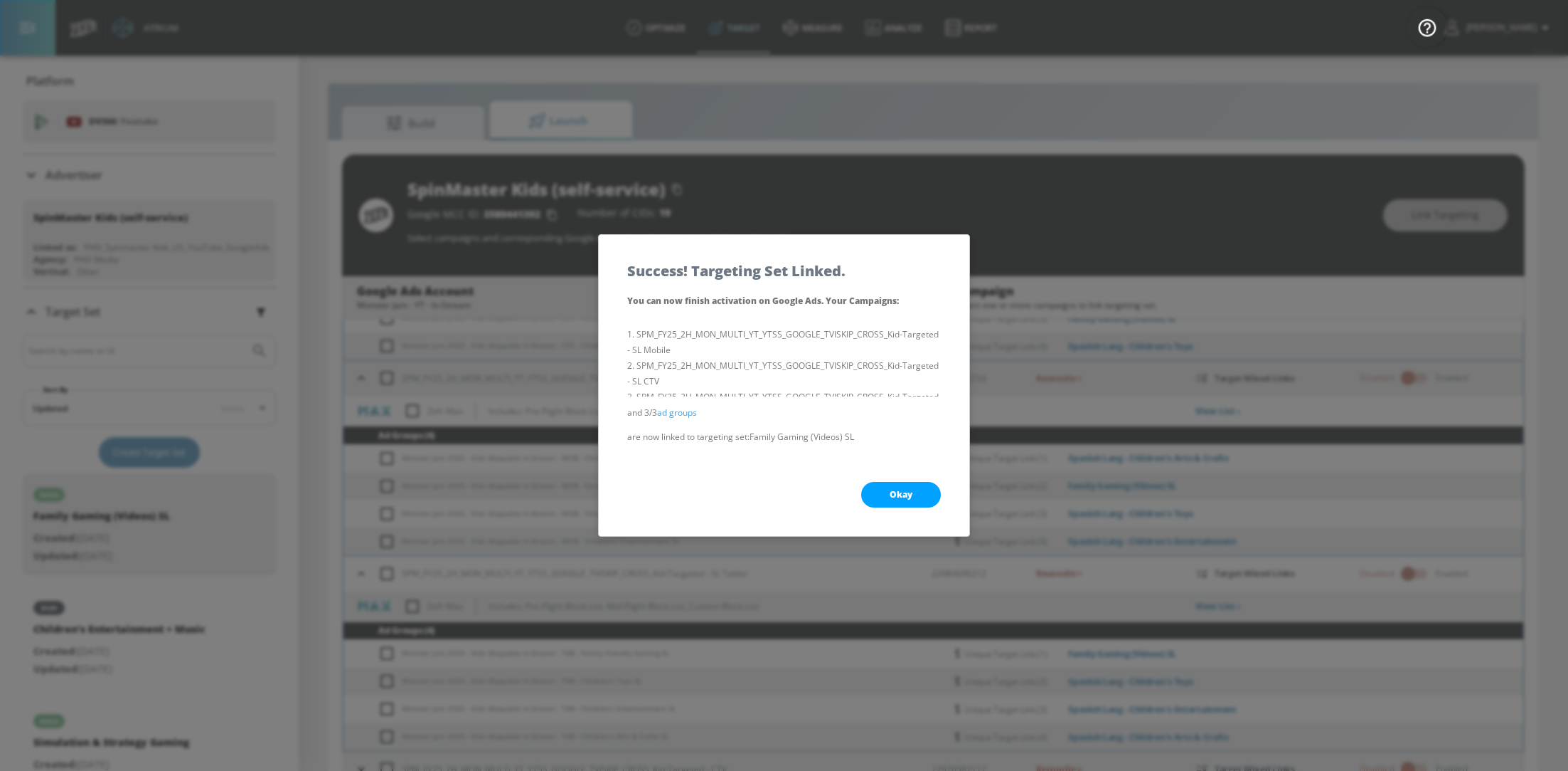
click at [904, 496] on span "Okay" at bounding box center [901, 494] width 23 height 11
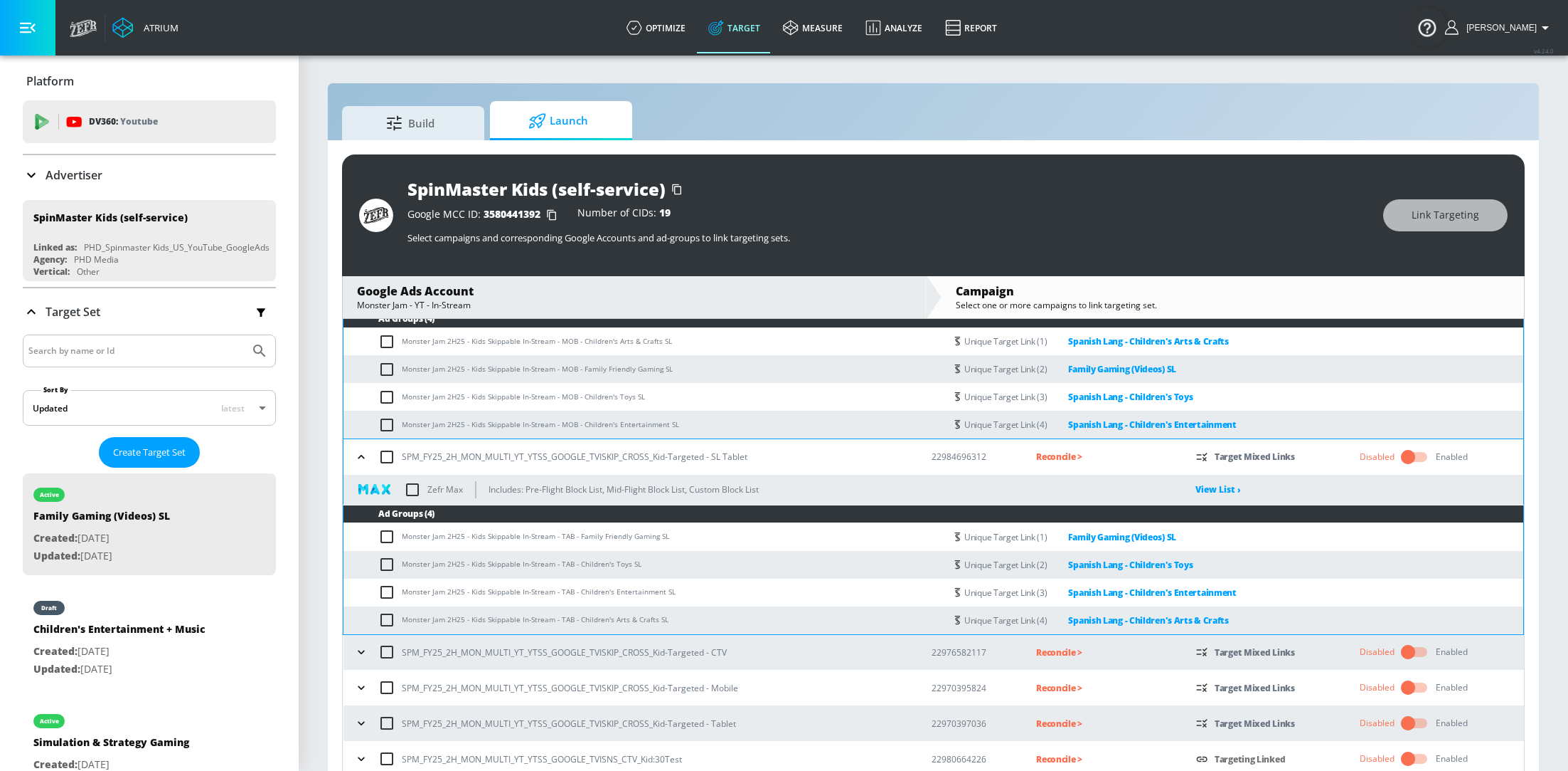
scroll to position [20, 0]
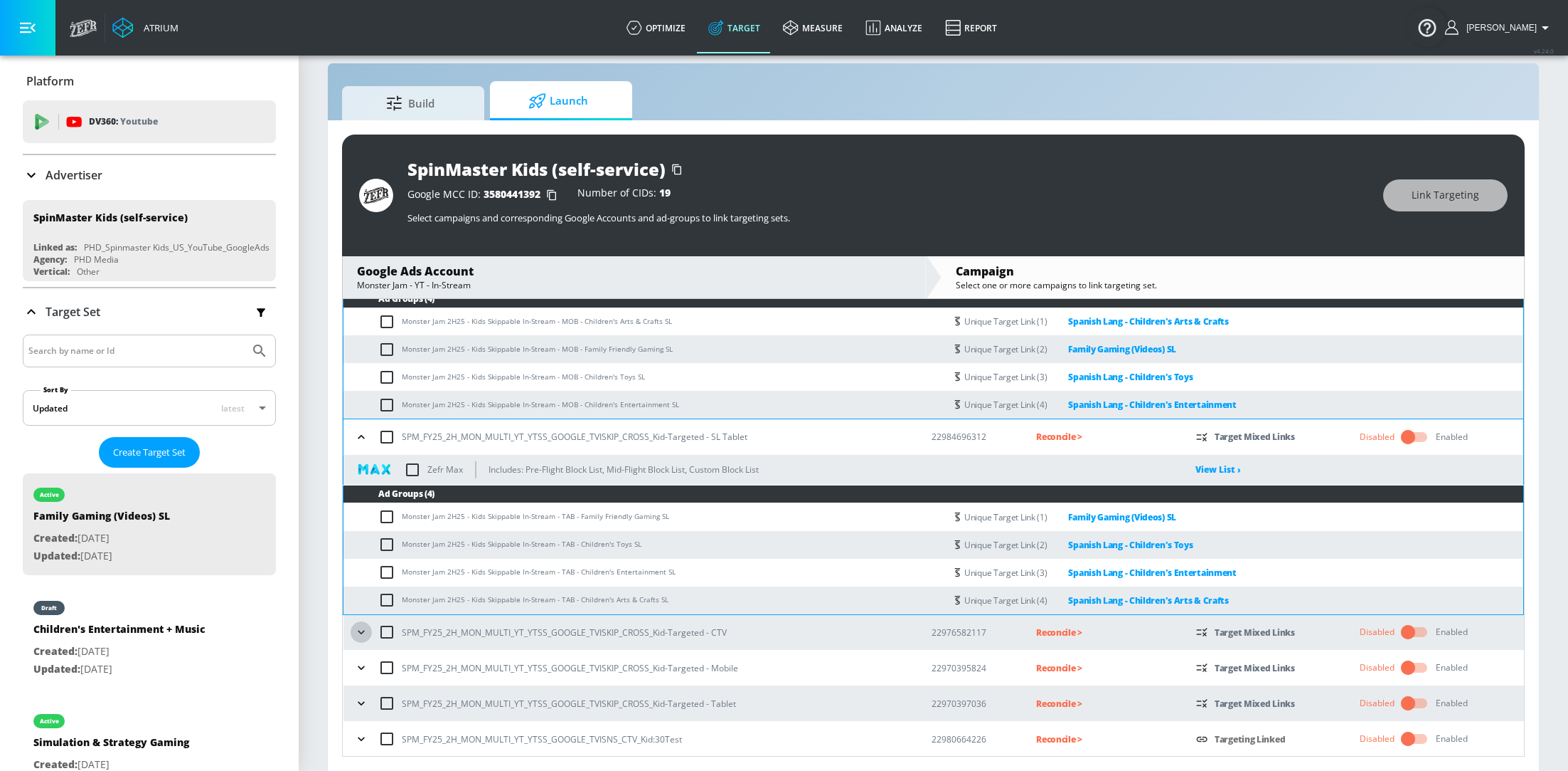
click at [358, 636] on icon "button" at bounding box center [361, 632] width 14 height 14
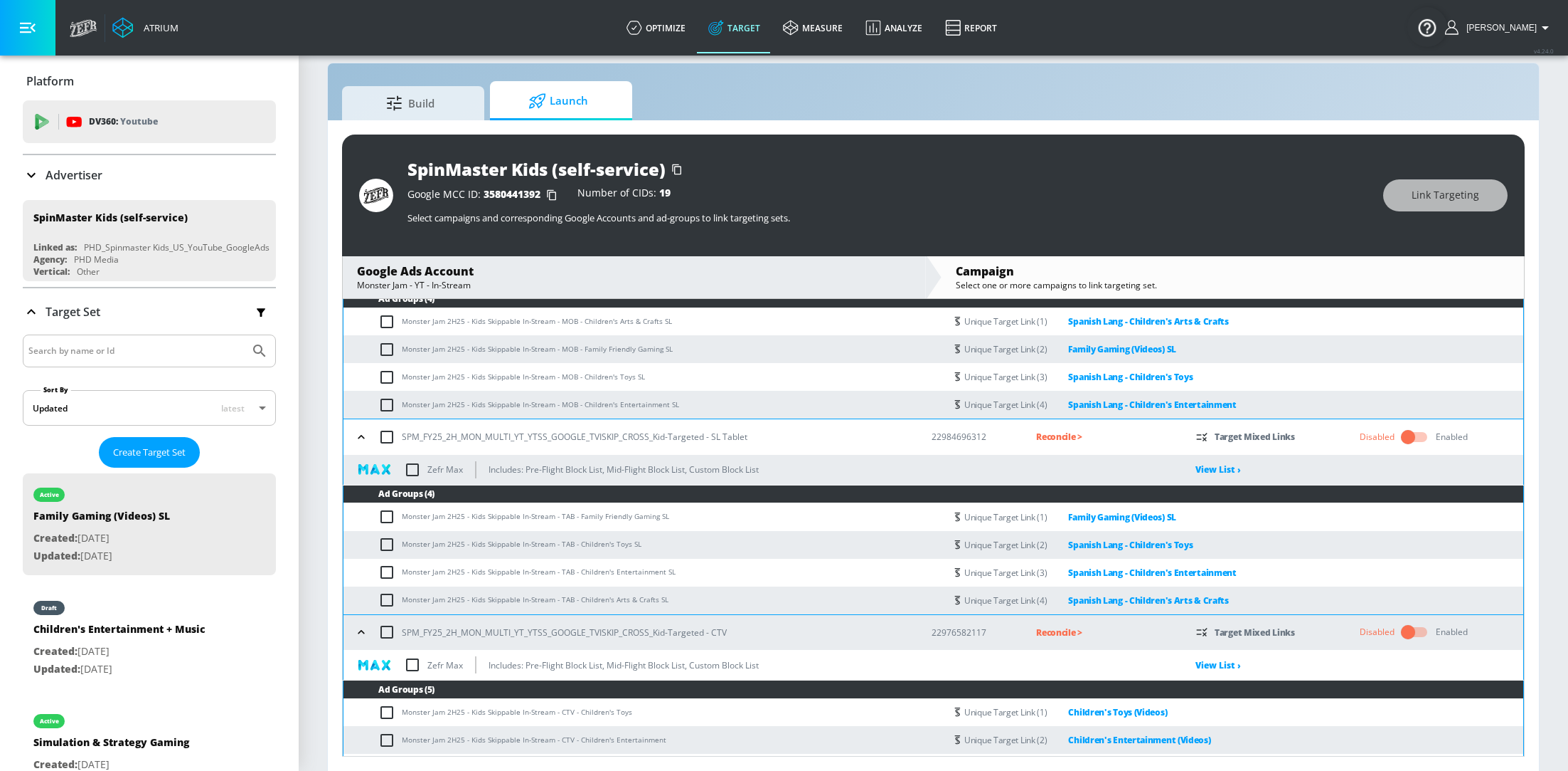
scroll to position [924, 0]
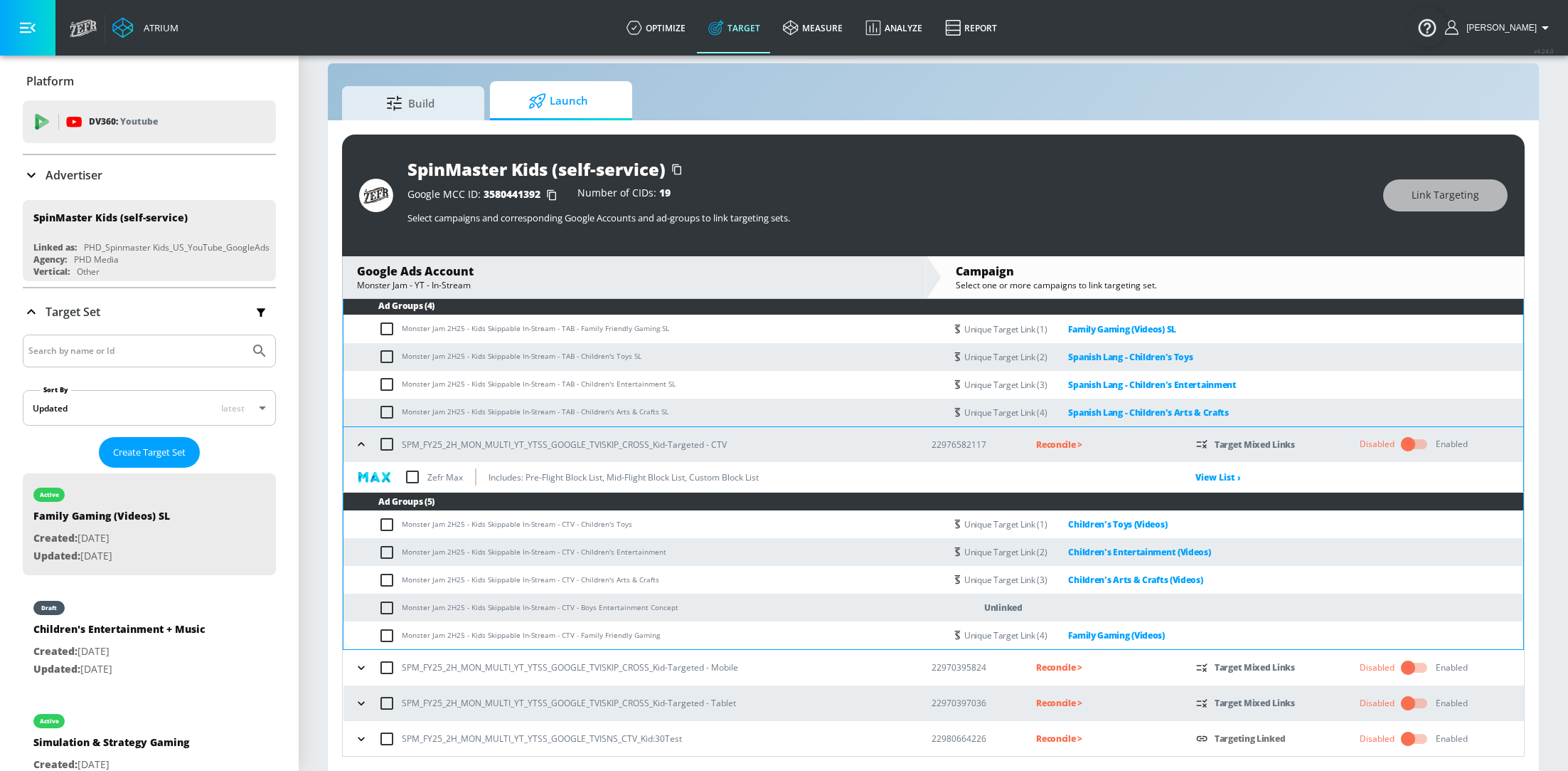
click at [358, 448] on icon "button" at bounding box center [361, 444] width 14 height 14
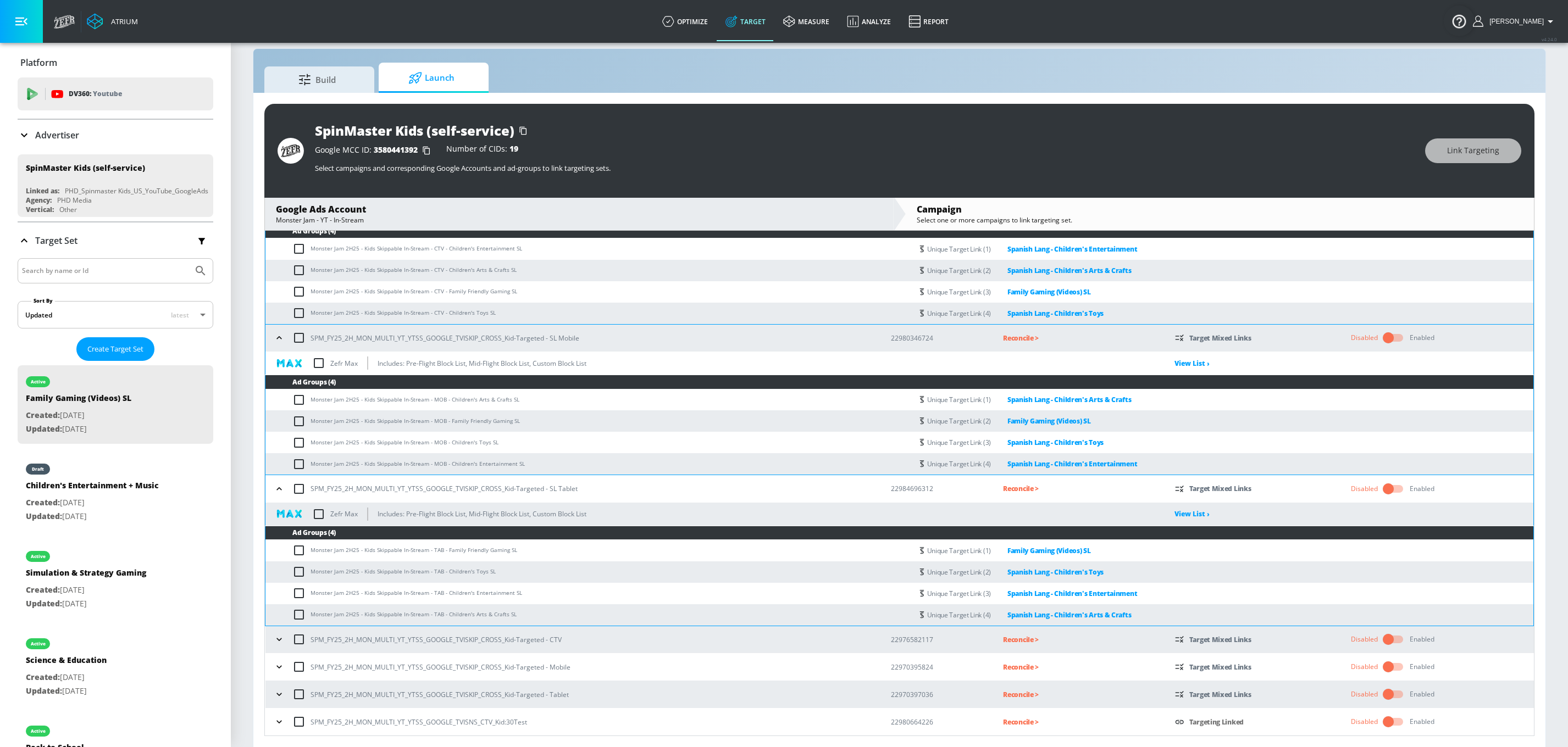
scroll to position [17, 0]
click at [291, 595] on input "checkbox" at bounding box center [299, 639] width 23 height 23
click at [301, 595] on input "checkbox" at bounding box center [299, 639] width 23 height 23
checkbox input "false"
click at [275, 595] on icon "button" at bounding box center [279, 639] width 11 height 11
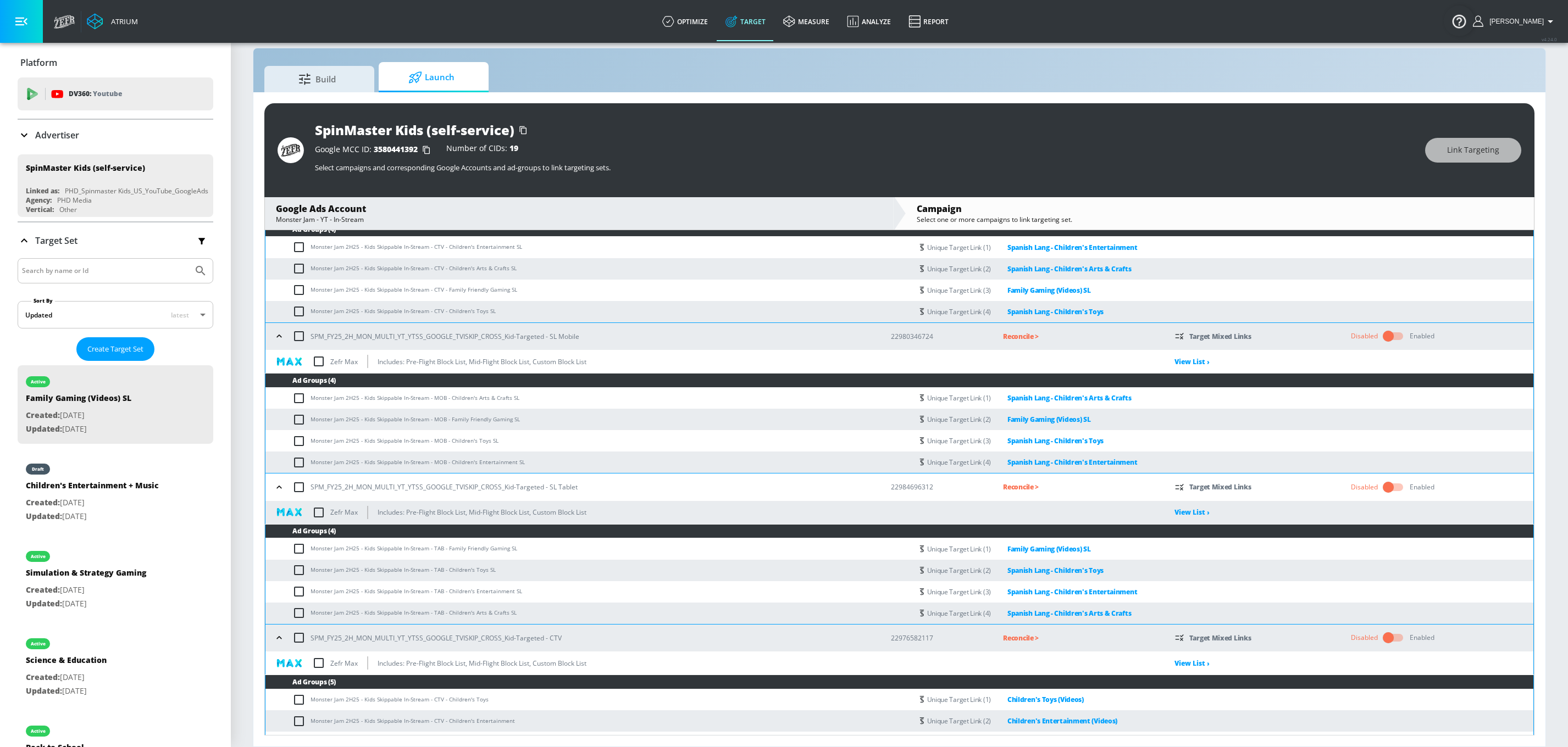
scroll to position [562, 0]
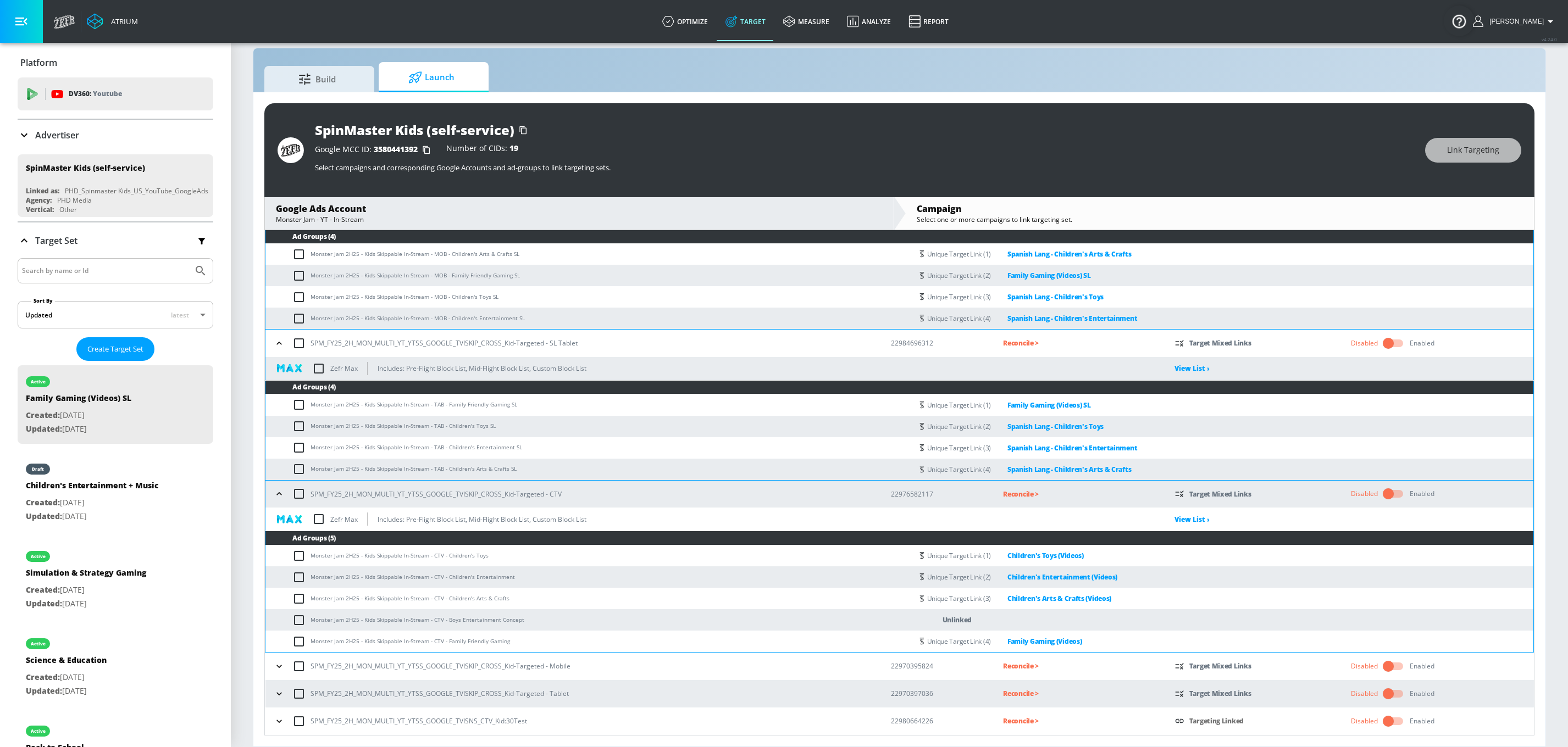
click at [275, 341] on icon "button" at bounding box center [279, 343] width 11 height 11
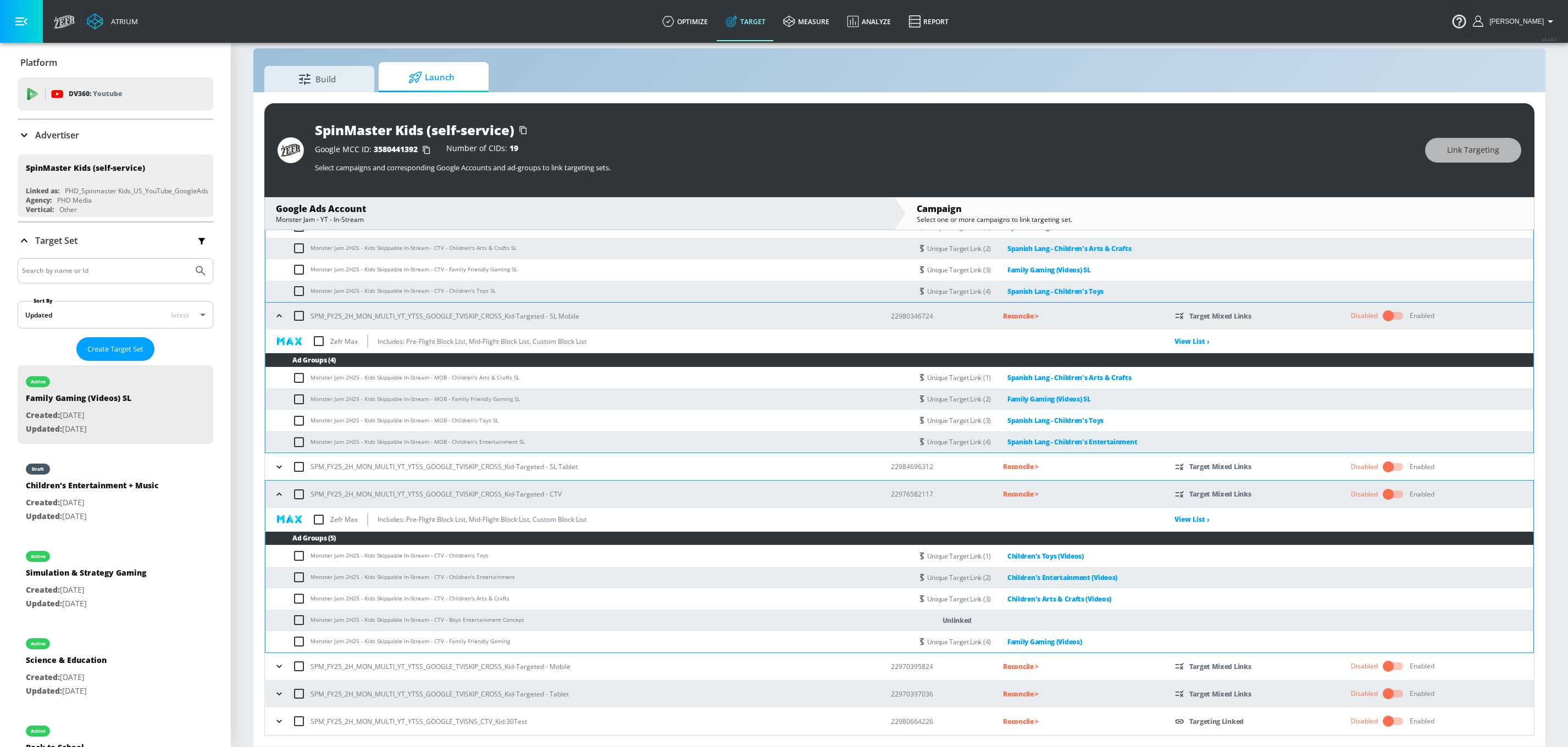
scroll to position [439, 0]
drag, startPoint x: 575, startPoint y: 497, endPoint x: 312, endPoint y: 493, distance: 263.0
click at [312, 493] on div "SPM_FY25_2H_MON_MULTI_YT_YTSS_GOOGLE_TVISKIP_CROSS_Kid-Targeted - CTV" at bounding box center [572, 495] width 602 height 23
drag, startPoint x: 931, startPoint y: 493, endPoint x: 877, endPoint y: 497, distance: 54.1
click at [877, 497] on td "22976582117" at bounding box center [929, 494] width 112 height 28
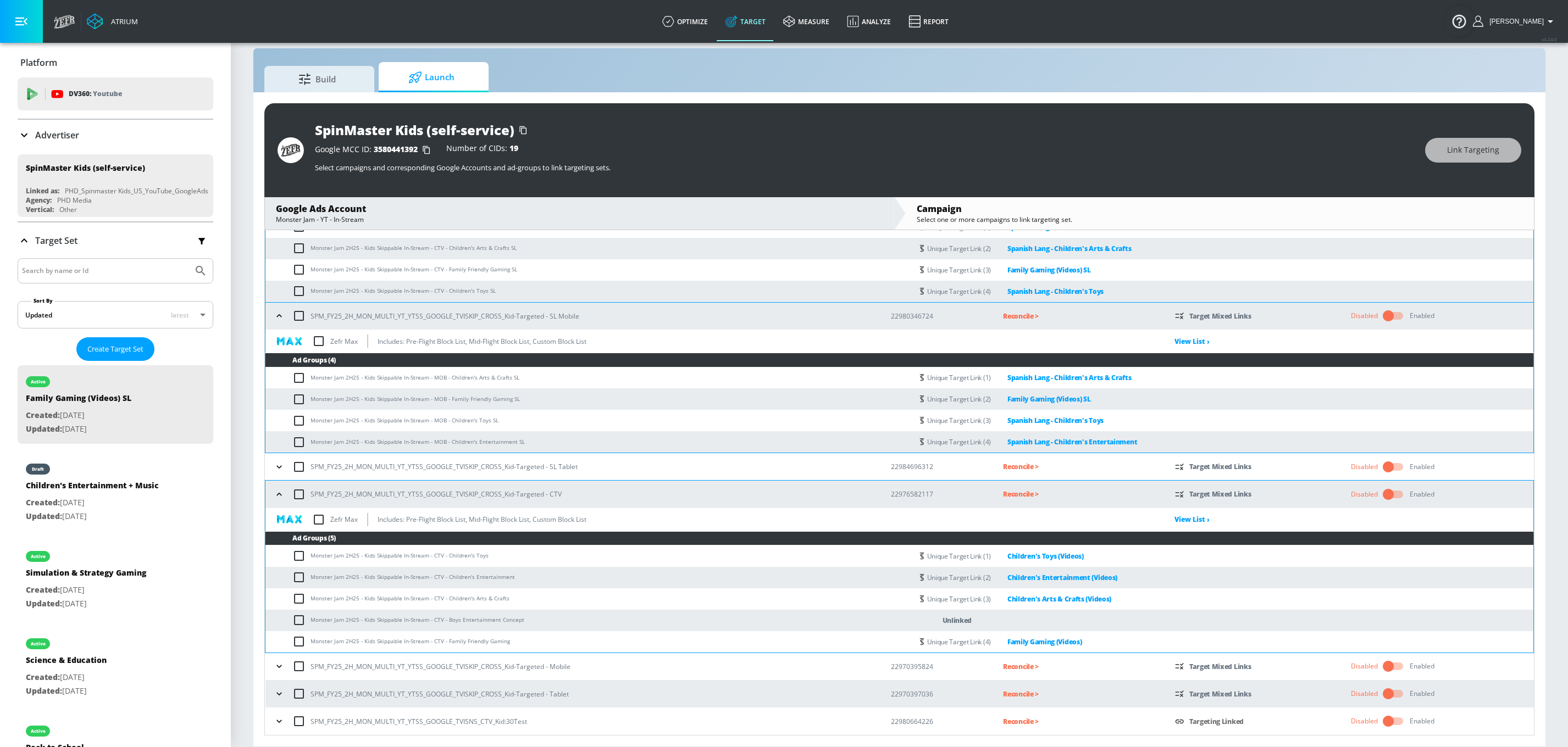
click at [925, 490] on p "22976582117" at bounding box center [938, 494] width 95 height 11
drag, startPoint x: 928, startPoint y: 490, endPoint x: 887, endPoint y: 492, distance: 41.0
click at [891, 493] on p "22976582117" at bounding box center [938, 494] width 95 height 11
copy p "22976582117"
drag, startPoint x: 571, startPoint y: 496, endPoint x: 313, endPoint y: 495, distance: 258.0
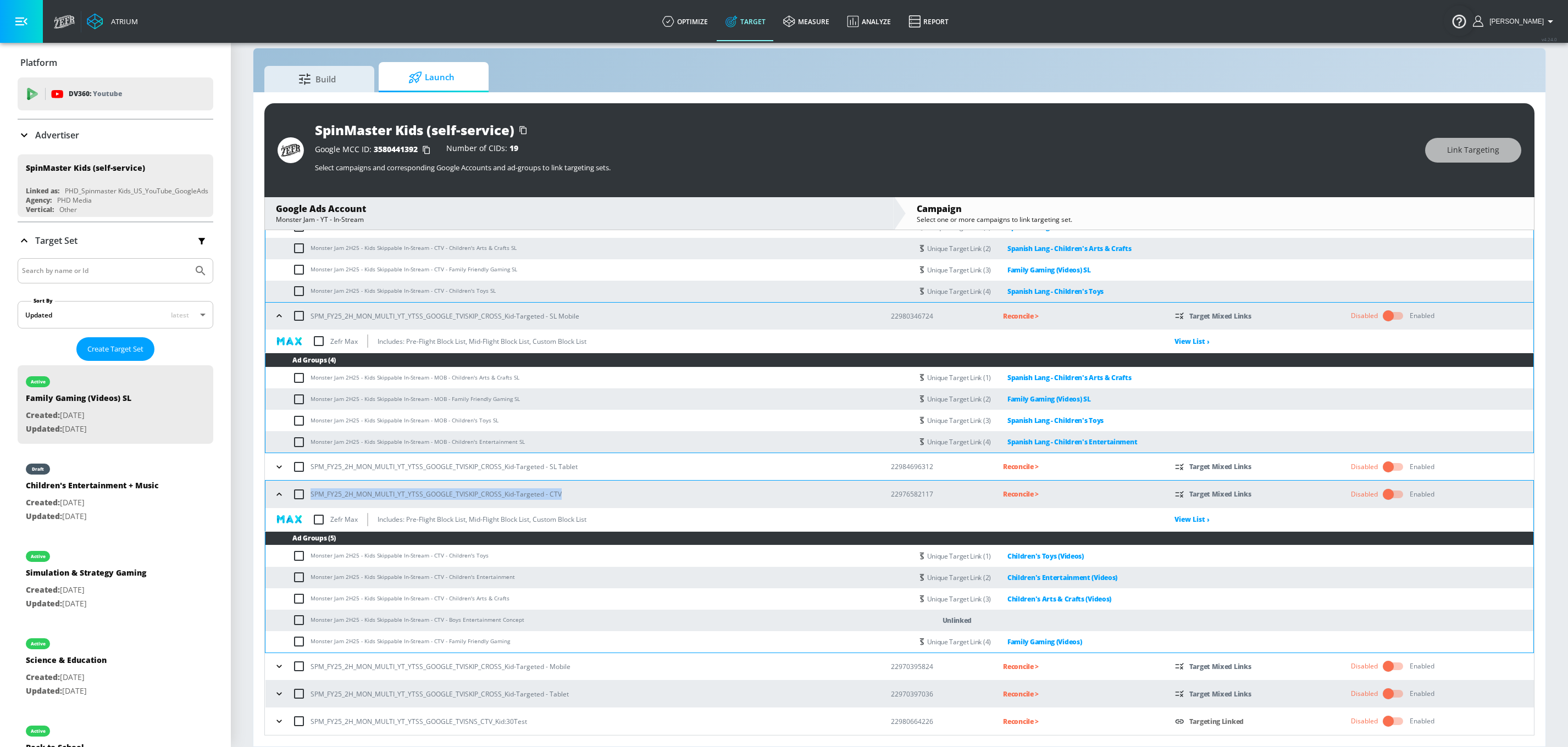
click at [313, 495] on div "SPM_FY25_2H_MON_MULTI_YT_YTSS_GOOGLE_TVISKIP_CROSS_Kid-Targeted - CTV" at bounding box center [572, 495] width 602 height 23
click at [317, 494] on p "SPM_FY25_2H_MON_MULTI_YT_YTSS_GOOGLE_TVISKIP_CROSS_Kid-Targeted - CTV" at bounding box center [436, 494] width 251 height 11
drag, startPoint x: 579, startPoint y: 495, endPoint x: 311, endPoint y: 493, distance: 268.0
click at [311, 493] on div "SPM_FY25_2H_MON_MULTI_YT_YTSS_GOOGLE_TVISKIP_CROSS_Kid-Targeted - CTV" at bounding box center [572, 495] width 602 height 23
copy p "SPM_FY25_2H_MON_MULTI_YT_YTSS_GOOGLE_TVISKIP_CROSS_Kid-Targeted - CTV"
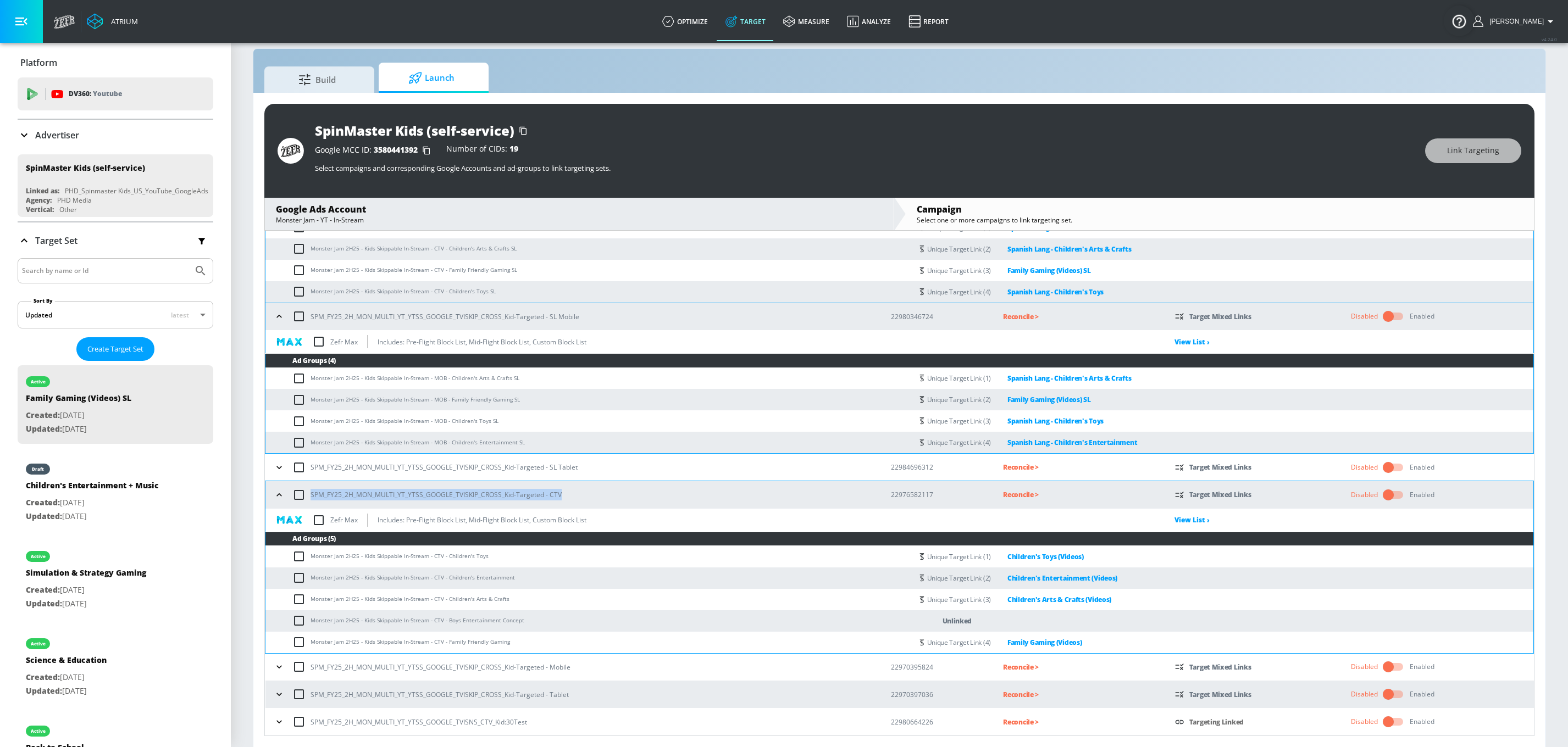
scroll to position [438, 0]
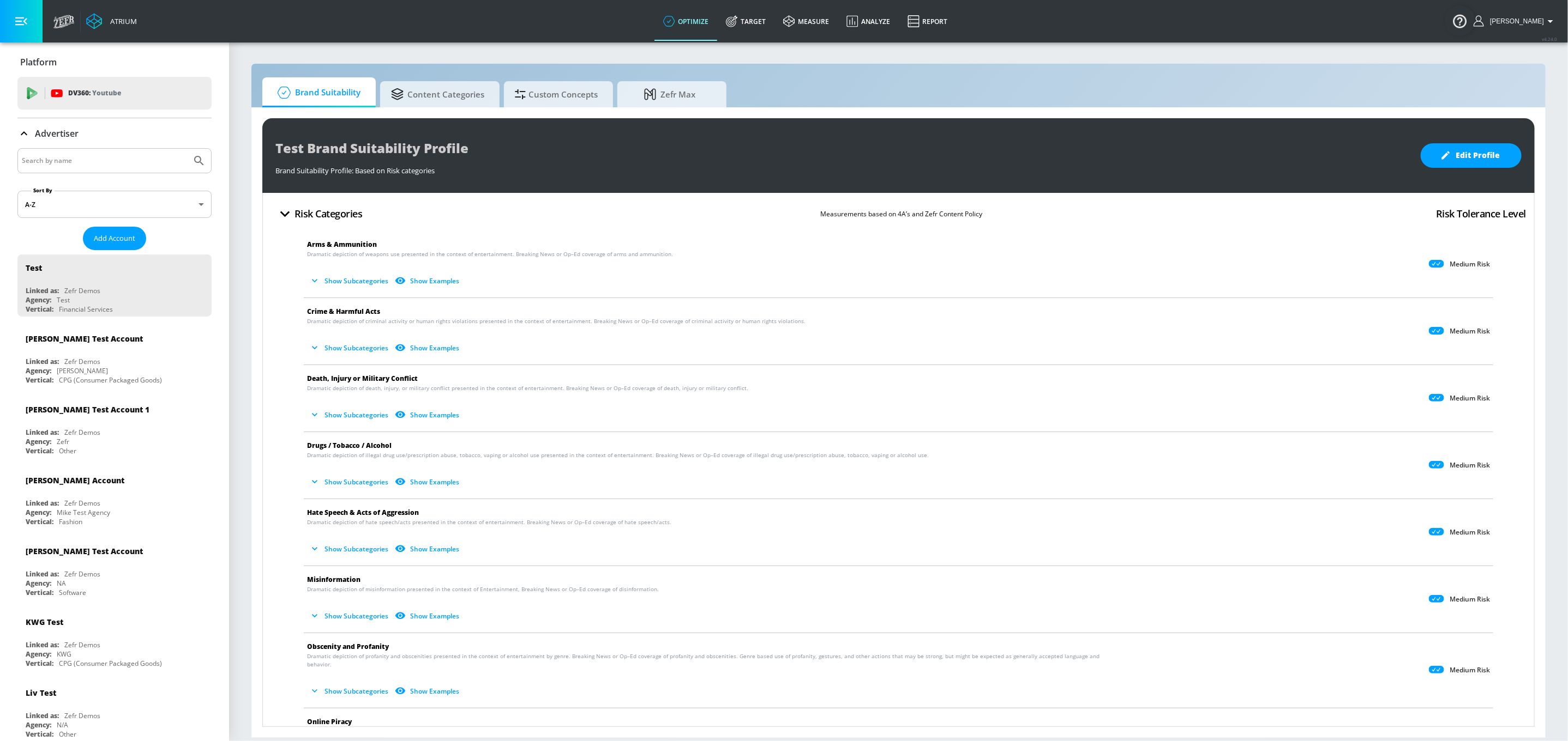
click at [93, 161] on input "Search by name" at bounding box center [105, 160] width 165 height 14
type input "haai"
click at [187, 148] on button "Submit Search" at bounding box center [199, 160] width 24 height 24
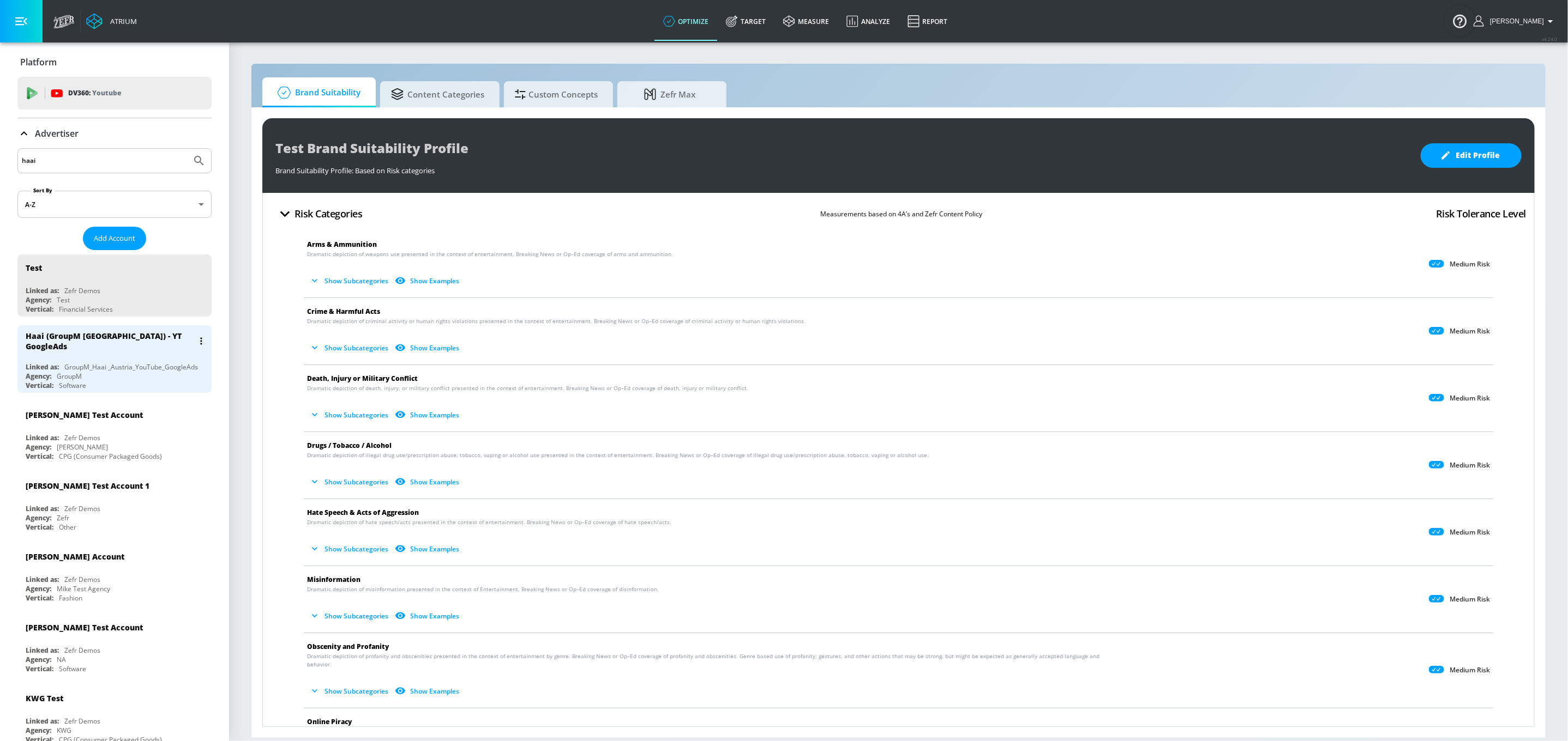
click at [121, 362] on div "GroupM_Haai _Austria_YouTube_GoogleAds" at bounding box center [131, 367] width 134 height 9
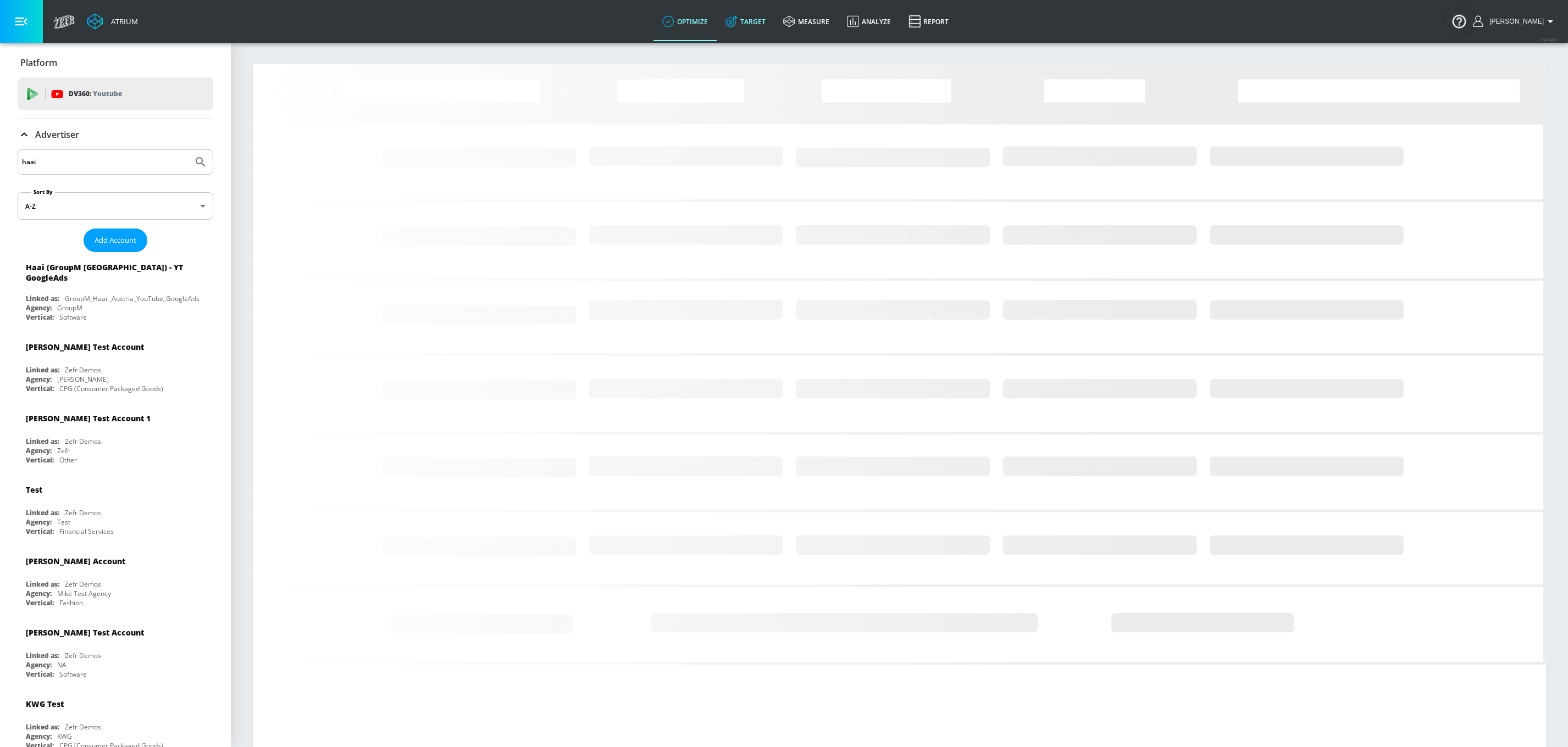
click at [774, 22] on link "Target" at bounding box center [746, 21] width 58 height 40
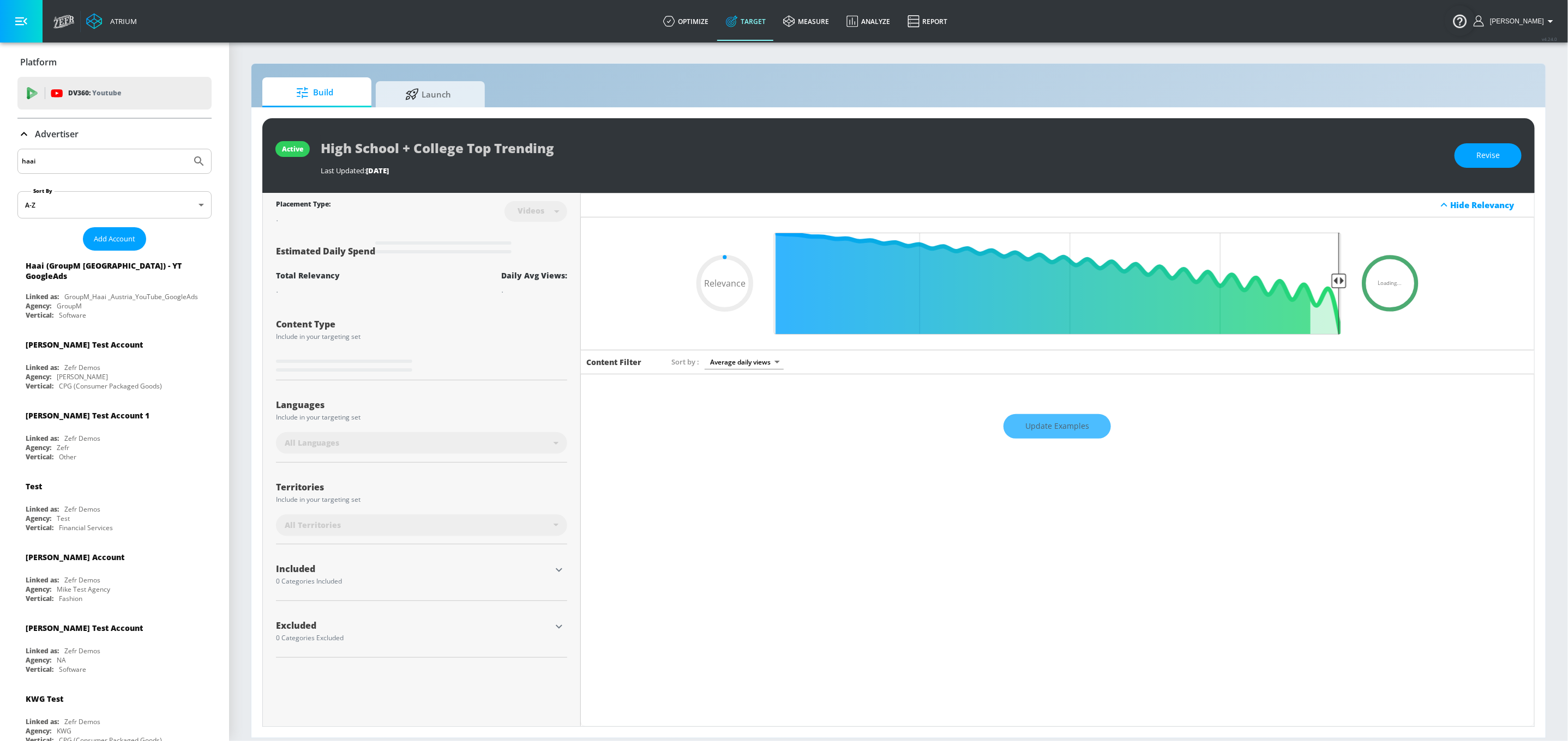
type input "0.62"
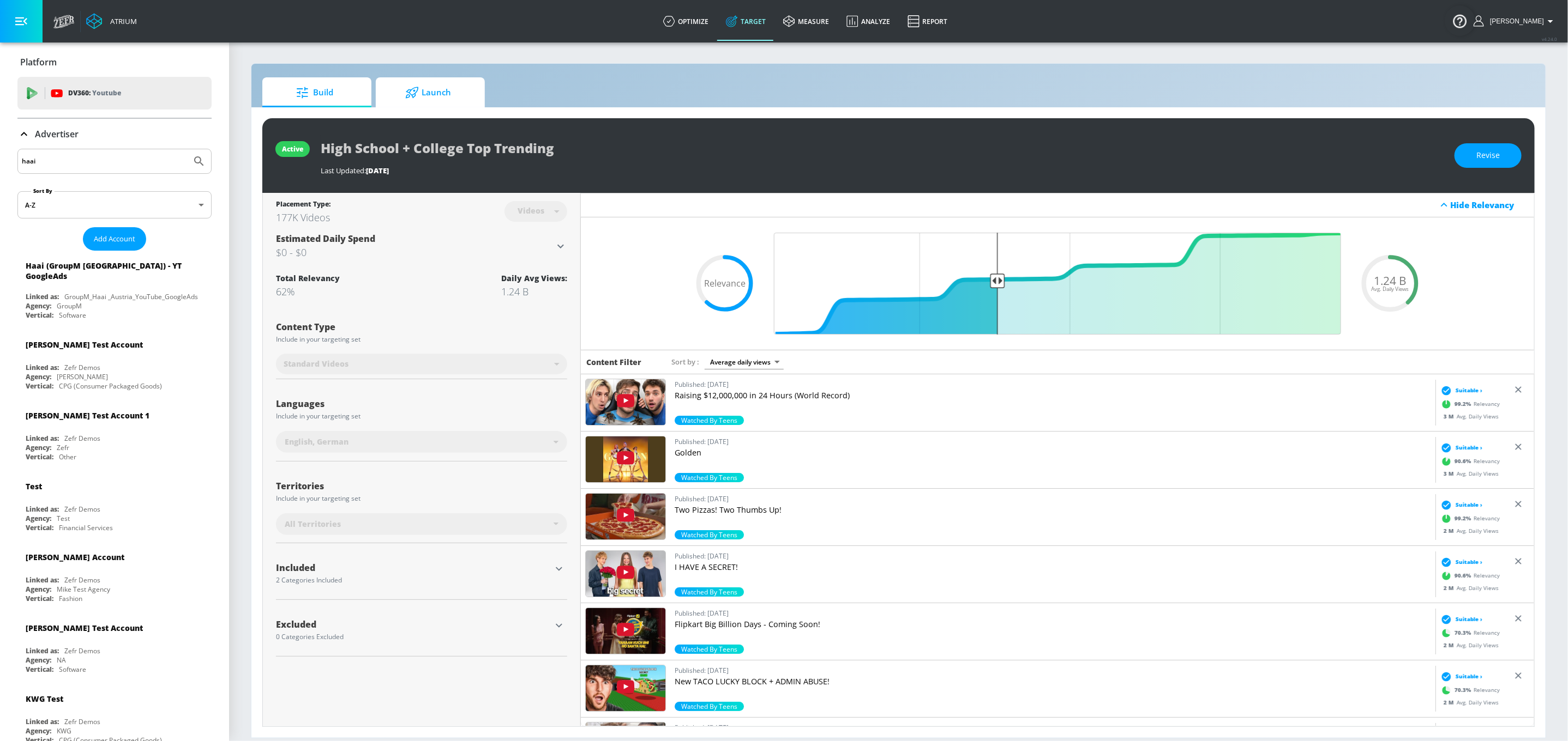
click at [458, 103] on span "Launch" at bounding box center [428, 93] width 83 height 26
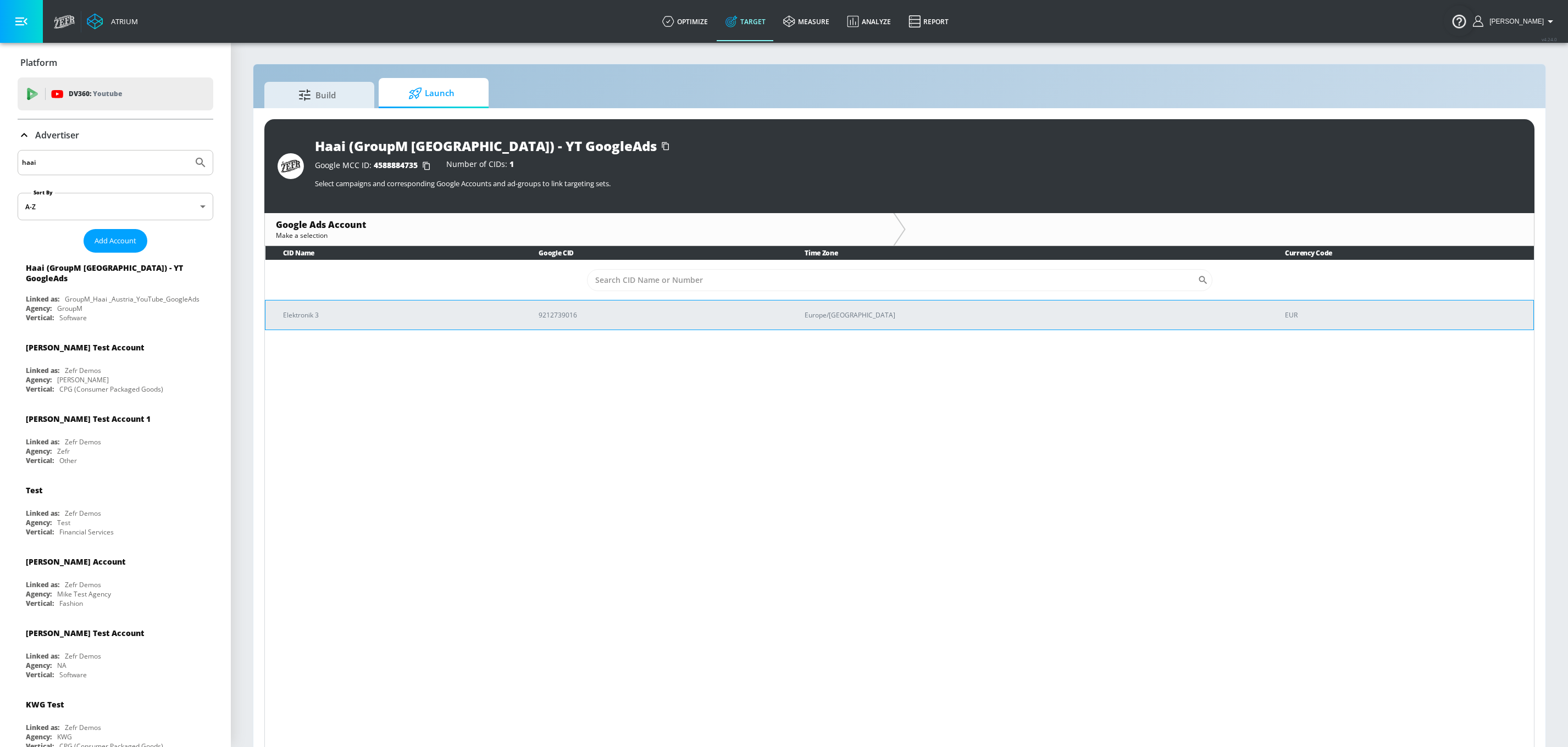
click at [510, 320] on p "Elektronik 3" at bounding box center [397, 315] width 229 height 11
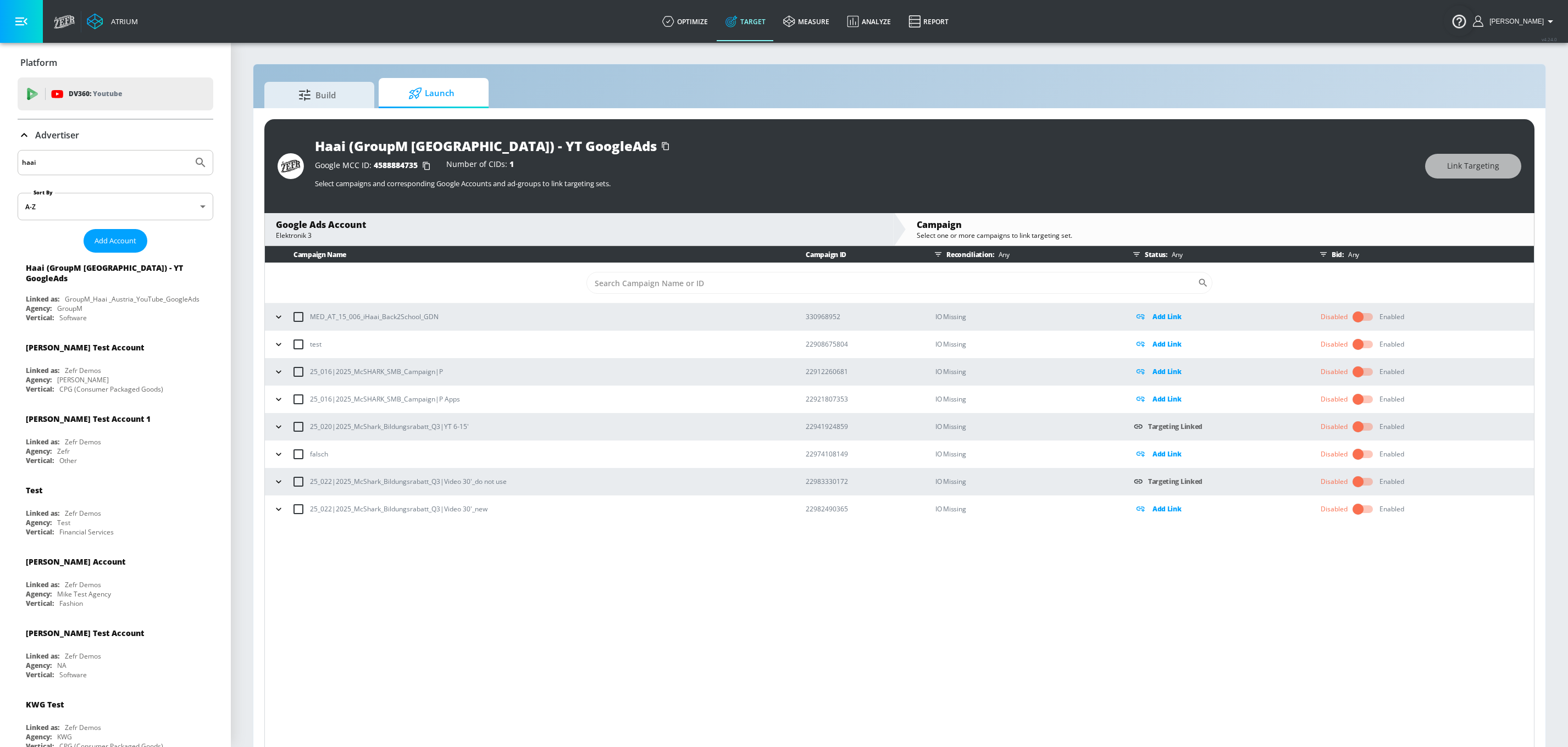
click at [280, 513] on icon "button" at bounding box center [279, 509] width 11 height 11
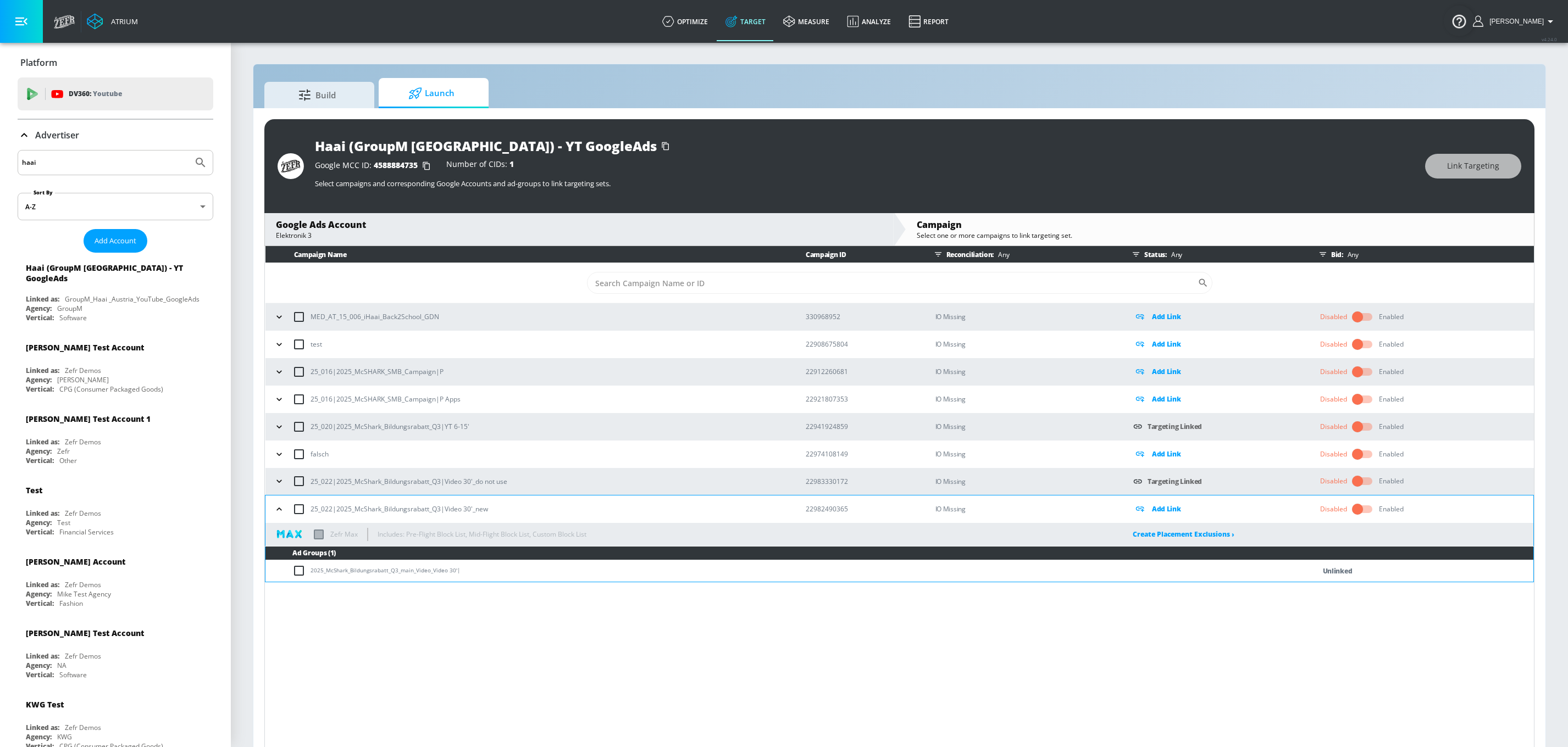
click at [303, 510] on input "checkbox" at bounding box center [299, 509] width 23 height 23
checkbox input "true"
click at [1506, 162] on button "Link Targeting" at bounding box center [1473, 166] width 96 height 25
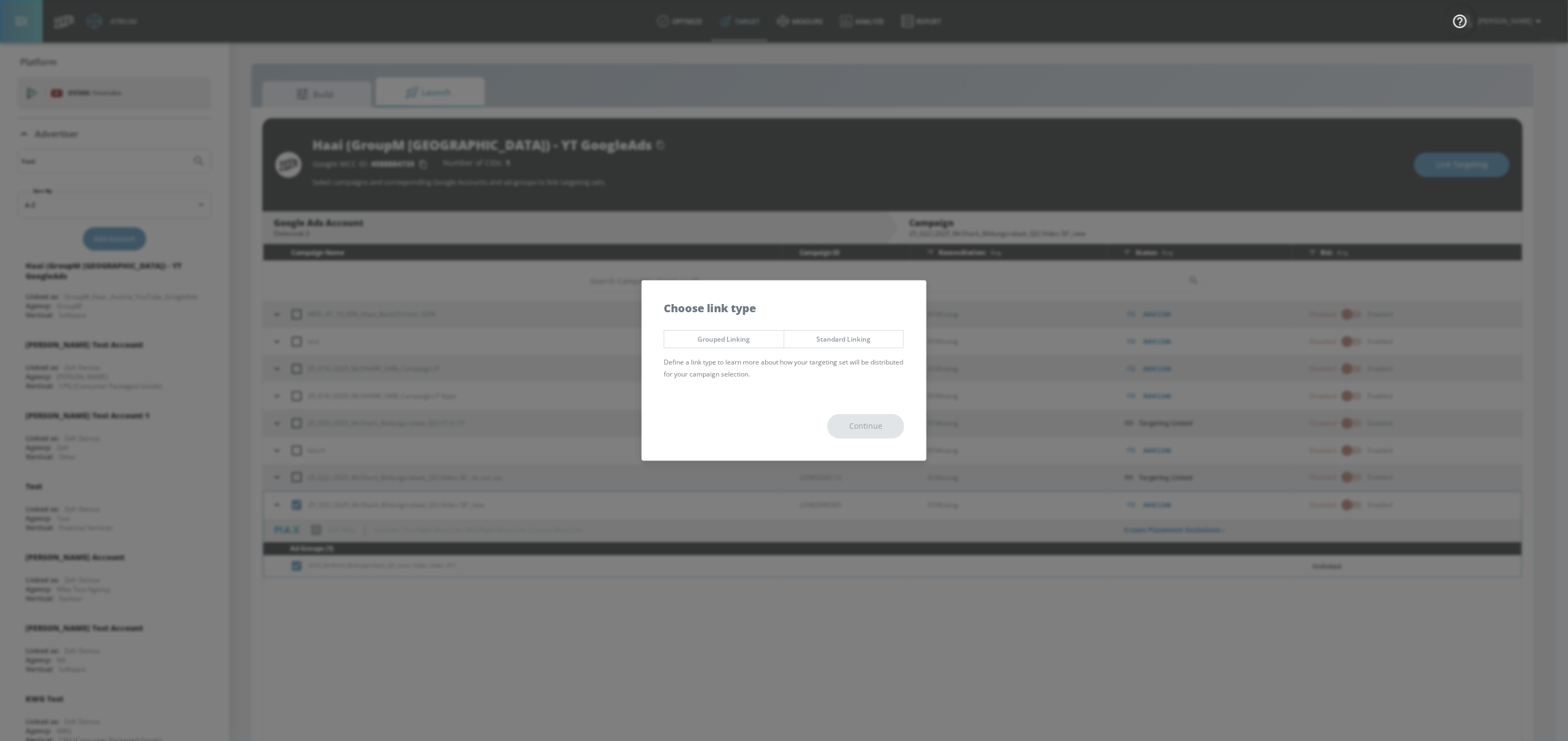
click at [825, 347] on button "Standard Linking" at bounding box center [843, 339] width 121 height 18
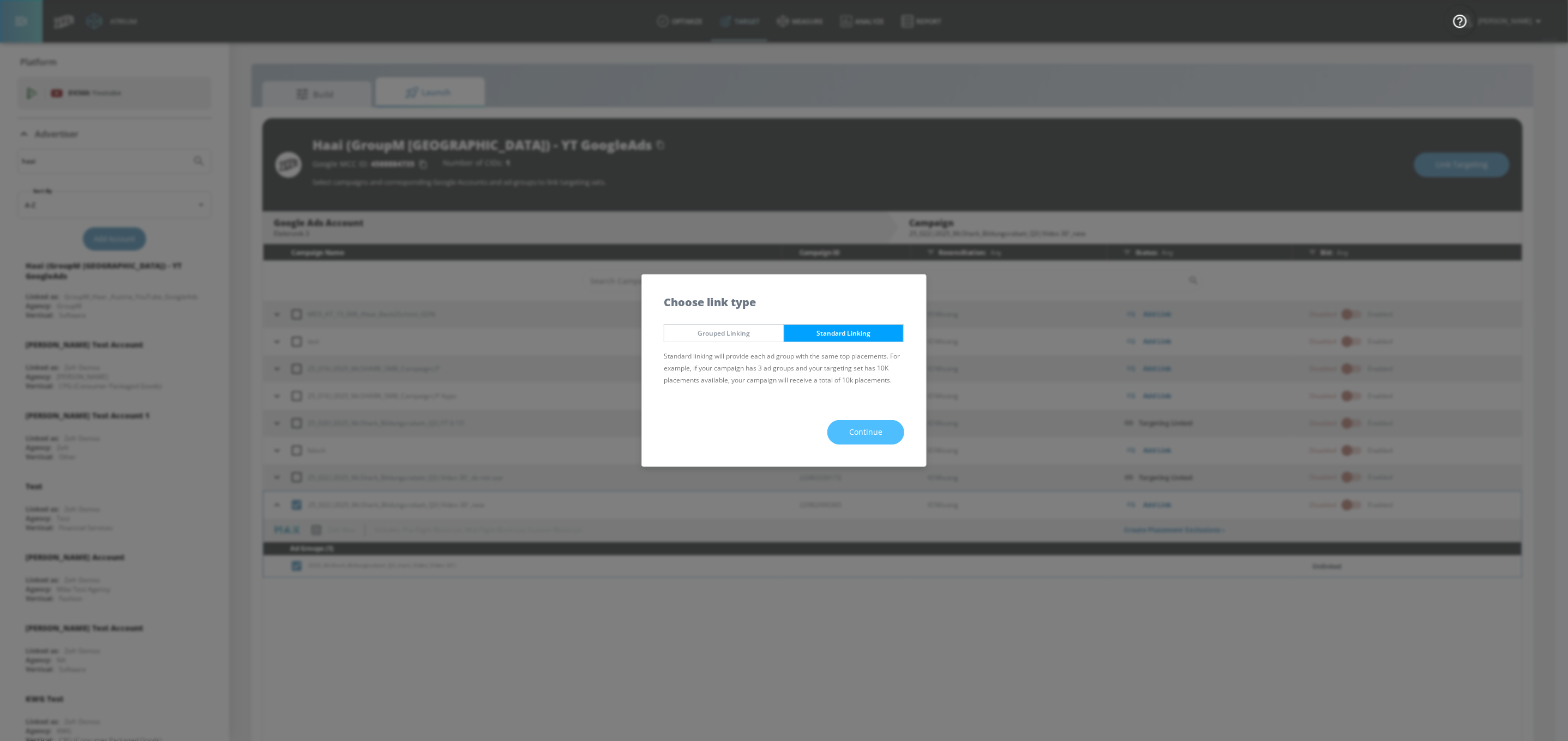
click at [869, 435] on span "Continue" at bounding box center [866, 432] width 33 height 13
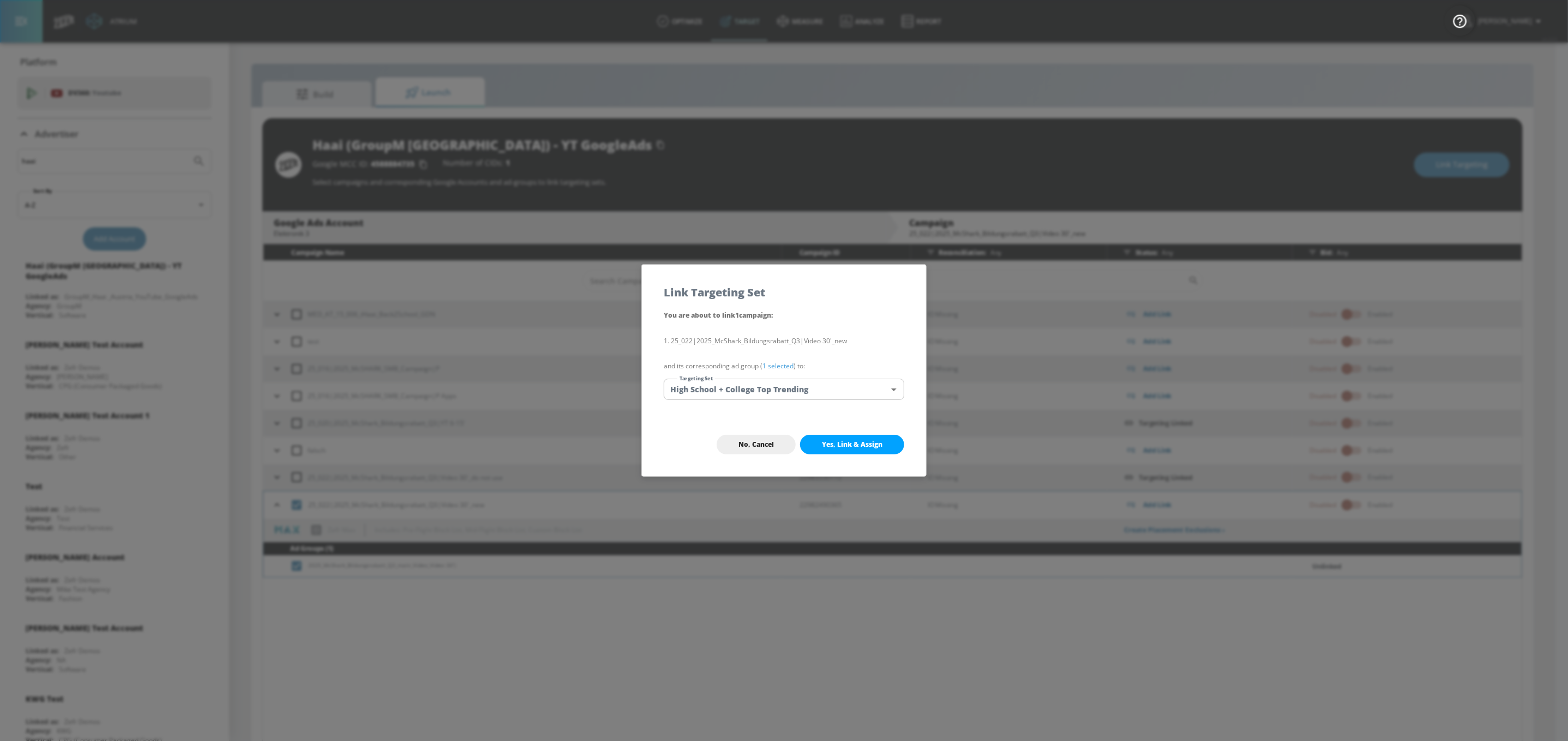
click at [868, 431] on div "No, Cancel Yes, Link & Assign" at bounding box center [784, 445] width 284 height 63
click at [871, 437] on button "Yes, Link & Assign" at bounding box center [852, 444] width 104 height 19
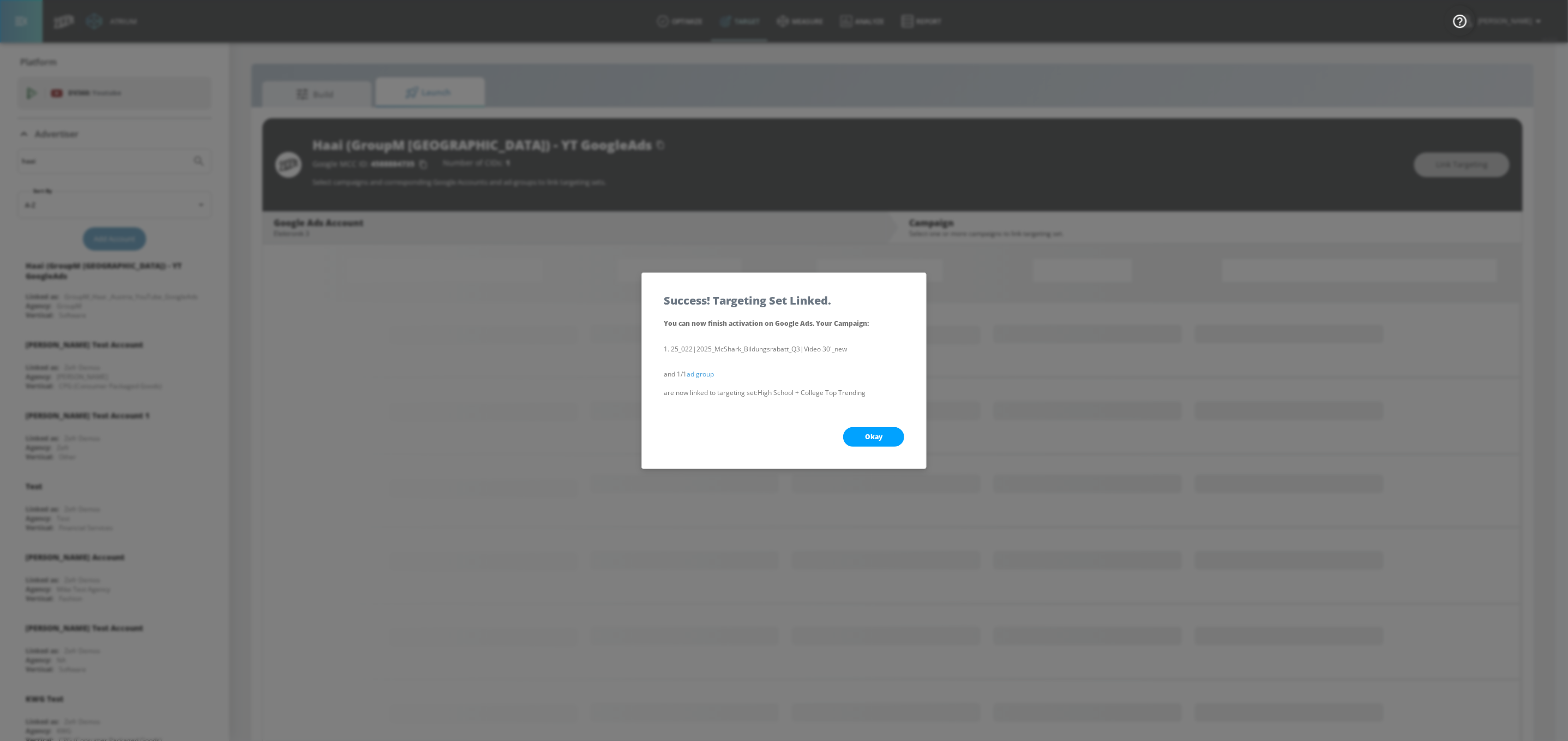
drag, startPoint x: 895, startPoint y: 447, endPoint x: 886, endPoint y: 439, distance: 12.0
click at [895, 447] on div "Okay" at bounding box center [784, 437] width 284 height 63
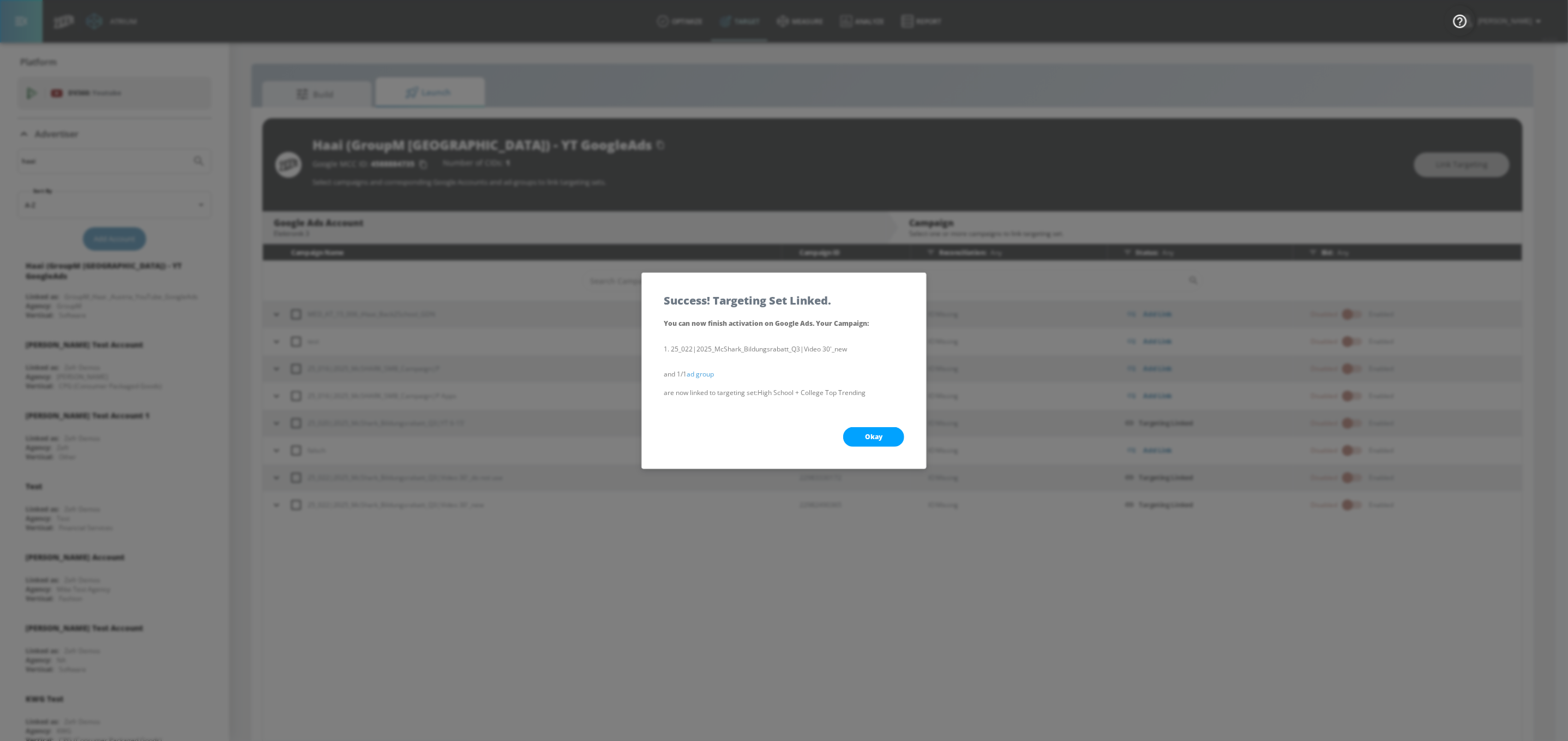
click at [886, 438] on button "Okay" at bounding box center [874, 437] width 61 height 19
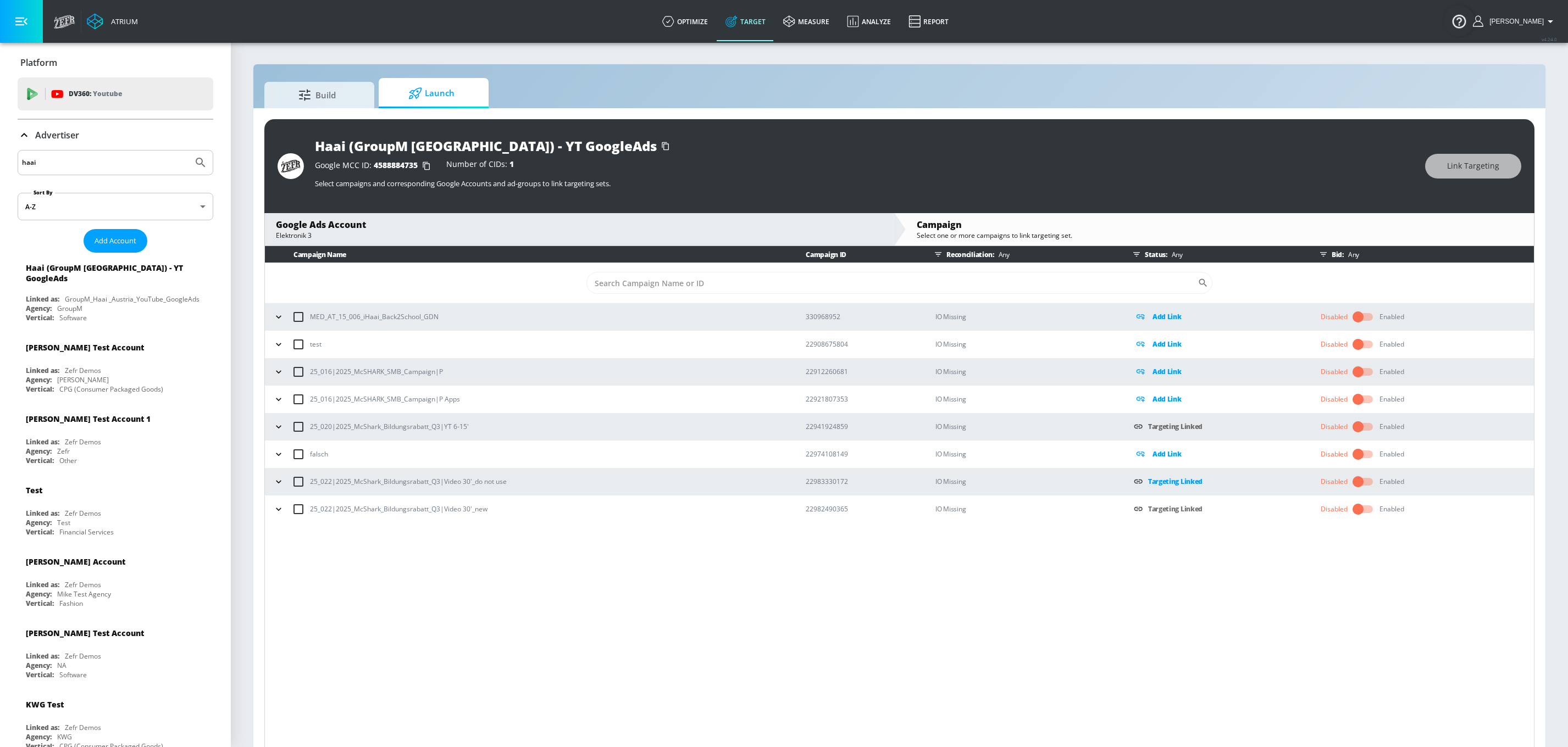
click at [1171, 485] on link "Targeting Linked" at bounding box center [1175, 482] width 54 height 9
click at [281, 483] on icon "button" at bounding box center [279, 482] width 11 height 11
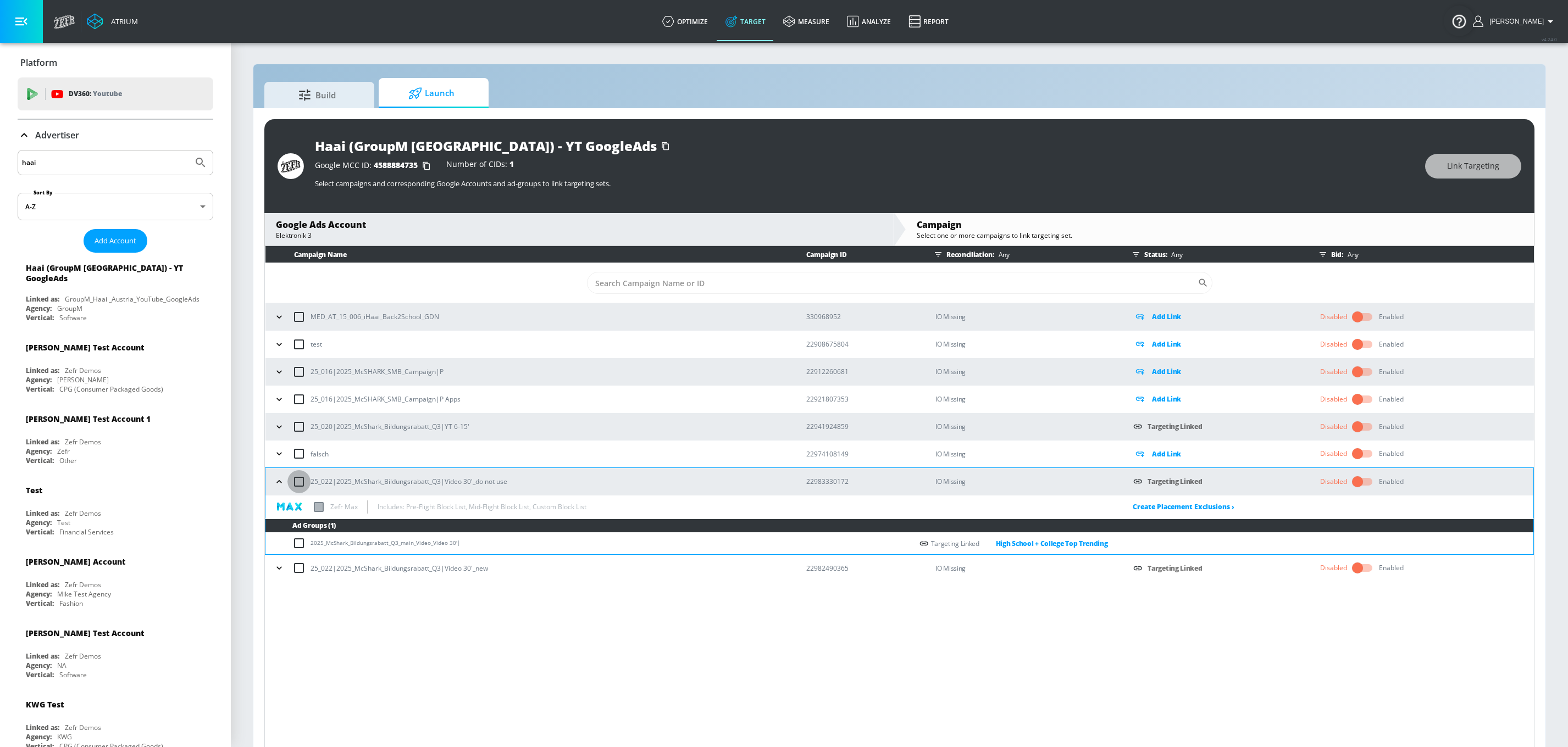
click at [298, 484] on input "checkbox" at bounding box center [299, 482] width 23 height 23
checkbox input "true"
click at [1481, 166] on span "Link Targeting" at bounding box center [1473, 166] width 52 height 13
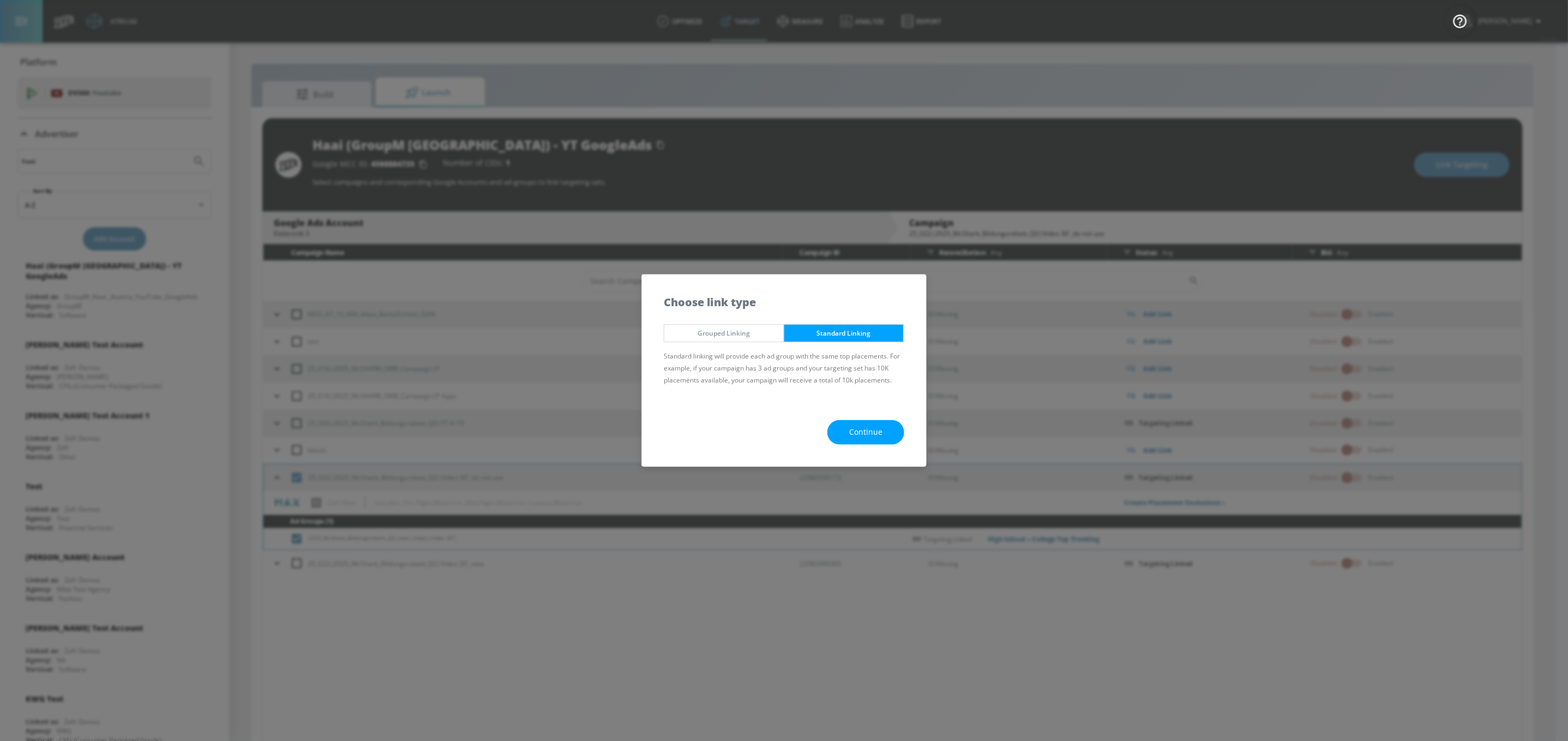
click at [863, 329] on span "Standard Linking" at bounding box center [844, 333] width 103 height 11
